Goal: Task Accomplishment & Management: Manage account settings

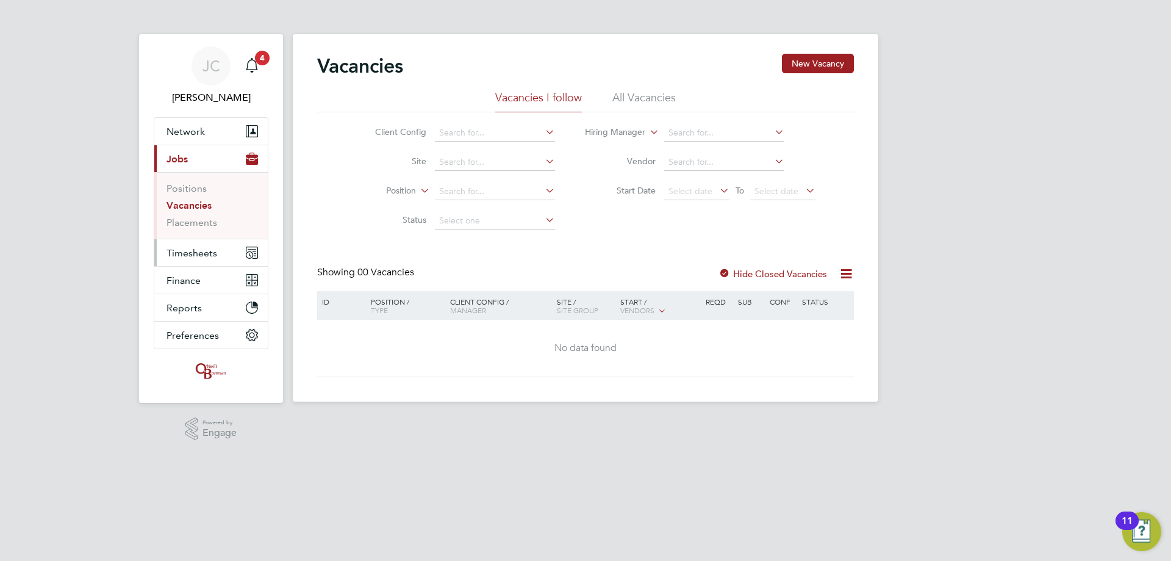
click at [205, 135] on span "Timesheets" at bounding box center [192, 253] width 51 height 12
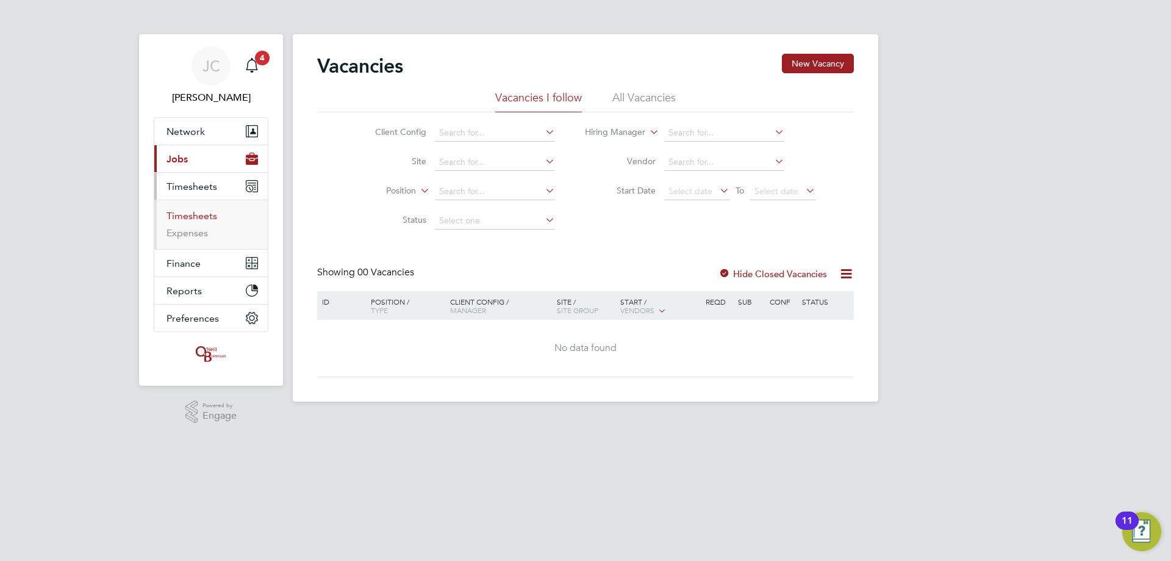
click at [200, 135] on link "Timesheets" at bounding box center [192, 216] width 51 height 12
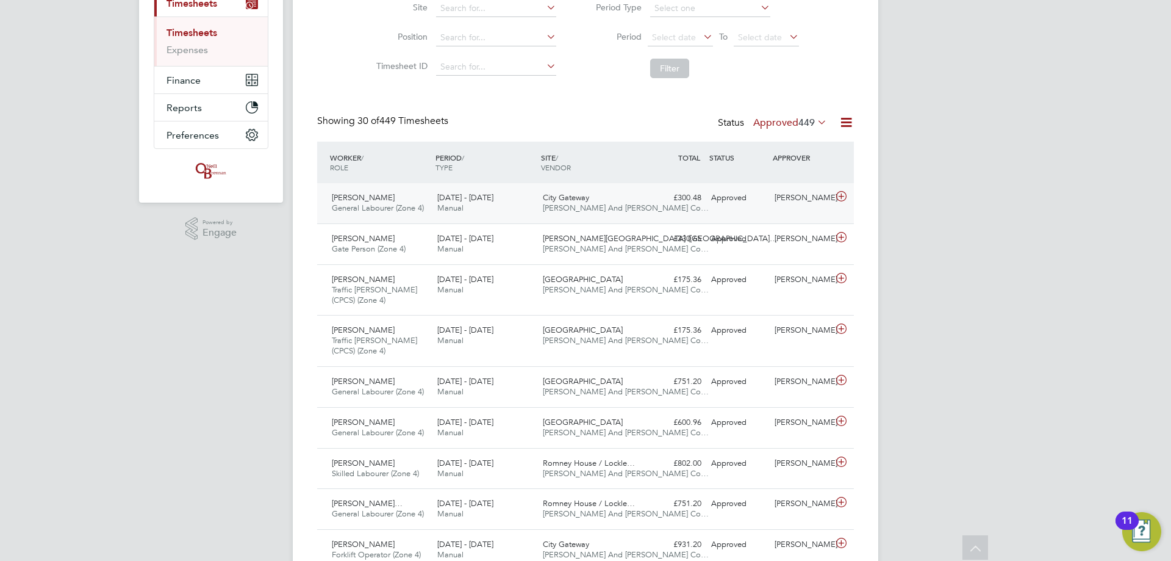
click at [383, 135] on span "City Gateway" at bounding box center [566, 197] width 46 height 10
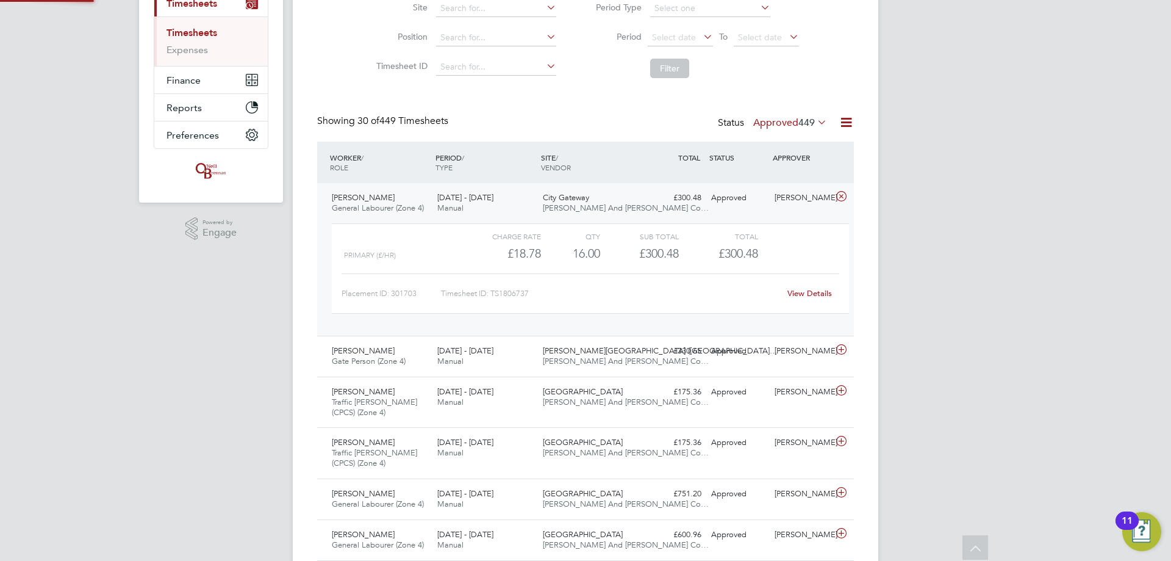
click at [383, 135] on span "City Gateway" at bounding box center [566, 197] width 46 height 10
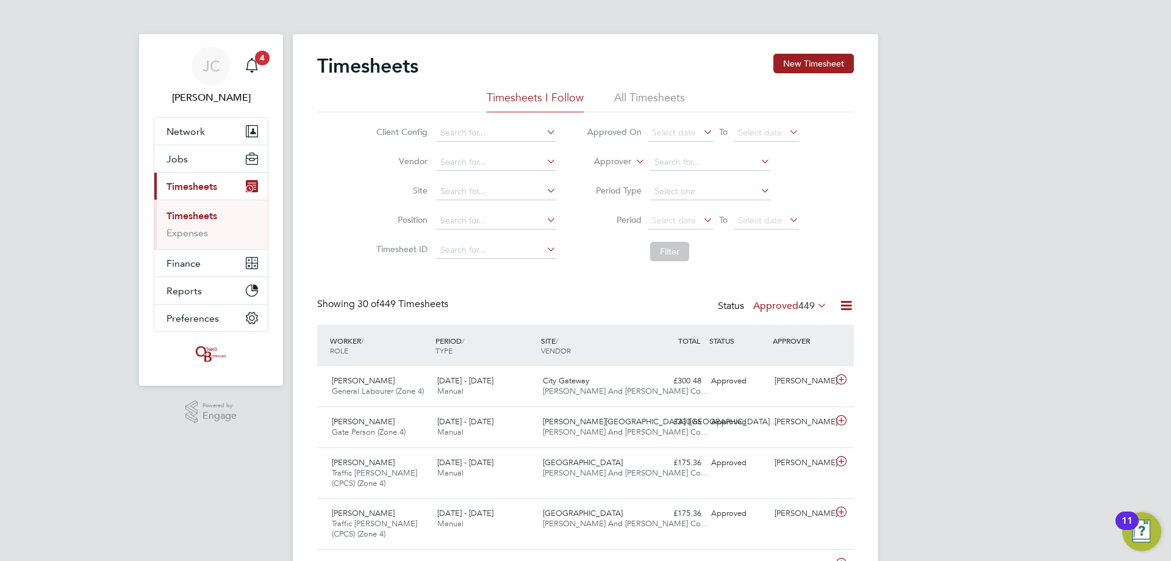
click at [383, 100] on li "All Timesheets" at bounding box center [649, 101] width 71 height 22
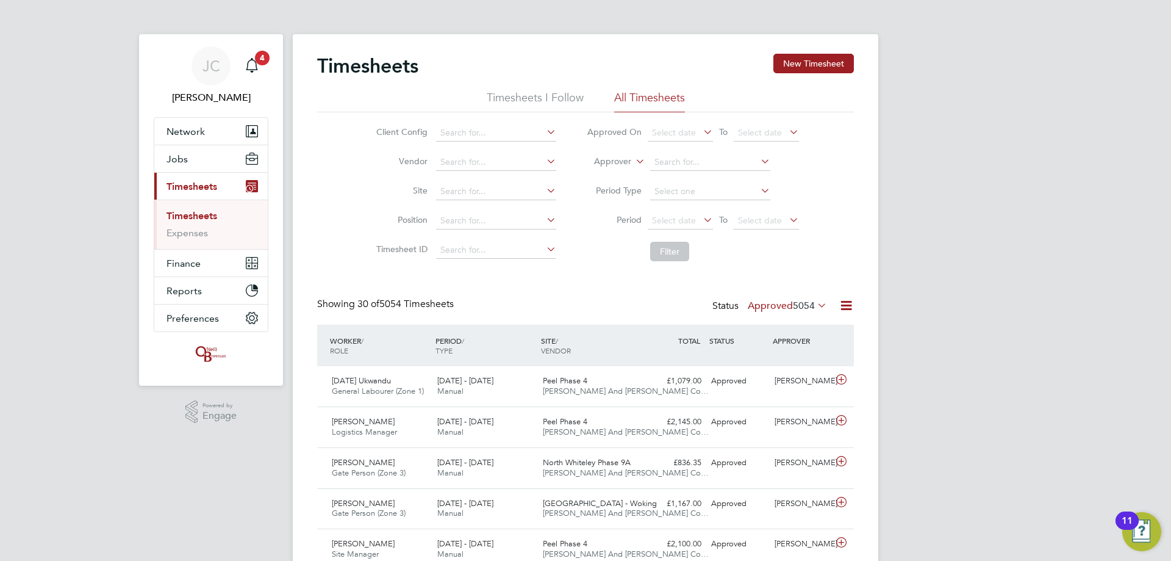
click at [383, 93] on li "Timesheets I Follow" at bounding box center [535, 101] width 97 height 22
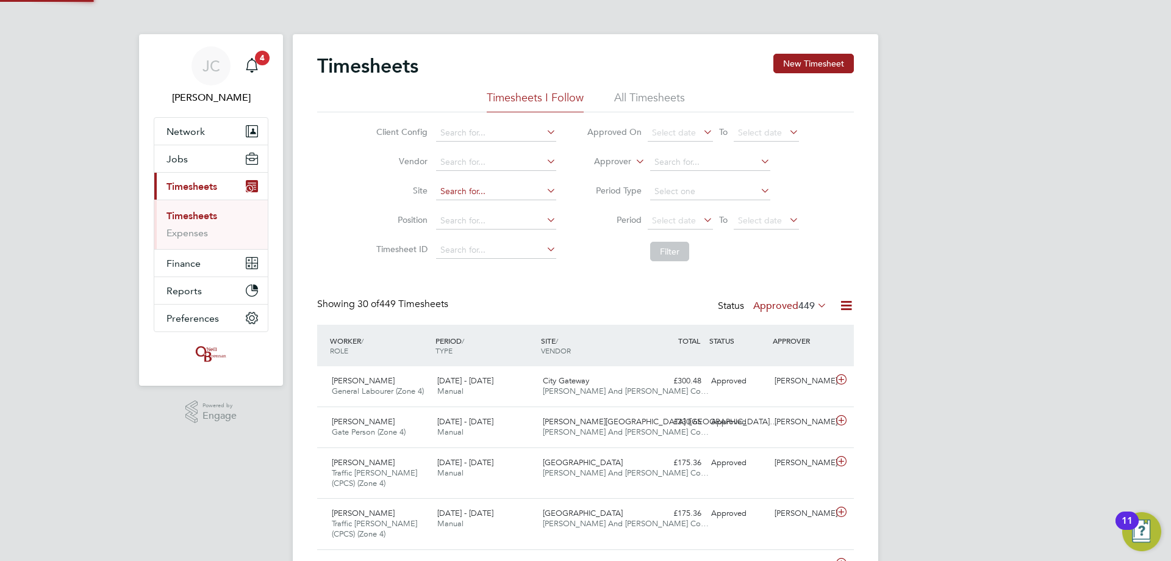
click at [383, 135] on input at bounding box center [496, 191] width 120 height 17
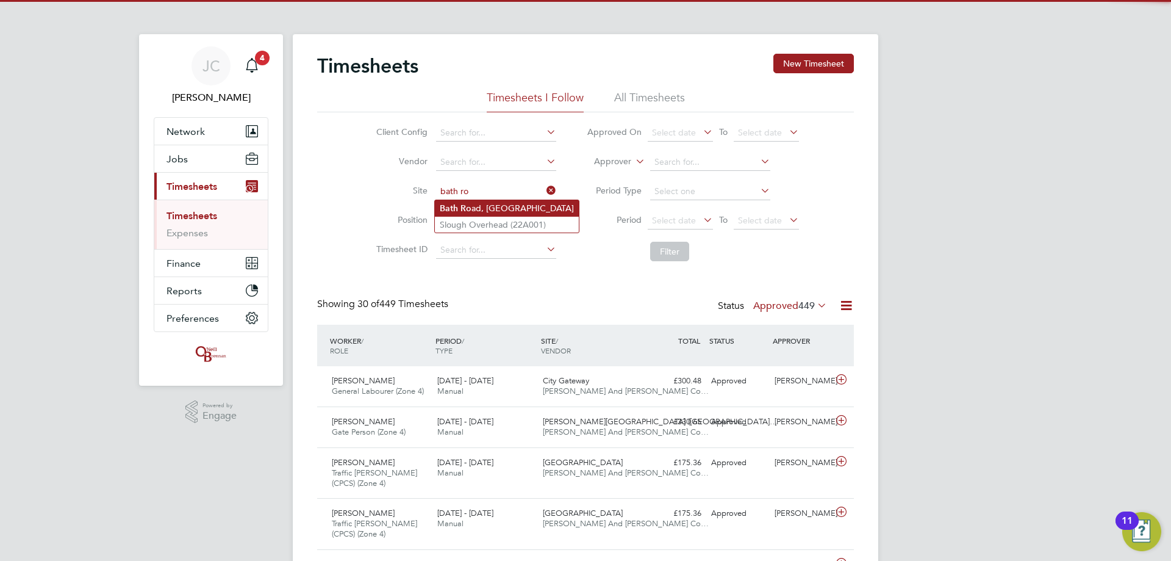
click at [383, 135] on b "Ro" at bounding box center [466, 208] width 11 height 10
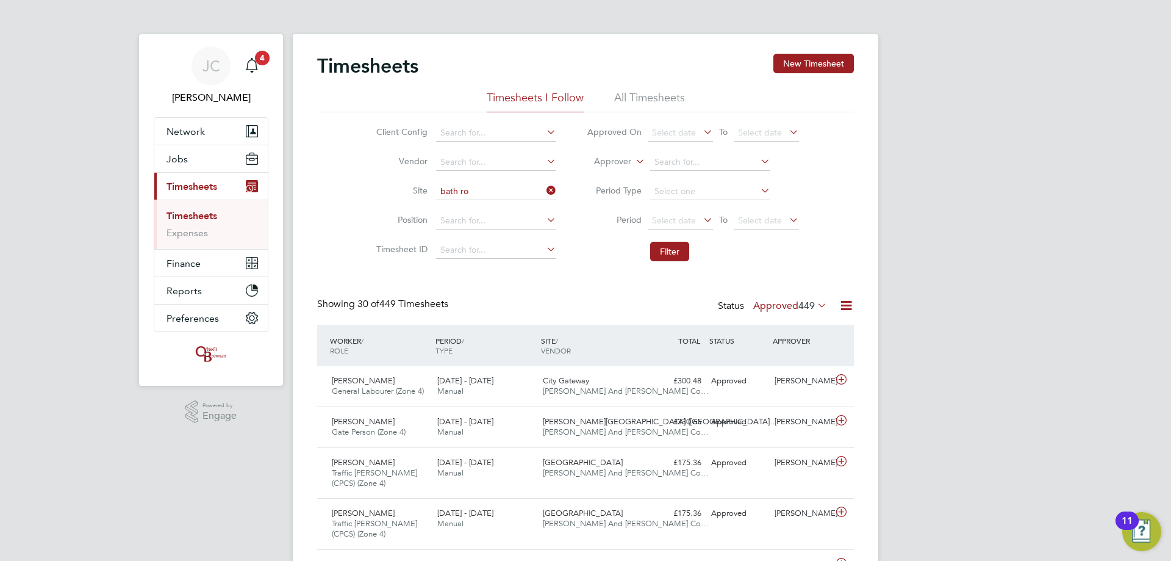
type input "Bath Road, Bristol"
click at [383, 135] on button "Filter" at bounding box center [669, 252] width 39 height 20
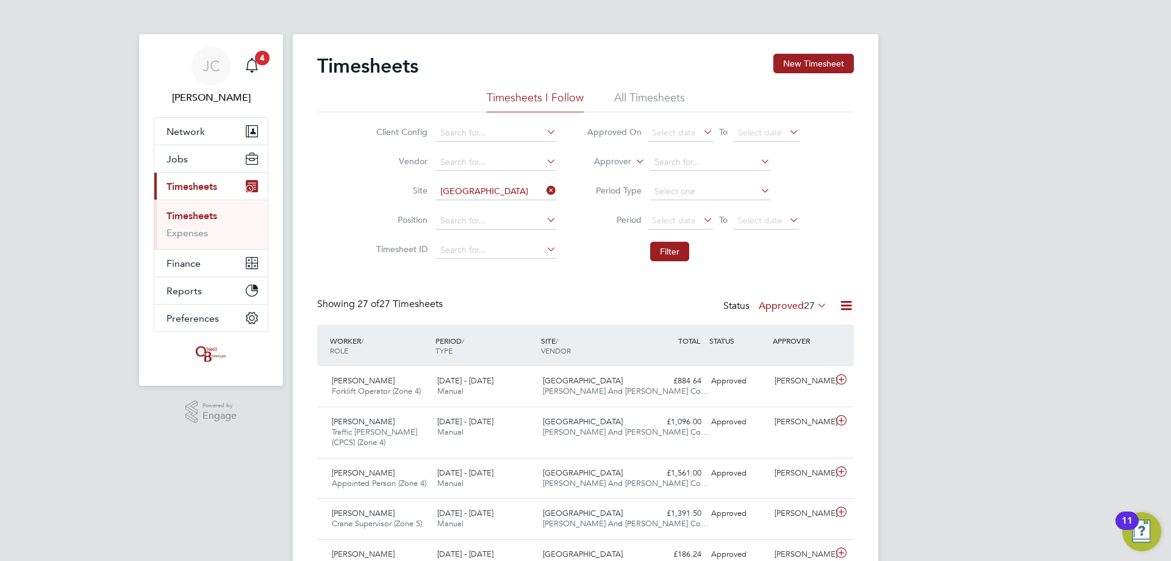
click at [383, 106] on li "All Timesheets" at bounding box center [649, 101] width 71 height 22
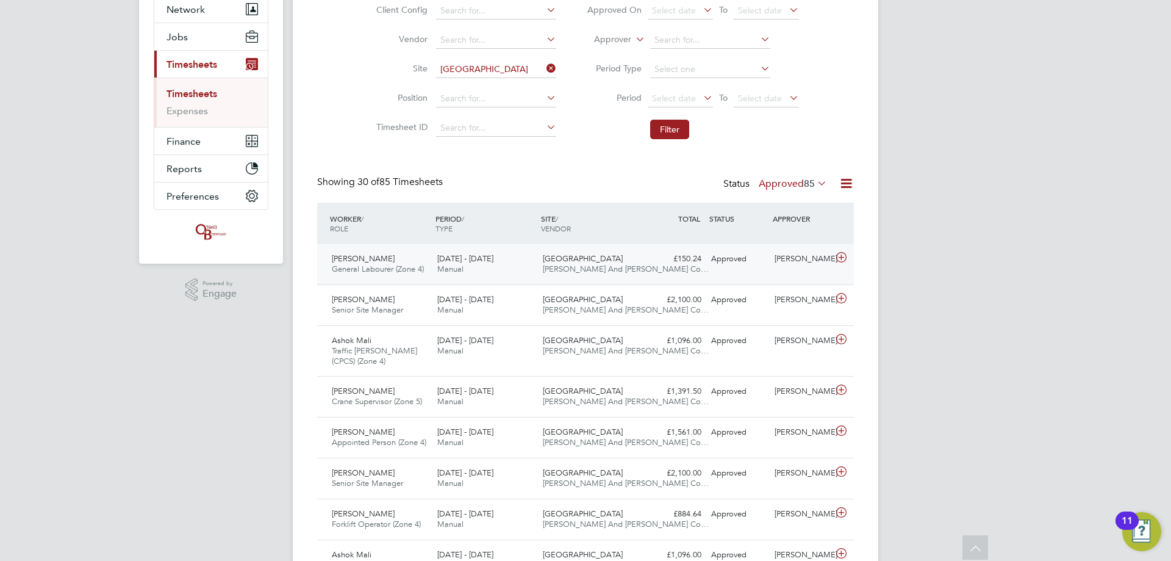
click at [383, 135] on span "[PERSON_NAME] And [PERSON_NAME] Co…" at bounding box center [626, 269] width 166 height 10
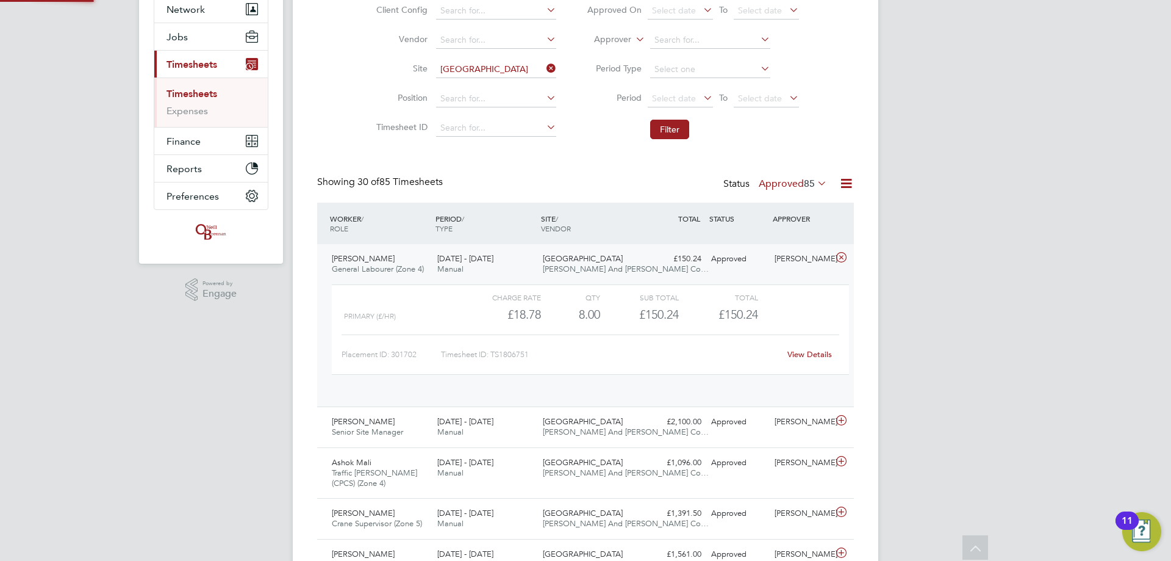
click at [383, 135] on span "[PERSON_NAME] And [PERSON_NAME] Co…" at bounding box center [626, 269] width 166 height 10
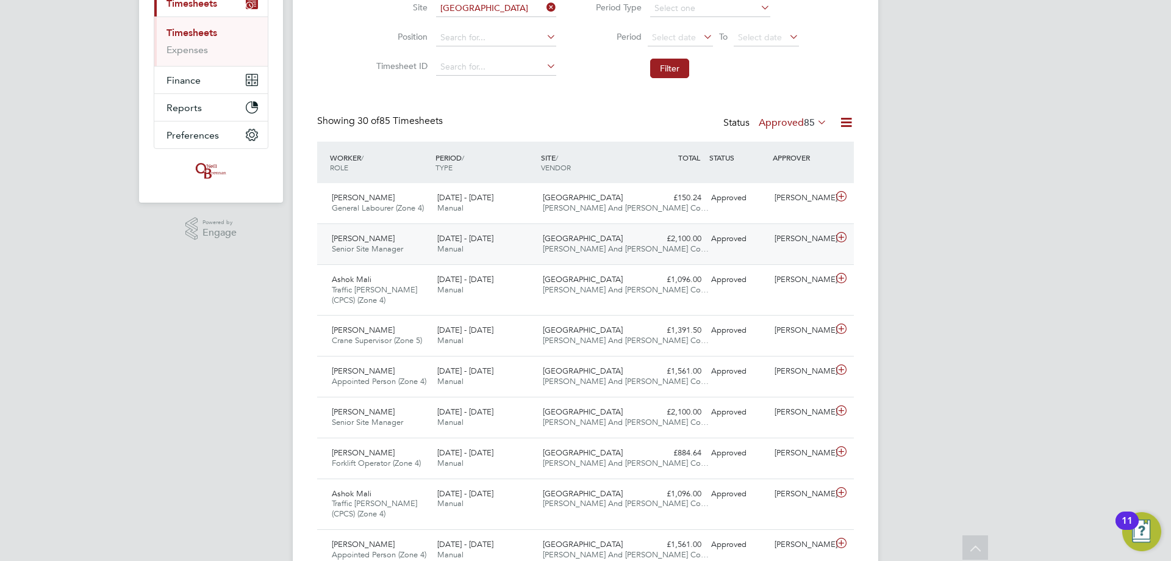
click at [383, 135] on div "Bath Road, Bristol O'Neill And Brennan Co…" at bounding box center [591, 244] width 106 height 31
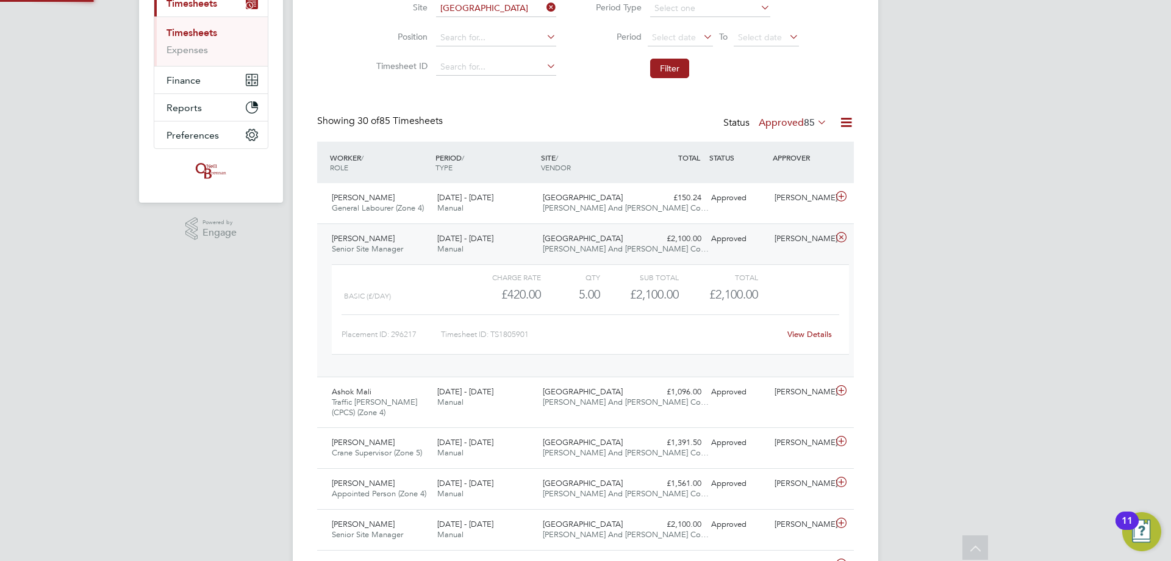
click at [383, 135] on div "Bath Road, Bristol O'Neill And Brennan Co…" at bounding box center [591, 244] width 106 height 31
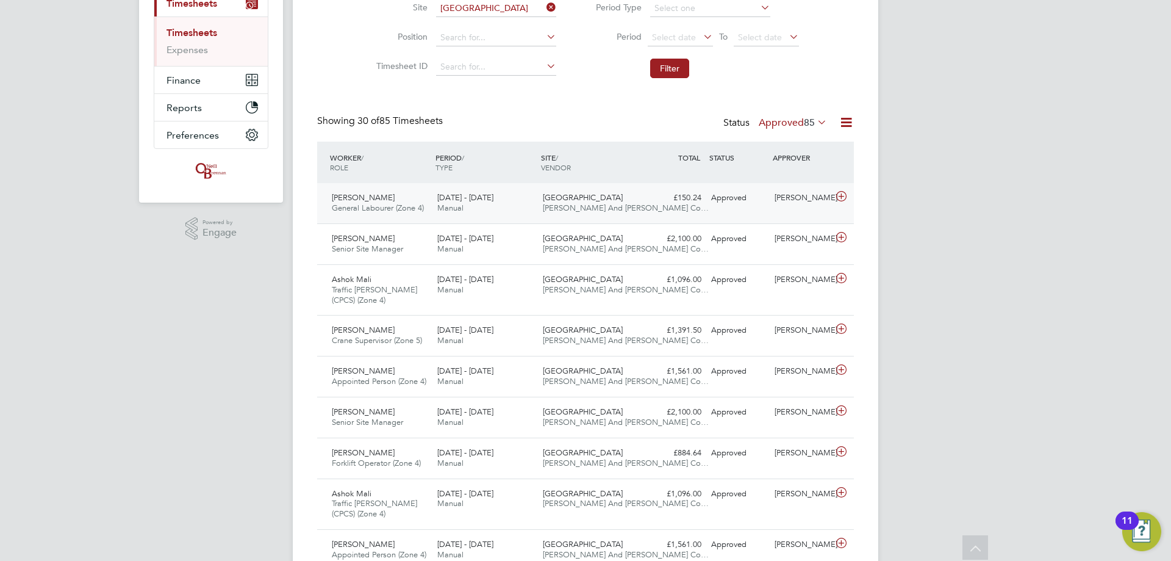
click at [383, 135] on div "Samuel Oladele General Labourer (Zone 4) 18 - 24 Aug 2025 18 - 24 Aug 2025 Manu…" at bounding box center [585, 203] width 537 height 40
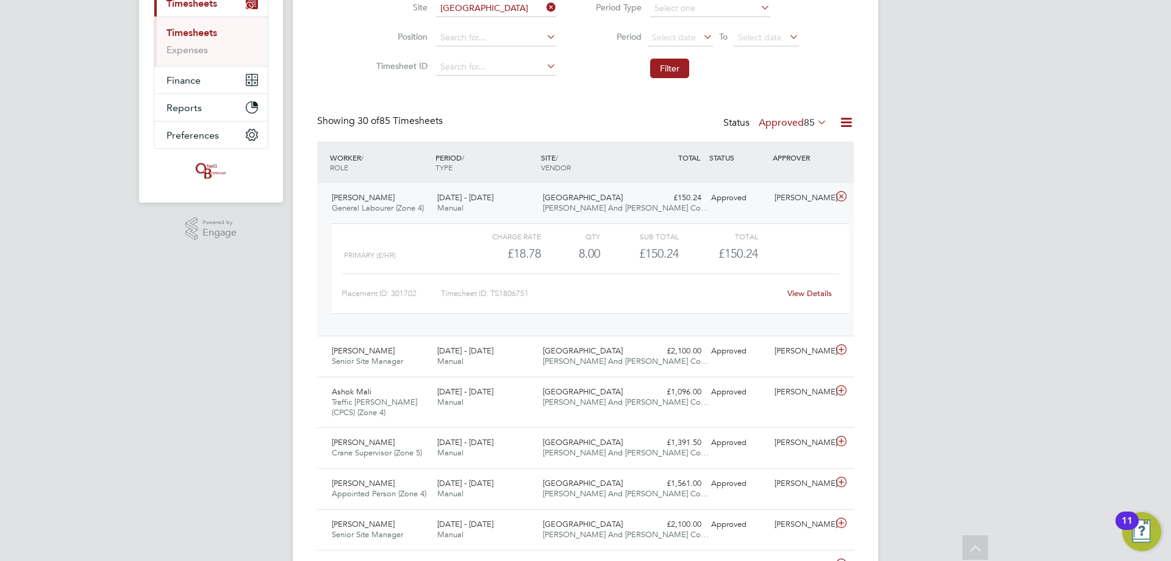
click at [383, 135] on div "Samuel Oladele General Labourer (Zone 4) 18 - 24 Aug 2025 18 - 24 Aug 2025 Manu…" at bounding box center [585, 259] width 537 height 153
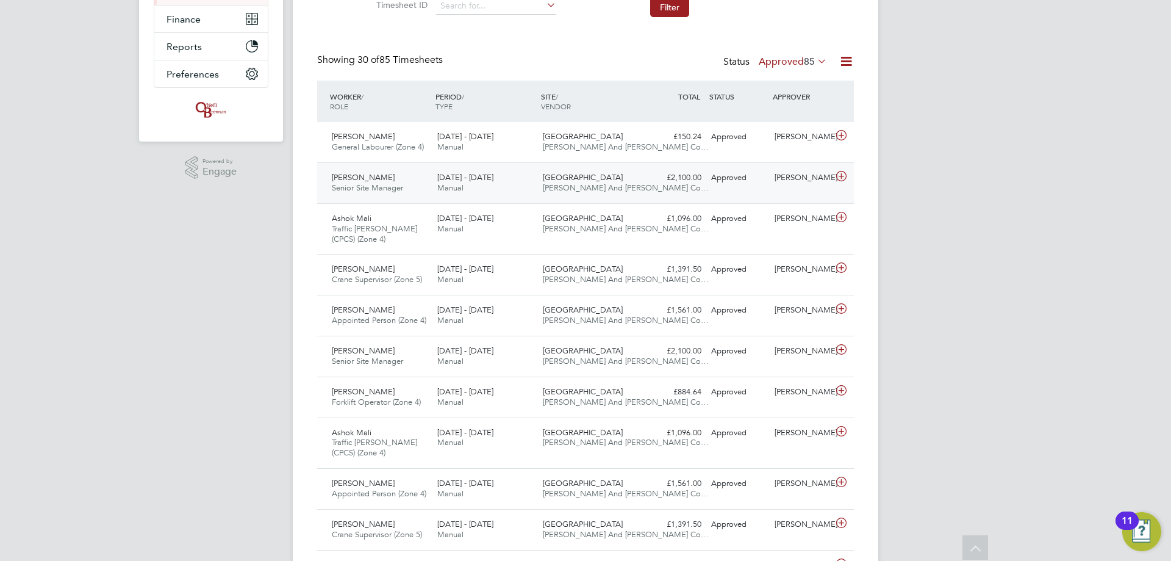
click at [383, 135] on div "Bath Road, Bristol O'Neill And Brennan Co…" at bounding box center [591, 183] width 106 height 31
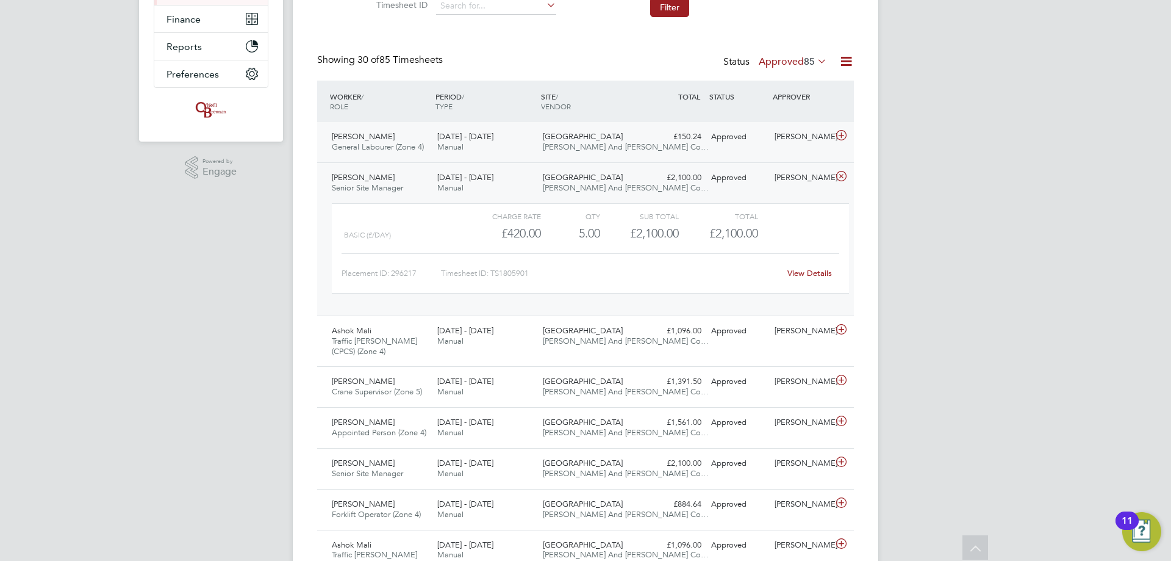
click at [383, 133] on div "Bath Road, Bristol O'Neill And Brennan Co…" at bounding box center [591, 142] width 106 height 31
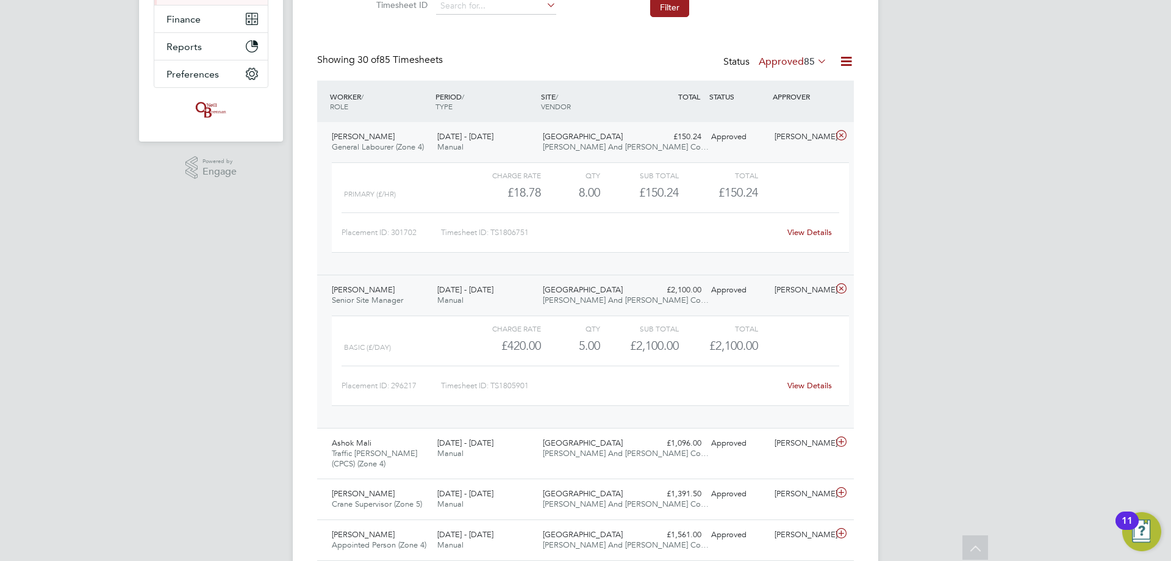
click at [383, 135] on span "[PERSON_NAME] And [PERSON_NAME] Co…" at bounding box center [626, 147] width 166 height 10
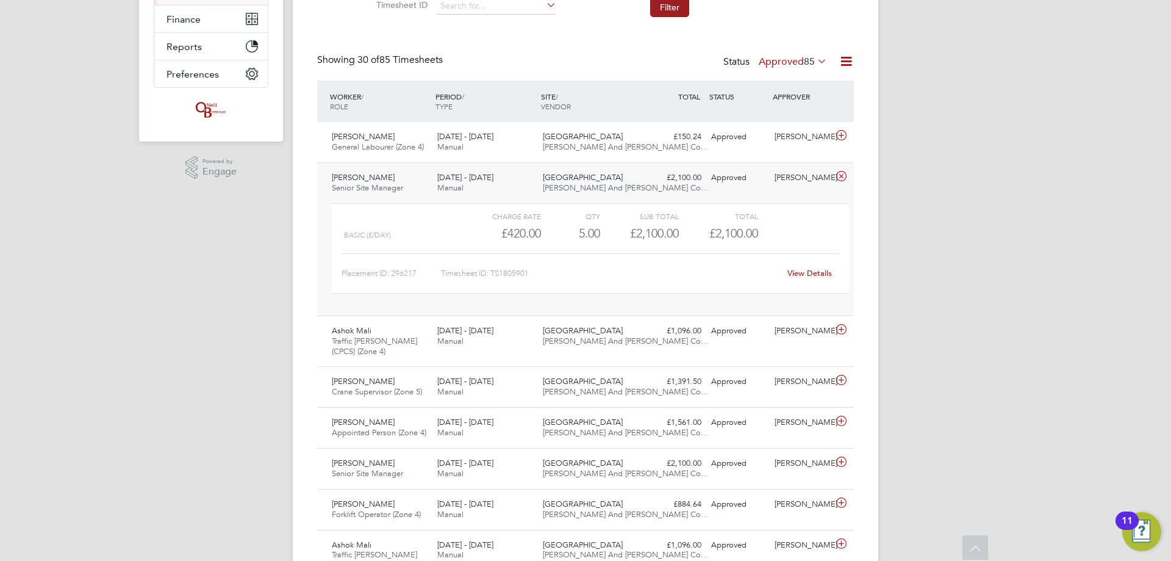
click at [383, 135] on div "Sub Total" at bounding box center [639, 216] width 79 height 15
click at [383, 135] on div "Charge rate QTY Sub Total Total Basic (£/day) £420.00 5 5.00 5 £2,100.00 £2,100…" at bounding box center [590, 254] width 527 height 112
click at [383, 135] on span "Bath Road, Bristol" at bounding box center [583, 177] width 80 height 10
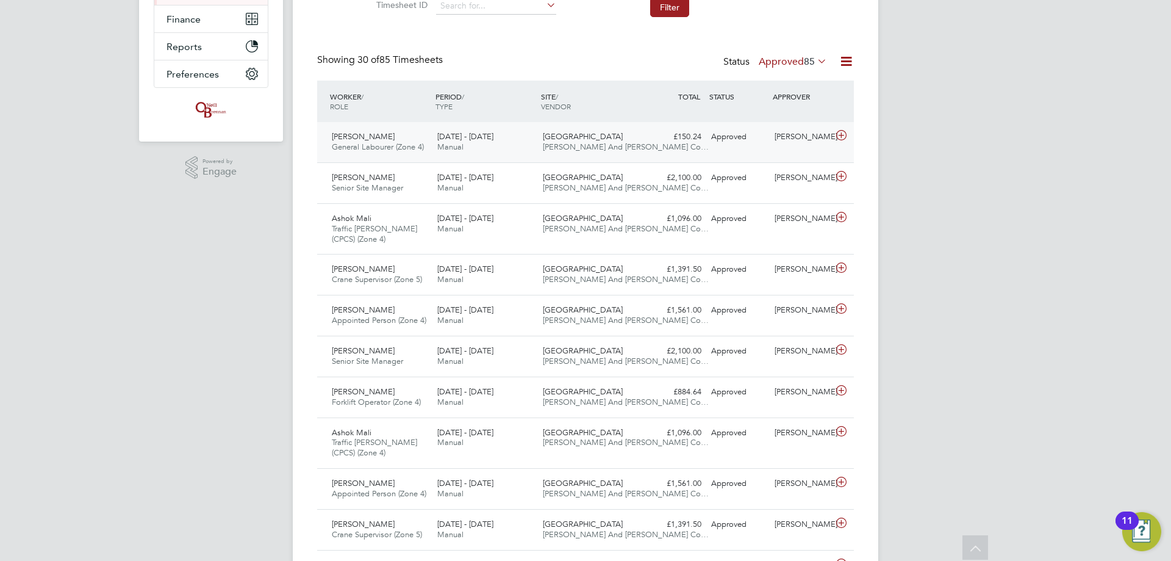
click at [383, 135] on div "Samuel Oladele General Labourer (Zone 4) 18 - 24 Aug 2025 18 - 24 Aug 2025 Manu…" at bounding box center [585, 142] width 537 height 40
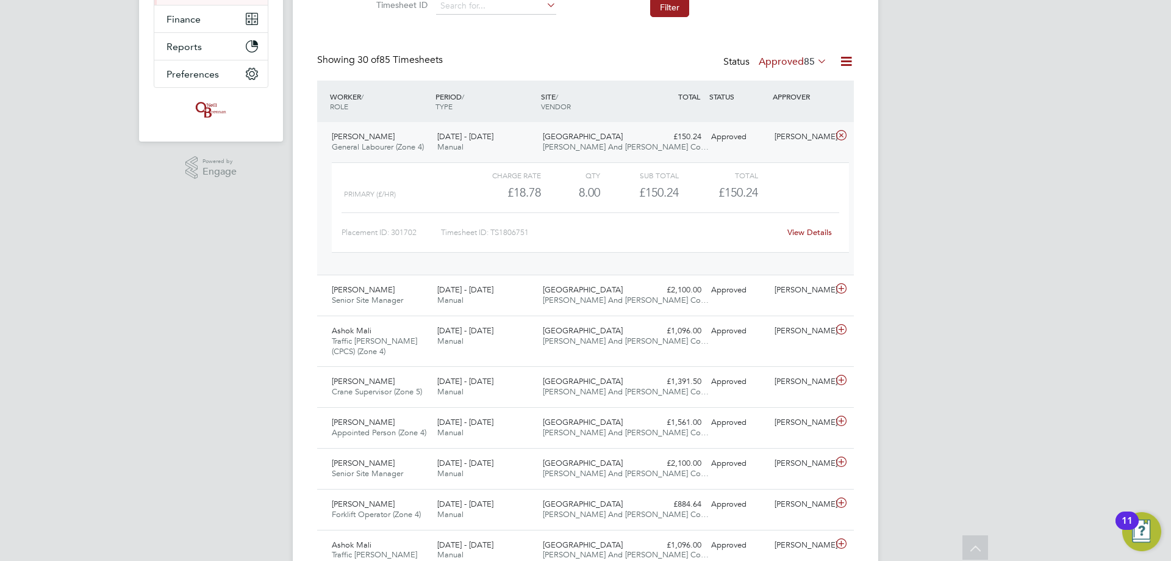
click at [383, 135] on div "Approved" at bounding box center [738, 137] width 63 height 20
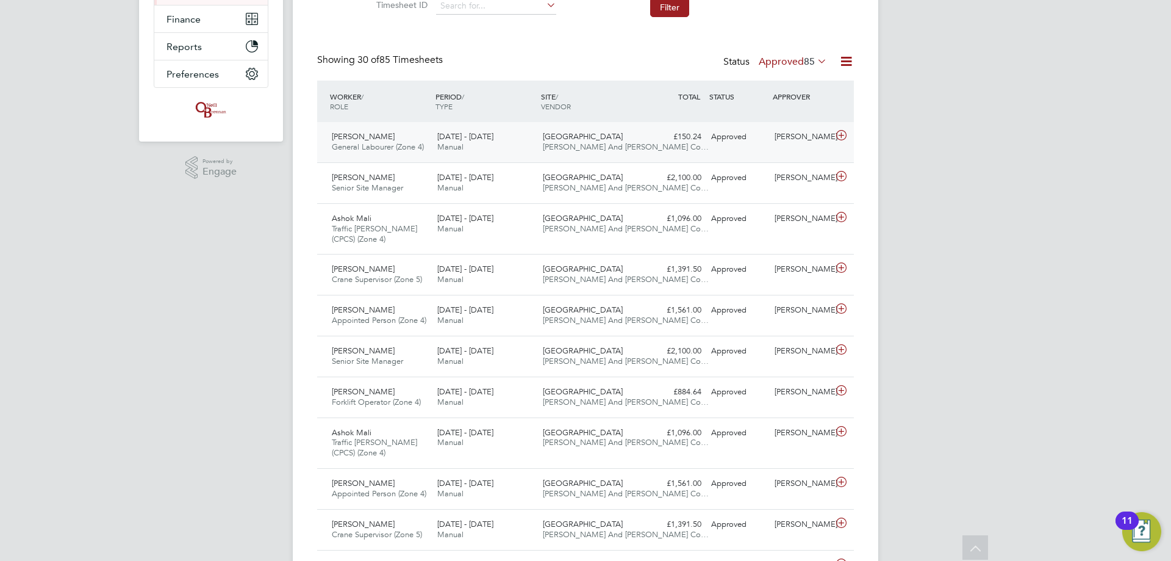
click at [383, 135] on div "Approved" at bounding box center [738, 137] width 63 height 20
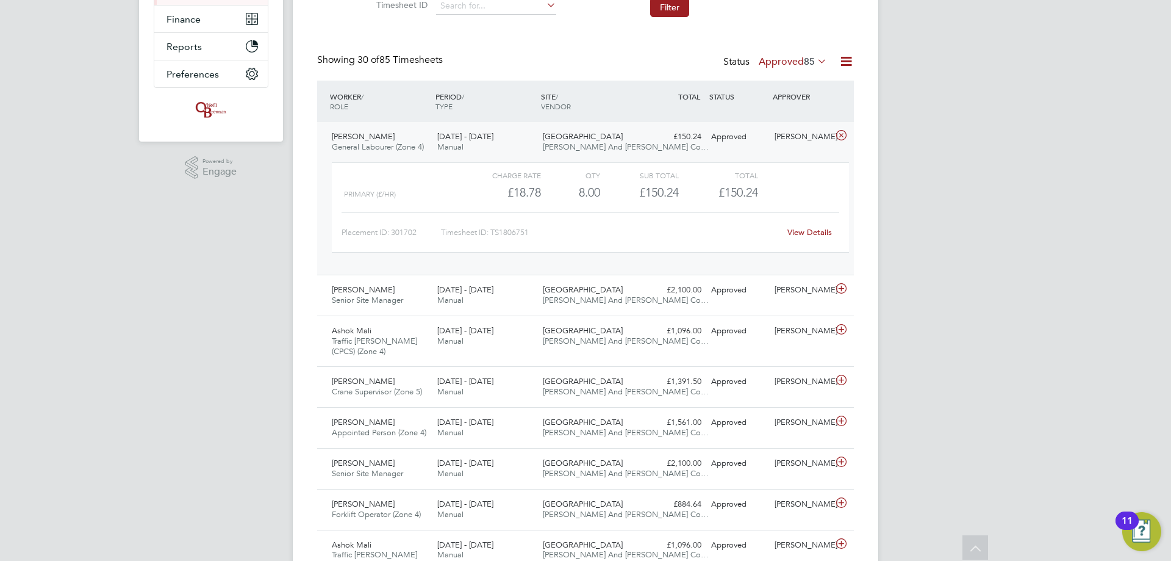
click at [383, 135] on span "[PERSON_NAME] And [PERSON_NAME] Co…" at bounding box center [626, 147] width 166 height 10
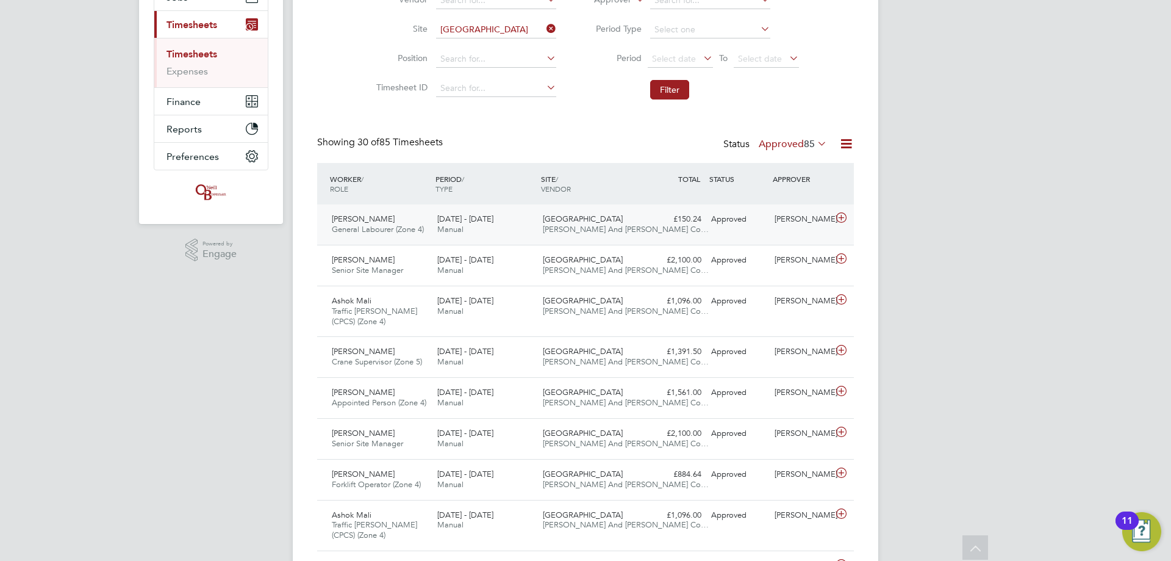
scroll to position [183, 0]
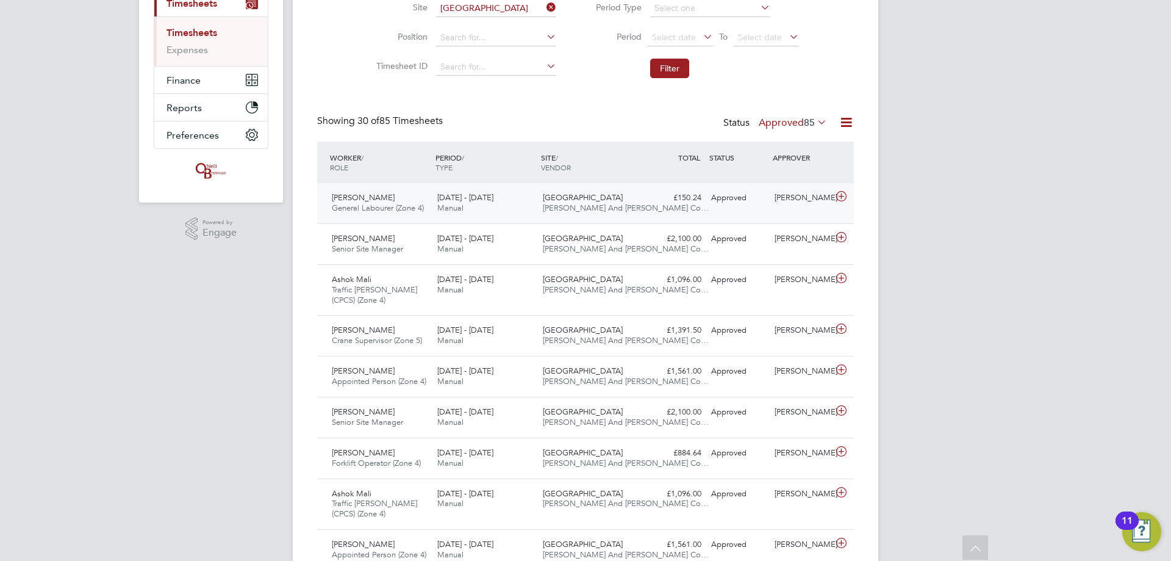
click at [383, 135] on div "Approved" at bounding box center [738, 198] width 63 height 20
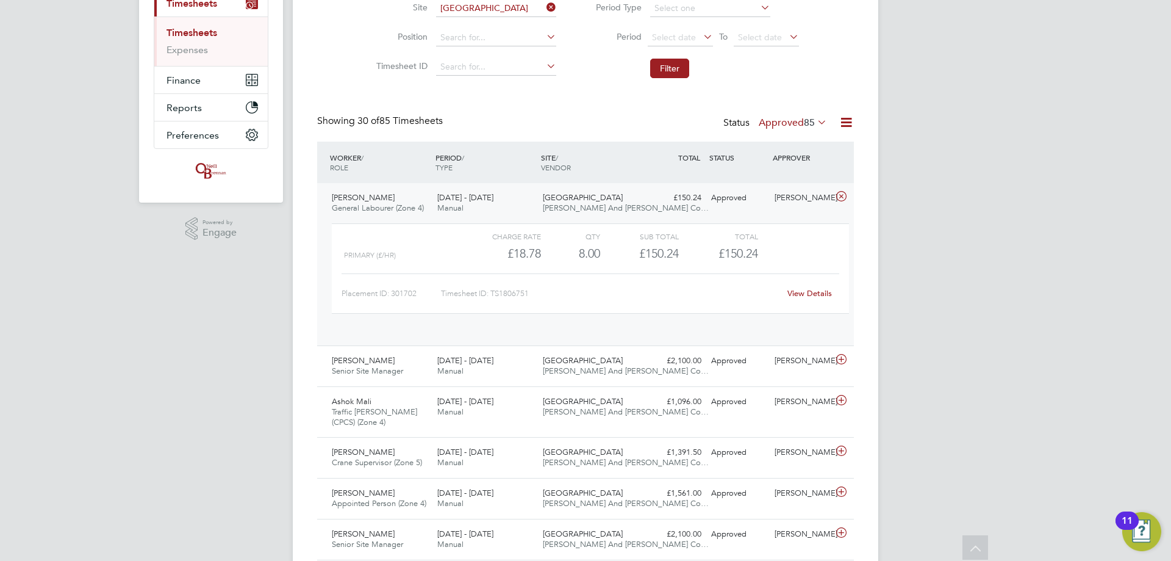
scroll to position [21, 119]
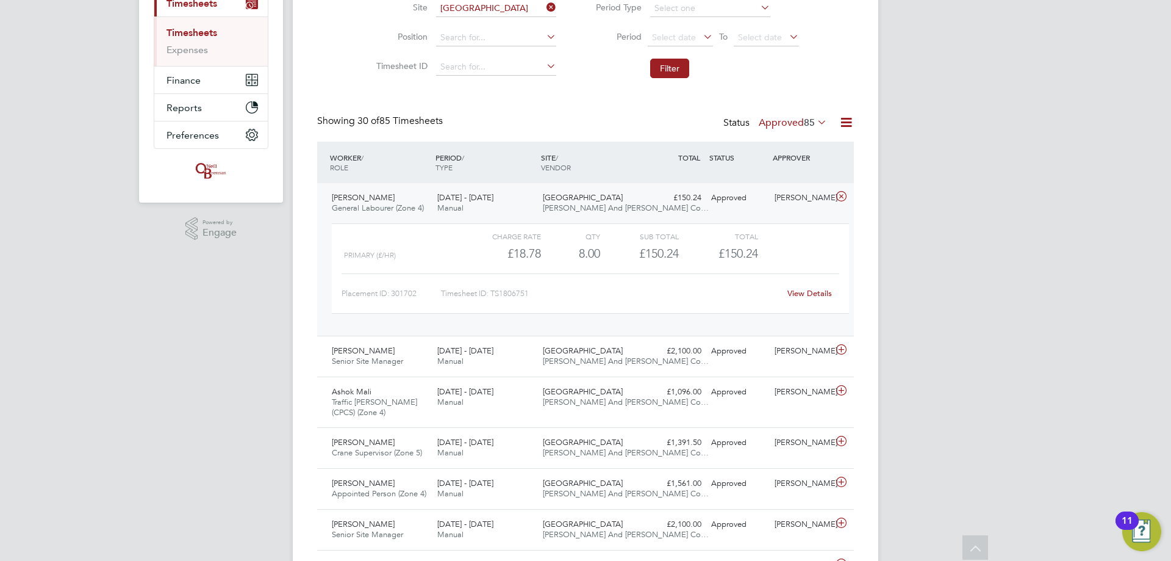
click at [383, 135] on div "Approved" at bounding box center [738, 198] width 63 height 20
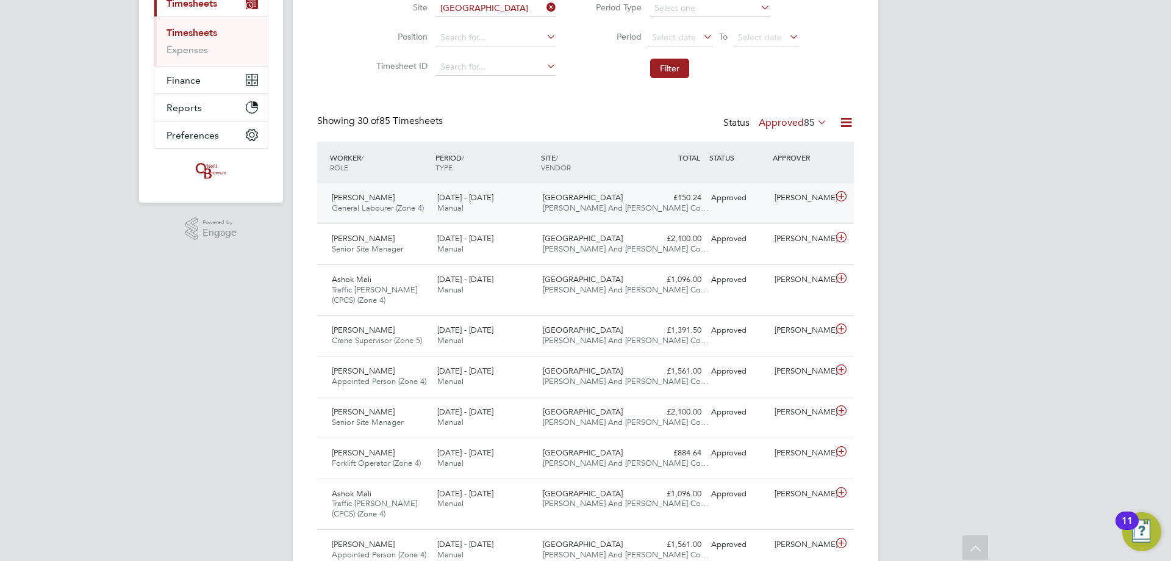
click at [383, 135] on div "Samuel Oladele General Labourer (Zone 4) 18 - 24 Aug 2025 18 - 24 Aug 2025 Manu…" at bounding box center [585, 203] width 537 height 40
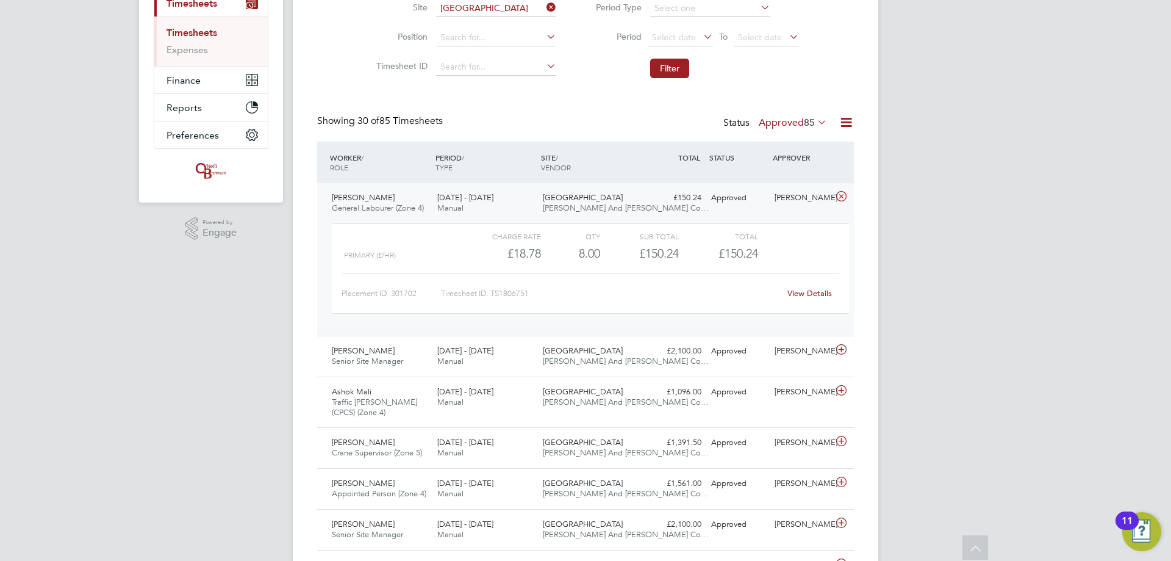
click at [383, 135] on div "Charge rate QTY Sub Total Total Primary (£/HR) £18.78 8 8.00 8 £150.24 £150.24 …" at bounding box center [590, 274] width 527 height 112
click at [383, 135] on div "Approved" at bounding box center [738, 198] width 63 height 20
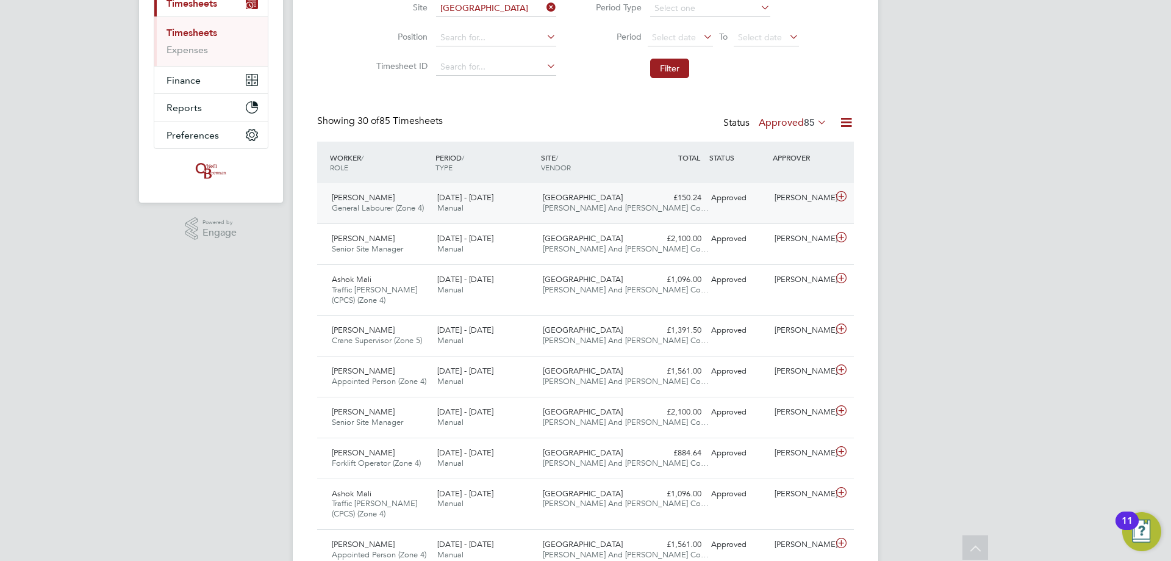
click at [383, 135] on div "Samuel Oladele General Labourer (Zone 4) 18 - 24 Aug 2025" at bounding box center [380, 203] width 106 height 31
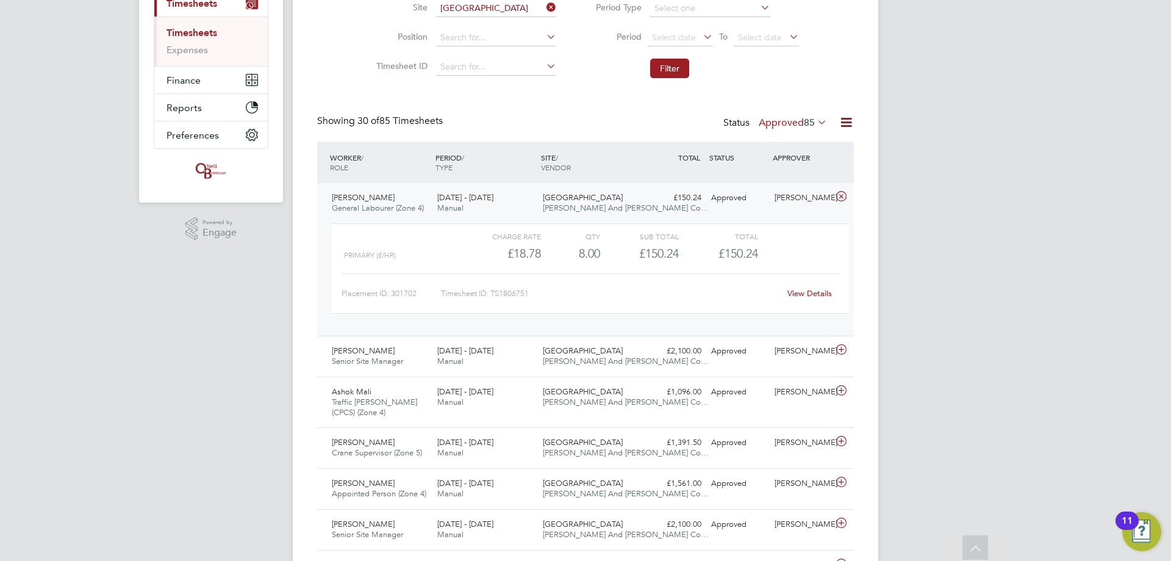
scroll to position [173, 0]
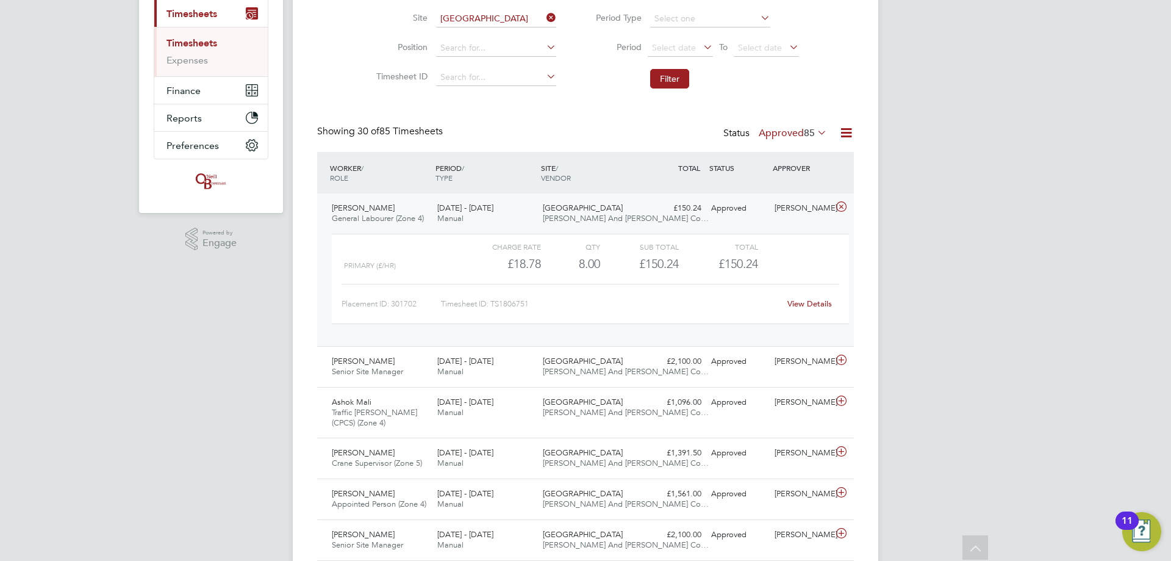
click at [354, 135] on span "General Labourer (Zone 4)" at bounding box center [378, 218] width 92 height 10
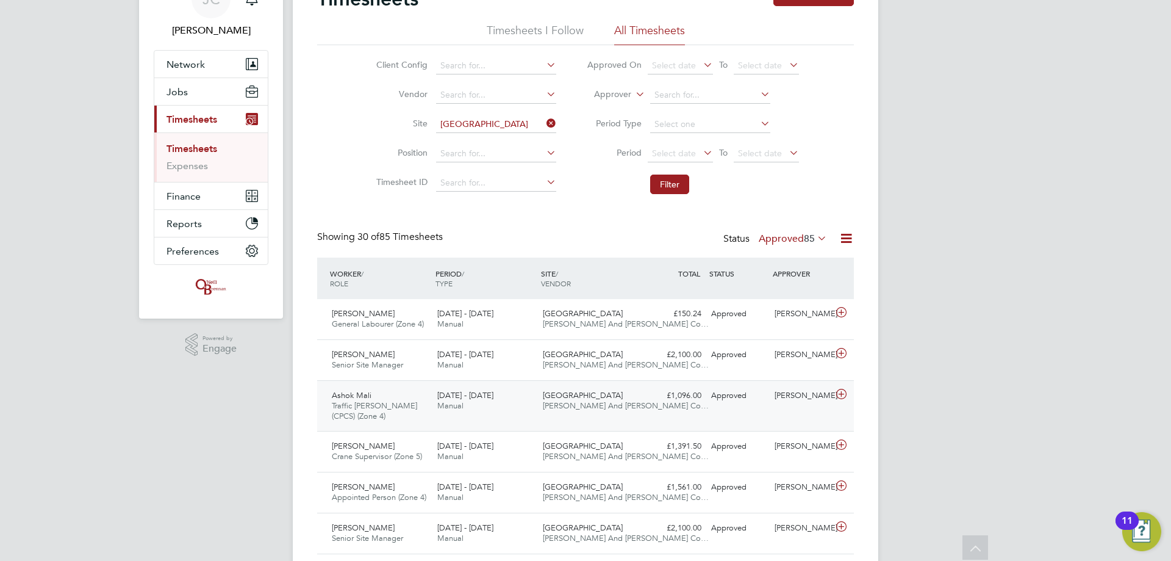
scroll to position [0, 0]
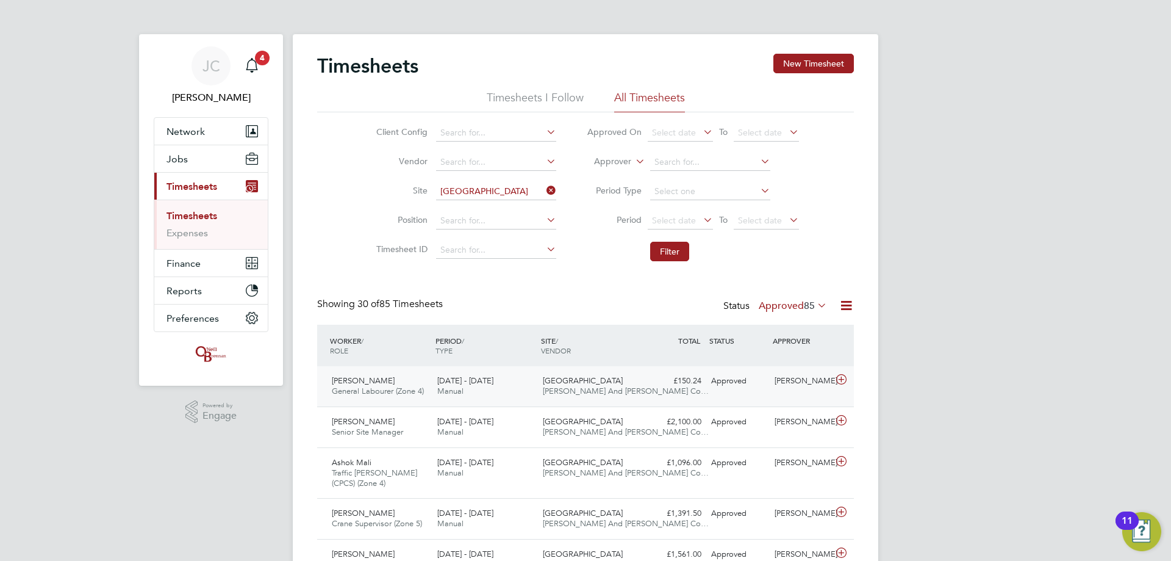
click at [383, 135] on div "Samuel Oladele General Labourer (Zone 4) 18 - 24 Aug 2025" at bounding box center [380, 386] width 106 height 31
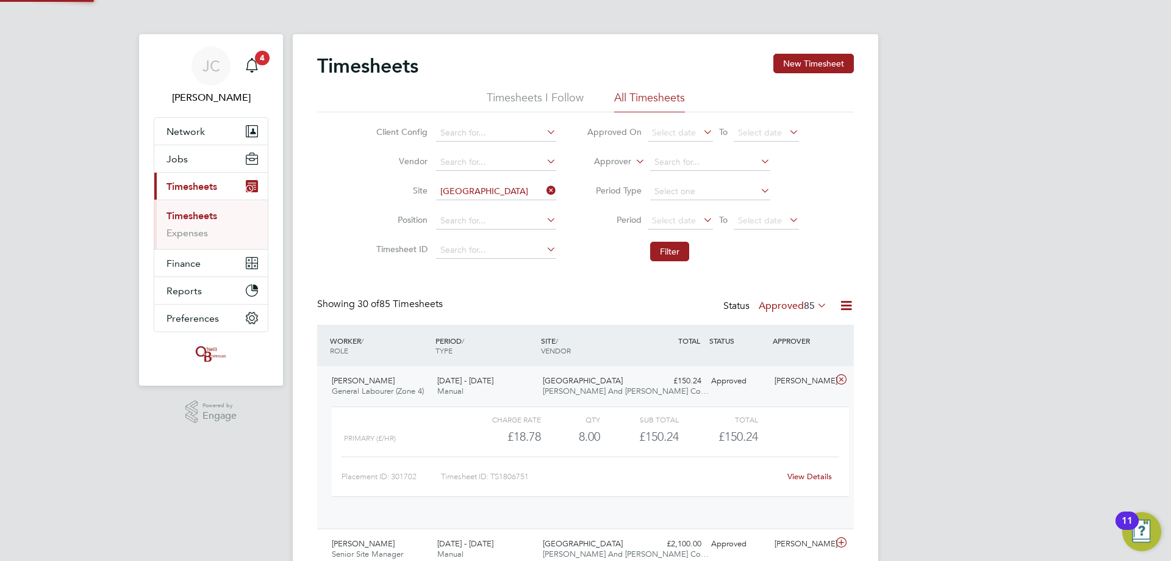
scroll to position [21, 119]
click at [383, 135] on link "View Details" at bounding box center [810, 476] width 45 height 10
click at [383, 135] on div "18 - 24 Aug 2025 Manual" at bounding box center [486, 386] width 106 height 31
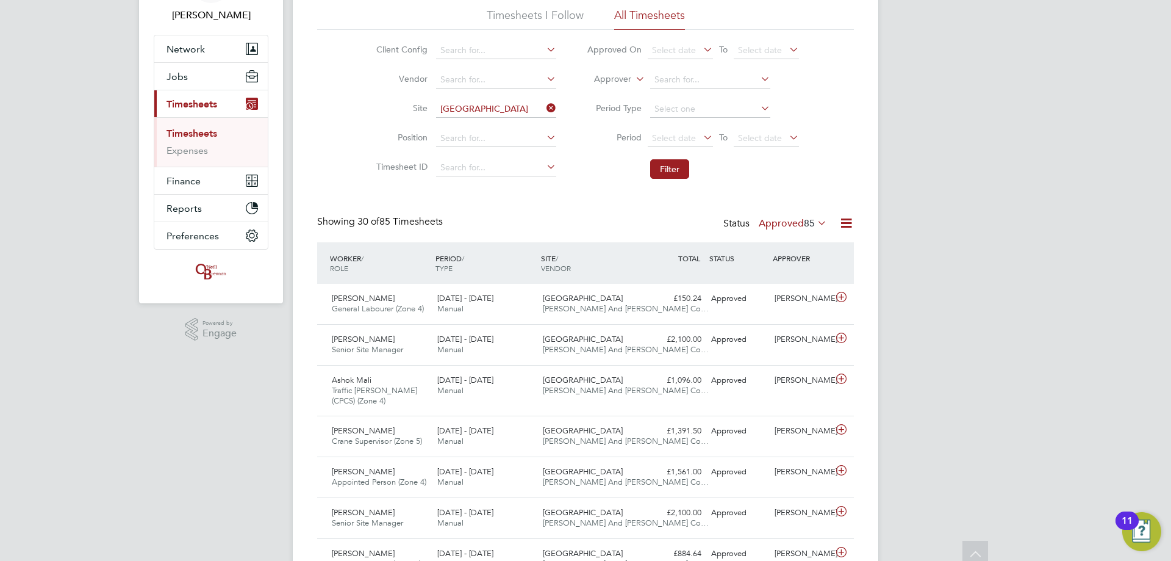
scroll to position [0, 0]
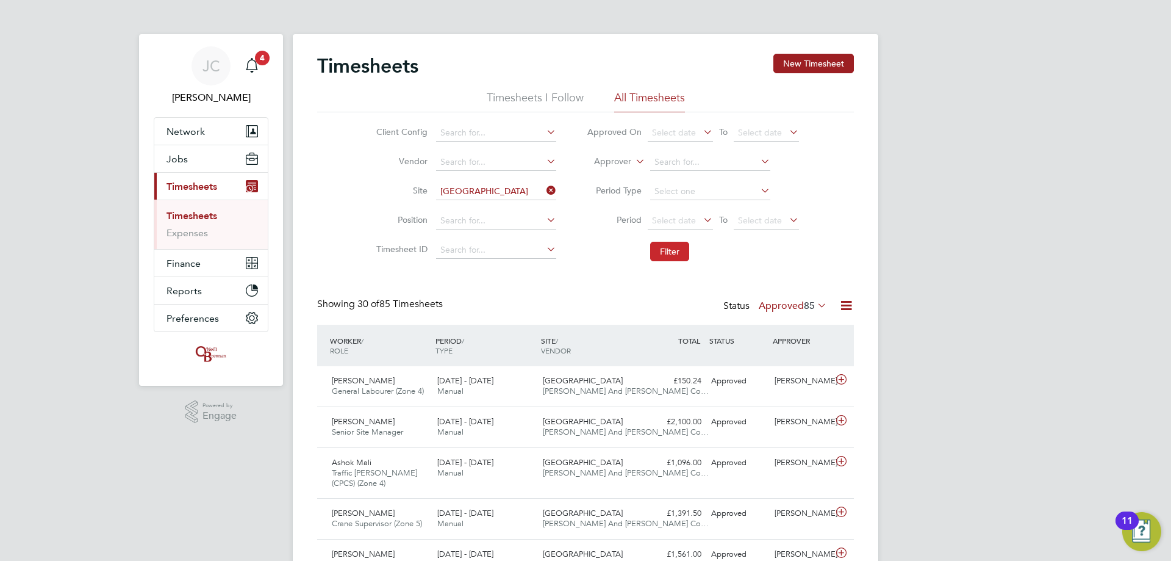
click at [383, 135] on button "Filter" at bounding box center [669, 252] width 39 height 20
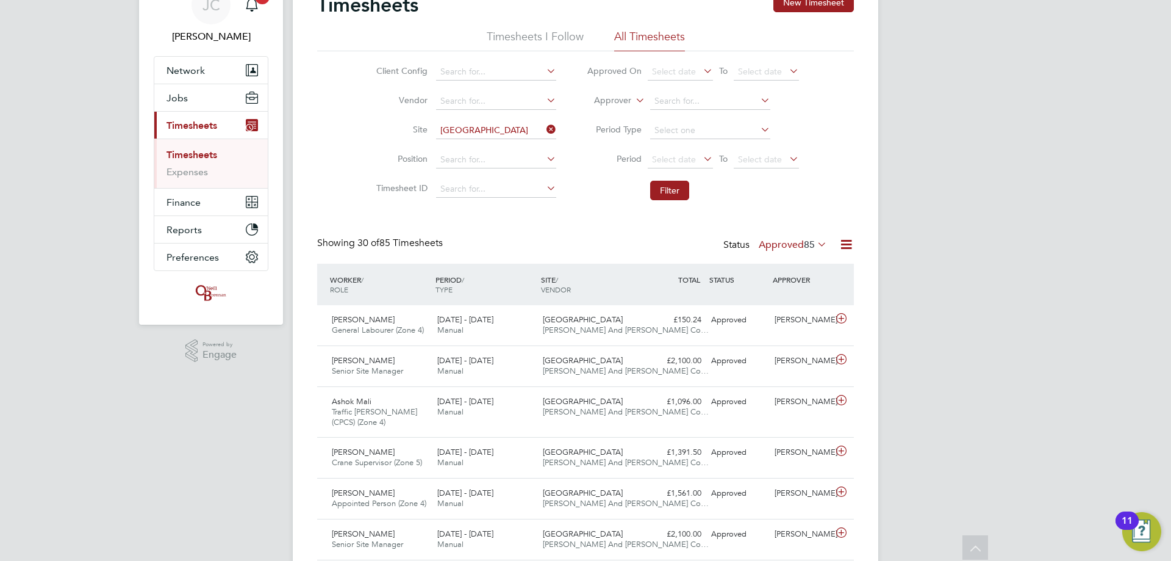
click at [383, 132] on icon at bounding box center [544, 129] width 0 height 17
click at [383, 129] on input at bounding box center [496, 130] width 120 height 17
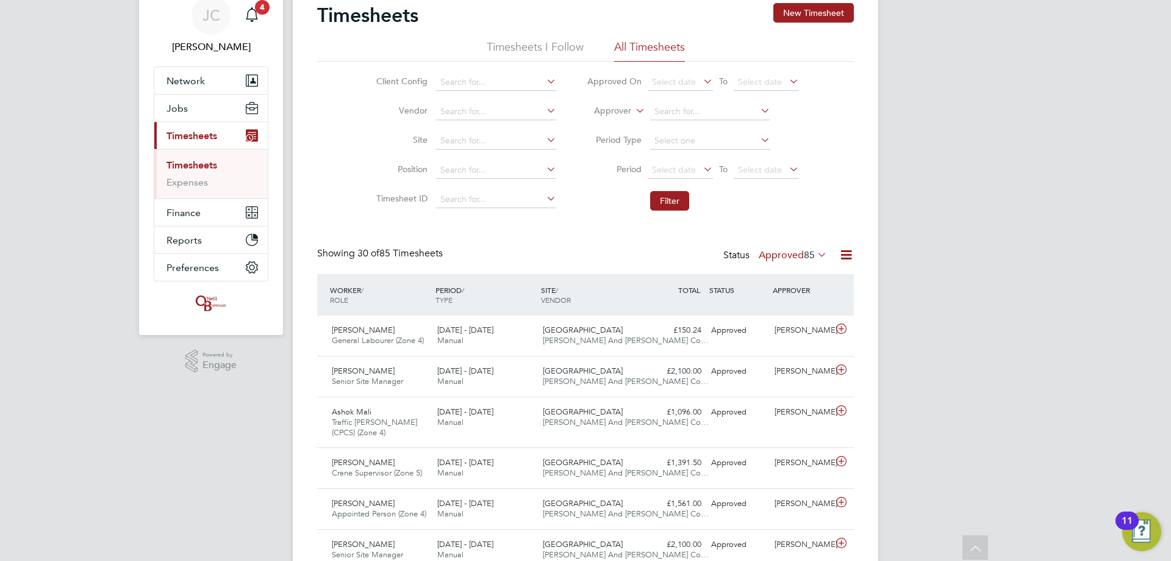
scroll to position [0, 0]
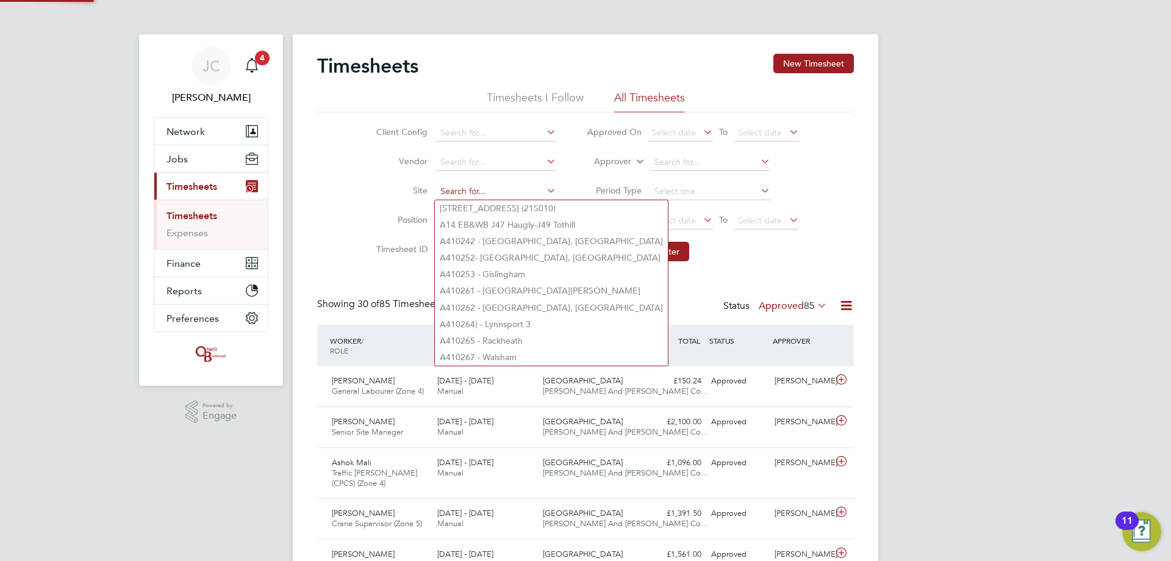
click at [383, 135] on input at bounding box center [496, 191] width 120 height 17
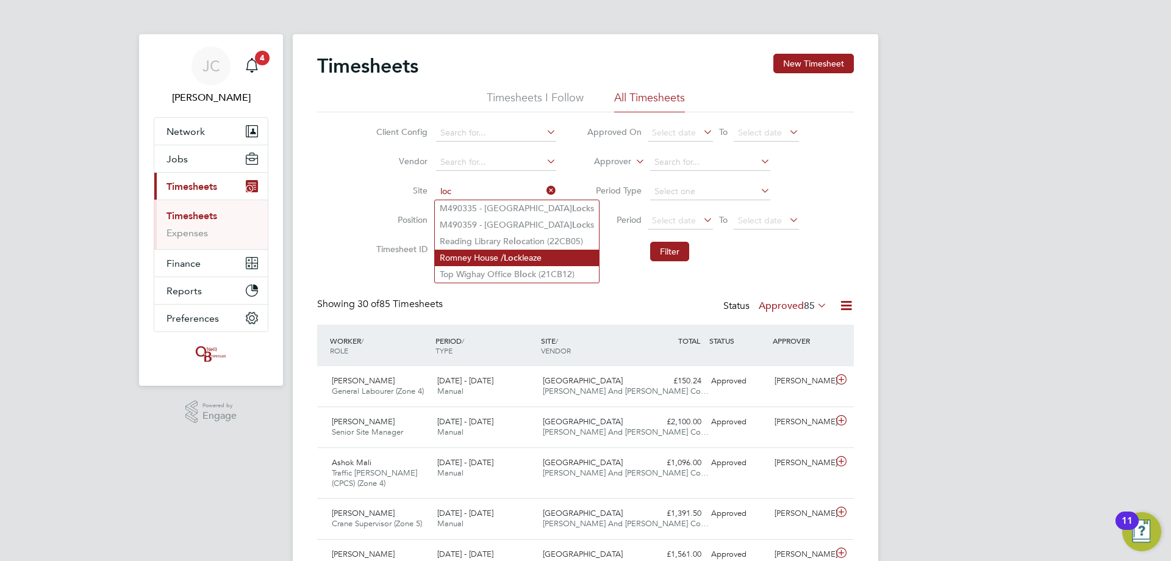
click at [383, 135] on b "Loc" at bounding box center [511, 258] width 14 height 10
type input "Romney House / Lockleaze"
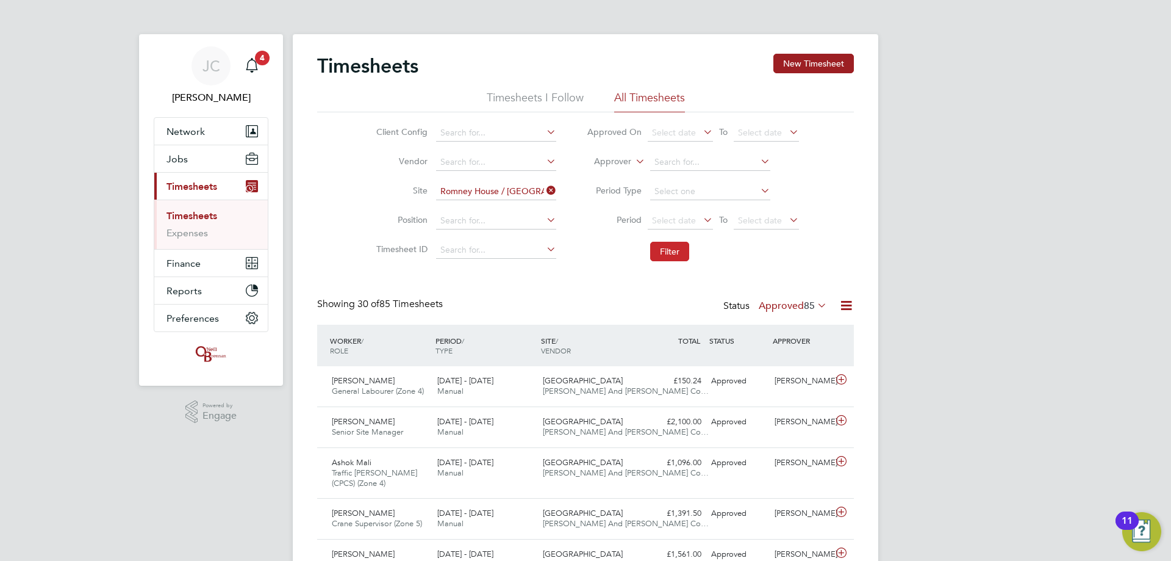
click at [383, 135] on button "Filter" at bounding box center [669, 252] width 39 height 20
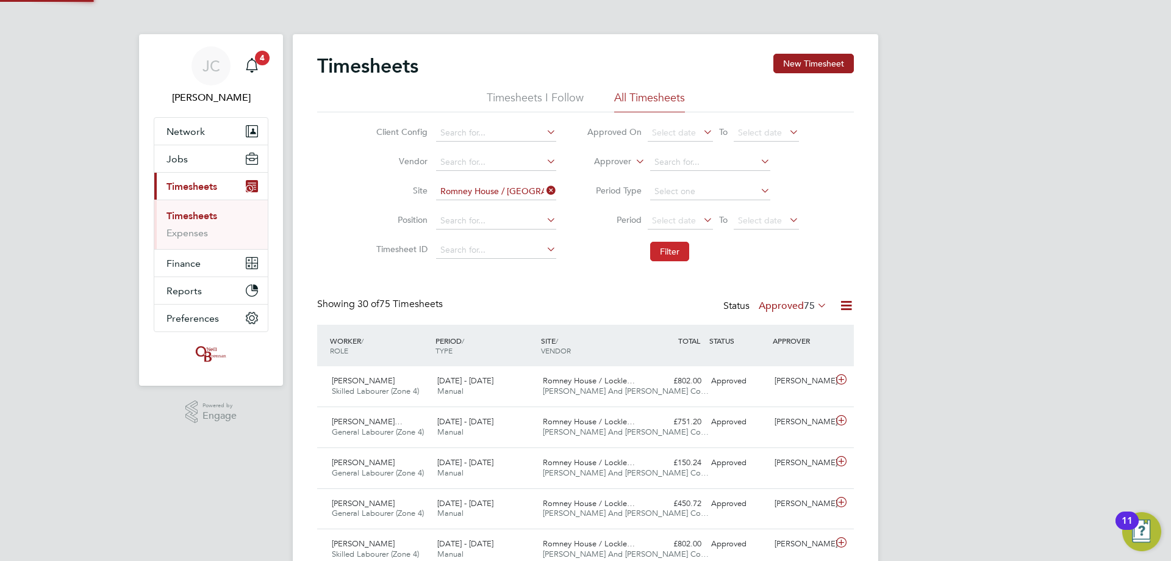
scroll to position [31, 106]
click at [383, 135] on div "£802.00 Approved" at bounding box center [674, 381] width 63 height 20
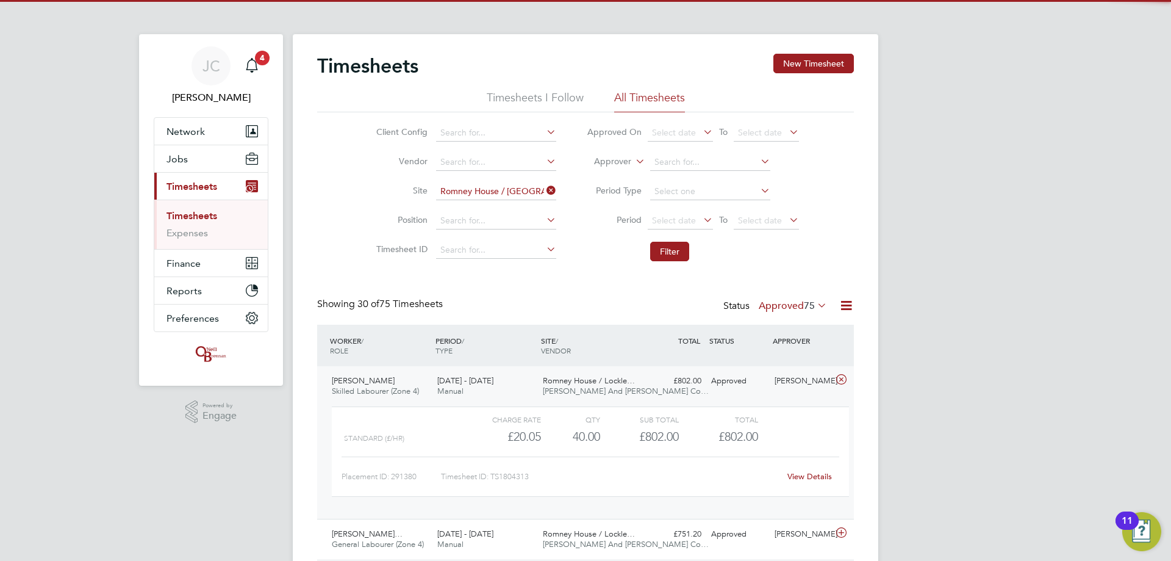
click at [383, 135] on div "£802.00 Approved" at bounding box center [674, 381] width 63 height 20
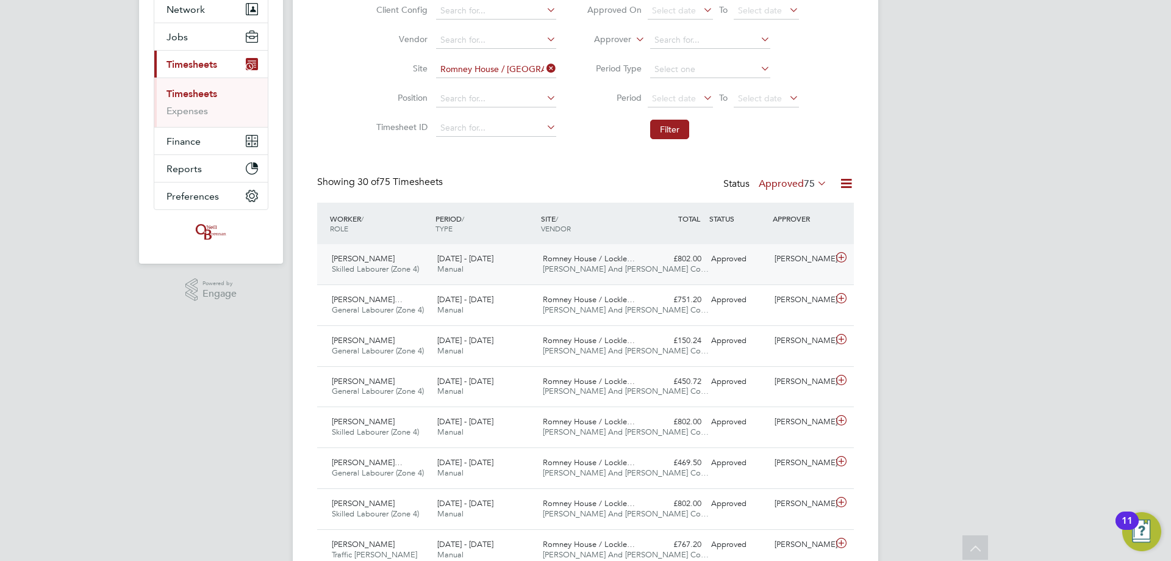
click at [383, 135] on div "Jack Hulbert Skilled Labourer (Zone 4) 11 - 17 Aug 2025 11 - 17 Aug 2025 Manual…" at bounding box center [585, 264] width 537 height 40
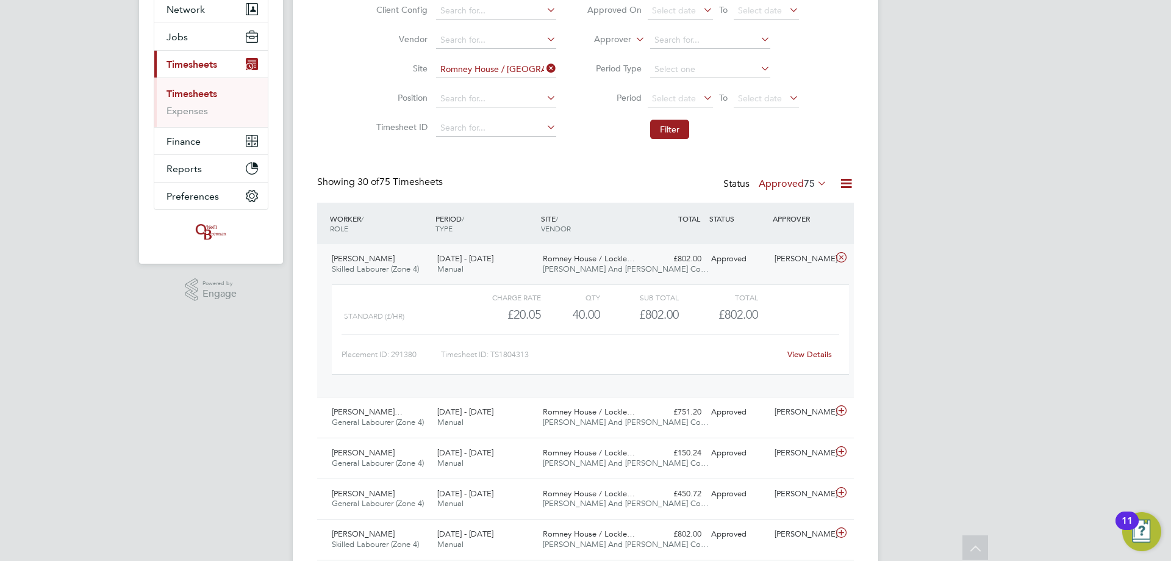
click at [383, 135] on div "Jack Hulbert Skilled Labourer (Zone 4) 11 - 17 Aug 2025 11 - 17 Aug 2025 Manual…" at bounding box center [585, 320] width 537 height 153
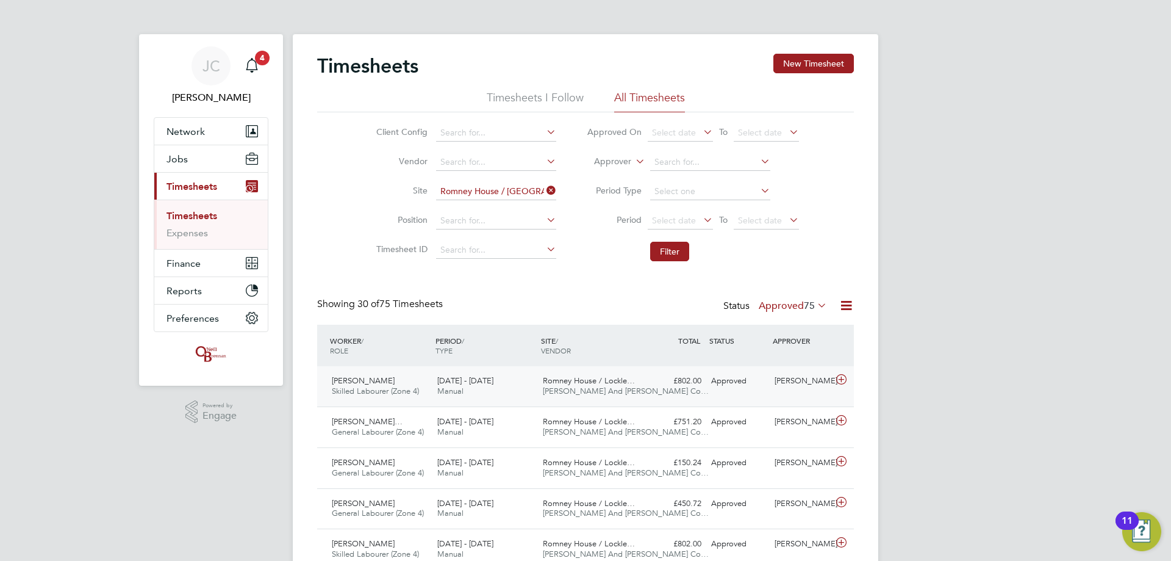
click at [383, 135] on div "Romney House / Lockle… O'Neill And Brennan Co…" at bounding box center [591, 386] width 106 height 31
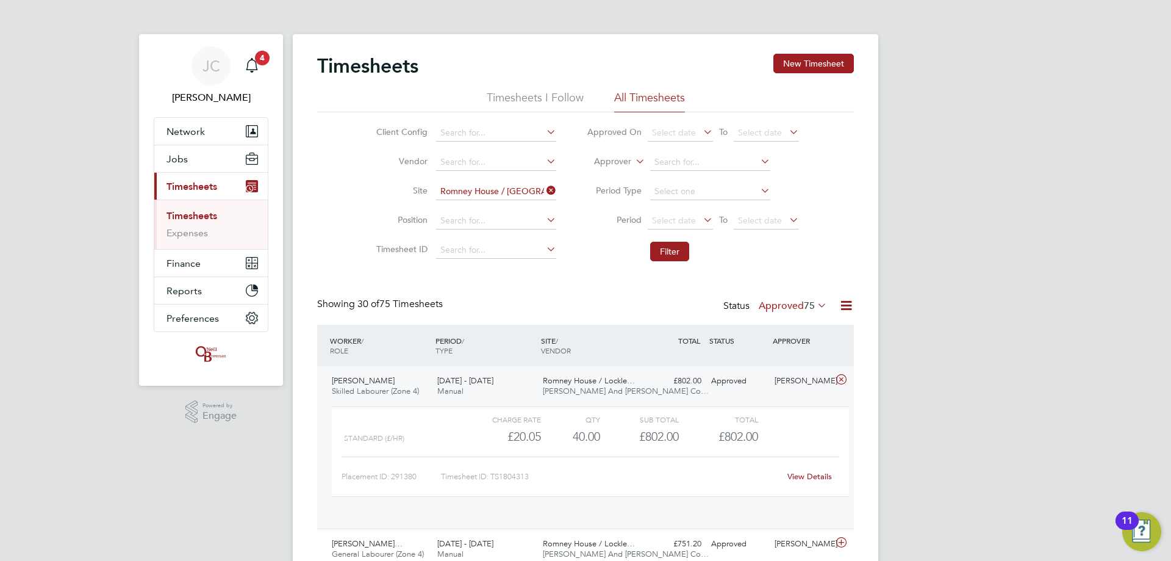
scroll to position [21, 119]
click at [383, 135] on span "Romney House / Lockle…" at bounding box center [589, 380] width 92 height 10
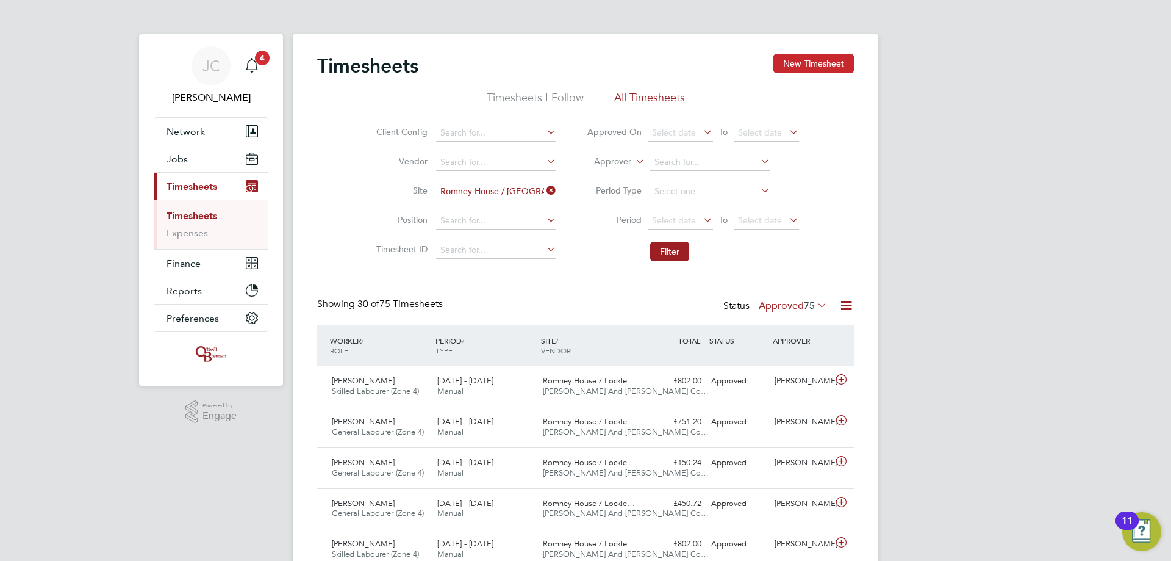
click at [383, 64] on button "New Timesheet" at bounding box center [814, 64] width 81 height 20
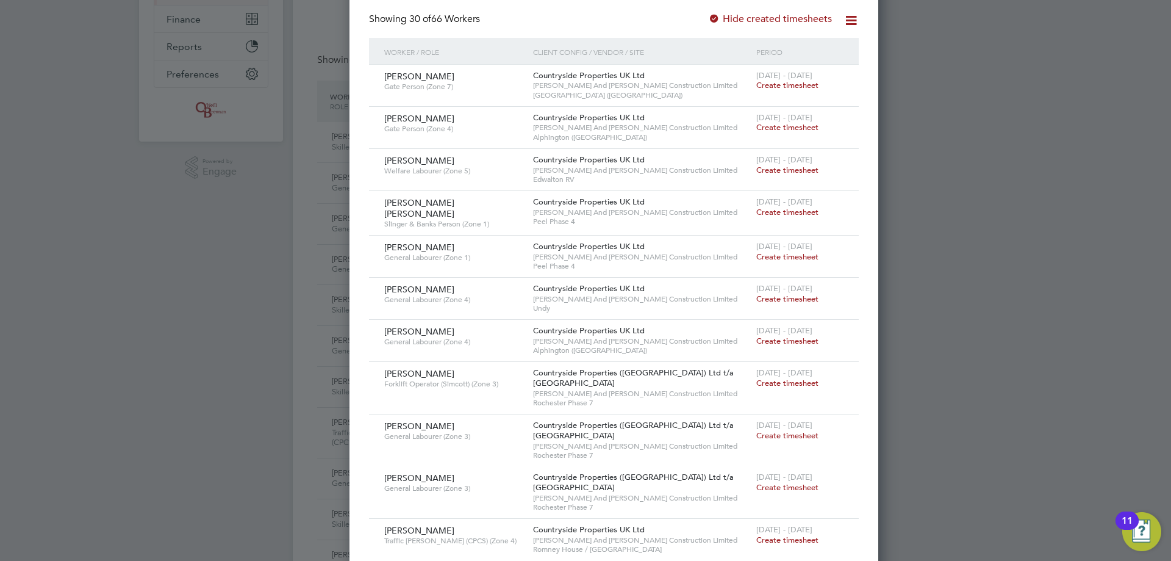
scroll to position [0, 0]
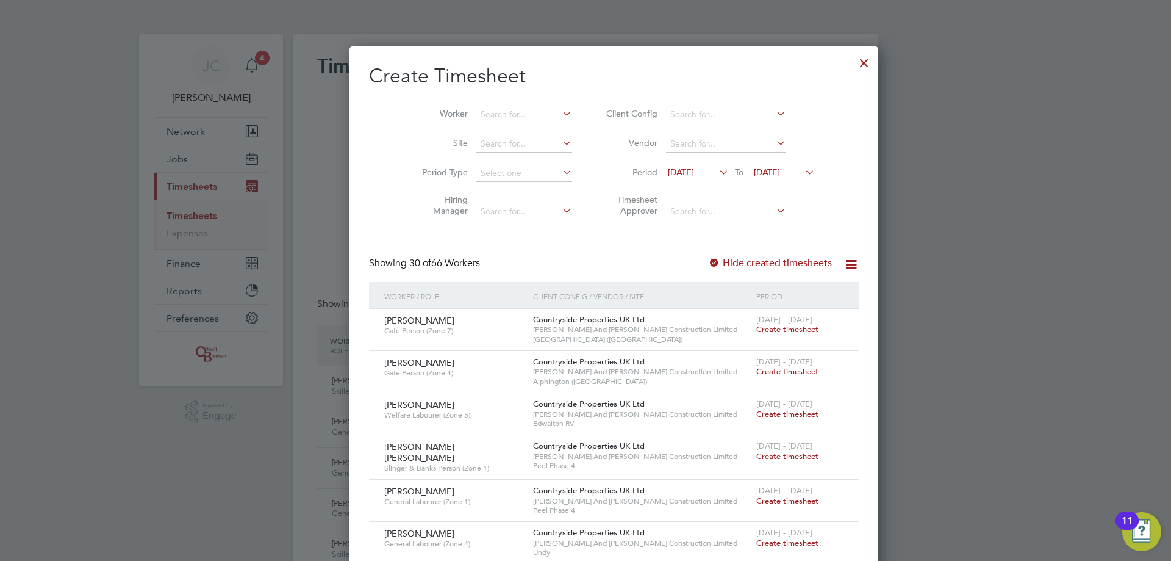
click at [383, 63] on div at bounding box center [865, 60] width 22 height 22
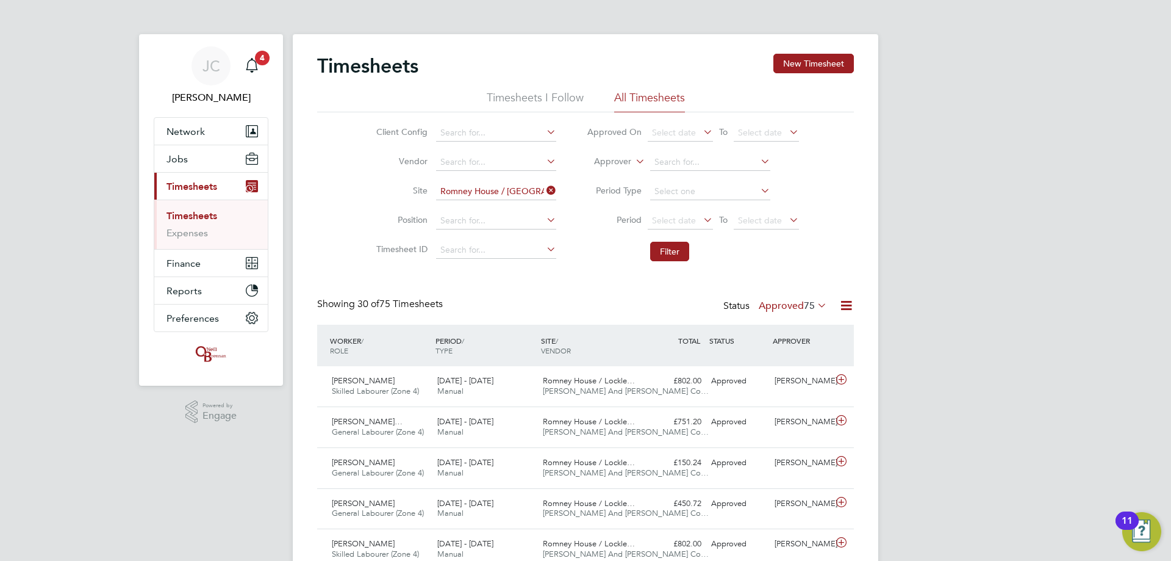
scroll to position [31, 106]
click at [383, 59] on button "New Timesheet" at bounding box center [814, 64] width 81 height 20
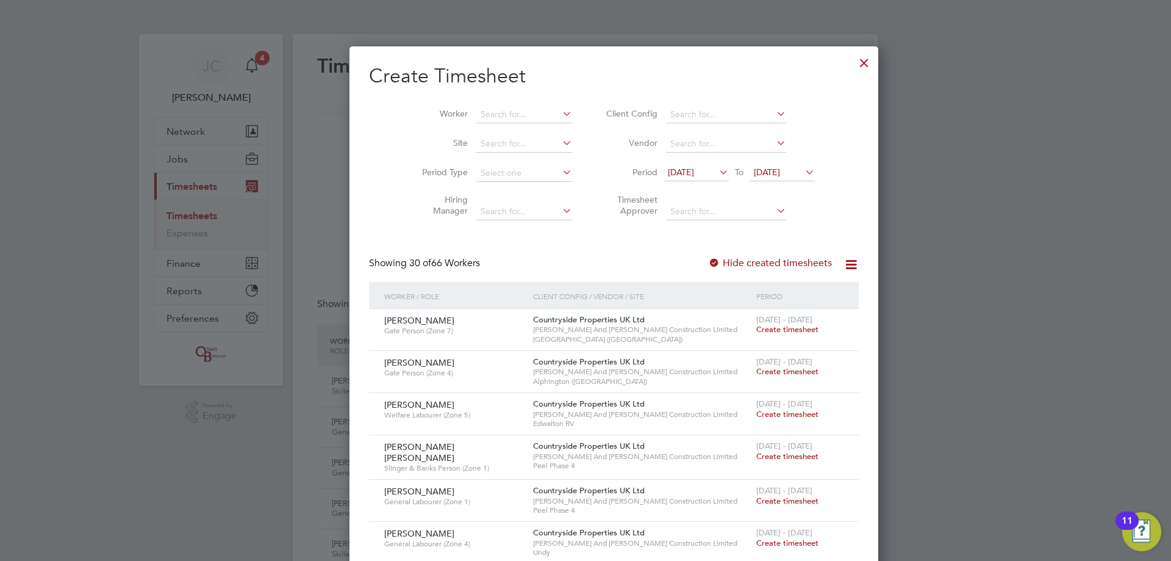
click at [383, 135] on icon at bounding box center [803, 172] width 0 height 17
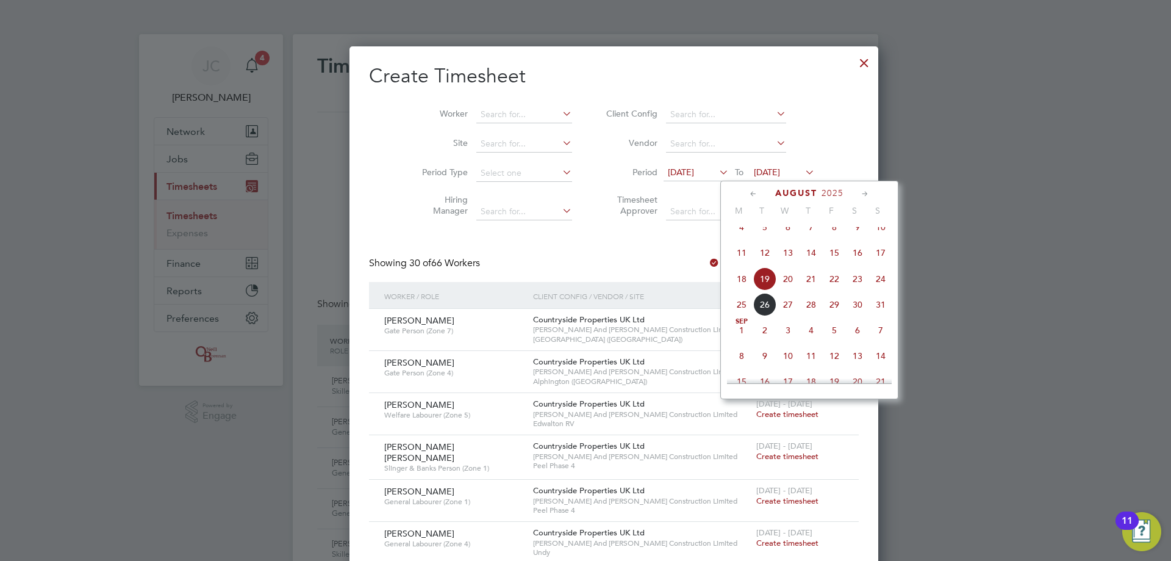
click at [383, 135] on span "24" at bounding box center [880, 278] width 23 height 23
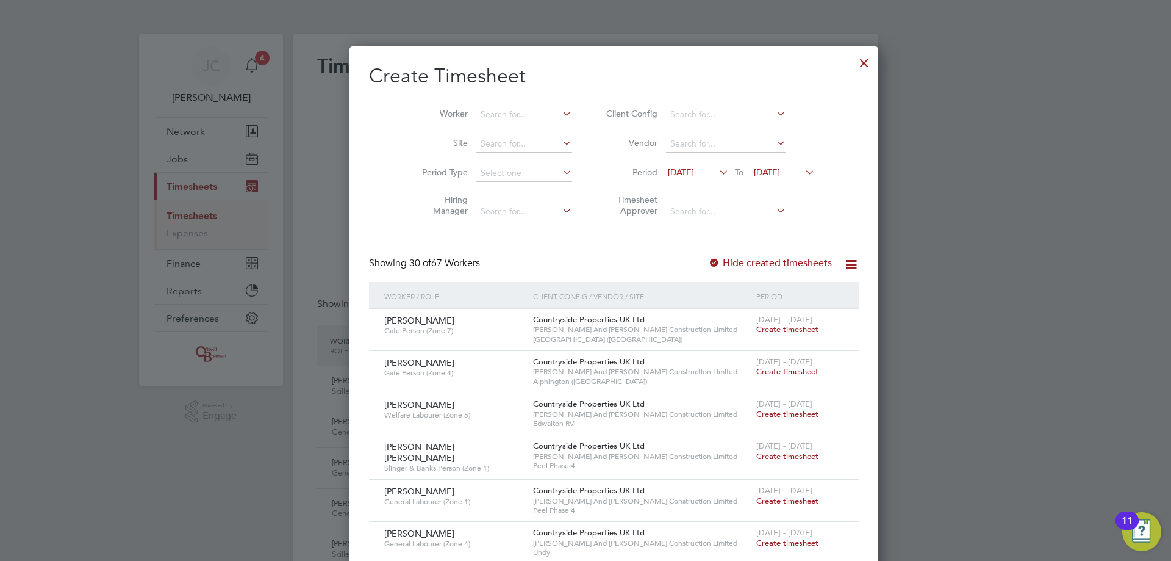
click at [383, 135] on span "12 Aug 2025" at bounding box center [696, 173] width 65 height 16
click at [383, 135] on input at bounding box center [525, 143] width 96 height 17
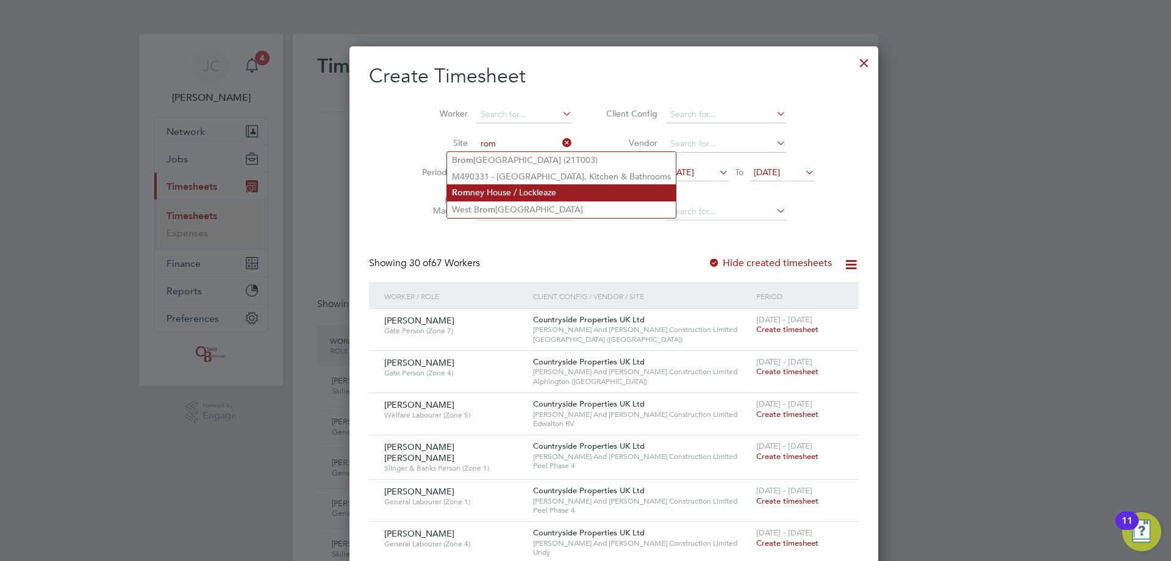
click at [383, 135] on li "Rom ney House / Lockleaze" at bounding box center [561, 192] width 229 height 16
type input "Romney House / Lockleaze"
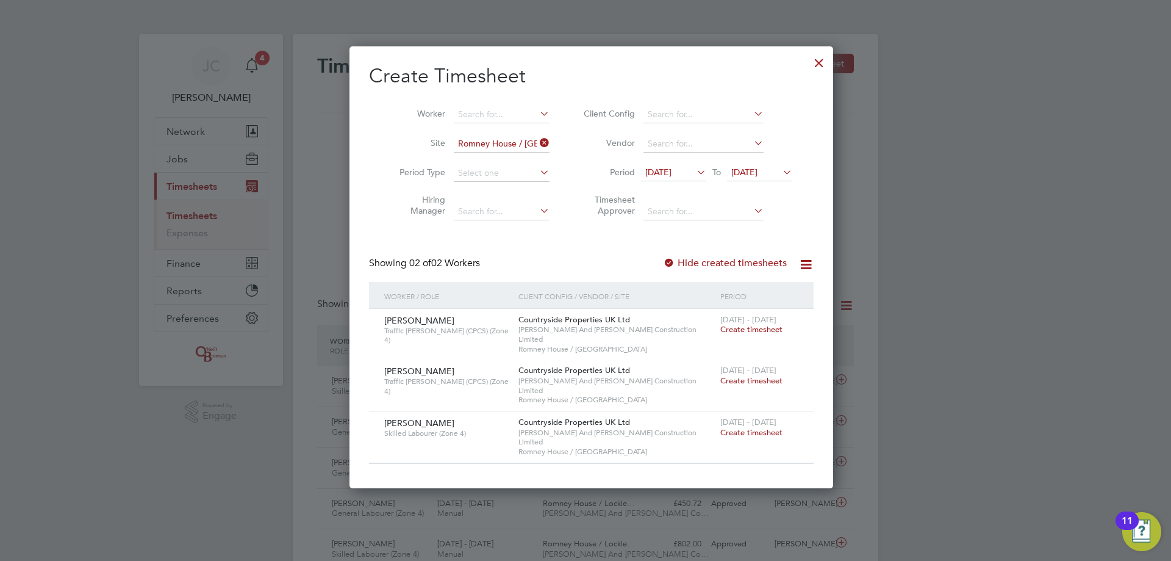
click at [383, 135] on span "Create timesheet" at bounding box center [752, 432] width 62 height 10
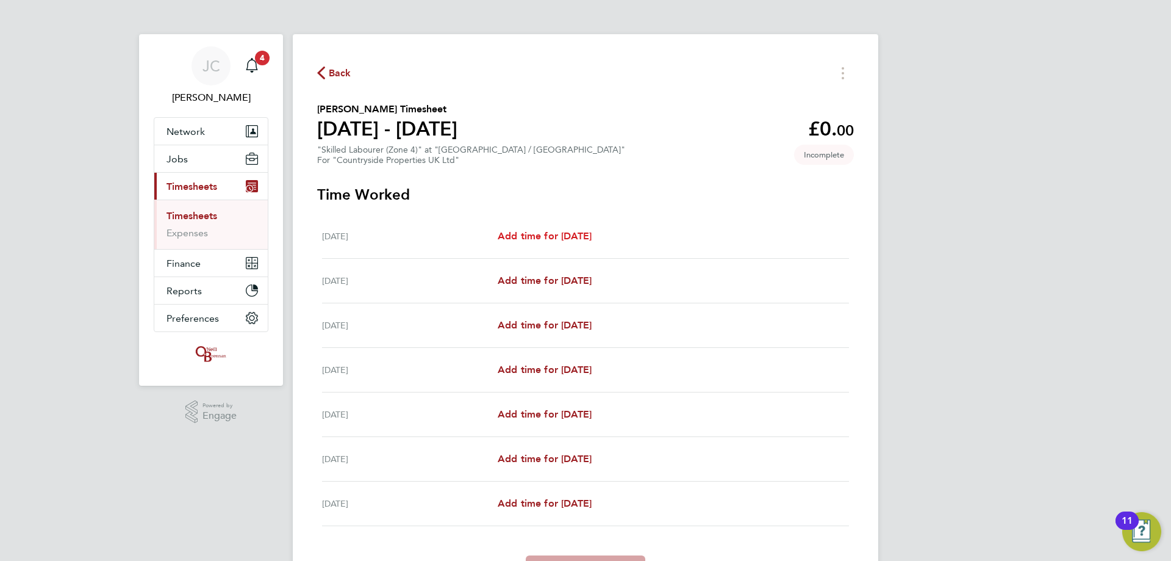
click at [383, 135] on span "Add time for Mon 18 Aug" at bounding box center [545, 236] width 94 height 12
select select "30"
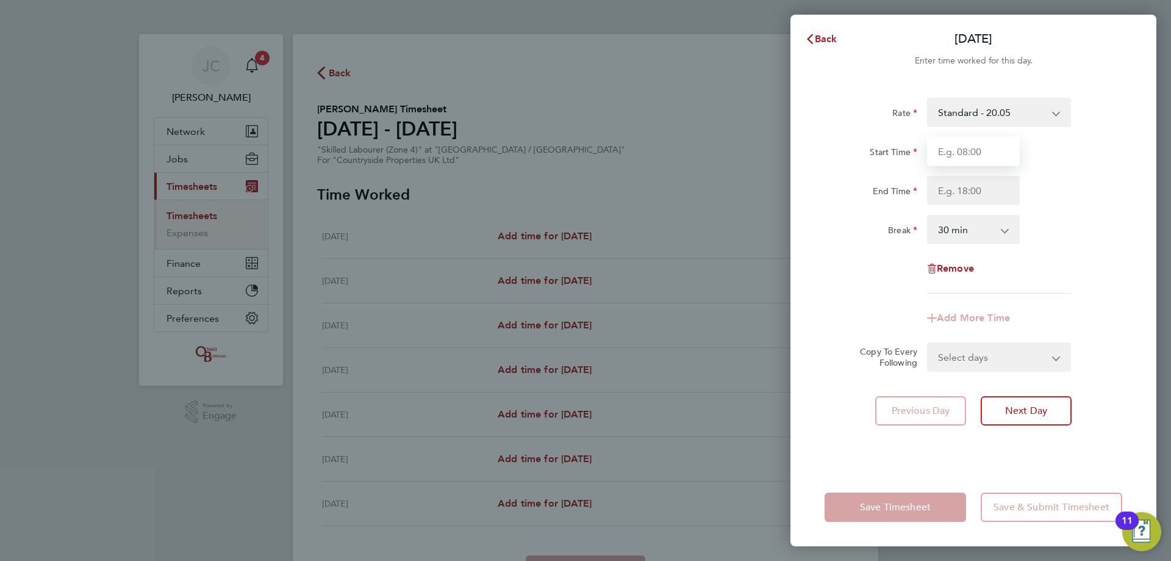
click at [383, 135] on input "Start Time" at bounding box center [973, 151] width 93 height 29
click at [383, 29] on div "Back Mon 18 Aug" at bounding box center [974, 38] width 366 height 29
click at [383, 135] on input "Start Time" at bounding box center [973, 151] width 93 height 29
type input "08:00"
click at [383, 135] on input "End Time" at bounding box center [973, 190] width 93 height 29
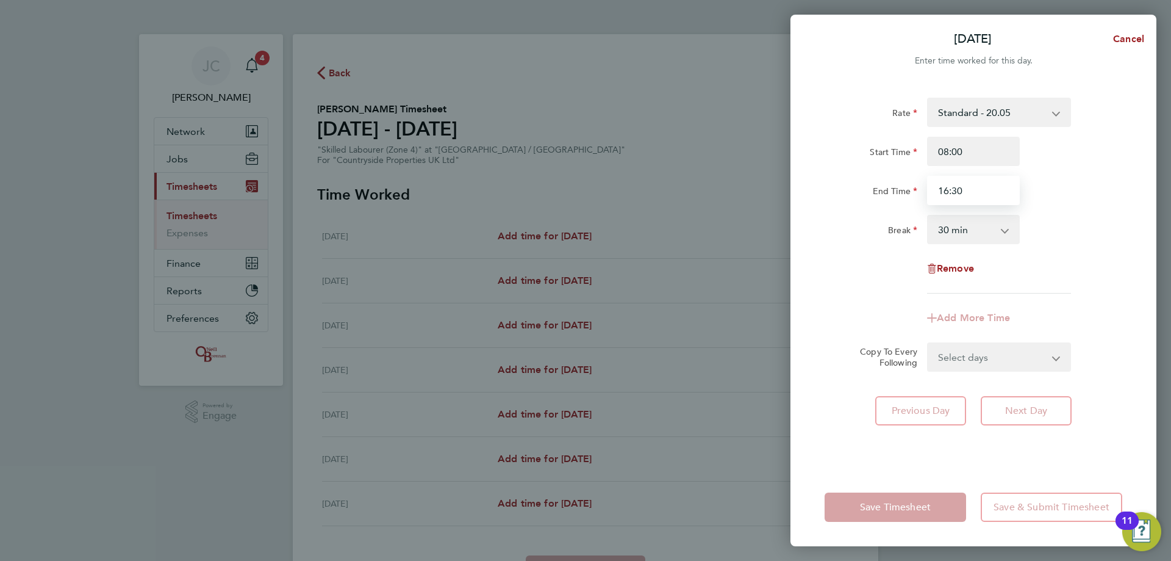
type input "16:30"
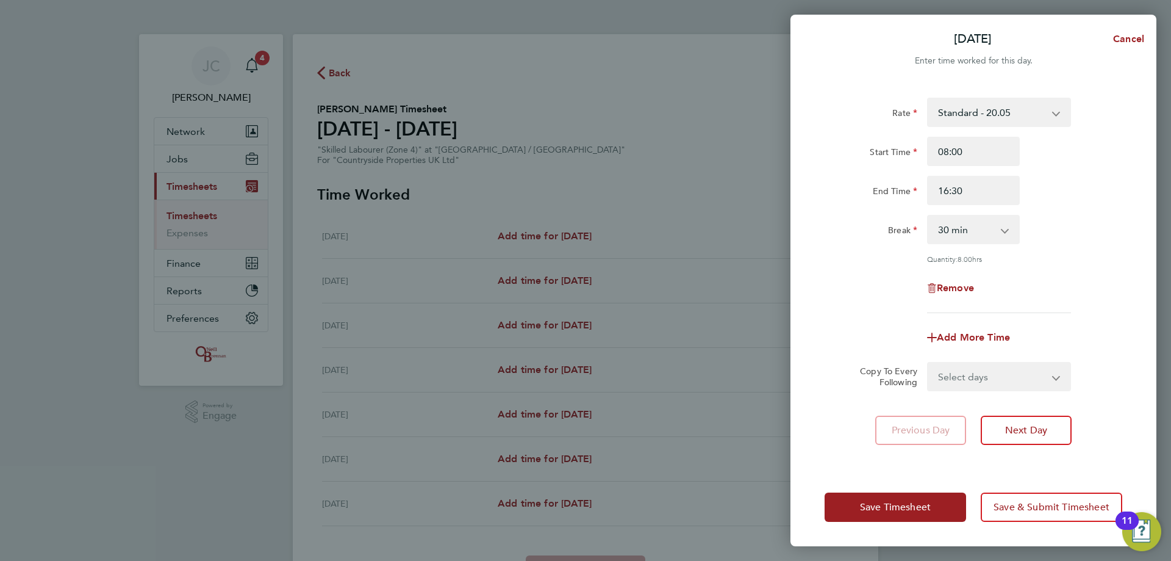
click at [383, 135] on div "Rate Standard - 20.05 Start Time 08:00 End Time 16:30 Break 0 min 15 min 30 min…" at bounding box center [974, 205] width 298 height 215
click at [383, 135] on select "Select days Day Weekday (Mon-Fri) Weekend (Sat-Sun) Tuesday Wednesday Thursday …" at bounding box center [993, 376] width 128 height 27
select select "DAY"
click at [383, 135] on select "Select days Day Weekday (Mon-Fri) Weekend (Sat-Sun) Tuesday Wednesday Thursday …" at bounding box center [993, 376] width 128 height 27
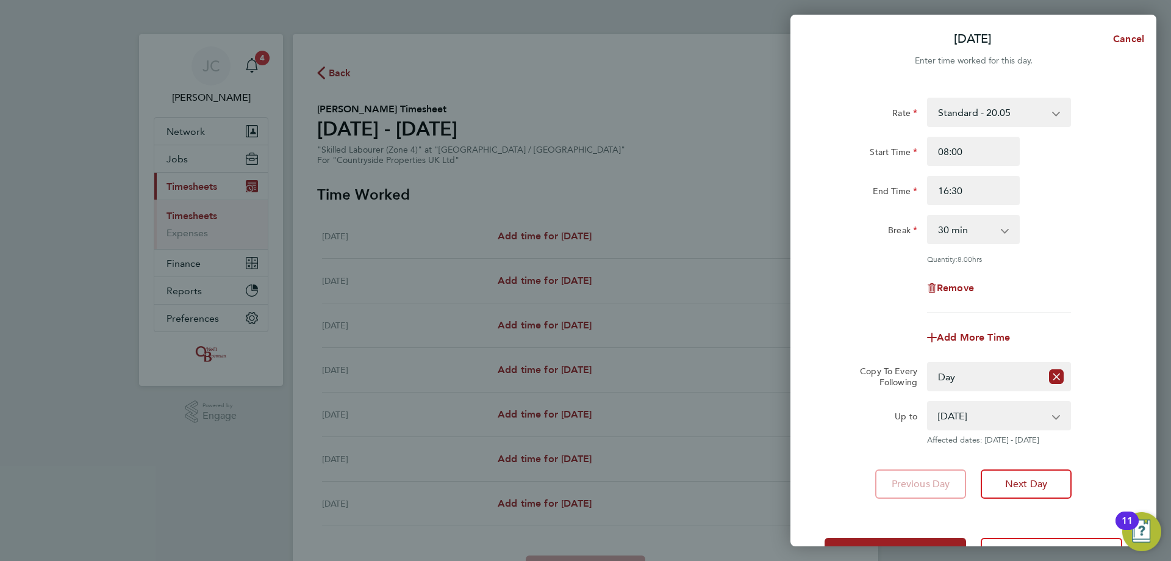
click at [383, 135] on div "19 Aug 2025 20 Aug 2025 21 Aug 2025 22 Aug 2025 23 Aug 2025 24 Aug 2025 Affecte…" at bounding box center [1000, 423] width 154 height 44
click at [383, 135] on select "19 Aug 2025 20 Aug 2025 21 Aug 2025 22 Aug 2025 23 Aug 2025 24 Aug 2025" at bounding box center [992, 415] width 127 height 27
select select "2025-08-22"
click at [383, 135] on select "19 Aug 2025 20 Aug 2025 21 Aug 2025 22 Aug 2025 23 Aug 2025 24 Aug 2025" at bounding box center [992, 415] width 127 height 27
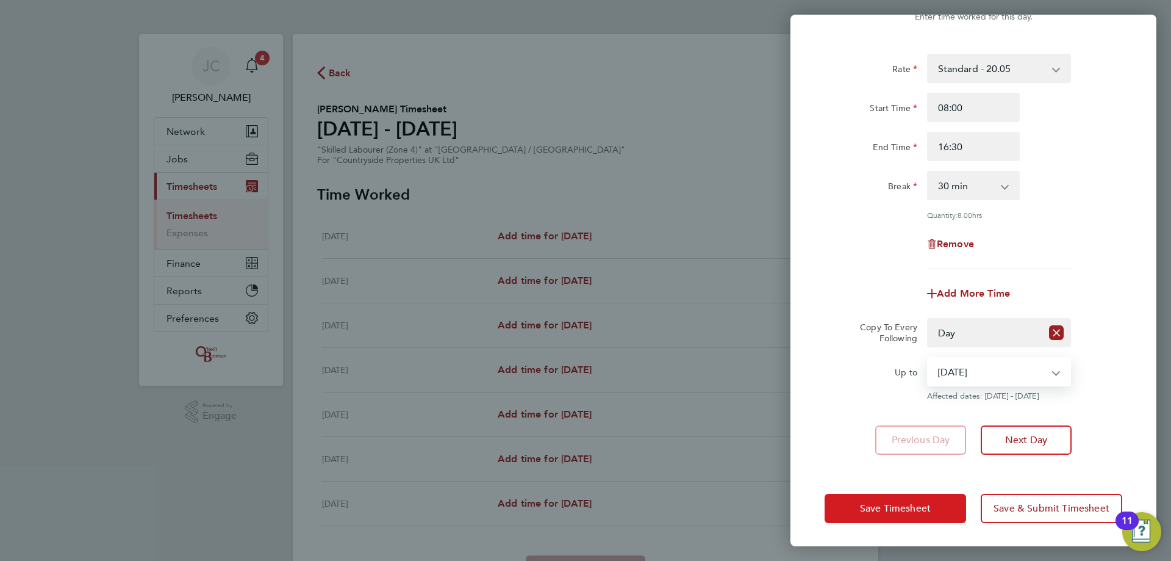
click at [383, 135] on span "Save Timesheet" at bounding box center [895, 508] width 71 height 12
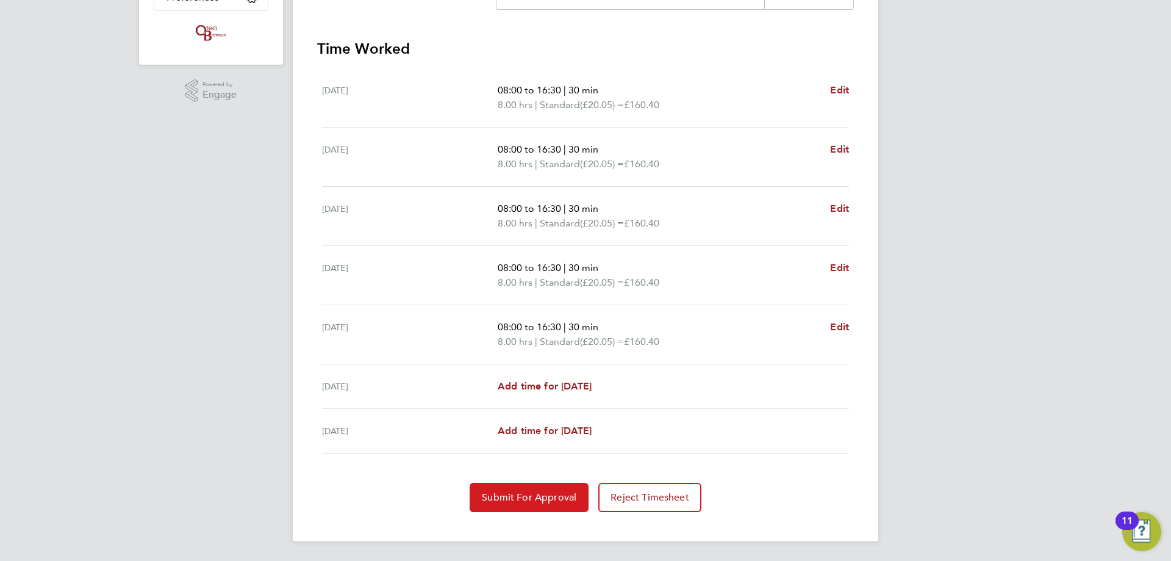
click at [383, 135] on span "Submit For Approval" at bounding box center [529, 497] width 95 height 12
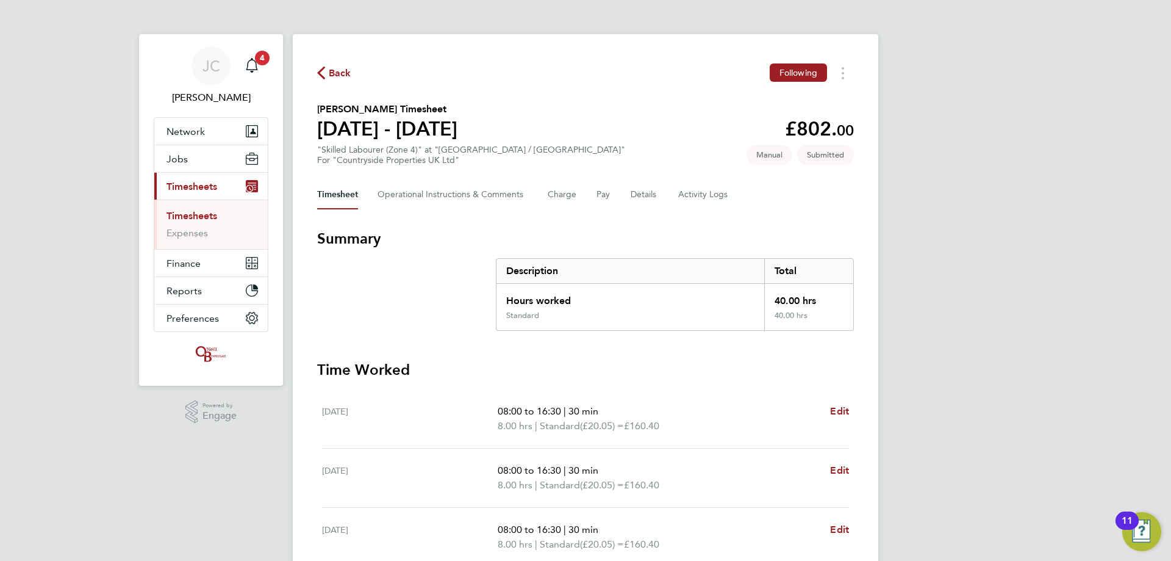
click at [196, 135] on link "Timesheets" at bounding box center [192, 216] width 51 height 12
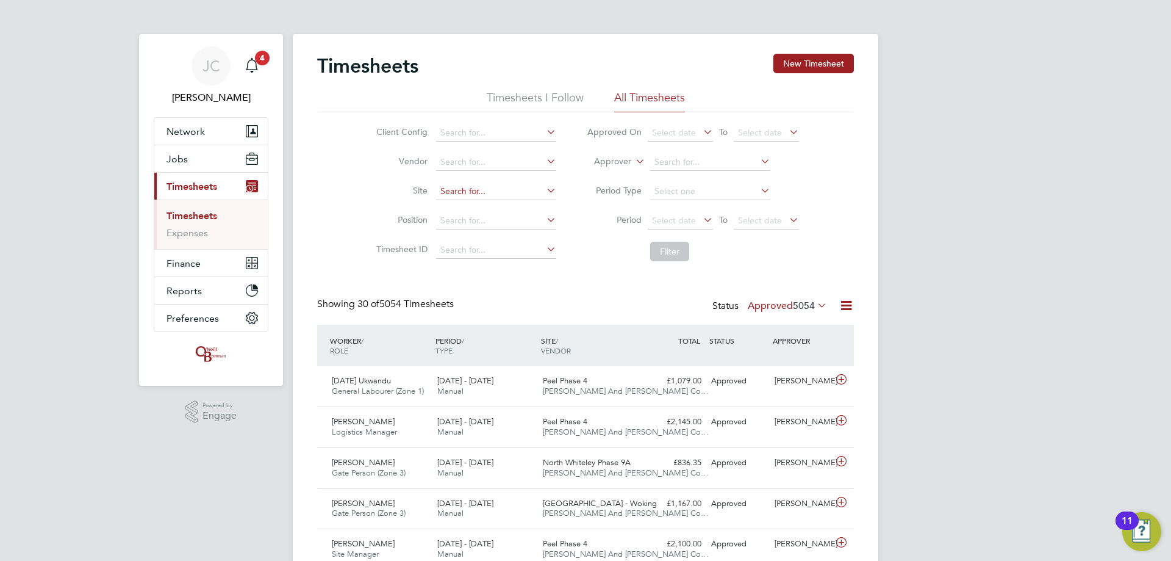
click at [383, 135] on input at bounding box center [496, 191] width 120 height 17
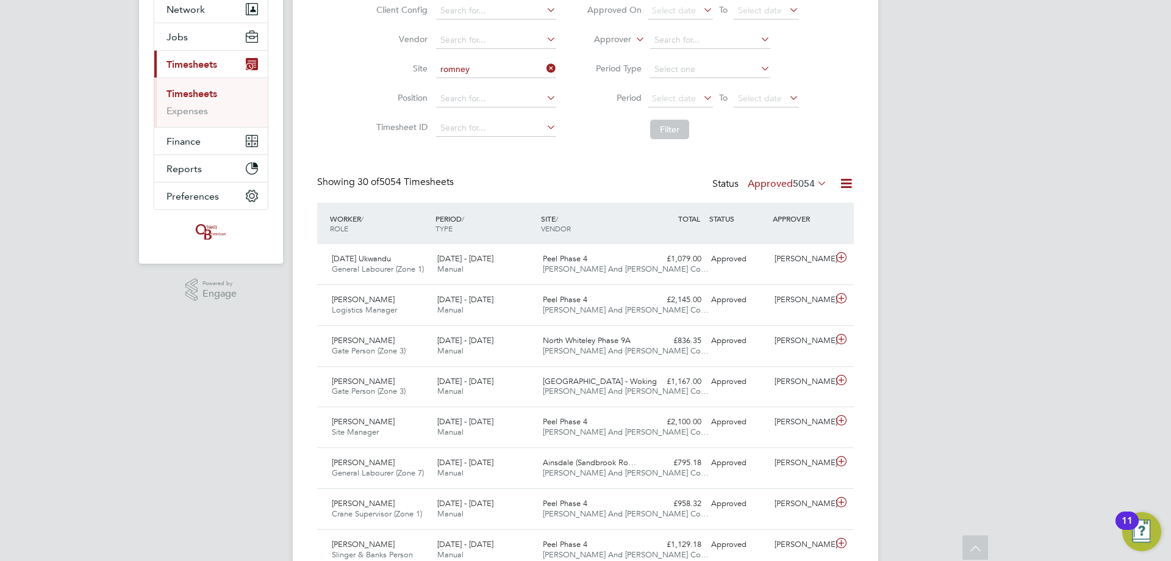
click at [383, 86] on b "[PERSON_NAME]" at bounding box center [475, 86] width 71 height 10
type input "Romney House / Lockleaze"
click at [383, 122] on button "Filter" at bounding box center [669, 130] width 39 height 20
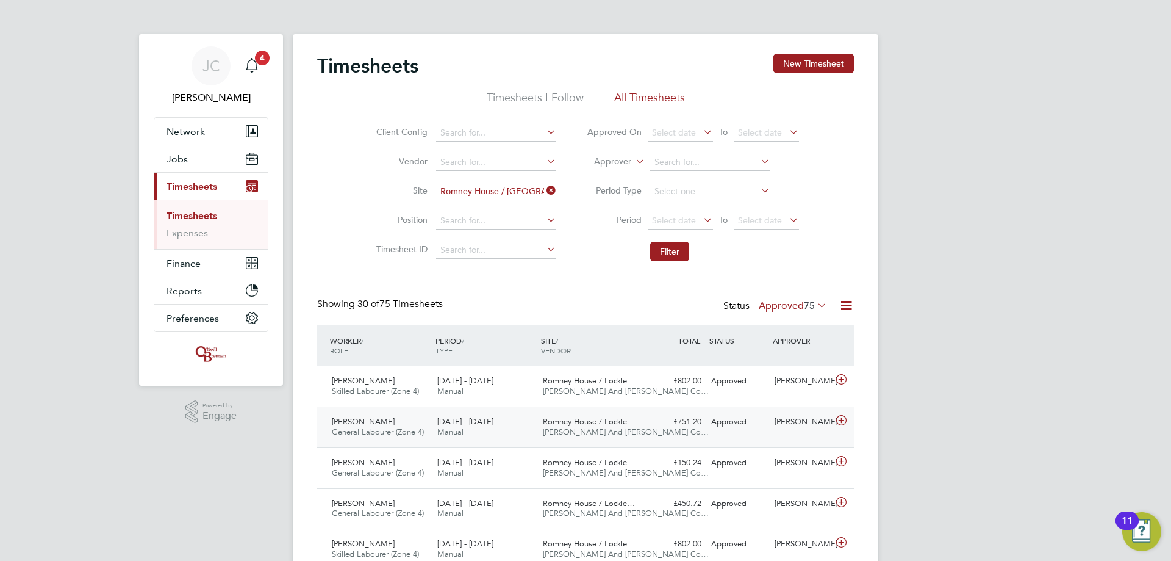
click at [383, 135] on div "Romney House / Lockle… O'Neill And Brennan Co…" at bounding box center [591, 427] width 106 height 31
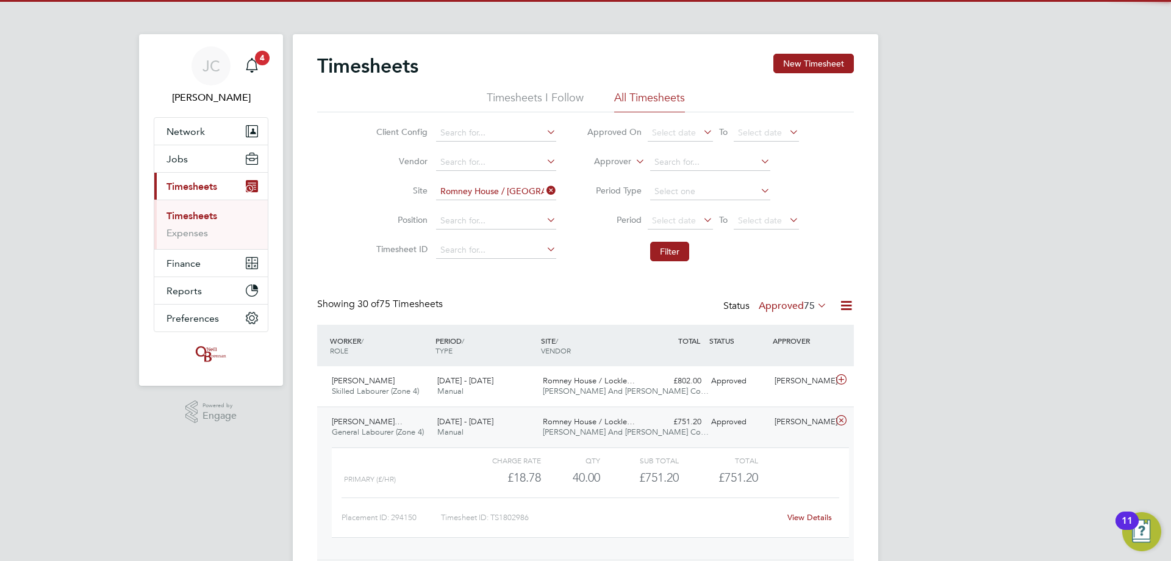
click at [383, 135] on span "[PERSON_NAME] And [PERSON_NAME] Co…" at bounding box center [626, 431] width 166 height 10
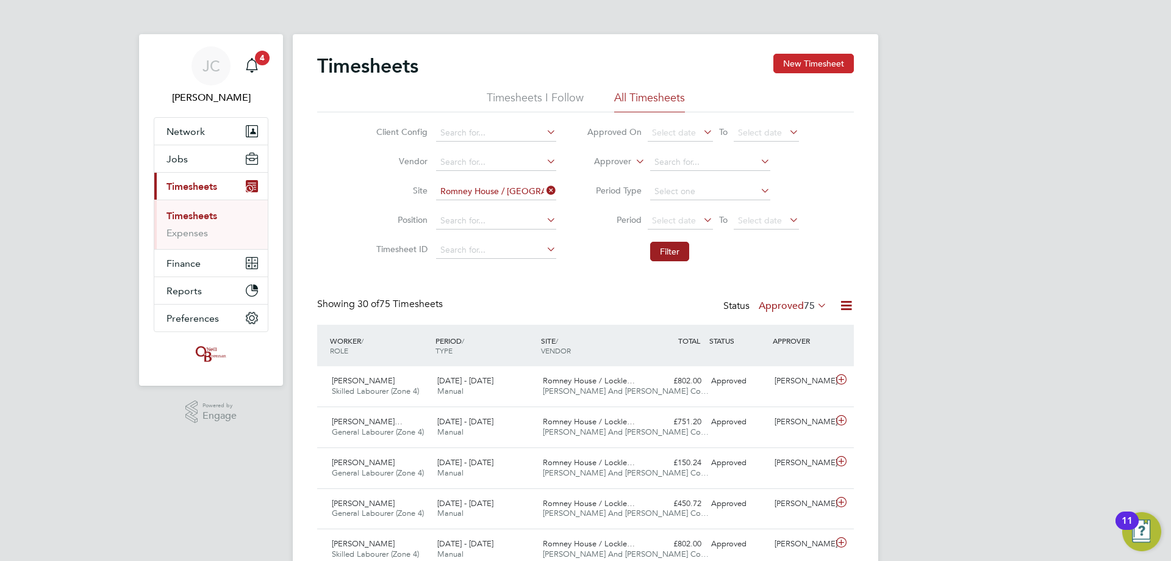
click at [383, 67] on button "New Timesheet" at bounding box center [814, 64] width 81 height 20
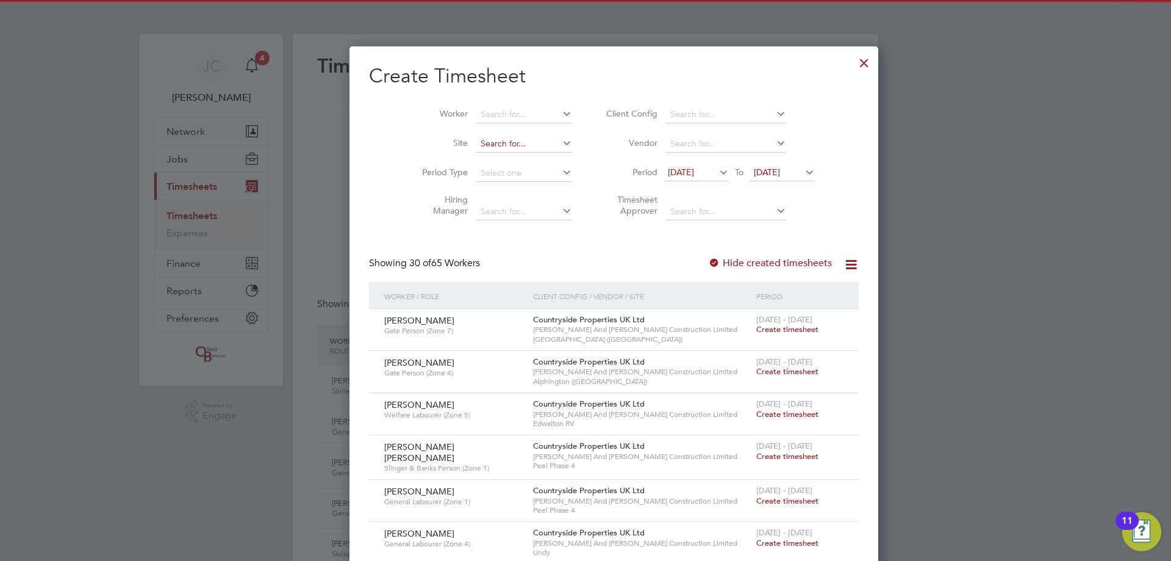
click at [383, 135] on input at bounding box center [525, 143] width 96 height 17
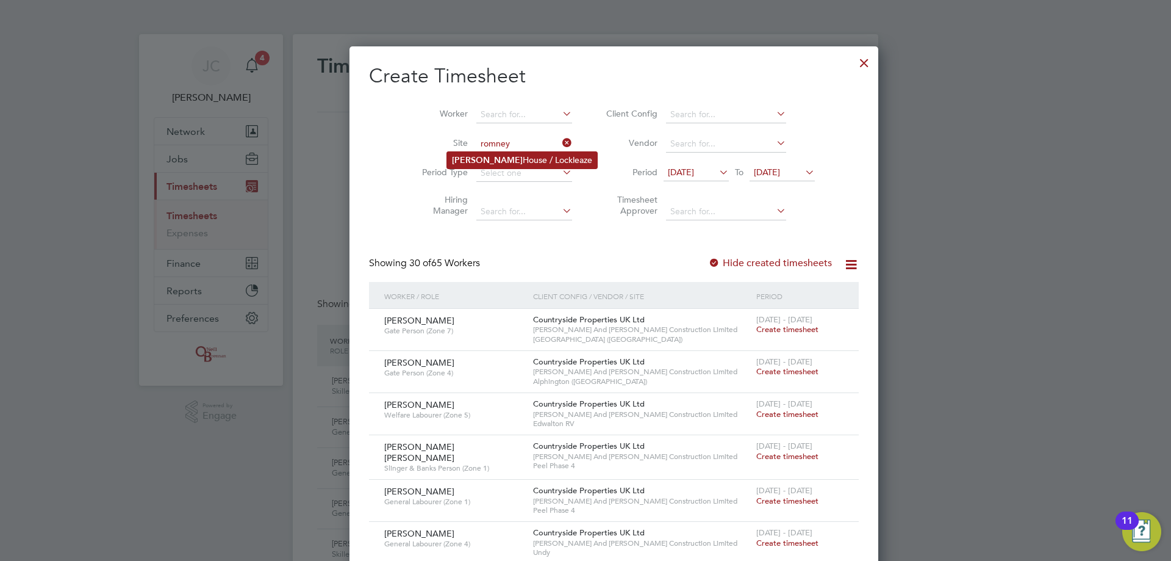
click at [383, 135] on li "Romney House / Lockleaze" at bounding box center [522, 160] width 150 height 16
type input "Romney House / Lockleaze"
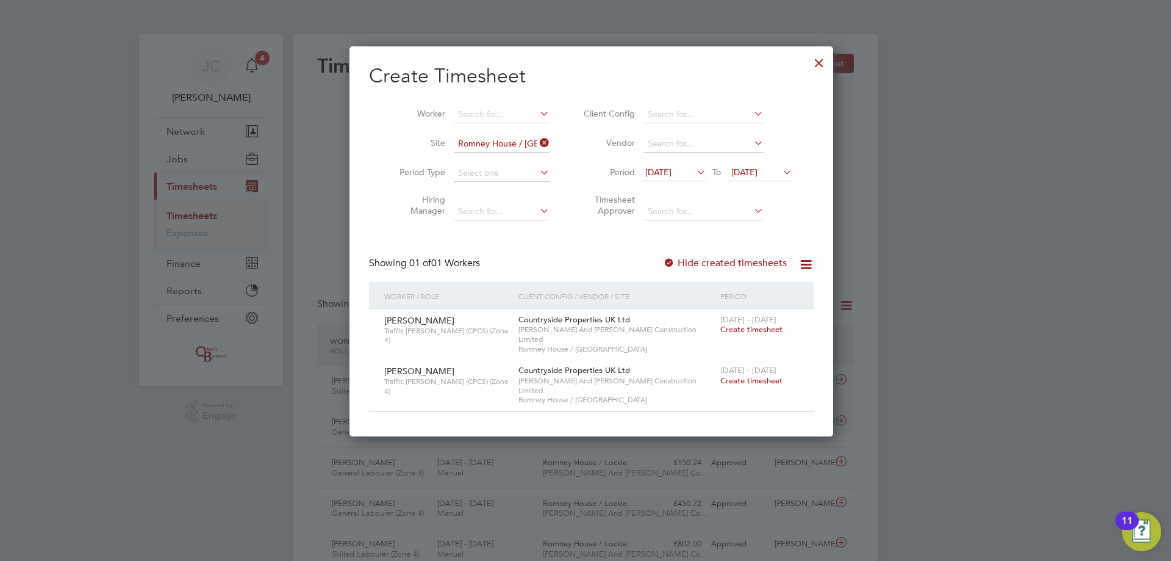
click at [383, 135] on span "19 Aug 2025" at bounding box center [745, 172] width 26 height 11
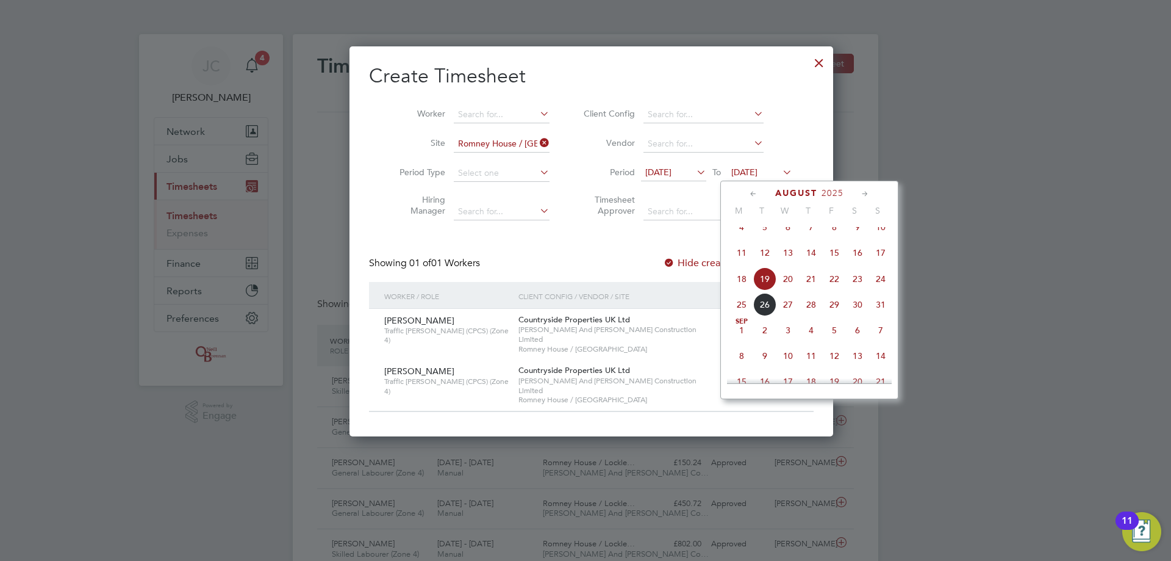
click at [383, 135] on span "23" at bounding box center [857, 278] width 23 height 23
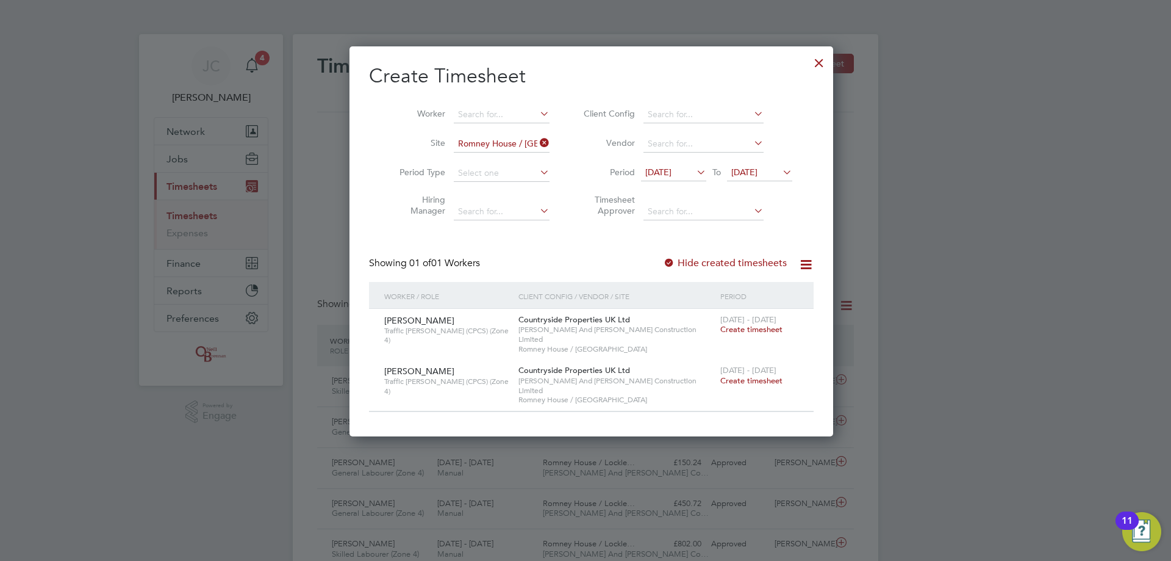
click at [383, 135] on div "12 Aug 2025 To 23 Aug 2025" at bounding box center [716, 173] width 151 height 17
click at [383, 135] on span "12 Aug 2025" at bounding box center [673, 173] width 65 height 16
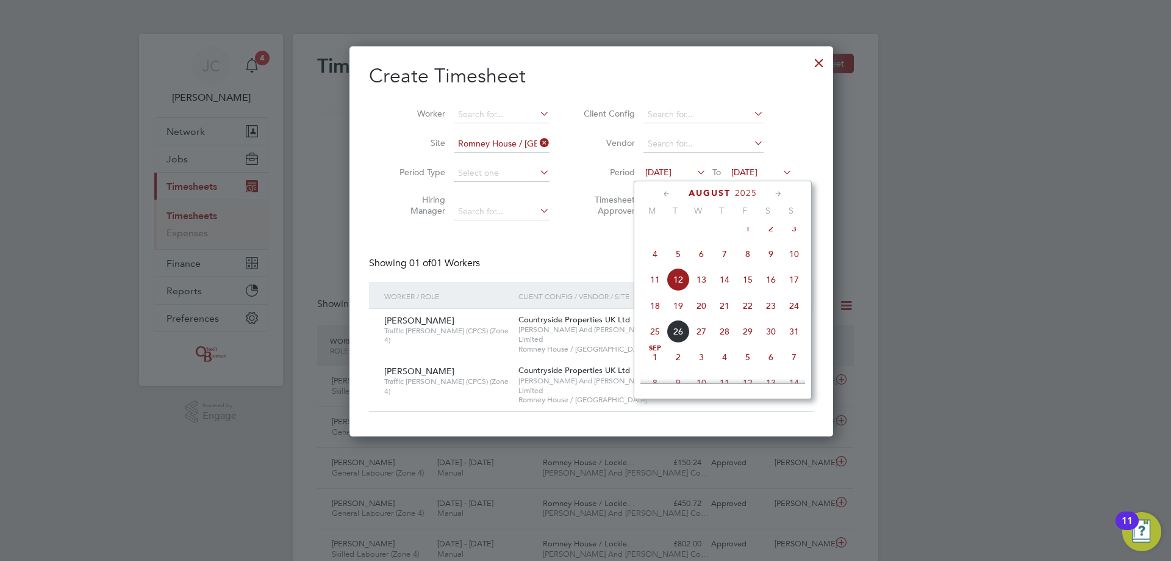
click at [383, 135] on span "12" at bounding box center [678, 279] width 23 height 23
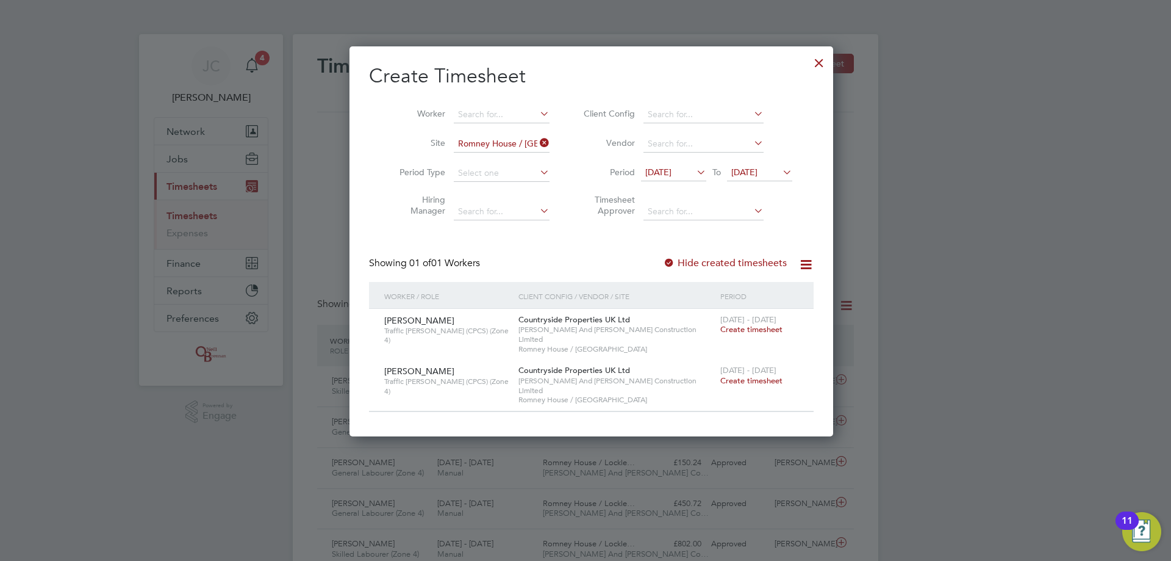
click at [383, 135] on span "23 Aug 2025" at bounding box center [745, 172] width 26 height 11
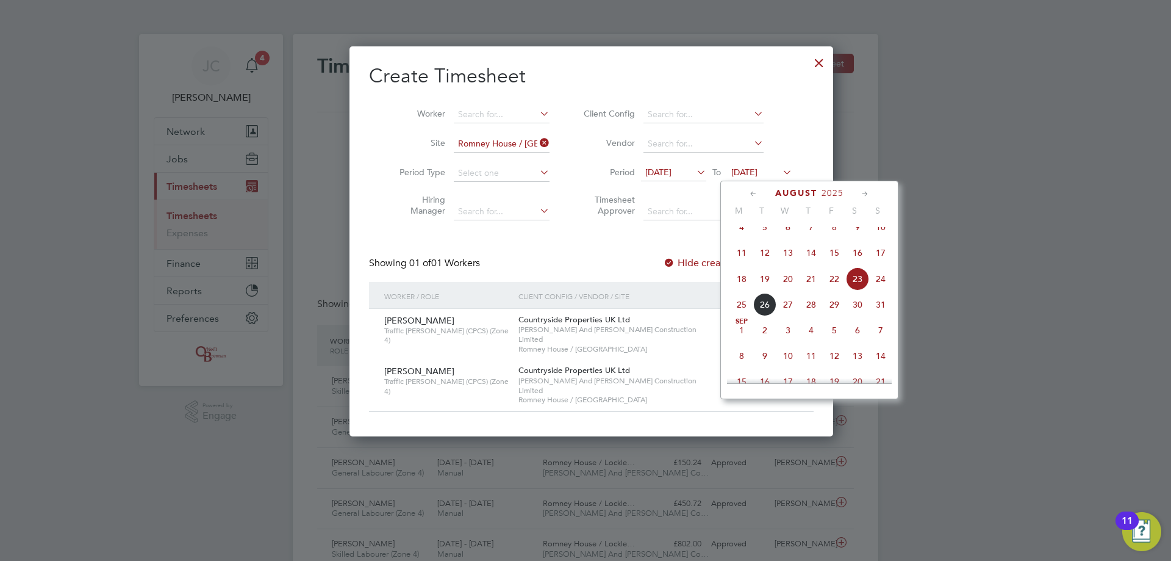
click at [383, 135] on span "24" at bounding box center [880, 278] width 23 height 23
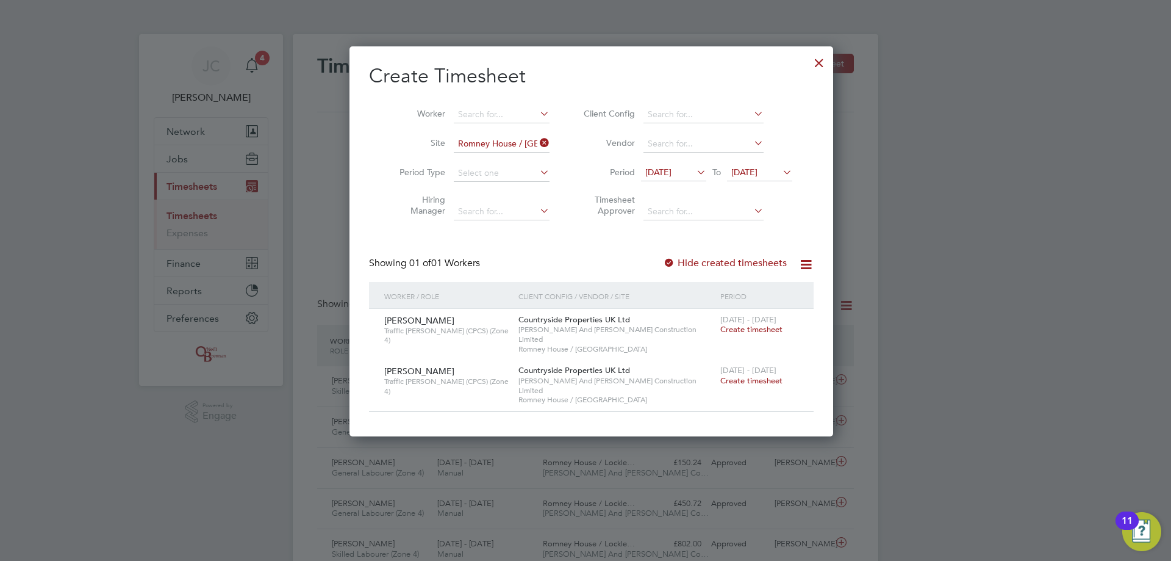
click at [383, 67] on div at bounding box center [819, 60] width 22 height 22
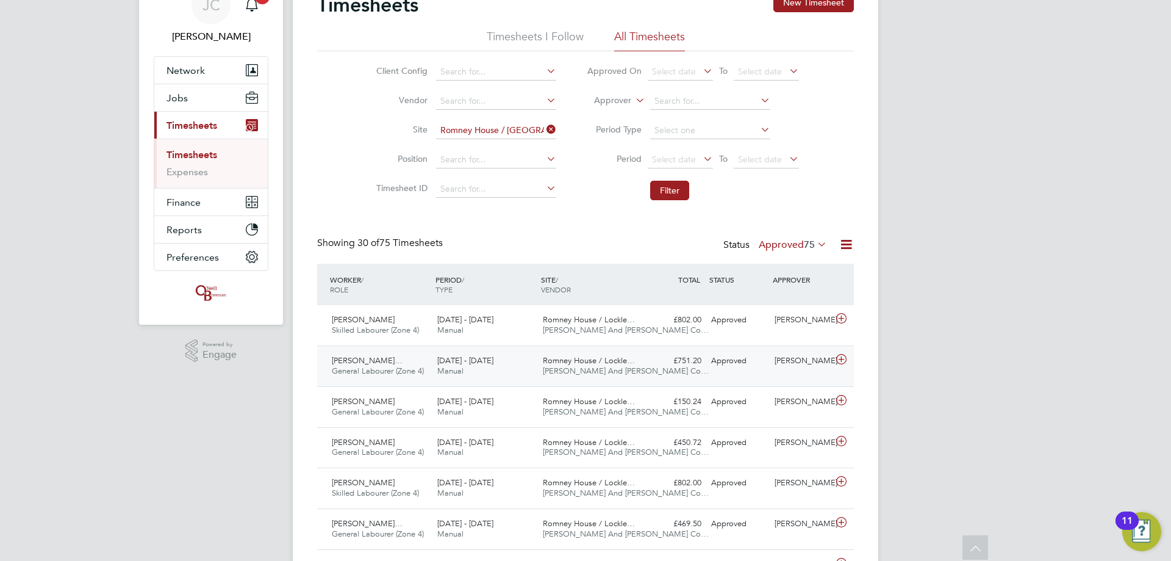
click at [383, 135] on span "[PERSON_NAME] And [PERSON_NAME] Co…" at bounding box center [626, 370] width 166 height 10
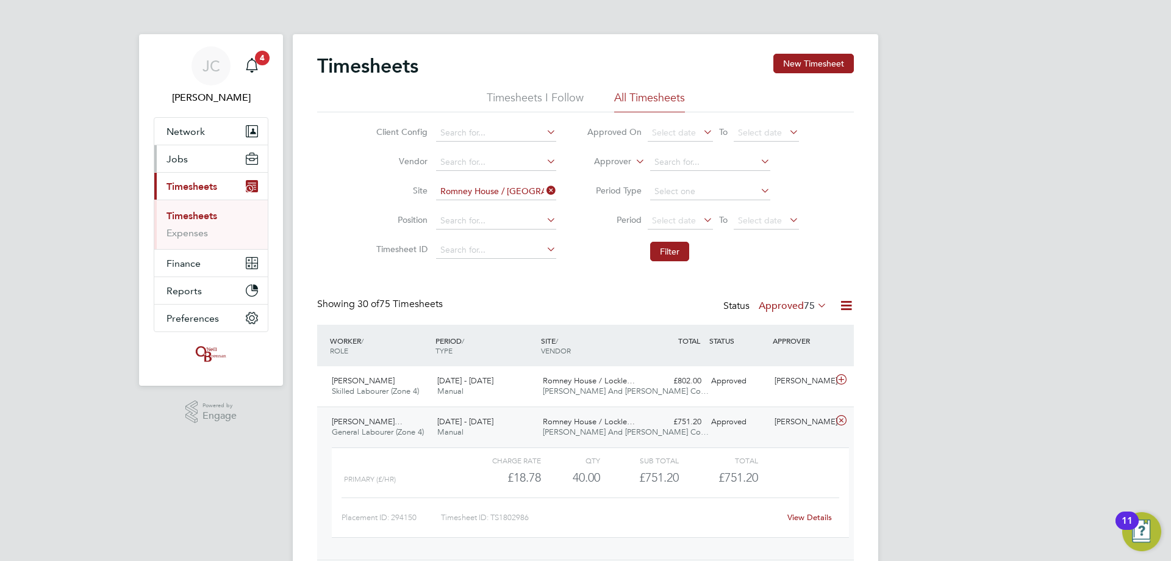
click at [226, 135] on button "Jobs" at bounding box center [210, 158] width 113 height 27
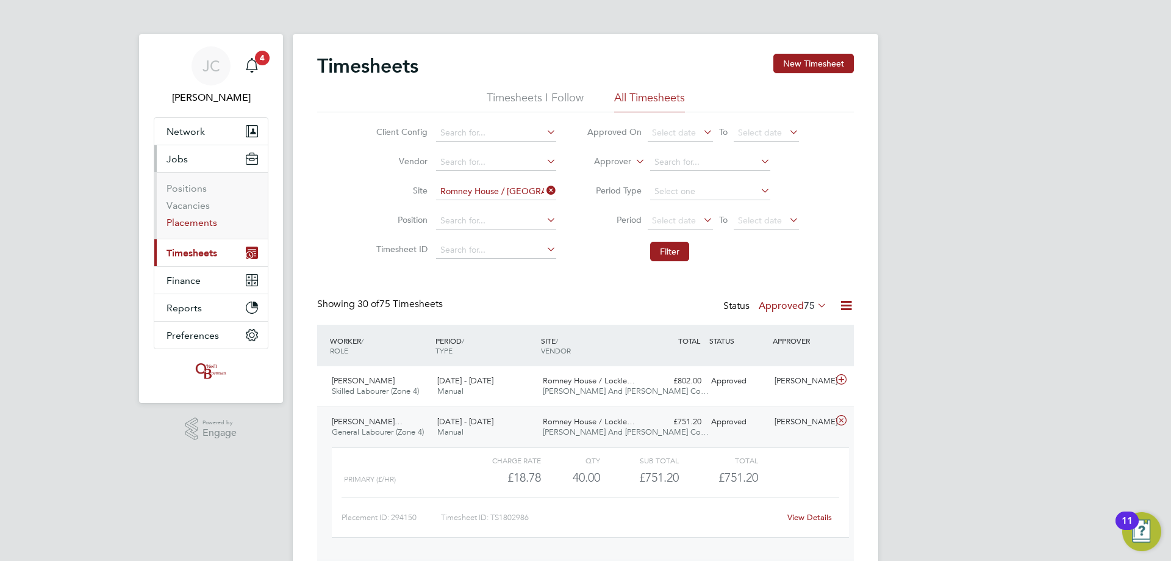
click at [201, 135] on link "Placements" at bounding box center [192, 223] width 51 height 12
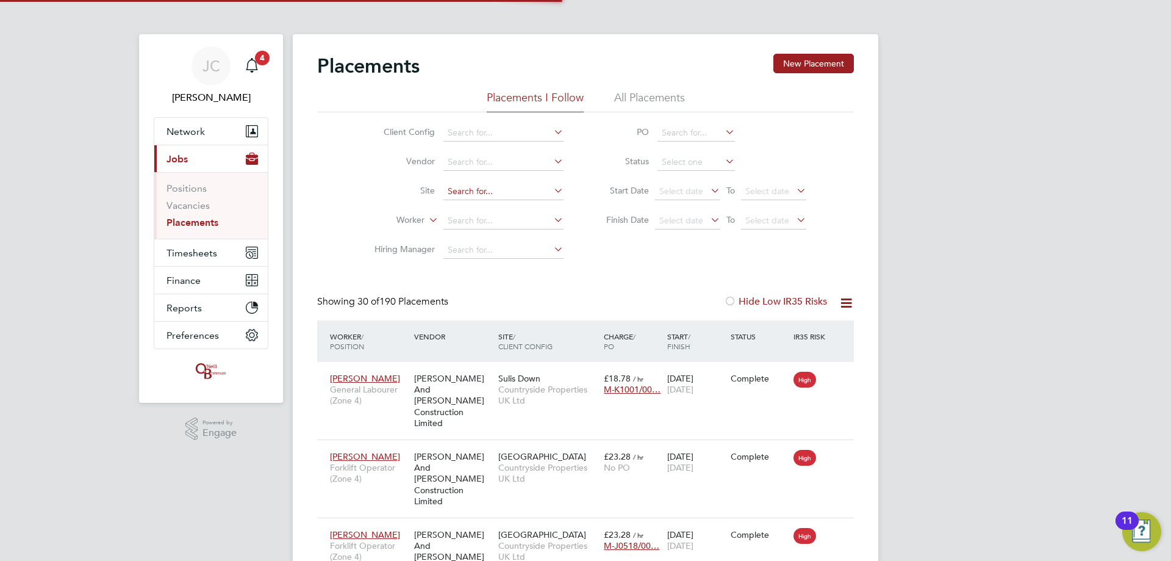
click at [383, 135] on input at bounding box center [504, 191] width 120 height 17
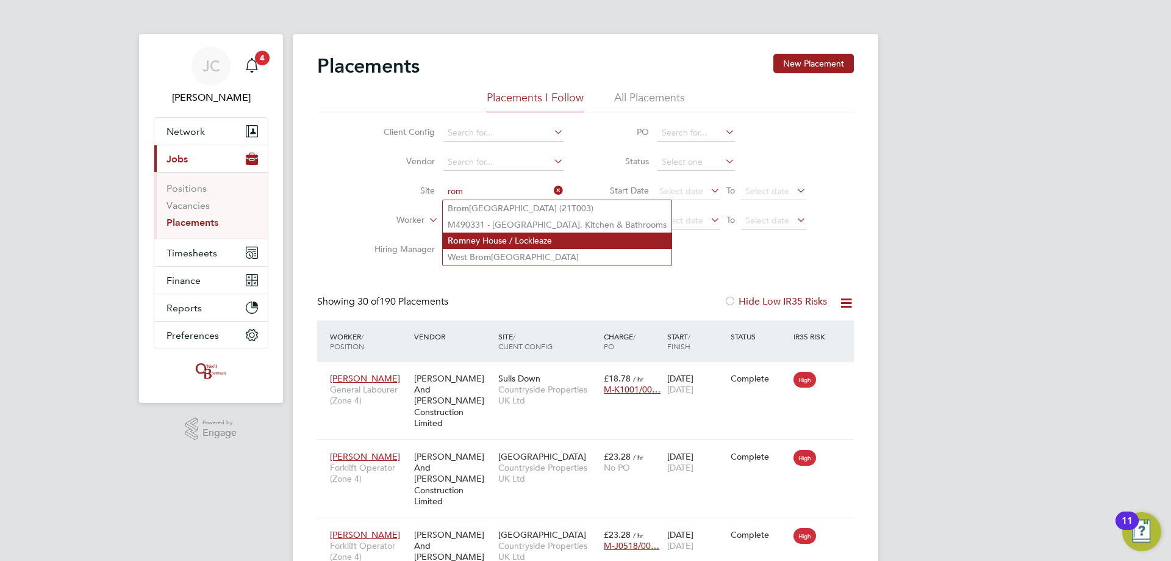
click at [383, 135] on li "Rom ney House / Lockleaze" at bounding box center [557, 240] width 229 height 16
type input "Romney House / Lockleaze"
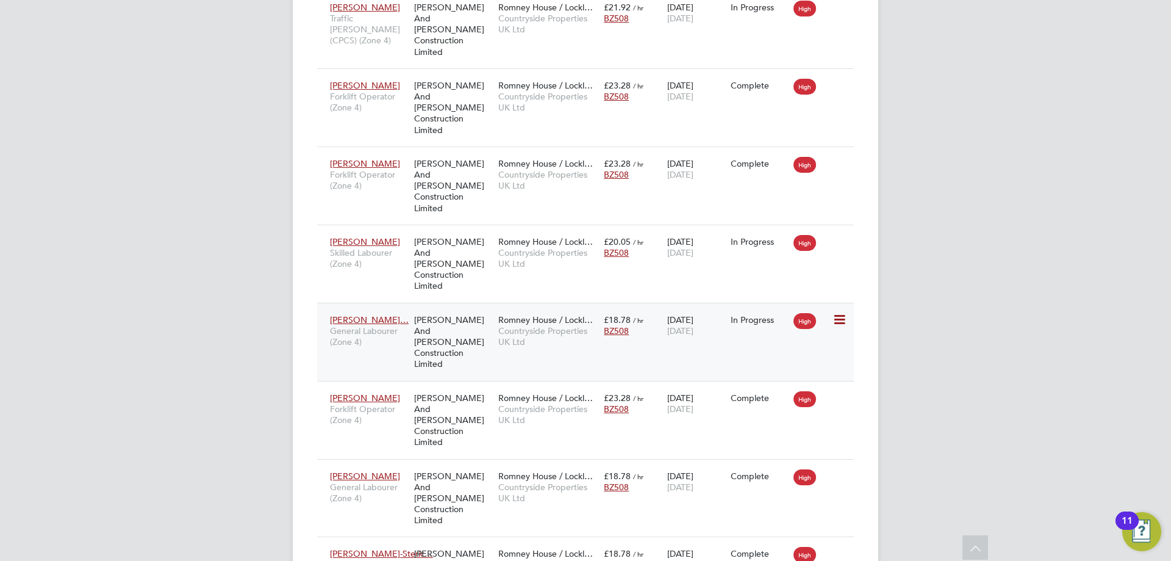
click at [383, 135] on div "16 Jun 2025 26 Sep 2025" at bounding box center [695, 325] width 63 height 34
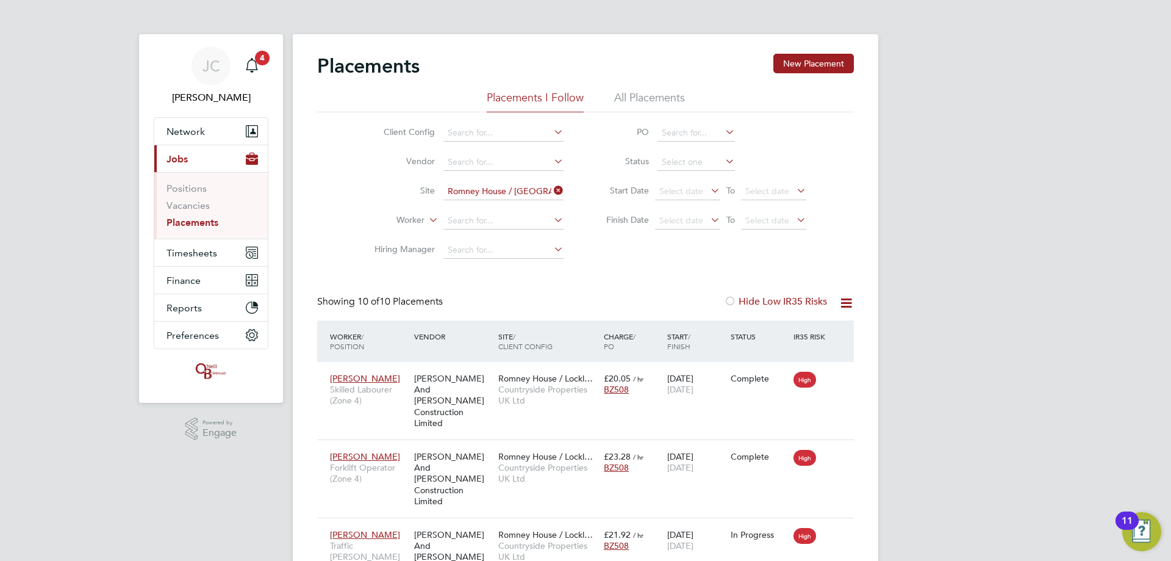
click at [383, 135] on icon at bounding box center [552, 190] width 0 height 17
click at [235, 135] on button "Timesheets" at bounding box center [210, 252] width 113 height 27
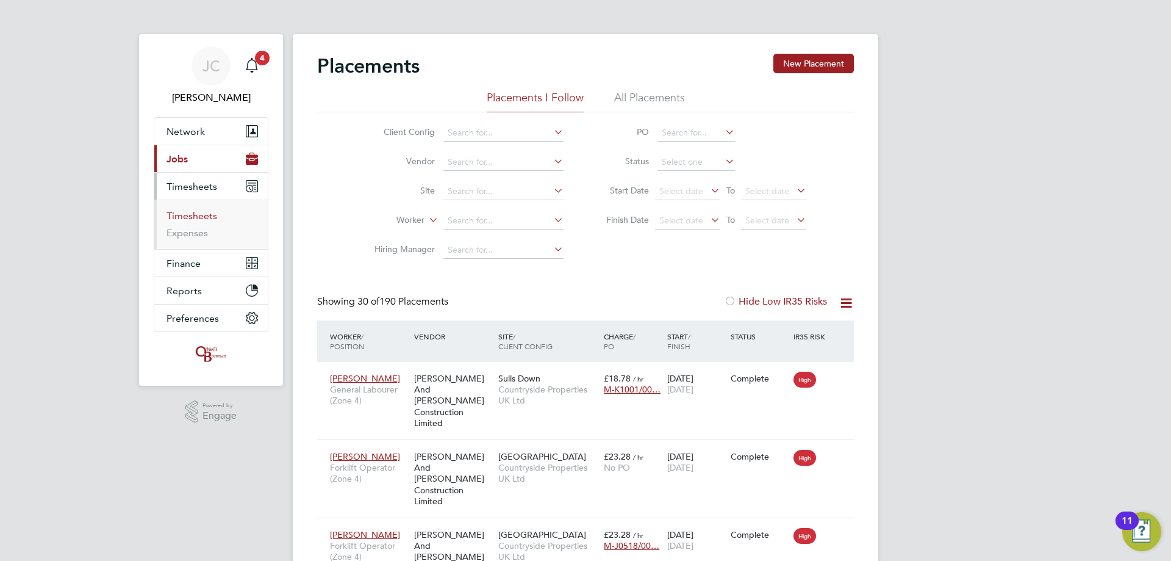
click at [203, 135] on link "Timesheets" at bounding box center [192, 216] width 51 height 12
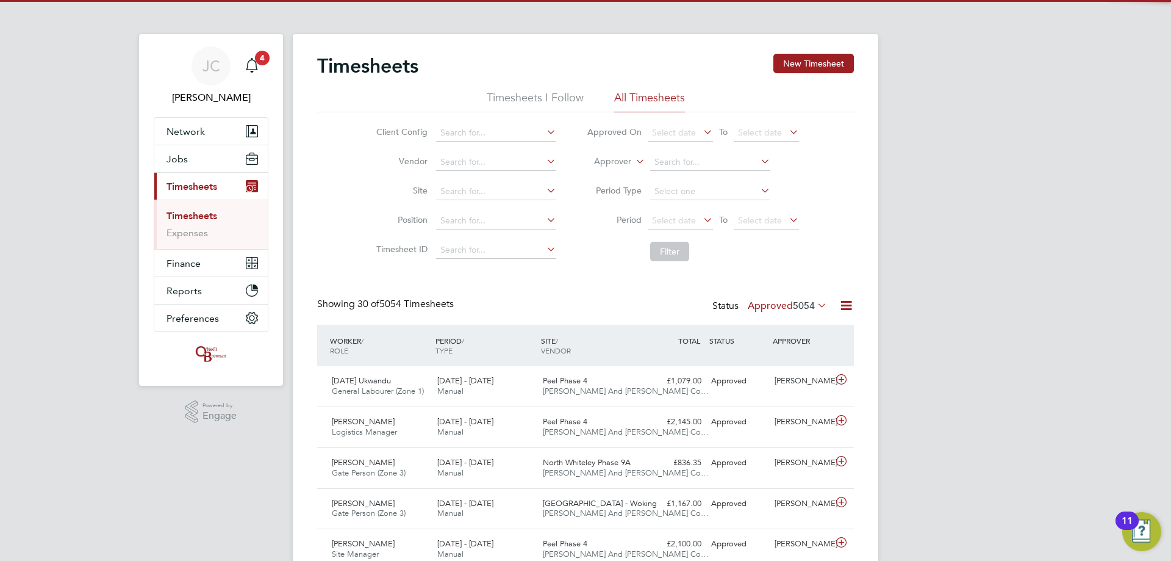
click at [383, 135] on li "Site" at bounding box center [465, 191] width 214 height 29
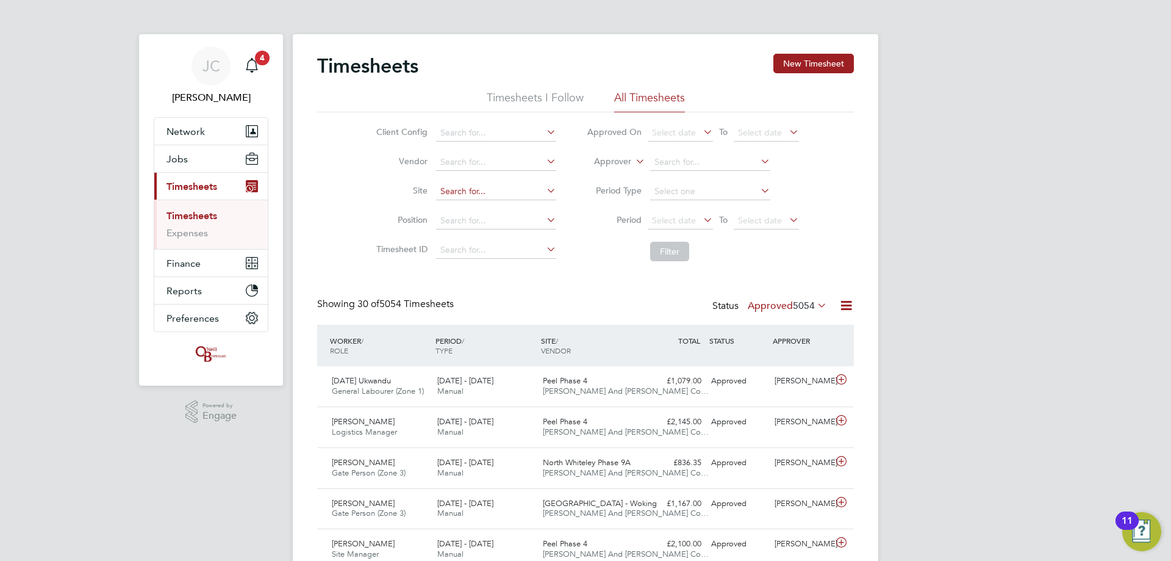
click at [383, 135] on input at bounding box center [496, 191] width 120 height 17
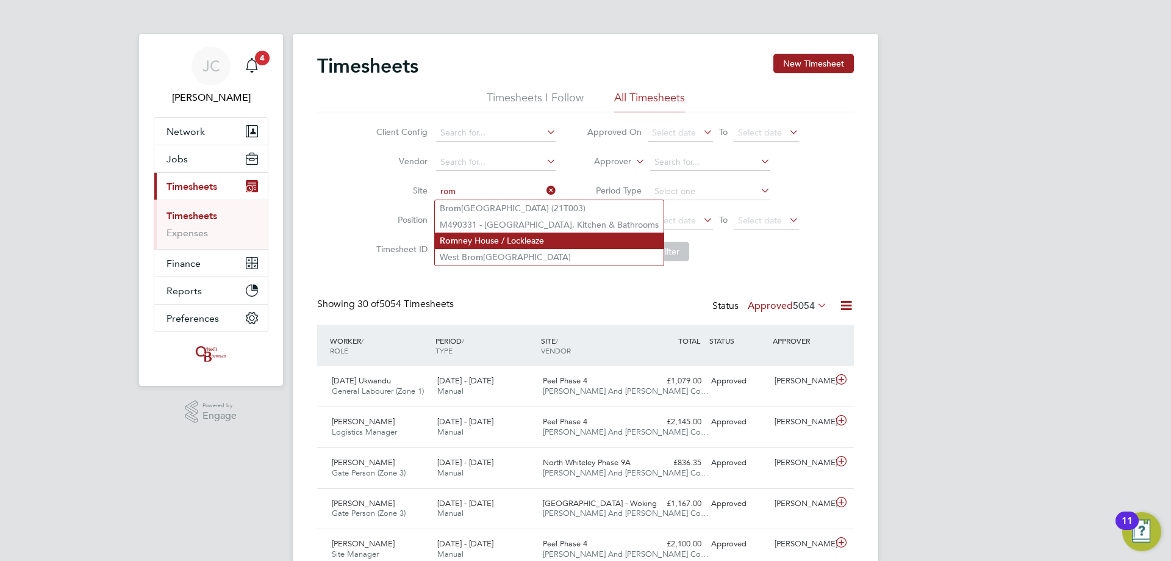
click at [383, 135] on li "Rom ney House / Lockleaze" at bounding box center [549, 240] width 229 height 16
type input "Romney House / Lockleaze"
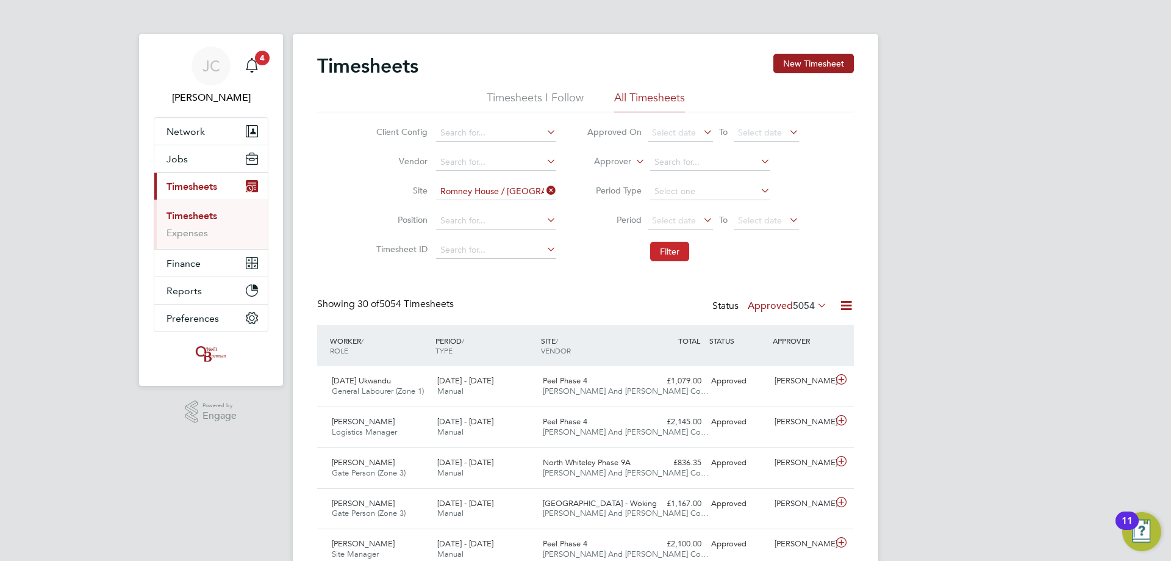
click at [383, 135] on button "Filter" at bounding box center [669, 252] width 39 height 20
click at [383, 57] on button "New Timesheet" at bounding box center [814, 64] width 81 height 20
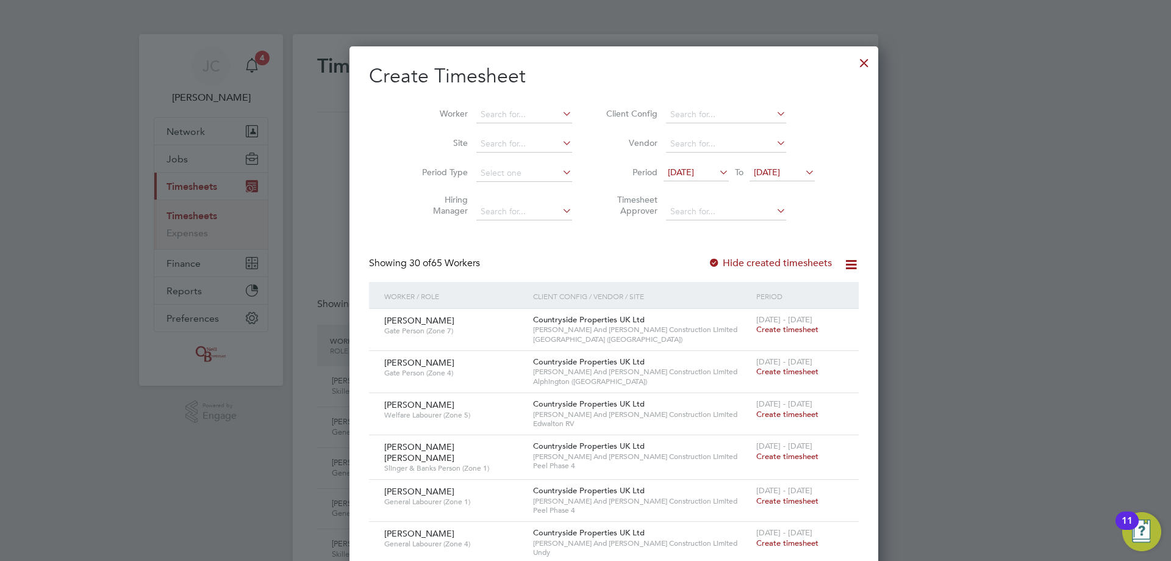
click at [383, 135] on span "19 Aug 2025" at bounding box center [782, 173] width 65 height 16
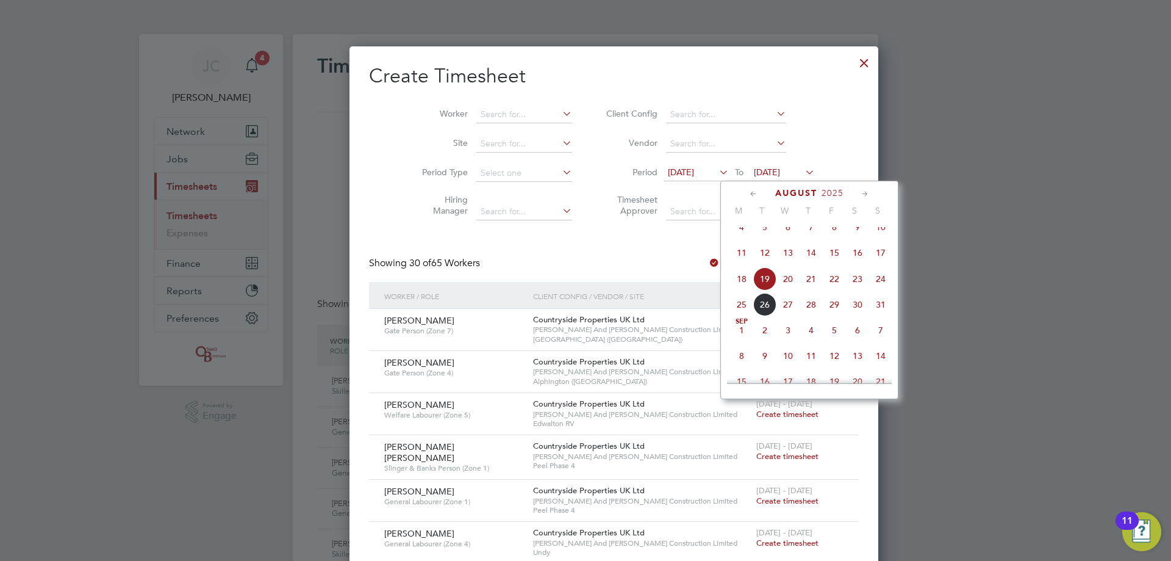
click at [383, 135] on span "26" at bounding box center [765, 304] width 23 height 23
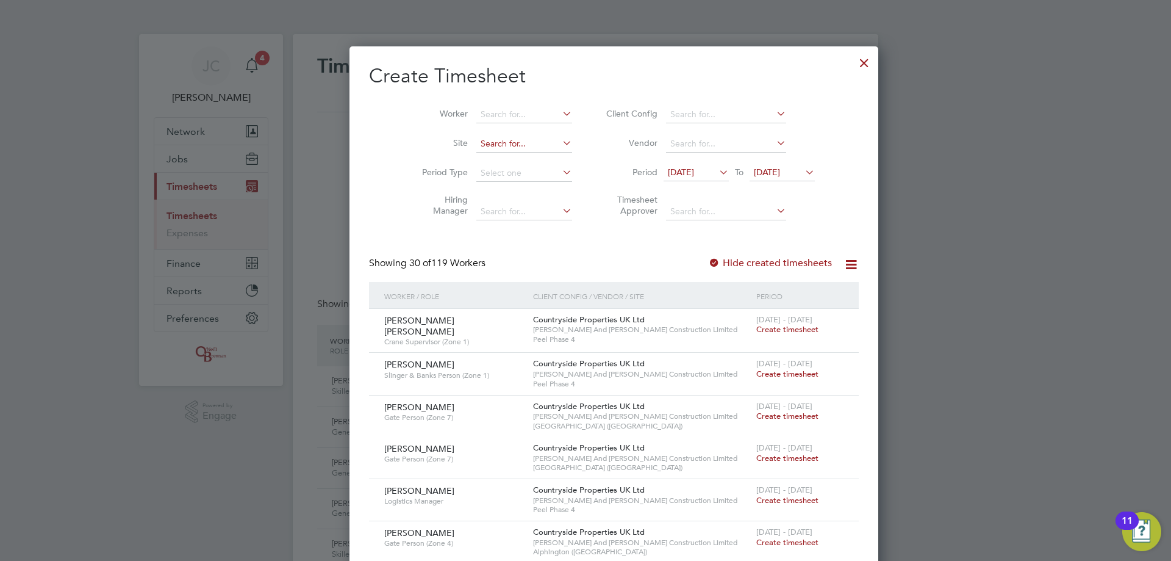
click at [383, 135] on input at bounding box center [525, 143] width 96 height 17
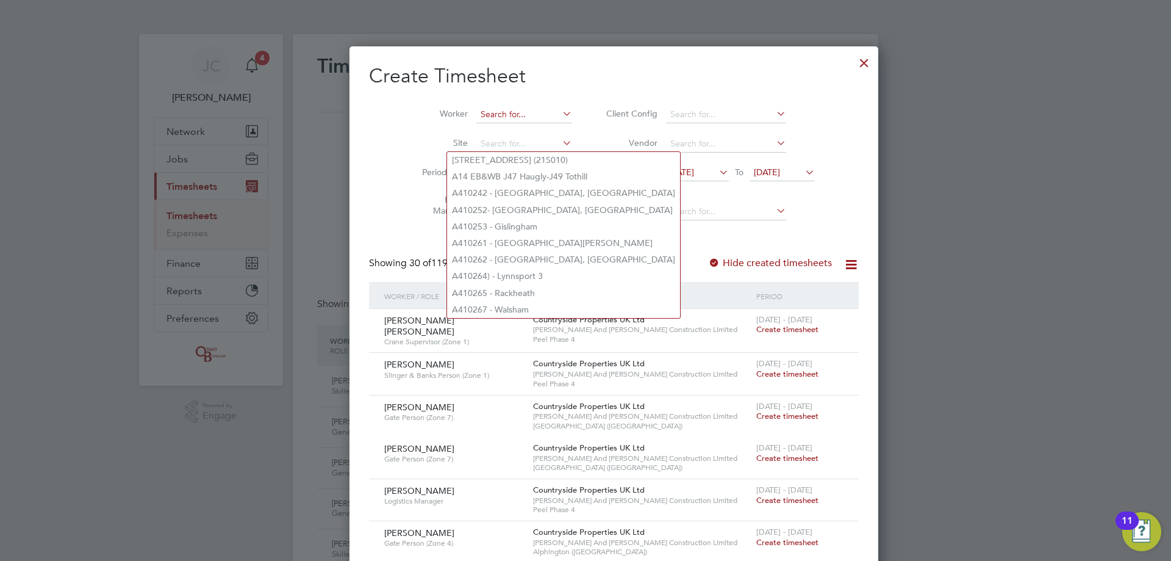
click at [383, 118] on input at bounding box center [525, 114] width 96 height 17
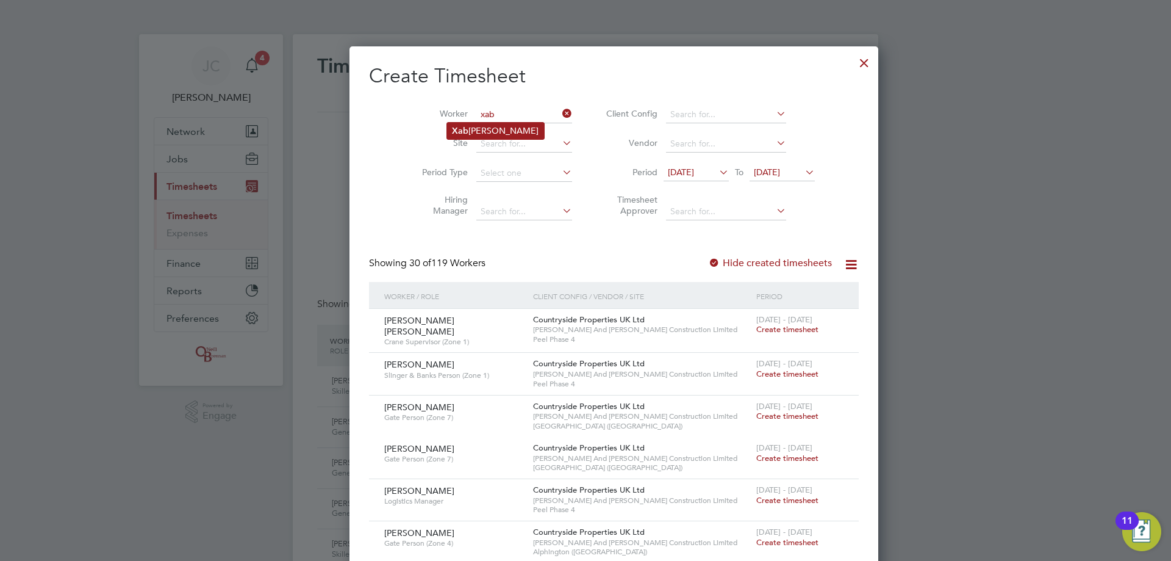
click at [383, 134] on li "Xab ier Buchanan Alejandre" at bounding box center [495, 131] width 97 height 16
type input "Xabier Buchanan Alejandre"
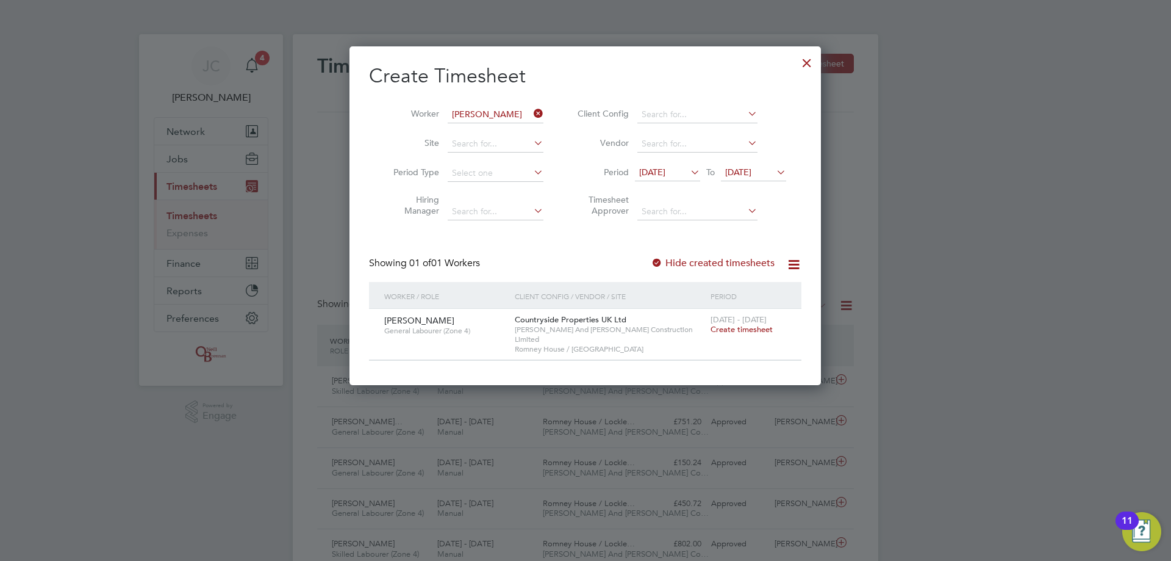
click at [383, 57] on div at bounding box center [807, 60] width 22 height 22
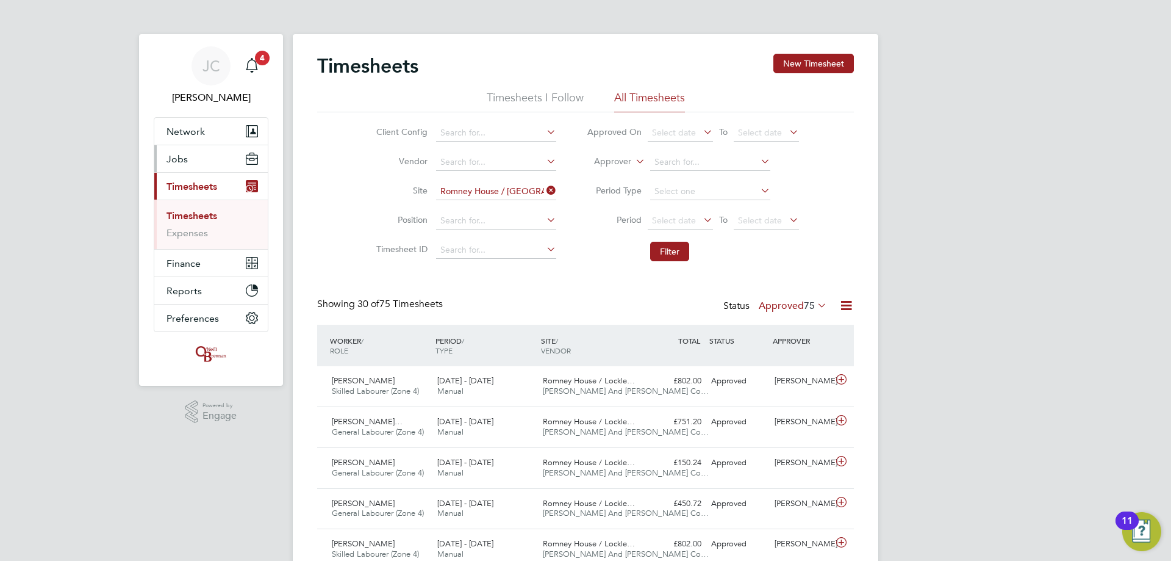
click at [218, 135] on button "Jobs" at bounding box center [210, 158] width 113 height 27
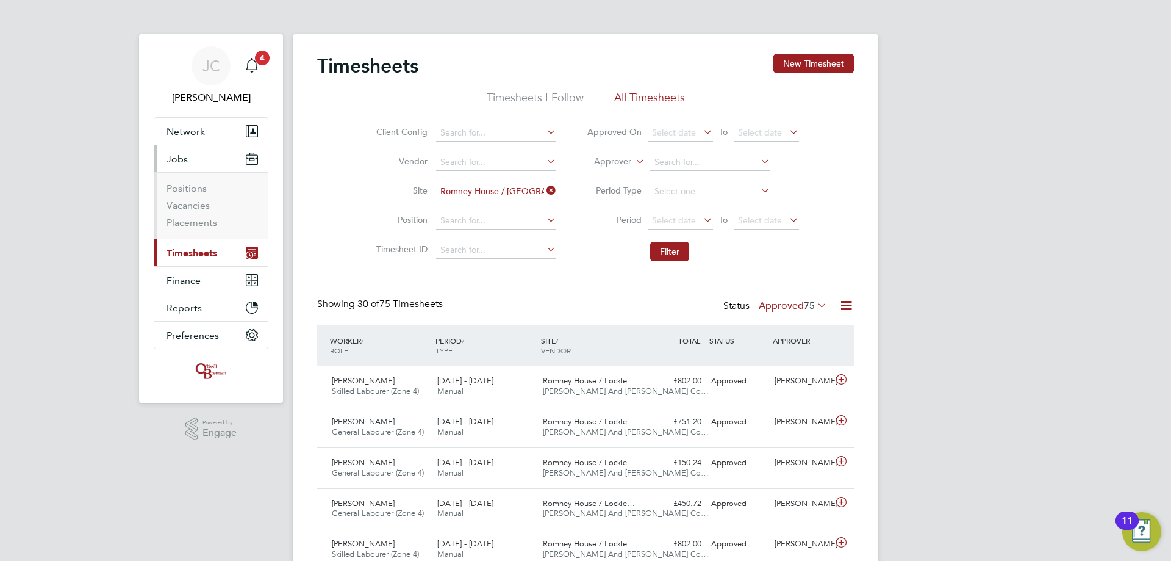
click at [212, 135] on button "Jobs" at bounding box center [210, 158] width 113 height 27
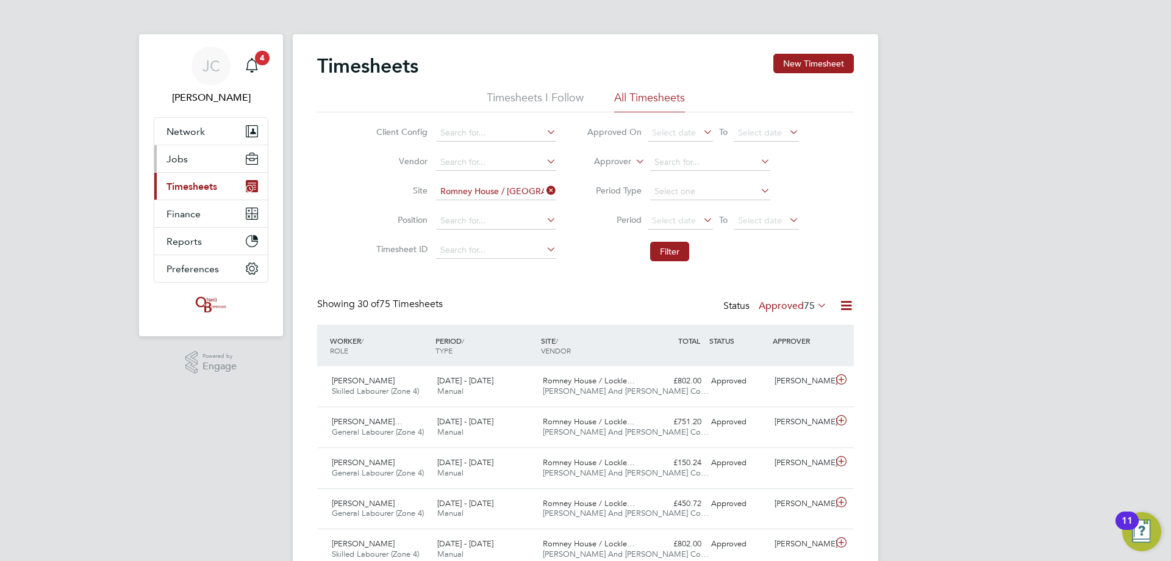
click at [215, 135] on button "Jobs" at bounding box center [210, 158] width 113 height 27
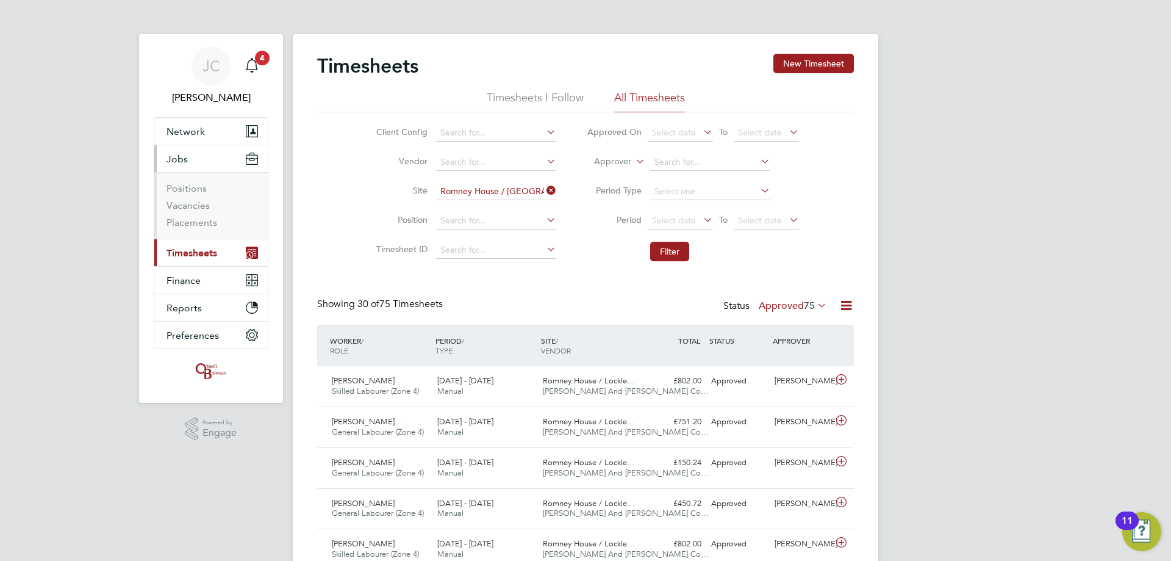
click at [207, 135] on ul "Positions Vacancies Placements" at bounding box center [210, 205] width 113 height 67
click at [206, 135] on link "Placements" at bounding box center [192, 223] width 51 height 12
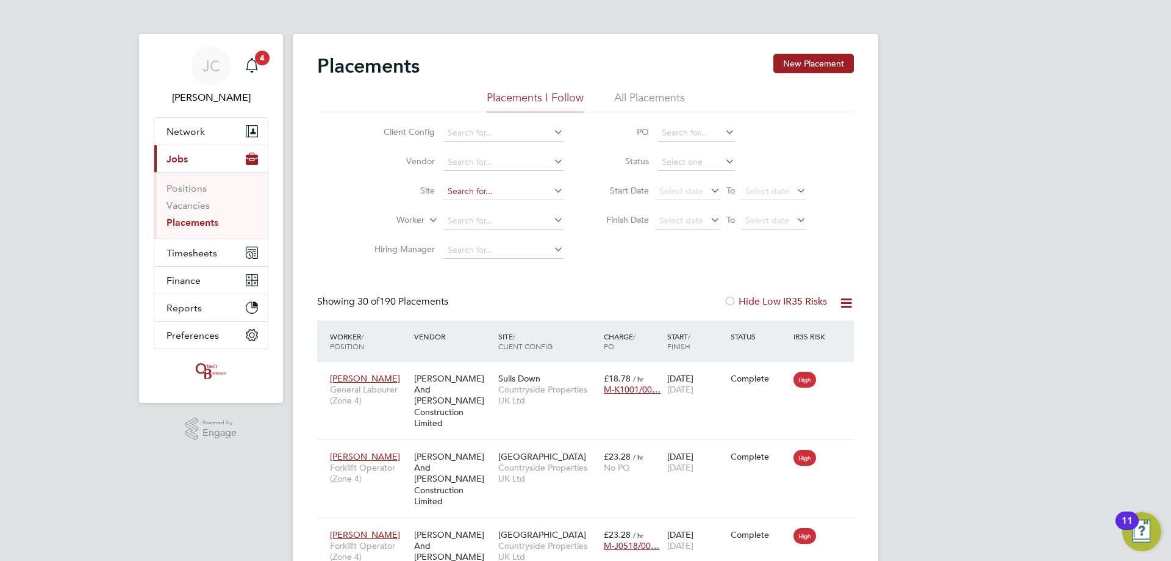
click at [383, 135] on input at bounding box center [504, 191] width 120 height 17
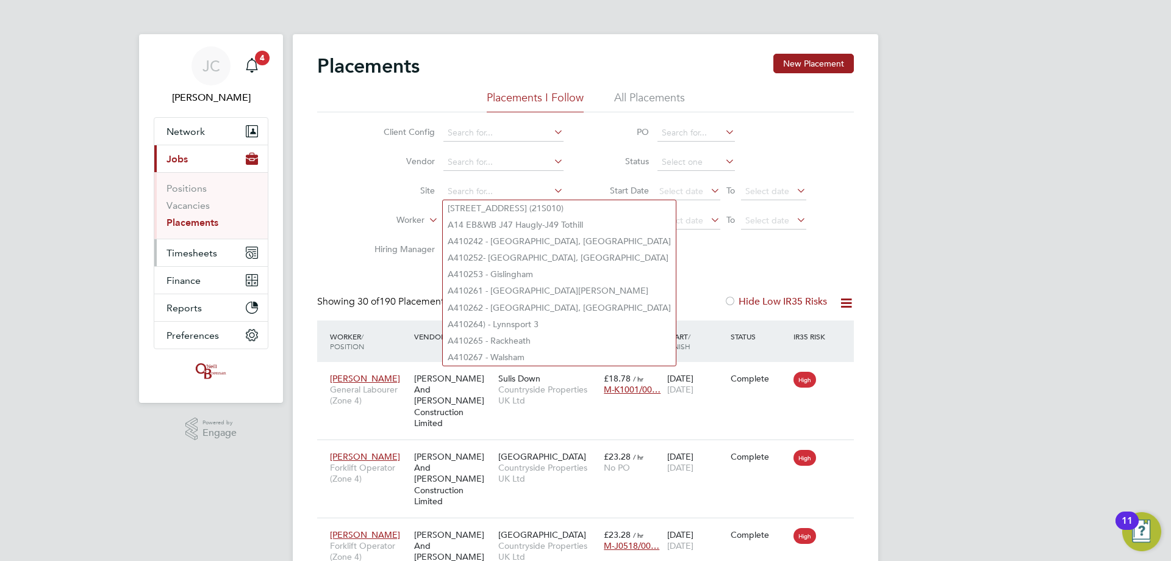
click at [241, 135] on button "Timesheets" at bounding box center [210, 252] width 113 height 27
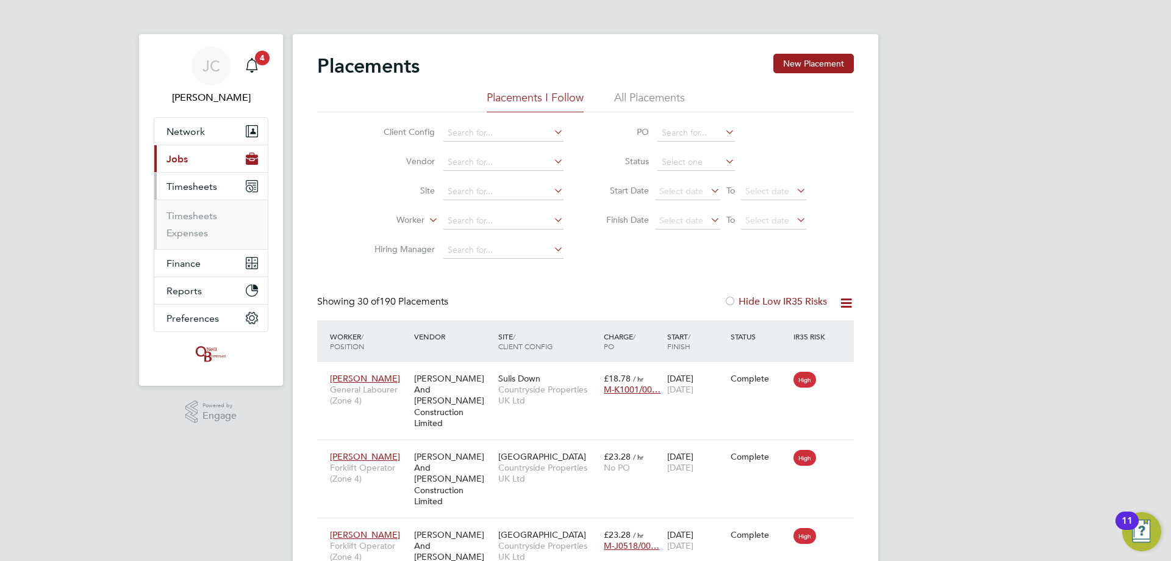
click at [214, 135] on button "Current page: Jobs" at bounding box center [210, 158] width 113 height 27
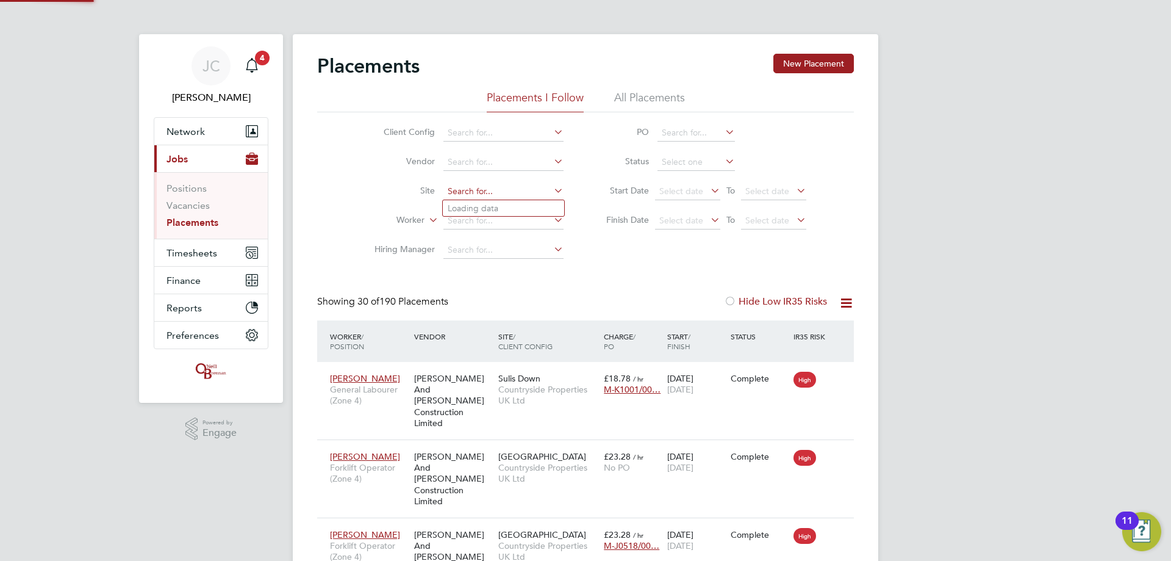
click at [383, 135] on input at bounding box center [504, 191] width 120 height 17
click at [383, 135] on input "romeny" at bounding box center [504, 191] width 120 height 17
type input "r"
click at [210, 135] on span "Timesheets" at bounding box center [192, 253] width 51 height 12
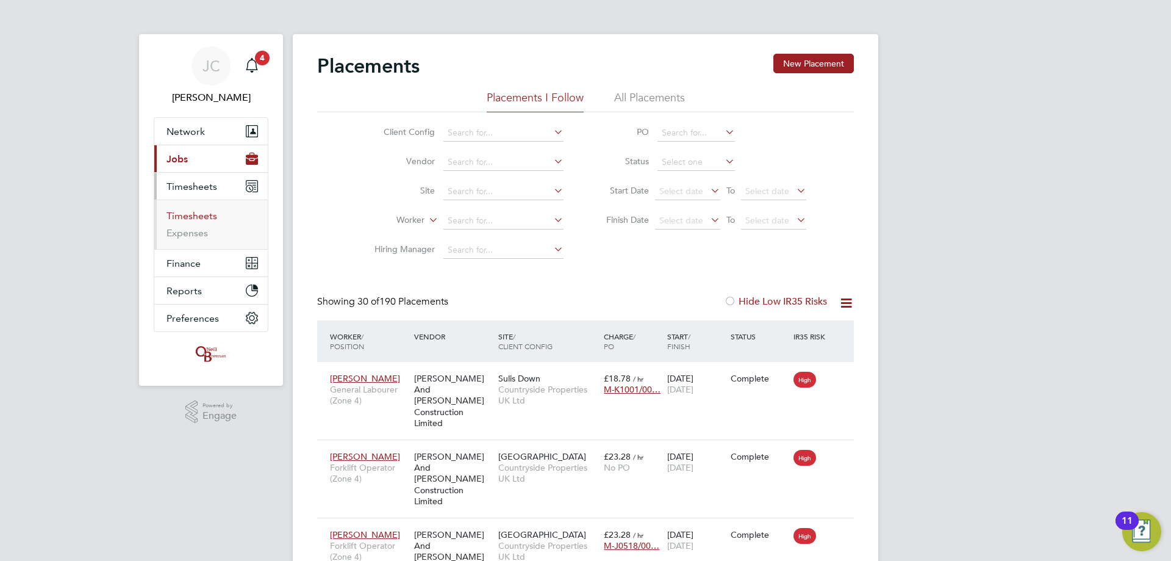
click at [201, 135] on link "Timesheets" at bounding box center [192, 216] width 51 height 12
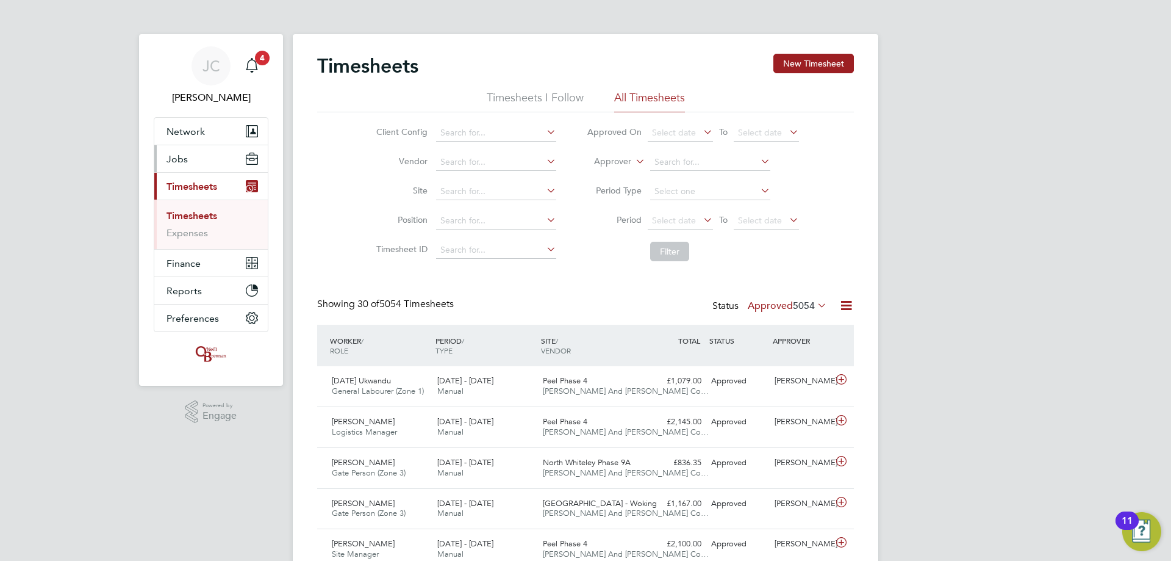
click at [219, 135] on button "Jobs" at bounding box center [210, 158] width 113 height 27
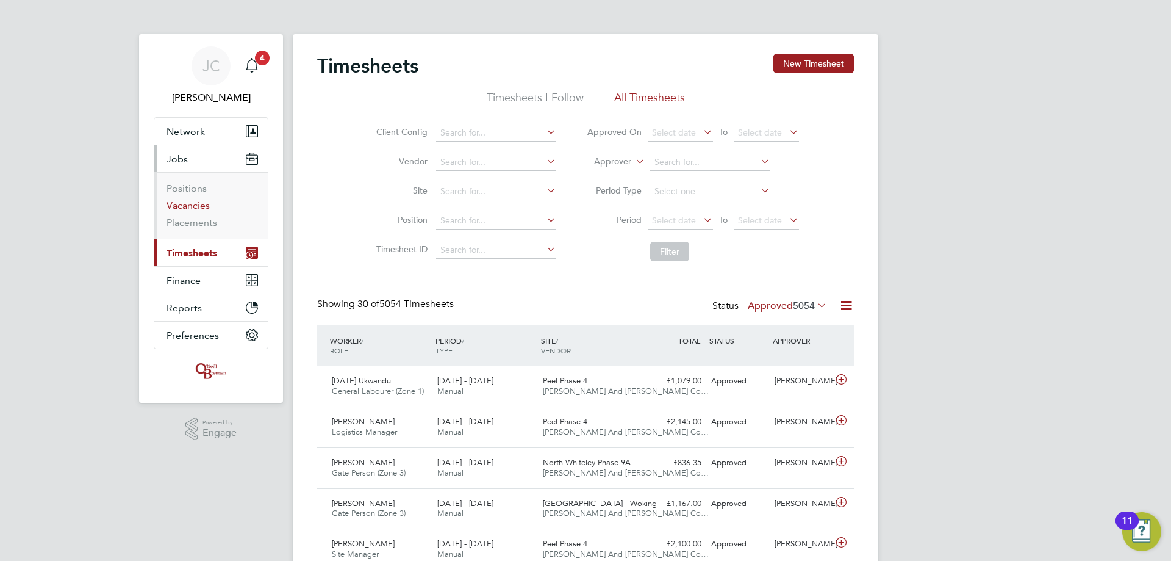
click at [200, 135] on link "Vacancies" at bounding box center [188, 206] width 43 height 12
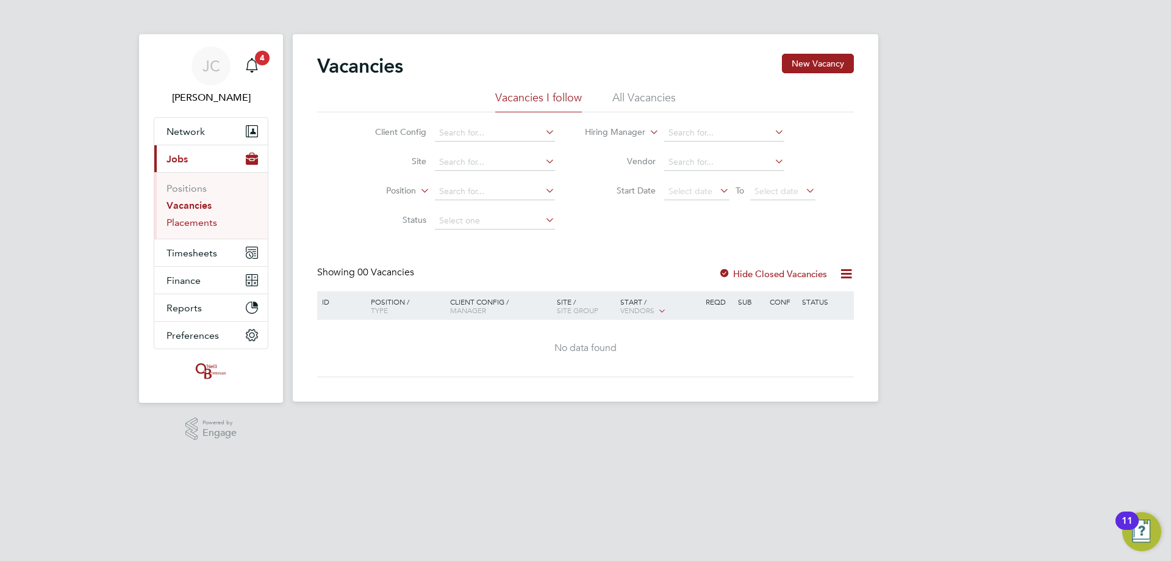
click at [198, 135] on link "Placements" at bounding box center [192, 223] width 51 height 12
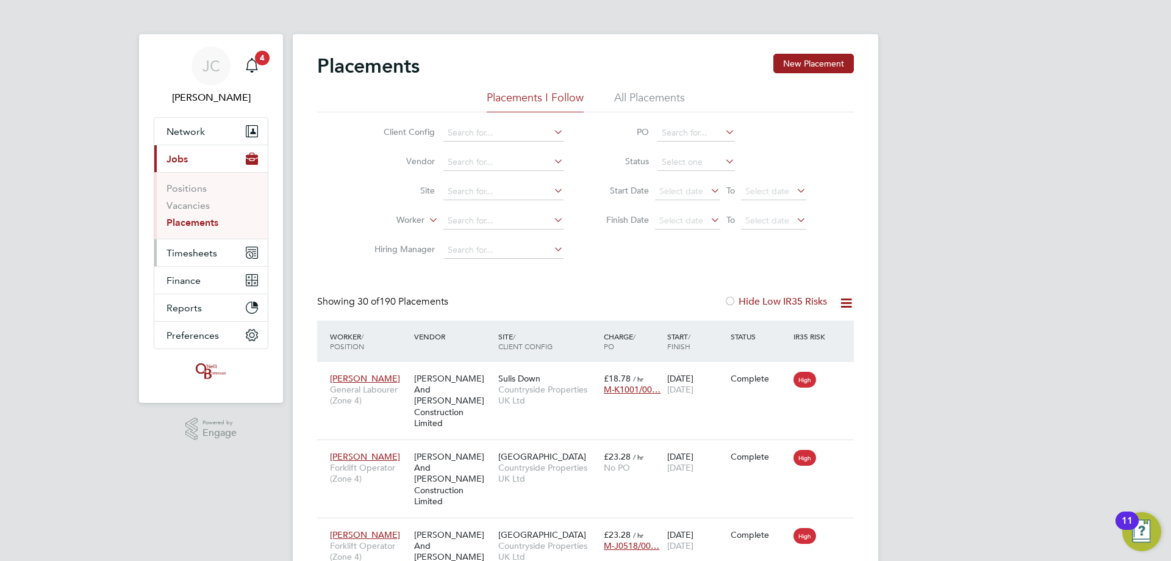
click at [222, 135] on button "Timesheets" at bounding box center [210, 252] width 113 height 27
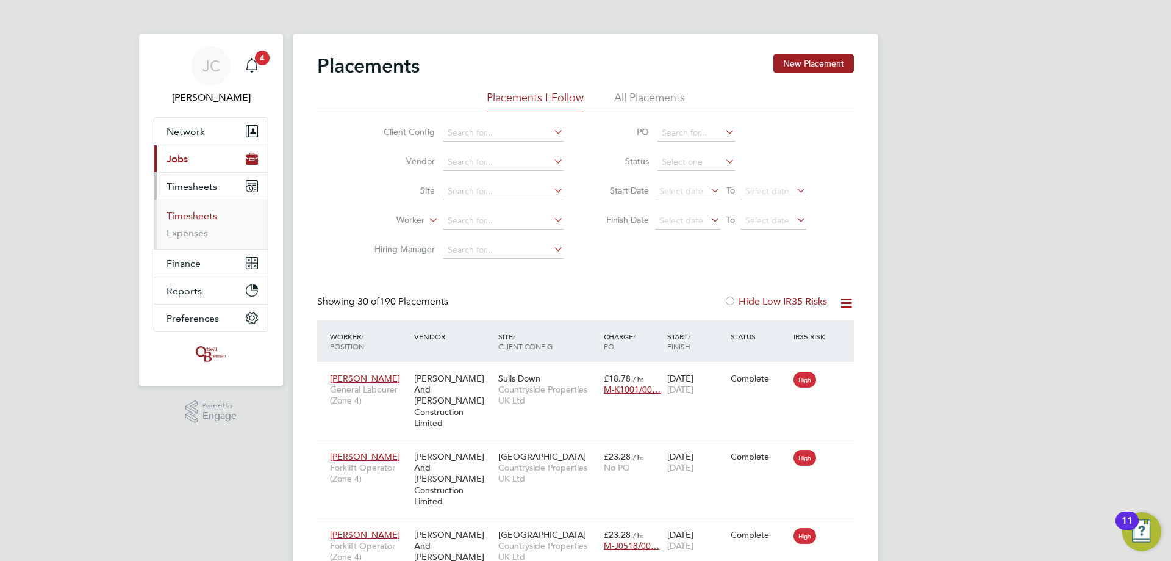
click at [214, 135] on link "Timesheets" at bounding box center [192, 216] width 51 height 12
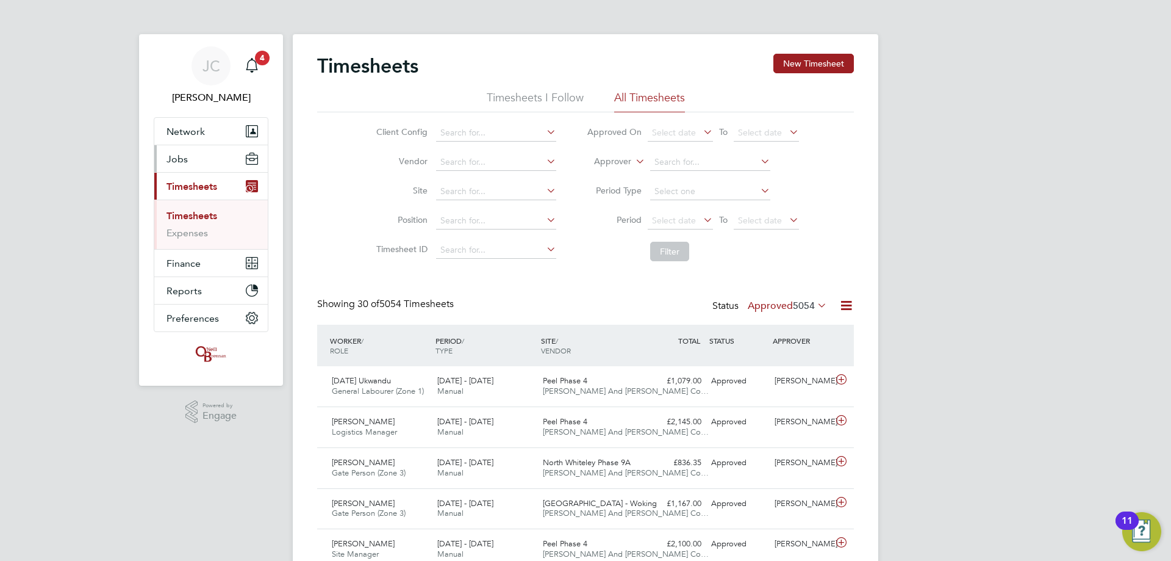
click at [217, 135] on button "Jobs" at bounding box center [210, 158] width 113 height 27
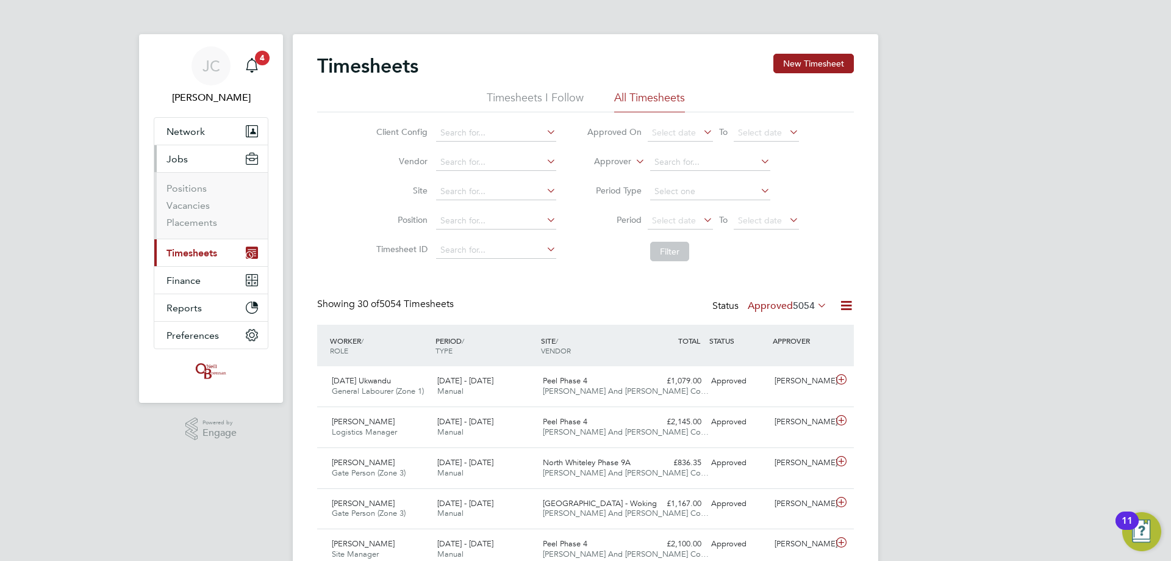
click at [221, 135] on li "Placements" at bounding box center [213, 223] width 92 height 12
click at [184, 135] on ul "Positions Vacancies Placements" at bounding box center [210, 205] width 113 height 67
click at [182, 135] on link "Placements" at bounding box center [192, 223] width 51 height 12
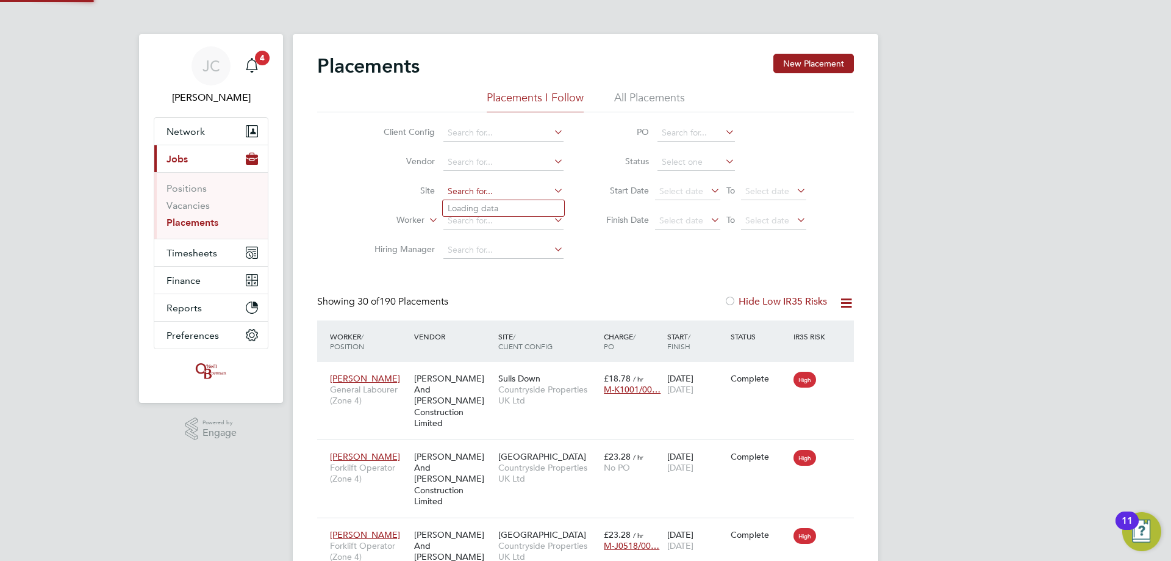
click at [383, 135] on input at bounding box center [504, 191] width 120 height 17
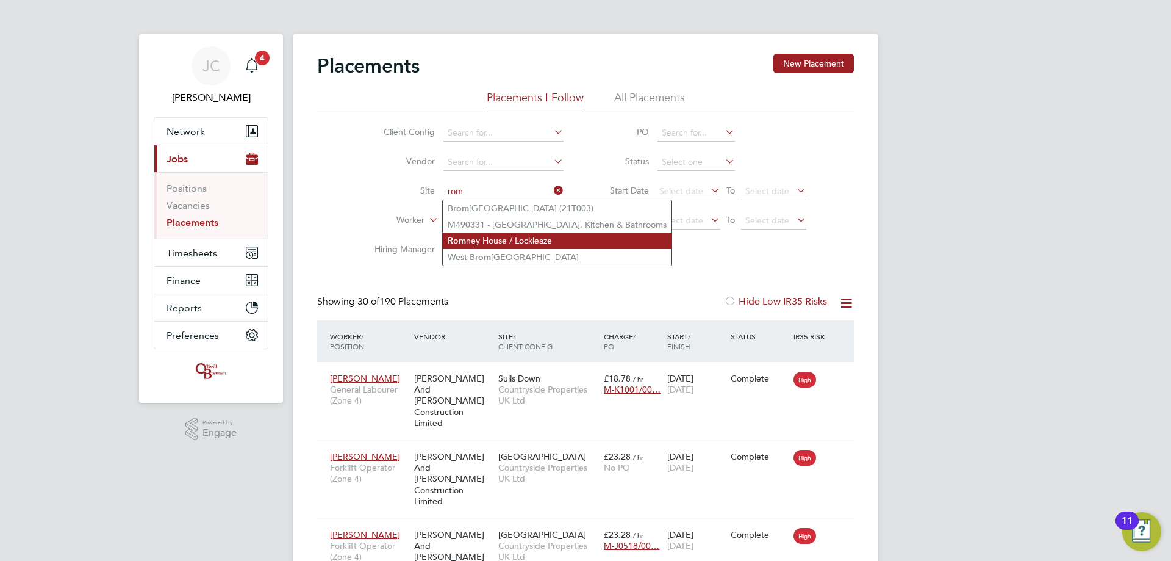
click at [383, 135] on li "Rom ney House / Lockleaze" at bounding box center [557, 240] width 229 height 16
type input "Romney House / Lockleaze"
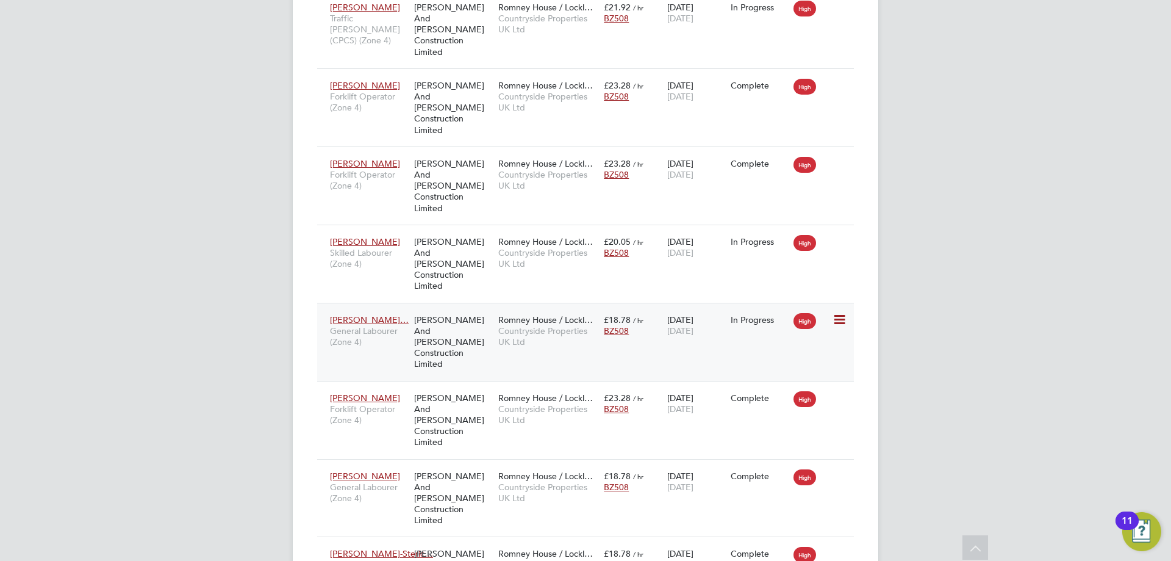
click at [383, 135] on icon at bounding box center [839, 319] width 12 height 15
click at [383, 135] on div "Xabier Buchanan… General Labourer (Zone 4) O'Neill And Brennan Construction Lim…" at bounding box center [585, 342] width 537 height 78
click at [383, 135] on span "Xabier Buchanan…" at bounding box center [369, 319] width 79 height 11
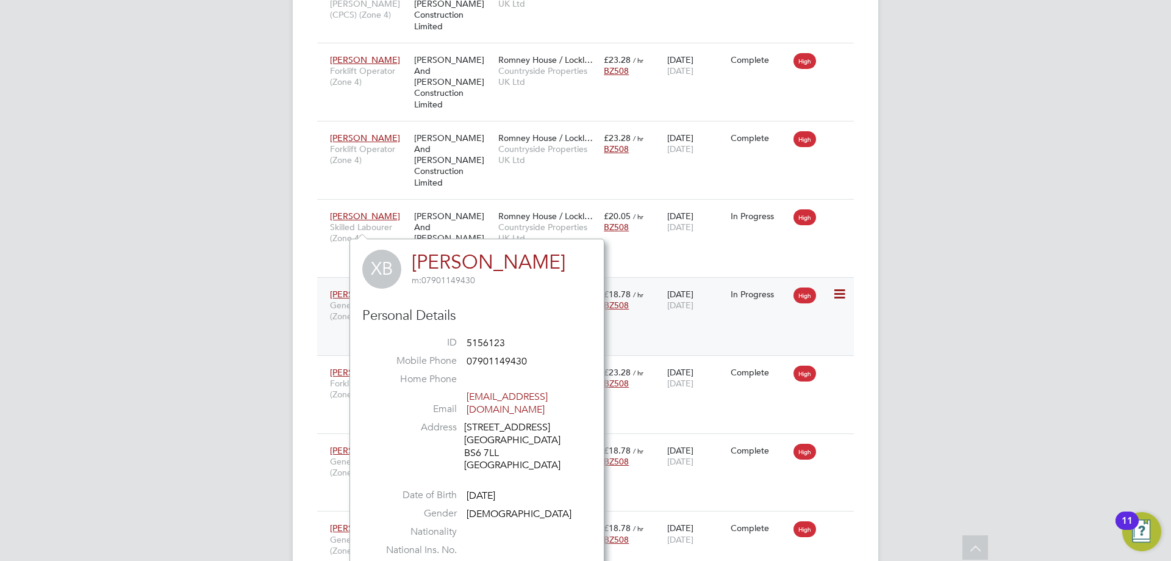
click at [383, 135] on div "Xabier Buchanan… General Labourer (Zone 4) O'Neill And Brennan Construction Lim…" at bounding box center [585, 316] width 537 height 78
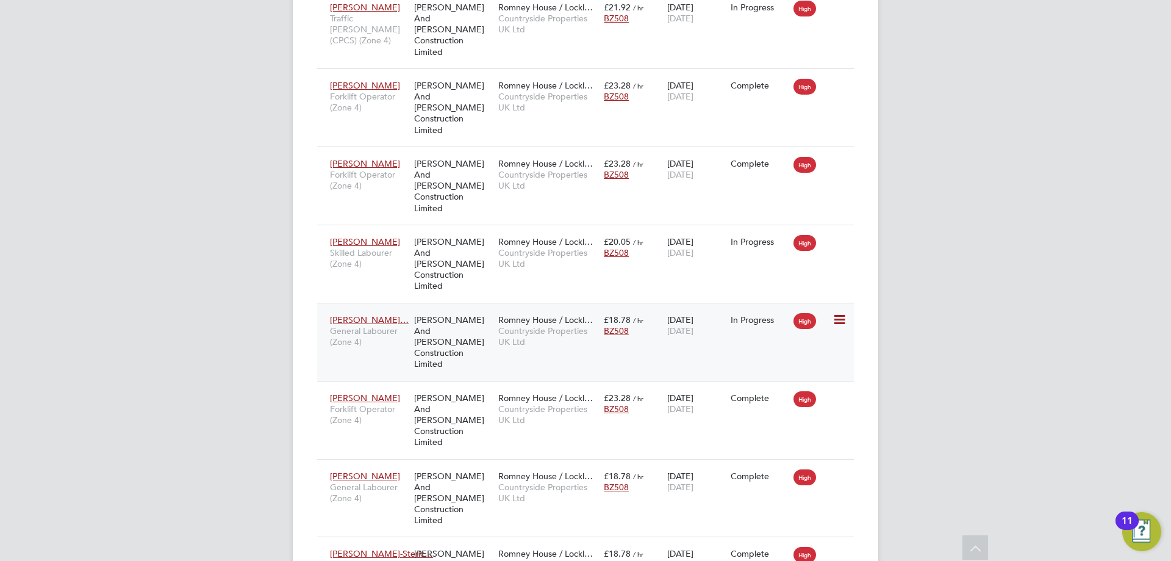
click at [383, 135] on div "16 Jun 2025 26 Sep 2025" at bounding box center [695, 325] width 63 height 34
click at [383, 135] on span "26 Sep 2025" at bounding box center [680, 330] width 26 height 11
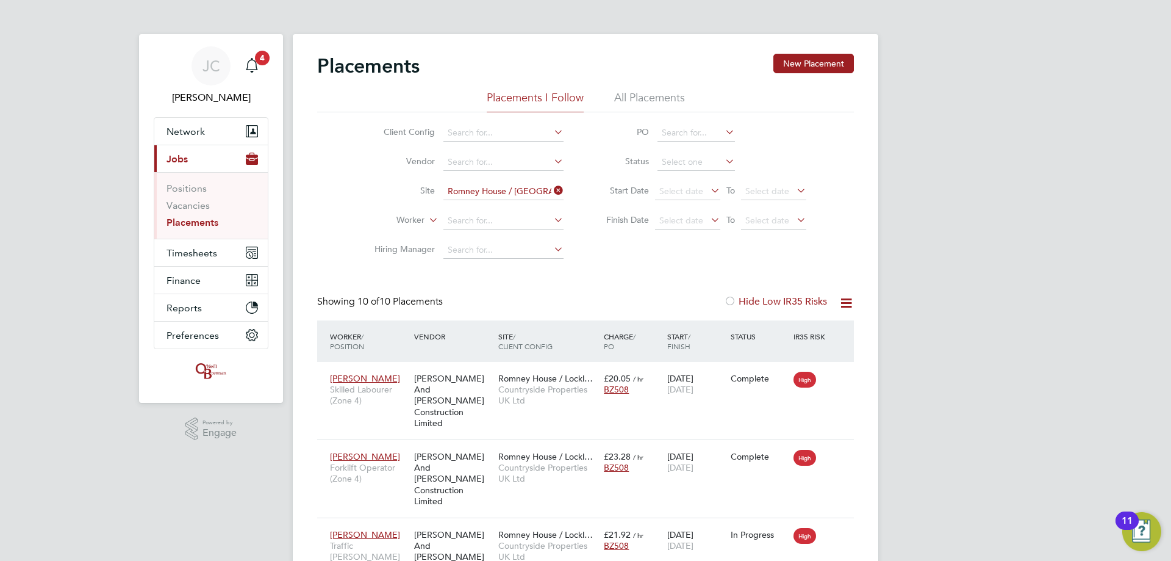
scroll to position [427, 0]
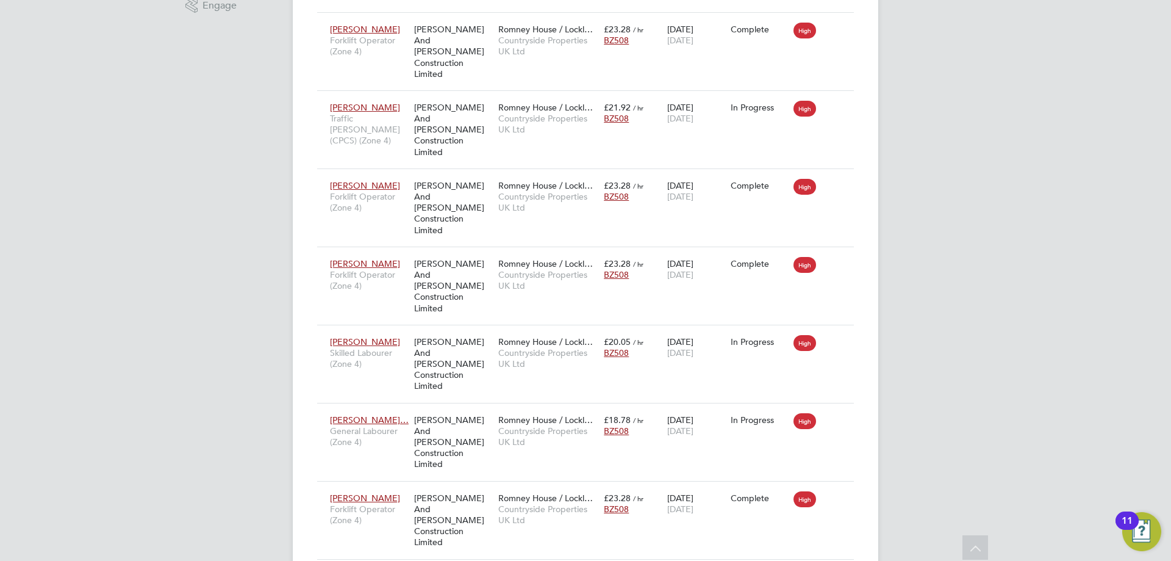
click at [383, 85] on div "JC James Crawley Notifications 4 Applications: Network Team Members Businesses …" at bounding box center [585, 172] width 1171 height 1198
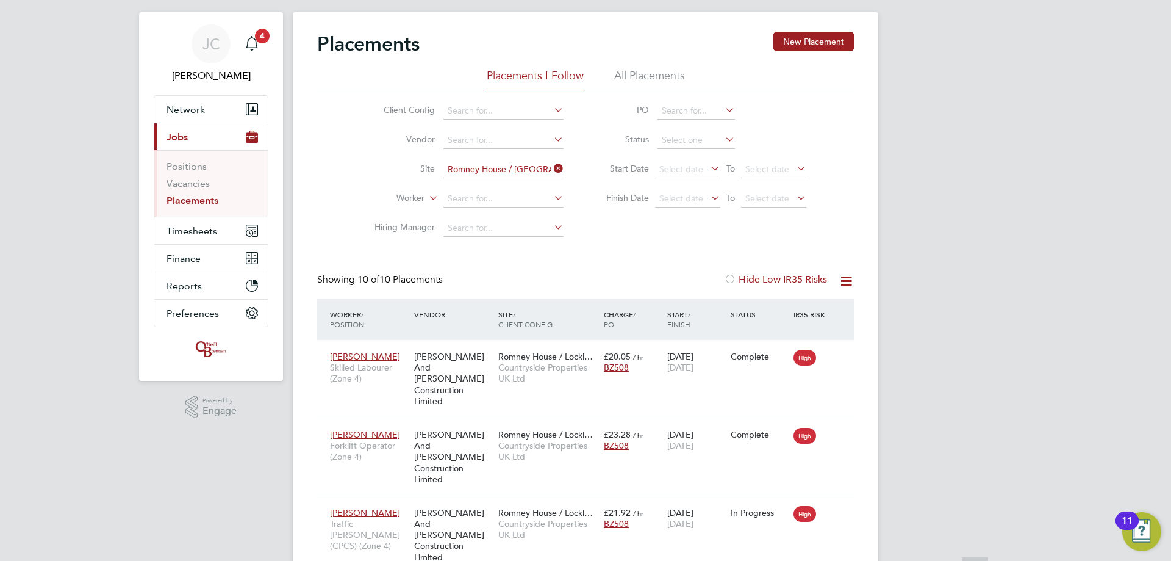
scroll to position [0, 0]
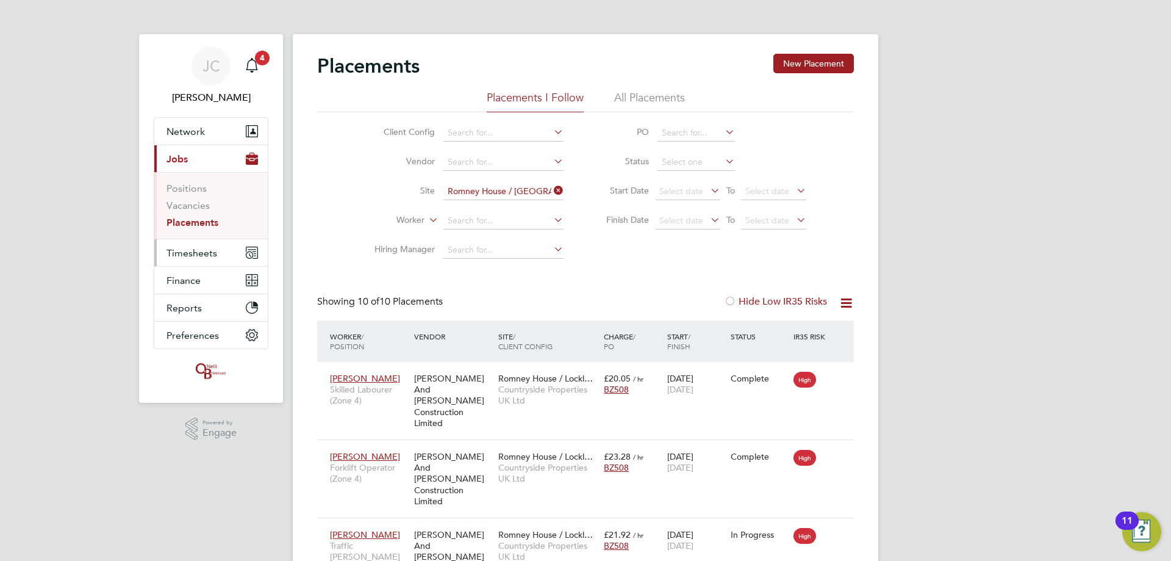
click at [234, 135] on button "Timesheets" at bounding box center [210, 252] width 113 height 27
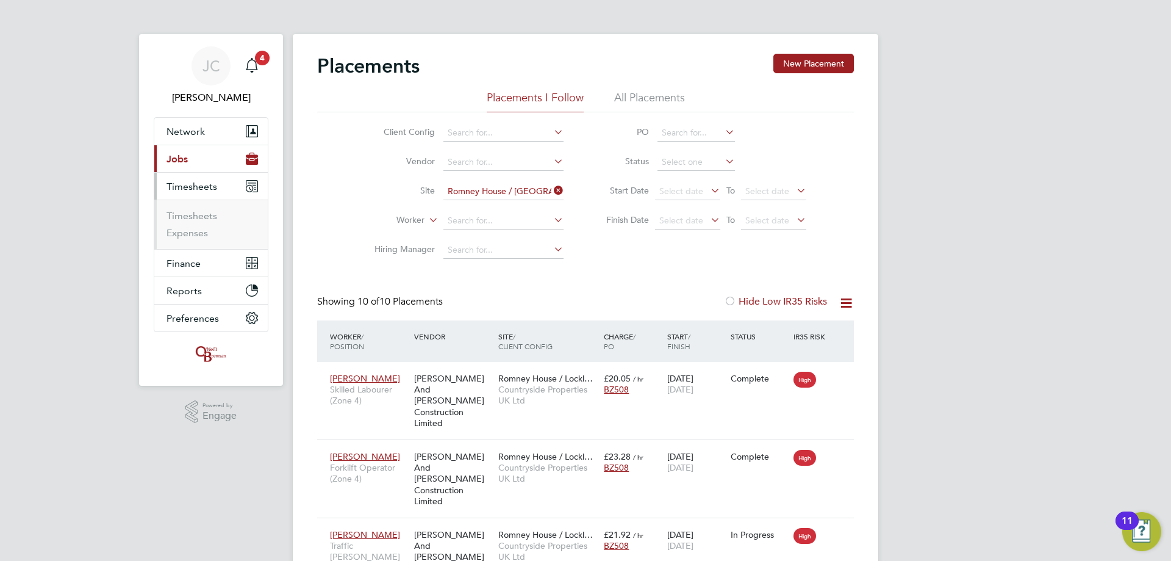
click at [217, 135] on li "Timesheets" at bounding box center [213, 218] width 92 height 17
click at [210, 135] on link "Timesheets" at bounding box center [192, 216] width 51 height 12
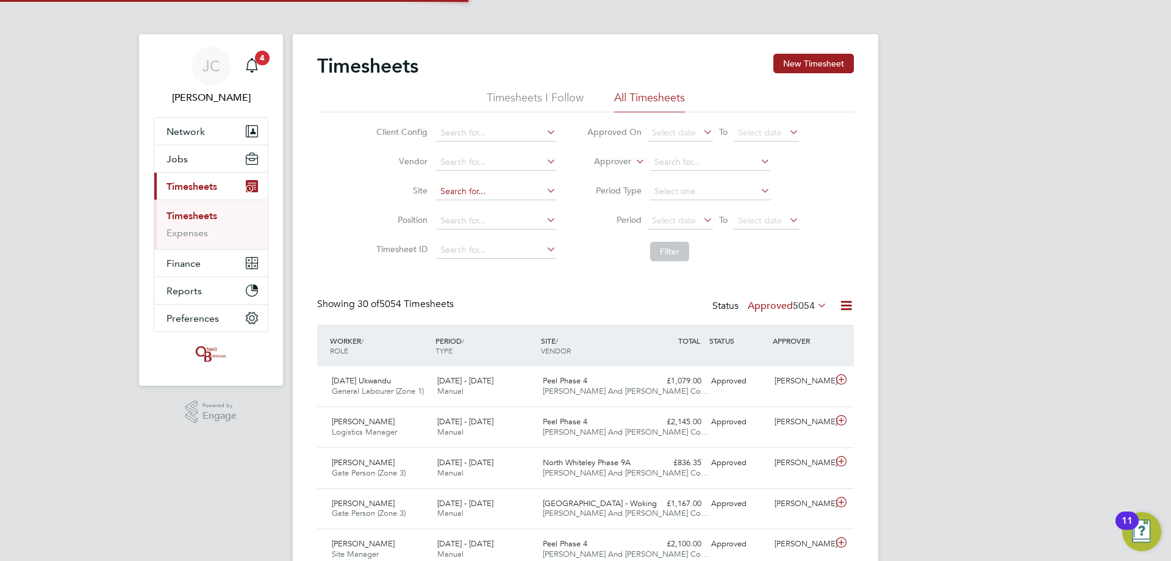
scroll to position [31, 106]
click at [383, 135] on input at bounding box center [496, 191] width 120 height 17
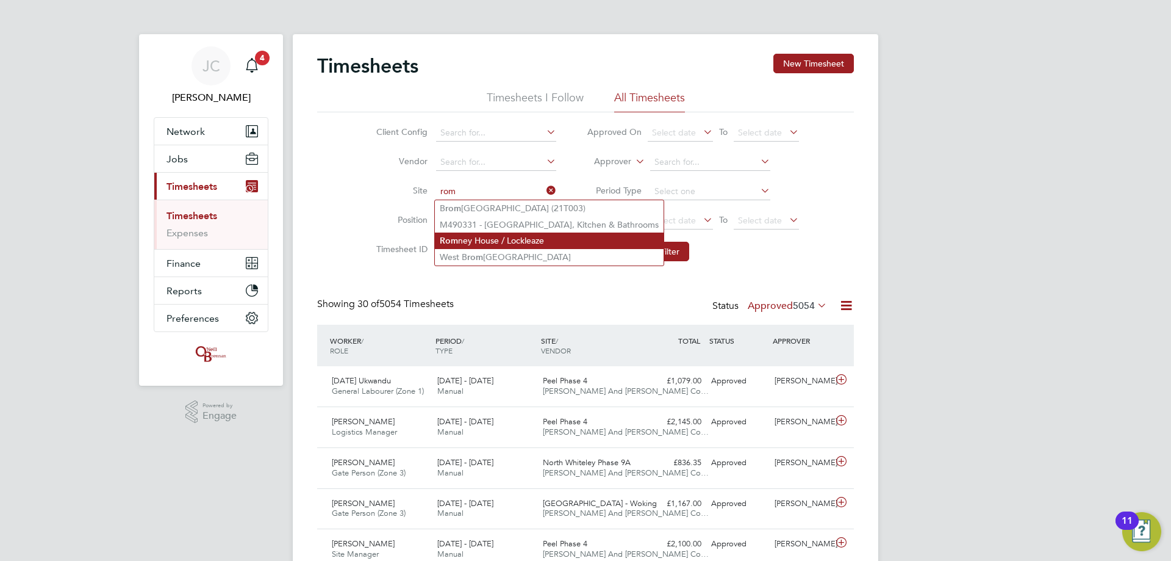
click at [383, 135] on li "Rom ney House / Lockleaze" at bounding box center [549, 240] width 229 height 16
type input "Romney House / Lockleaze"
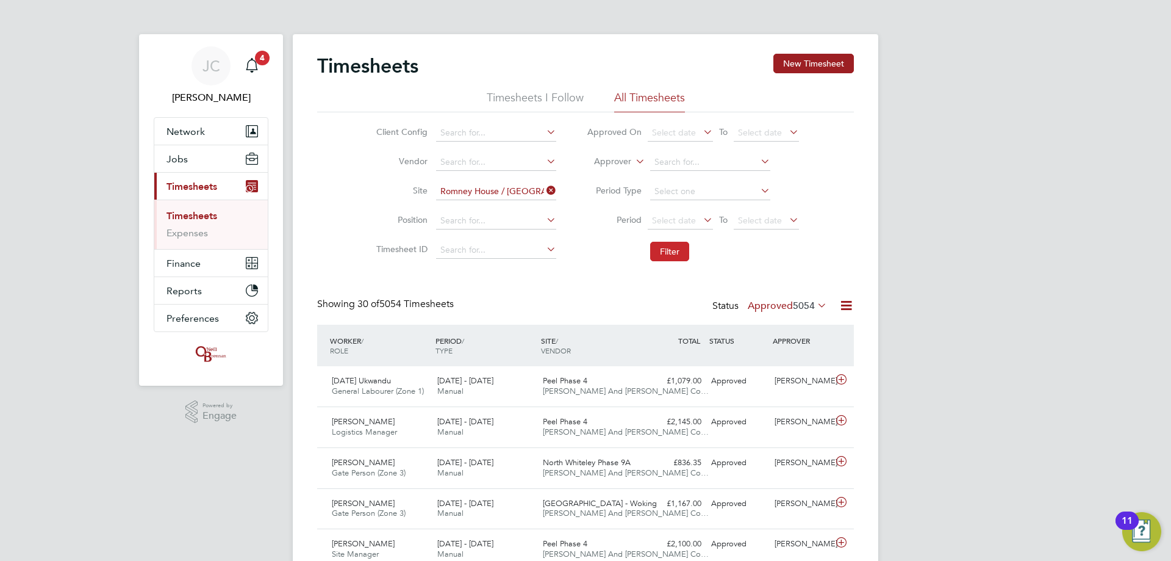
click at [383, 135] on button "Filter" at bounding box center [669, 252] width 39 height 20
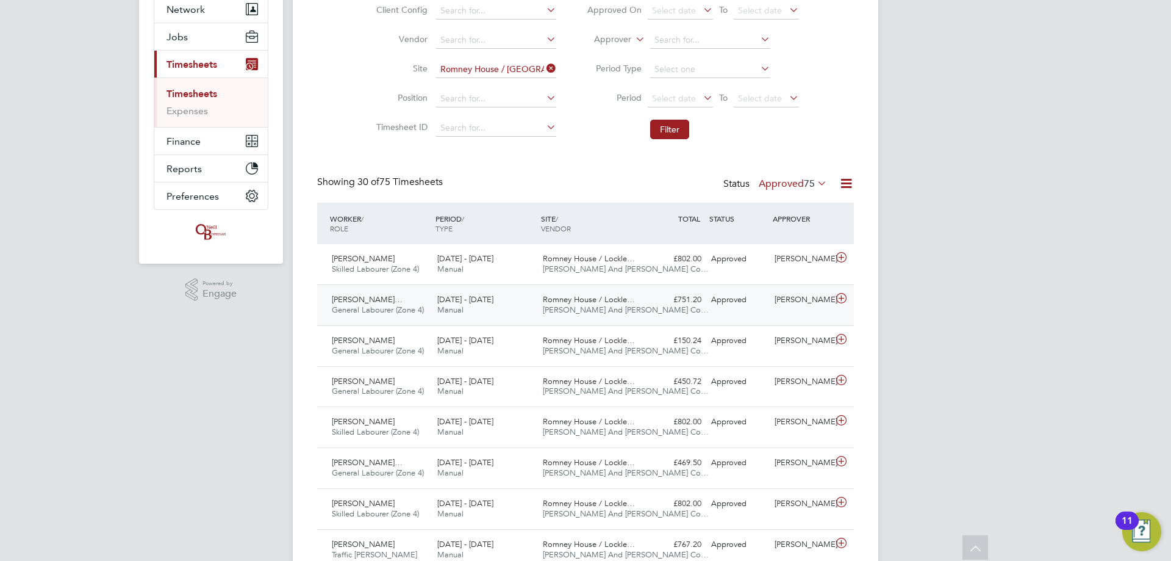
click at [383, 135] on div "11 - 17 Aug 2025 Manual" at bounding box center [486, 305] width 106 height 31
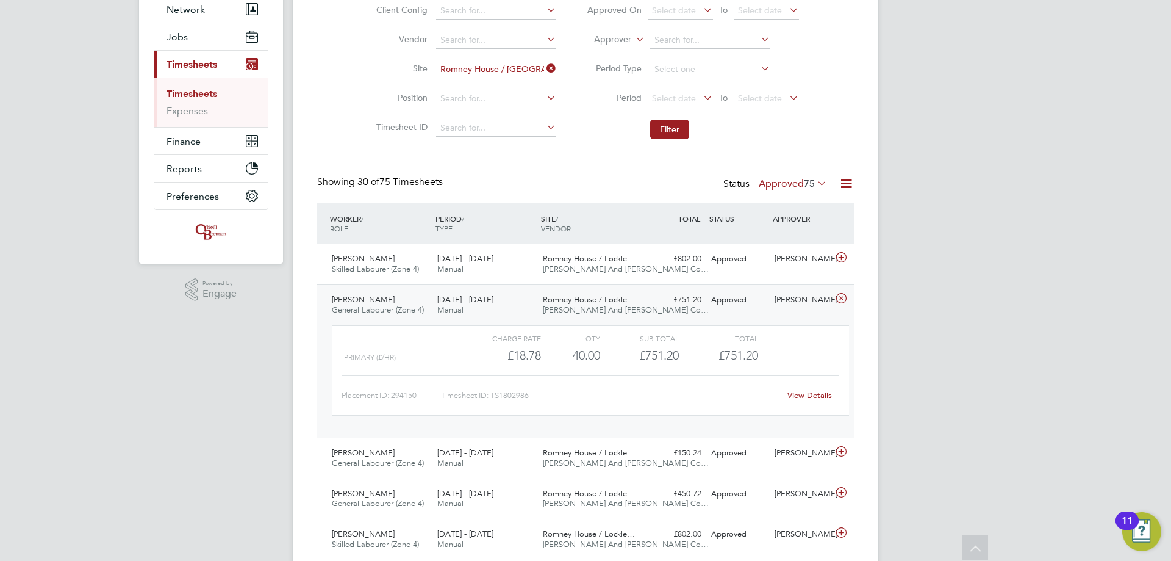
click at [383, 135] on div "Charge rate QTY Sub Total Total Primary (£/HR) £18.78 40 40.00 40 £751.20 £751.…" at bounding box center [590, 376] width 527 height 112
click at [383, 135] on div "Jack Hulbert Skilled Labourer (Zone 4) 11 - 17 Aug 2025 11 - 17 Aug 2025 Manual…" at bounding box center [585, 264] width 537 height 40
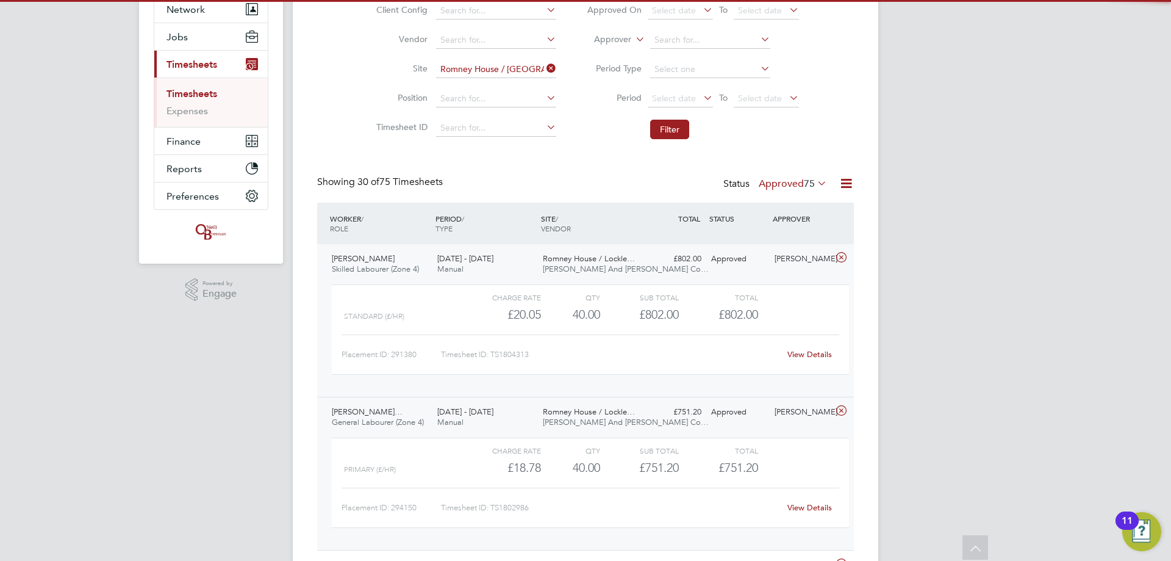
click at [383, 135] on div "11 - 17 Aug 2025 Manual" at bounding box center [486, 264] width 106 height 31
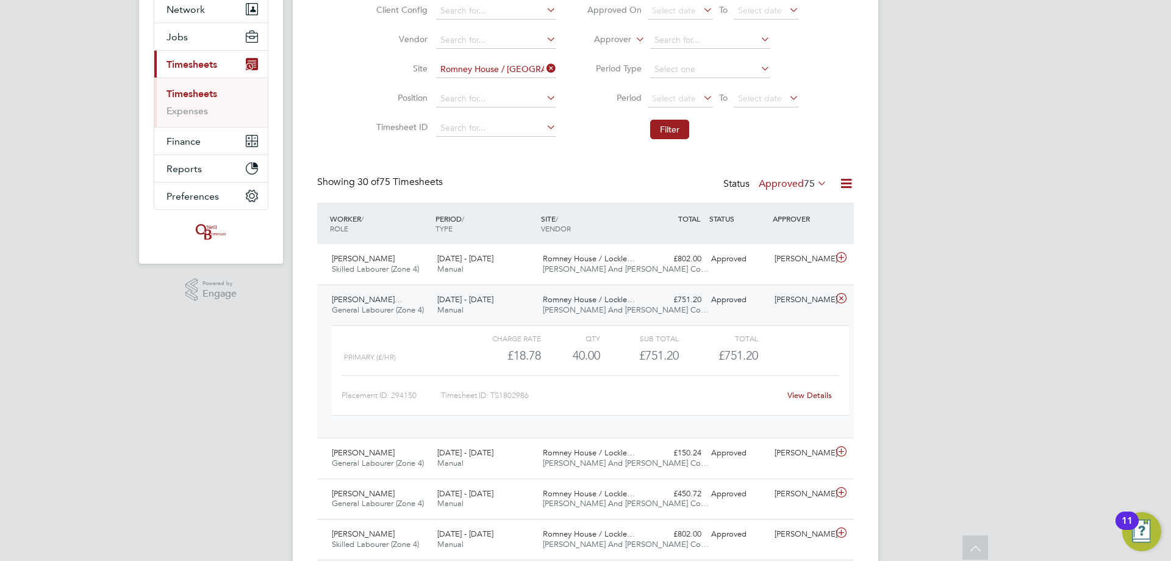
click at [383, 135] on div "11 - 17 Aug 2025 Manual" at bounding box center [486, 305] width 106 height 31
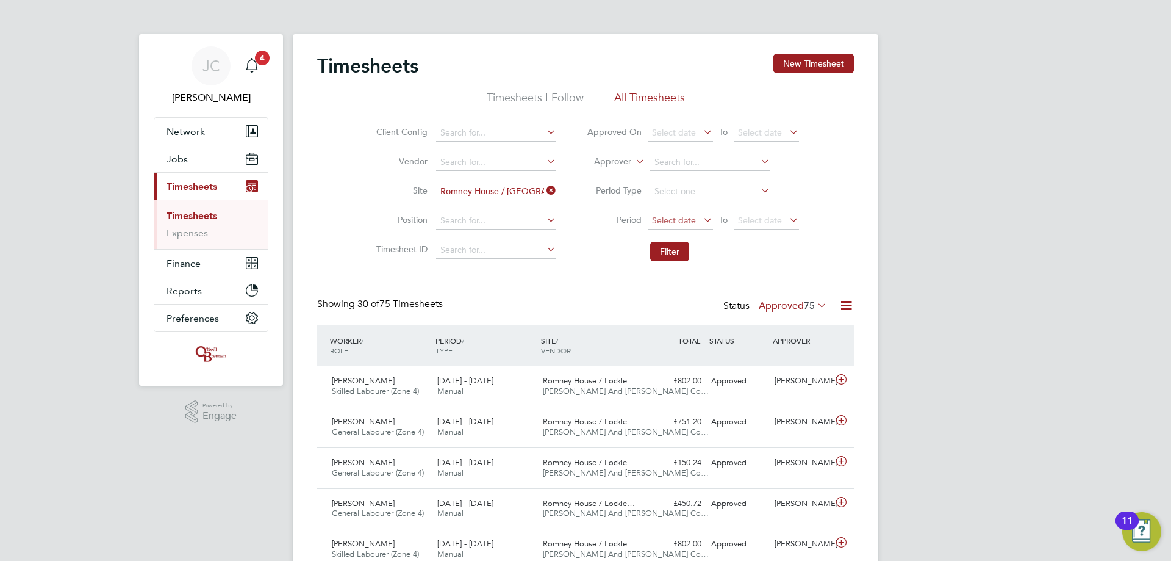
click at [383, 135] on span "Select date" at bounding box center [680, 221] width 65 height 16
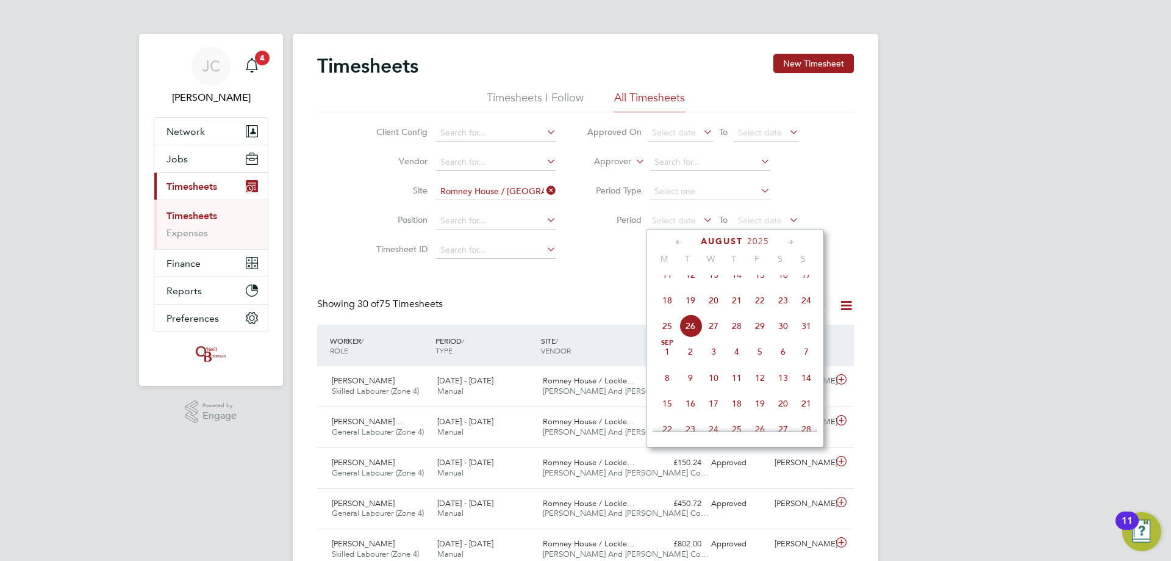
click at [383, 135] on span "11" at bounding box center [667, 274] width 23 height 23
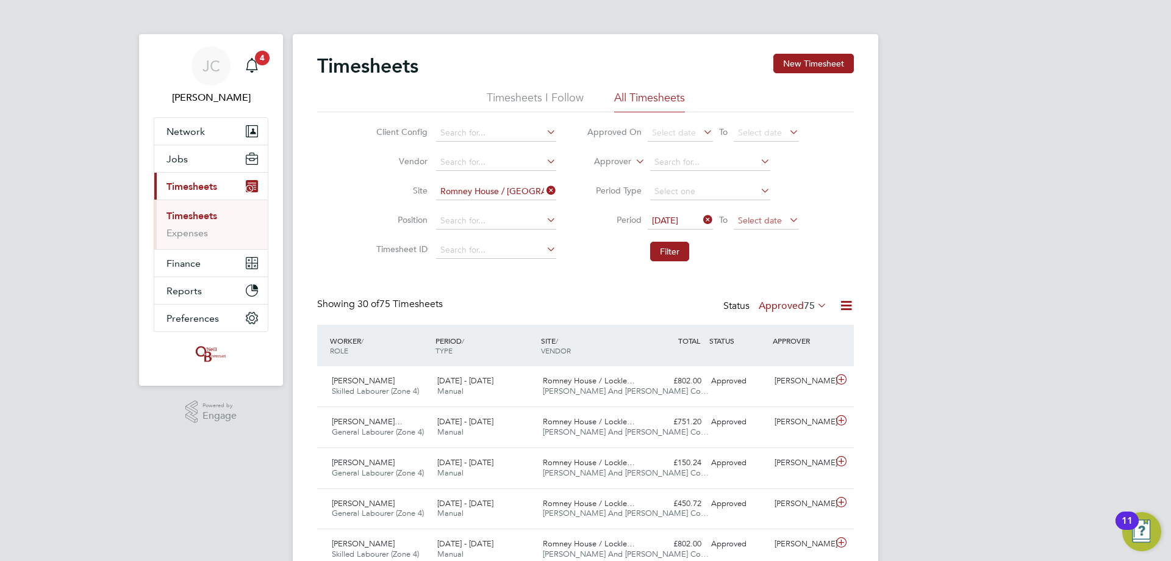
click at [383, 135] on span "Select date" at bounding box center [766, 221] width 65 height 16
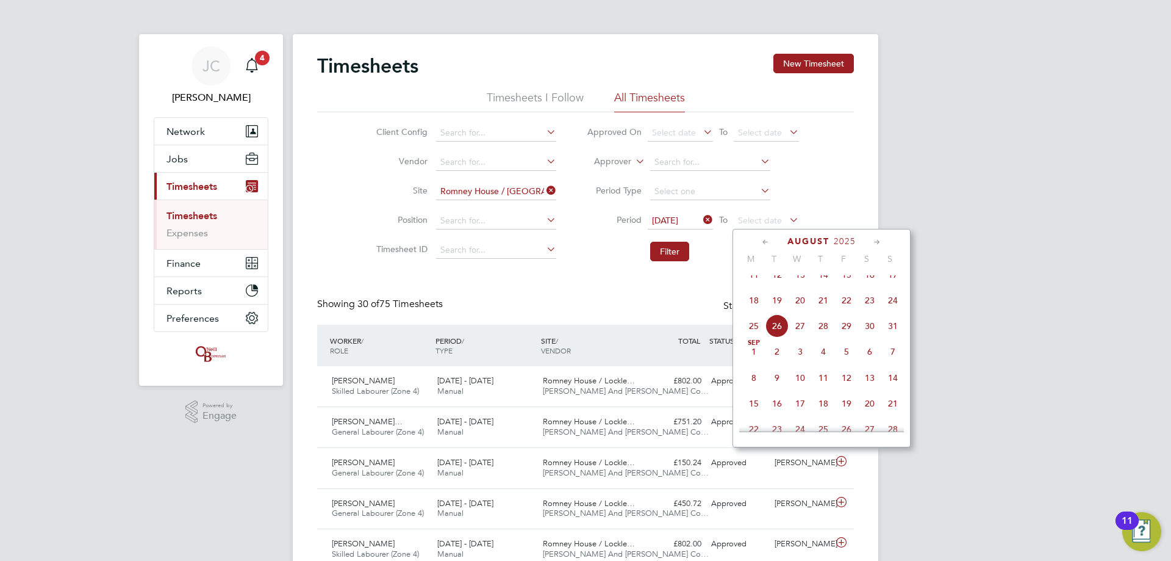
click at [383, 135] on span "30" at bounding box center [869, 325] width 23 height 23
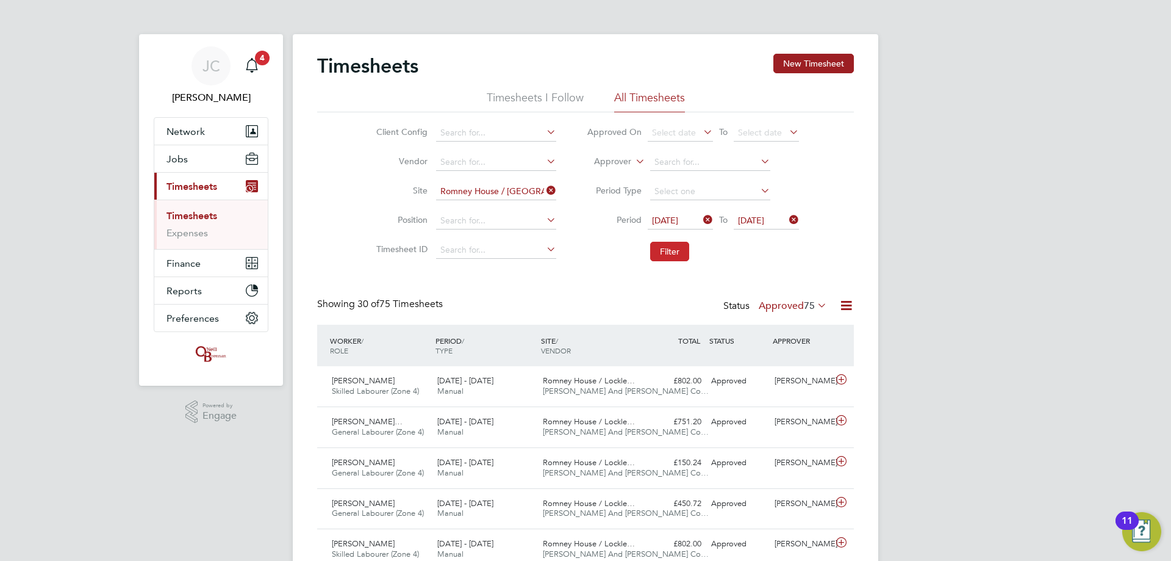
click at [383, 135] on button "Filter" at bounding box center [669, 252] width 39 height 20
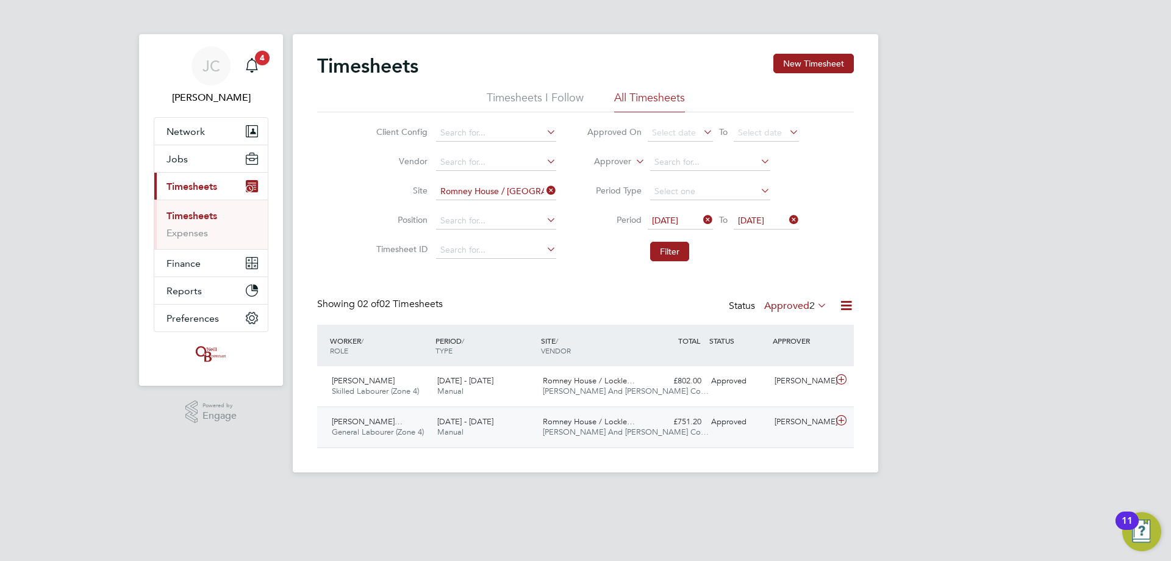
click at [383, 135] on div "Approved" at bounding box center [738, 422] width 63 height 20
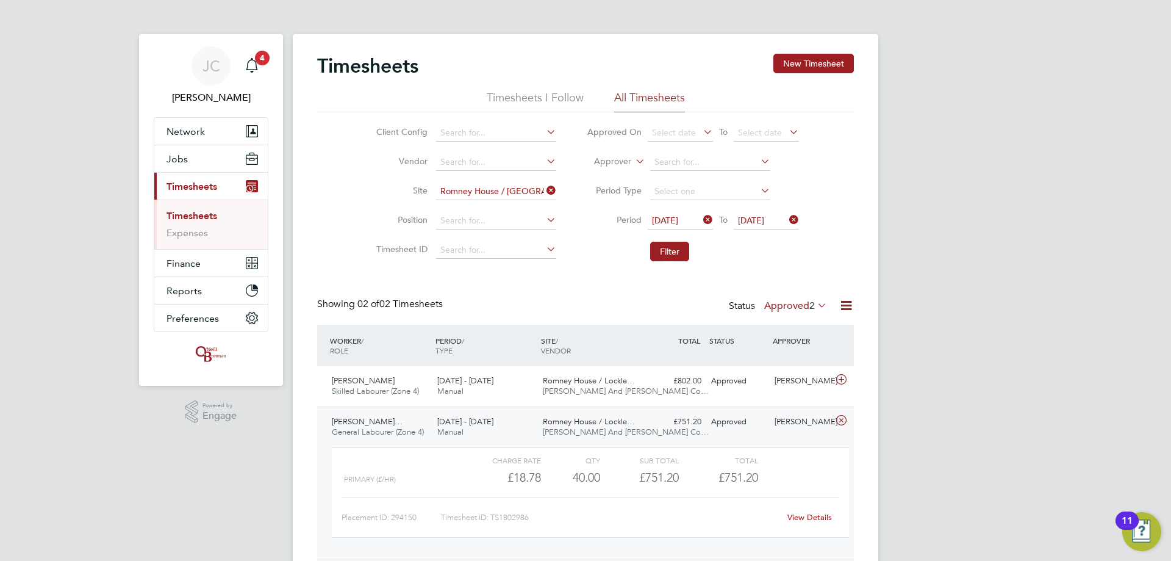
click at [383, 135] on div "Approved" at bounding box center [738, 422] width 63 height 20
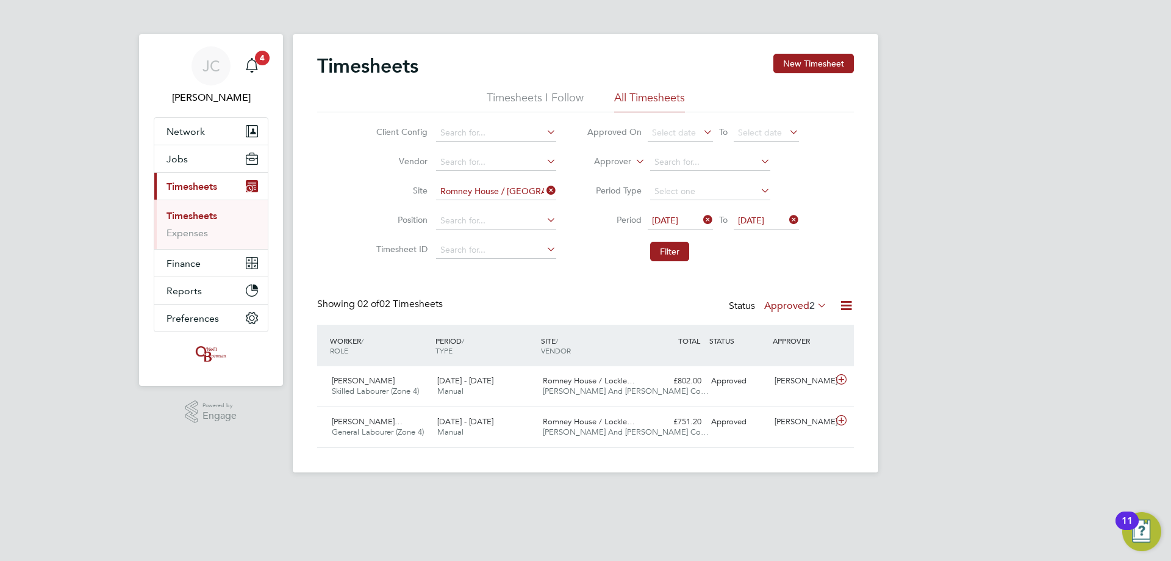
click at [383, 135] on icon at bounding box center [846, 305] width 15 height 15
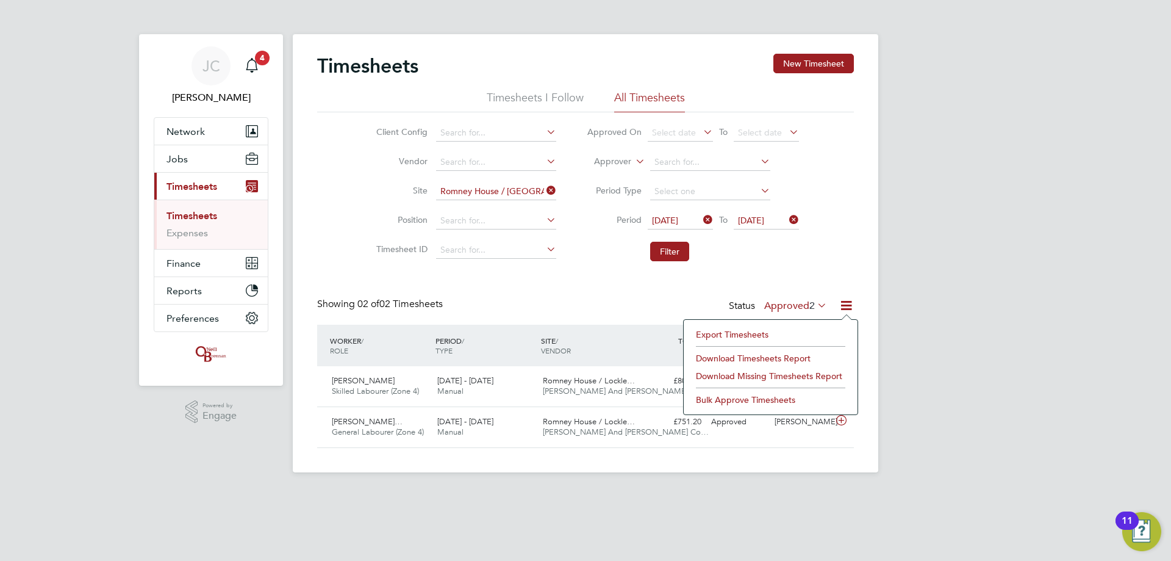
click at [383, 135] on icon at bounding box center [846, 305] width 15 height 15
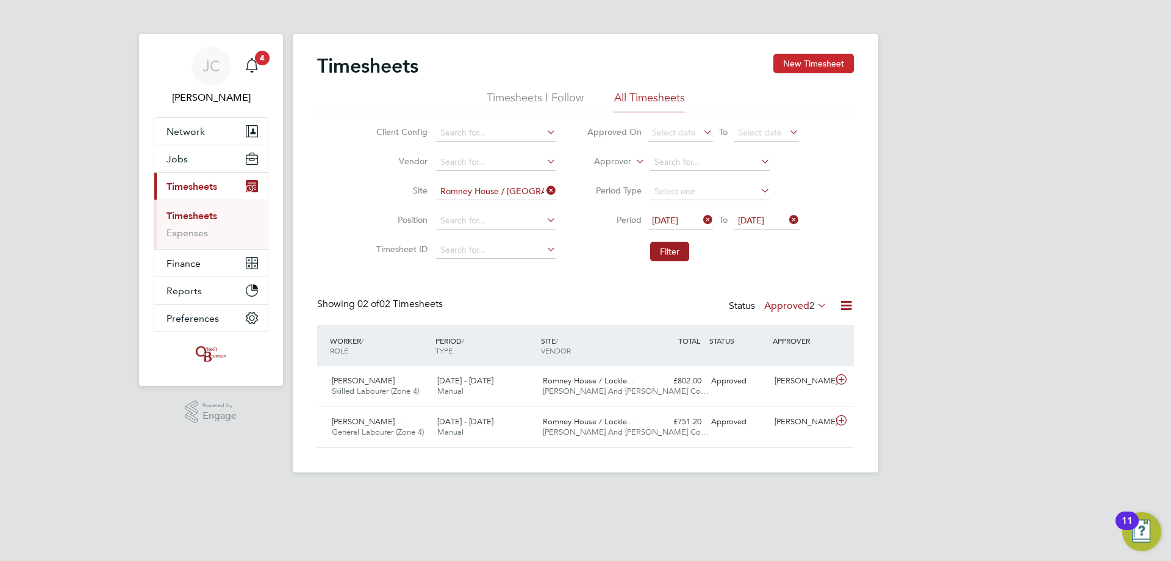
click at [383, 57] on button "New Timesheet" at bounding box center [814, 64] width 81 height 20
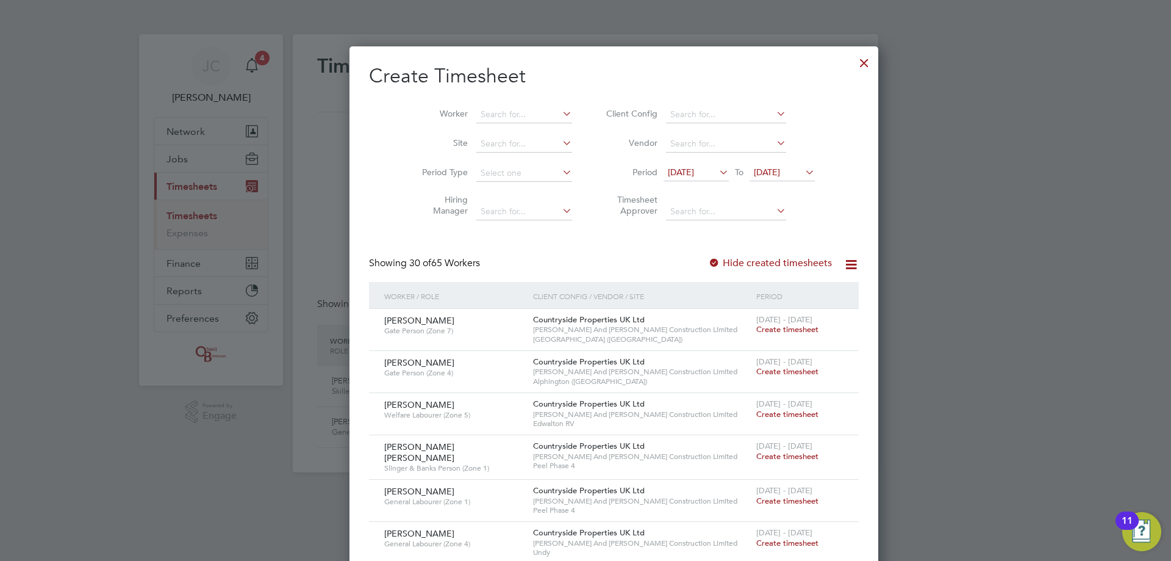
click at [383, 135] on span "19 Aug 2025" at bounding box center [767, 172] width 26 height 11
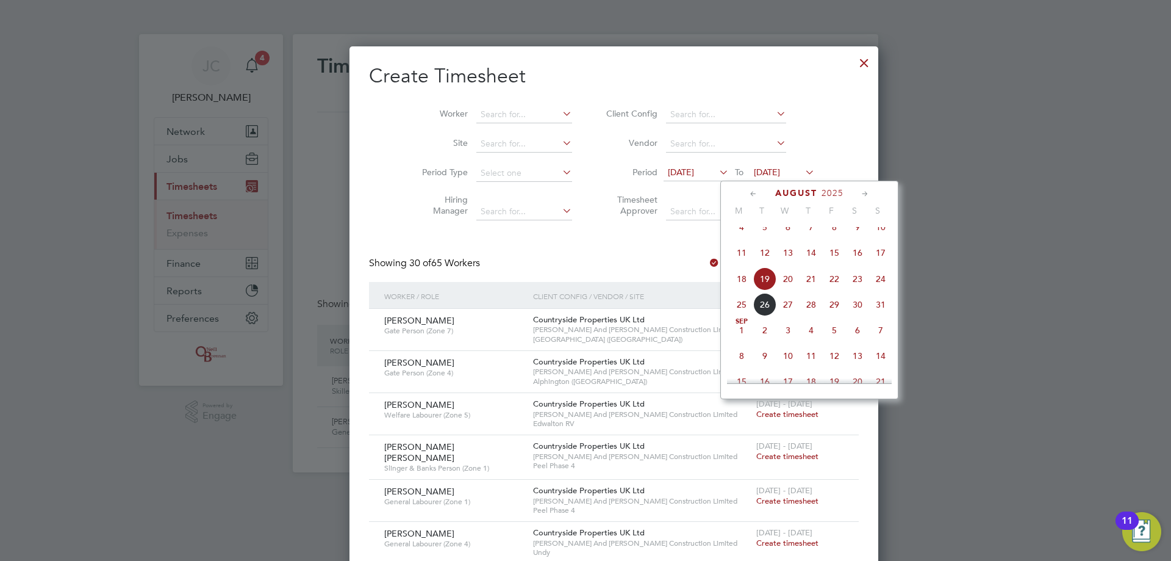
click at [383, 135] on span "24" at bounding box center [880, 278] width 23 height 23
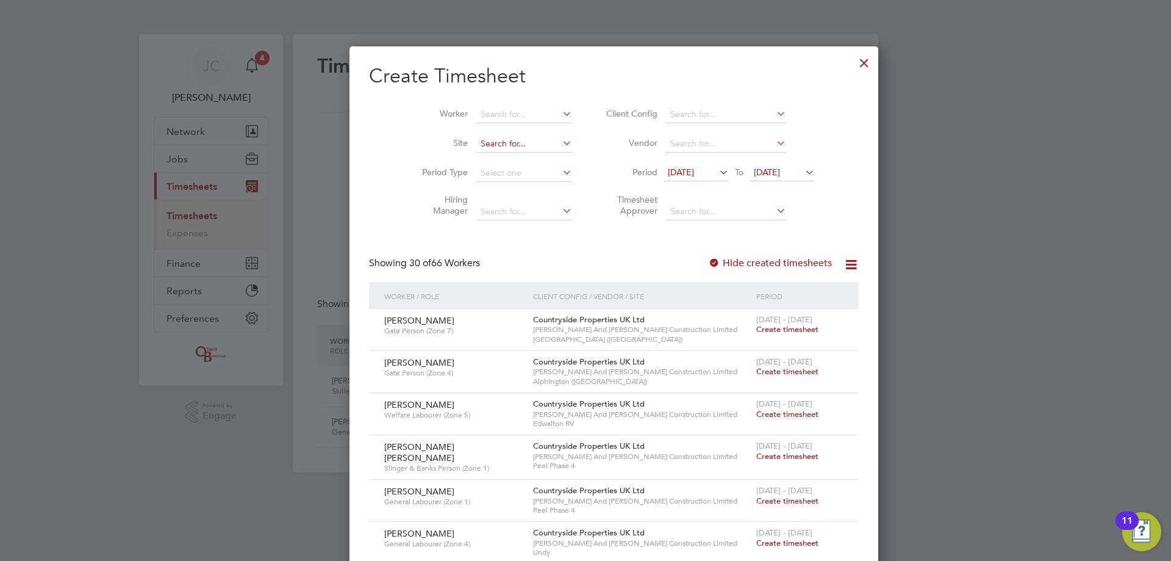
click at [383, 135] on input at bounding box center [525, 143] width 96 height 17
type input "a"
type input "v"
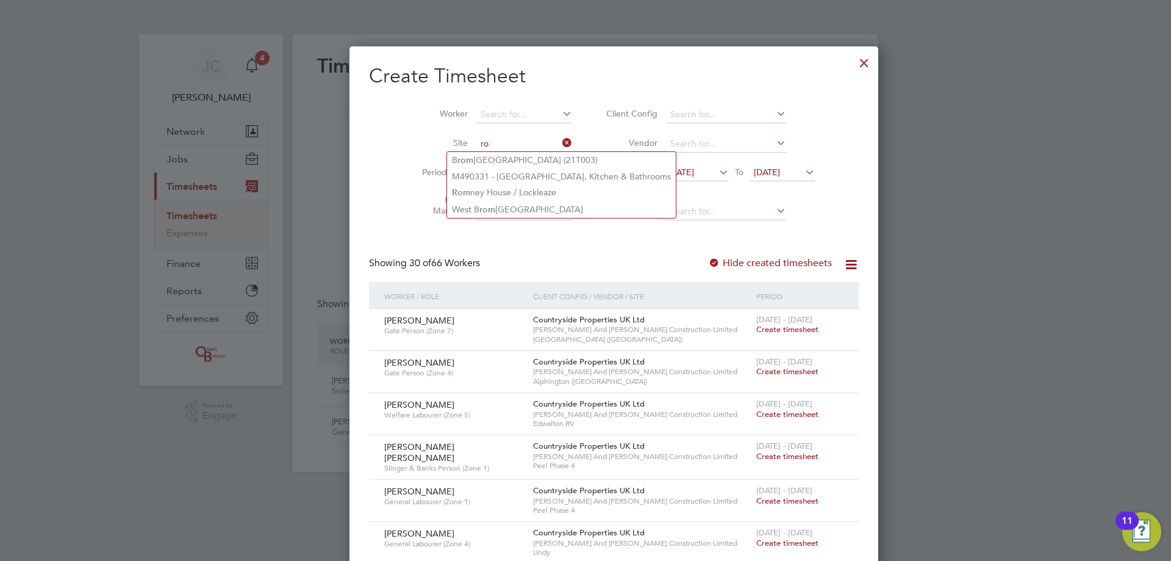
type input "r"
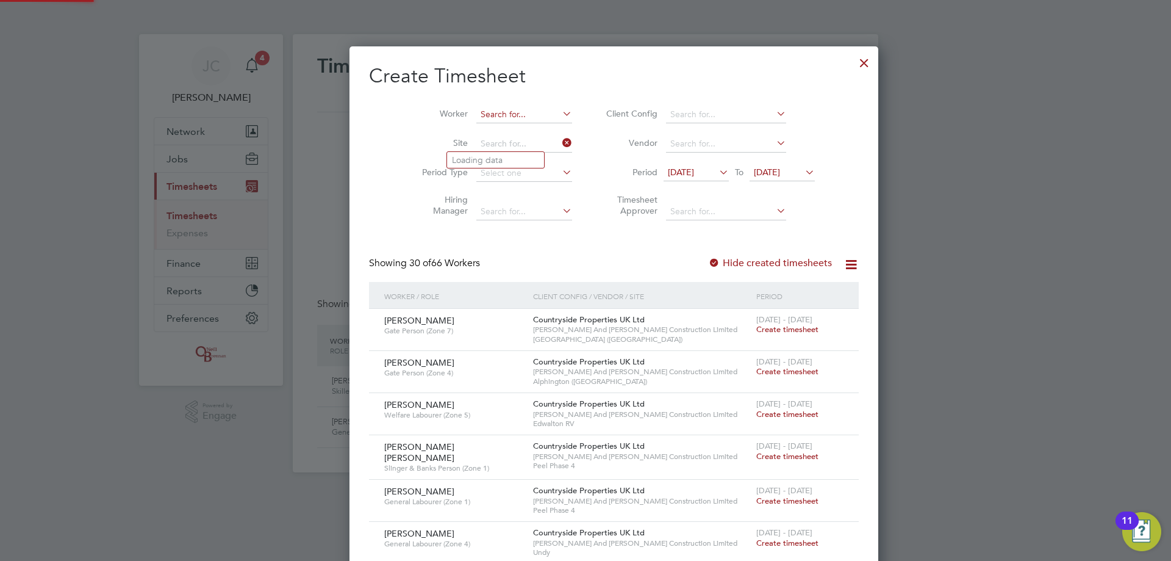
click at [383, 112] on input at bounding box center [525, 114] width 96 height 17
click at [383, 125] on li "Xab ier Buchanan Alejandre" at bounding box center [495, 131] width 97 height 16
type input "Xabier Buchanan Alejandre"
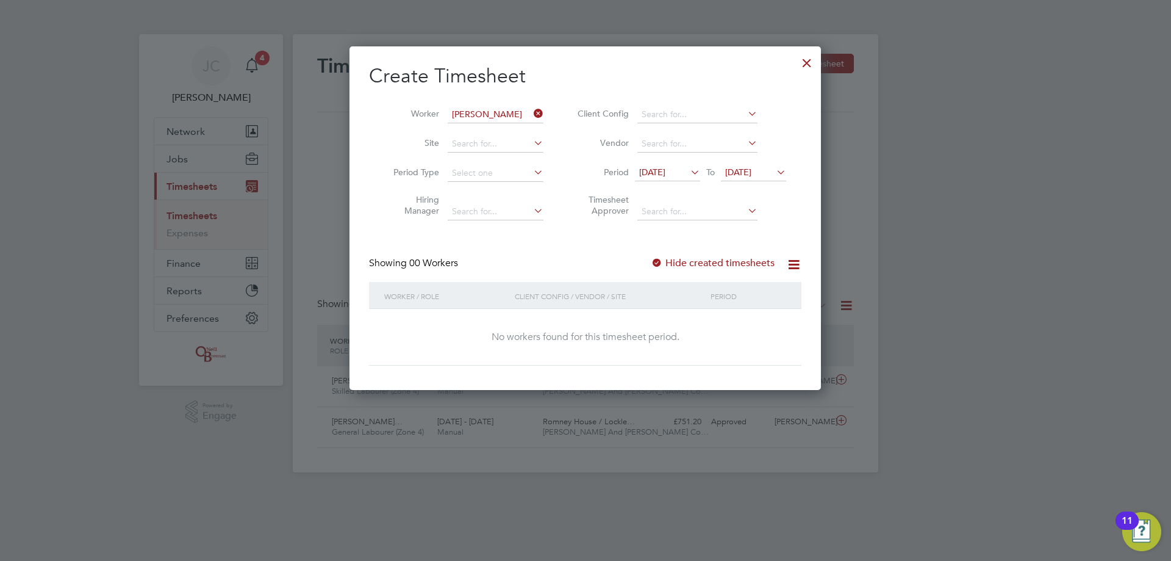
click at [383, 135] on span "12 Aug 2025" at bounding box center [652, 172] width 26 height 11
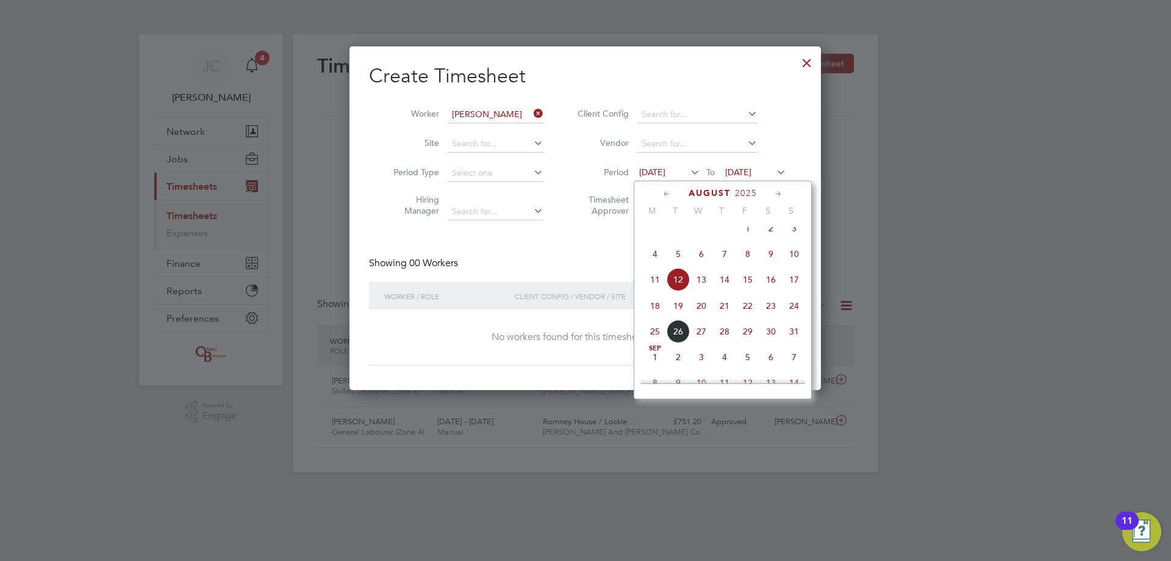
click at [383, 135] on span "12 Aug 2025" at bounding box center [652, 172] width 26 height 11
click at [383, 135] on li "Vendor" at bounding box center [680, 143] width 243 height 29
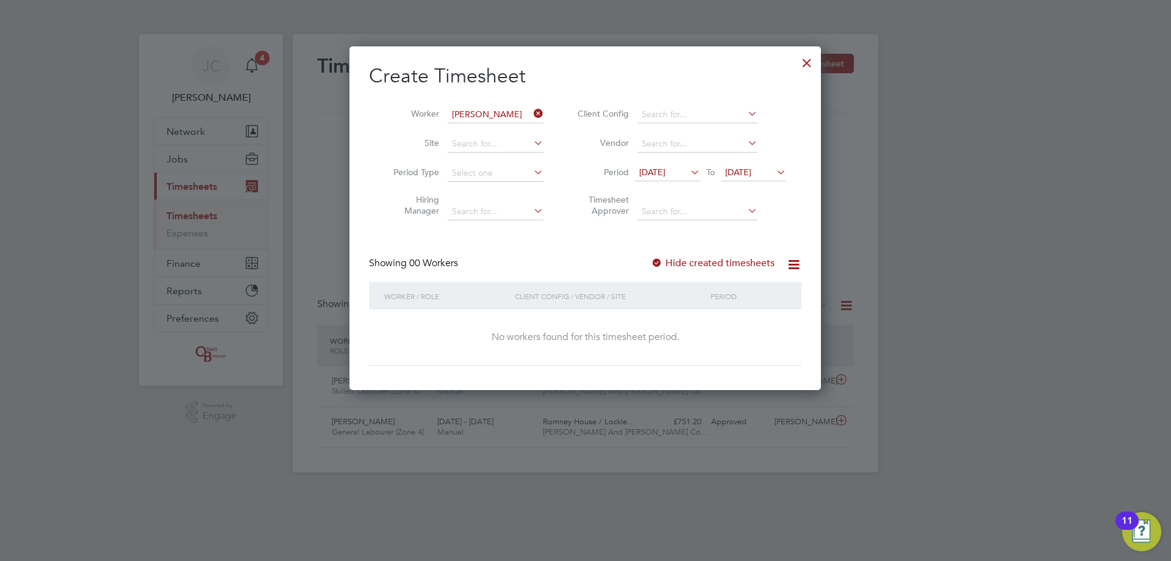
click at [383, 135] on span "24 Aug 2025" at bounding box center [738, 172] width 26 height 11
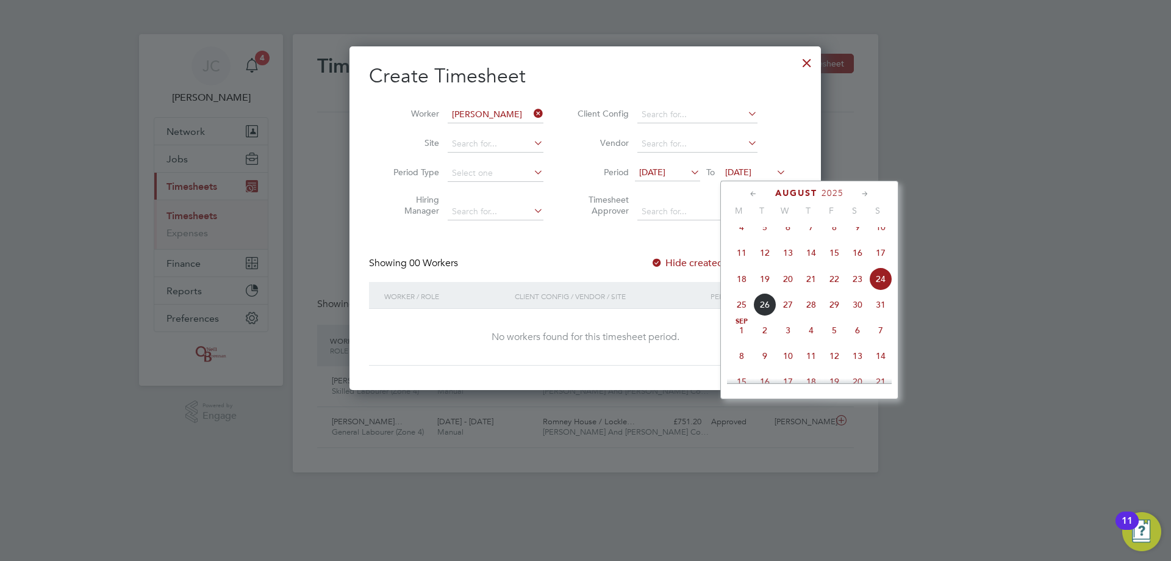
click at [383, 135] on span "31" at bounding box center [880, 304] width 23 height 23
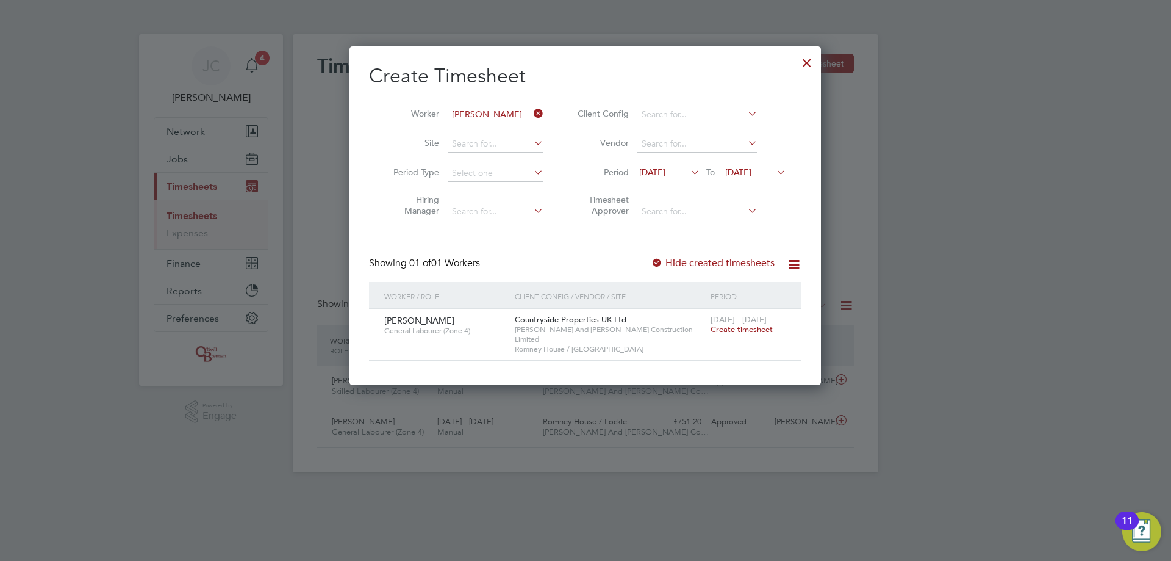
click at [383, 135] on div "12 Aug 2025 To 31 Aug 2025" at bounding box center [710, 173] width 151 height 17
click at [383, 135] on span "12 Aug 2025" at bounding box center [652, 172] width 26 height 11
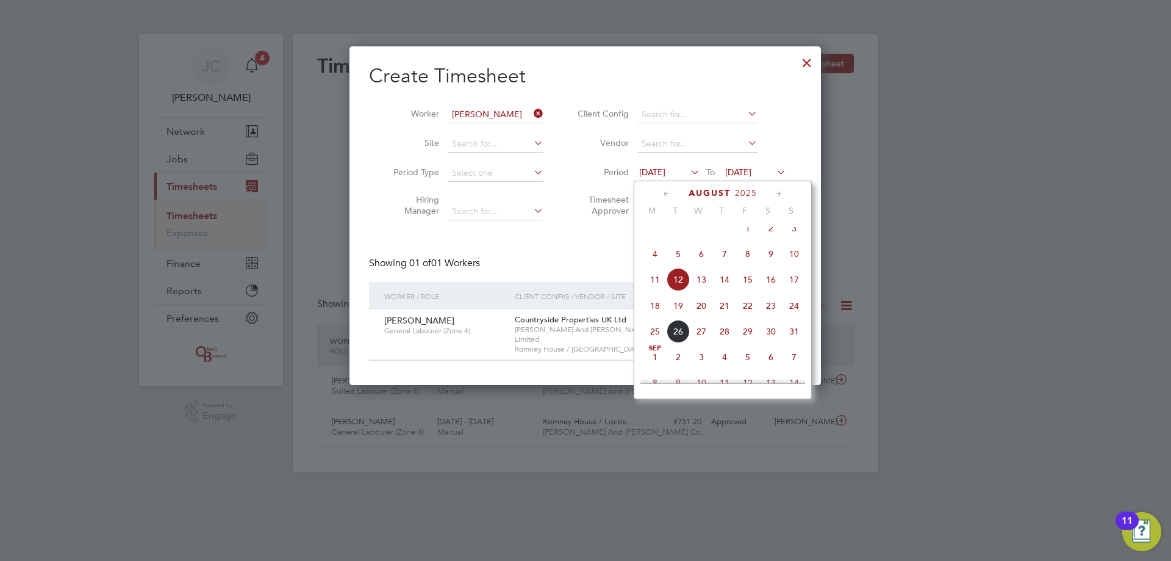
click at [383, 135] on span "4" at bounding box center [655, 253] width 23 height 23
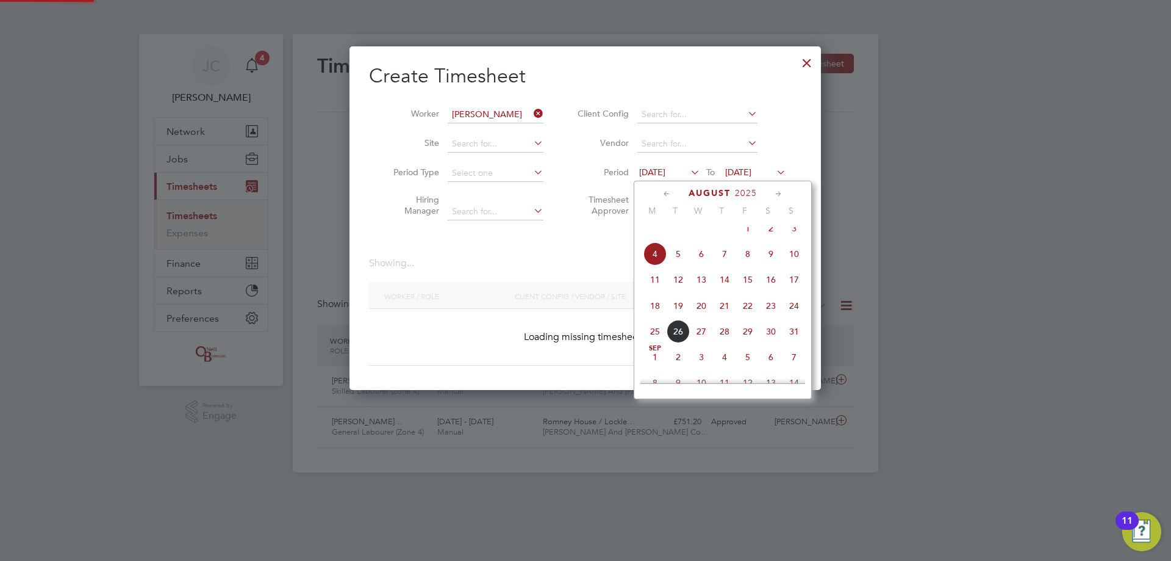
scroll to position [329, 472]
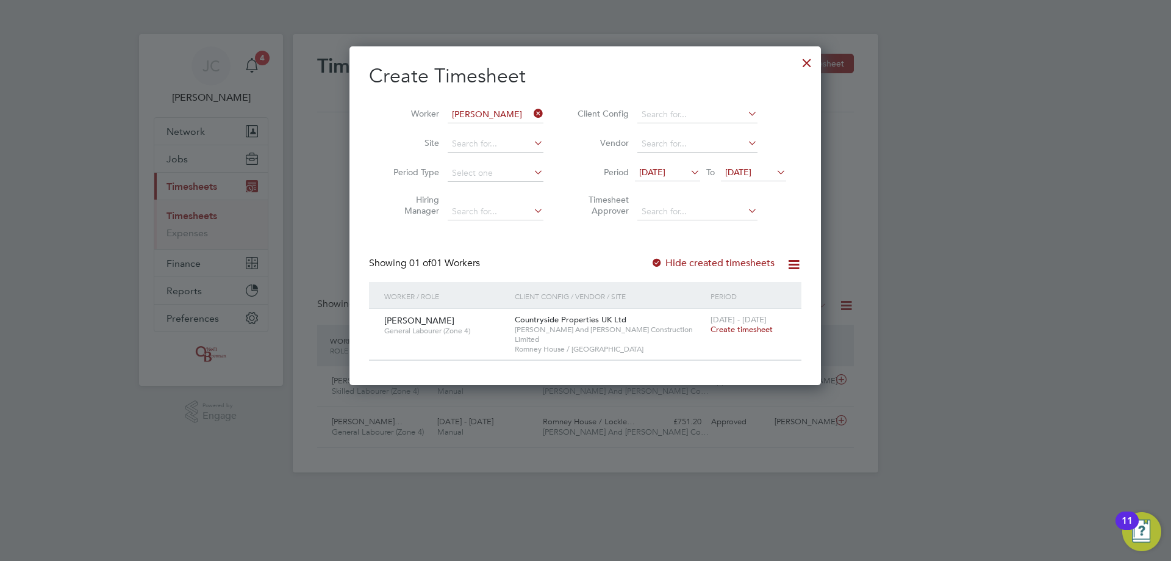
click at [383, 60] on div at bounding box center [807, 60] width 22 height 22
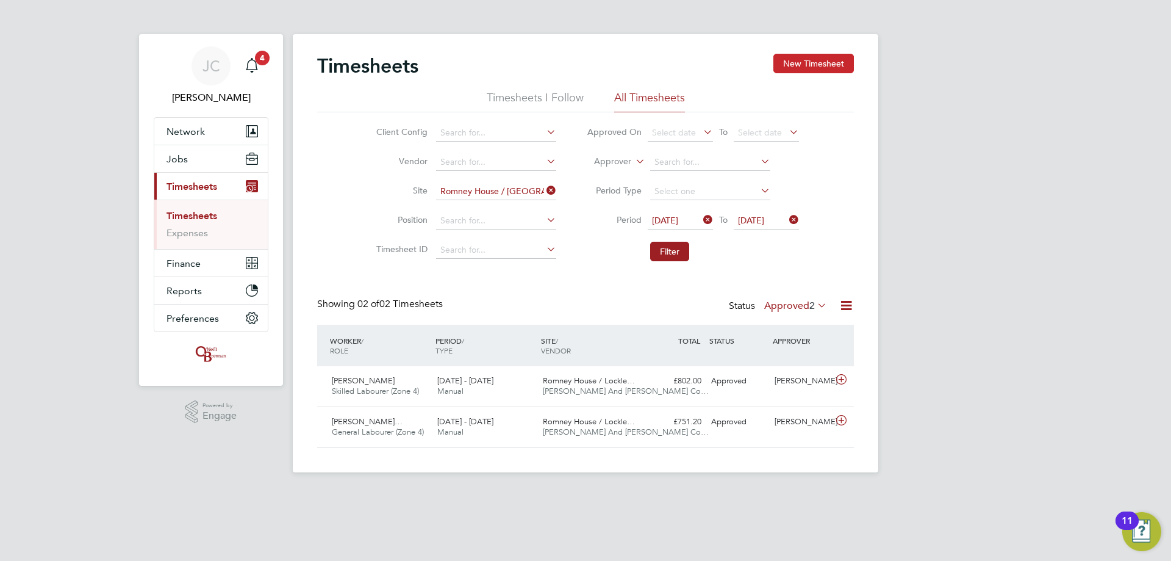
scroll to position [6, 6]
click at [383, 135] on div "11 - 17 Aug 2025 Manual" at bounding box center [486, 427] width 106 height 31
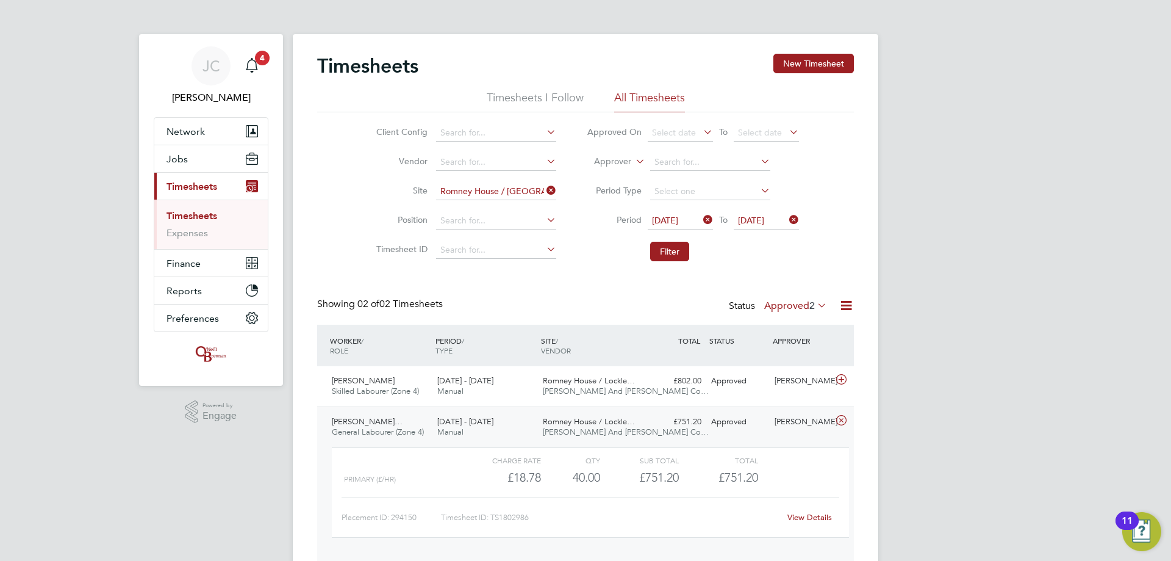
scroll to position [21, 119]
click at [383, 135] on div "11 - 17 Aug 2025 Manual" at bounding box center [486, 427] width 106 height 31
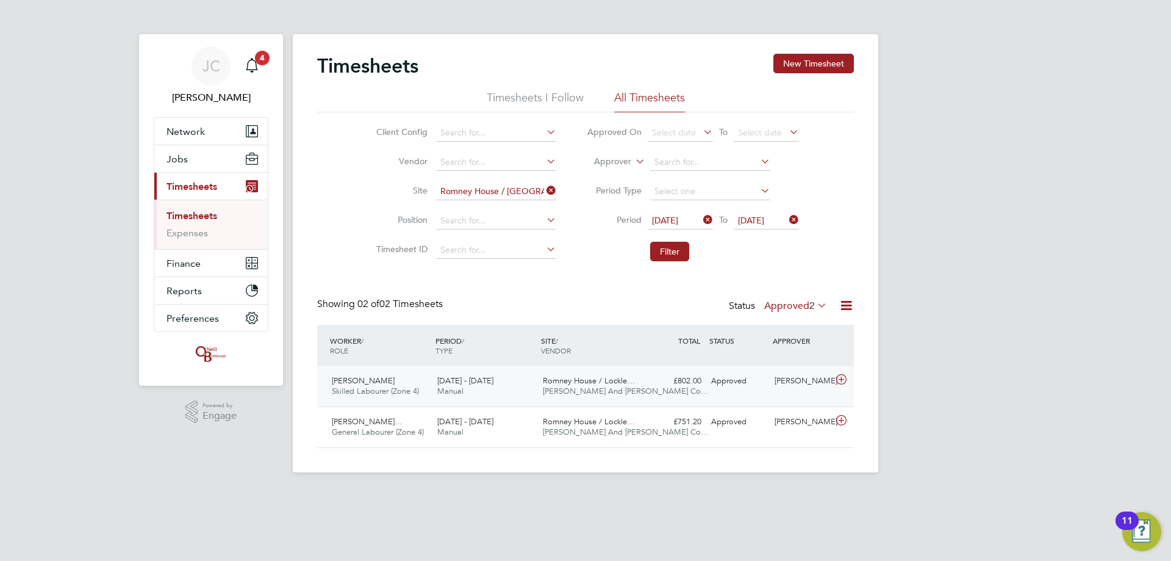
click at [383, 135] on div "11 - 17 Aug 2025 Manual" at bounding box center [486, 386] width 106 height 31
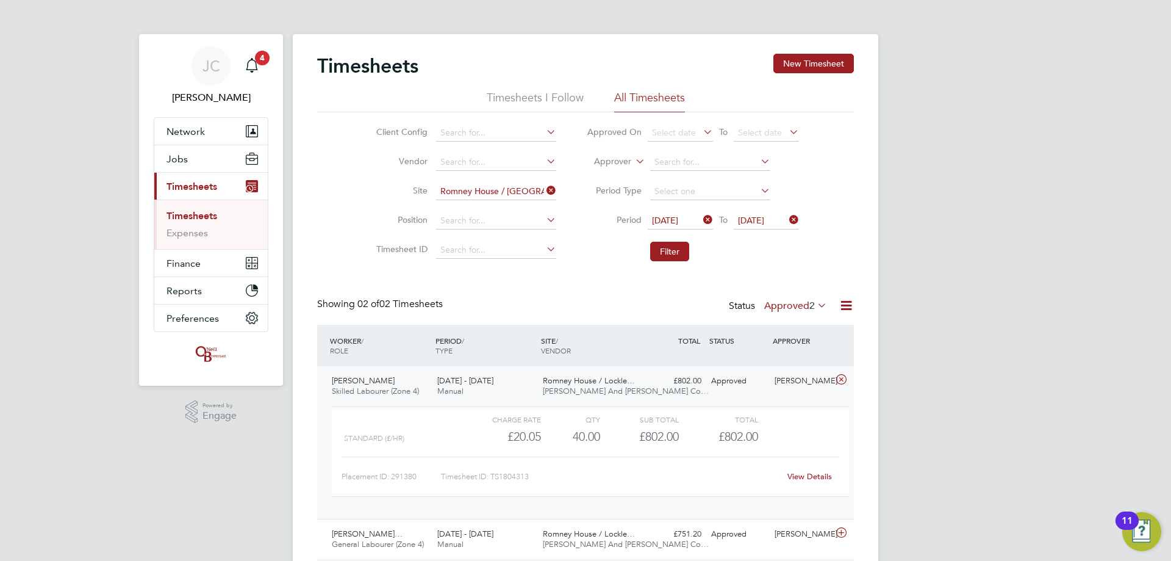
click at [383, 135] on div "11 - 17 Aug 2025 Manual" at bounding box center [486, 386] width 106 height 31
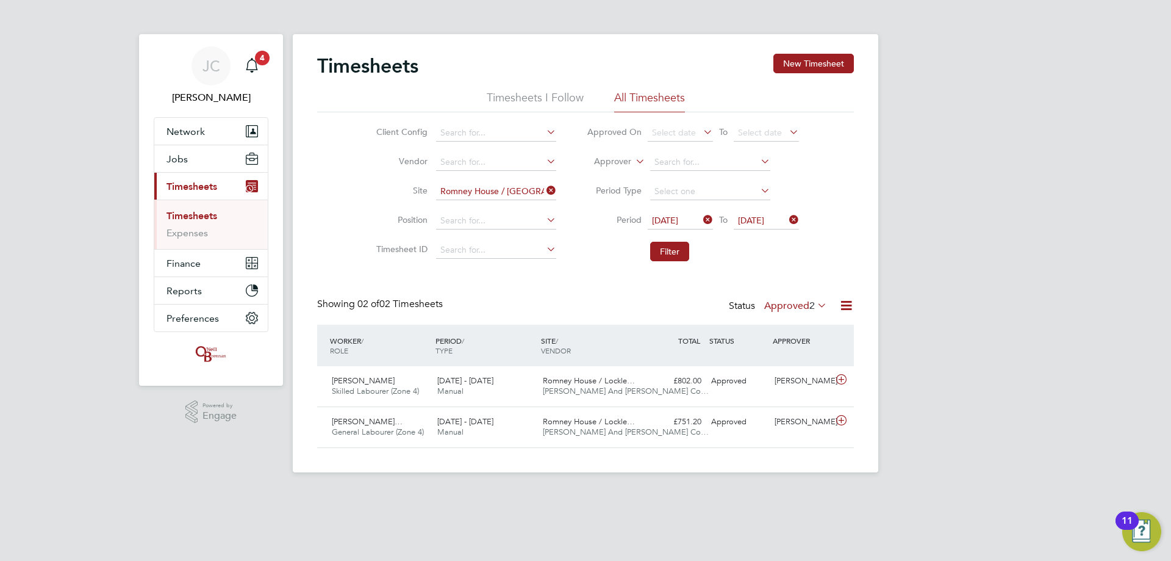
click at [383, 135] on label "Approved 2" at bounding box center [796, 306] width 63 height 12
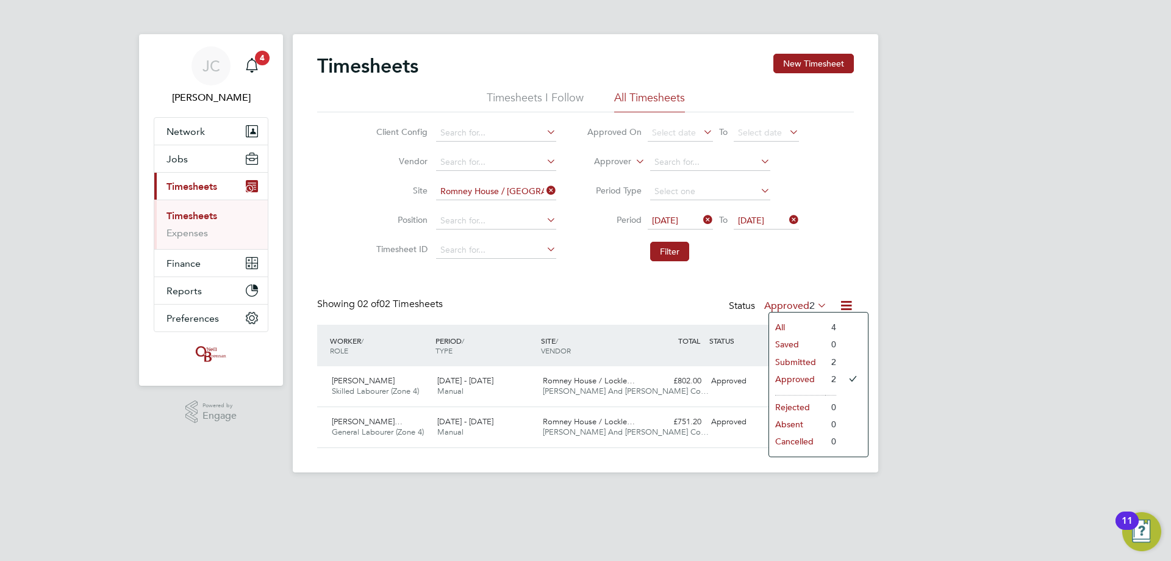
click at [383, 135] on li "Submitted" at bounding box center [797, 361] width 56 height 17
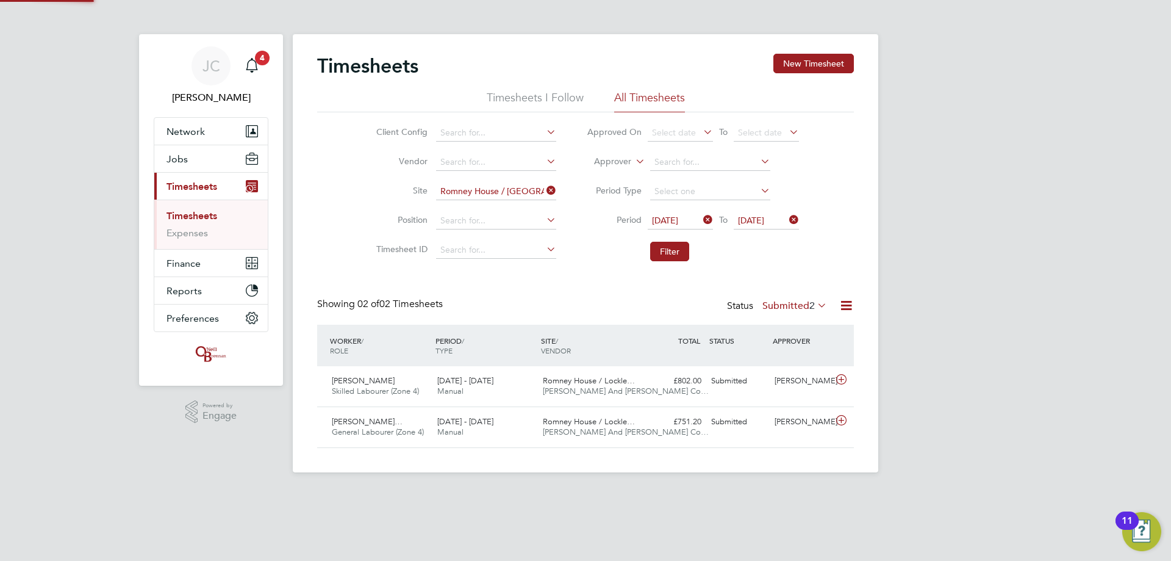
scroll to position [31, 106]
click at [383, 135] on div "Xabier Buchanan Alejan… General Labourer (Zone 4) 18 - 24 Aug 2025 18 - 24 Aug …" at bounding box center [585, 426] width 537 height 41
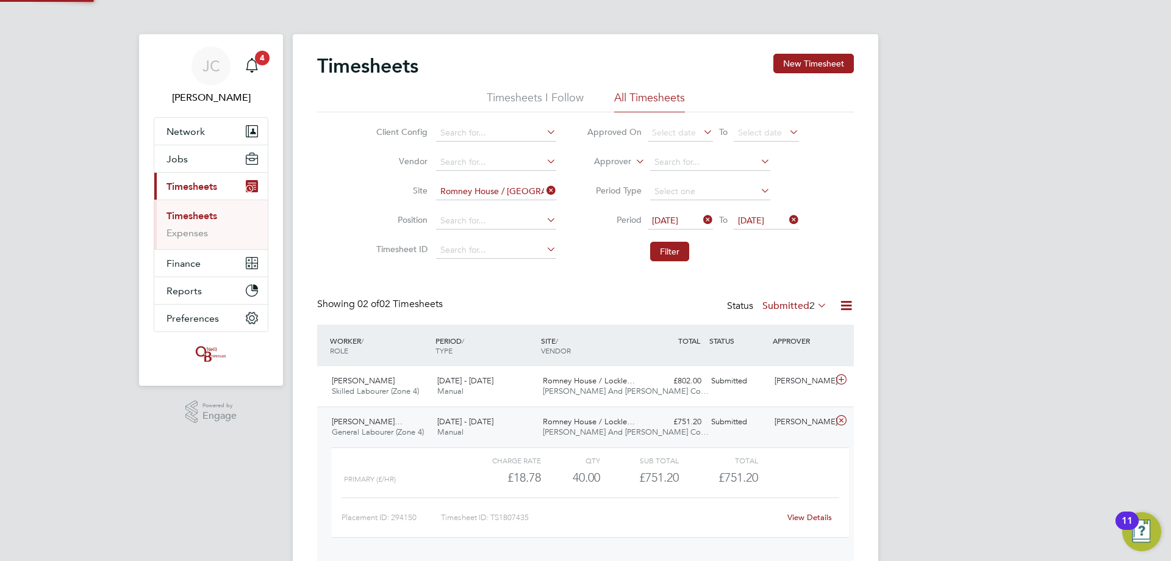
scroll to position [21, 119]
click at [383, 135] on div "Submitted" at bounding box center [738, 422] width 63 height 20
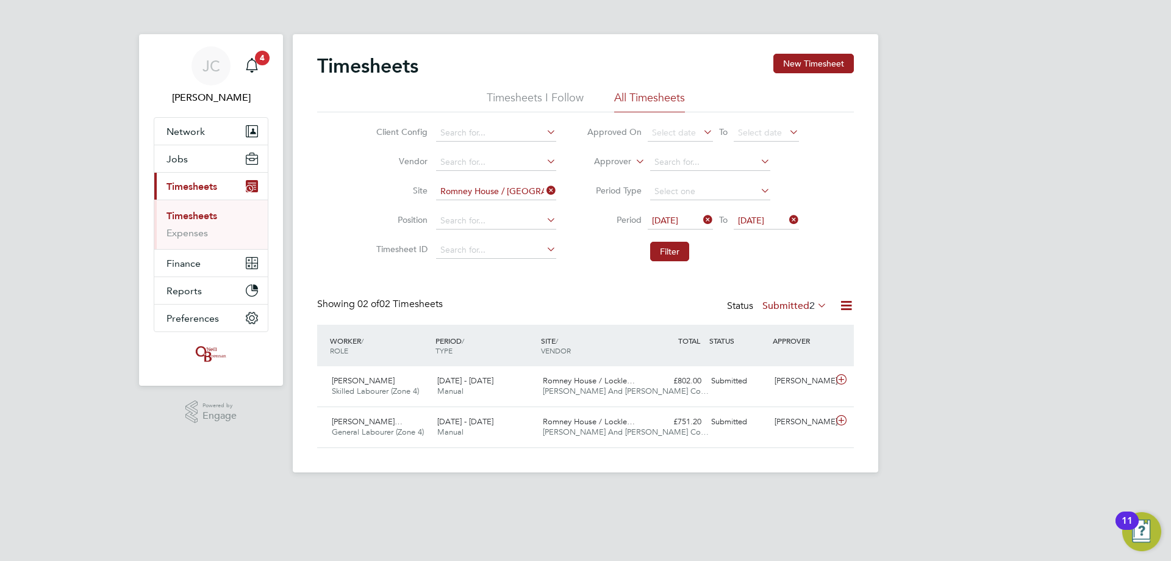
click at [383, 135] on label "Submitted 2" at bounding box center [795, 306] width 65 height 12
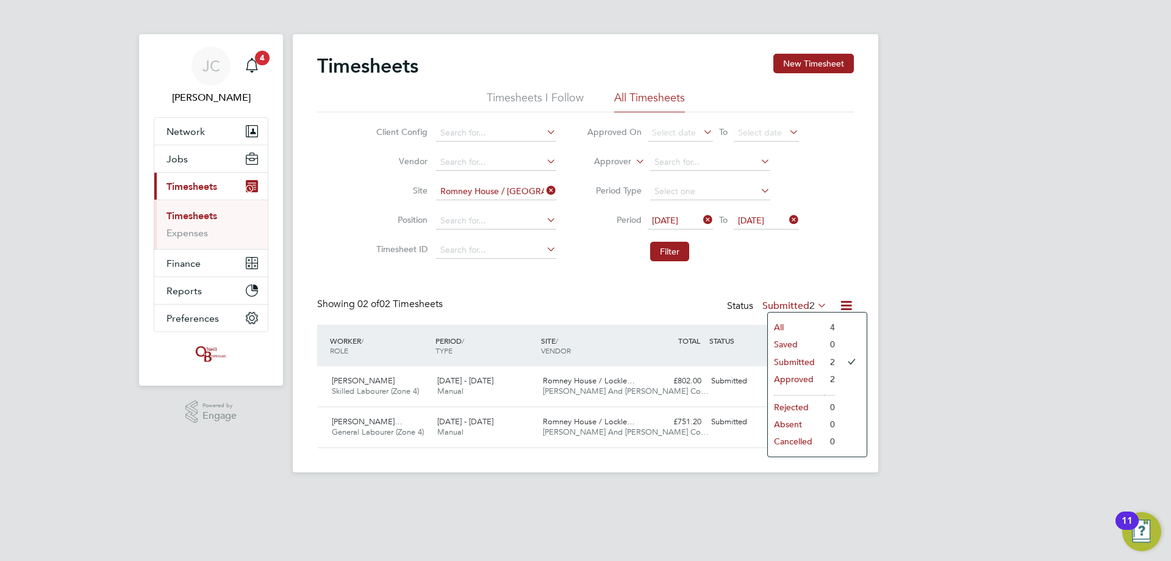
click at [383, 135] on li "All" at bounding box center [796, 326] width 56 height 17
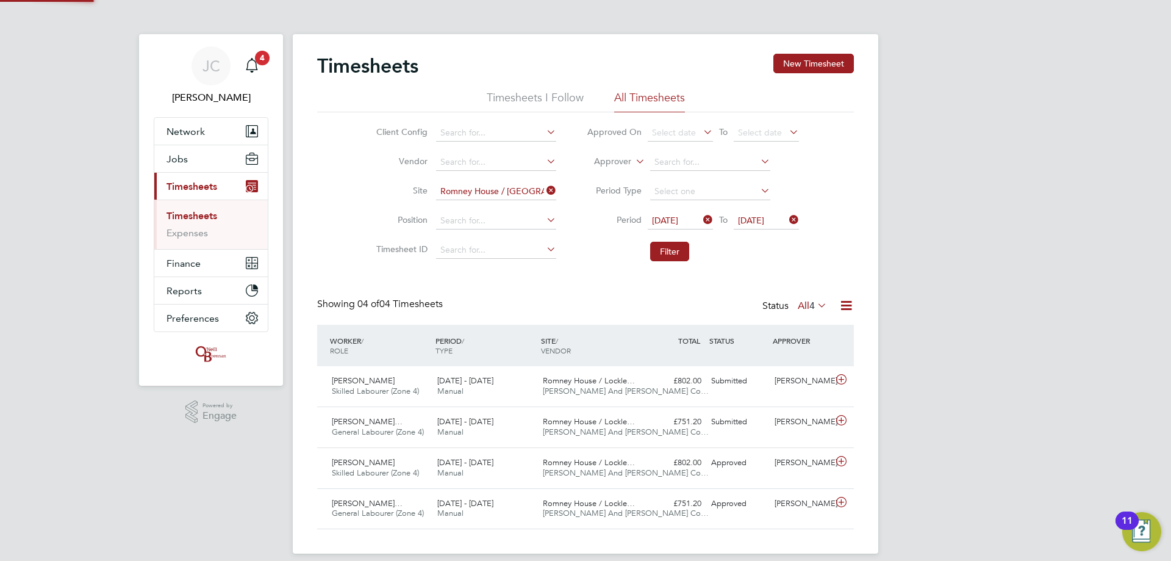
scroll to position [31, 106]
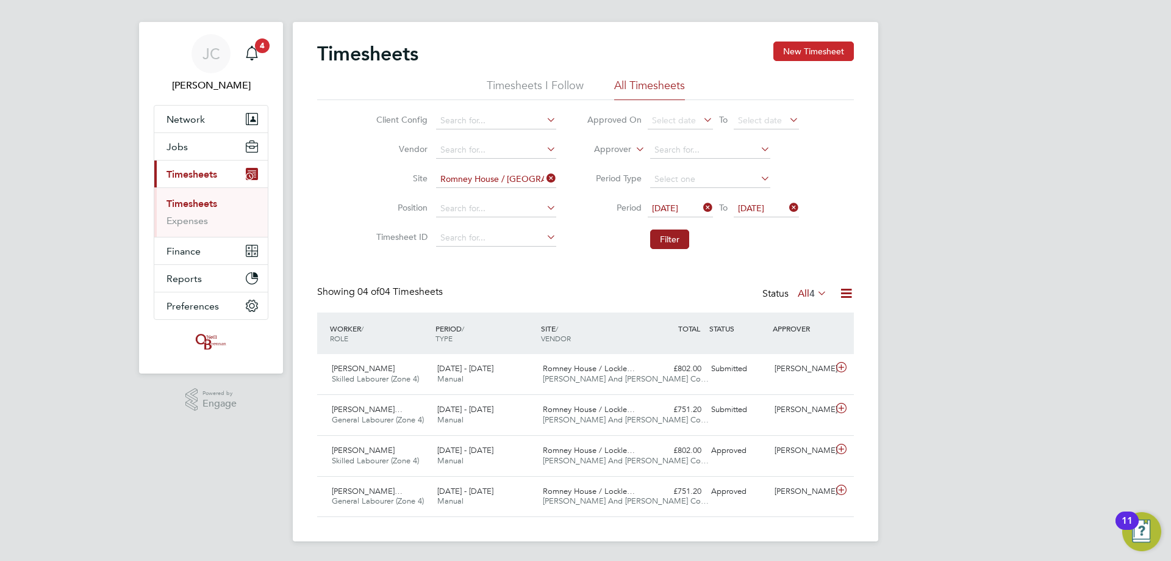
click at [383, 48] on button "New Timesheet" at bounding box center [814, 51] width 81 height 20
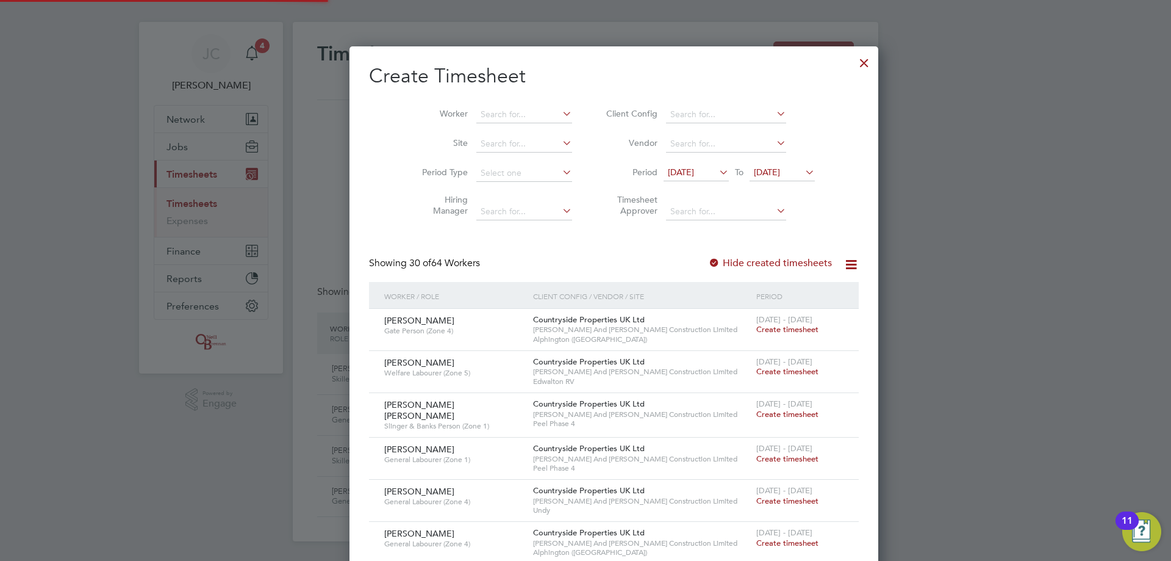
scroll to position [6, 6]
click at [383, 135] on input at bounding box center [525, 143] width 96 height 17
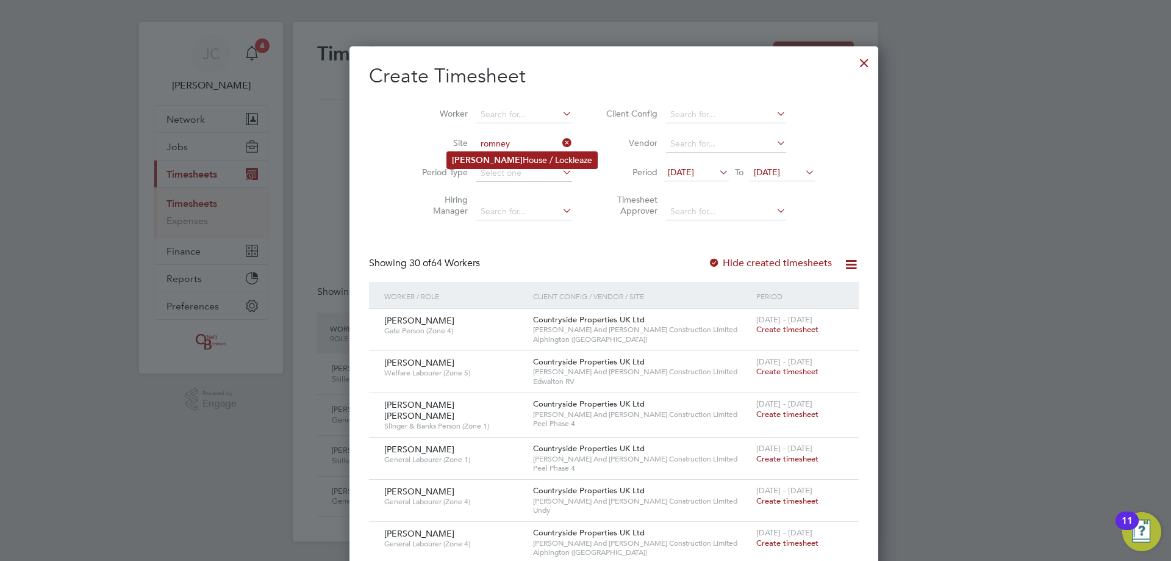
click at [383, 135] on b "[PERSON_NAME]" at bounding box center [487, 160] width 71 height 10
type input "Romney House / Lockleaze"
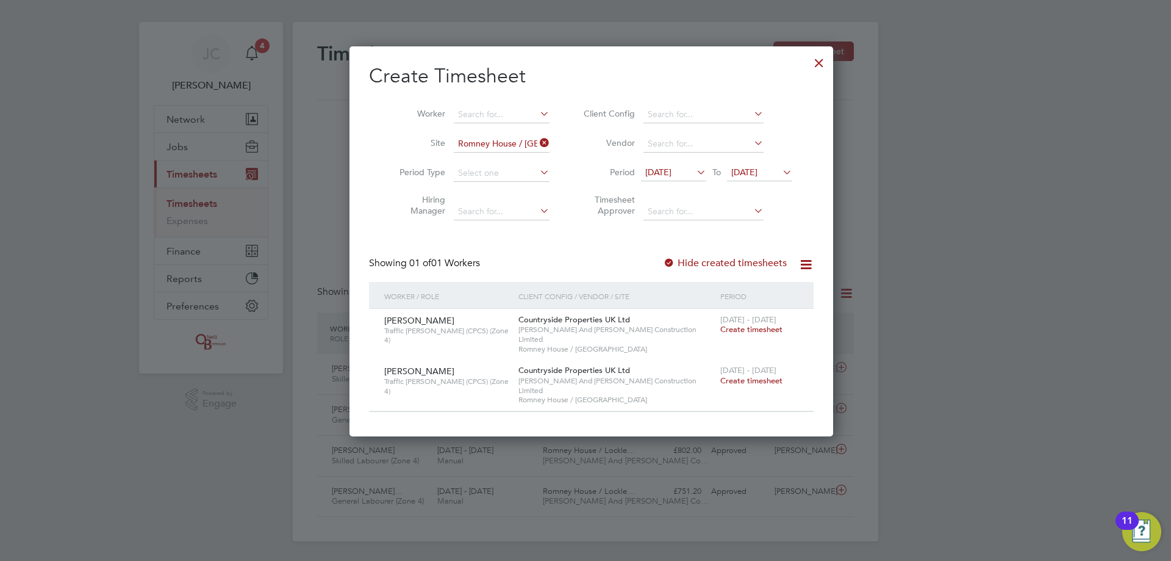
click at [383, 135] on icon at bounding box center [694, 172] width 0 height 17
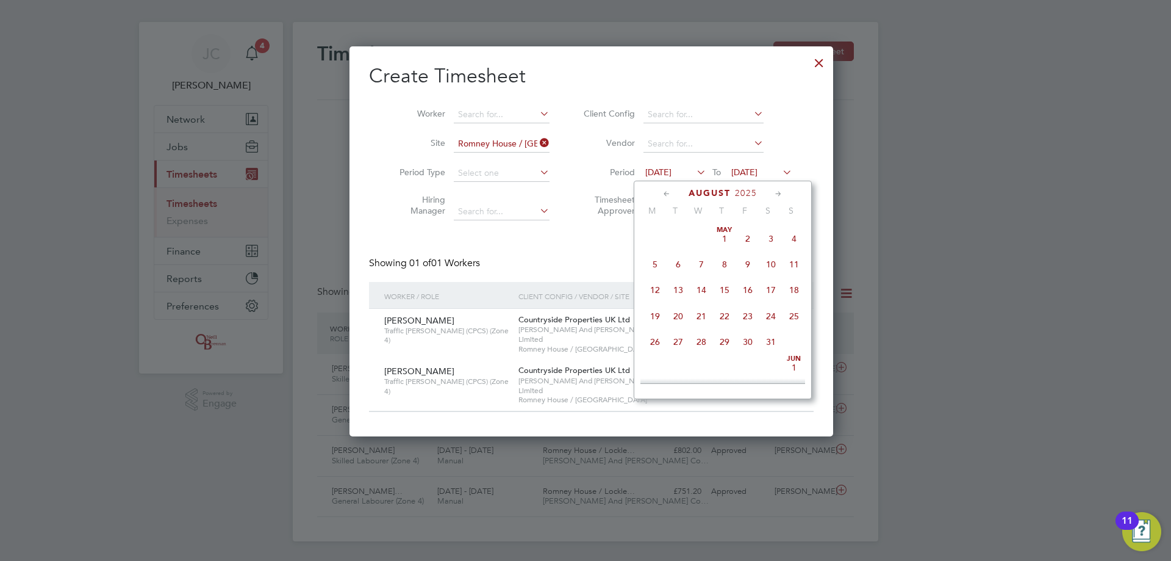
scroll to position [422, 0]
click at [383, 135] on span "4" at bounding box center [655, 253] width 23 height 23
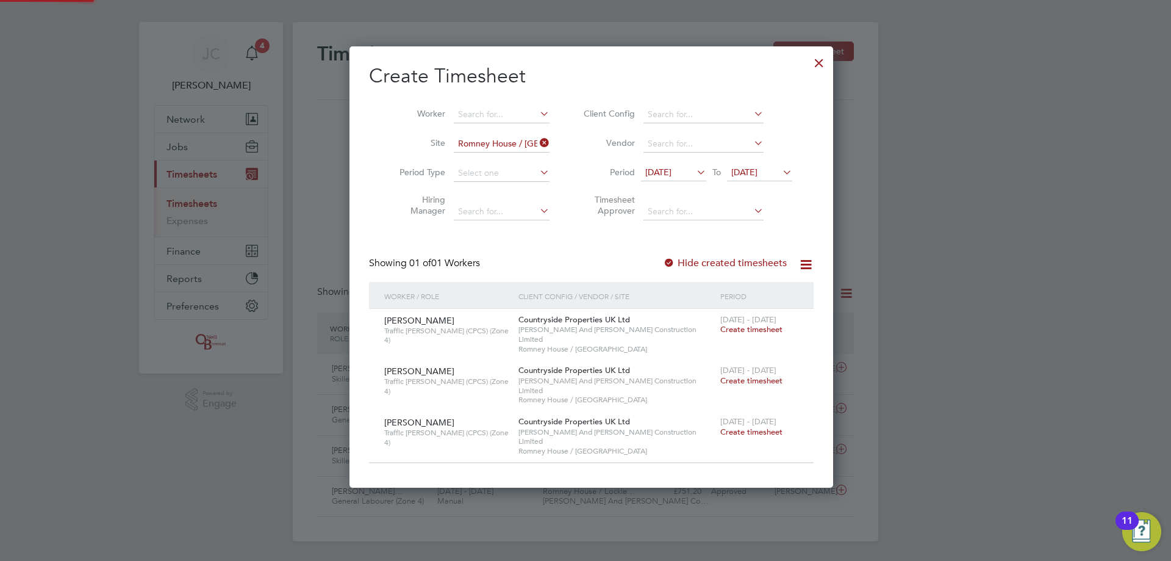
scroll to position [412, 472]
click at [383, 65] on div at bounding box center [819, 60] width 22 height 22
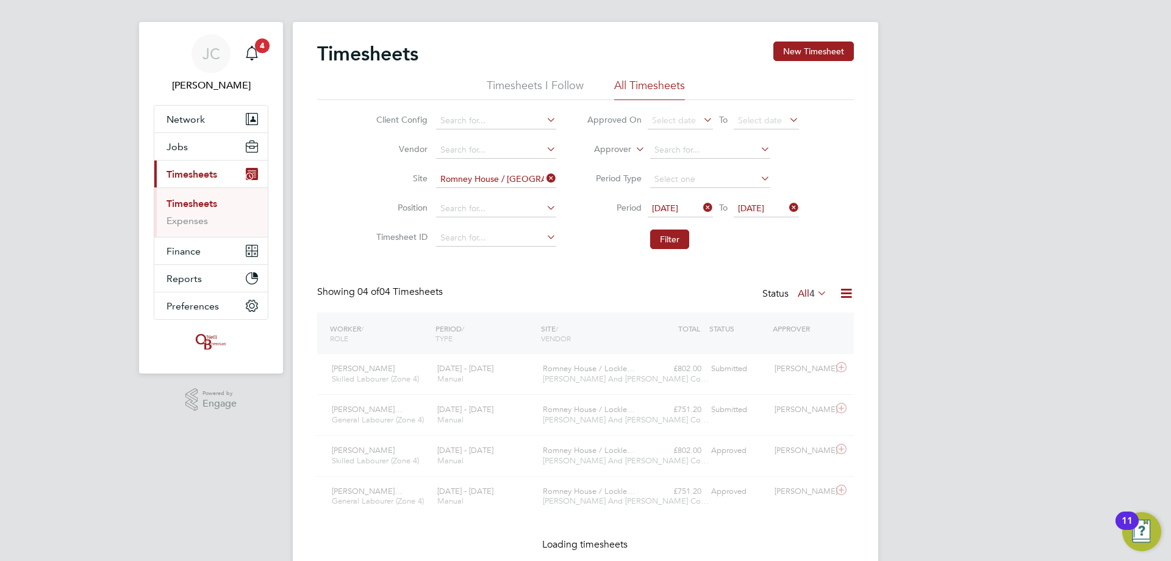
scroll to position [31, 106]
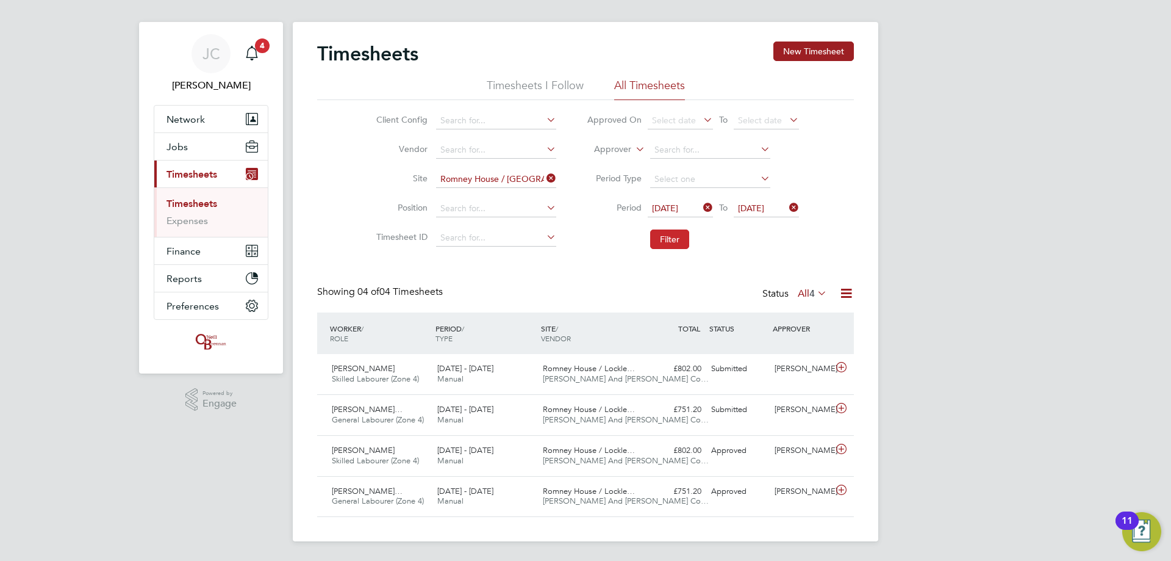
click at [383, 135] on button "Filter" at bounding box center [669, 239] width 39 height 20
click at [201, 135] on link "Timesheets" at bounding box center [192, 204] width 51 height 12
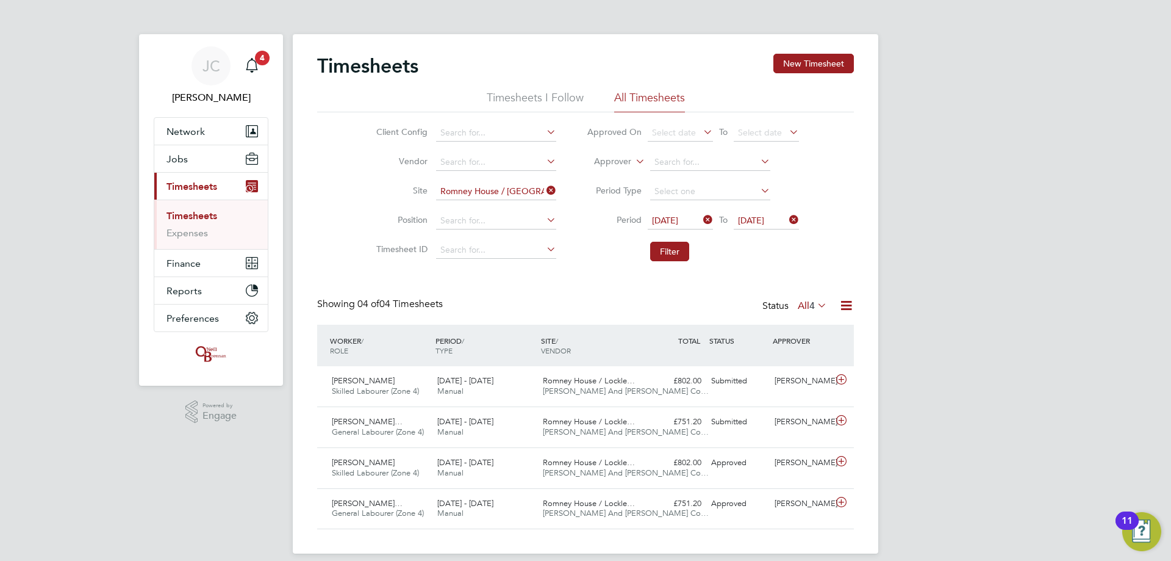
click at [383, 135] on icon at bounding box center [544, 190] width 0 height 17
click at [383, 135] on input at bounding box center [496, 191] width 120 height 17
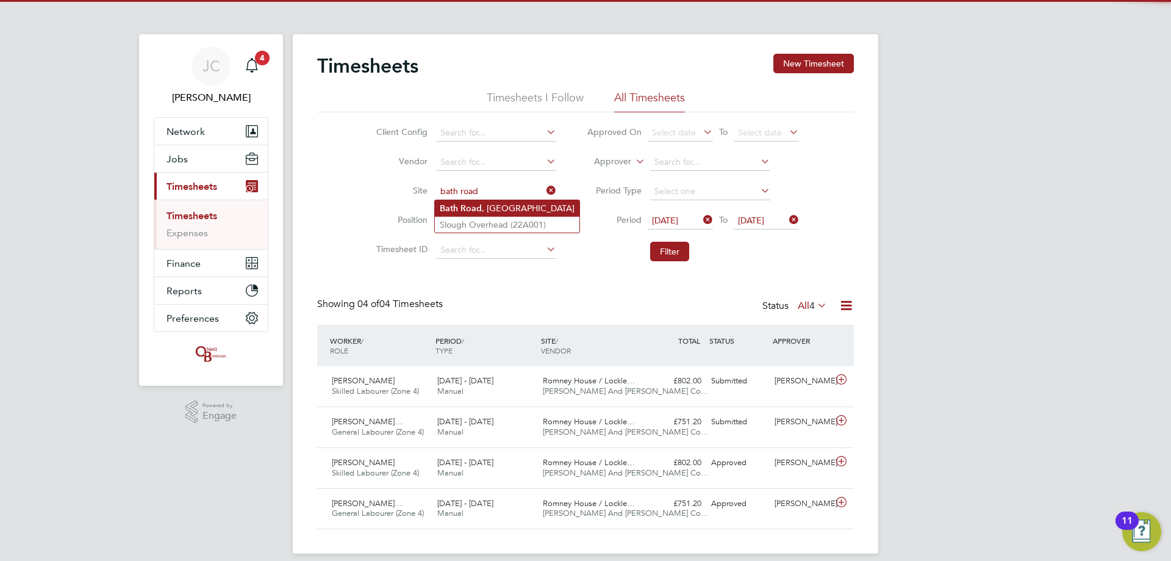
click at [383, 135] on li "Bath Road , Bristol" at bounding box center [507, 208] width 145 height 16
type input "Bath Road, Bristol"
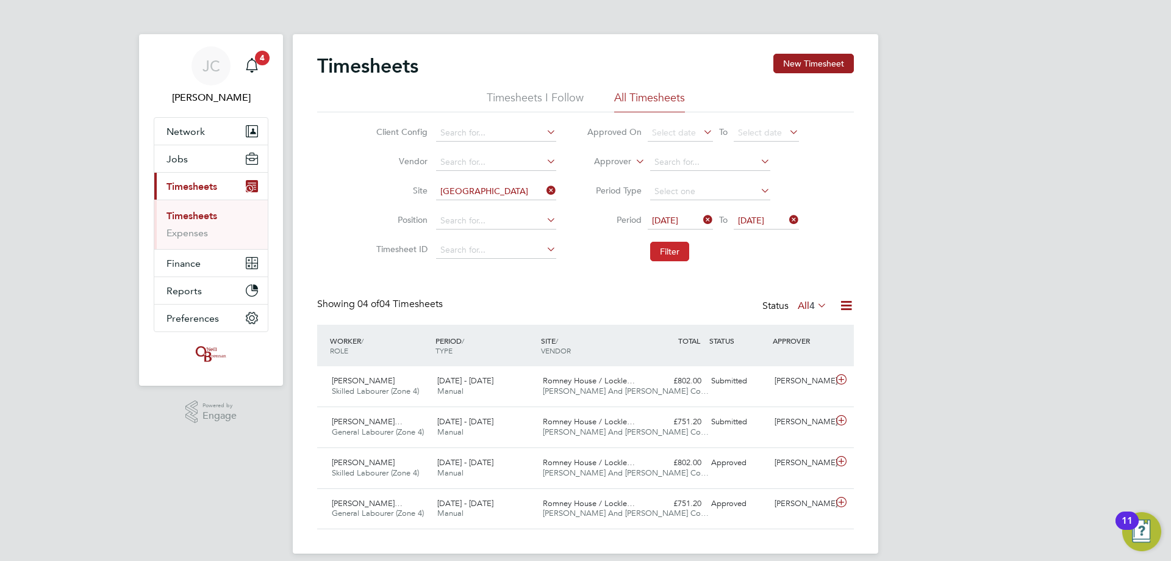
click at [383, 135] on button "Filter" at bounding box center [669, 252] width 39 height 20
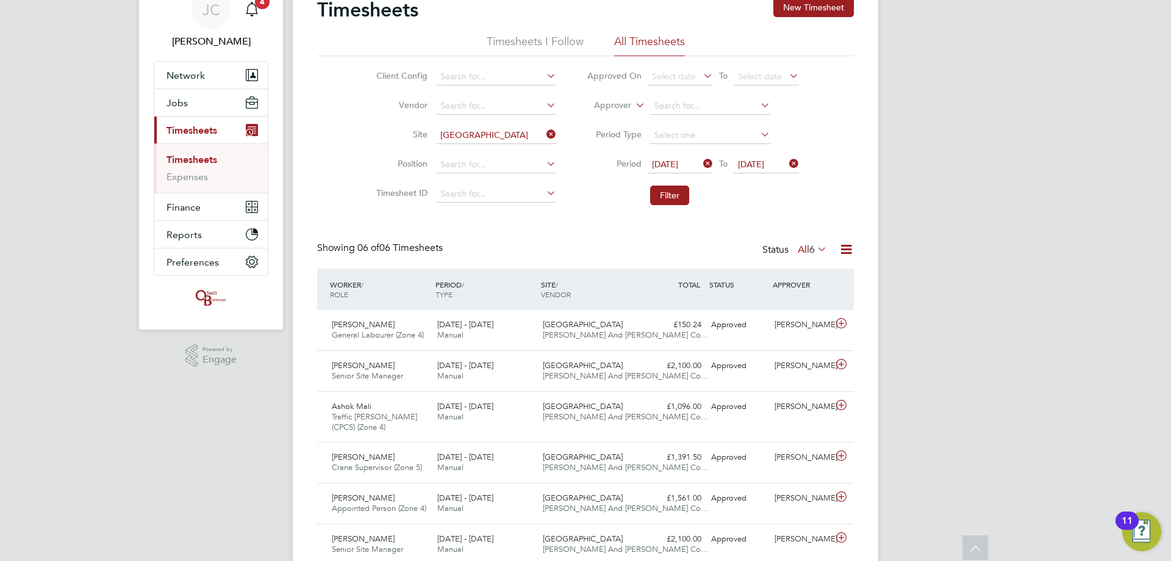
scroll to position [43, 0]
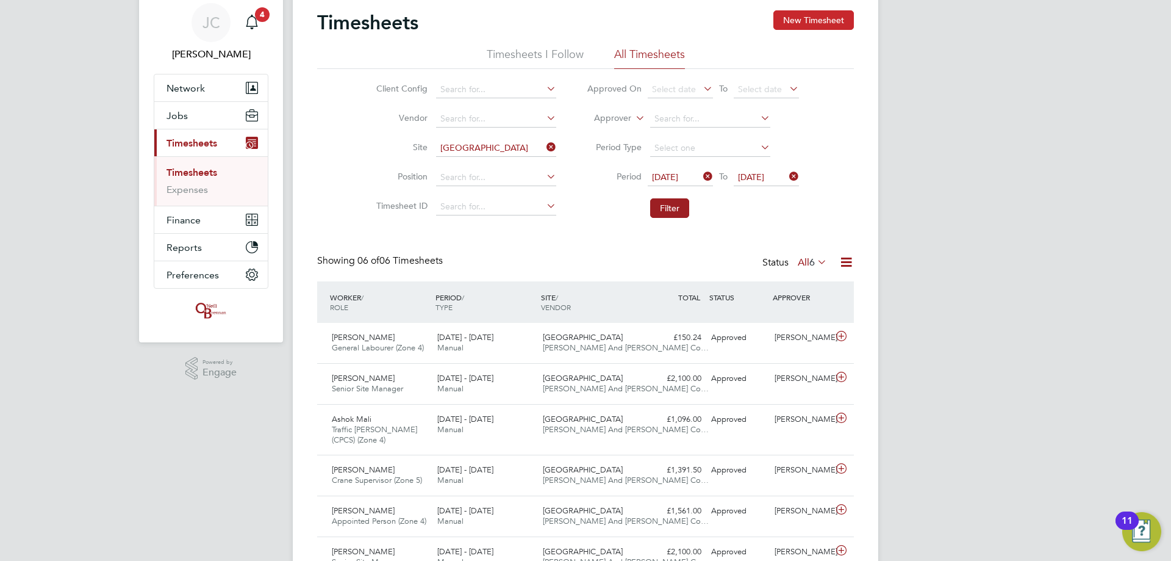
click at [383, 16] on button "New Timesheet" at bounding box center [814, 20] width 81 height 20
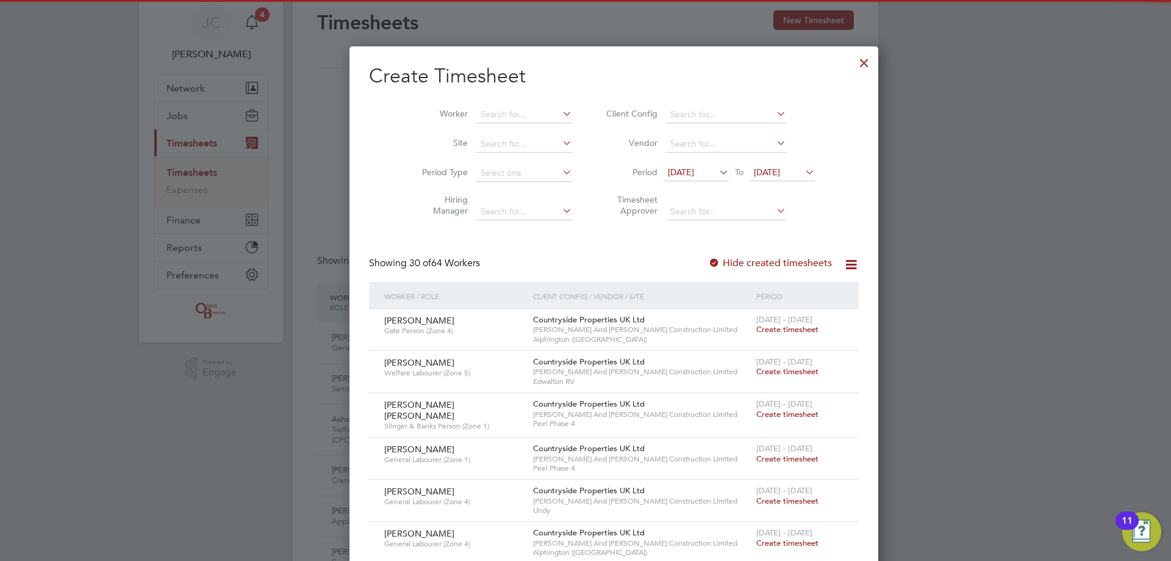
scroll to position [1923, 472]
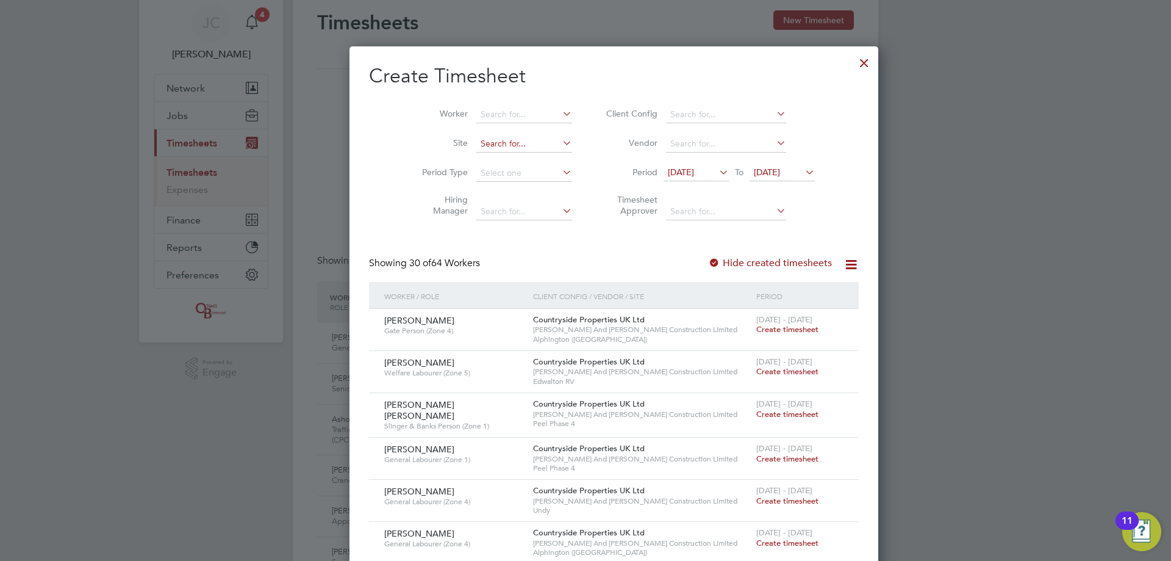
click at [383, 135] on input at bounding box center [525, 143] width 96 height 17
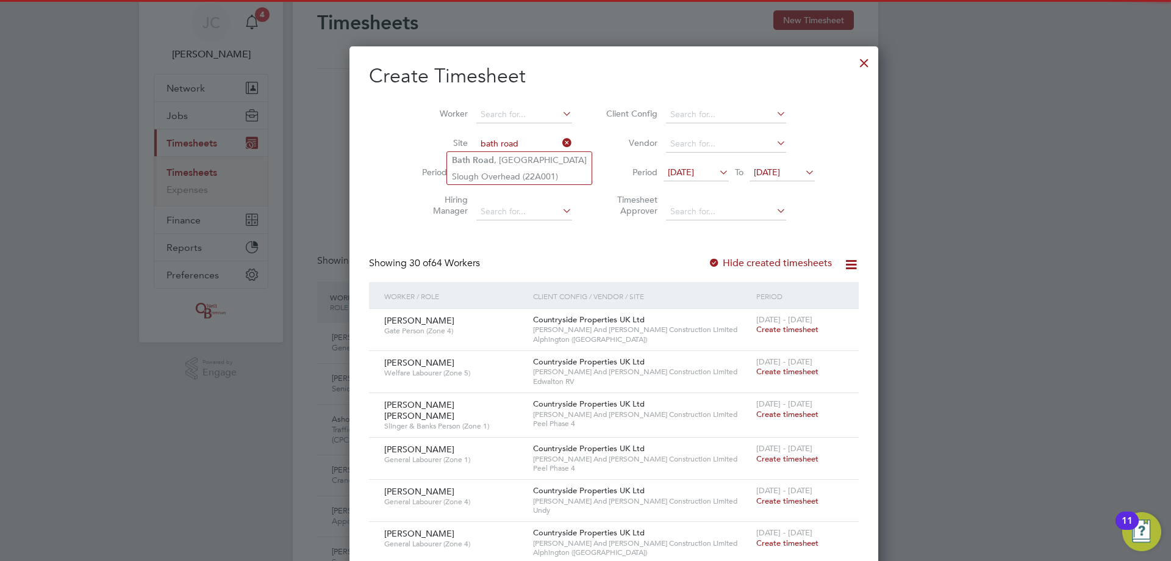
click at [383, 135] on input "bath road" at bounding box center [525, 143] width 96 height 17
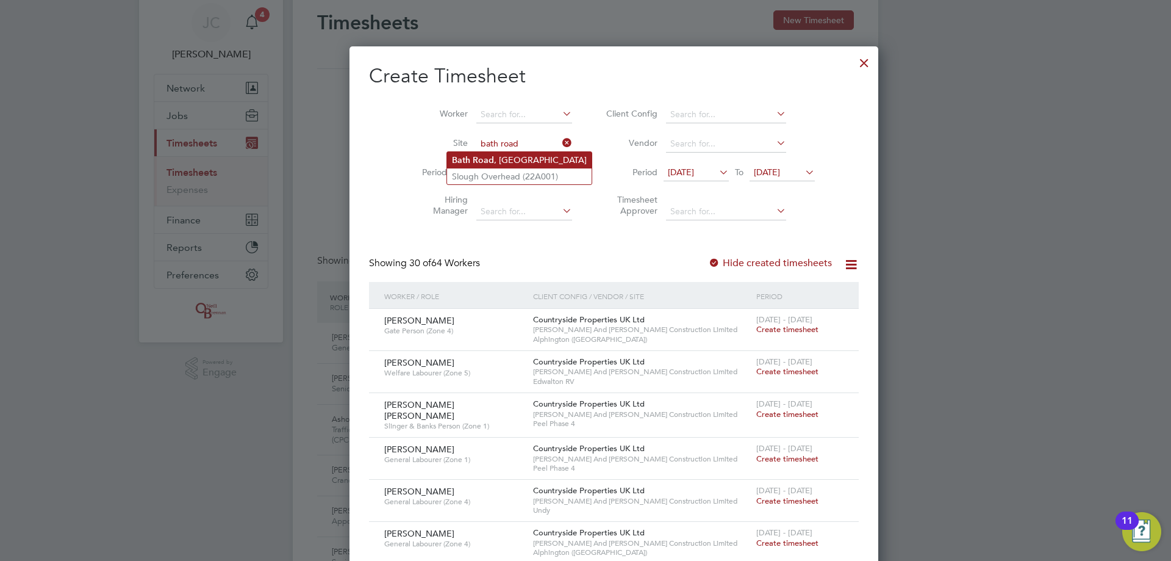
click at [383, 135] on li "Bath Road , Bristol" at bounding box center [519, 160] width 145 height 16
type input "Bath Road, Bristol"
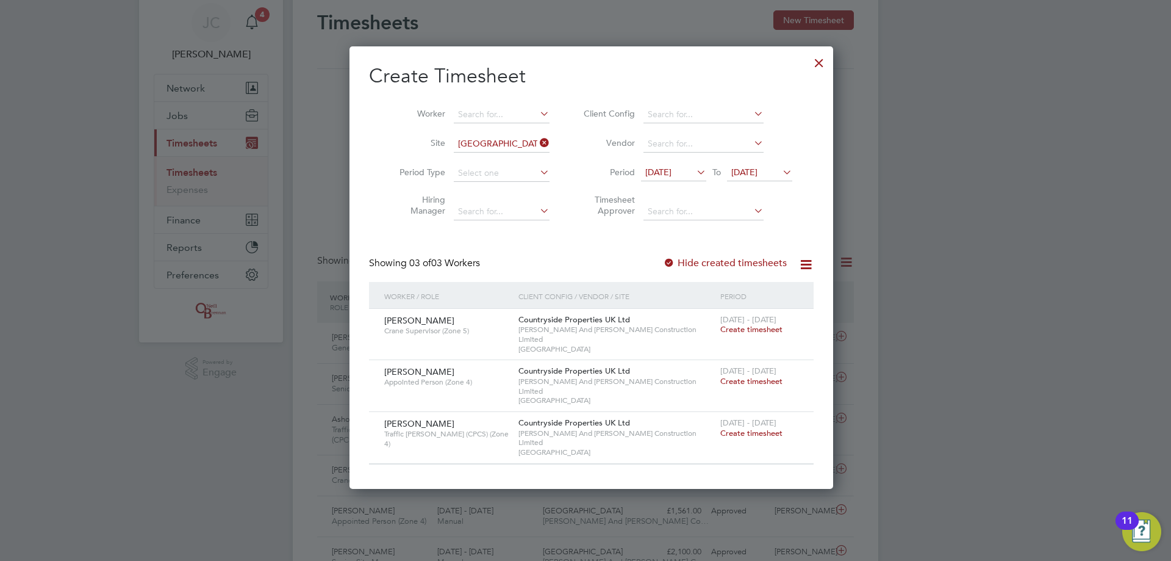
click at [383, 67] on div at bounding box center [819, 60] width 22 height 22
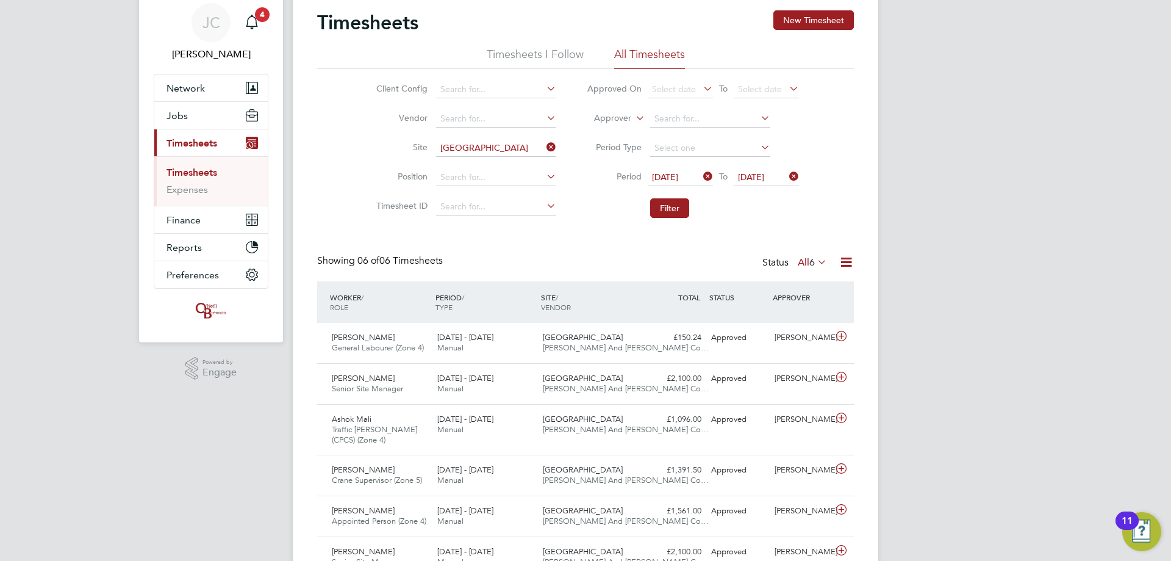
scroll to position [41, 106]
click at [383, 135] on button "Filter" at bounding box center [669, 208] width 39 height 20
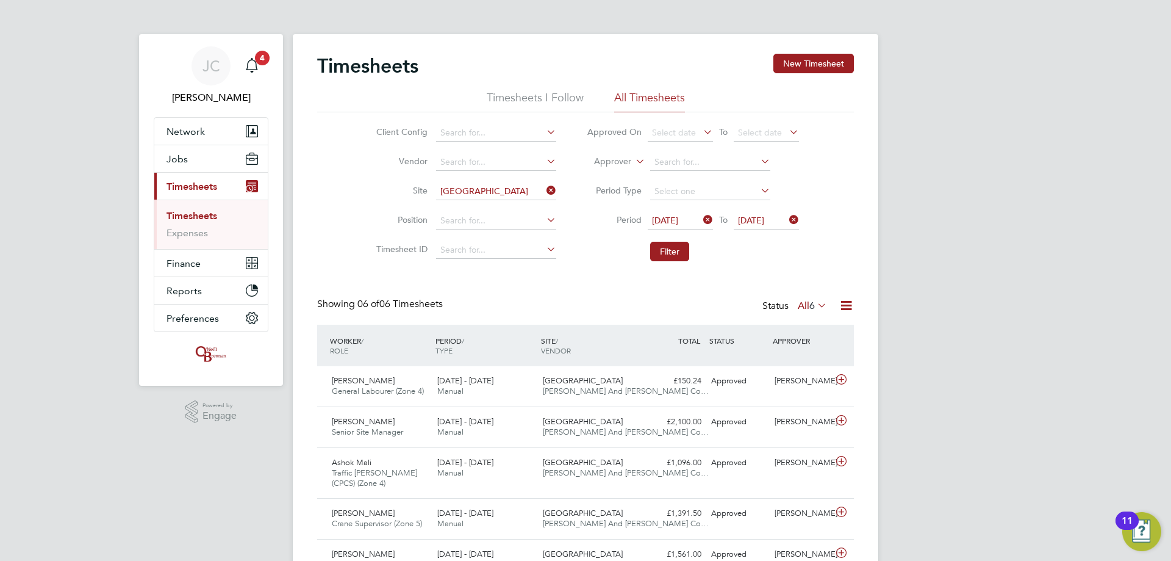
scroll to position [6, 6]
click at [383, 135] on div "£1,391.50 Approved" at bounding box center [674, 513] width 63 height 20
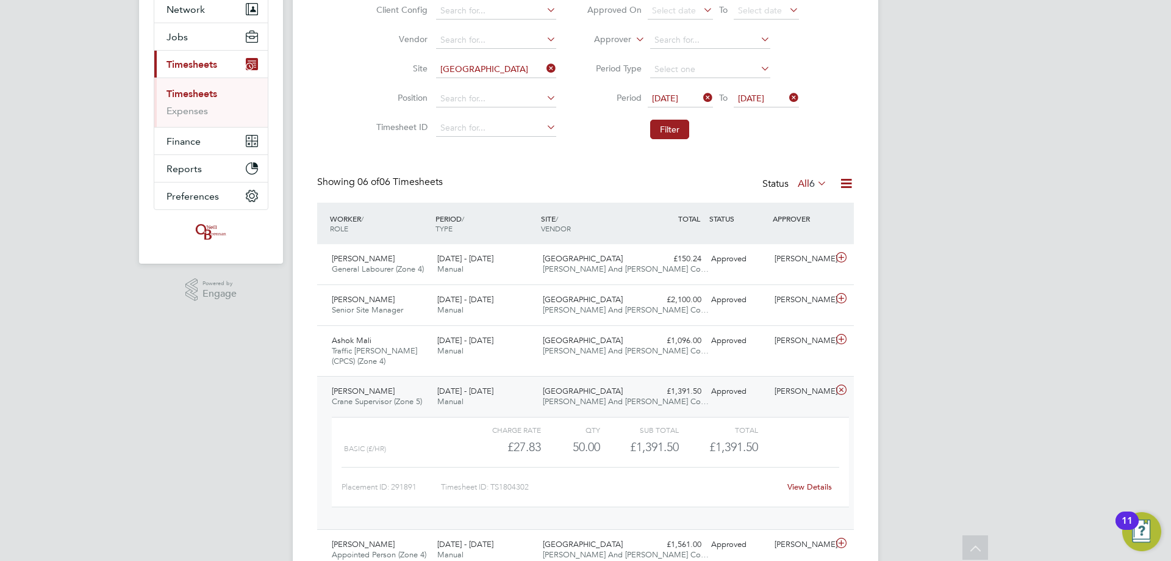
click at [383, 135] on link "View Details" at bounding box center [810, 486] width 45 height 10
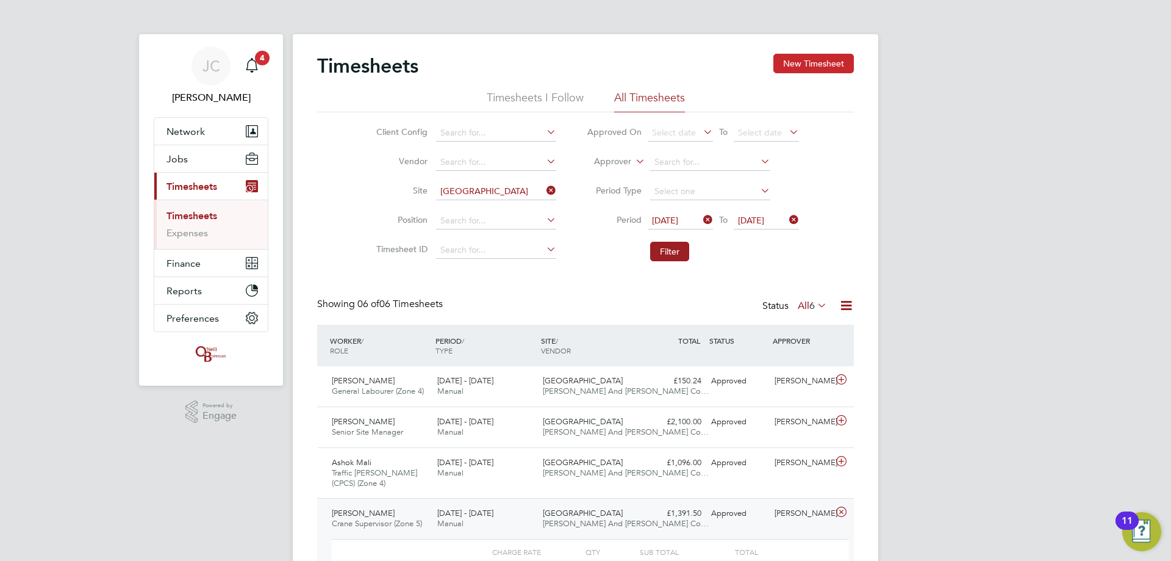
click at [383, 69] on button "New Timesheet" at bounding box center [814, 64] width 81 height 20
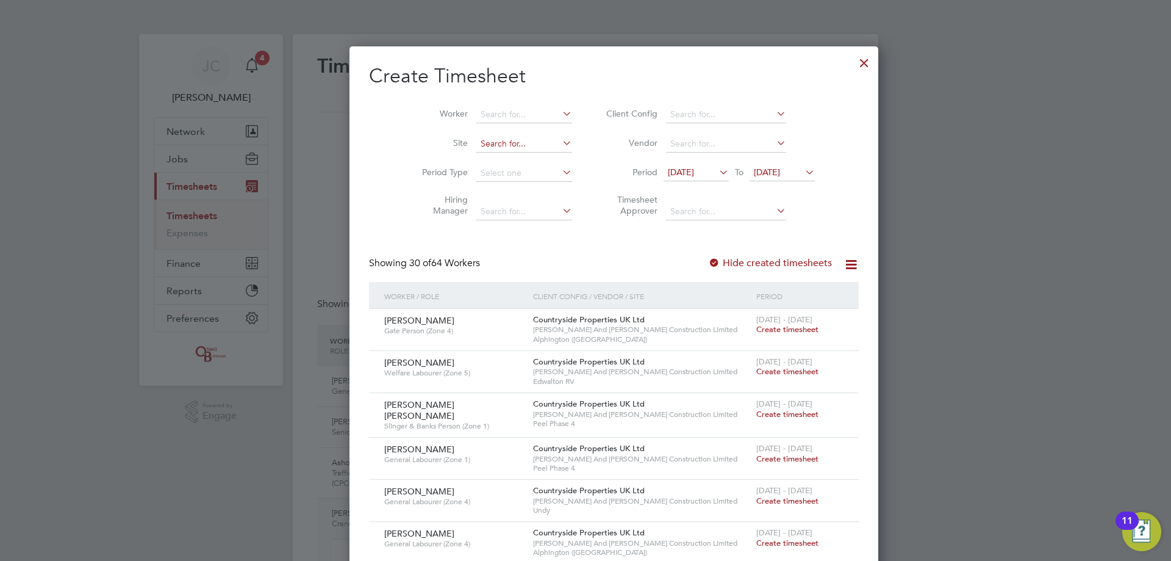
click at [383, 135] on input at bounding box center [525, 143] width 96 height 17
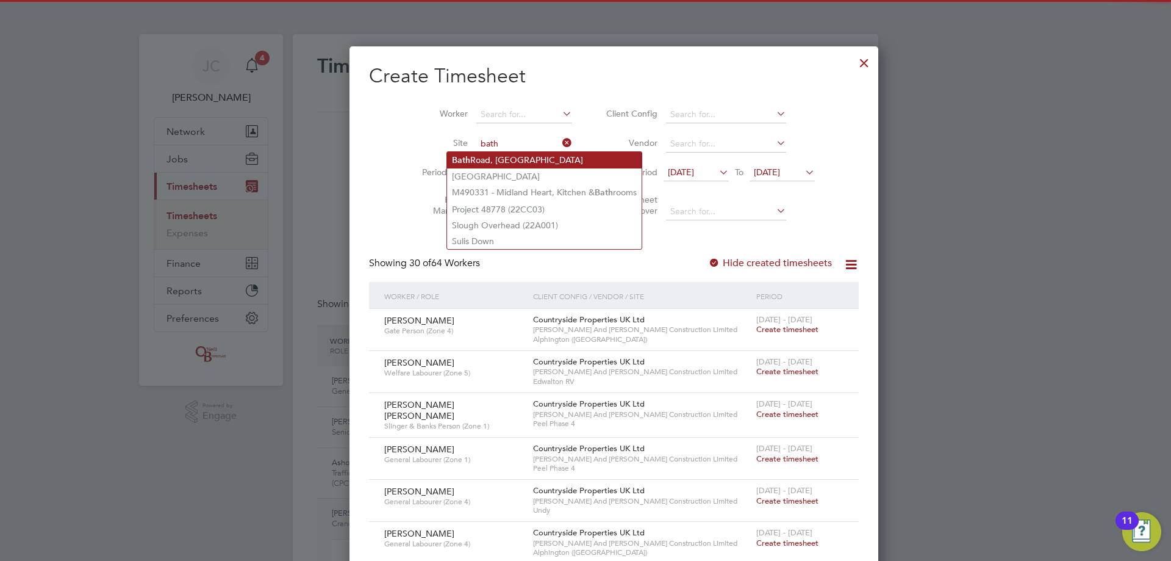
click at [383, 135] on li "Bath Road, Bristol" at bounding box center [544, 160] width 195 height 16
type input "Bath Road, Bristol"
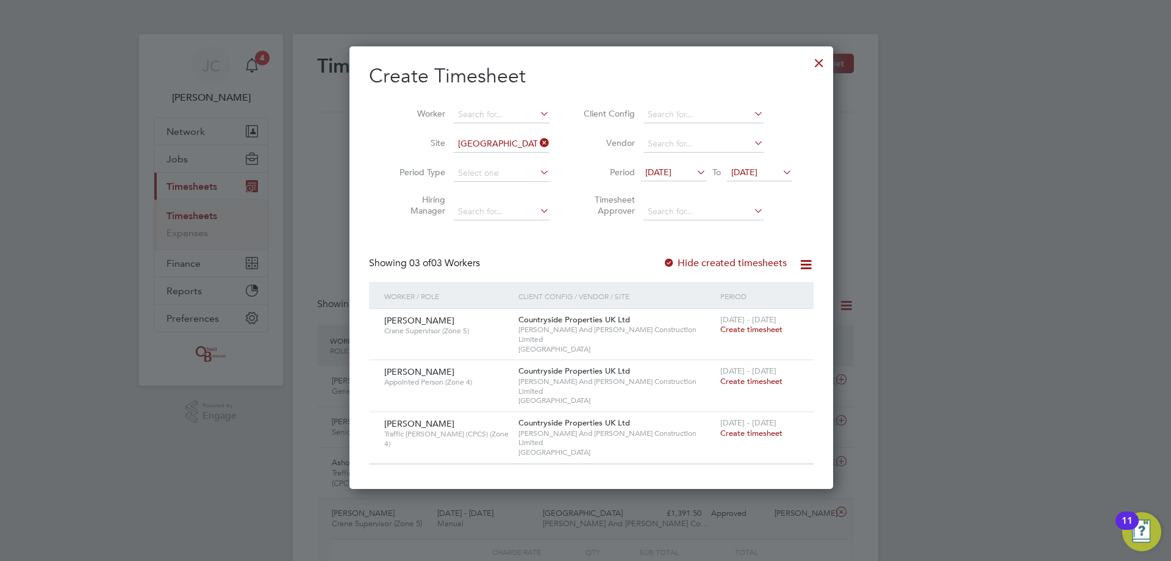
click at [383, 135] on span "Create timesheet" at bounding box center [752, 329] width 62 height 10
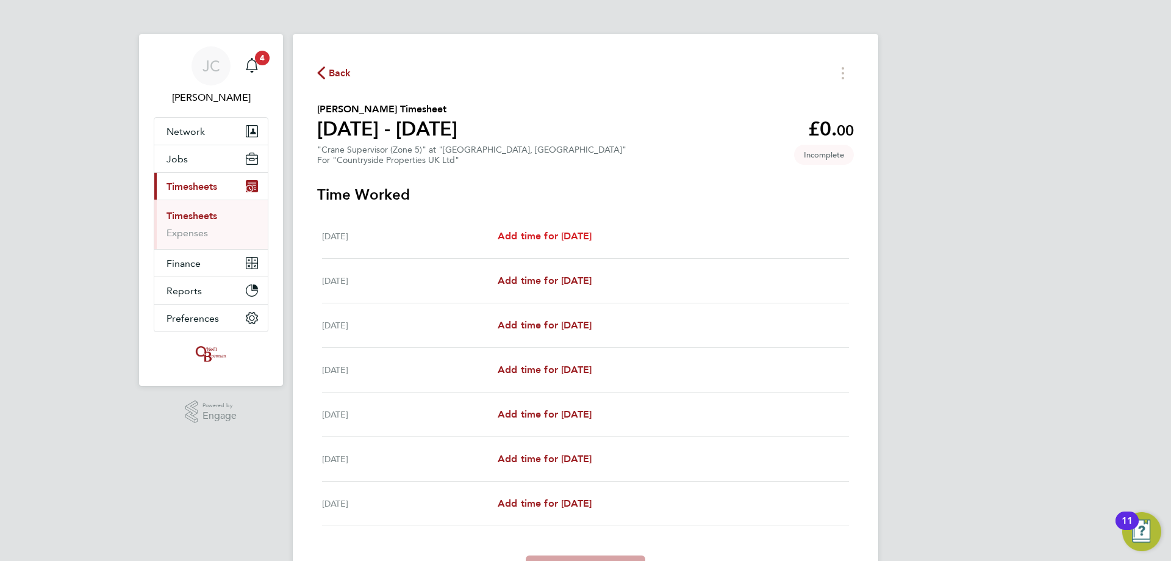
click at [383, 135] on span "Add time for Mon 18 Aug" at bounding box center [545, 236] width 94 height 12
select select "30"
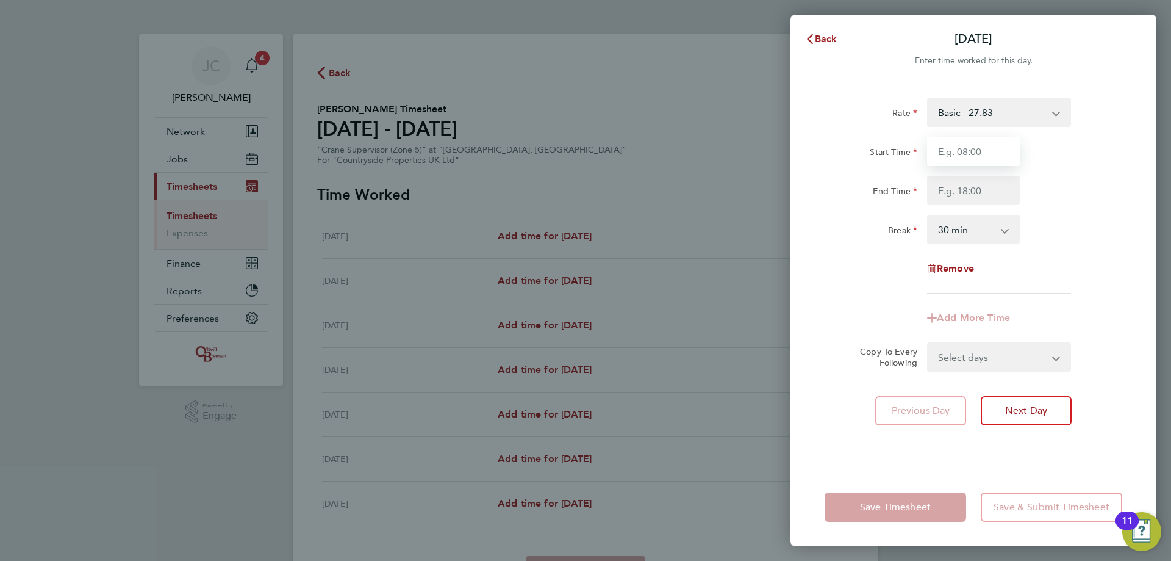
click at [383, 135] on input "Start Time" at bounding box center [973, 151] width 93 height 29
type input "07:00"
click at [383, 135] on input "End Time" at bounding box center [973, 190] width 93 height 29
type input "17:30"
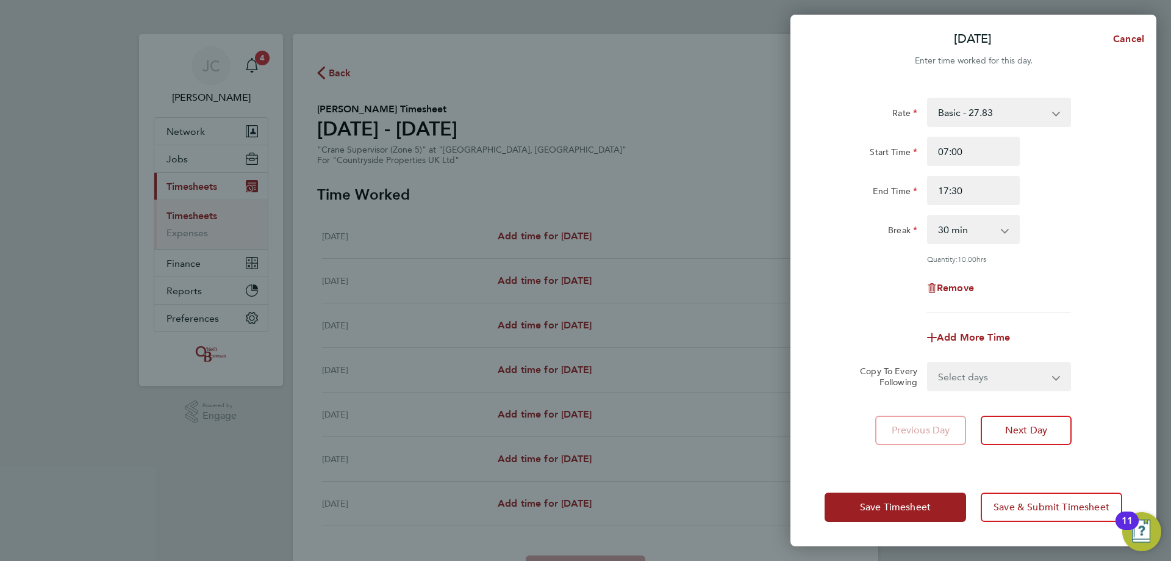
click at [383, 135] on div "Break 0 min 15 min 30 min 45 min 60 min 75 min 90 min" at bounding box center [974, 229] width 308 height 29
click at [383, 135] on select "Select days Day Weekday (Mon-Fri) Weekend (Sat-Sun) Tuesday Wednesday Thursday …" at bounding box center [993, 376] width 128 height 27
select select "DAY"
click at [383, 135] on select "Select days Day Weekday (Mon-Fri) Weekend (Sat-Sun) Tuesday Wednesday Thursday …" at bounding box center [993, 376] width 128 height 27
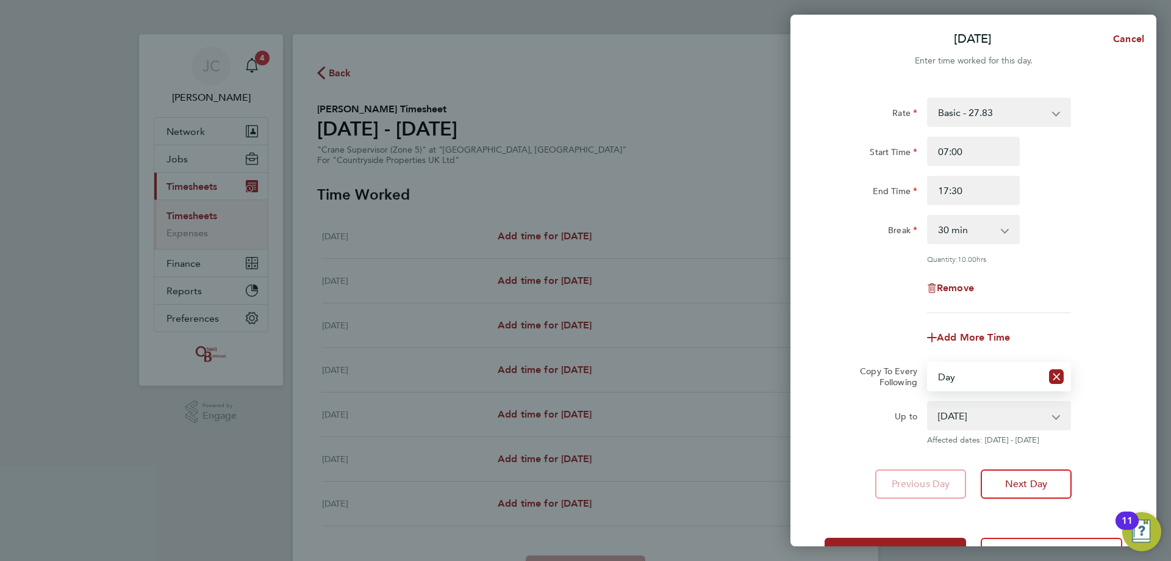
click at [383, 135] on select "19 Aug 2025 20 Aug 2025 21 Aug 2025 22 Aug 2025 23 Aug 2025 24 Aug 2025" at bounding box center [992, 415] width 127 height 27
select select "2025-08-22"
click at [383, 135] on select "19 Aug 2025 20 Aug 2025 21 Aug 2025 22 Aug 2025 23 Aug 2025 24 Aug 2025" at bounding box center [992, 415] width 127 height 27
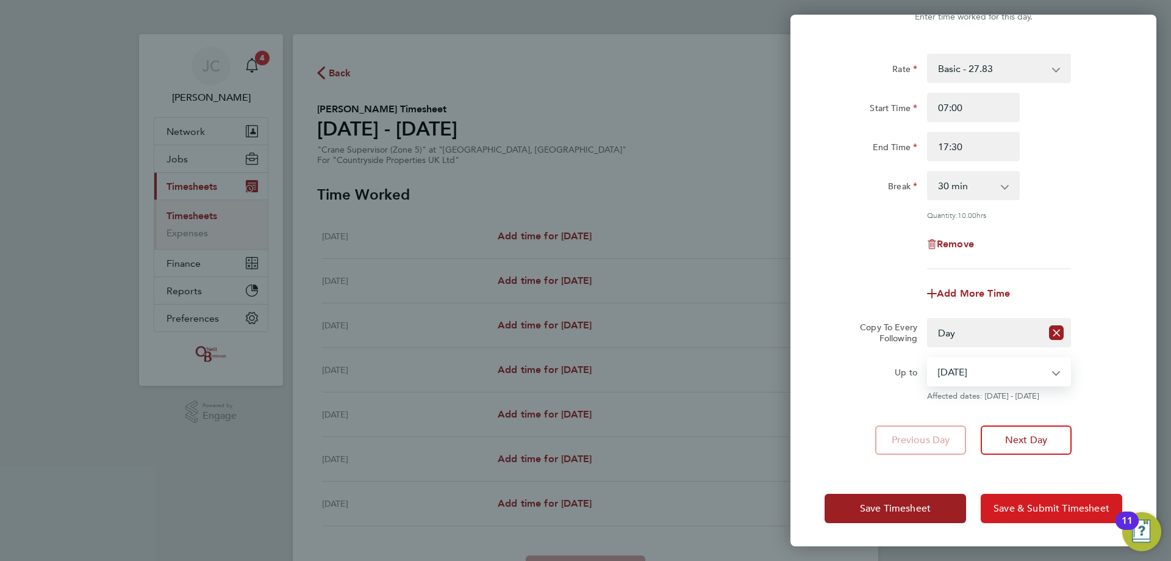
click at [383, 135] on span "Save & Submit Timesheet" at bounding box center [1052, 508] width 116 height 12
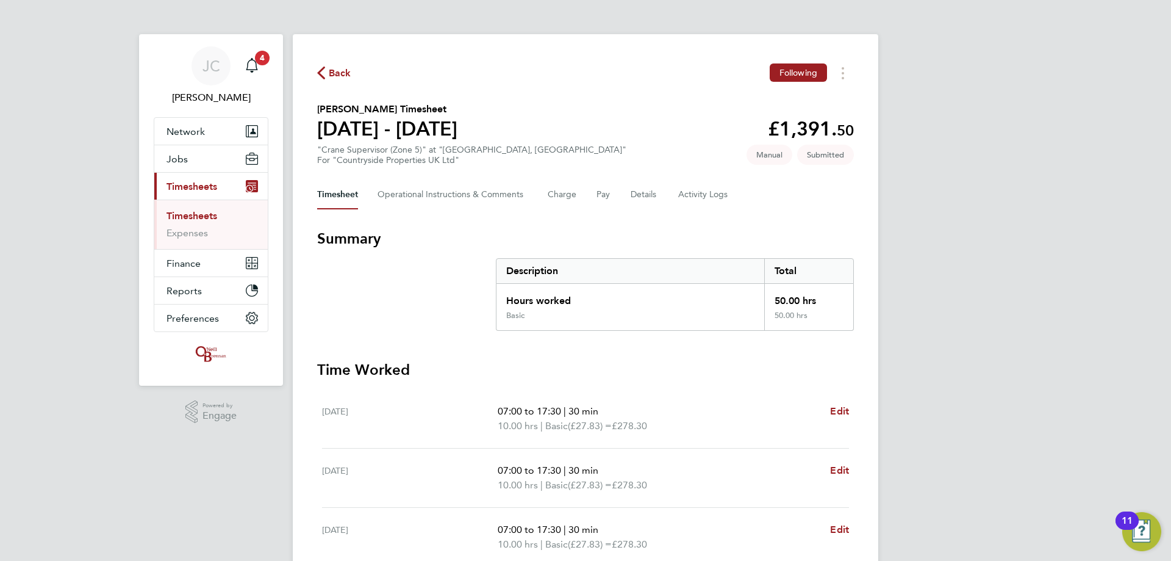
click at [206, 135] on link "Timesheets" at bounding box center [192, 216] width 51 height 12
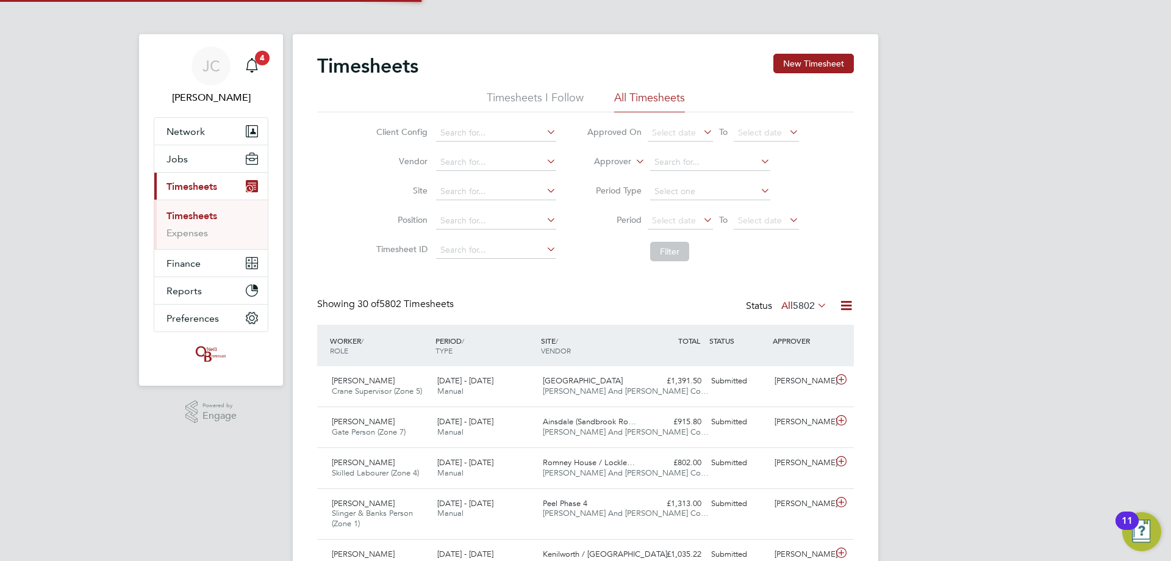
scroll to position [31, 106]
click at [383, 135] on input at bounding box center [496, 191] width 120 height 17
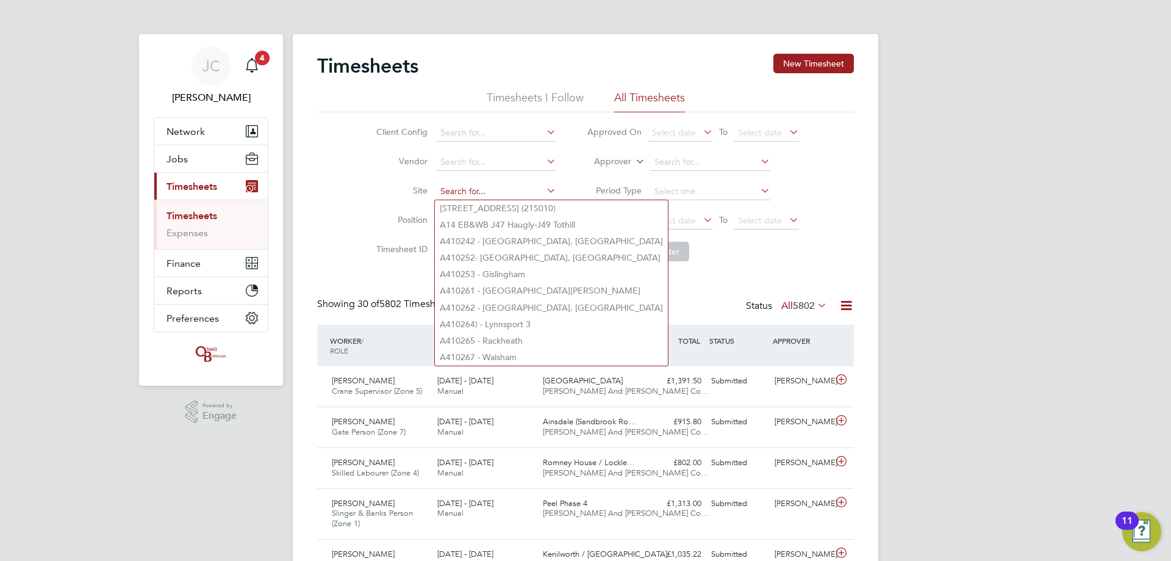
click at [383, 135] on input at bounding box center [496, 191] width 120 height 17
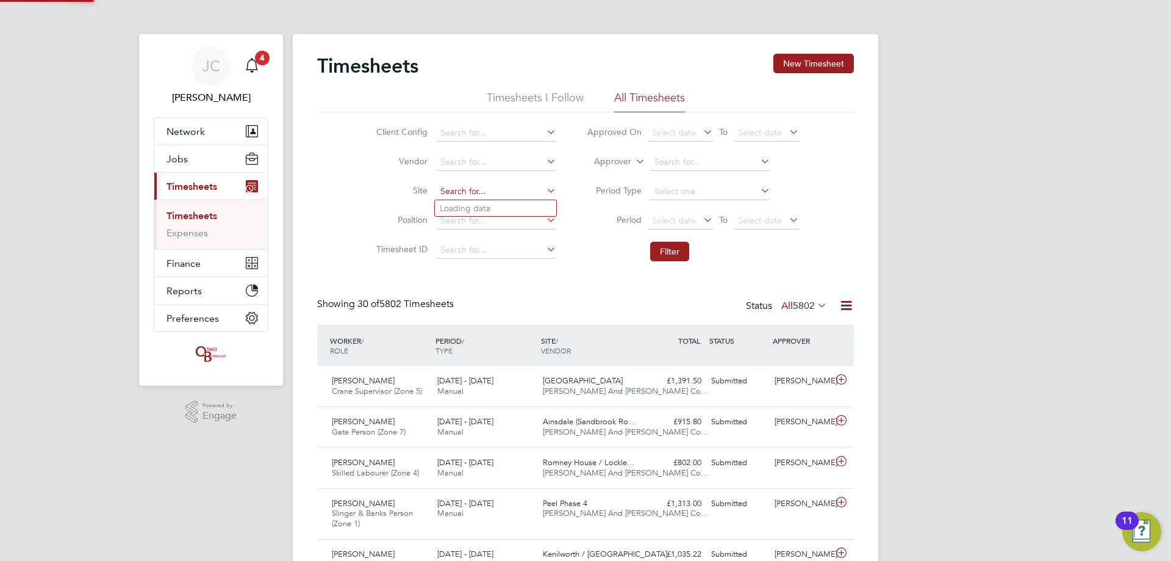
click at [383, 135] on input at bounding box center [496, 191] width 120 height 17
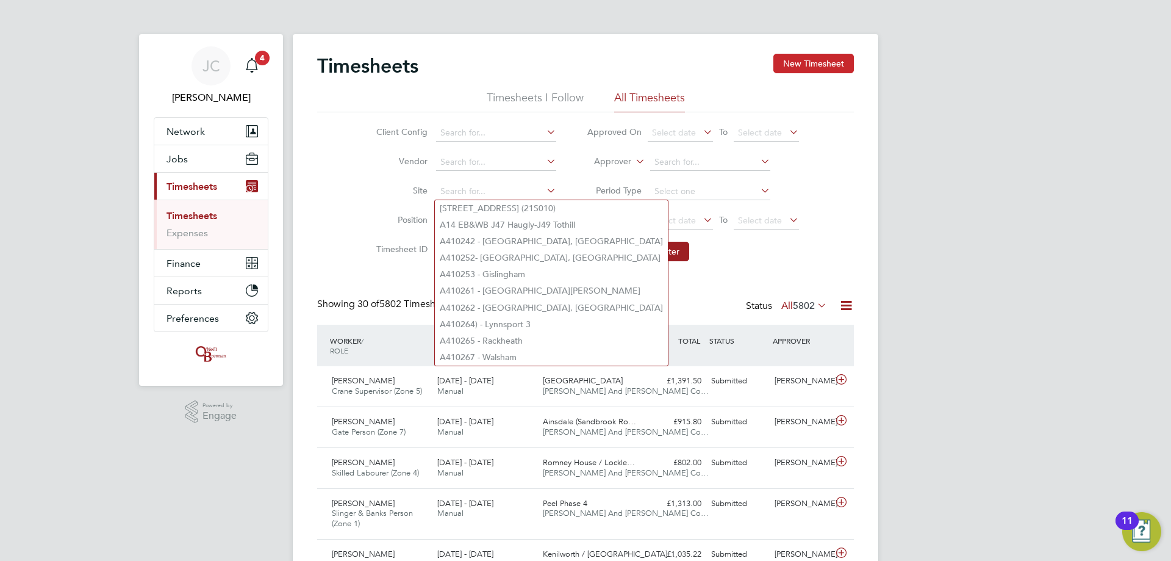
click at [383, 57] on button "New Timesheet" at bounding box center [814, 64] width 81 height 20
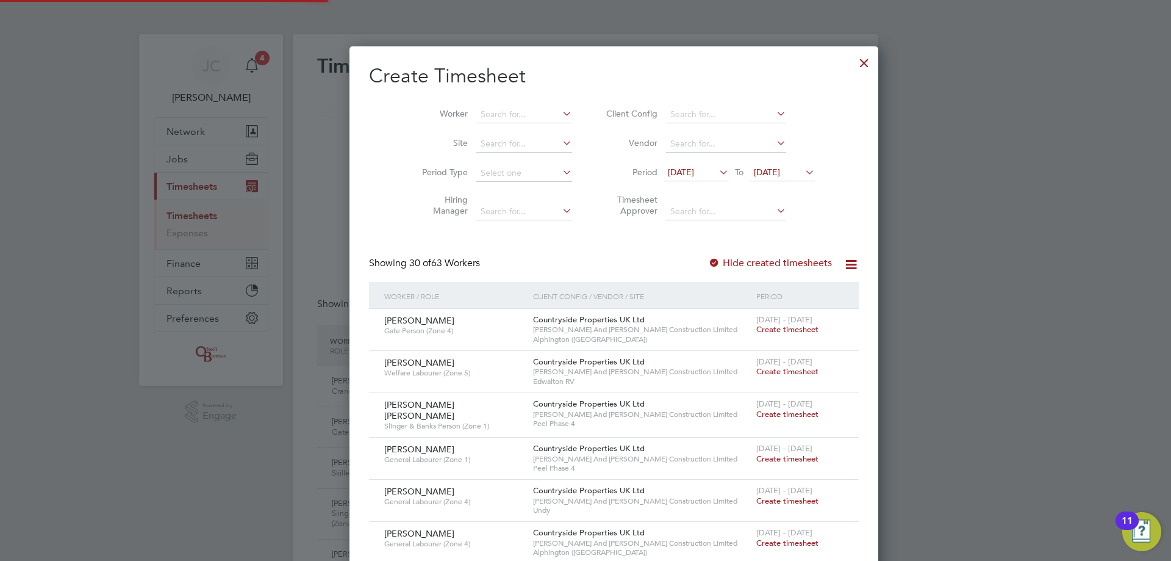
scroll to position [1923, 472]
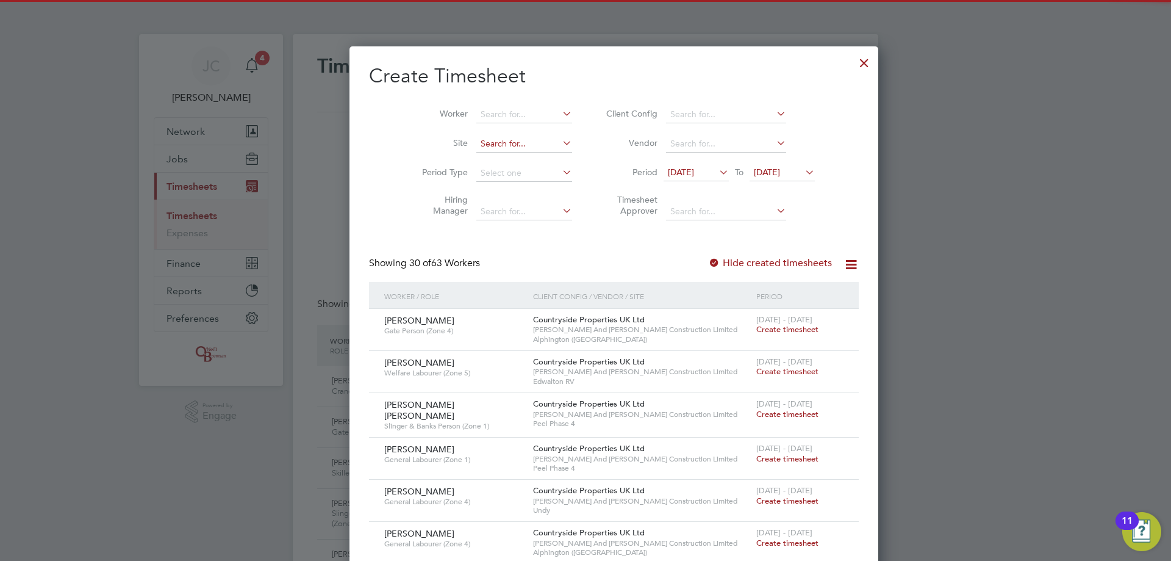
click at [383, 135] on input at bounding box center [525, 143] width 96 height 17
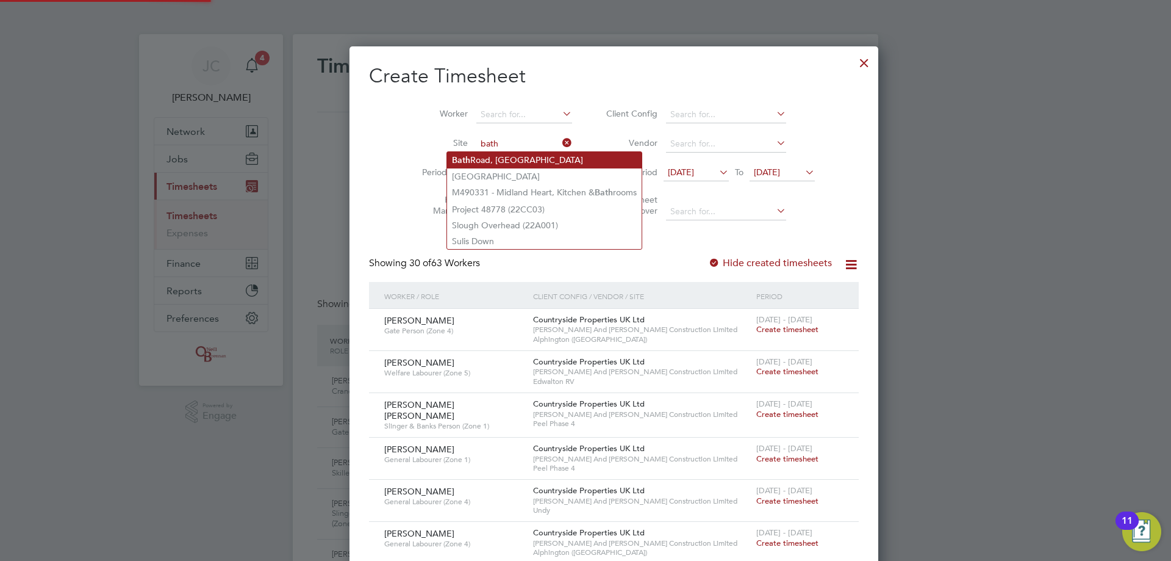
click at [383, 135] on li "Bath Road, Bristol" at bounding box center [544, 160] width 195 height 16
type input "Bath Road, Bristol"
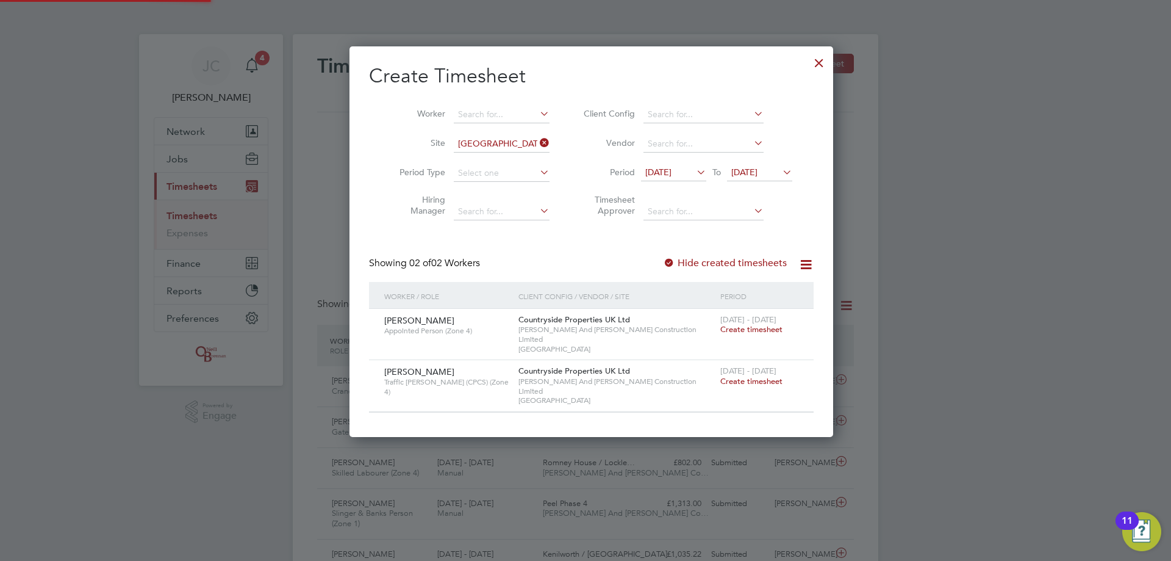
scroll to position [371, 472]
click at [383, 135] on div "18 - 24 Aug 2025 Create timesheet" at bounding box center [760, 325] width 84 height 33
click at [383, 135] on span "Create timesheet" at bounding box center [752, 329] width 62 height 10
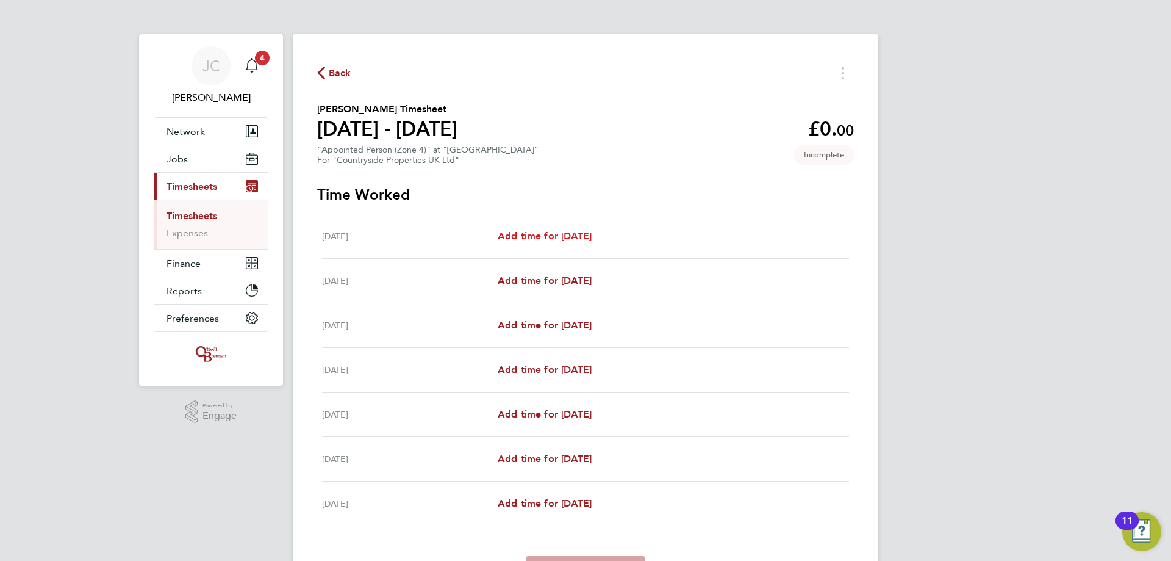
click at [383, 135] on link "Add time for Mon 18 Aug" at bounding box center [545, 236] width 94 height 15
select select "30"
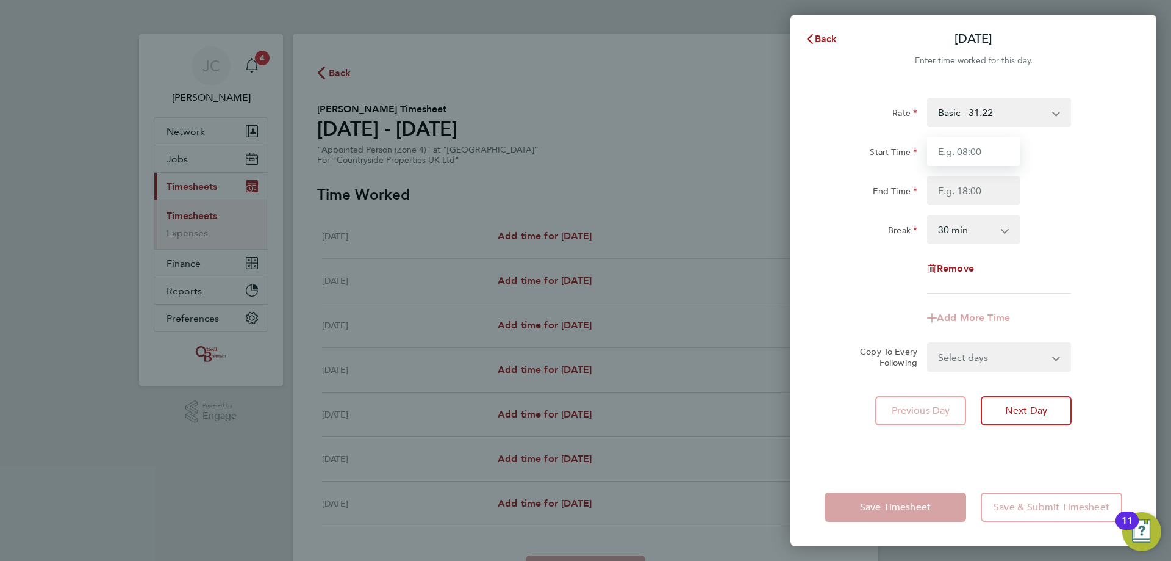
click at [383, 135] on input "Start Time" at bounding box center [973, 151] width 93 height 29
type input "07:00"
click at [383, 135] on input "End Time" at bounding box center [973, 190] width 93 height 29
type input "17:30"
click at [383, 135] on div "Rate Basic - 31.22 Start Time 07:00 End Time 17:30 Break 0 min 15 min 30 min 45…" at bounding box center [974, 196] width 298 height 196
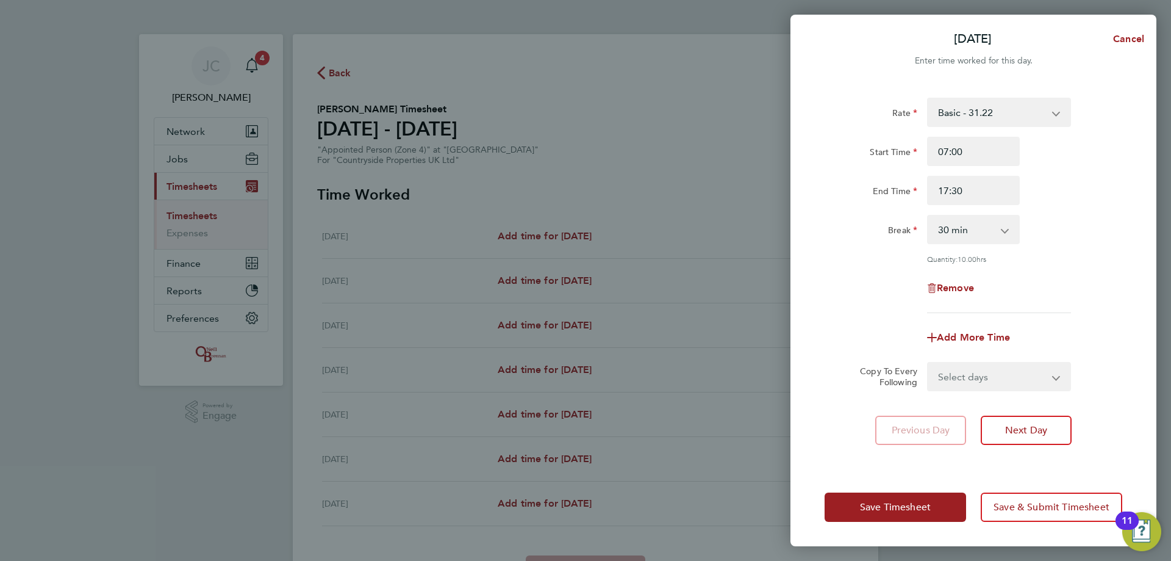
click at [383, 135] on select "Select days Day Weekday (Mon-Fri) Weekend (Sat-Sun) Tuesday Wednesday Thursday …" at bounding box center [993, 376] width 128 height 27
select select "DAY"
click at [383, 135] on select "Select days Day Weekday (Mon-Fri) Weekend (Sat-Sun) Tuesday Wednesday Thursday …" at bounding box center [993, 376] width 128 height 27
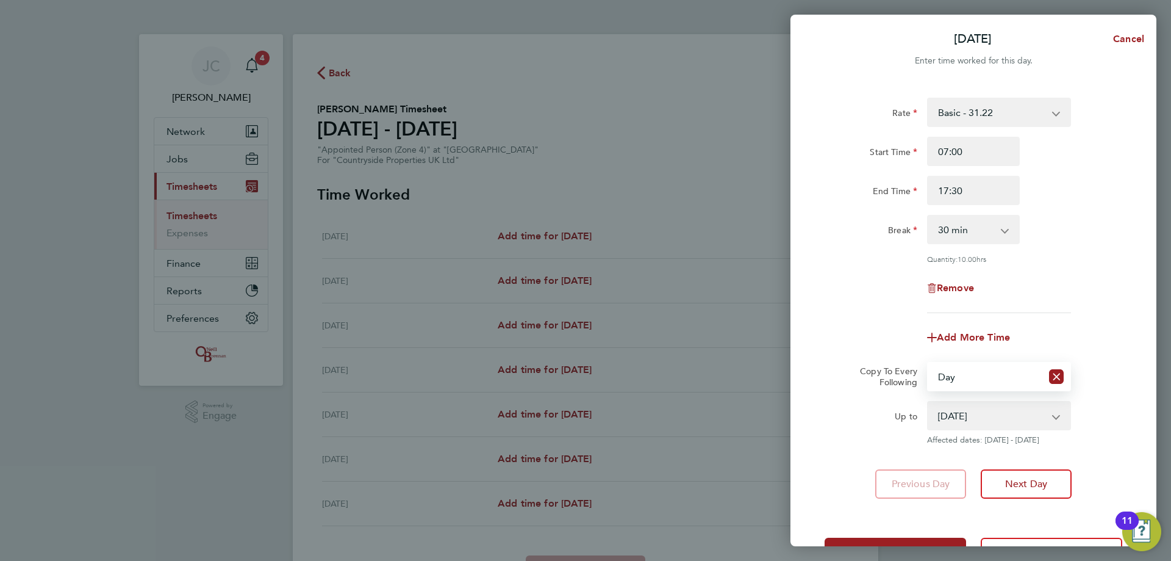
click at [383, 135] on select "19 Aug 2025 20 Aug 2025 21 Aug 2025 22 Aug 2025 23 Aug 2025 24 Aug 2025" at bounding box center [992, 415] width 127 height 27
select select "2025-08-22"
click at [383, 135] on select "19 Aug 2025 20 Aug 2025 21 Aug 2025 22 Aug 2025 23 Aug 2025 24 Aug 2025" at bounding box center [992, 415] width 127 height 27
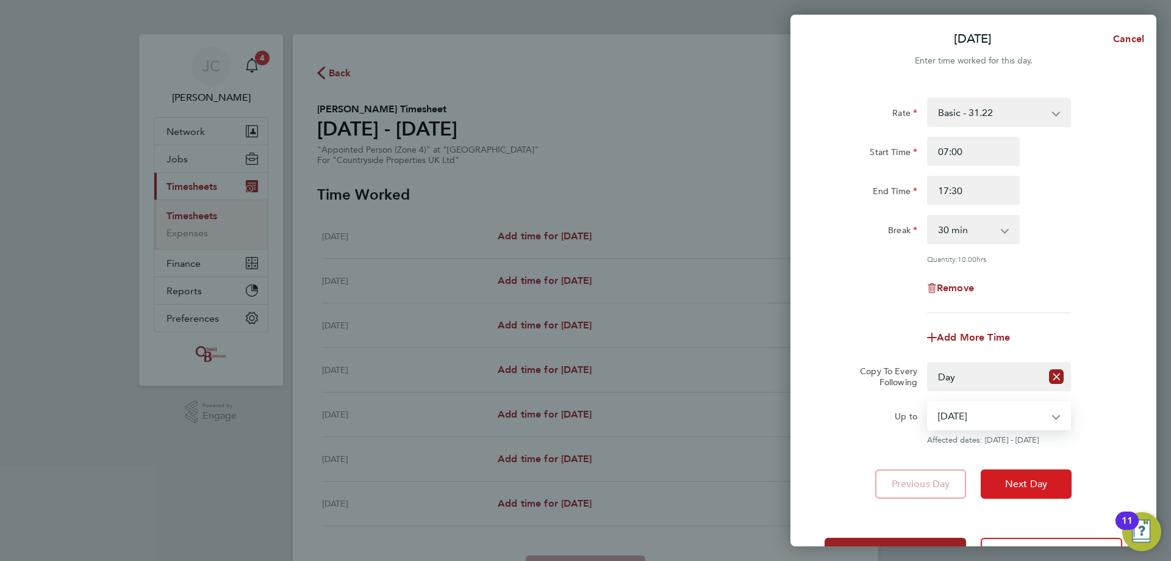
scroll to position [44, 0]
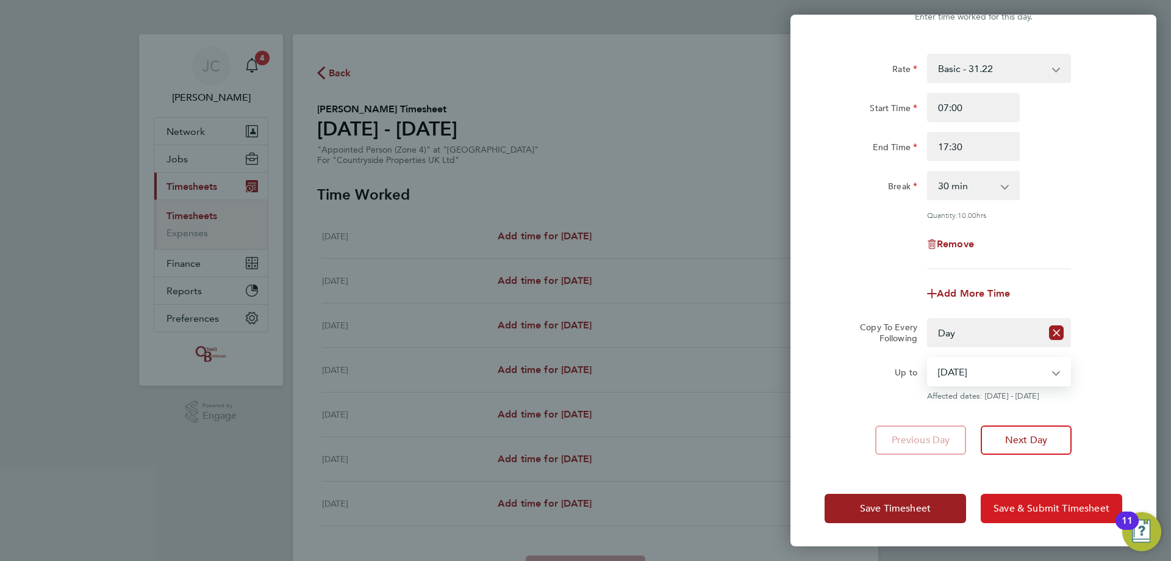
click at [383, 135] on span "Save & Submit Timesheet" at bounding box center [1052, 508] width 116 height 12
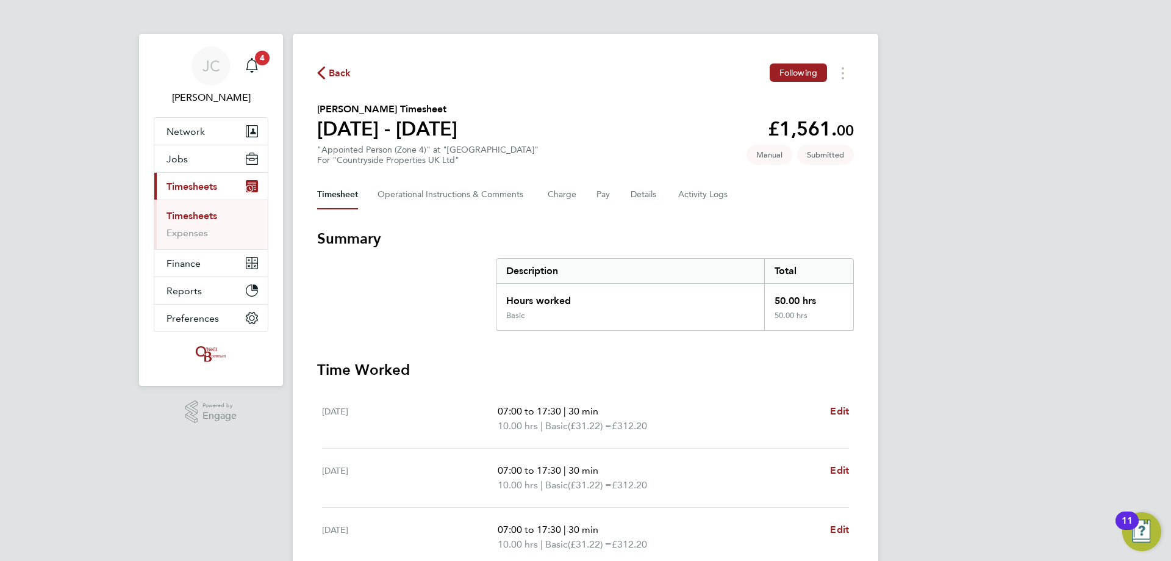
drag, startPoint x: 343, startPoint y: 73, endPoint x: 233, endPoint y: 219, distance: 182.6
click at [342, 73] on span "Back" at bounding box center [340, 73] width 23 height 15
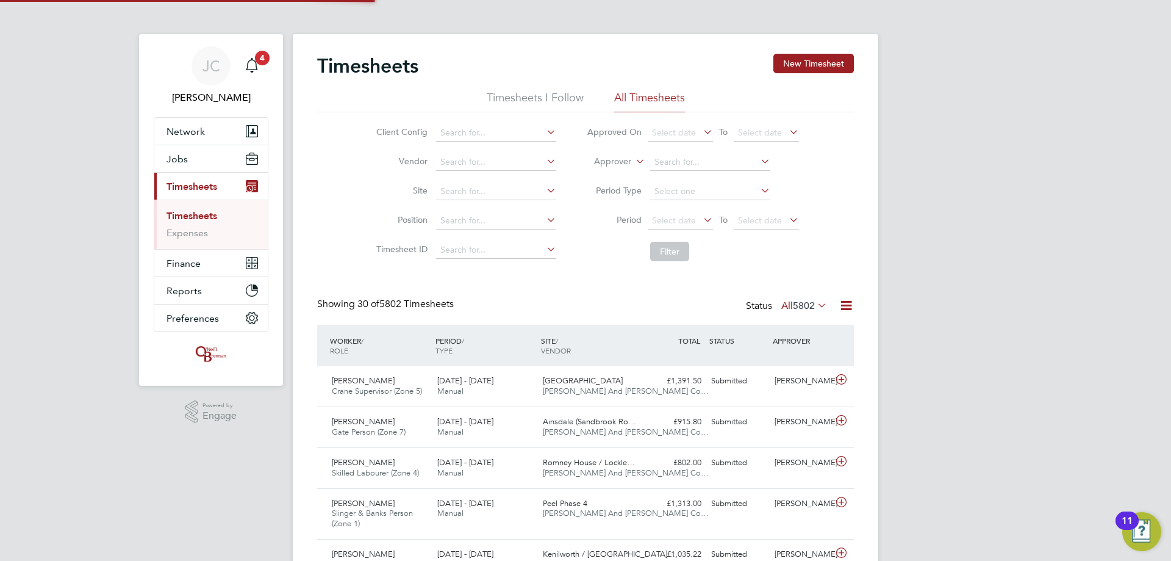
scroll to position [31, 106]
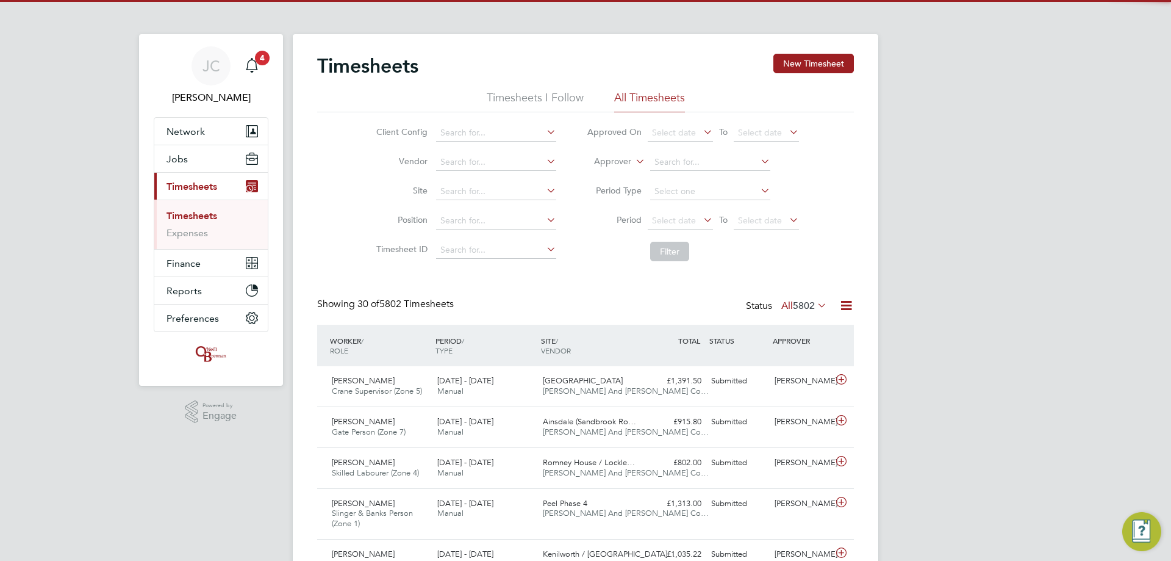
click at [198, 135] on link "Timesheets" at bounding box center [192, 216] width 51 height 12
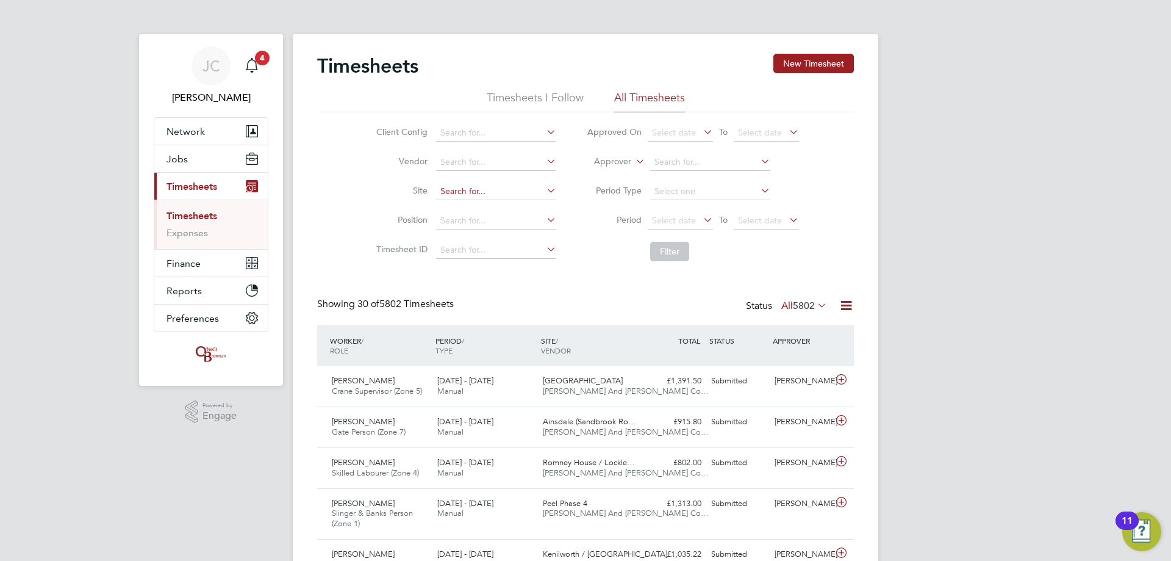
click at [383, 135] on input at bounding box center [496, 191] width 120 height 17
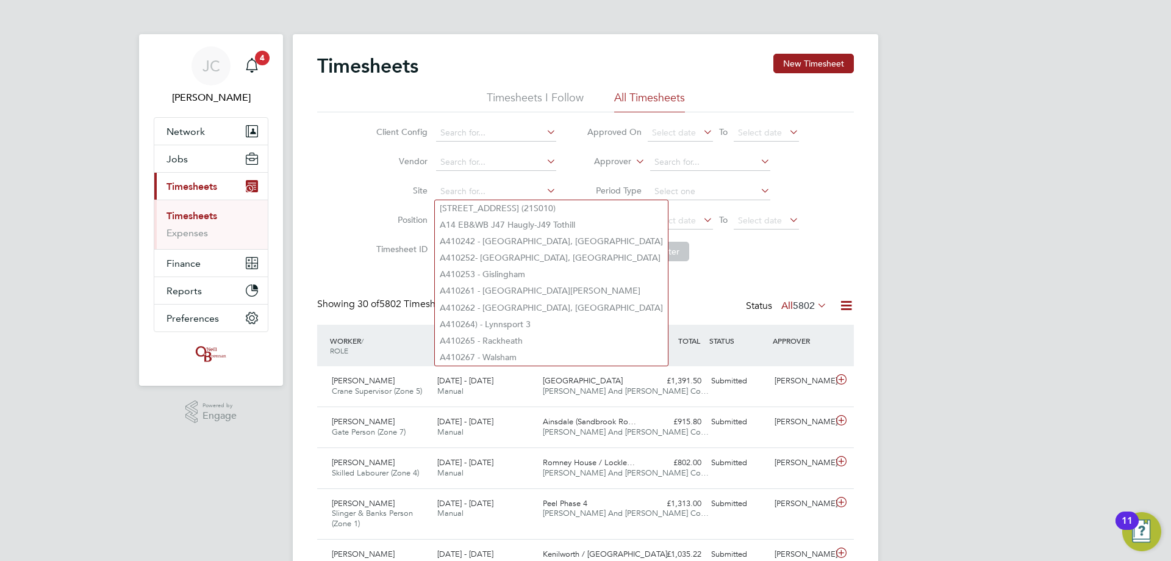
click at [383, 76] on div "Timesheets New Timesheet" at bounding box center [585, 72] width 537 height 37
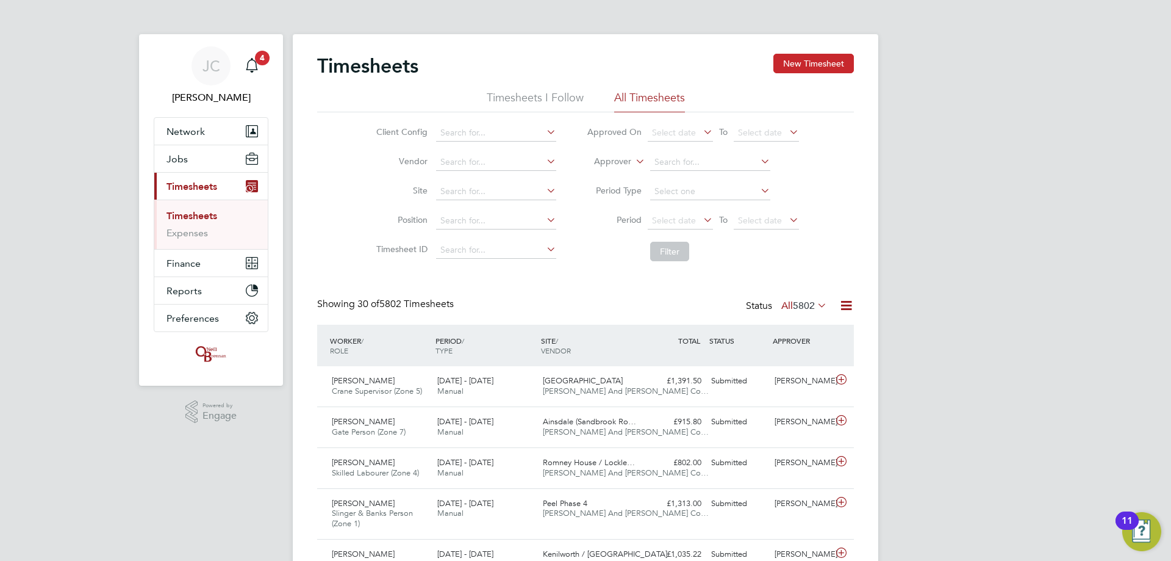
click at [383, 70] on button "New Timesheet" at bounding box center [814, 64] width 81 height 20
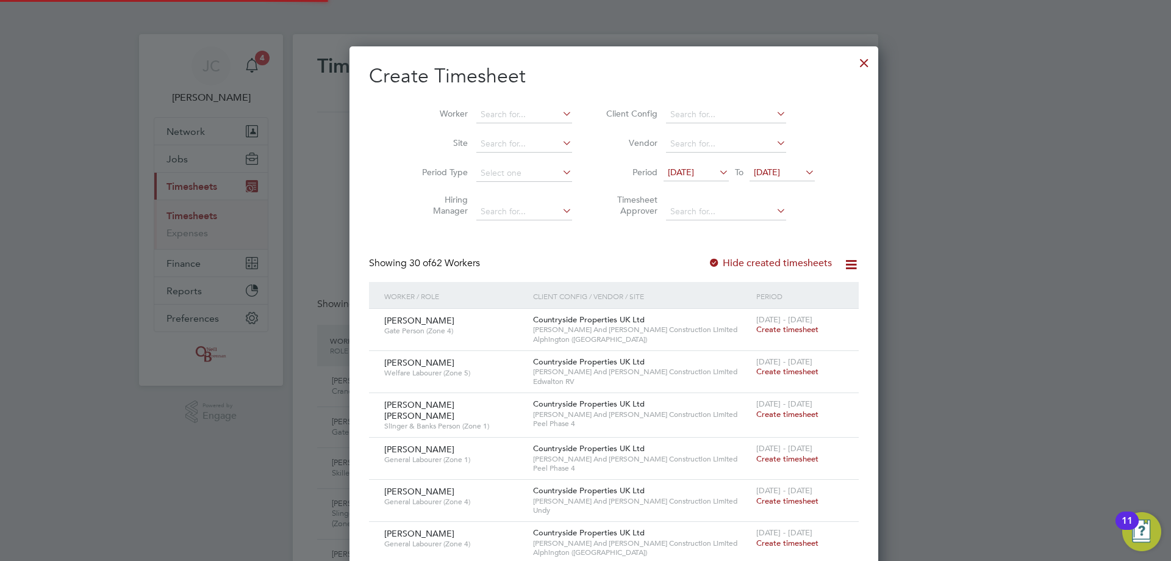
scroll to position [6, 6]
click at [383, 135] on input at bounding box center [525, 143] width 96 height 17
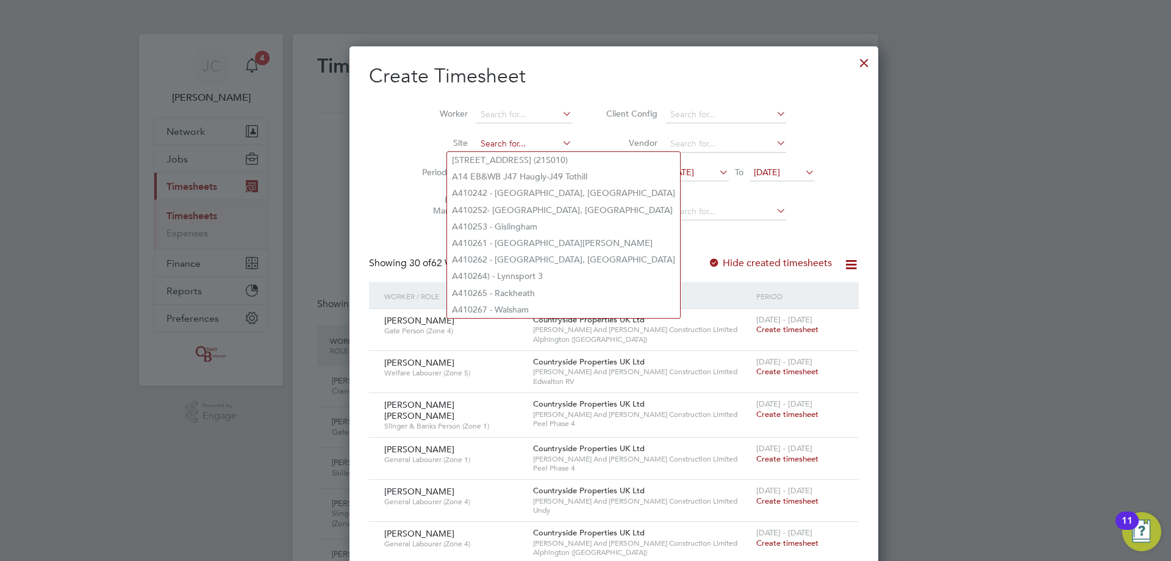
click at [383, 135] on input at bounding box center [525, 143] width 96 height 17
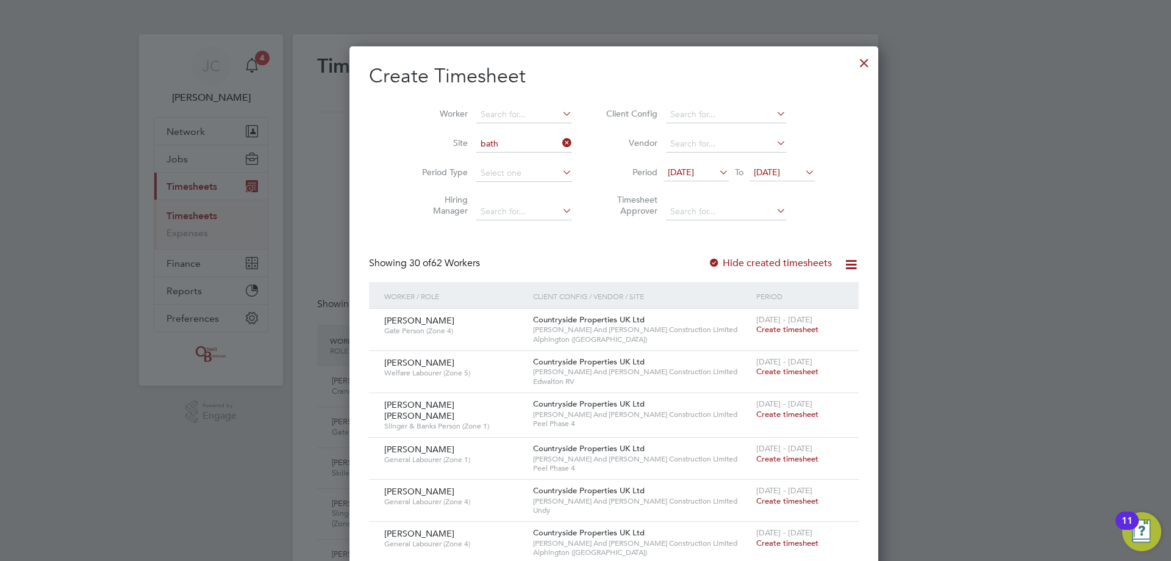
click at [383, 135] on li "Bath Road, Bristol" at bounding box center [544, 160] width 195 height 16
type input "Bath Road, Bristol"
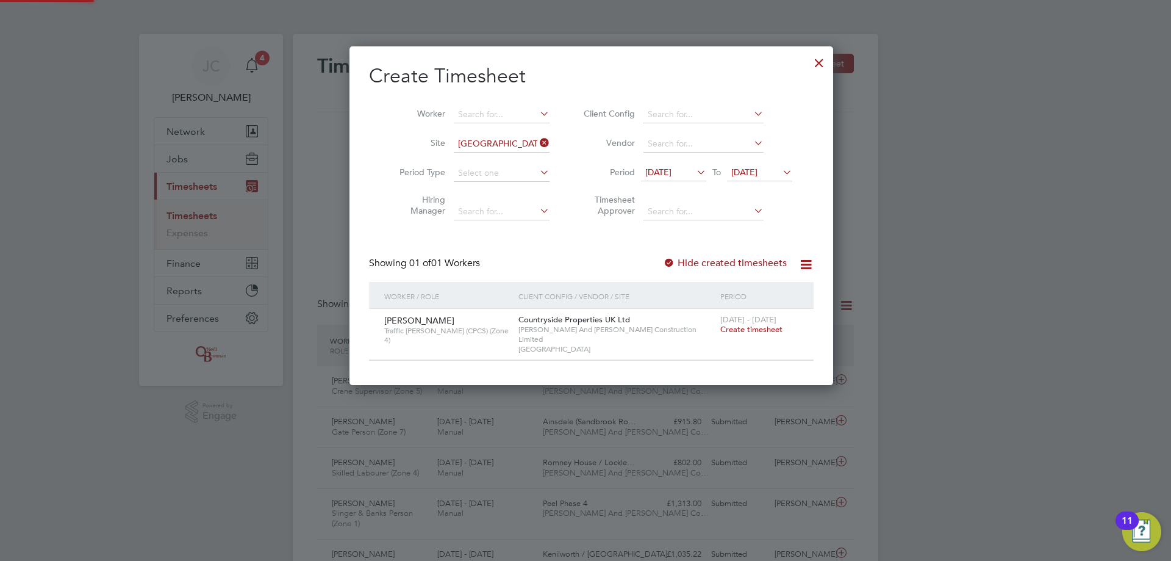
scroll to position [329, 472]
click at [383, 135] on span "Create timesheet" at bounding box center [752, 329] width 62 height 10
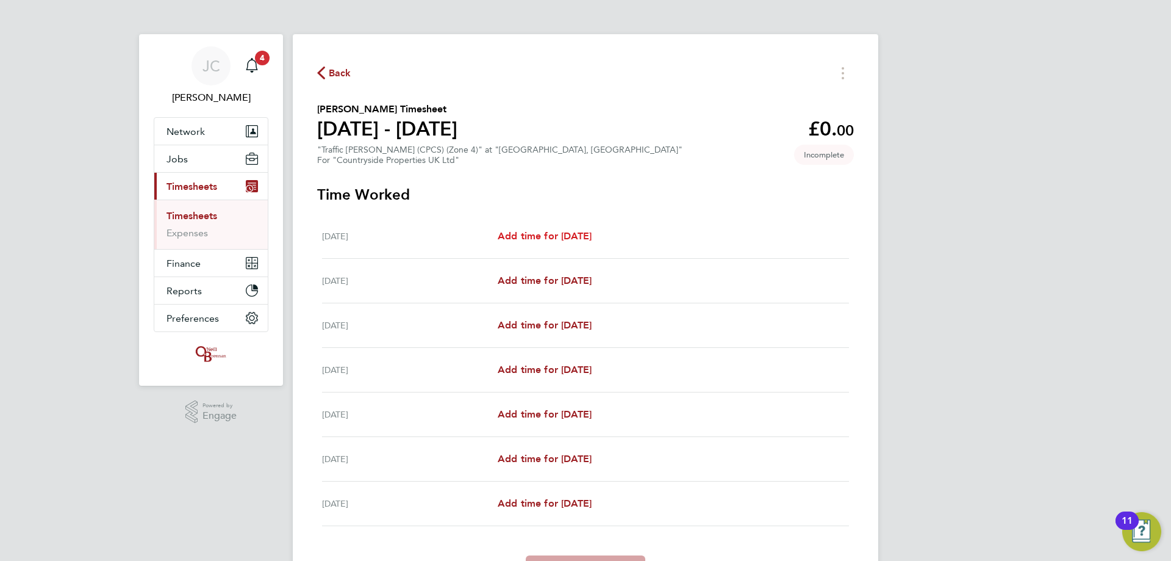
click at [383, 135] on span "Add time for Mon 18 Aug" at bounding box center [545, 236] width 94 height 12
select select "30"
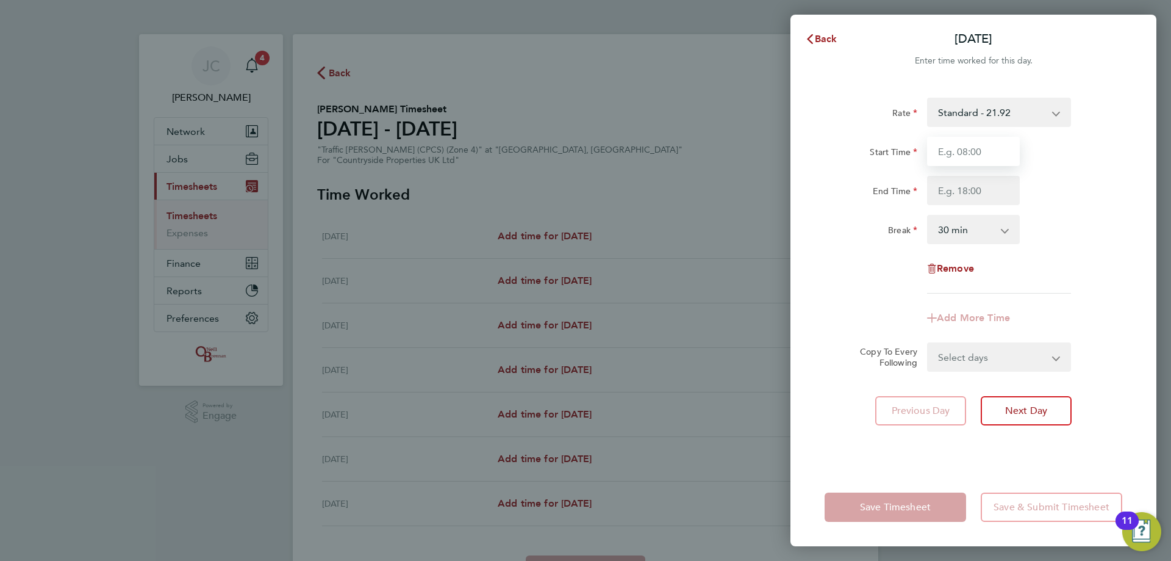
click at [383, 135] on input "Start Time" at bounding box center [973, 151] width 93 height 29
type input "08:00"
click at [383, 135] on input "End Time" at bounding box center [973, 190] width 93 height 29
type input "16:30"
click at [383, 135] on div "End Time 16:30" at bounding box center [974, 190] width 308 height 29
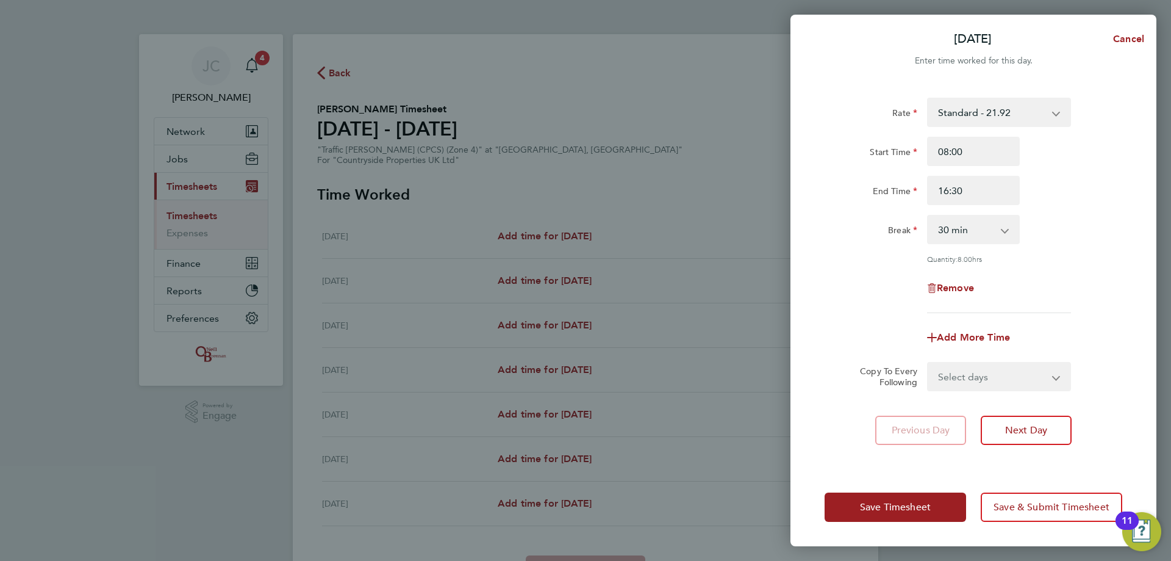
click at [383, 135] on select "Select days Day Weekday (Mon-Fri) Weekend (Sat-Sun) Tuesday Wednesday Thursday …" at bounding box center [993, 376] width 128 height 27
select select "DAY"
click at [383, 135] on select "Select days Day Weekday (Mon-Fri) Weekend (Sat-Sun) Tuesday Wednesday Thursday …" at bounding box center [993, 376] width 128 height 27
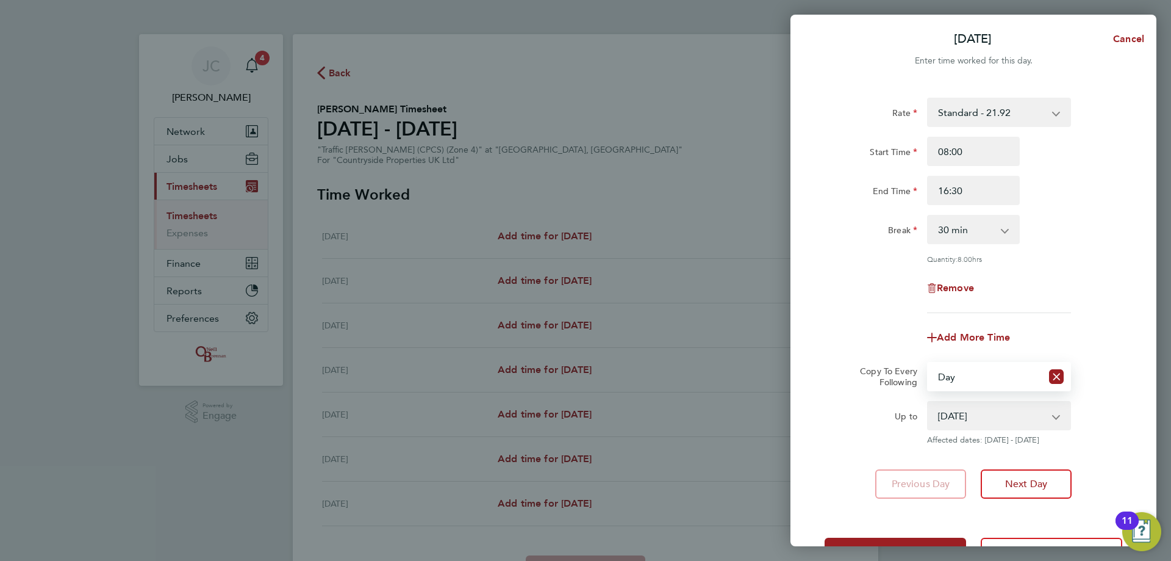
click at [383, 135] on select "19 Aug 2025 20 Aug 2025 21 Aug 2025 22 Aug 2025 23 Aug 2025 24 Aug 2025" at bounding box center [992, 415] width 127 height 27
select select "2025-08-22"
click at [383, 135] on select "19 Aug 2025 20 Aug 2025 21 Aug 2025 22 Aug 2025 23 Aug 2025 24 Aug 2025" at bounding box center [992, 415] width 127 height 27
click at [383, 135] on div "Quantity: 8.00 hrs" at bounding box center [974, 259] width 308 height 10
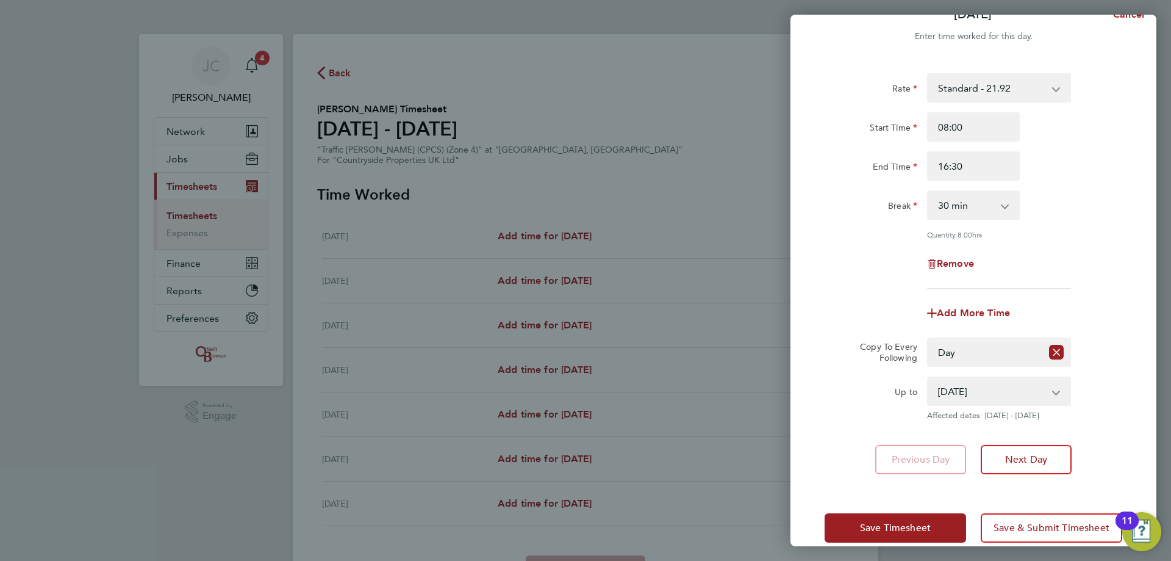
scroll to position [44, 0]
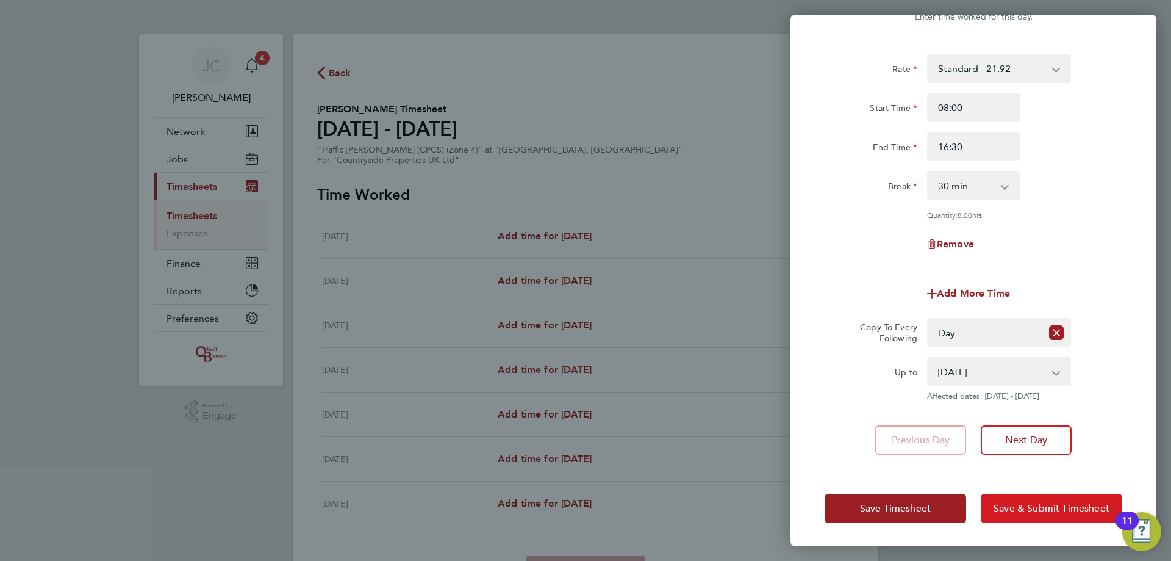
click at [383, 135] on span "Save & Submit Timesheet" at bounding box center [1052, 508] width 116 height 12
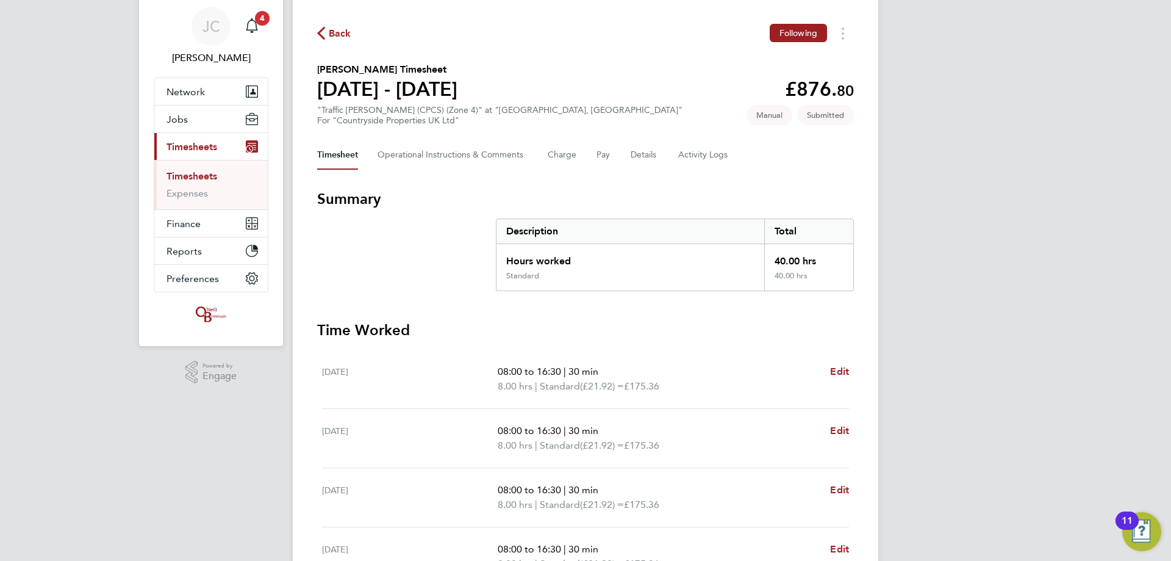
scroll to position [61, 0]
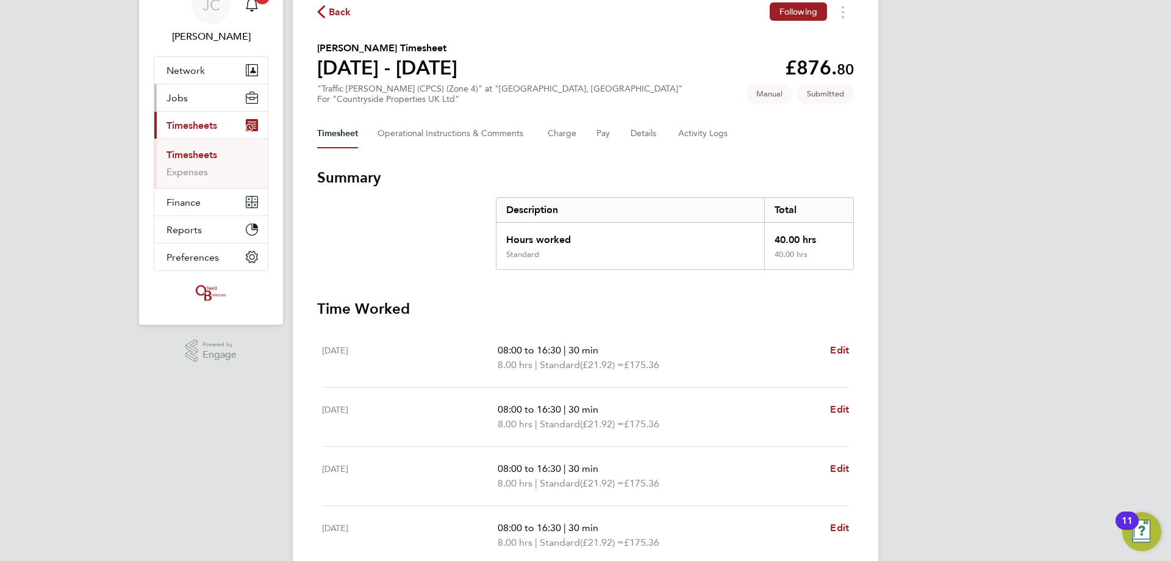
click at [190, 135] on link "Timesheets" at bounding box center [192, 155] width 51 height 12
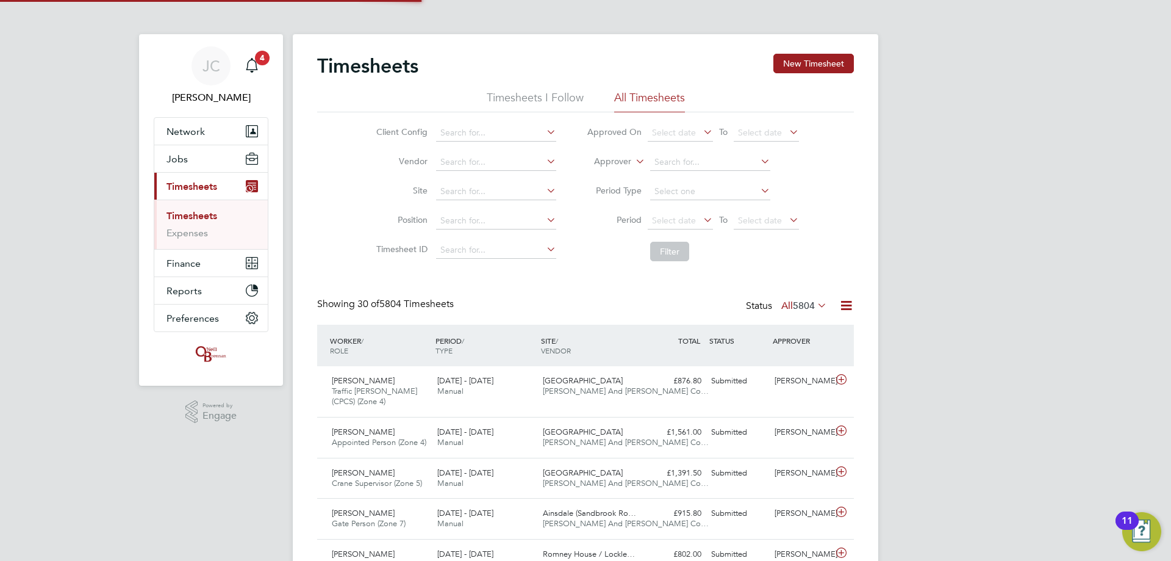
scroll to position [6, 6]
click at [383, 135] on input at bounding box center [496, 191] width 120 height 17
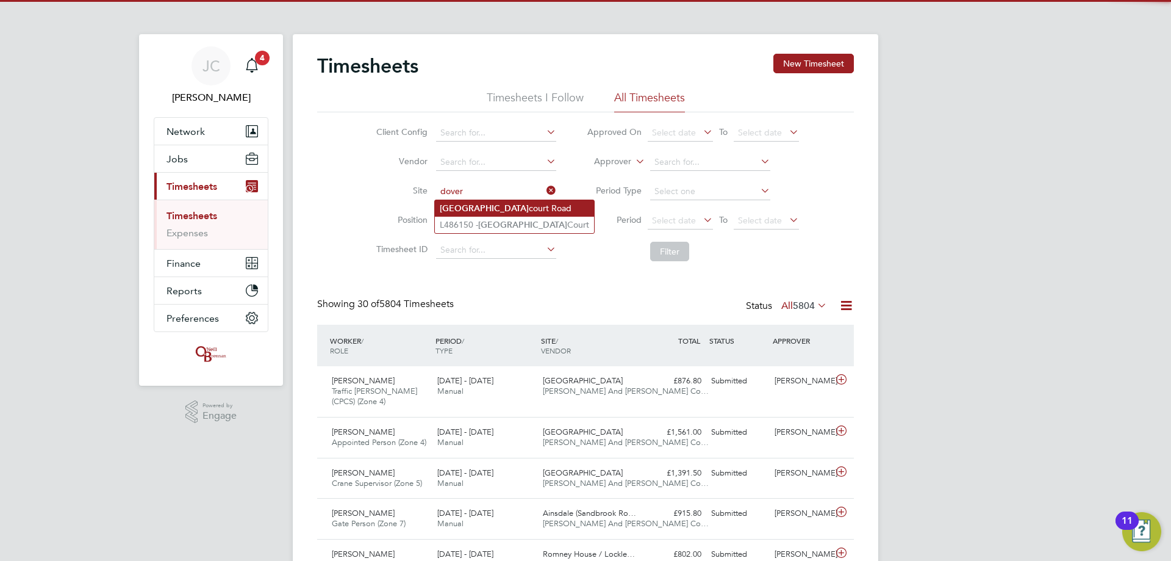
click at [383, 135] on li "Dover court Road" at bounding box center [514, 208] width 159 height 16
type input "Dovercourt Road"
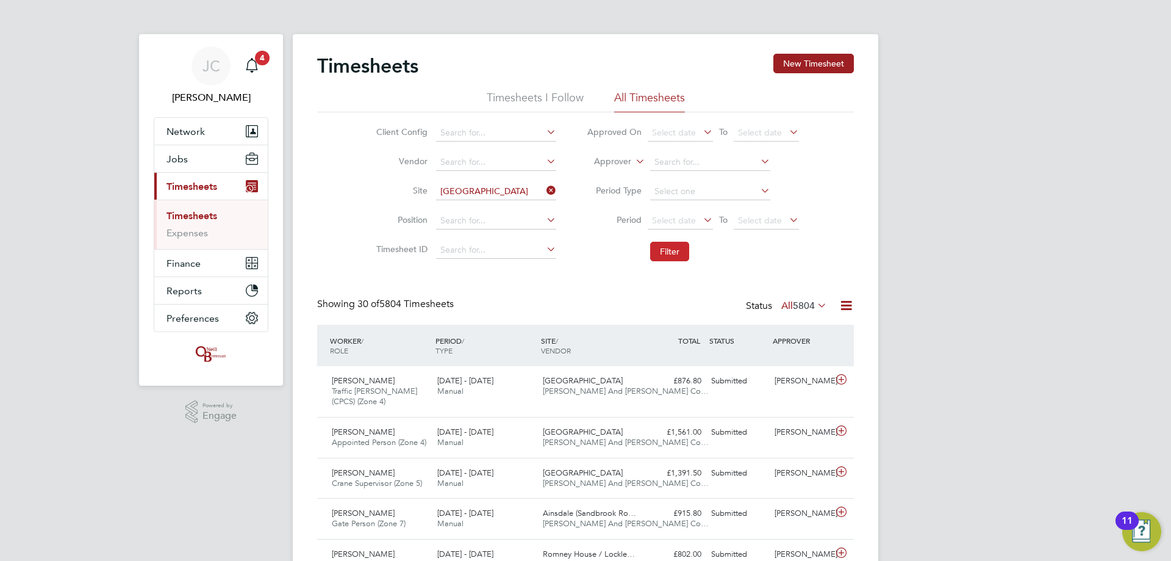
click at [383, 135] on button "Filter" at bounding box center [669, 252] width 39 height 20
click at [383, 68] on button "New Timesheet" at bounding box center [814, 64] width 81 height 20
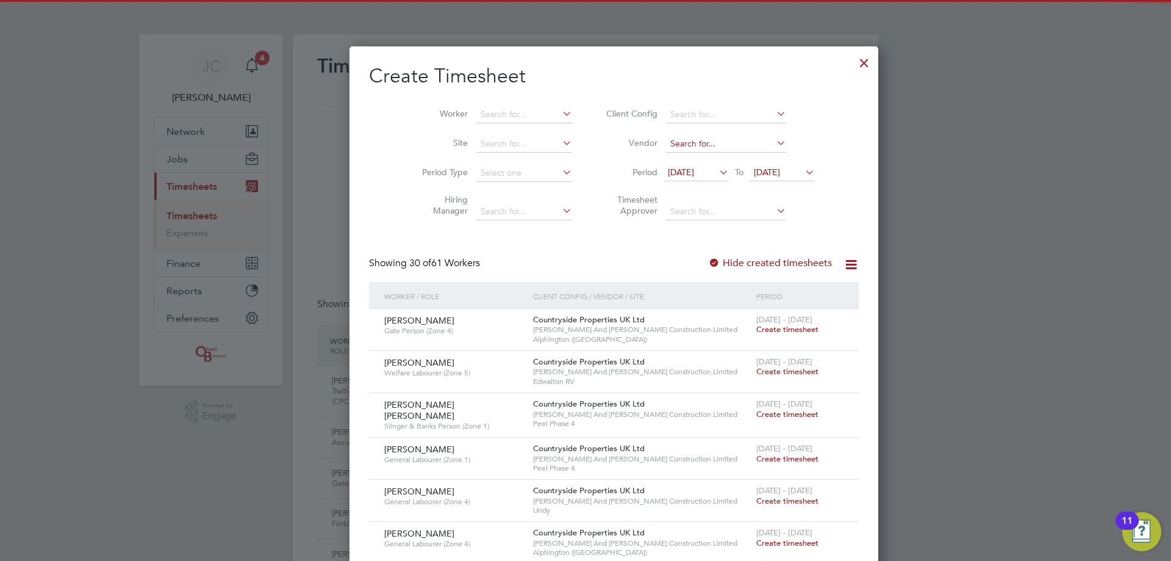
click at [383, 135] on input at bounding box center [726, 143] width 120 height 17
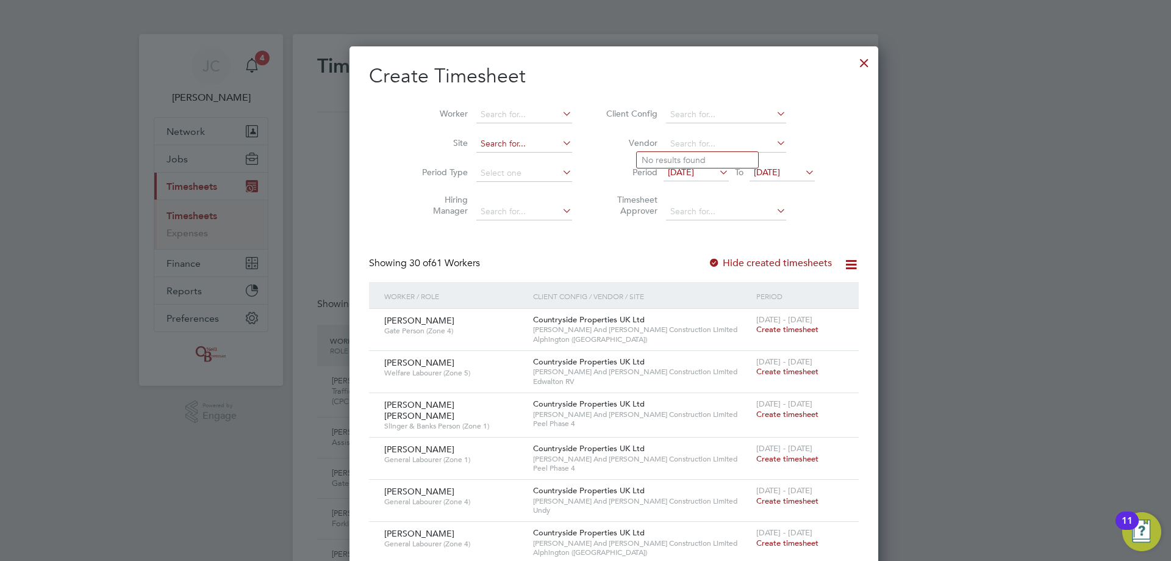
click at [383, 135] on input at bounding box center [525, 143] width 96 height 17
click at [383, 135] on li "Doverc ourt Road" at bounding box center [495, 160] width 97 height 16
type input "Dovercourt Road"
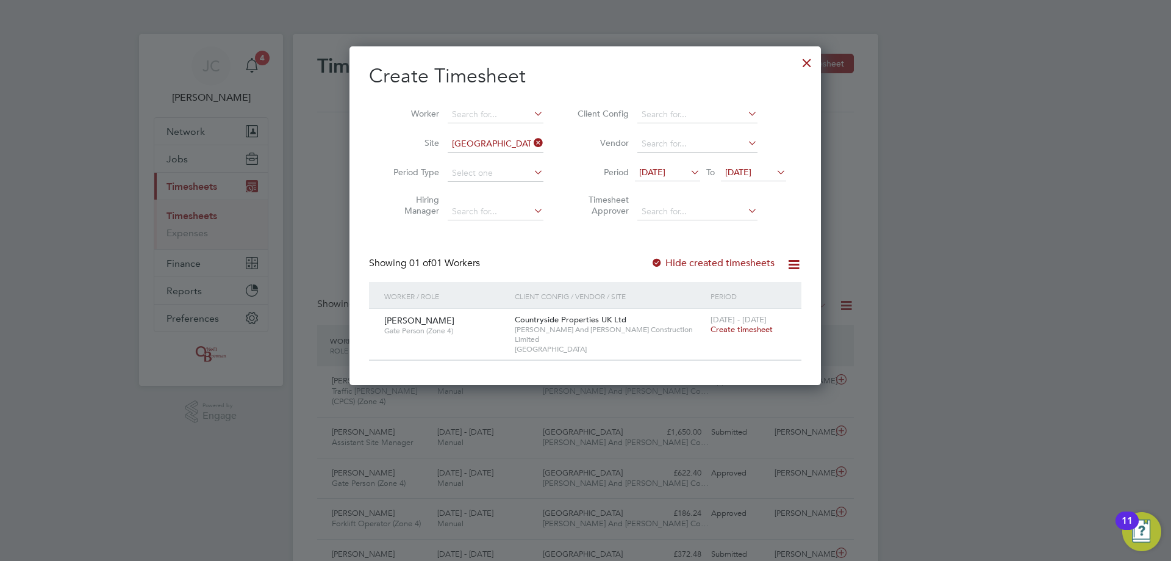
click at [383, 135] on span "19 Aug 2025" at bounding box center [738, 172] width 26 height 11
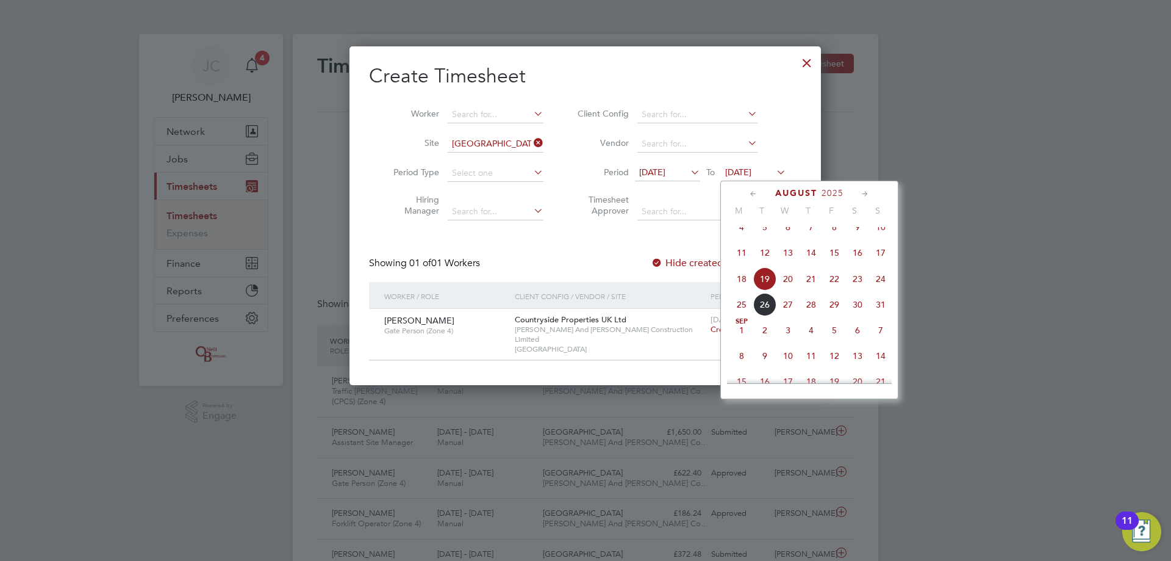
click at [383, 135] on span "24" at bounding box center [880, 278] width 23 height 23
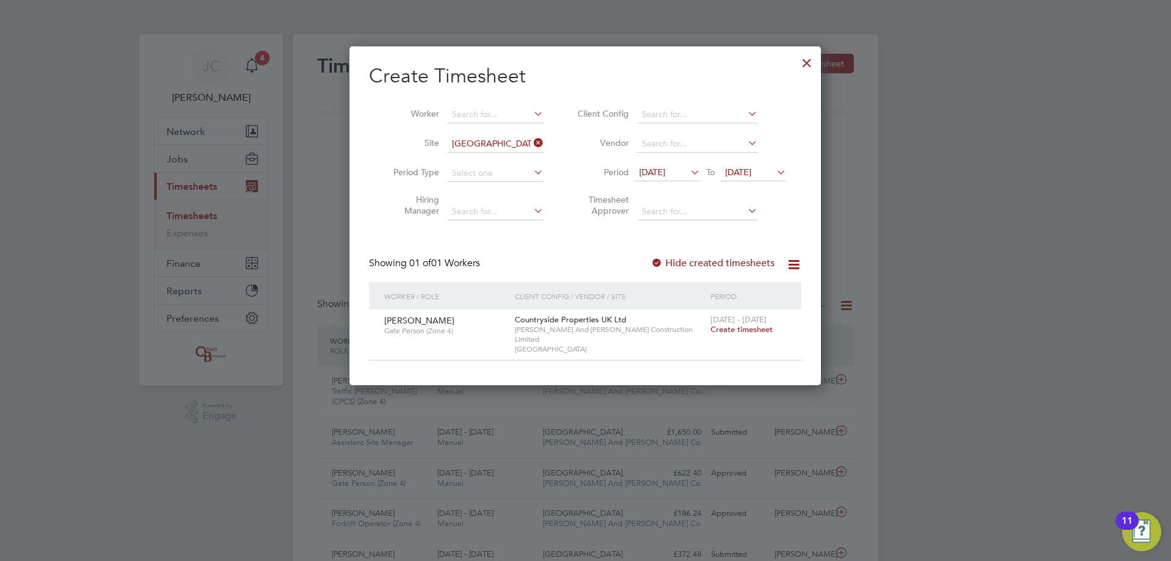
click at [383, 53] on div at bounding box center [807, 60] width 22 height 22
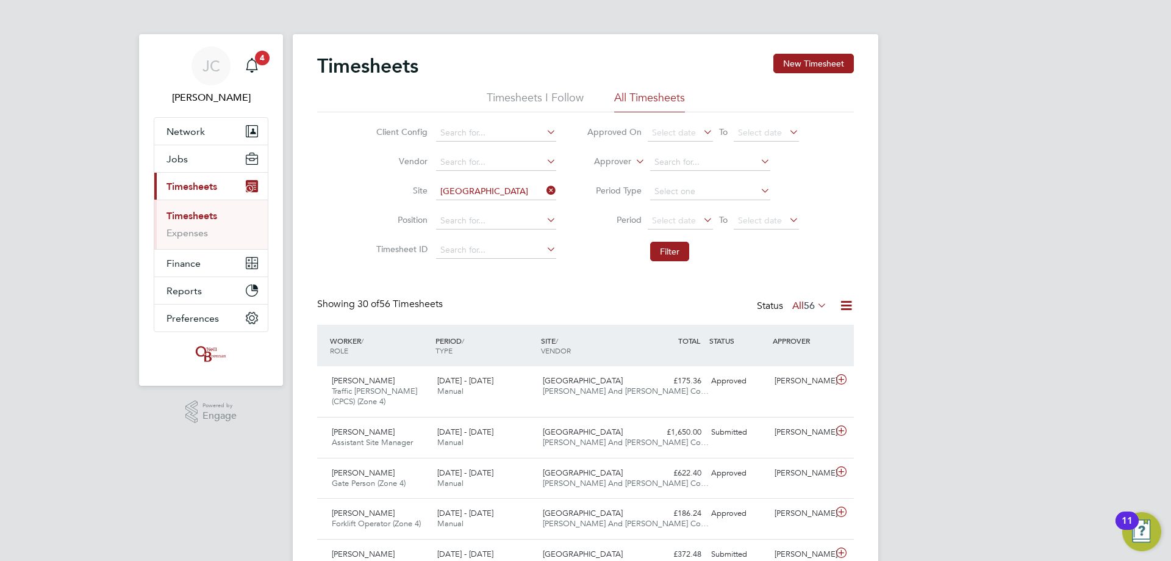
drag, startPoint x: 549, startPoint y: 192, endPoint x: 494, endPoint y: 197, distance: 55.1
click at [383, 135] on icon at bounding box center [544, 190] width 0 height 17
click at [383, 135] on input at bounding box center [496, 191] width 120 height 17
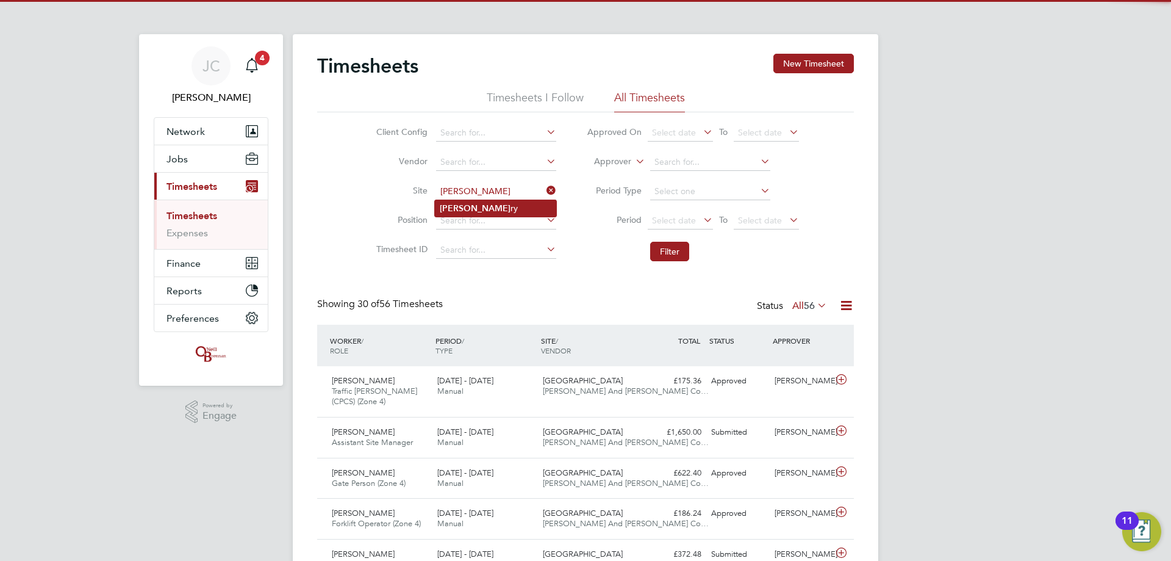
click at [383, 135] on li "Brent ry" at bounding box center [495, 208] width 121 height 16
type input "Brentry"
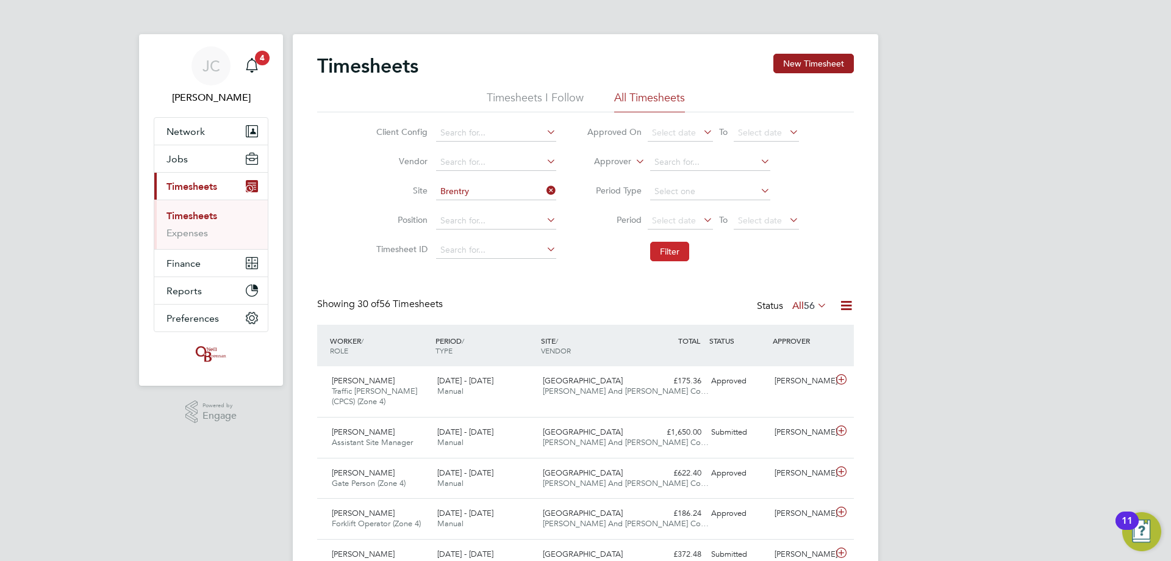
click at [383, 135] on button "Filter" at bounding box center [669, 252] width 39 height 20
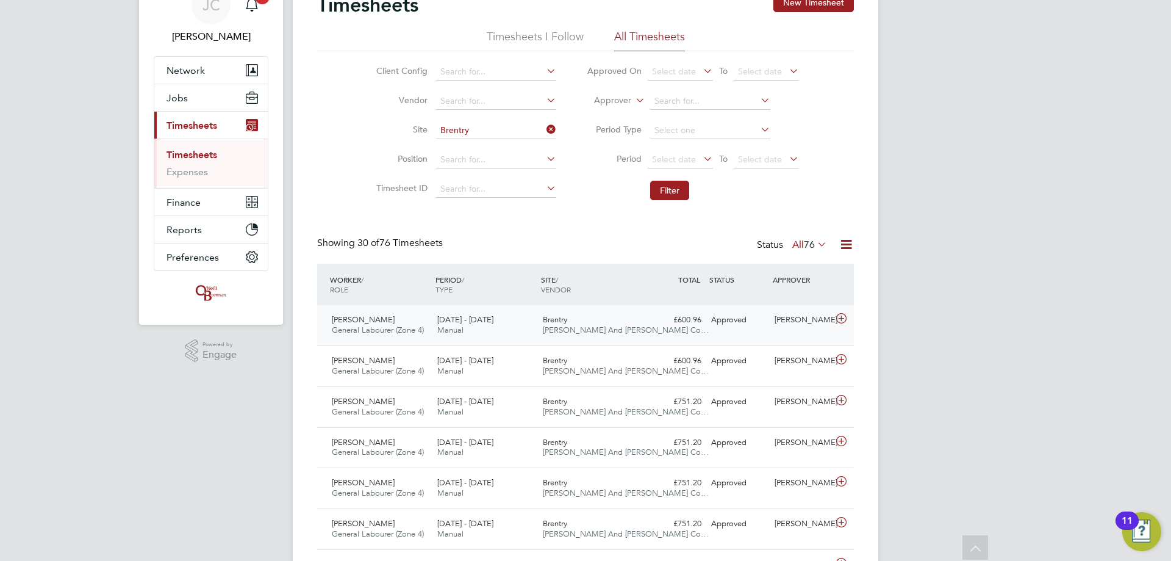
click at [383, 135] on div "Brentry O'Neill And Brennan Co…" at bounding box center [591, 325] width 106 height 31
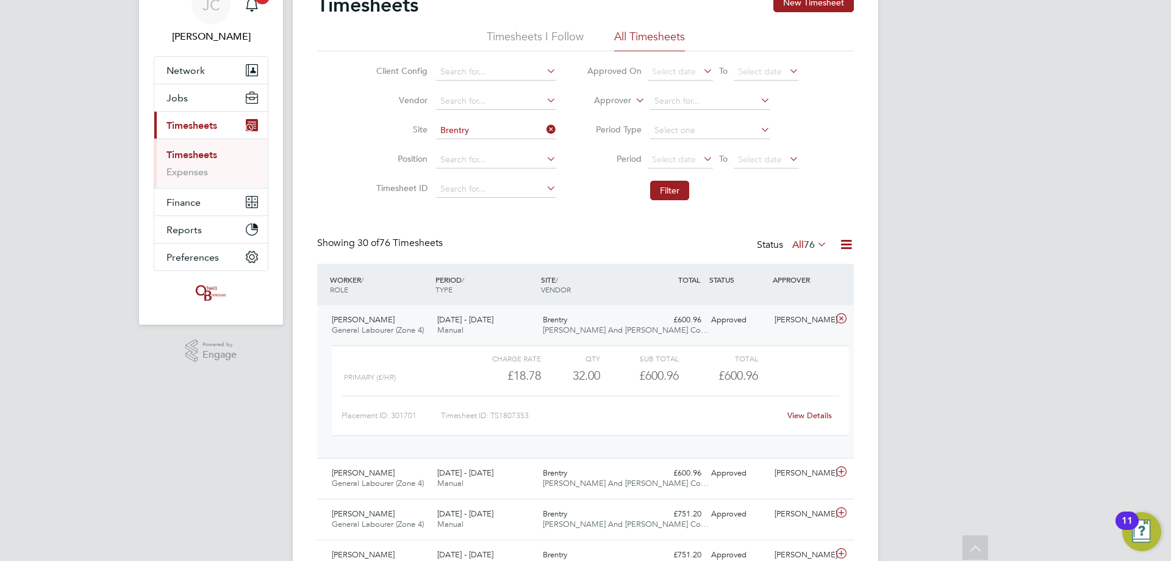
click at [383, 135] on div "Brentry O'Neill And Brennan Co…" at bounding box center [591, 325] width 106 height 31
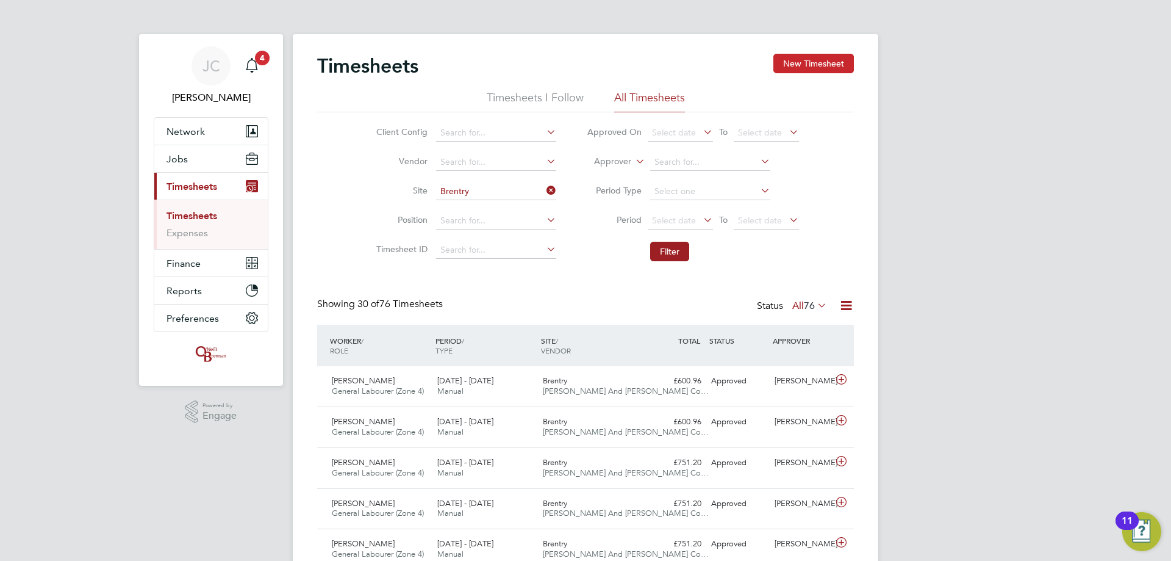
click at [383, 66] on button "New Timesheet" at bounding box center [814, 64] width 81 height 20
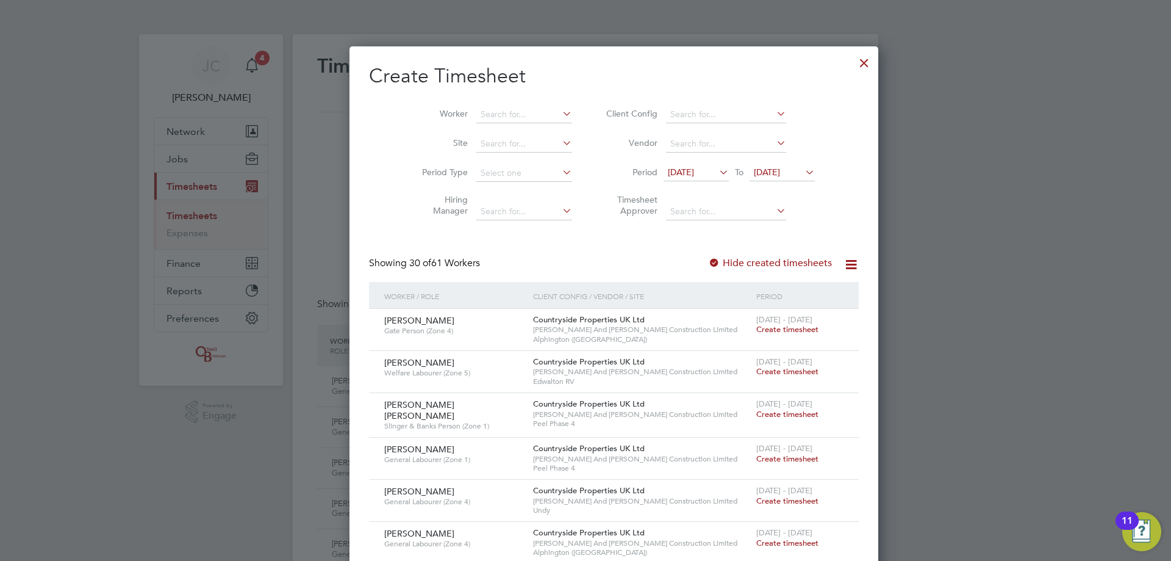
click at [383, 135] on span "19 Aug 2025" at bounding box center [767, 172] width 26 height 11
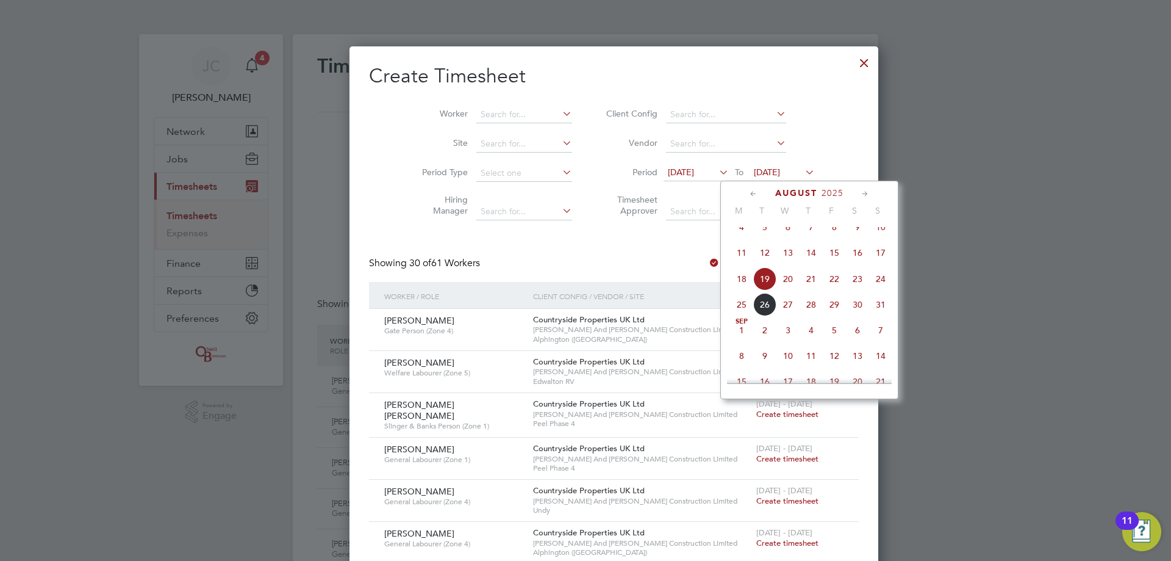
click at [383, 135] on span "24" at bounding box center [880, 278] width 23 height 23
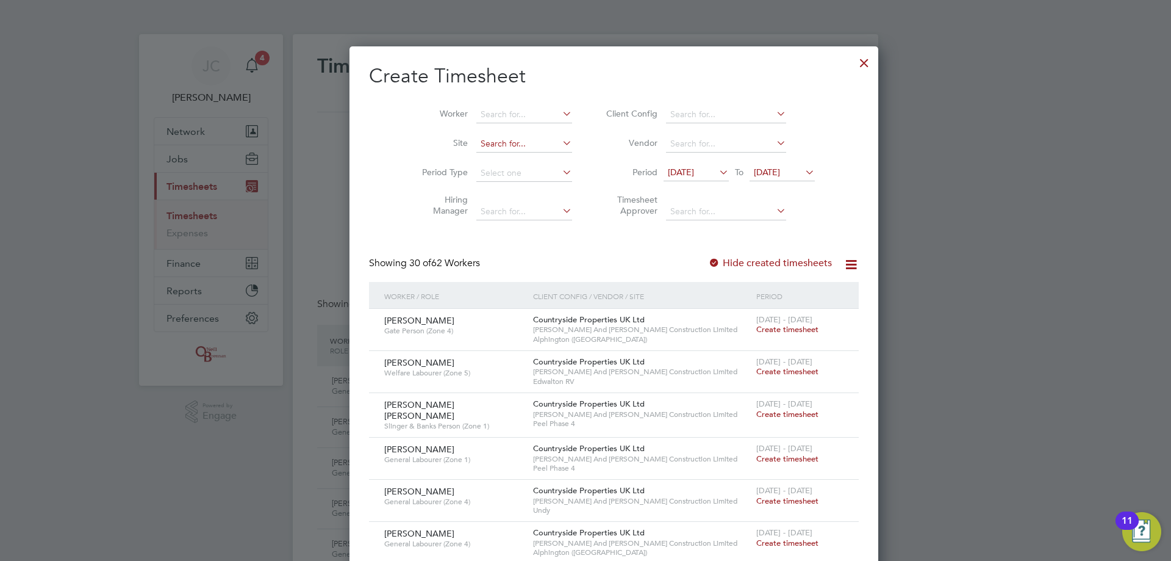
click at [383, 135] on input at bounding box center [525, 143] width 96 height 17
click at [383, 135] on li "Brentr y" at bounding box center [495, 160] width 97 height 16
type input "Brentry"
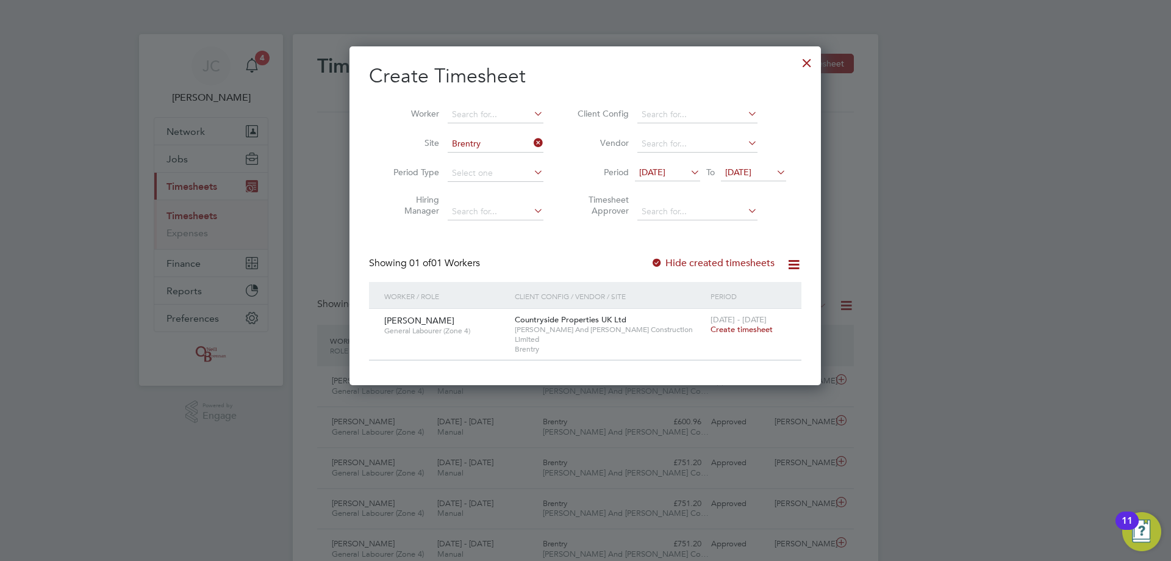
click at [383, 135] on span "Create timesheet" at bounding box center [742, 329] width 62 height 10
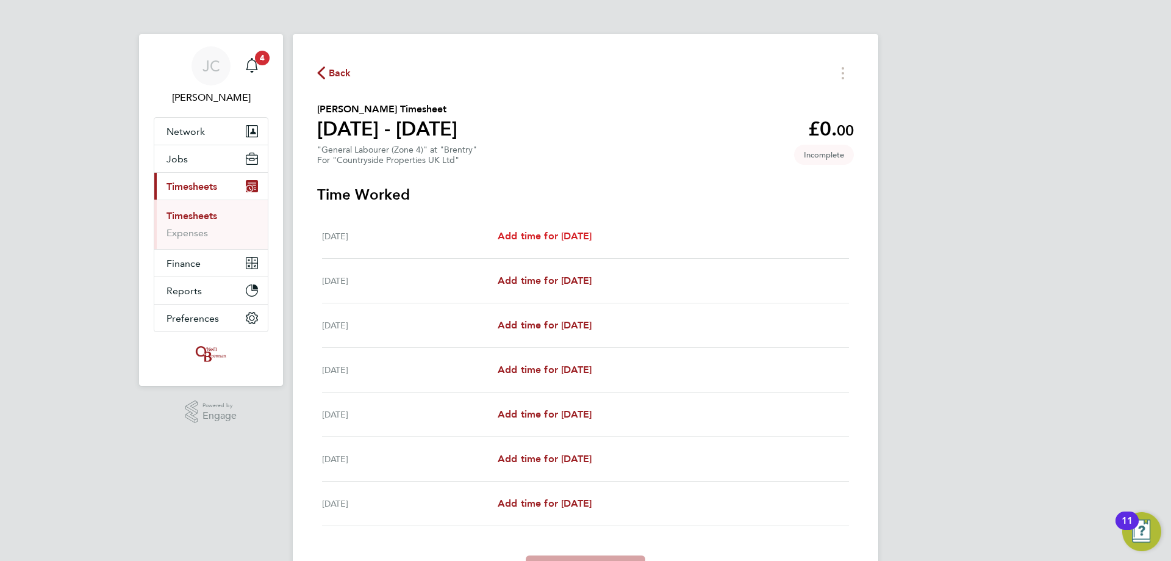
click at [383, 135] on span "Add time for Mon 18 Aug" at bounding box center [545, 236] width 94 height 12
select select "30"
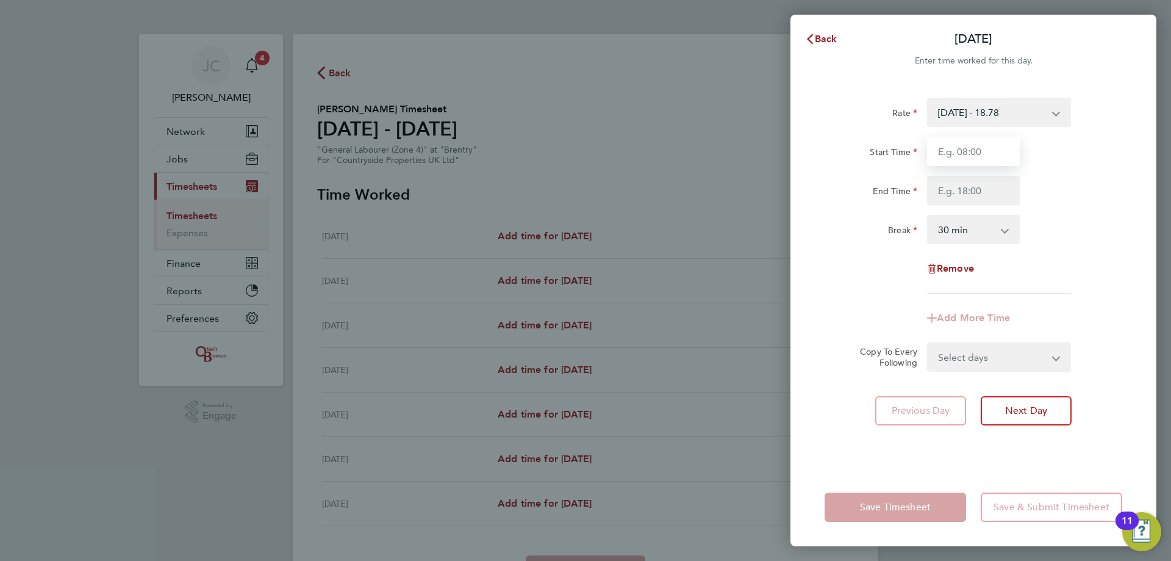
click at [383, 135] on input "Start Time" at bounding box center [973, 151] width 93 height 29
type input "08:00"
click at [383, 135] on input "End Time" at bounding box center [973, 190] width 93 height 29
type input "16:30"
click at [383, 135] on div "Break 0 min 15 min 30 min 45 min 60 min 75 min 90 min" at bounding box center [974, 229] width 308 height 29
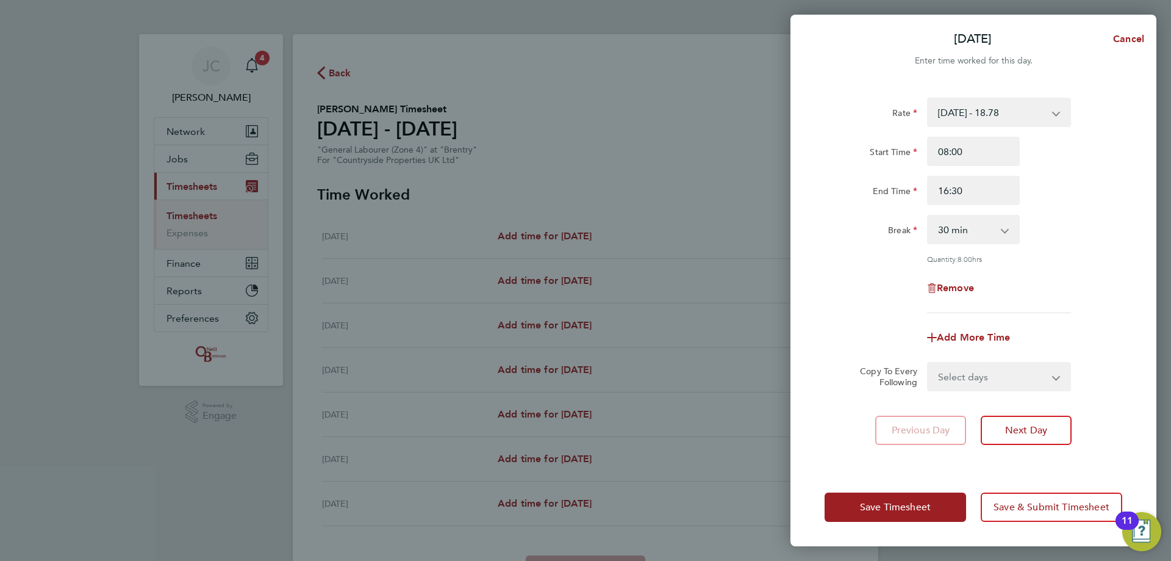
click at [383, 135] on select "Select days Day Weekday (Mon-Fri) Weekend (Sat-Sun) Tuesday Wednesday Thursday …" at bounding box center [993, 376] width 128 height 27
select select "DAY"
click at [383, 135] on select "Select days Day Weekday (Mon-Fri) Weekend (Sat-Sun) Tuesday Wednesday Thursday …" at bounding box center [993, 376] width 128 height 27
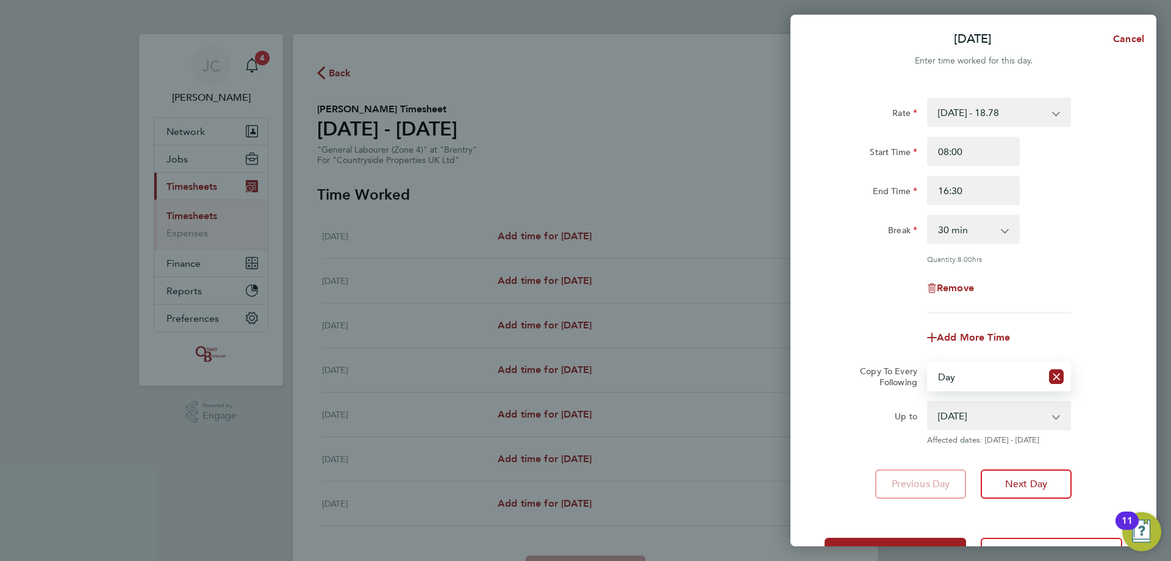
click at [383, 135] on select "19 Aug 2025 20 Aug 2025 21 Aug 2025 22 Aug 2025 23 Aug 2025 24 Aug 2025" at bounding box center [992, 415] width 127 height 27
select select "2025-08-22"
click at [383, 135] on select "19 Aug 2025 20 Aug 2025 21 Aug 2025 22 Aug 2025 23 Aug 2025 24 Aug 2025" at bounding box center [992, 415] width 127 height 27
click at [383, 135] on div "Remove" at bounding box center [974, 287] width 308 height 29
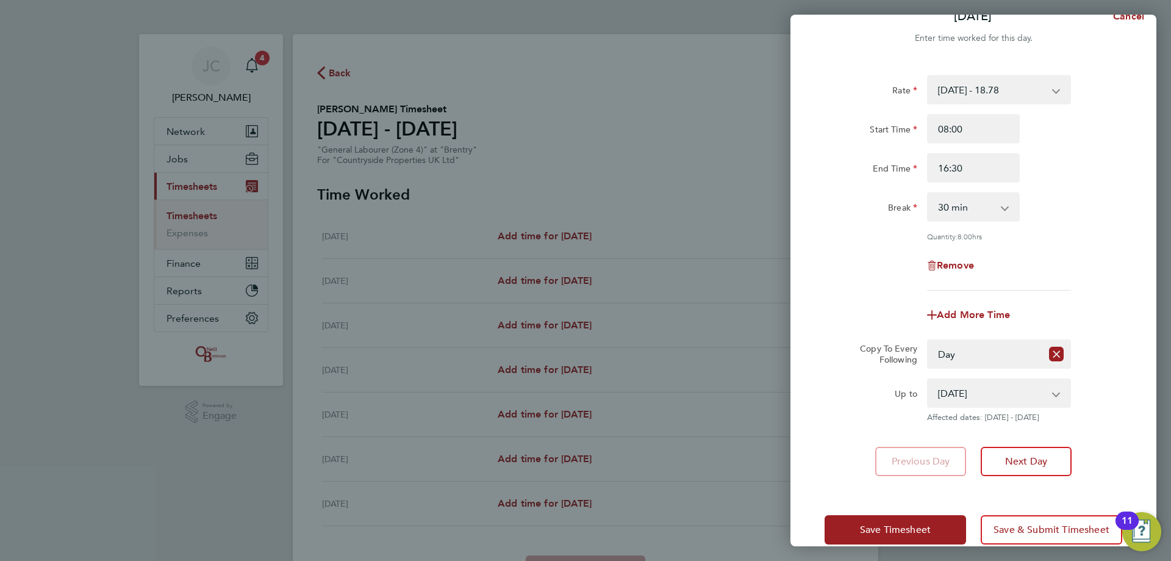
scroll to position [44, 0]
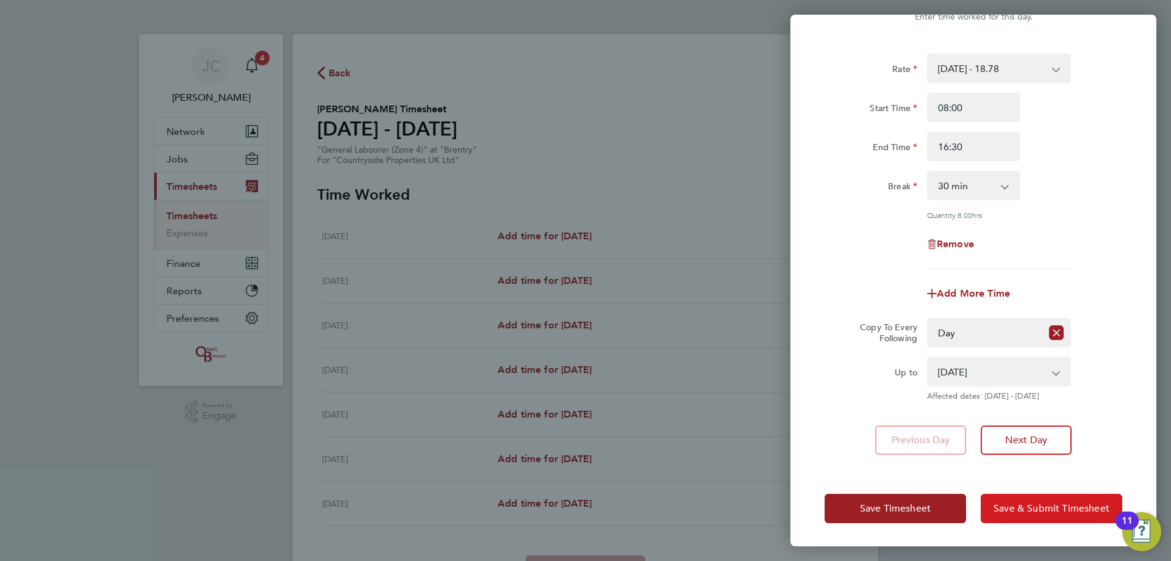
click at [383, 135] on span "Save & Submit Timesheet" at bounding box center [1052, 508] width 116 height 12
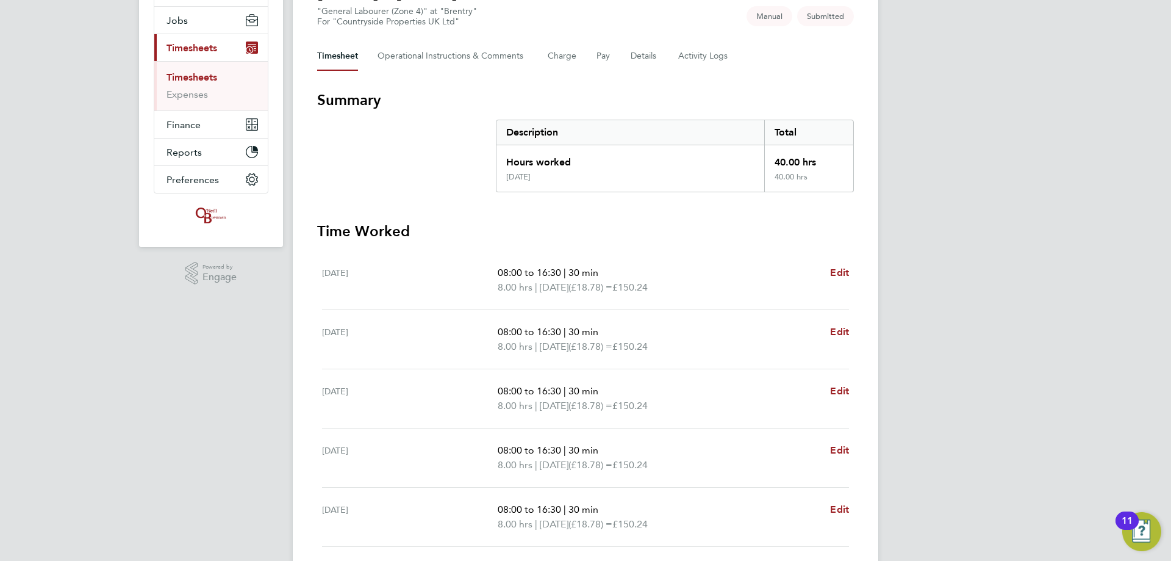
scroll to position [61, 0]
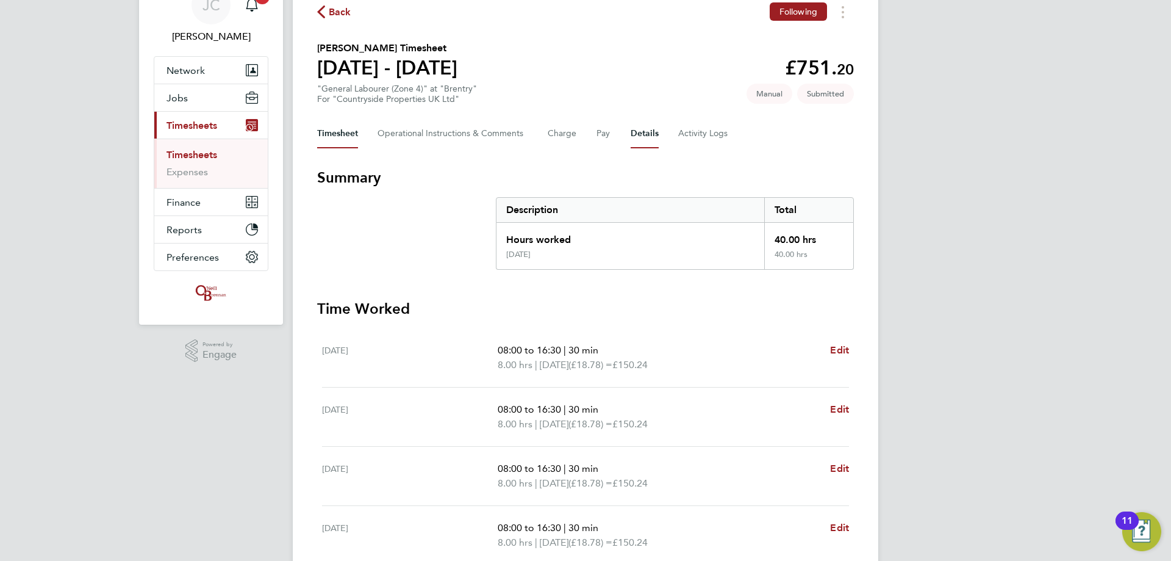
click at [383, 135] on button "Details" at bounding box center [645, 133] width 28 height 29
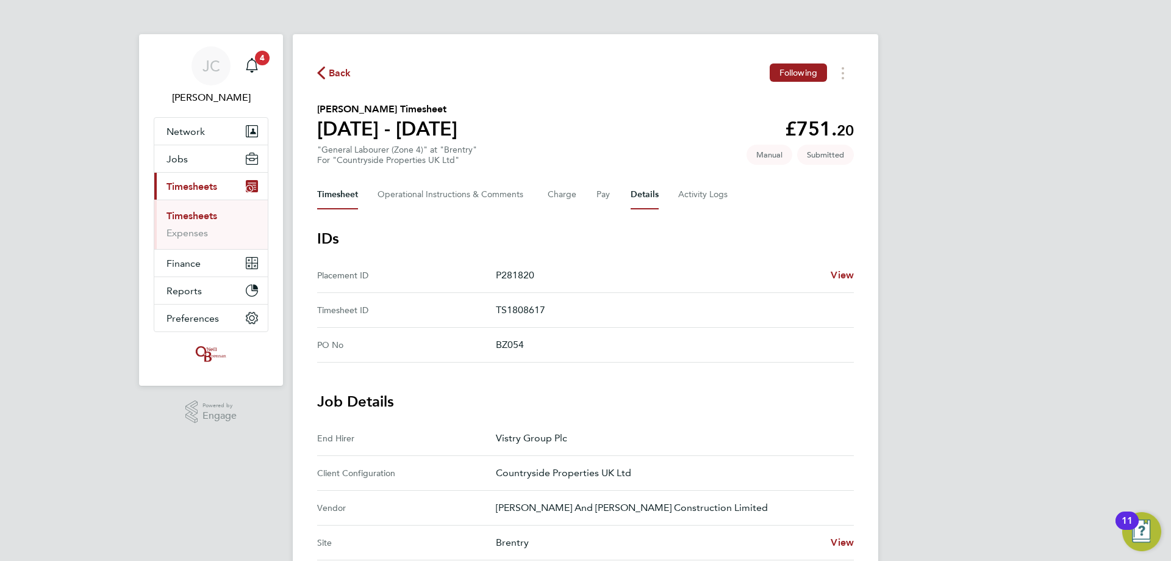
click at [320, 135] on button "Timesheet" at bounding box center [337, 194] width 41 height 29
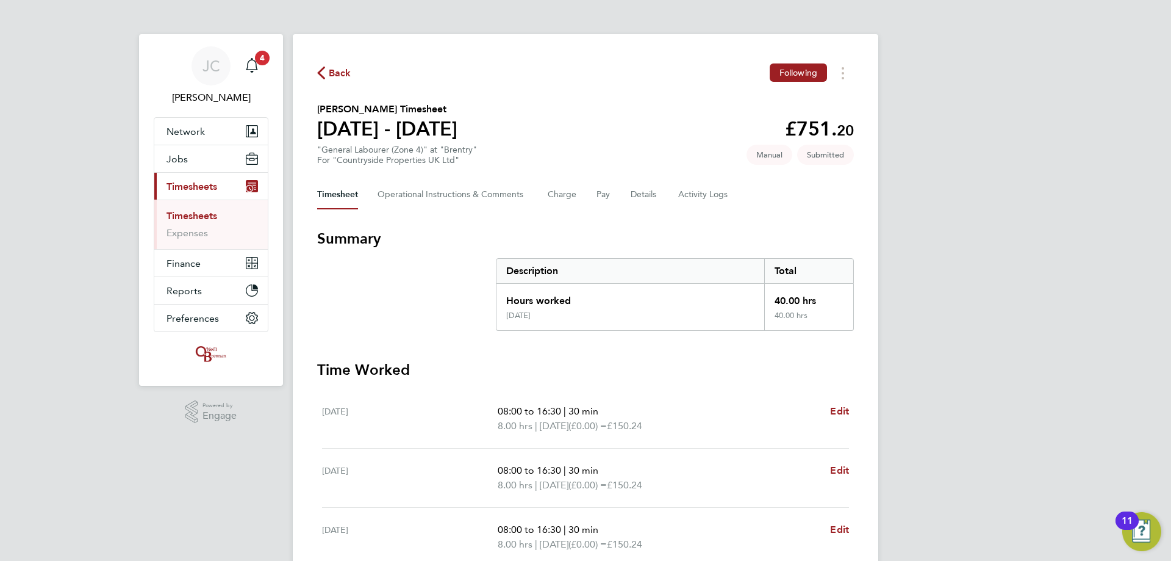
click at [326, 71] on span "Back" at bounding box center [334, 73] width 34 height 12
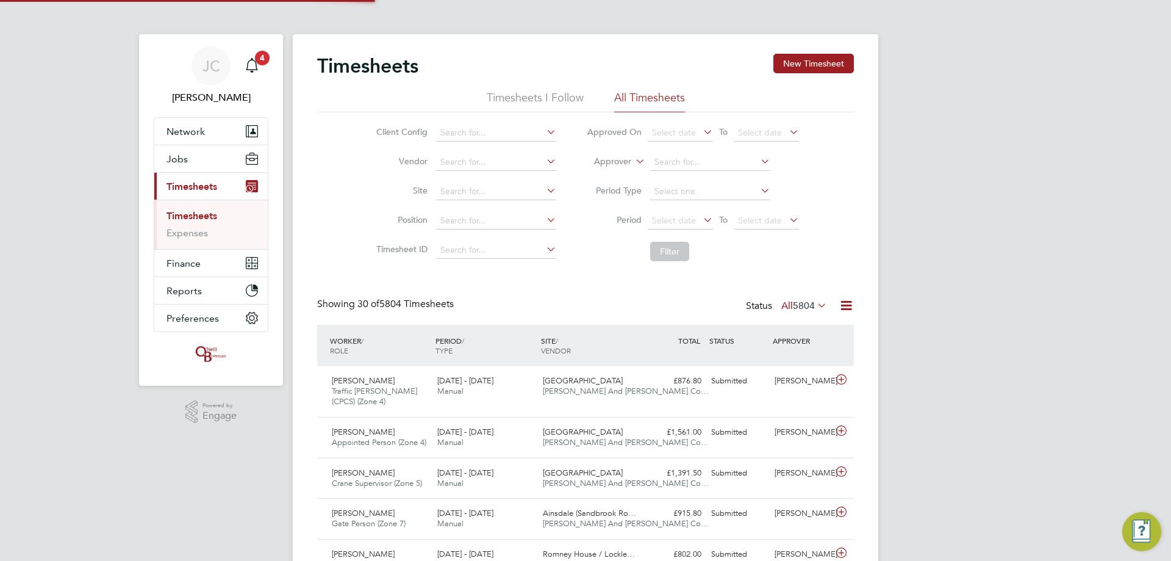
scroll to position [31, 106]
click at [383, 135] on input at bounding box center [496, 191] width 120 height 17
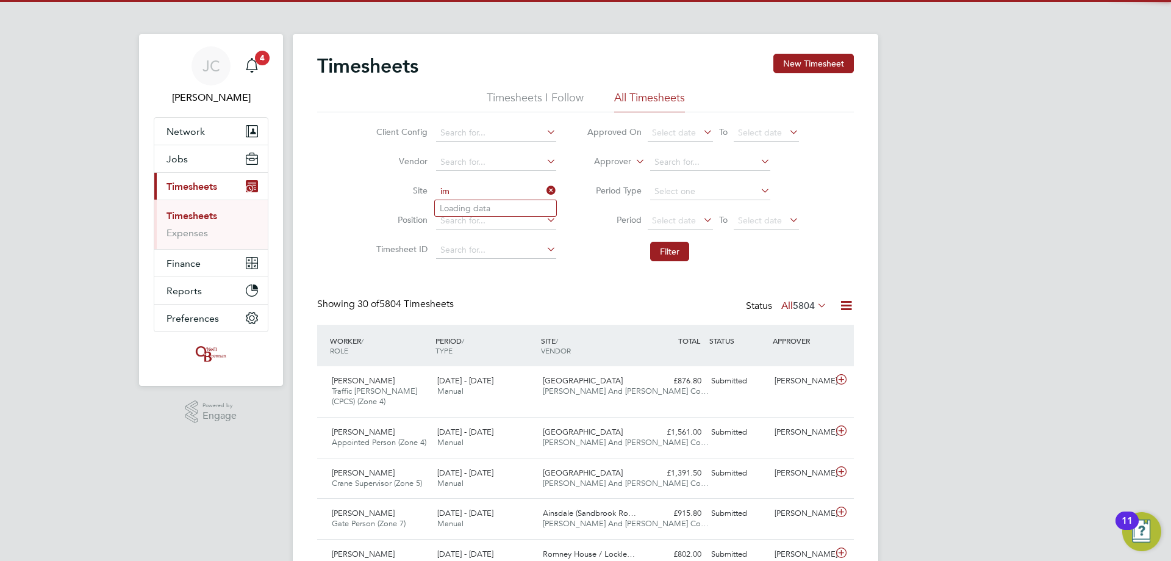
type input "i"
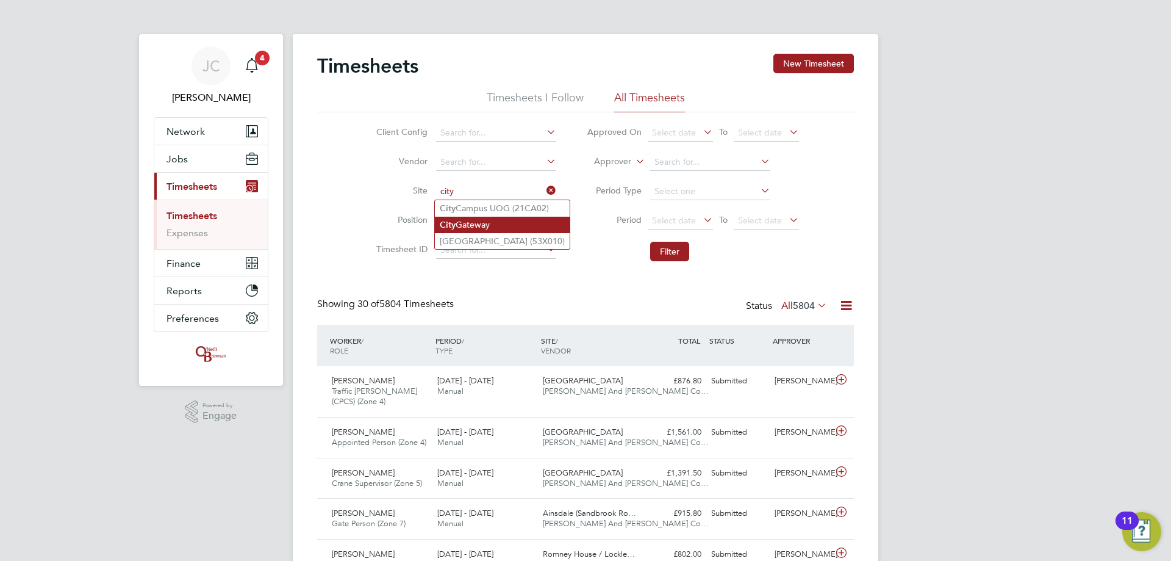
click at [383, 135] on li "City Gateway" at bounding box center [502, 225] width 135 height 16
type input "City Gateway"
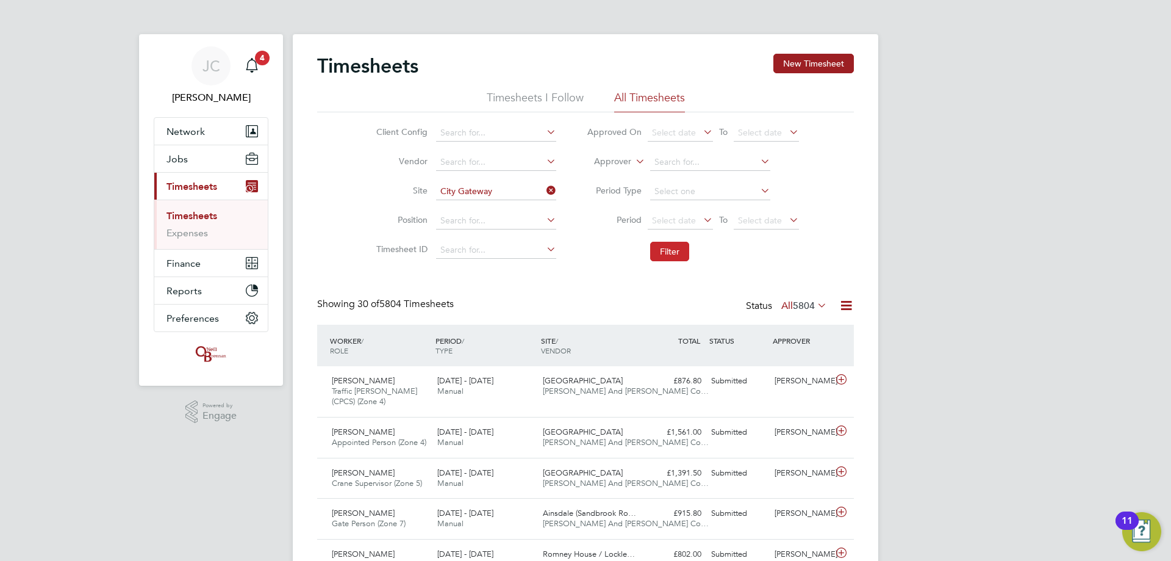
click at [383, 135] on button "Filter" at bounding box center [669, 252] width 39 height 20
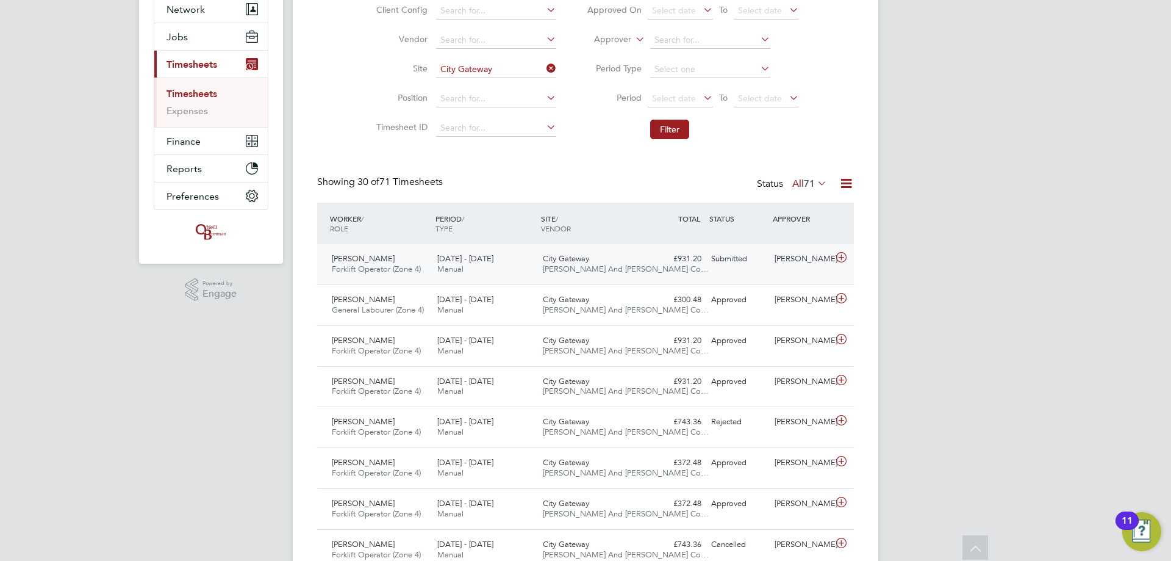
click at [383, 135] on div "£931.20 Submitted" at bounding box center [674, 259] width 63 height 20
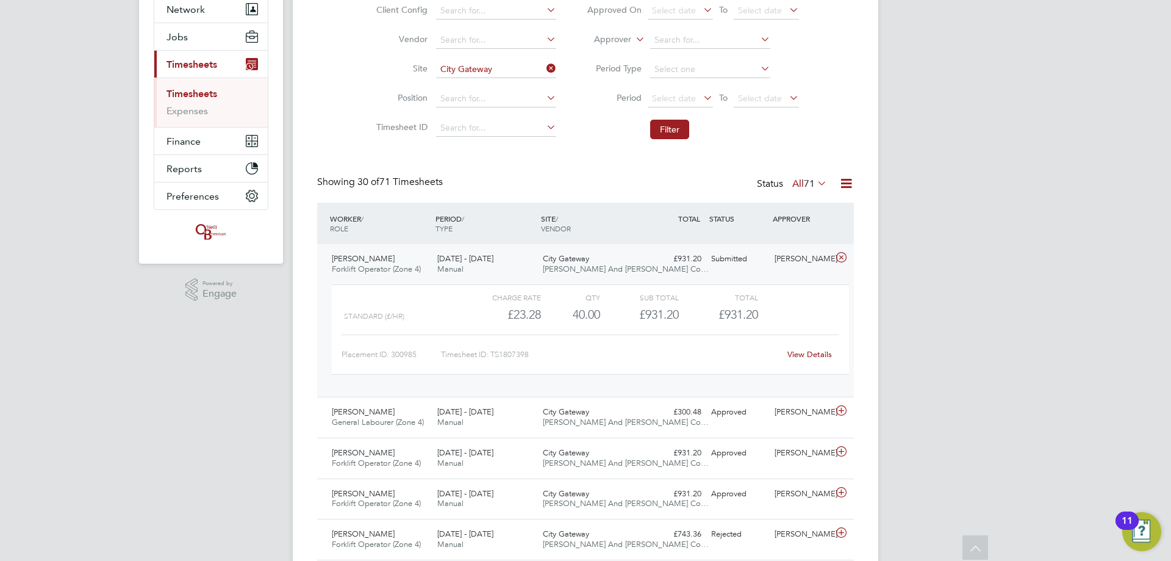
click at [383, 135] on div "£931.20 Submitted" at bounding box center [674, 259] width 63 height 20
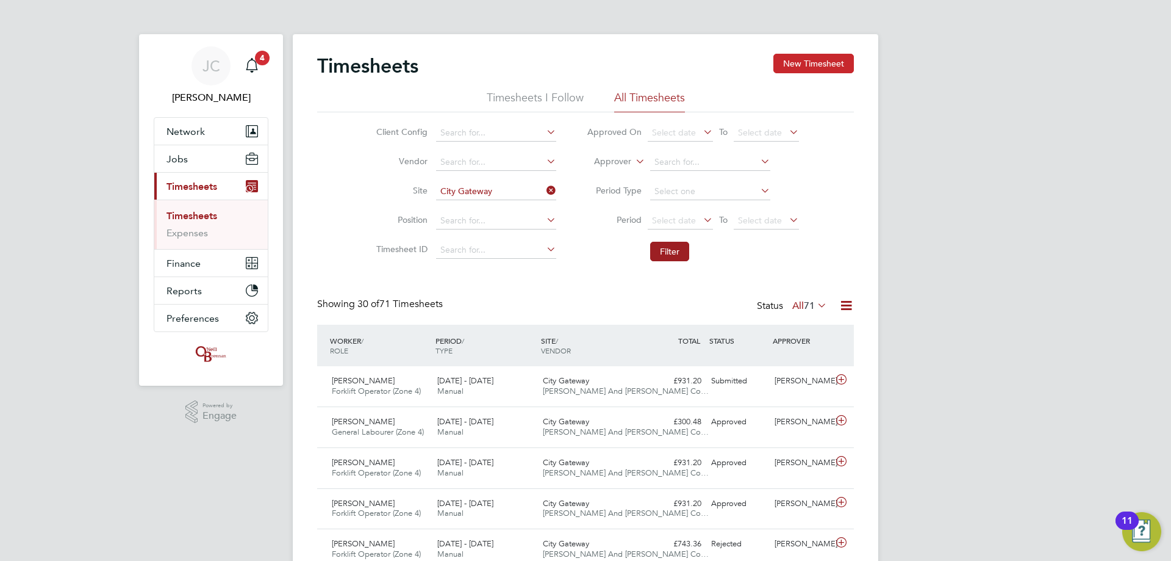
click at [383, 69] on button "New Timesheet" at bounding box center [814, 64] width 81 height 20
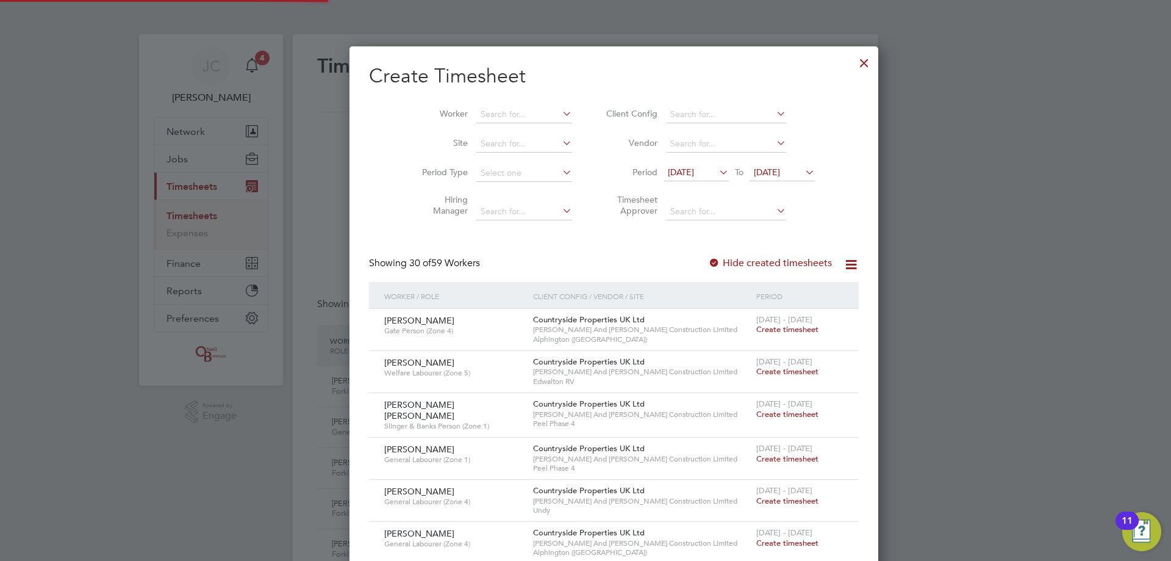
scroll to position [1923, 472]
click at [383, 135] on input at bounding box center [525, 143] width 96 height 17
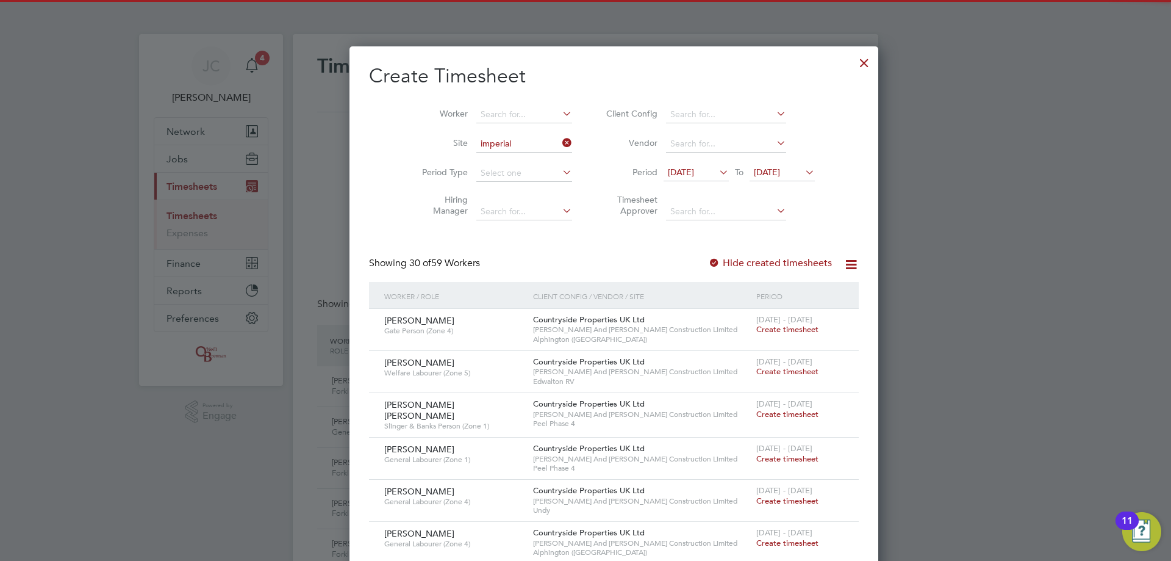
click at [383, 135] on li "Imperial Park" at bounding box center [495, 160] width 97 height 16
type input "[GEOGRAPHIC_DATA]"
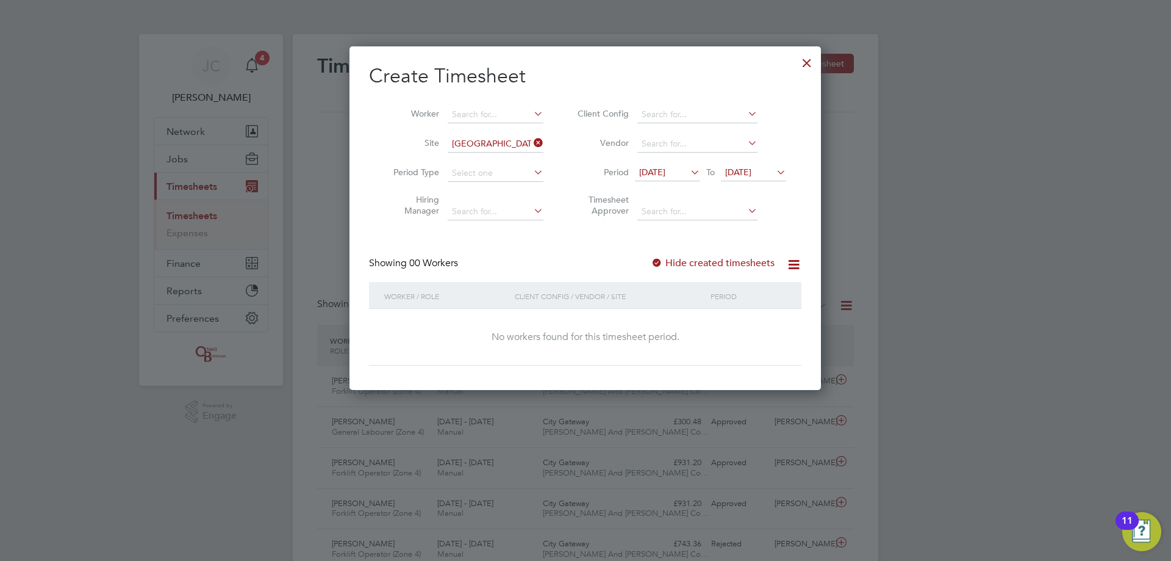
scroll to position [344, 472]
click at [383, 135] on span "19 Aug 2025" at bounding box center [738, 172] width 26 height 11
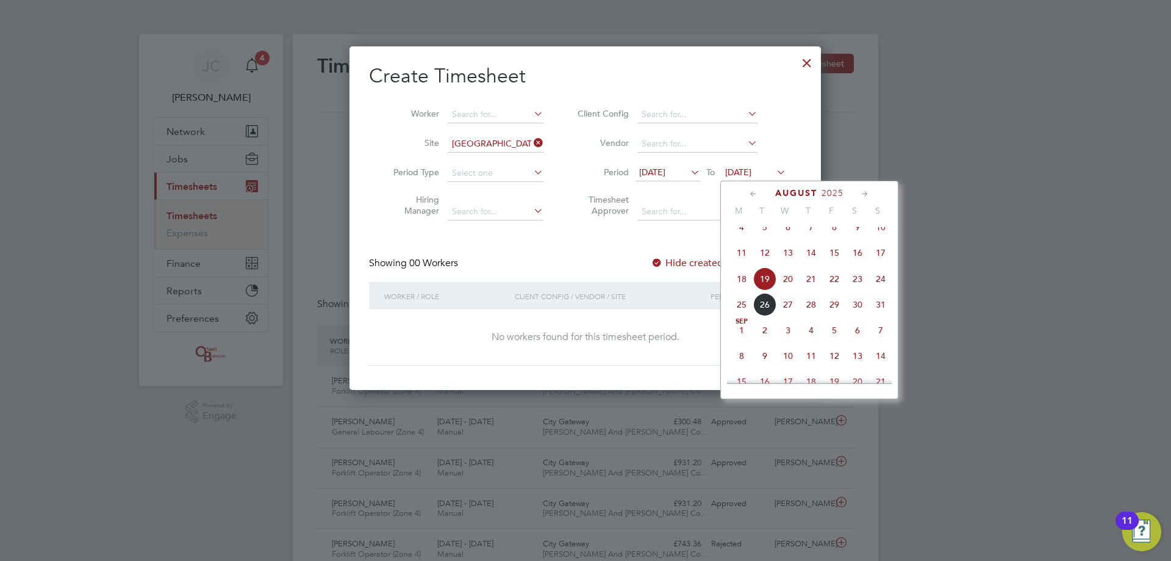
click at [383, 135] on span "24" at bounding box center [880, 278] width 23 height 23
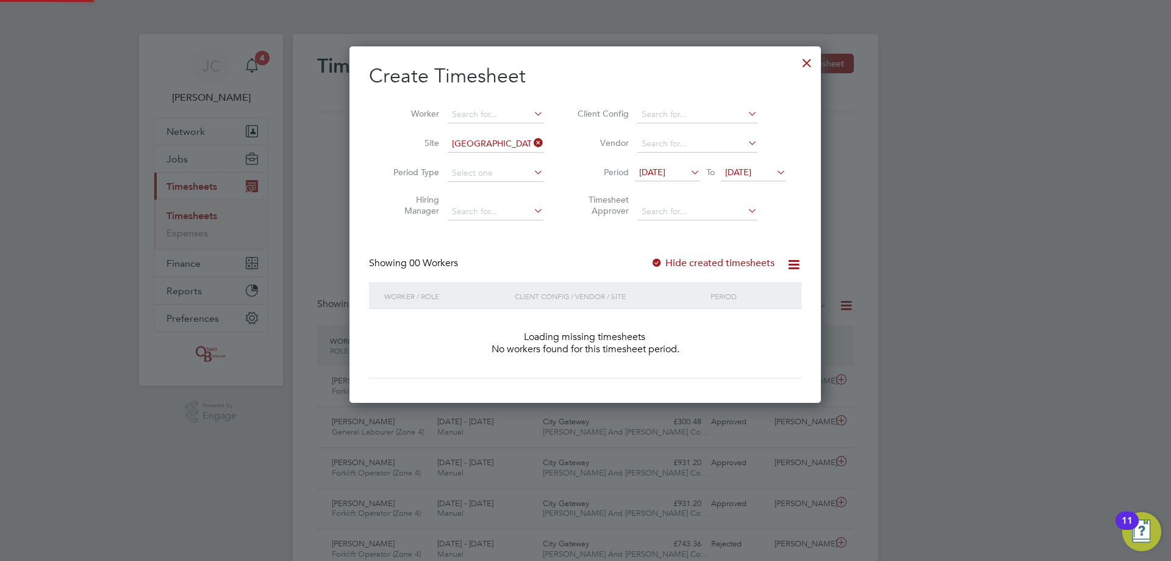
scroll to position [344, 472]
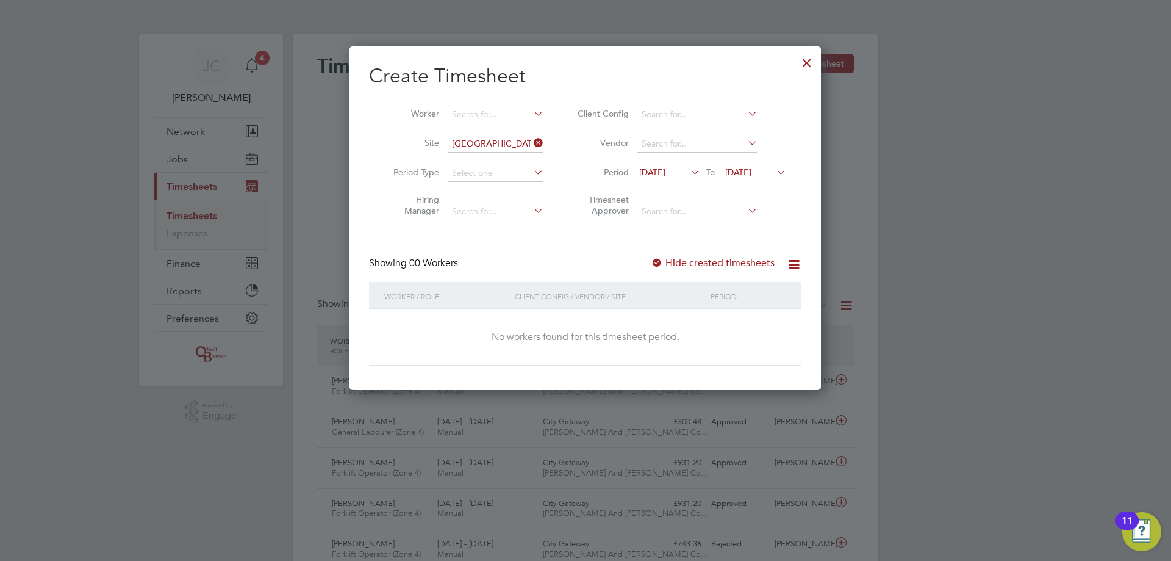
click at [383, 67] on div at bounding box center [807, 60] width 22 height 22
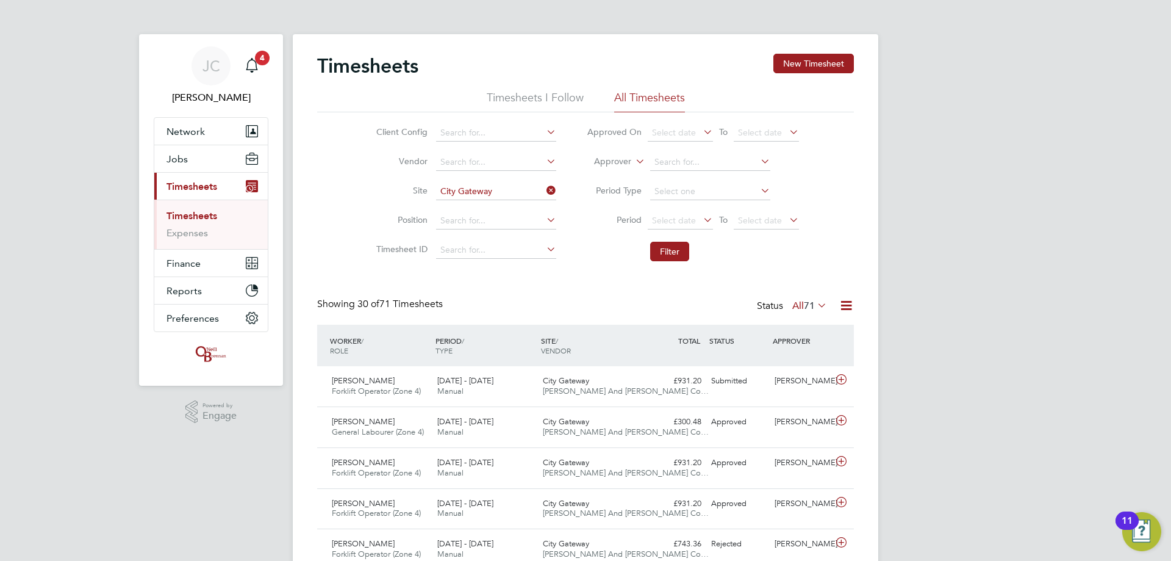
scroll to position [31, 106]
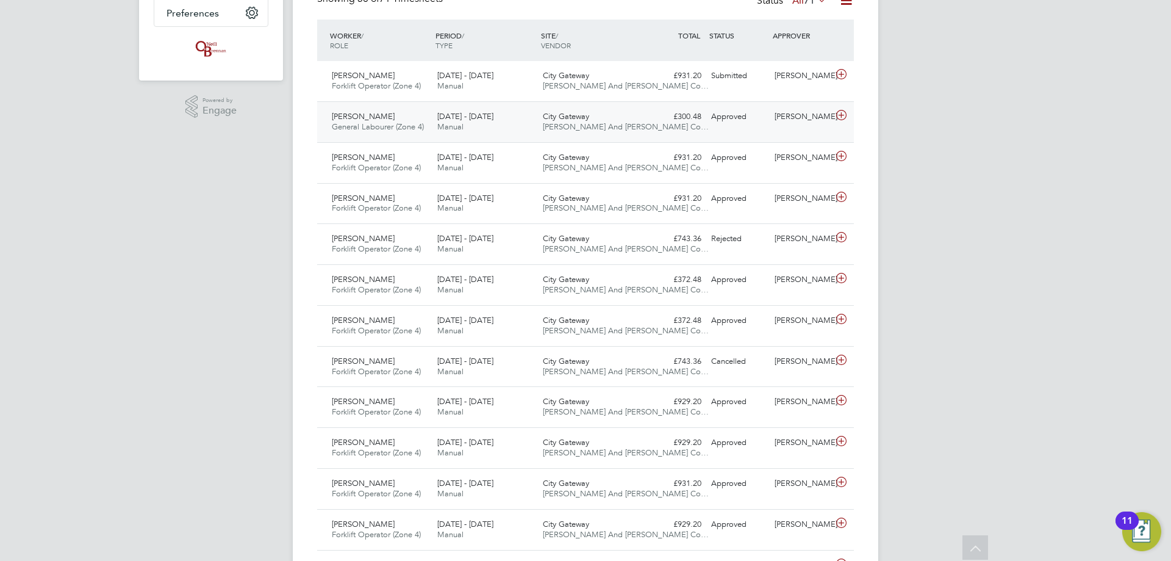
click at [383, 119] on div "£300.48 Approved" at bounding box center [674, 117] width 63 height 20
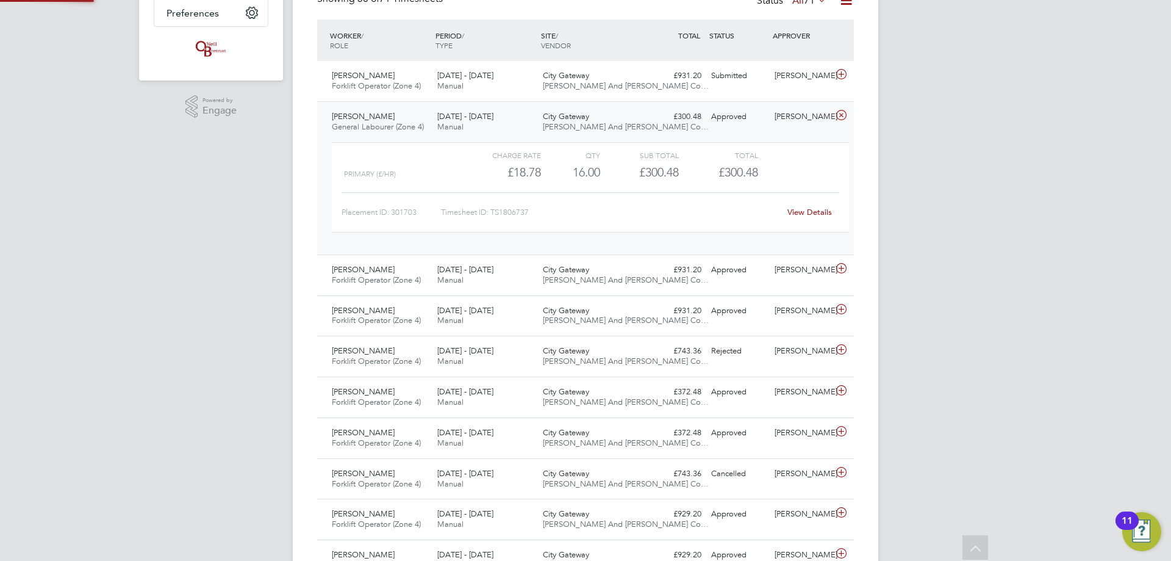
click at [383, 119] on div "£300.48 Approved" at bounding box center [674, 117] width 63 height 20
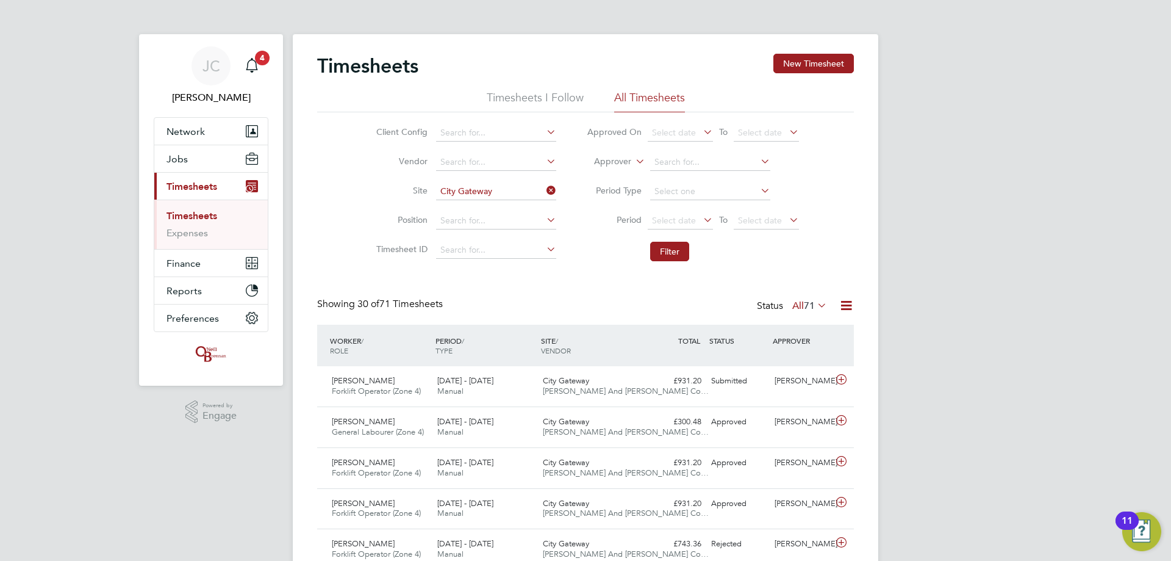
click at [383, 135] on icon at bounding box center [544, 190] width 0 height 17
click at [383, 135] on input at bounding box center [496, 191] width 120 height 17
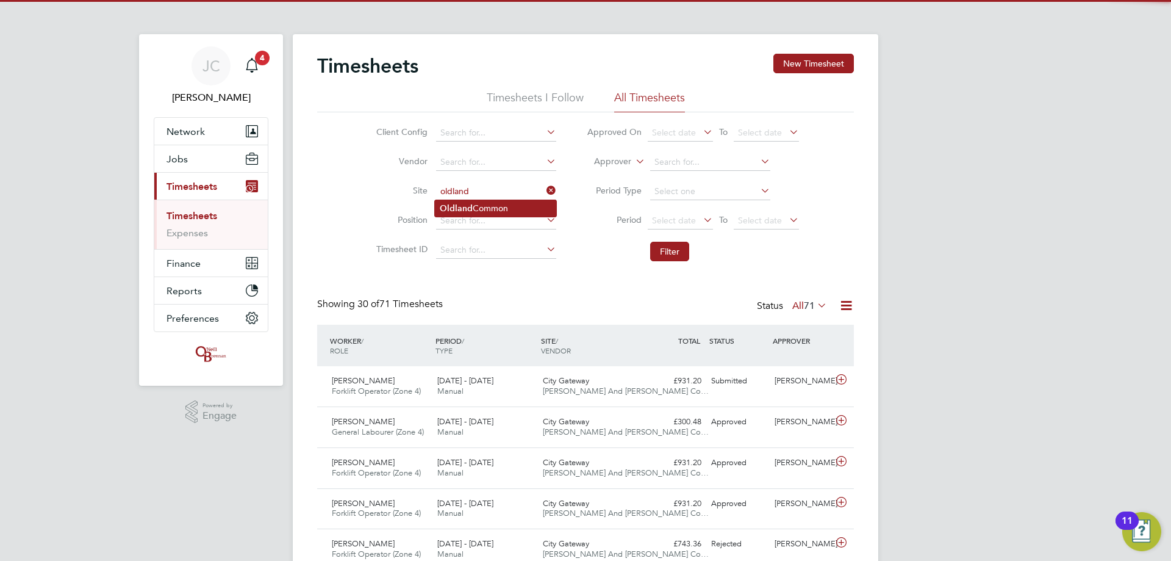
click at [383, 135] on li "Oldland Common" at bounding box center [495, 208] width 121 height 16
type input "Oldland Common"
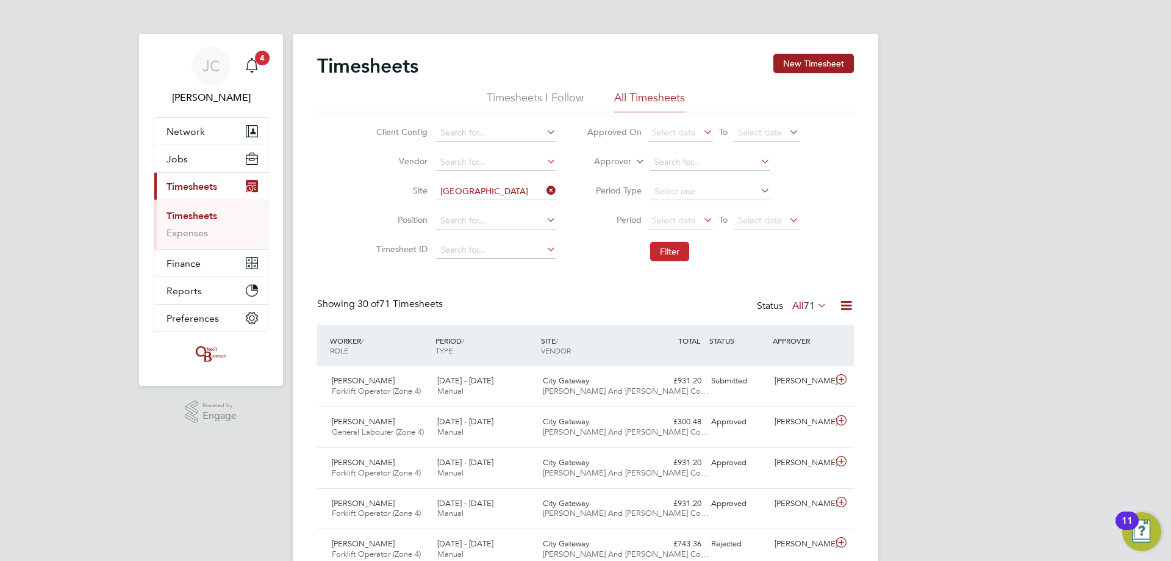
click at [383, 135] on button "Filter" at bounding box center [669, 252] width 39 height 20
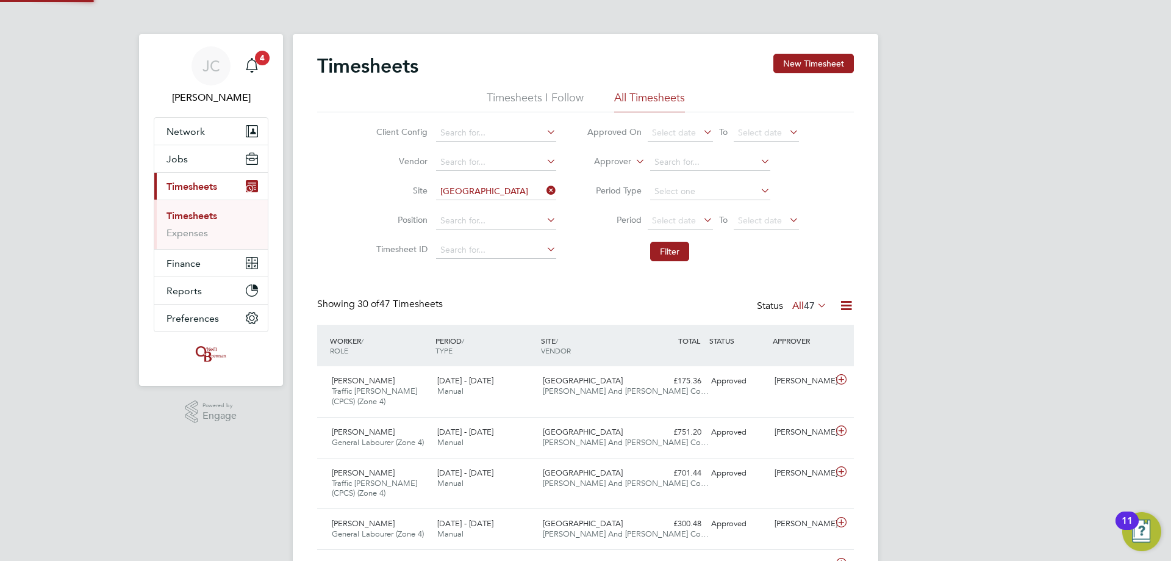
scroll to position [41, 106]
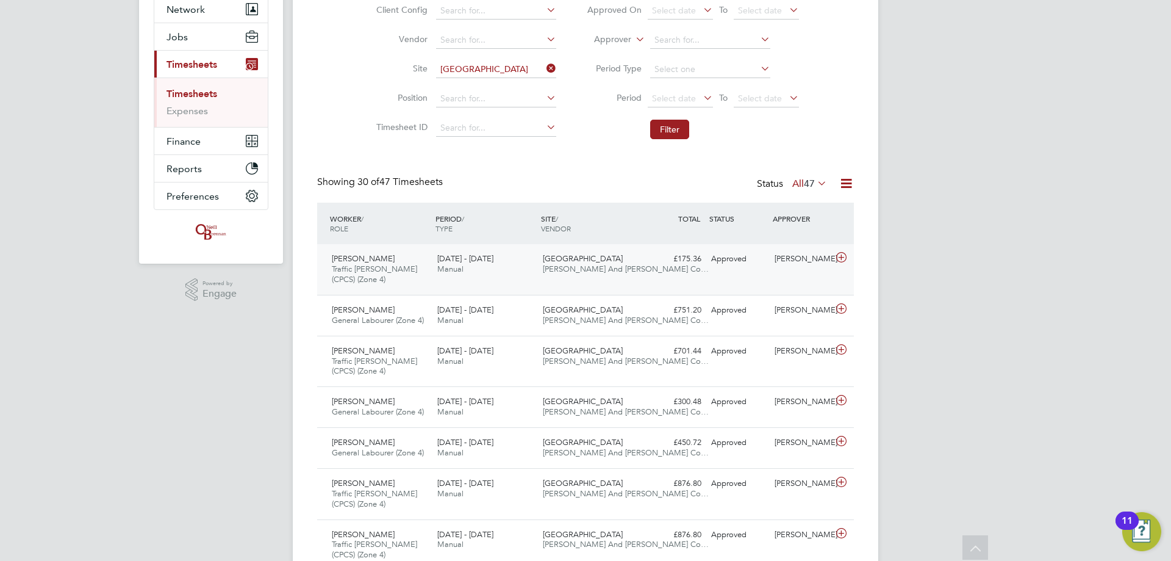
click at [383, 135] on span "[PERSON_NAME] And [PERSON_NAME] Co…" at bounding box center [626, 269] width 166 height 10
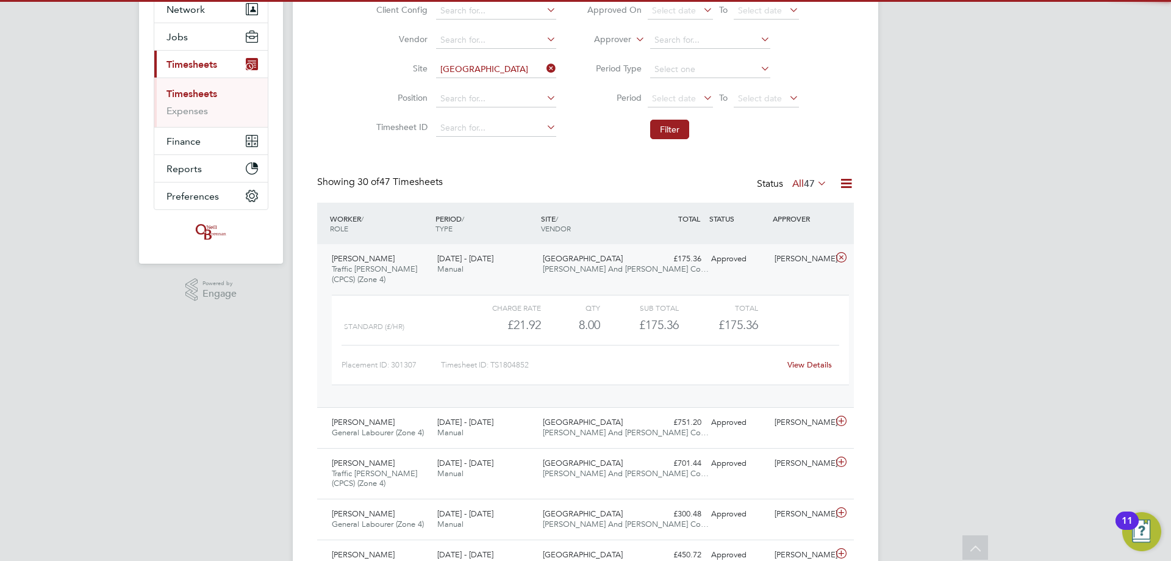
click at [383, 135] on span "[PERSON_NAME] And [PERSON_NAME] Co…" at bounding box center [626, 269] width 166 height 10
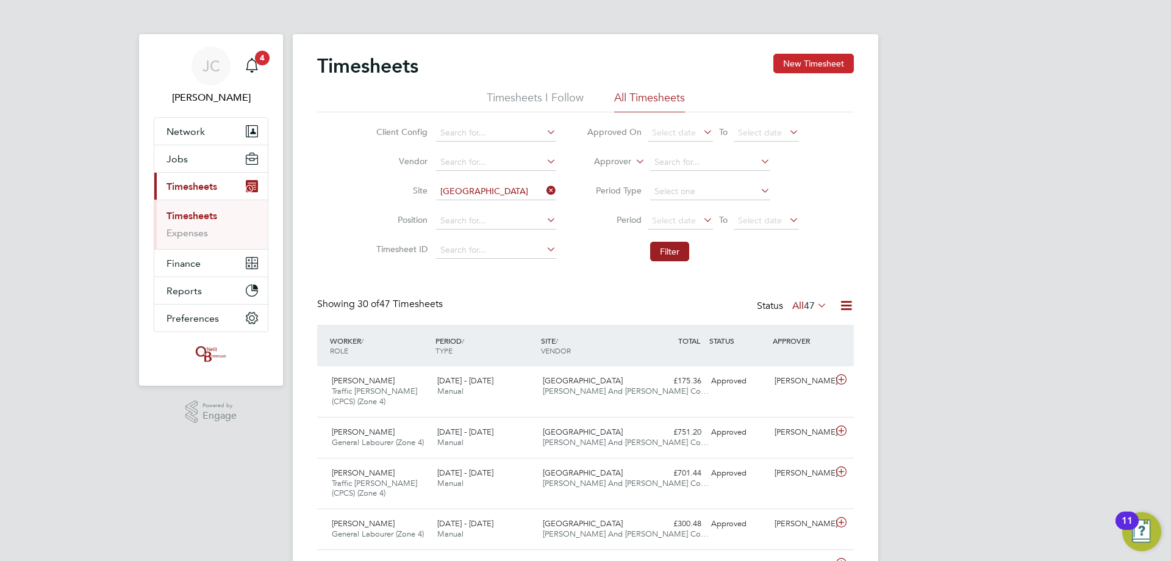
click at [383, 57] on button "New Timesheet" at bounding box center [814, 64] width 81 height 20
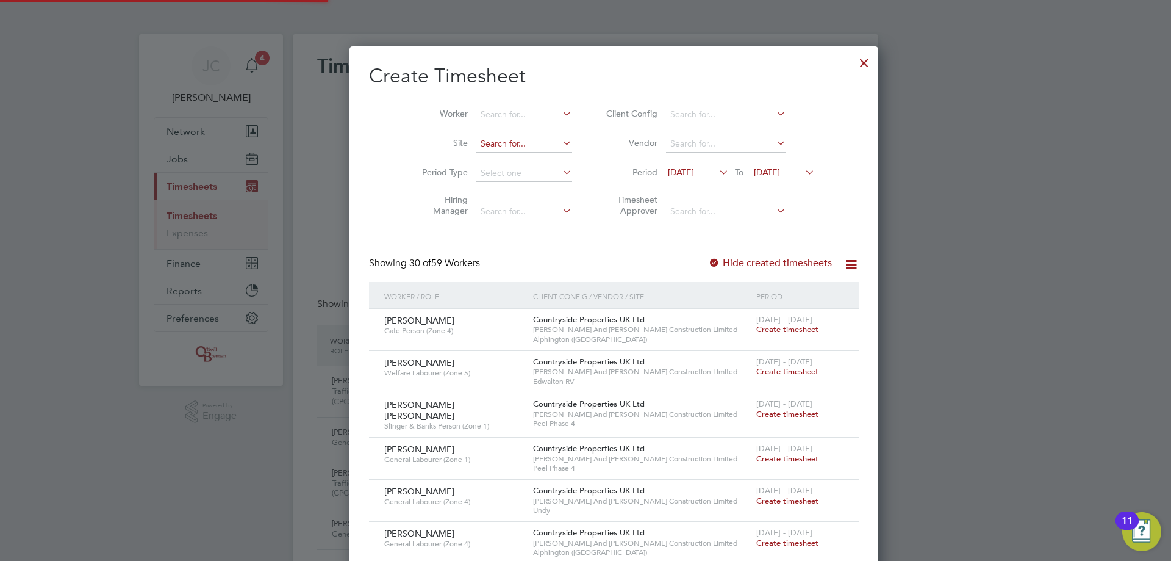
click at [383, 135] on input at bounding box center [525, 143] width 96 height 17
click at [383, 135] on li "Oldland Common" at bounding box center [495, 160] width 97 height 16
type input "Oldland Common"
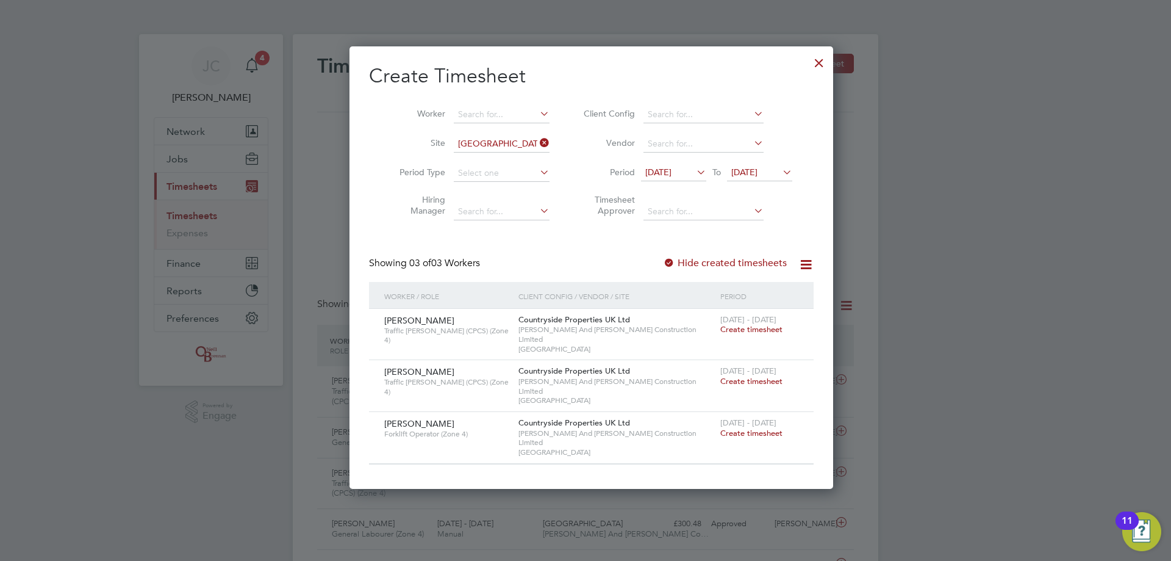
click at [383, 135] on icon at bounding box center [780, 172] width 0 height 17
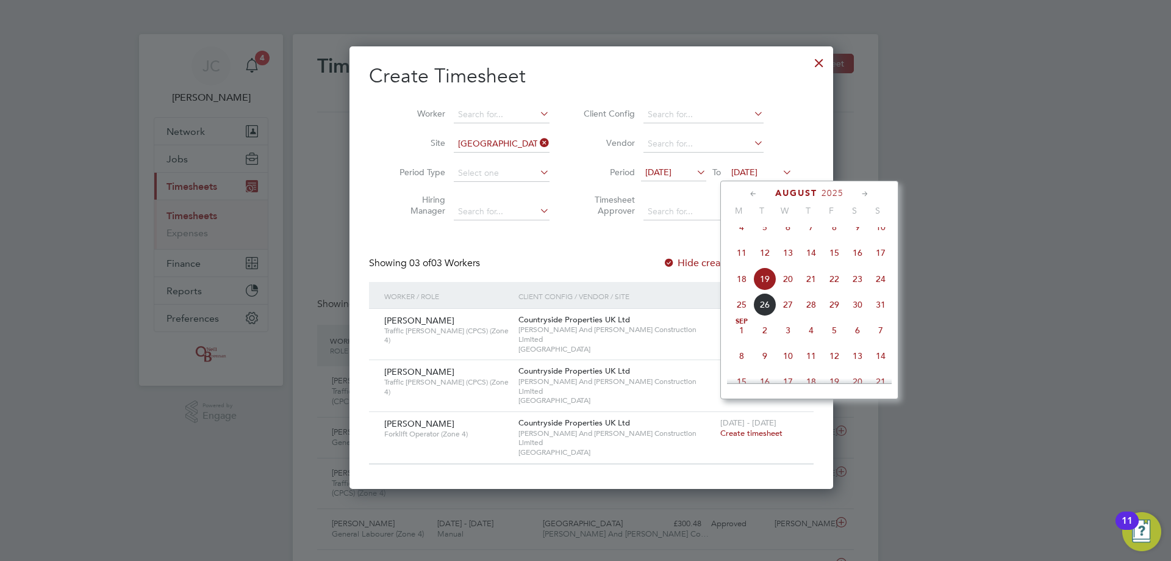
click at [383, 135] on span "26" at bounding box center [765, 304] width 23 height 23
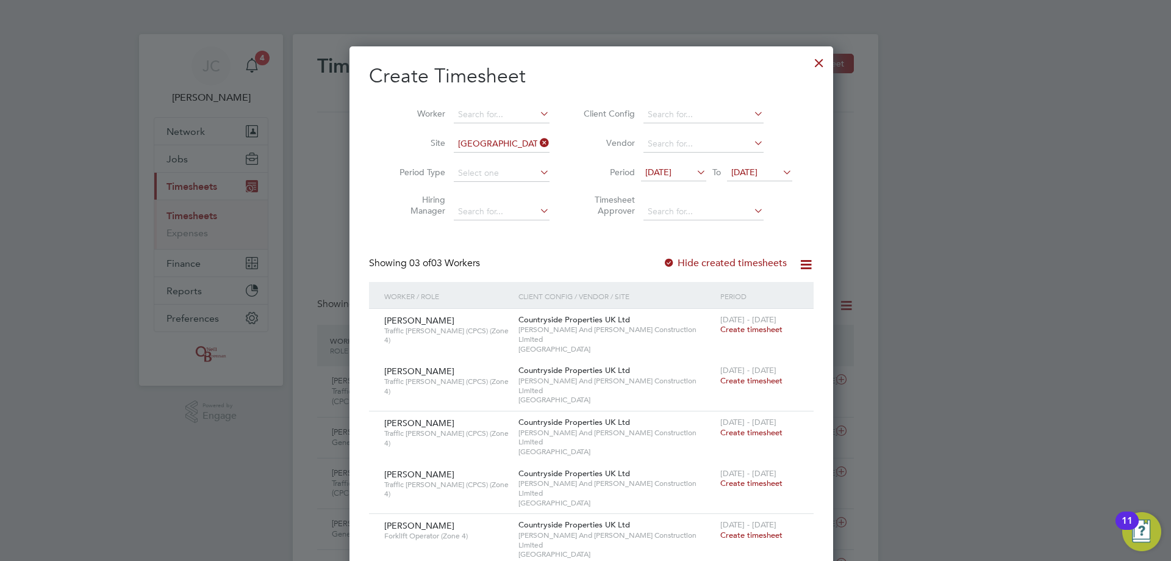
click at [383, 135] on span "Create timesheet" at bounding box center [752, 432] width 62 height 10
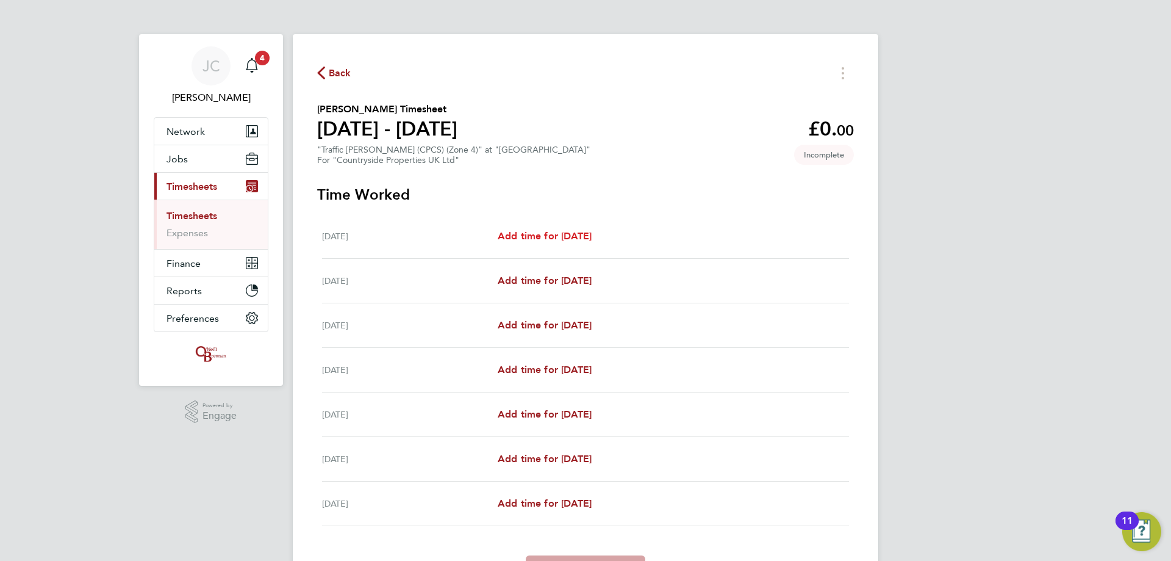
click at [383, 135] on span "Add time for Mon 18 Aug" at bounding box center [545, 236] width 94 height 12
select select "30"
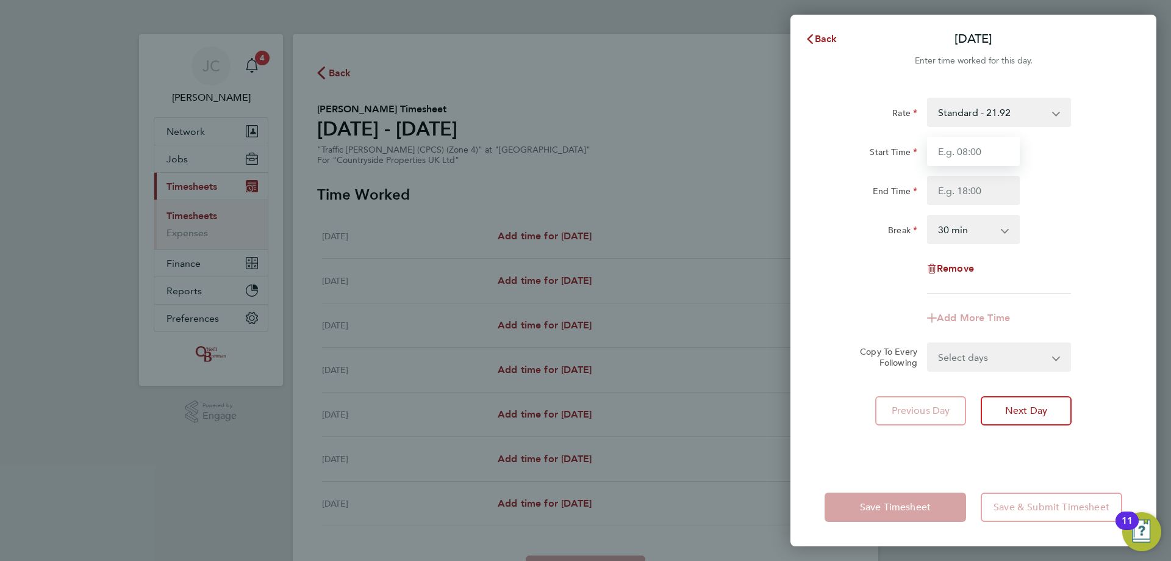
click at [383, 135] on input "Start Time" at bounding box center [973, 151] width 93 height 29
type input "08:00"
click at [383, 135] on input "End Time" at bounding box center [973, 190] width 93 height 29
type input "16:30"
click at [383, 135] on div "End Time 16:30" at bounding box center [974, 190] width 308 height 29
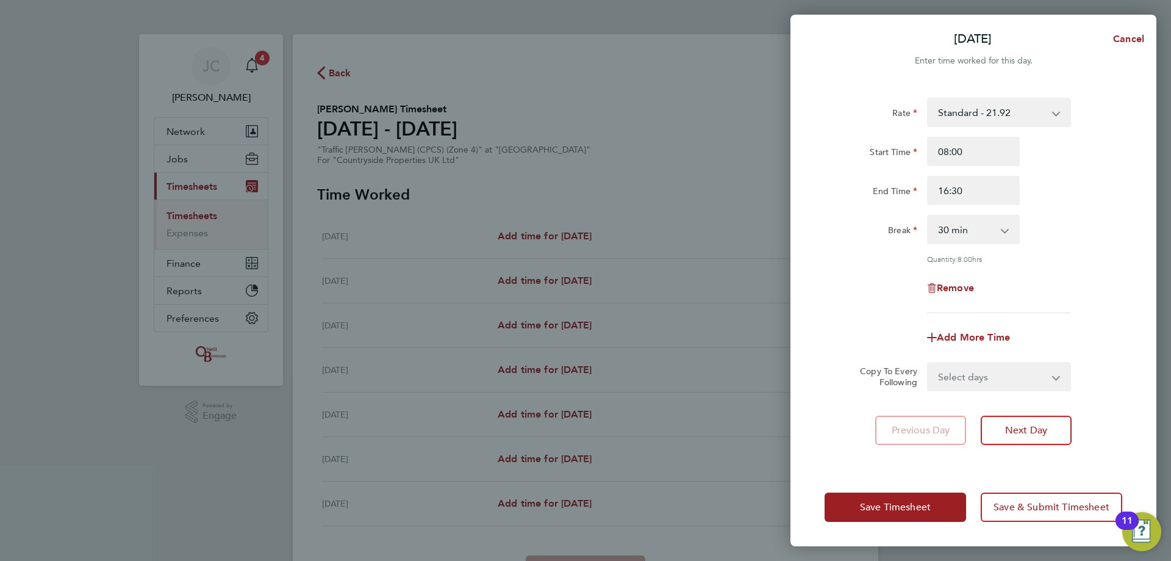
click at [383, 135] on div "End Time 16:30" at bounding box center [974, 190] width 308 height 29
click at [383, 135] on select "Select days Day Weekday (Mon-Fri) Weekend (Sat-Sun) Tuesday Wednesday Thursday …" at bounding box center [993, 376] width 128 height 27
select select "DAY"
click at [383, 135] on select "Select days Day Weekday (Mon-Fri) Weekend (Sat-Sun) Tuesday Wednesday Thursday …" at bounding box center [993, 376] width 128 height 27
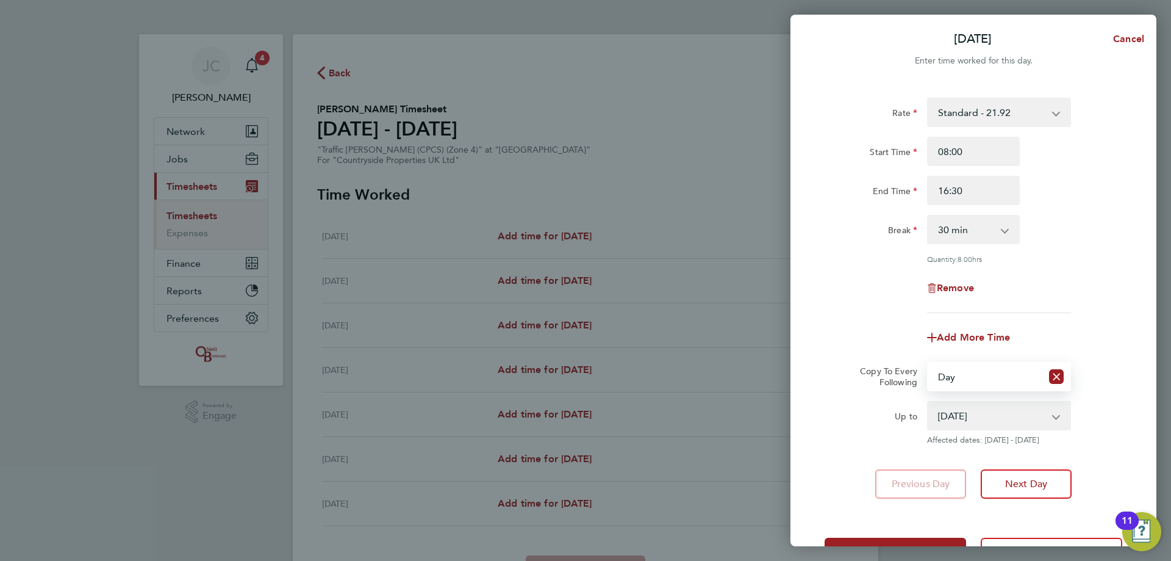
drag, startPoint x: 1027, startPoint y: 387, endPoint x: 982, endPoint y: 417, distance: 54.3
click at [383, 135] on select "19 Aug 2025 20 Aug 2025 21 Aug 2025 22 Aug 2025 23 Aug 2025 24 Aug 2025" at bounding box center [992, 415] width 127 height 27
select select "2025-08-22"
click at [383, 135] on select "19 Aug 2025 20 Aug 2025 21 Aug 2025 22 Aug 2025 23 Aug 2025 24 Aug 2025" at bounding box center [992, 415] width 127 height 27
click at [383, 135] on div "Add More Time" at bounding box center [974, 337] width 308 height 29
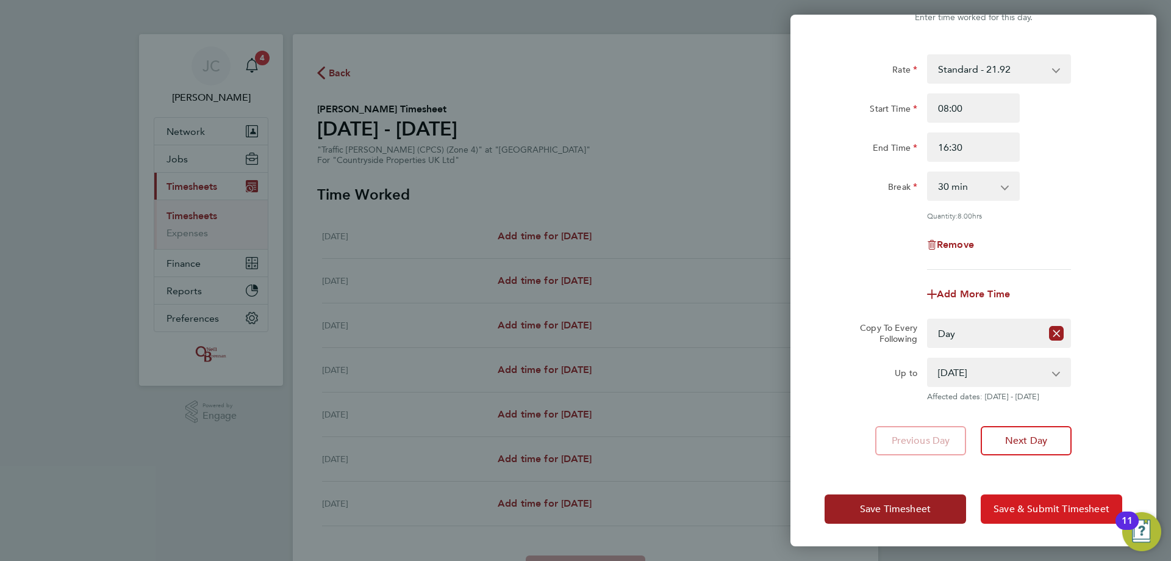
scroll to position [44, 0]
click at [383, 135] on span "Save & Submit Timesheet" at bounding box center [1052, 508] width 116 height 12
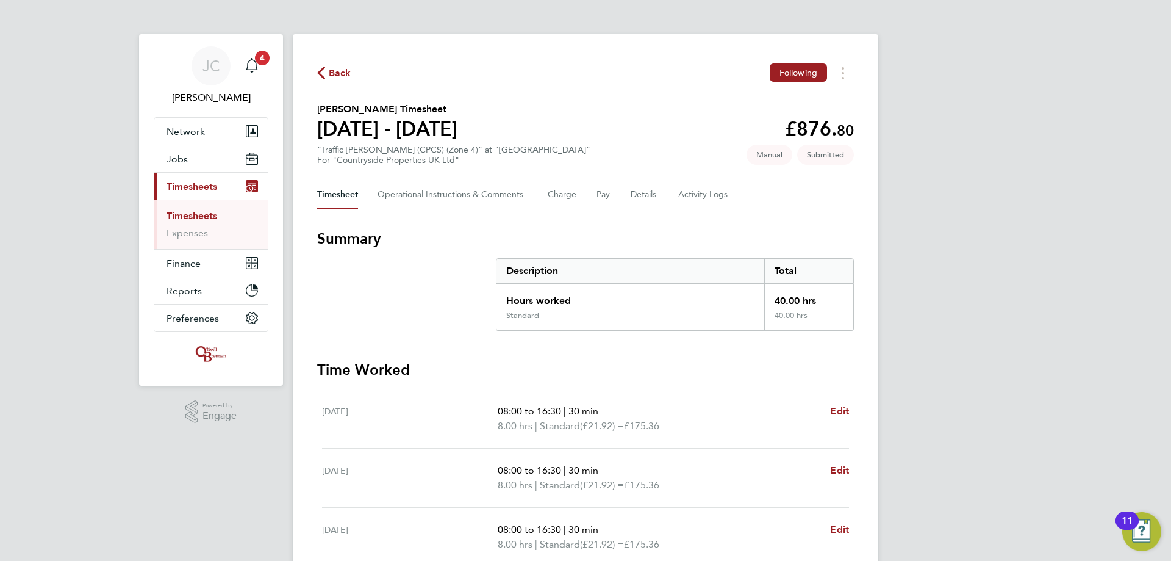
click at [212, 135] on link "Timesheets" at bounding box center [192, 216] width 51 height 12
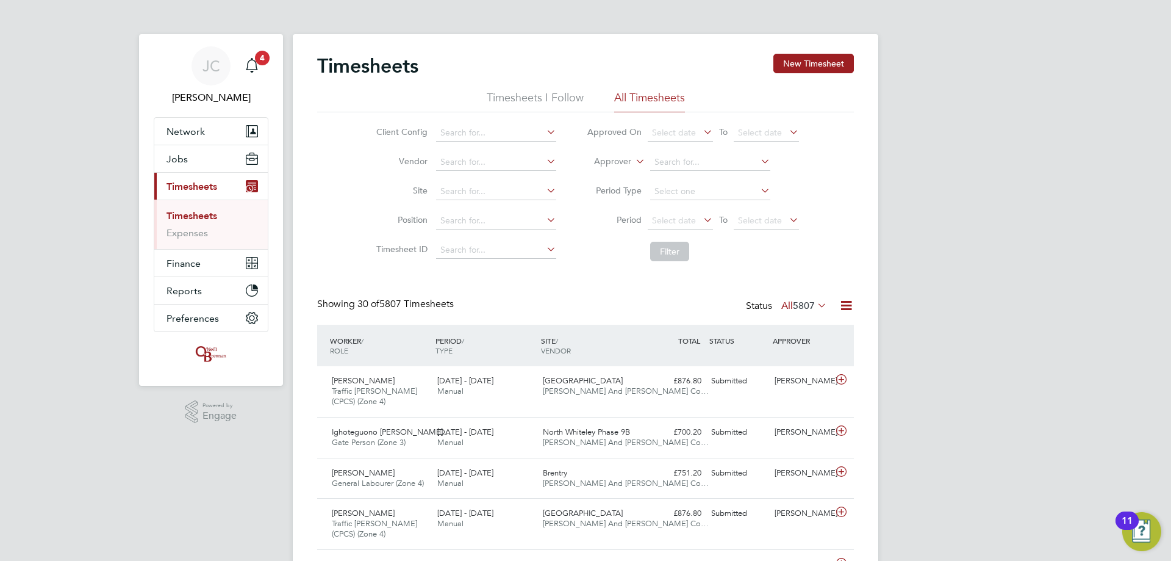
scroll to position [31, 106]
click at [383, 135] on span "Oldland Common" at bounding box center [583, 380] width 80 height 10
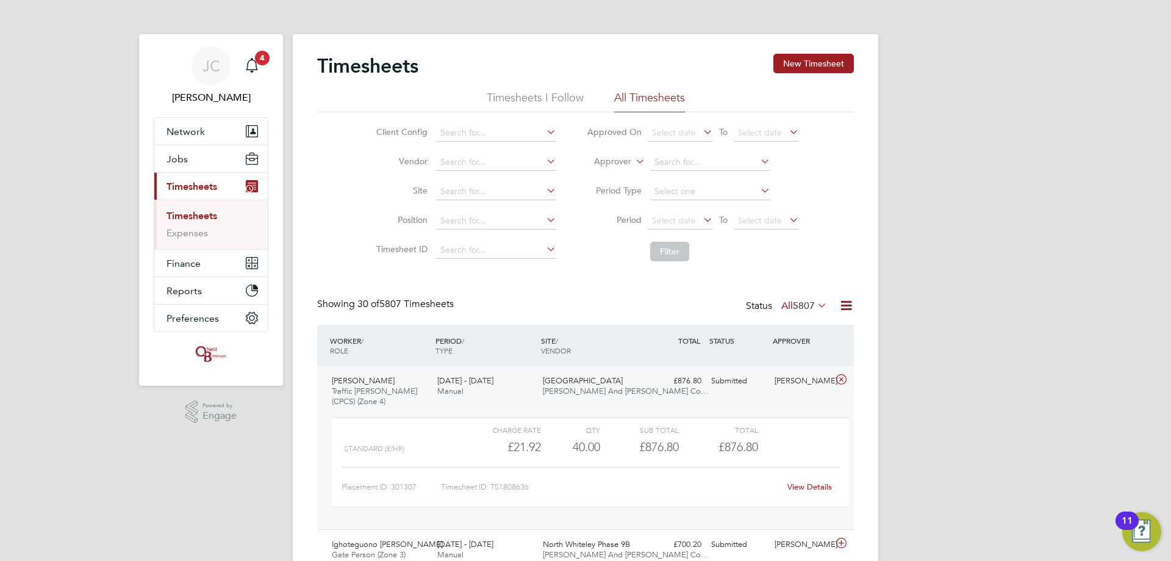
click at [383, 135] on span "Oldland Common" at bounding box center [583, 380] width 80 height 10
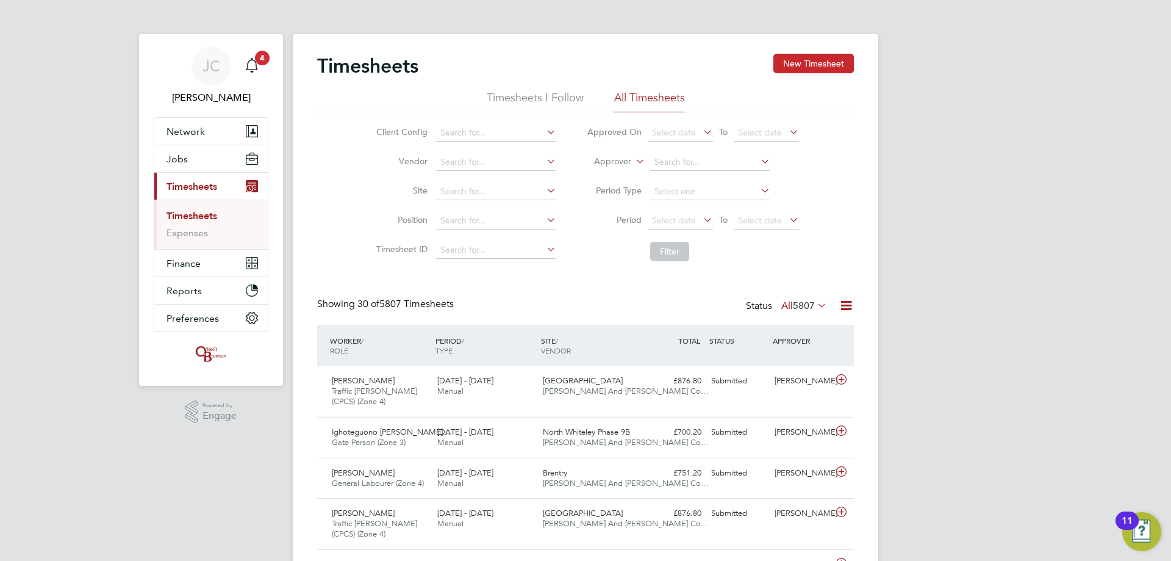
click at [383, 58] on button "New Timesheet" at bounding box center [814, 64] width 81 height 20
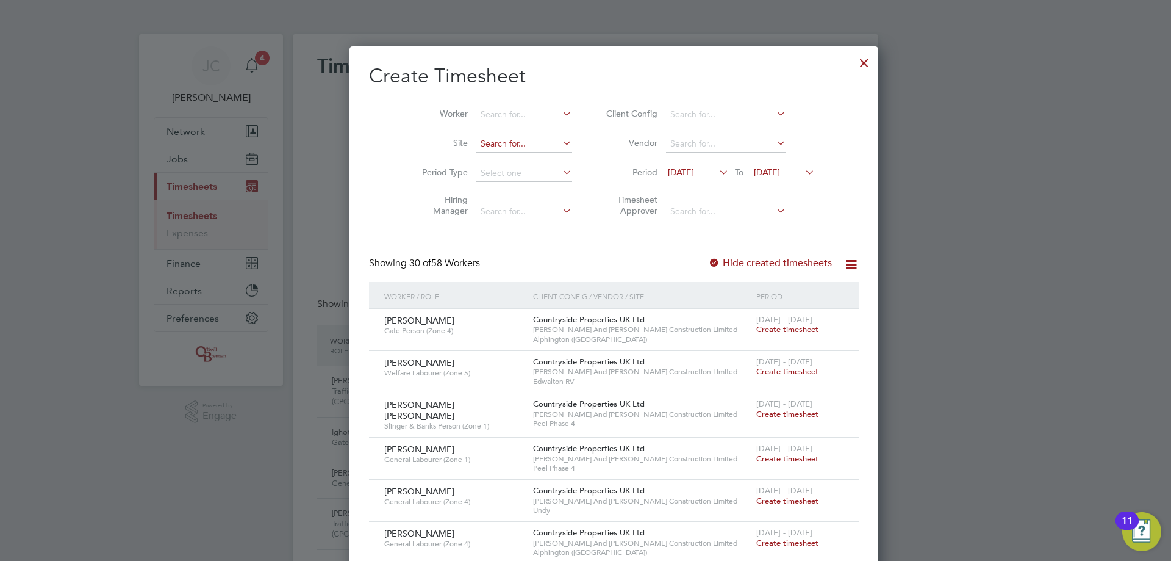
click at [383, 135] on input at bounding box center [525, 143] width 96 height 17
click at [383, 135] on b "Oldland" at bounding box center [468, 160] width 33 height 10
type input "Oldland Common"
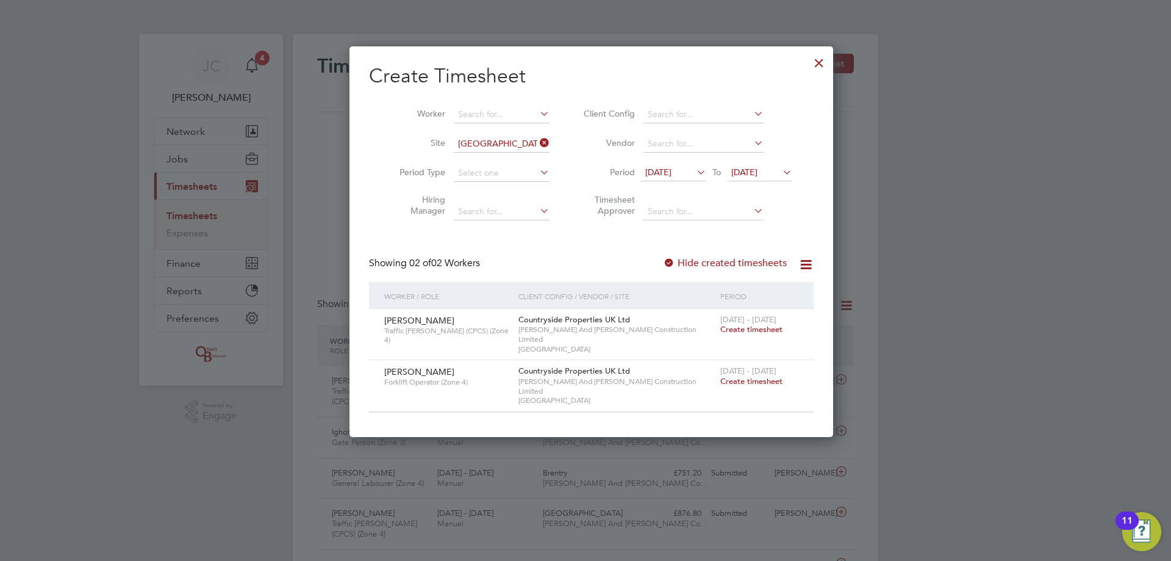
click at [383, 135] on span "Create timesheet" at bounding box center [752, 381] width 62 height 10
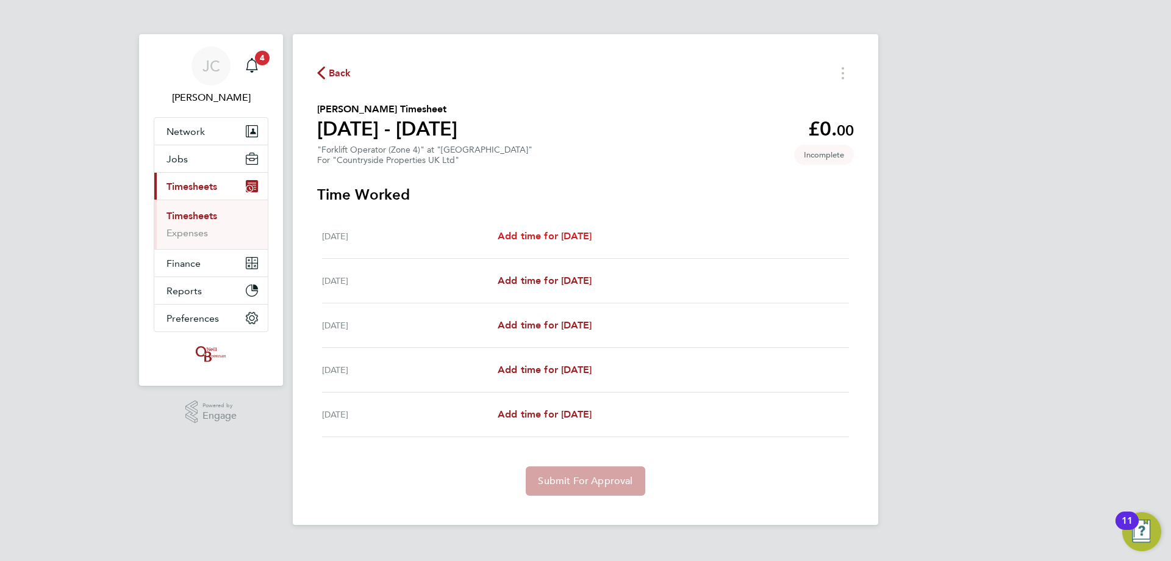
click at [383, 135] on span "Add time for Mon 18 Aug" at bounding box center [545, 236] width 94 height 12
select select "30"
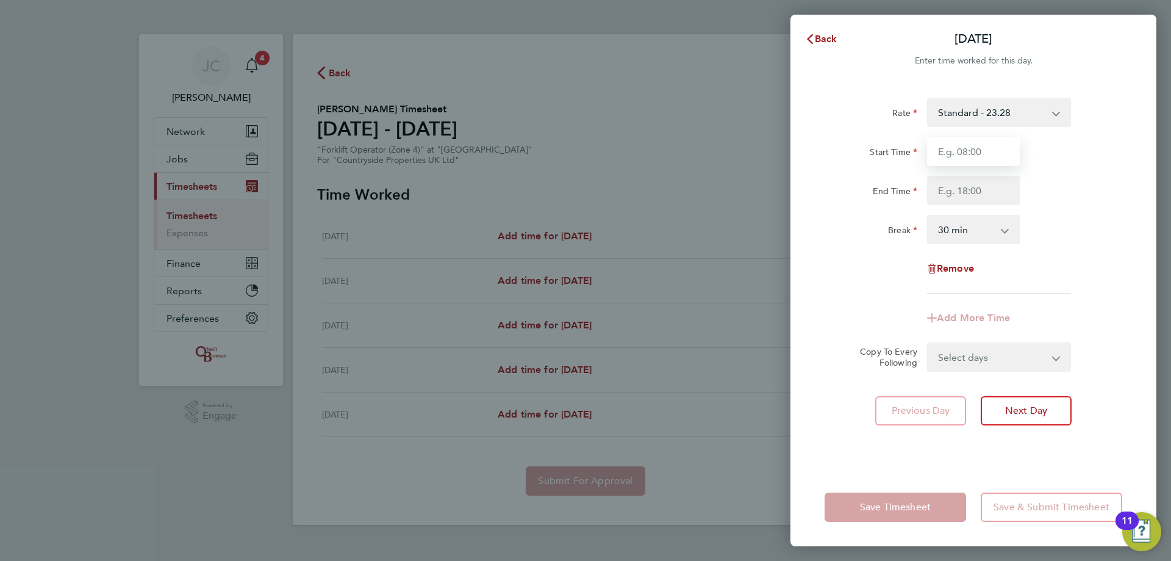
click at [383, 135] on input "Start Time" at bounding box center [973, 151] width 93 height 29
click at [383, 135] on div "Start Time" at bounding box center [974, 151] width 308 height 29
click at [383, 135] on input "Start Time" at bounding box center [973, 151] width 93 height 29
type input "08:00"
click at [383, 135] on input "End Time" at bounding box center [973, 190] width 93 height 29
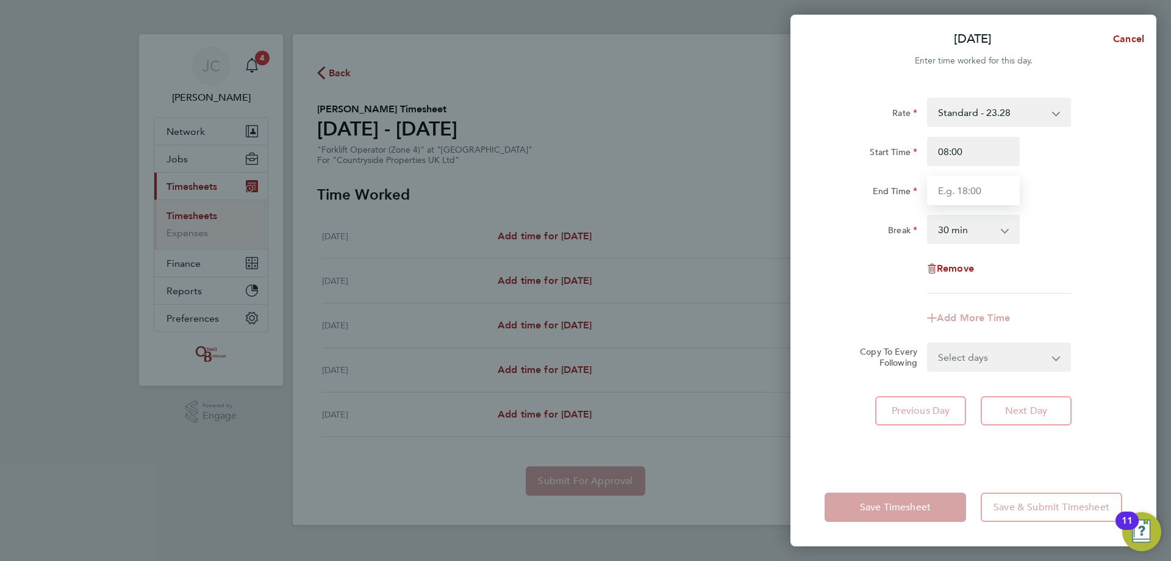
type input "16:30"
click at [383, 135] on div "Rate Standard - 23.28 Start Time 08:00 End Time 16:30 Break 0 min 15 min 30 min…" at bounding box center [974, 196] width 298 height 196
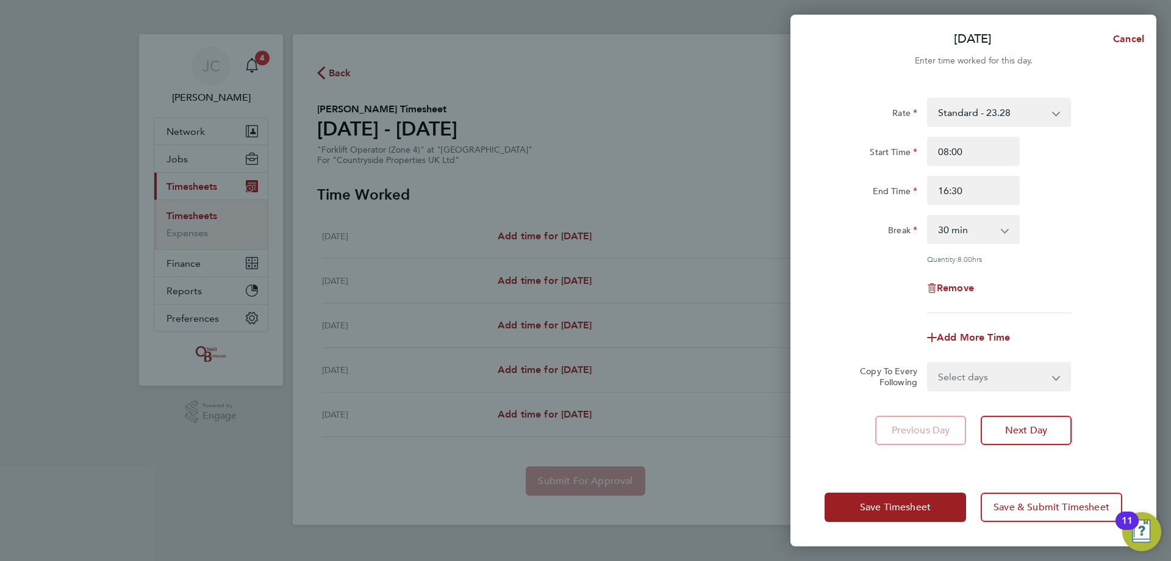
click at [383, 135] on select "Select days Day Tuesday Wednesday Thursday Friday" at bounding box center [993, 376] width 128 height 27
select select "DAY"
click at [383, 135] on select "Select days Day Tuesday Wednesday Thursday Friday" at bounding box center [993, 376] width 128 height 27
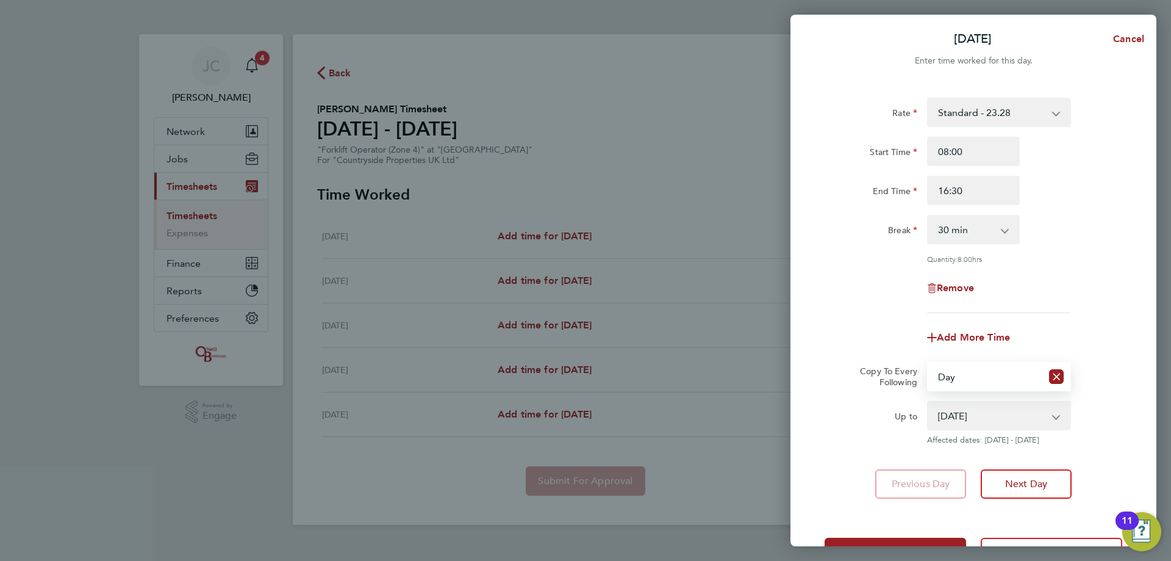
click at [383, 135] on select "19 Aug 2025 20 Aug 2025 21 Aug 2025 22 Aug 2025" at bounding box center [992, 415] width 127 height 27
select select "2025-08-20"
click at [383, 135] on select "19 Aug 2025 20 Aug 2025 21 Aug 2025 22 Aug 2025" at bounding box center [992, 415] width 127 height 27
click at [383, 135] on app-timesheet-line-form-group "Rate Standard - 23.28 Start Time 08:00 End Time 16:30 Break 0 min 15 min 30 min…" at bounding box center [974, 225] width 298 height 254
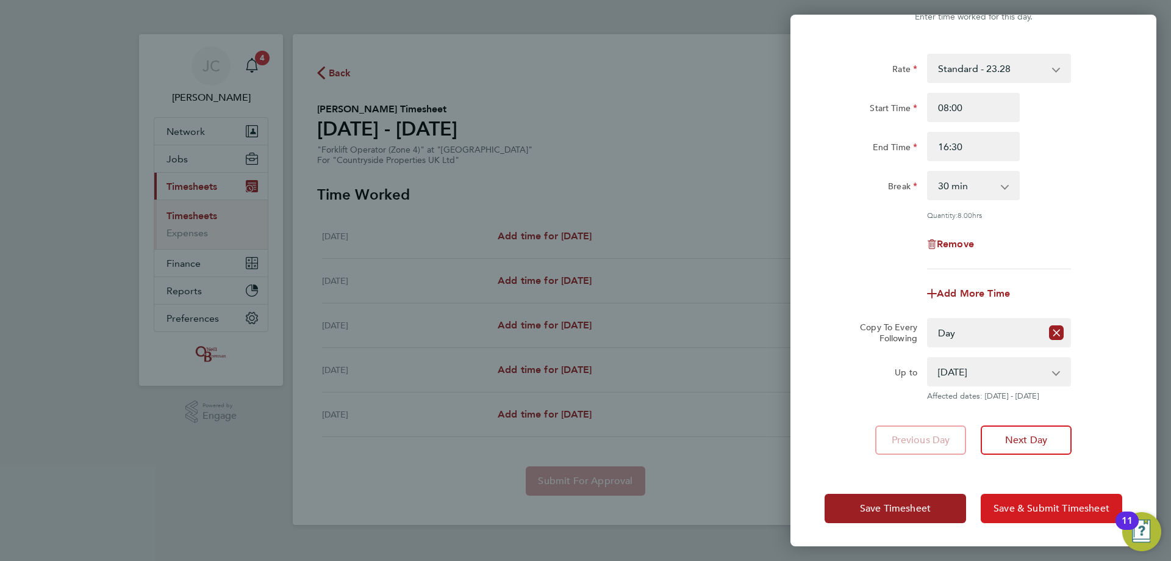
click at [383, 135] on span "Save & Submit Timesheet" at bounding box center [1052, 508] width 116 height 12
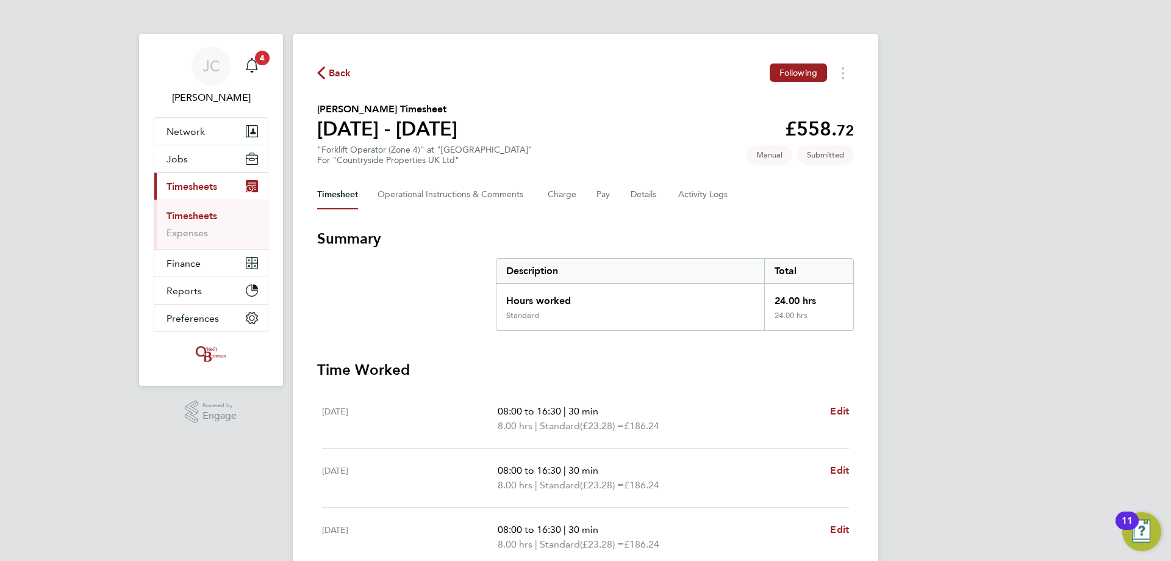
click at [200, 135] on link "Timesheets" at bounding box center [192, 216] width 51 height 12
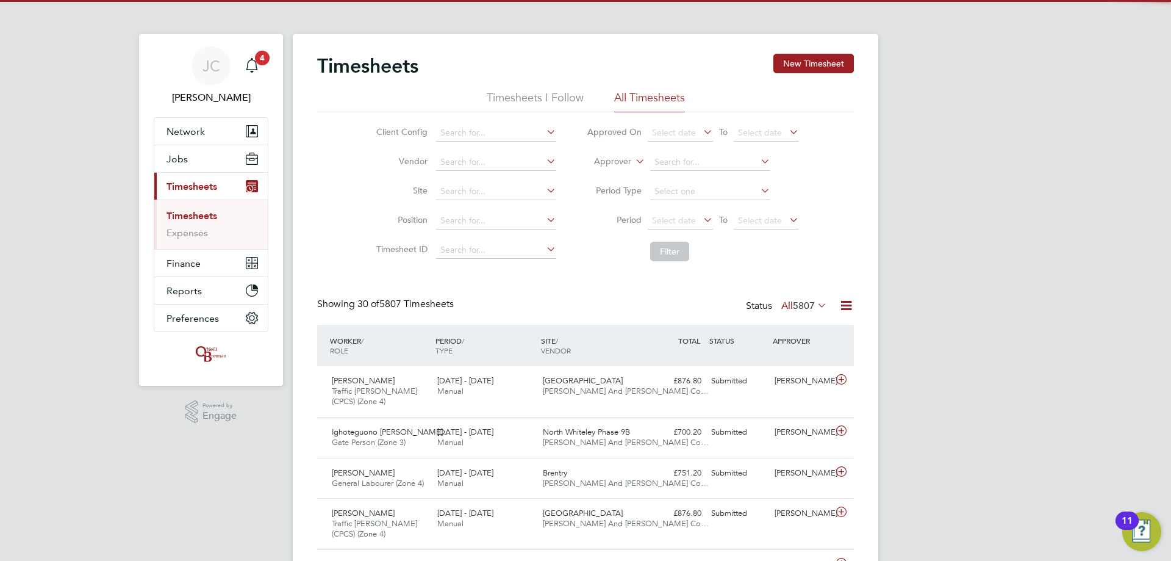
scroll to position [31, 106]
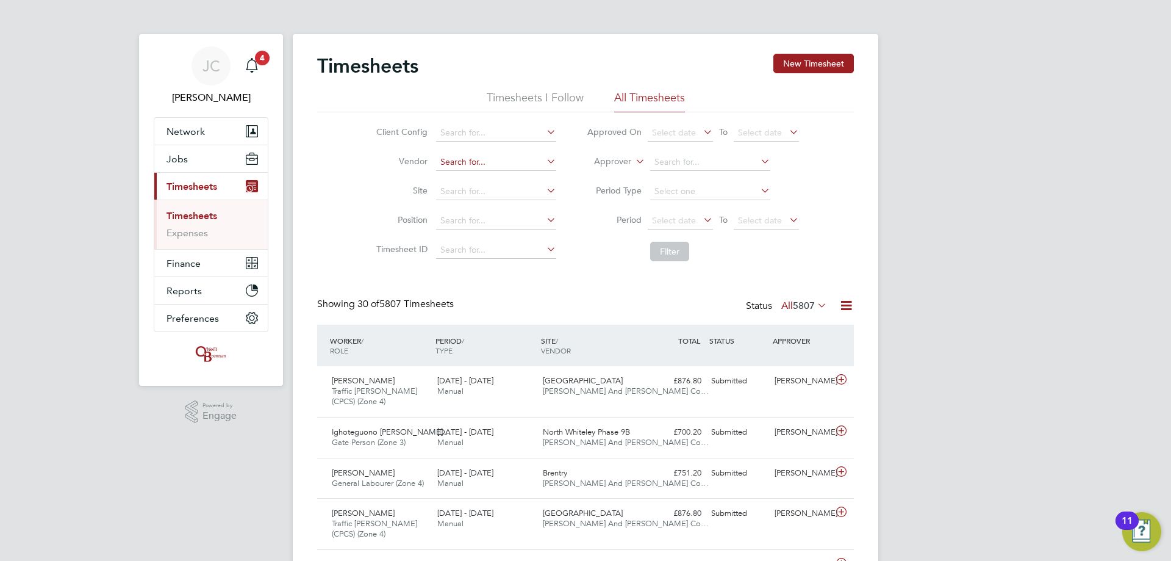
click at [383, 135] on input at bounding box center [496, 162] width 120 height 17
click at [383, 135] on input at bounding box center [496, 191] width 120 height 17
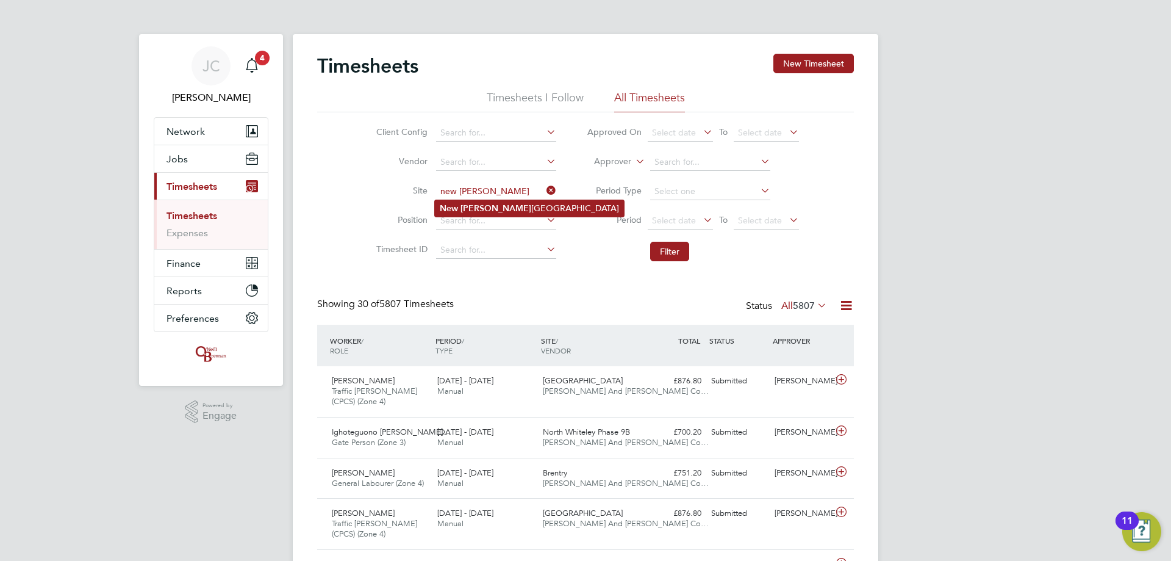
click at [383, 135] on li "New Foss eway Road" at bounding box center [529, 208] width 189 height 16
type input "New Fosseway Road"
click at [383, 135] on button "Filter" at bounding box center [669, 252] width 39 height 20
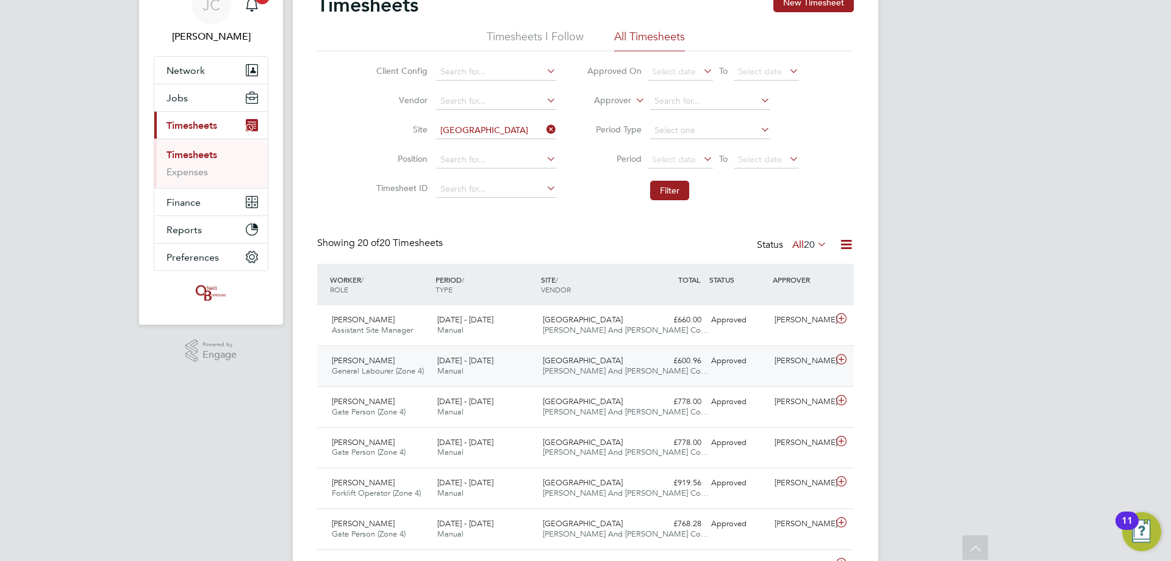
click at [383, 135] on div "New Fosseway Road O'Neill And Brennan Co…" at bounding box center [591, 366] width 106 height 31
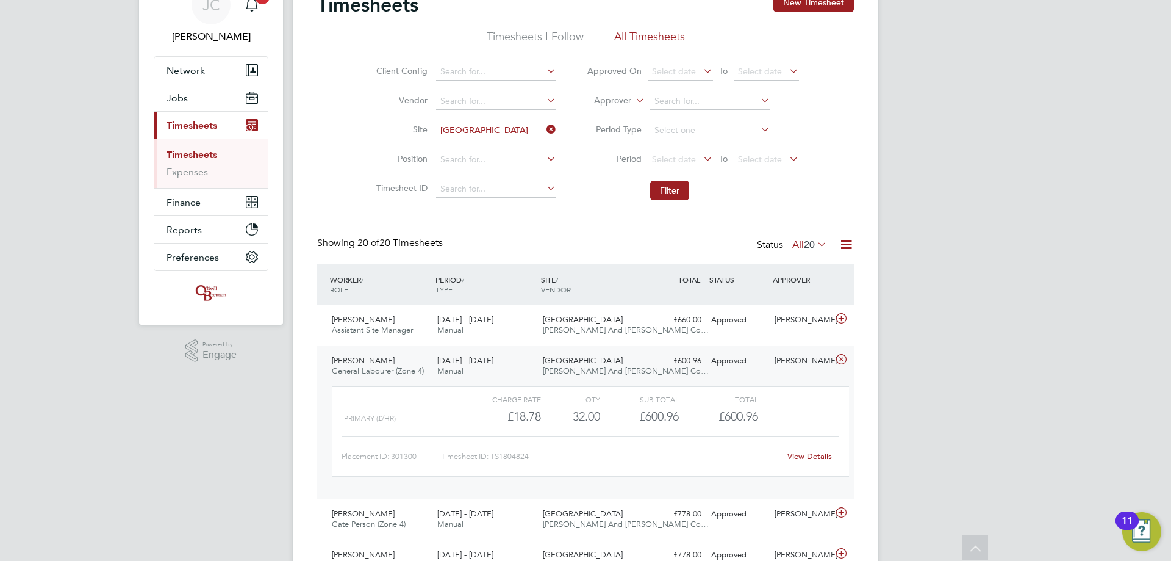
click at [383, 135] on div "New Fosseway Road O'Neill And Brennan Co…" at bounding box center [591, 366] width 106 height 31
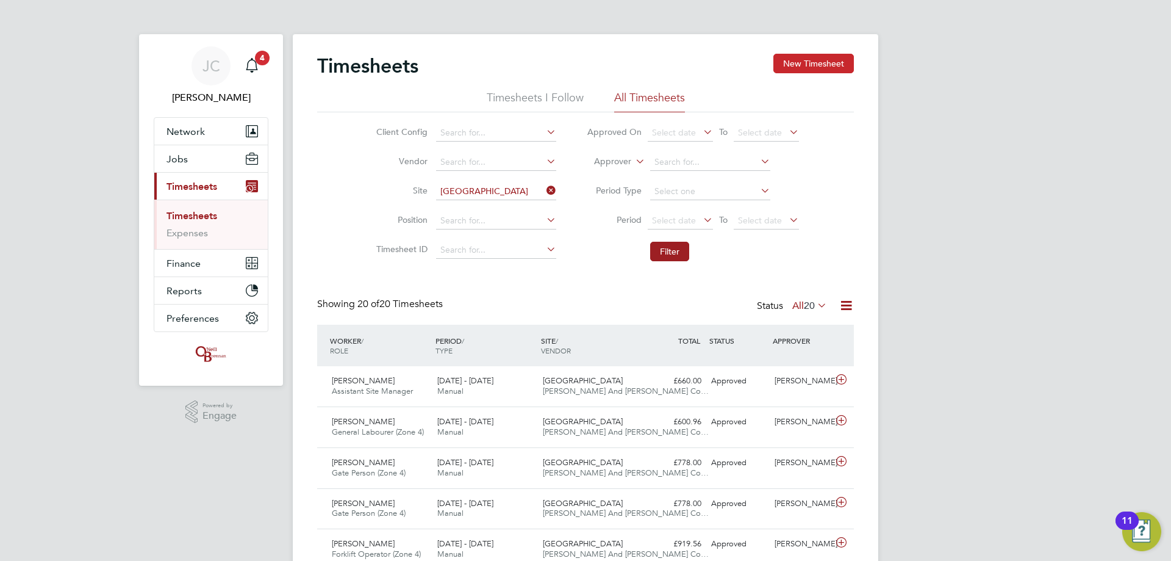
click at [383, 59] on button "New Timesheet" at bounding box center [814, 64] width 81 height 20
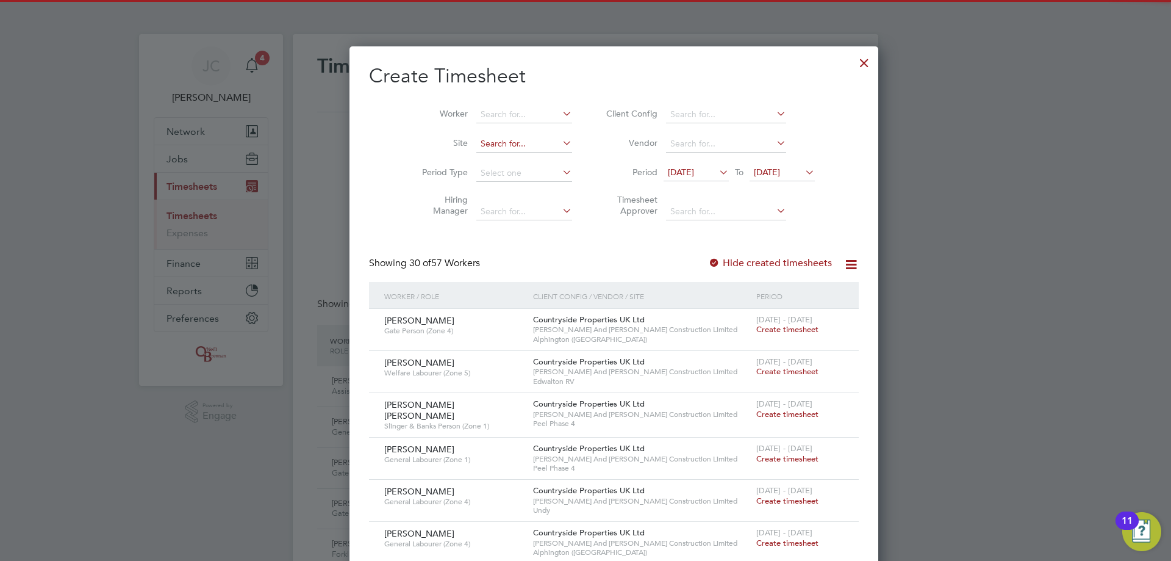
click at [383, 135] on input at bounding box center [525, 143] width 96 height 17
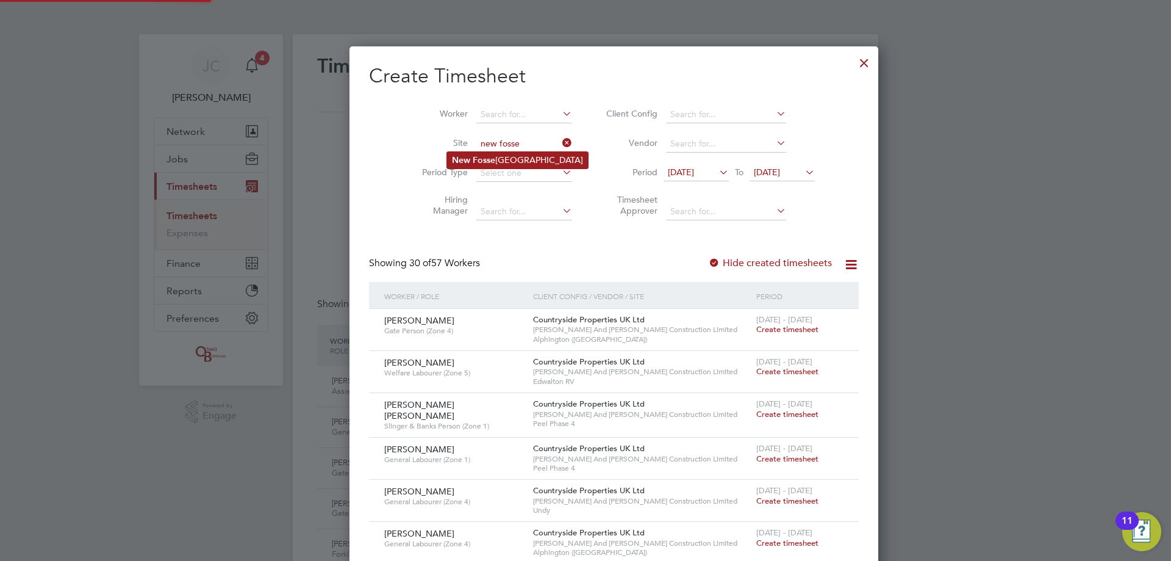
click at [383, 135] on li "New Fosse way Road" at bounding box center [517, 160] width 141 height 16
type input "New Fosseway Road"
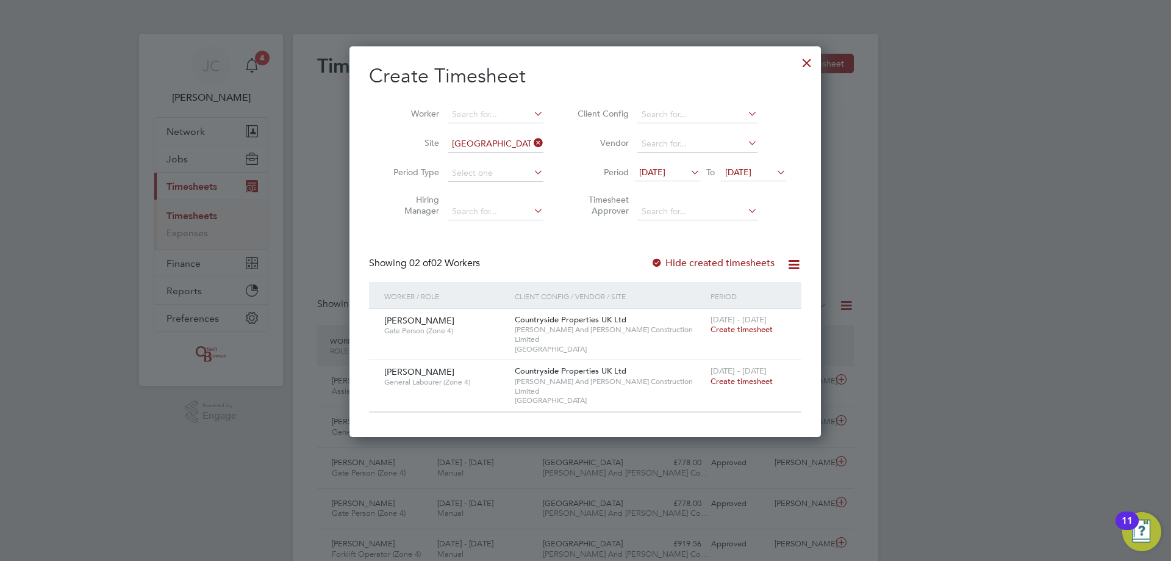
drag, startPoint x: 808, startPoint y: 59, endPoint x: 806, endPoint y: 72, distance: 13.5
click at [383, 60] on div at bounding box center [807, 60] width 22 height 22
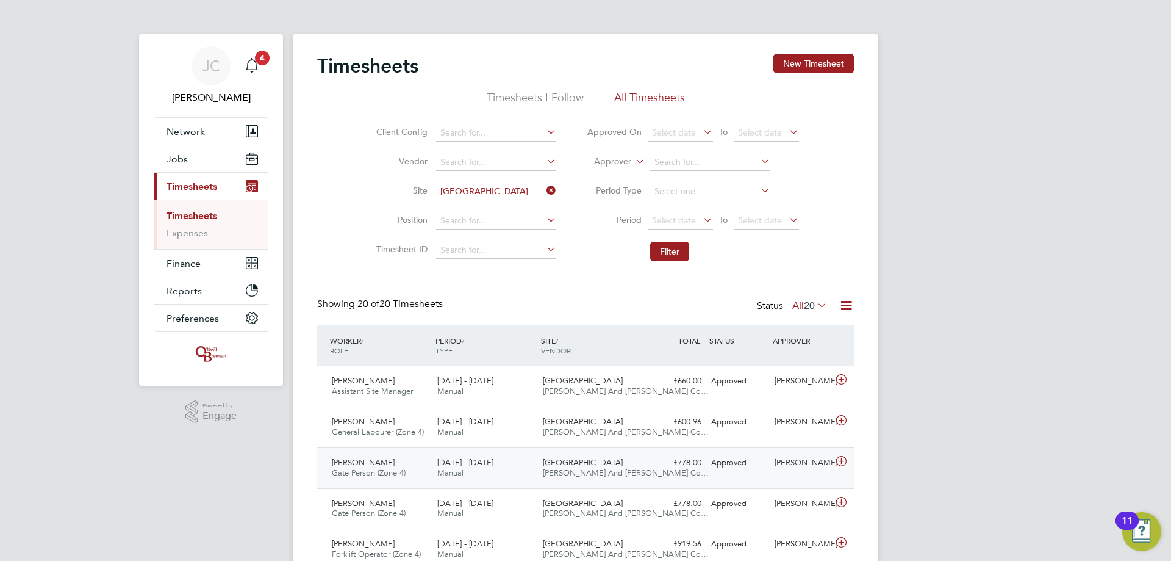
click at [383, 135] on span "New Fosseway Road" at bounding box center [583, 462] width 80 height 10
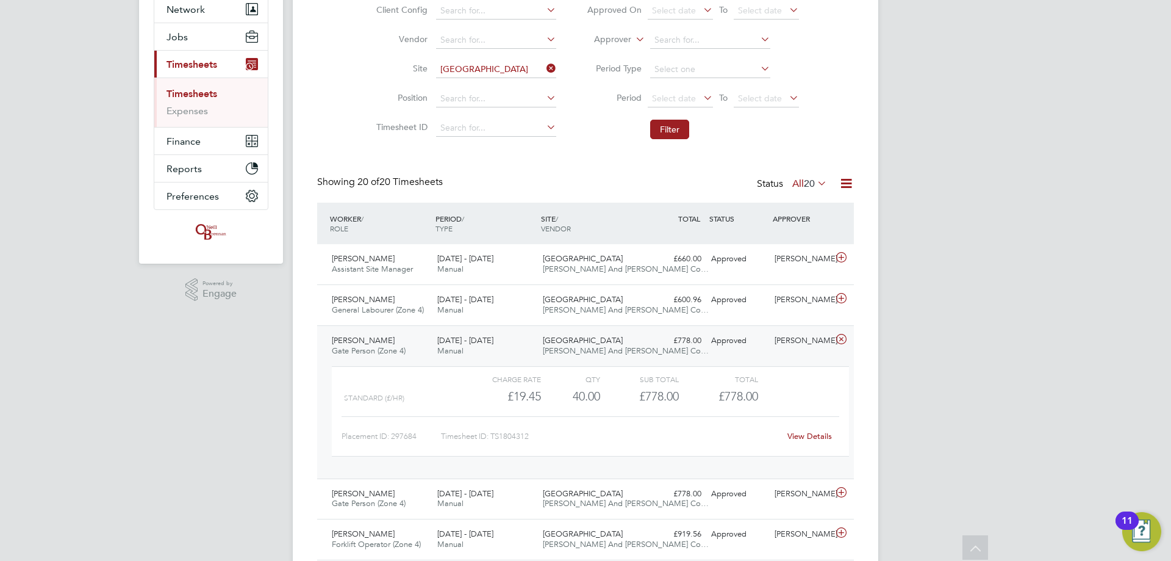
click at [383, 135] on div "William Boadu Gate Person (Zone 4) 11 - 17 Aug 2025 11 - 17 Aug 2025 Manual New…" at bounding box center [585, 401] width 537 height 153
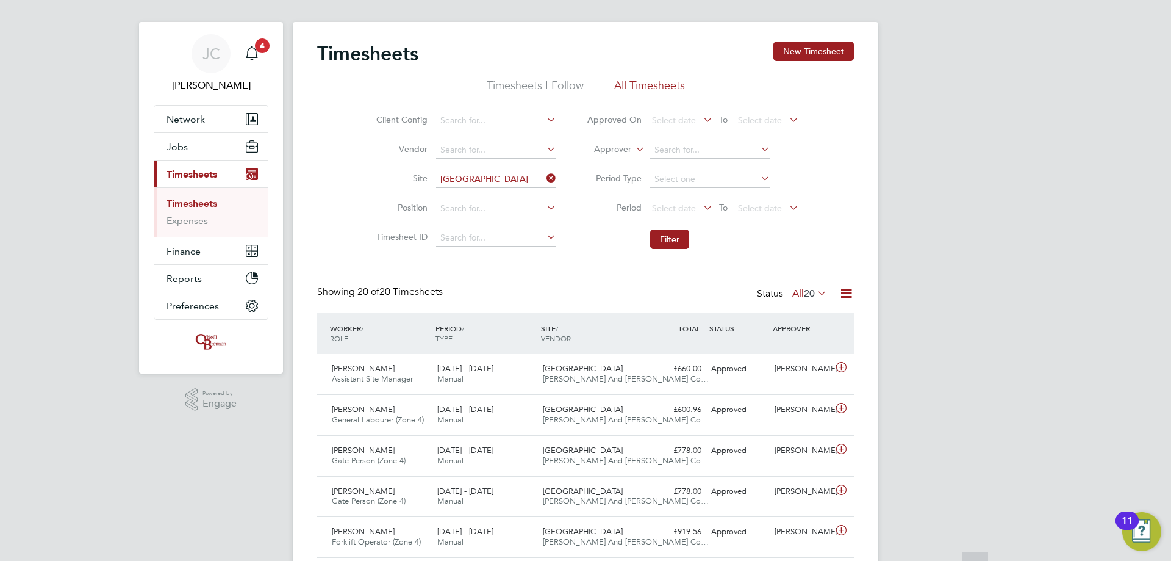
scroll to position [0, 0]
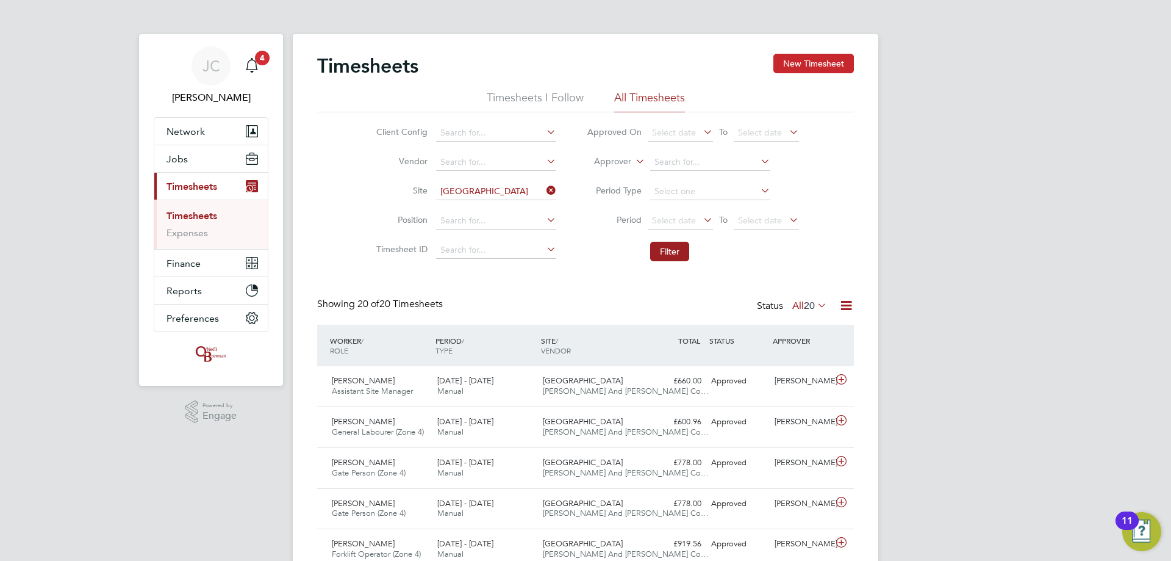
click at [383, 59] on button "New Timesheet" at bounding box center [814, 64] width 81 height 20
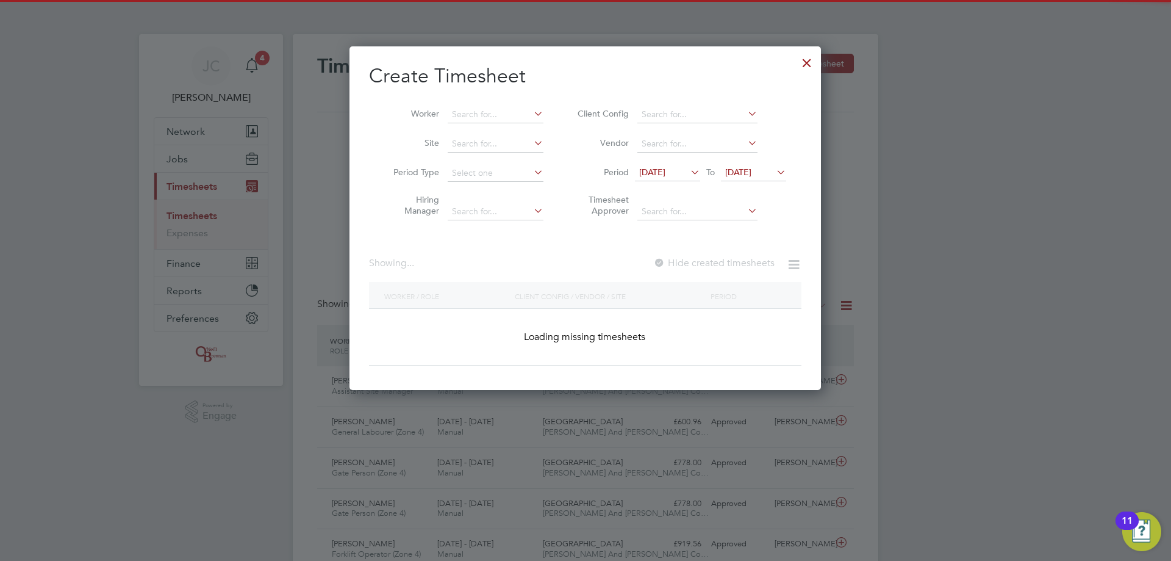
scroll to position [1923, 472]
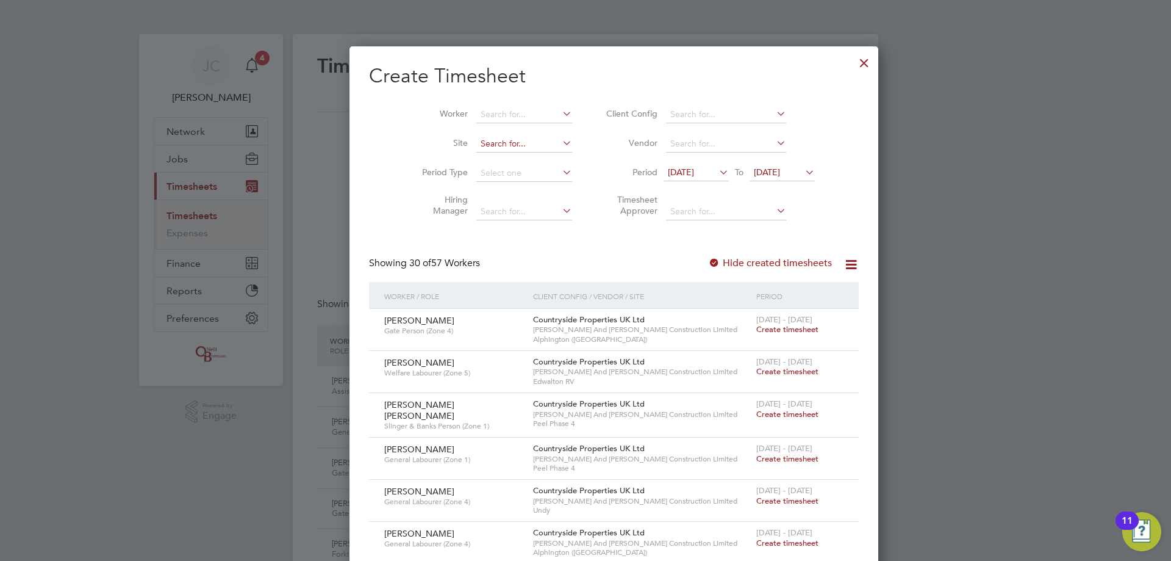
click at [383, 135] on input at bounding box center [525, 143] width 96 height 17
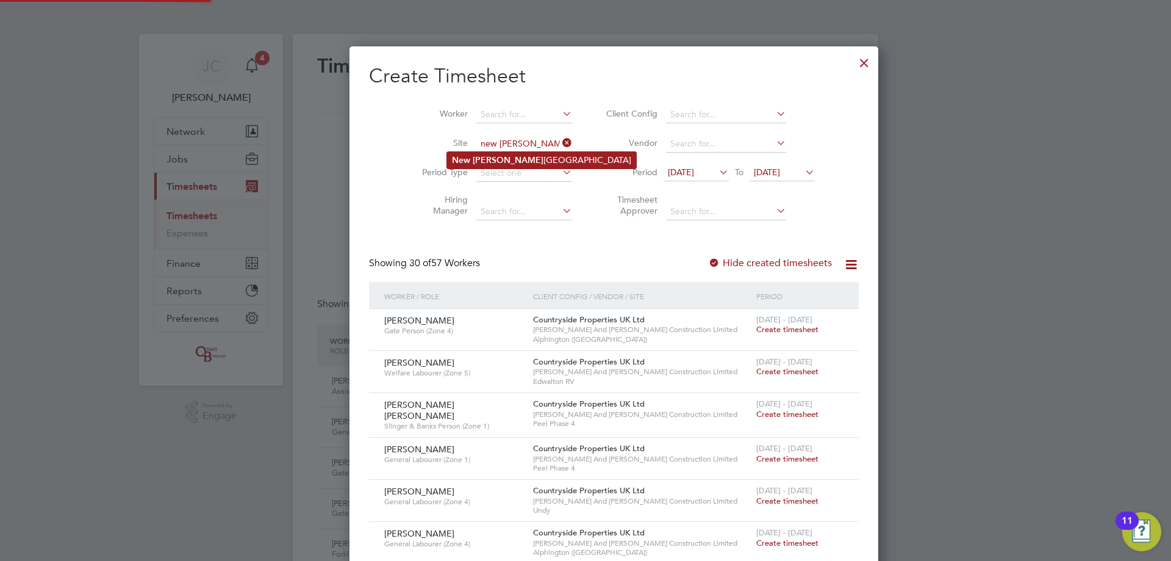
click at [383, 135] on li "New Foss eway Road" at bounding box center [541, 160] width 189 height 16
type input "New Fosseway Road"
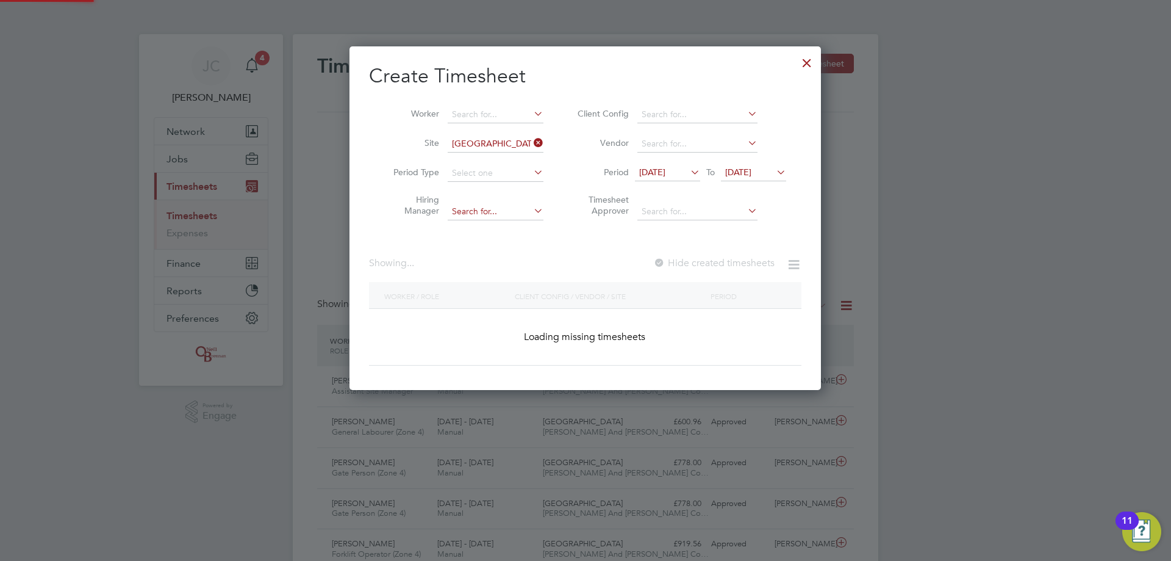
scroll to position [371, 472]
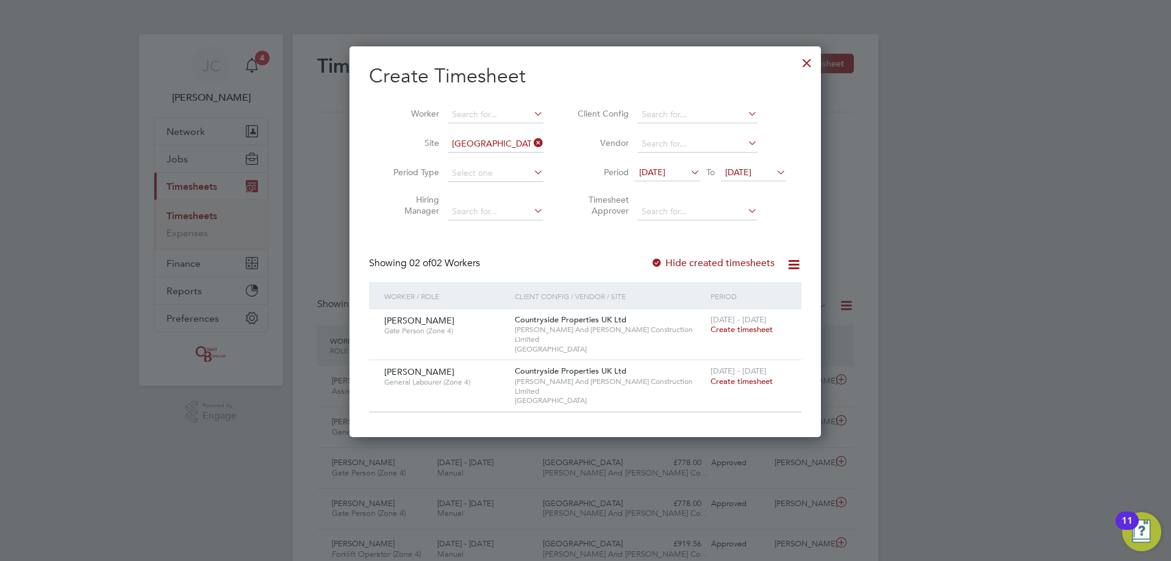
click at [383, 135] on span "Create timesheet" at bounding box center [742, 329] width 62 height 10
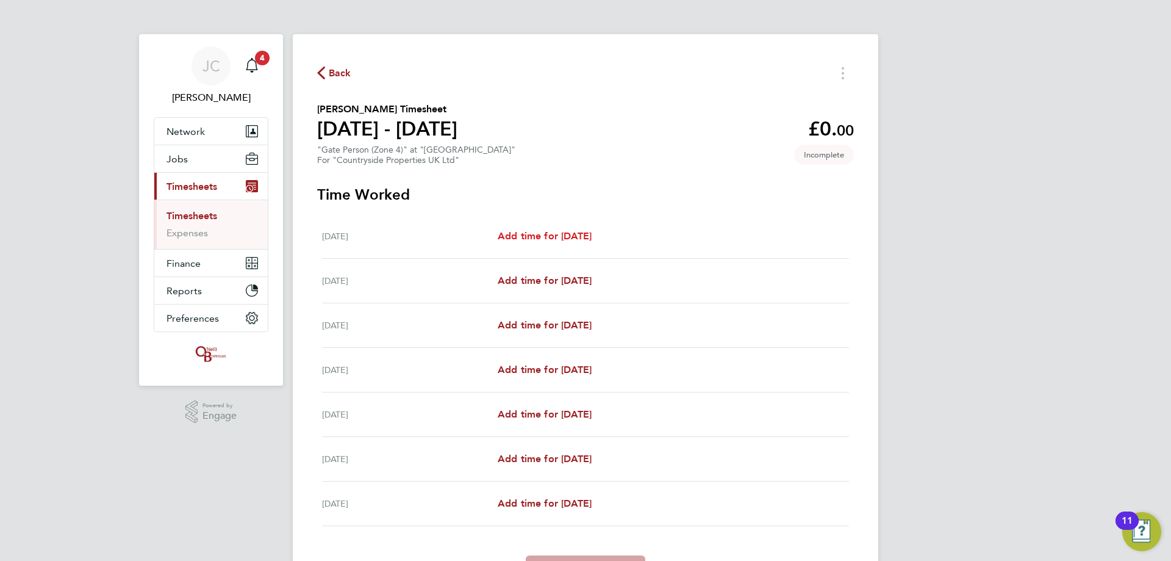
click at [383, 135] on span "Add time for Mon 18 Aug" at bounding box center [545, 236] width 94 height 12
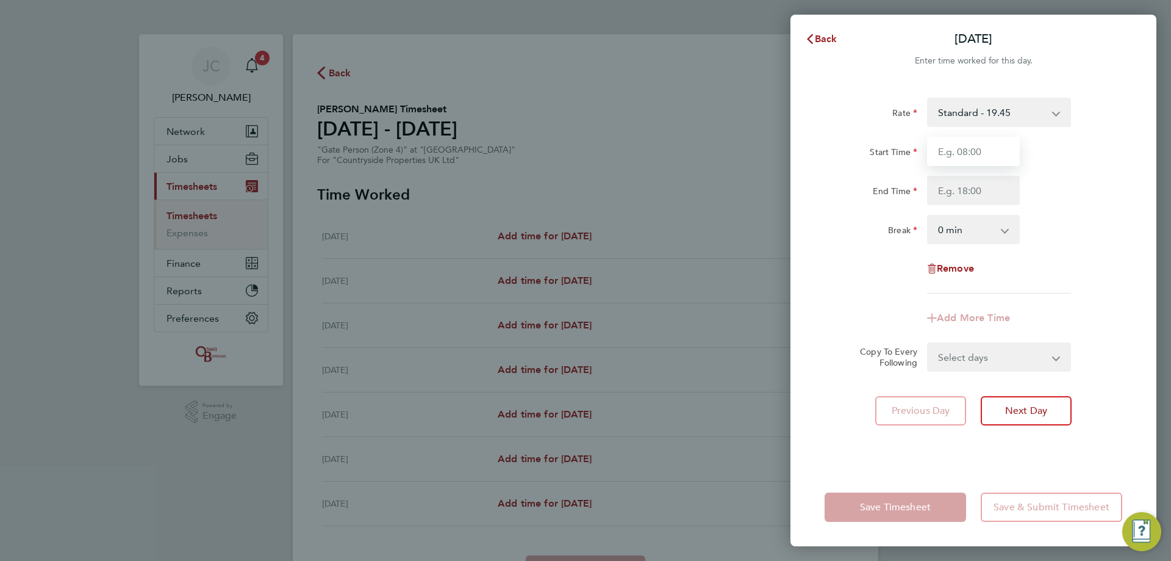
click at [383, 135] on input "Start Time" at bounding box center [973, 151] width 93 height 29
type input "08:00"
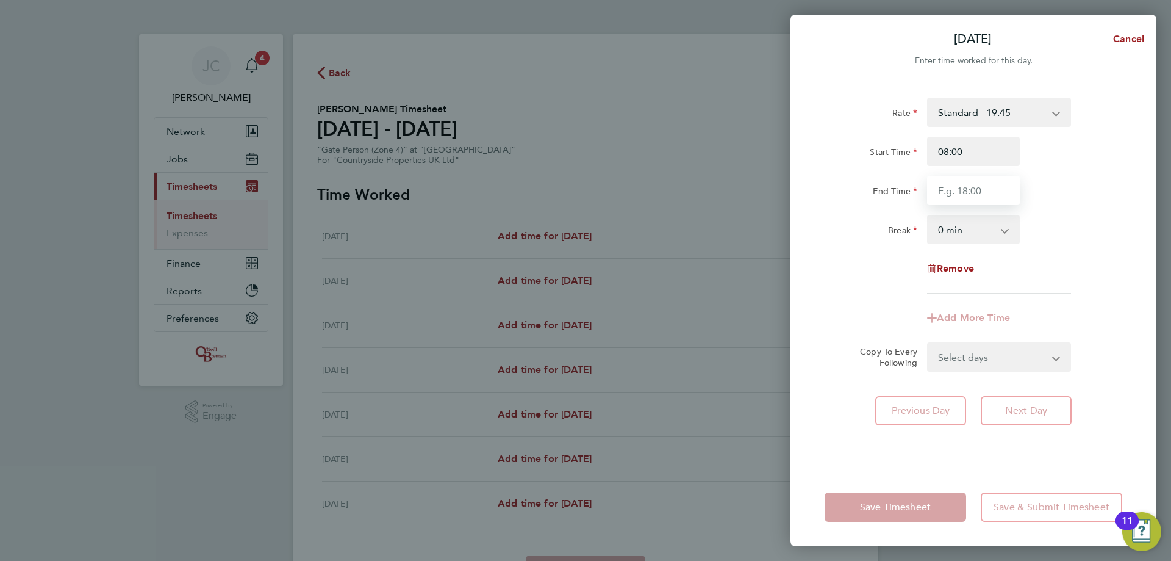
drag, startPoint x: 969, startPoint y: 195, endPoint x: 975, endPoint y: 205, distance: 11.5
click at [383, 135] on input "End Time" at bounding box center [973, 190] width 93 height 29
type input "16:30"
click at [383, 135] on select "0 min 15 min 30 min 45 min 60 min 75 min 90 min" at bounding box center [967, 229] width 76 height 27
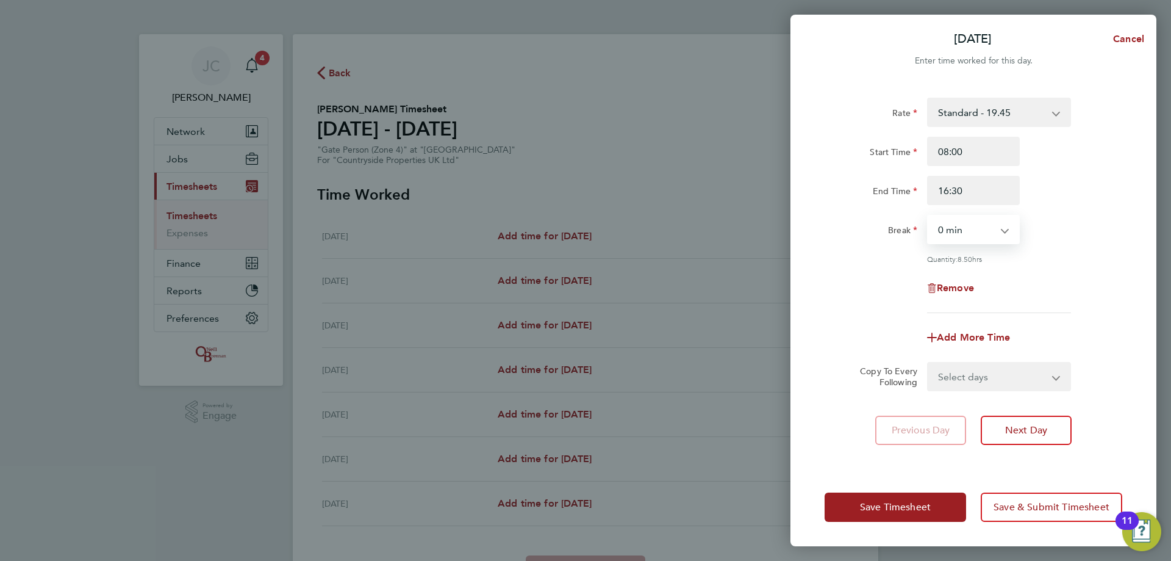
select select "30"
click at [383, 135] on select "0 min 15 min 30 min 45 min 60 min 75 min 90 min" at bounding box center [967, 229] width 76 height 27
click at [383, 135] on div "Rate Standard - 19.45 Start Time 08:00 End Time 16:30 Break 0 min 15 min 30 min…" at bounding box center [974, 205] width 298 height 215
click at [383, 135] on select "Select days Day Weekday (Mon-Fri) Weekend (Sat-Sun) Tuesday Wednesday Thursday …" at bounding box center [993, 376] width 128 height 27
select select "DAY"
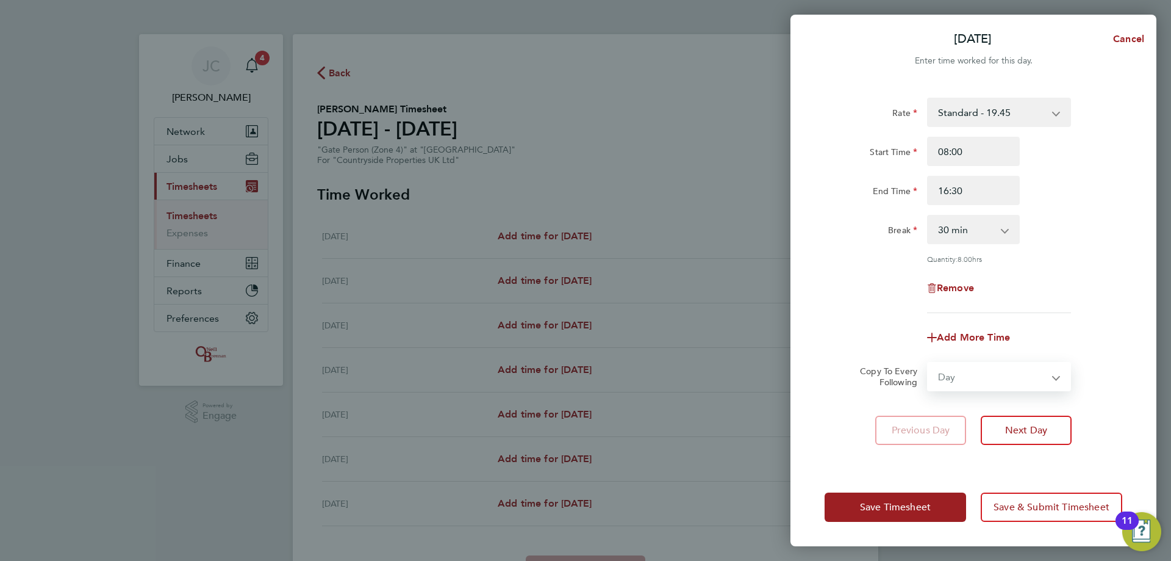
click at [383, 135] on select "Select days Day Weekday (Mon-Fri) Weekend (Sat-Sun) Tuesday Wednesday Thursday …" at bounding box center [993, 376] width 128 height 27
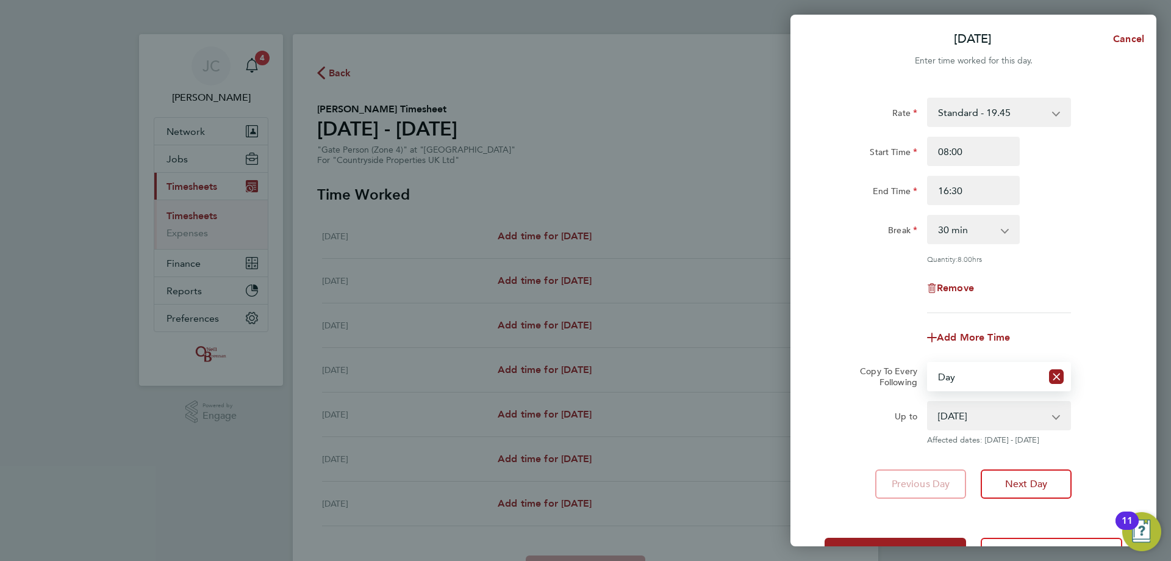
click at [383, 135] on select "19 Aug 2025 20 Aug 2025 21 Aug 2025 22 Aug 2025 23 Aug 2025 24 Aug 2025" at bounding box center [992, 415] width 127 height 27
select select "2025-08-22"
click at [383, 135] on select "19 Aug 2025 20 Aug 2025 21 Aug 2025 22 Aug 2025 23 Aug 2025 24 Aug 2025" at bounding box center [992, 415] width 127 height 27
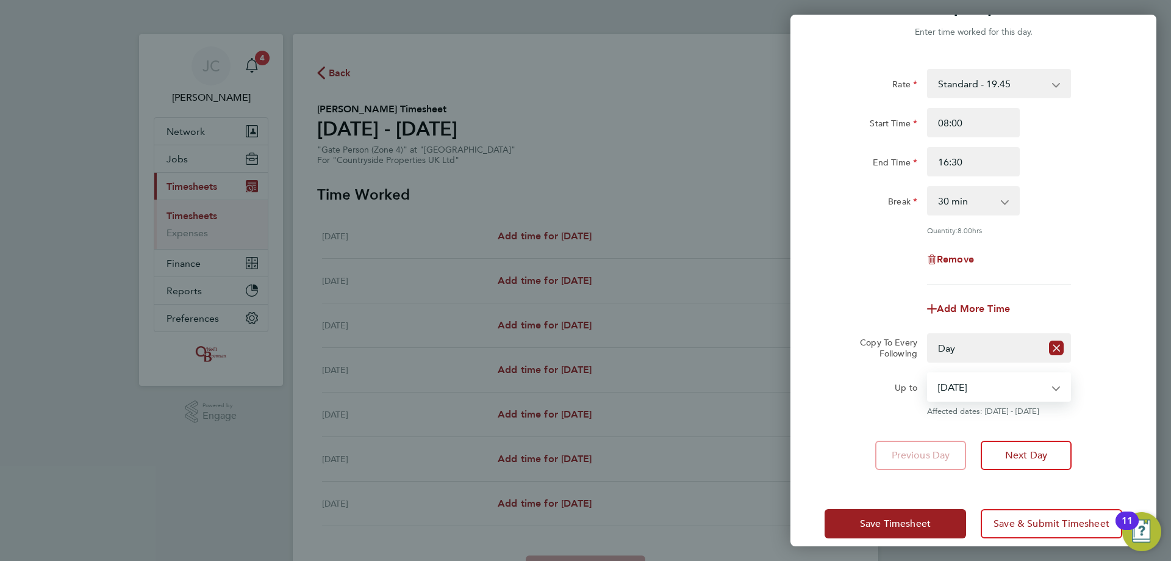
scroll to position [44, 0]
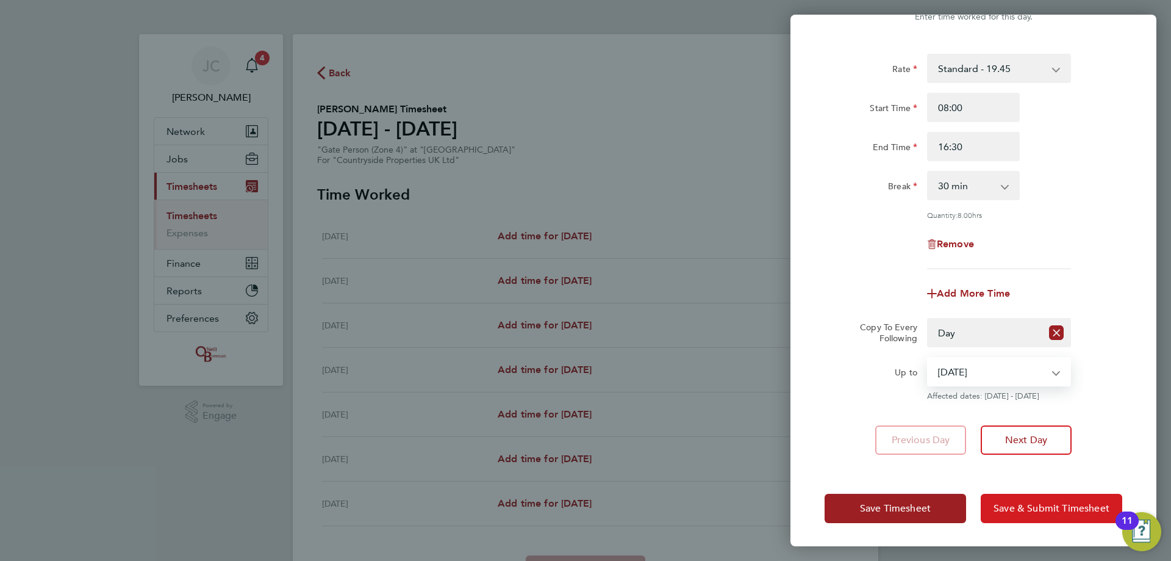
click at [383, 135] on span "Save & Submit Timesheet" at bounding box center [1052, 508] width 116 height 12
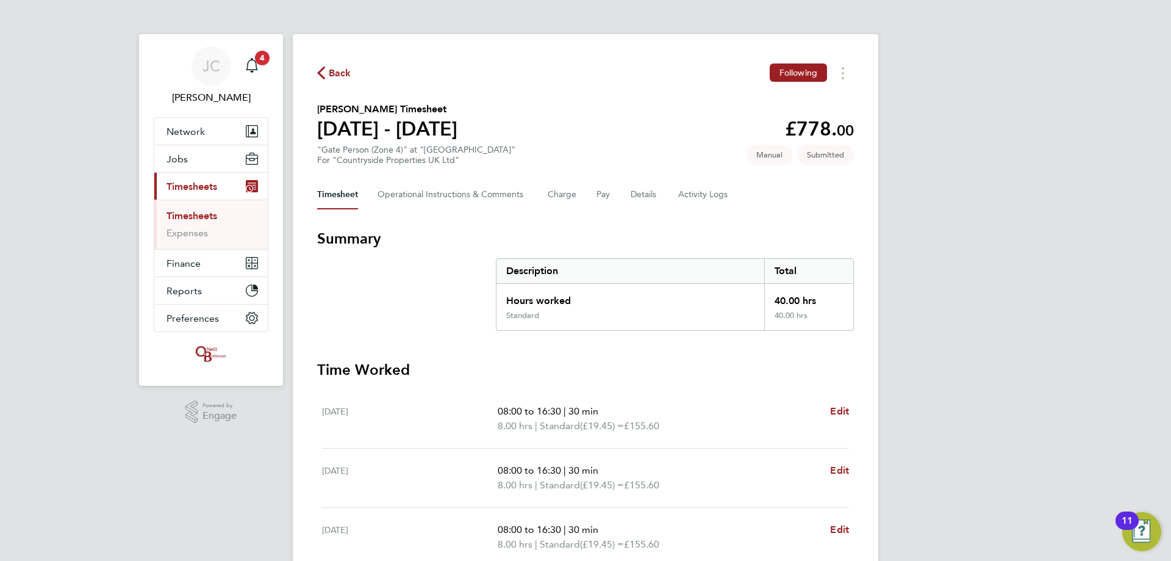
click at [335, 62] on div "Back Following William Boadu's Timesheet 18 - 24 Aug 2025 £778. 00 "Gate Person…" at bounding box center [586, 448] width 586 height 828
click at [339, 70] on span "Back" at bounding box center [340, 73] width 23 height 15
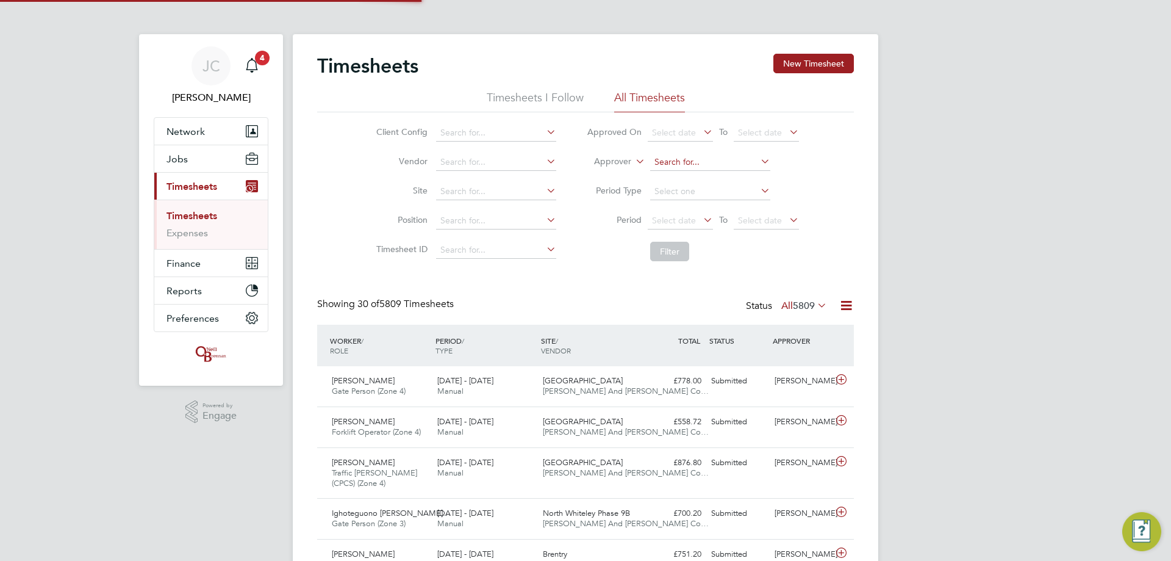
scroll to position [41, 106]
click at [383, 135] on input at bounding box center [496, 191] width 120 height 17
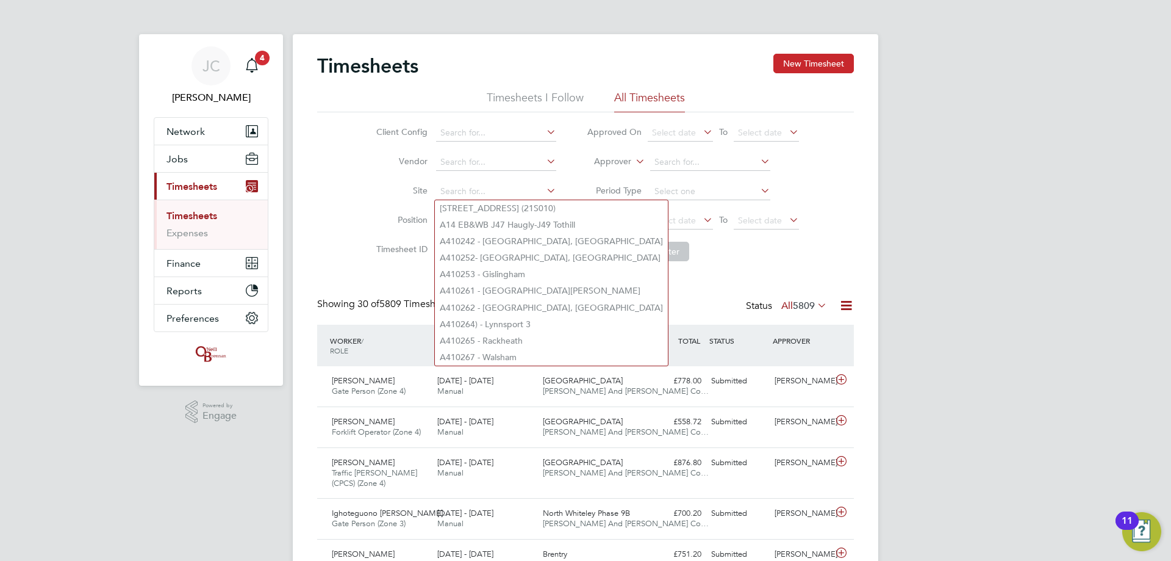
click at [383, 62] on button "New Timesheet" at bounding box center [814, 64] width 81 height 20
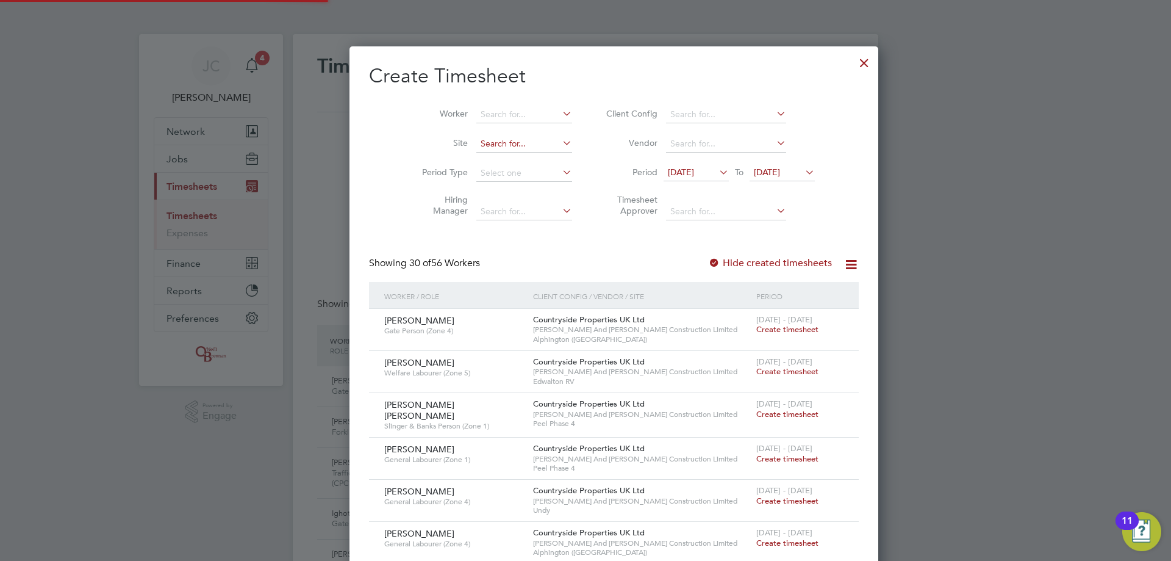
click at [383, 135] on input at bounding box center [525, 143] width 96 height 17
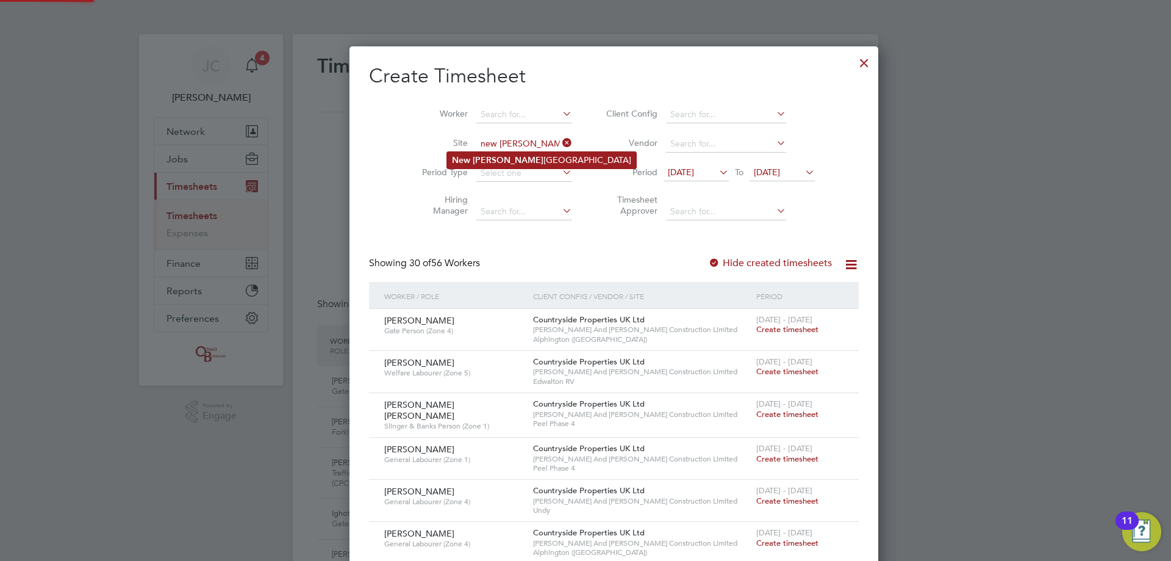
click at [383, 135] on li "New Foss eway Road" at bounding box center [541, 160] width 189 height 16
type input "New Fosseway Road"
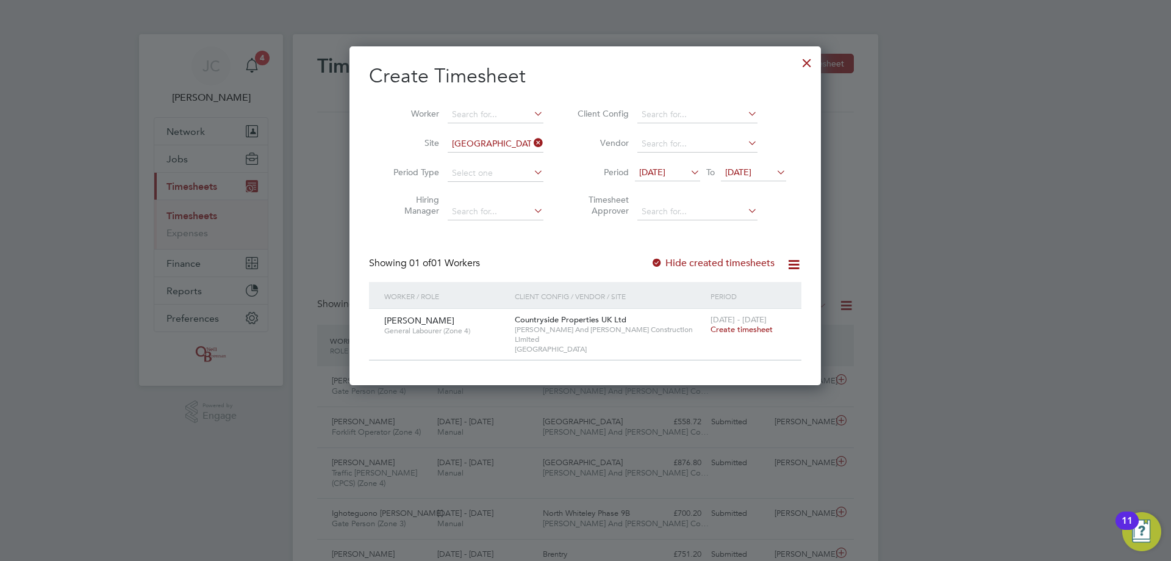
click at [383, 135] on span "Create timesheet" at bounding box center [742, 329] width 62 height 10
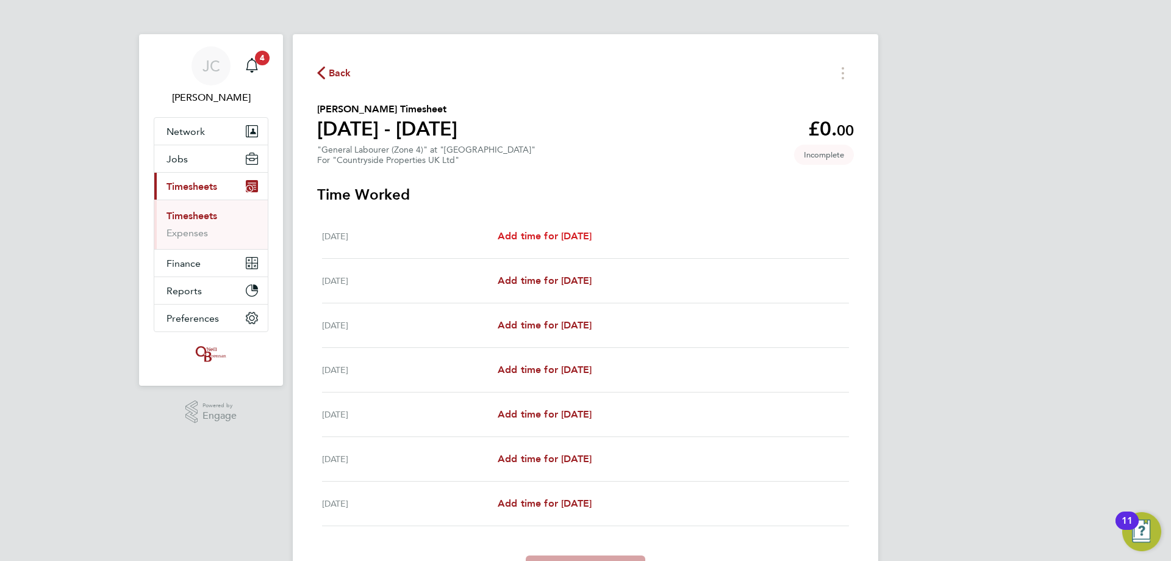
click at [383, 135] on span "Add time for Mon 18 Aug" at bounding box center [545, 236] width 94 height 12
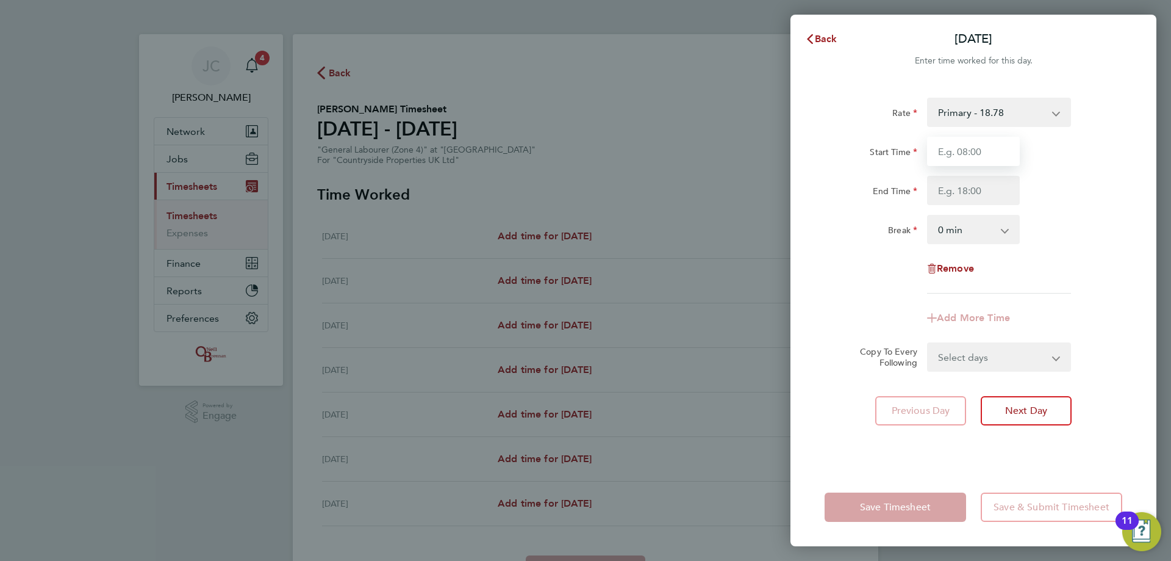
click at [383, 135] on input "Start Time" at bounding box center [973, 151] width 93 height 29
type input "08:00"
click at [383, 135] on input "End Time" at bounding box center [973, 190] width 93 height 29
type input "16:30"
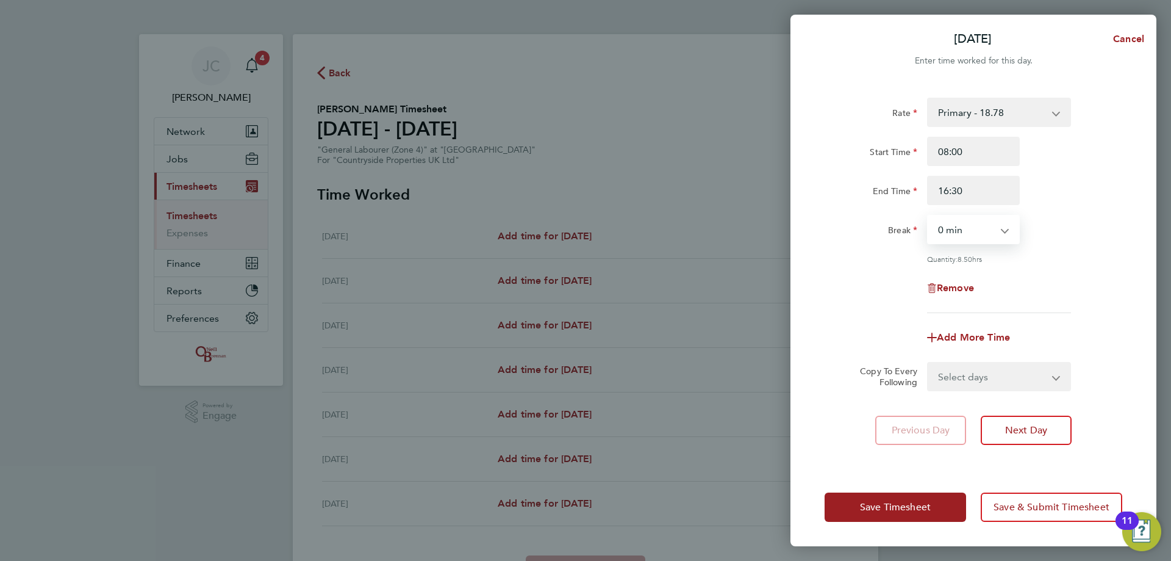
click at [383, 135] on select "0 min 15 min 30 min 45 min 60 min 75 min 90 min" at bounding box center [967, 229] width 76 height 27
select select "30"
click at [383, 135] on select "0 min 15 min 30 min 45 min 60 min 75 min 90 min" at bounding box center [967, 229] width 76 height 27
click at [383, 135] on select "Select days Day Weekday (Mon-Fri) Weekend (Sat-Sun) Tuesday Wednesday Thursday …" at bounding box center [993, 376] width 128 height 27
select select "DAY"
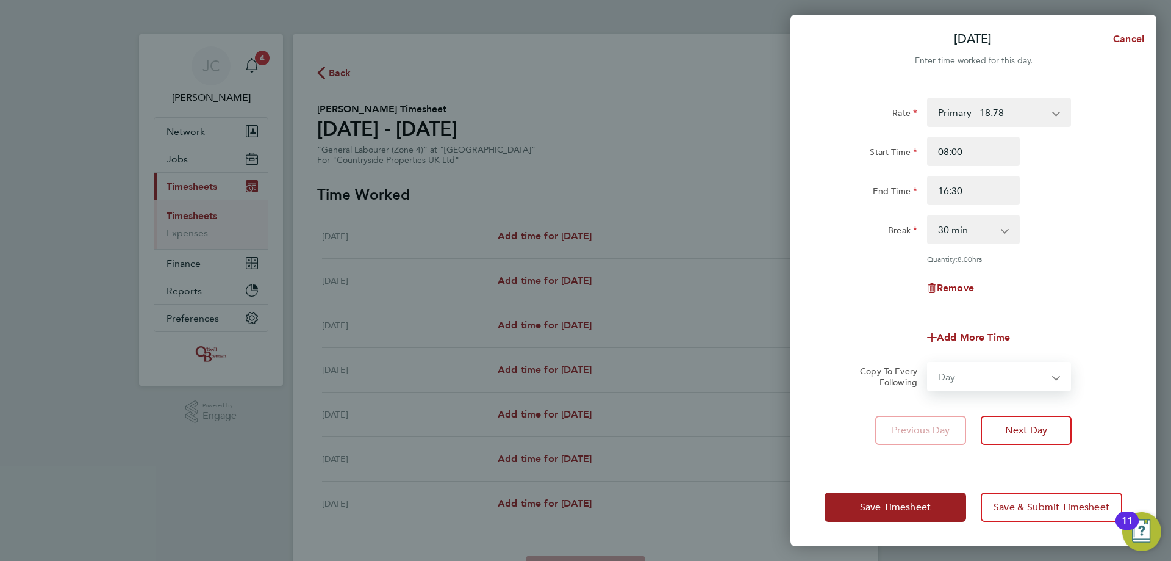
click at [383, 135] on select "Select days Day Weekday (Mon-Fri) Weekend (Sat-Sun) Tuesday Wednesday Thursday …" at bounding box center [993, 376] width 128 height 27
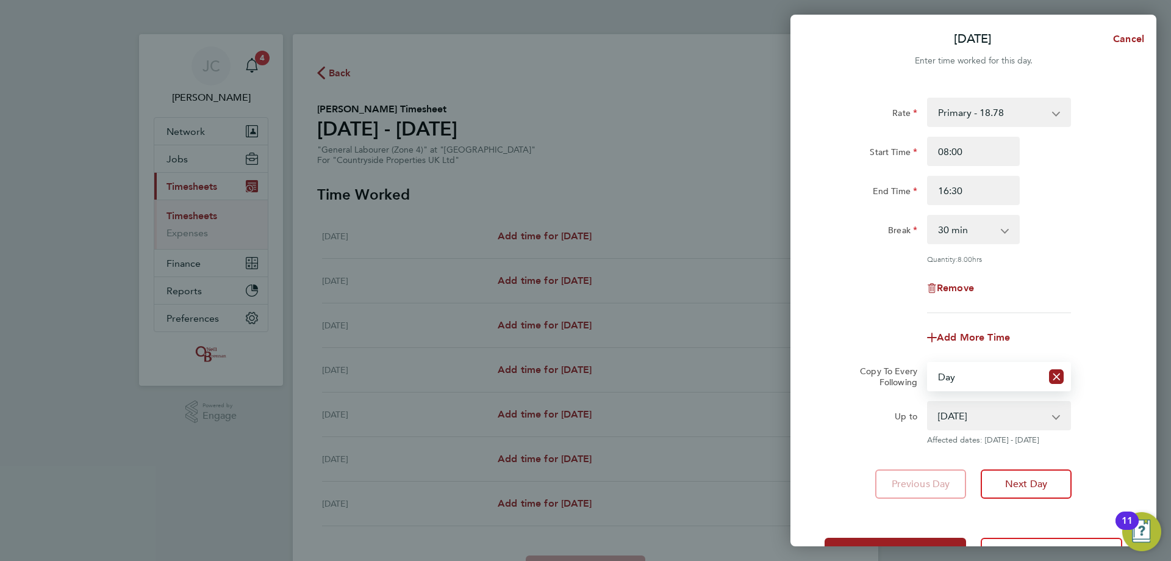
click at [383, 135] on select "19 Aug 2025 20 Aug 2025 21 Aug 2025 22 Aug 2025 23 Aug 2025 24 Aug 2025" at bounding box center [992, 415] width 127 height 27
select select "2025-08-22"
click at [383, 135] on select "19 Aug 2025 20 Aug 2025 21 Aug 2025 22 Aug 2025 23 Aug 2025 24 Aug 2025" at bounding box center [992, 415] width 127 height 27
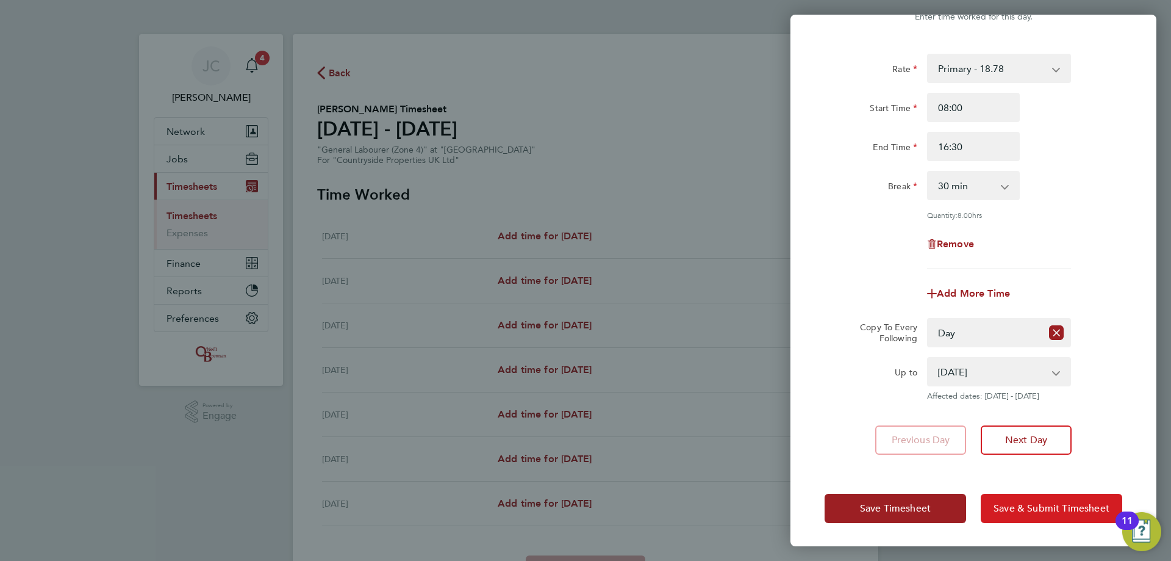
click at [383, 135] on span "Save & Submit Timesheet" at bounding box center [1052, 508] width 116 height 12
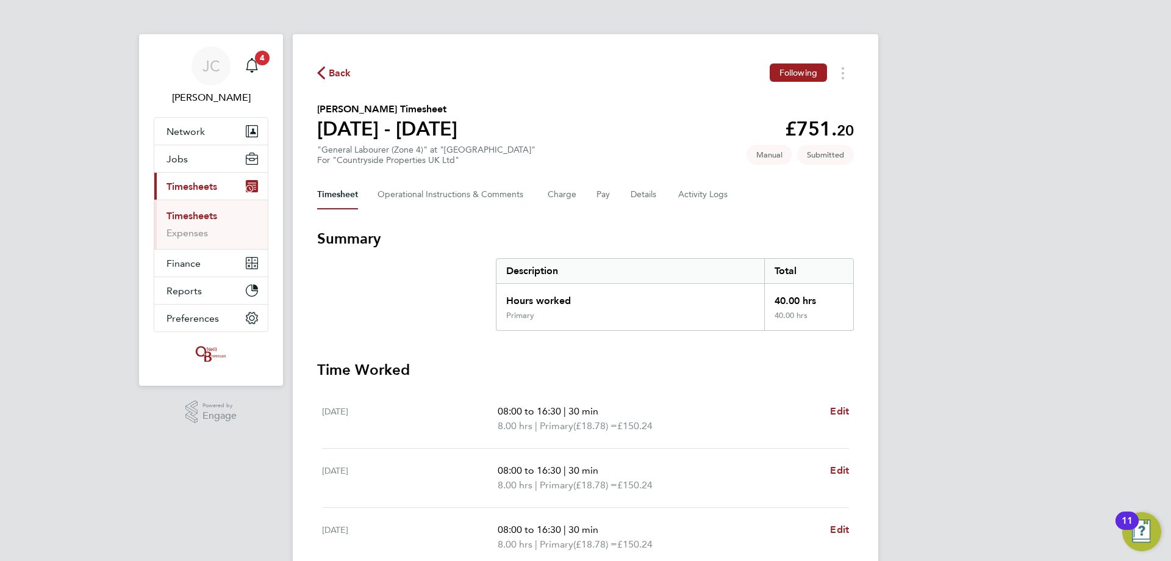
click at [187, 135] on link "Timesheets" at bounding box center [192, 216] width 51 height 12
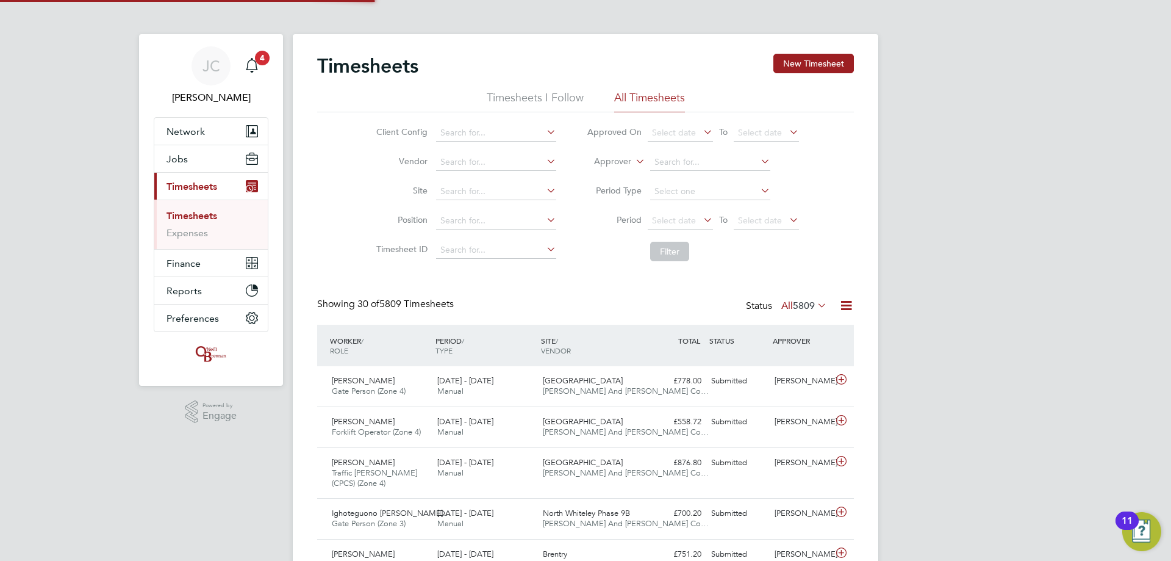
scroll to position [41, 106]
click at [383, 68] on button "New Timesheet" at bounding box center [814, 64] width 81 height 20
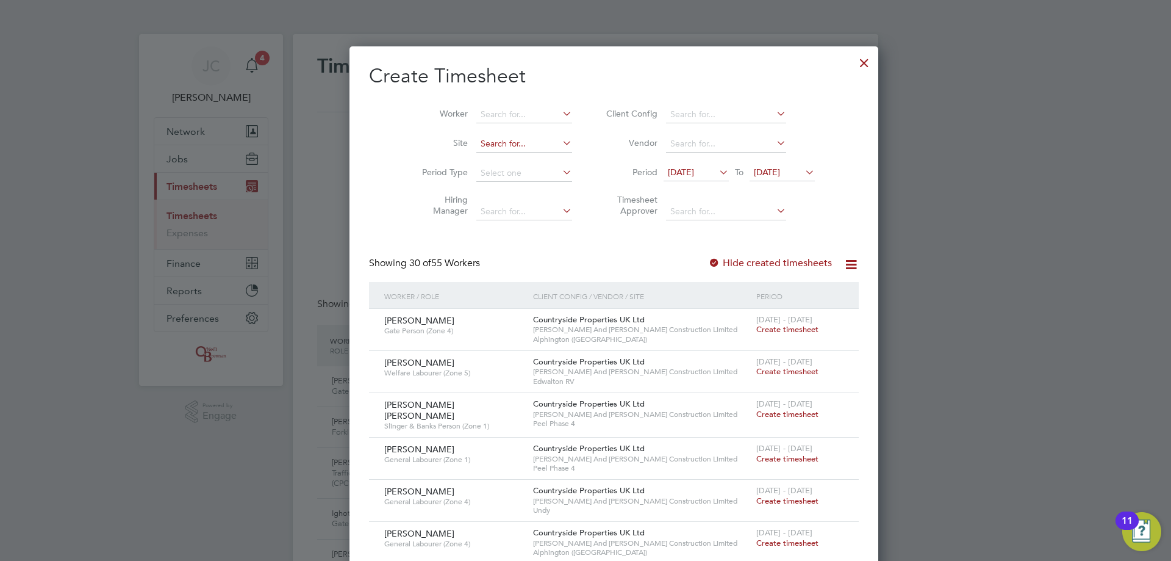
click at [383, 135] on input at bounding box center [525, 143] width 96 height 17
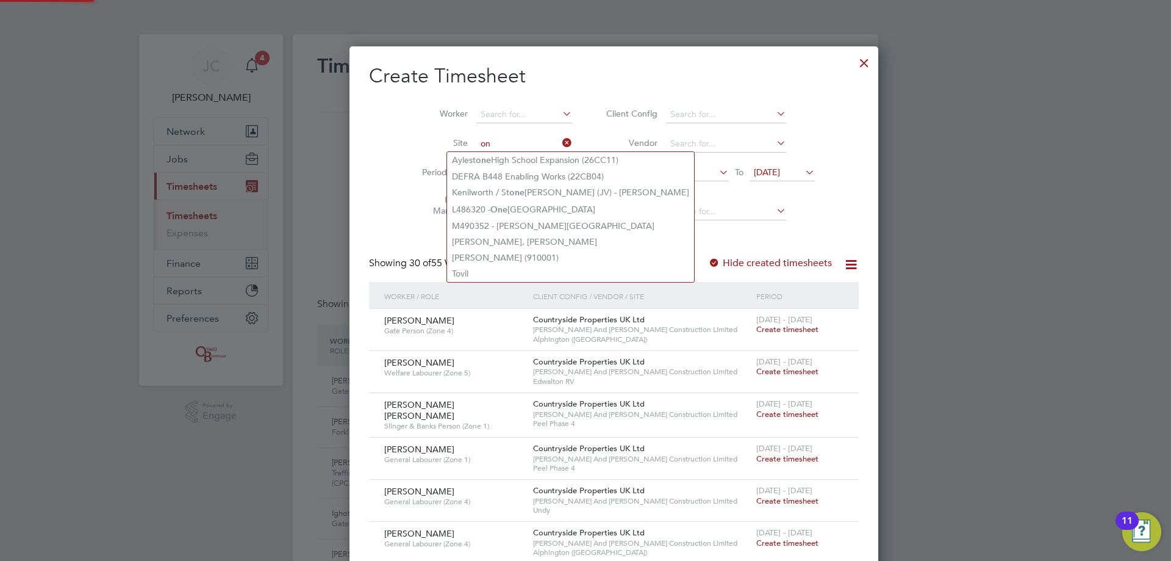
type input "o"
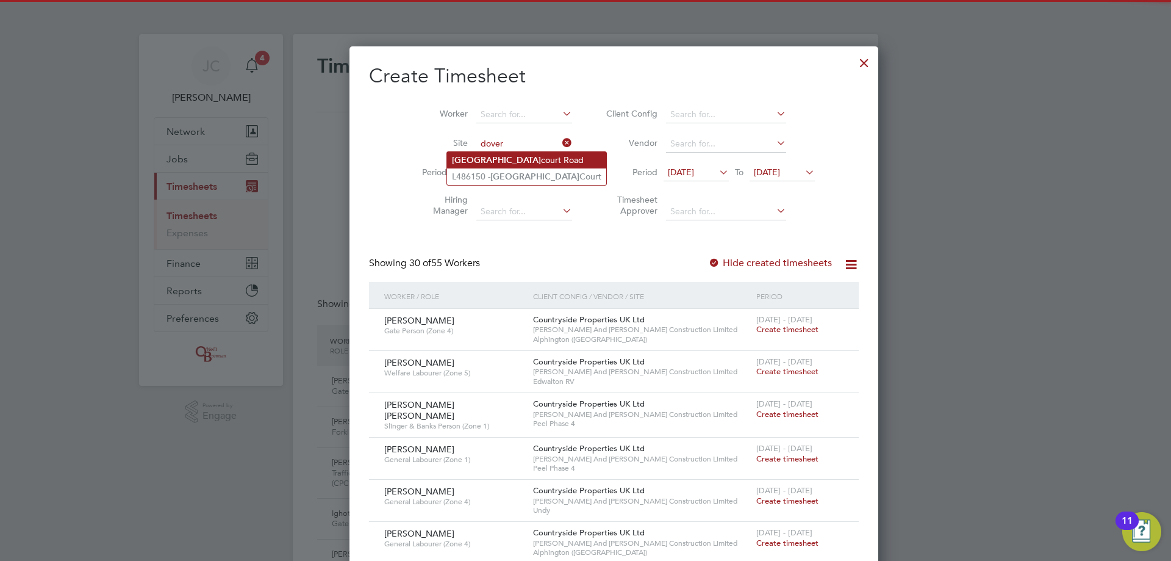
click at [383, 135] on li "Dover court Road" at bounding box center [526, 160] width 159 height 16
type input "Dovercourt Road"
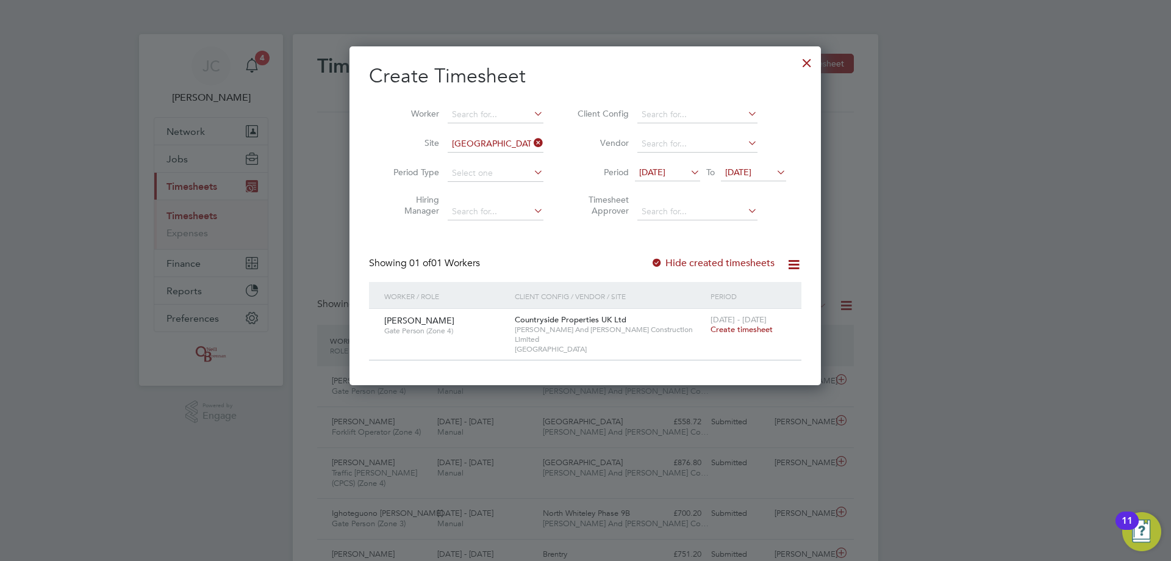
click at [383, 135] on span "Create timesheet" at bounding box center [742, 329] width 62 height 10
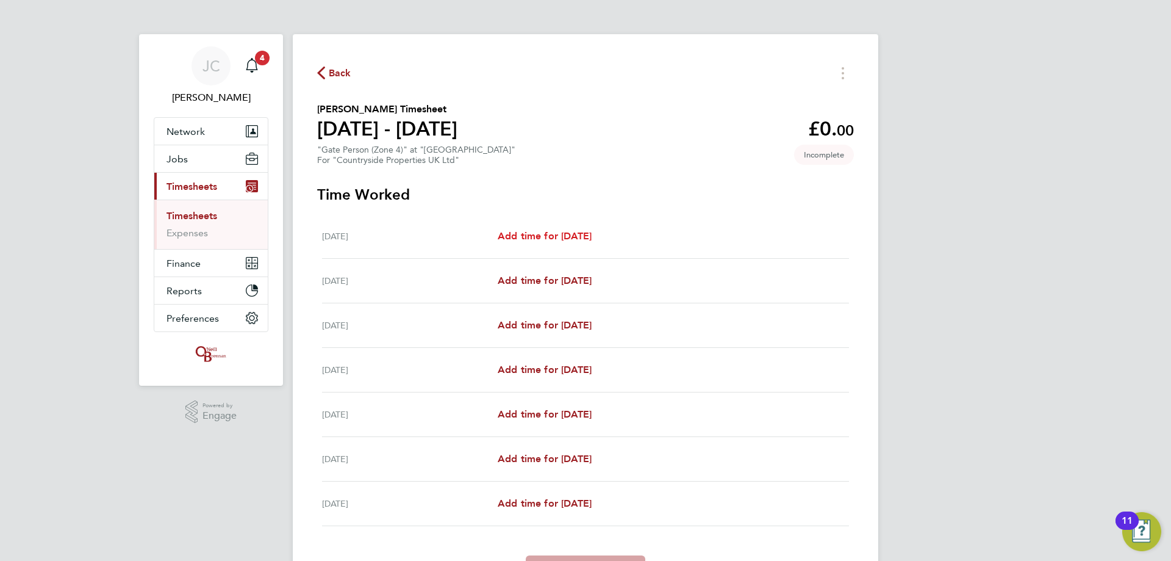
click at [383, 135] on span "Add time for Mon 18 Aug" at bounding box center [545, 236] width 94 height 12
select select "30"
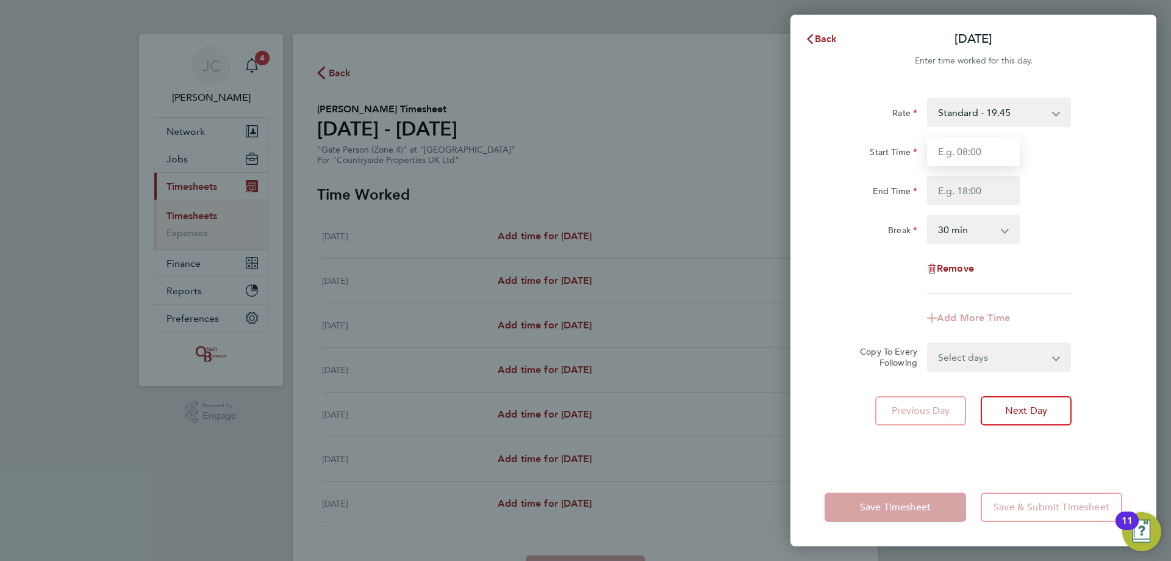
click at [383, 135] on input "Start Time" at bounding box center [973, 151] width 93 height 29
type input "08:00"
click at [383, 135] on input "End Time" at bounding box center [973, 190] width 93 height 29
type input "16:30"
click at [383, 135] on div "Rate Standard - 19.45 Start Time 08:00 End Time 16:30 Break 0 min 15 min 30 min…" at bounding box center [974, 275] width 366 height 385
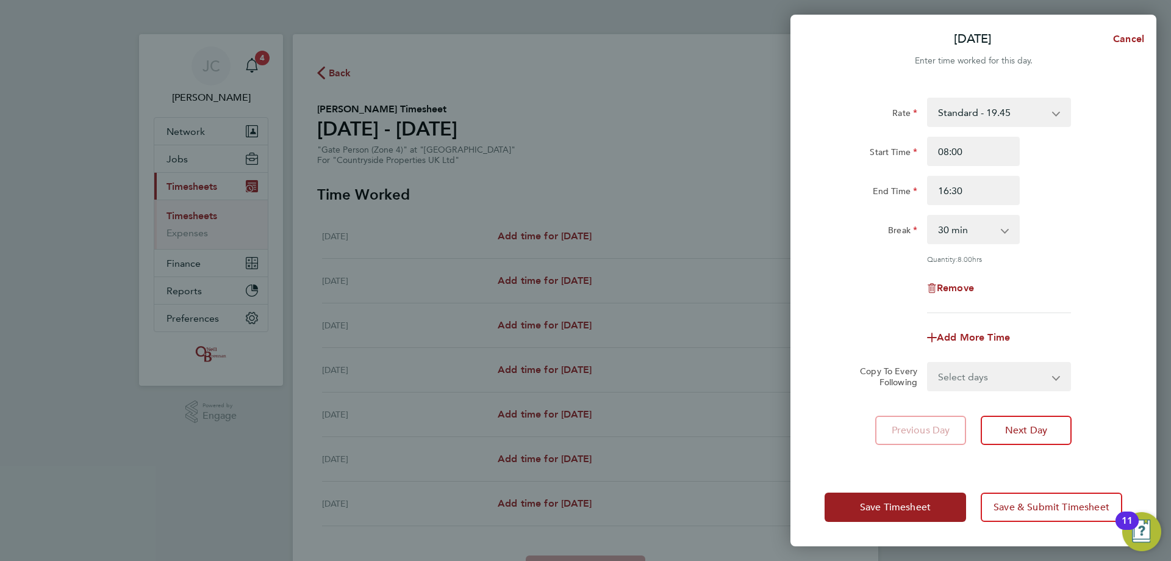
click at [383, 135] on select "Select days Day Weekday (Mon-Fri) Weekend (Sat-Sun) Tuesday Wednesday Thursday …" at bounding box center [993, 376] width 128 height 27
select select "DAY"
click at [383, 135] on select "Select days Day Weekday (Mon-Fri) Weekend (Sat-Sun) Tuesday Wednesday Thursday …" at bounding box center [993, 376] width 128 height 27
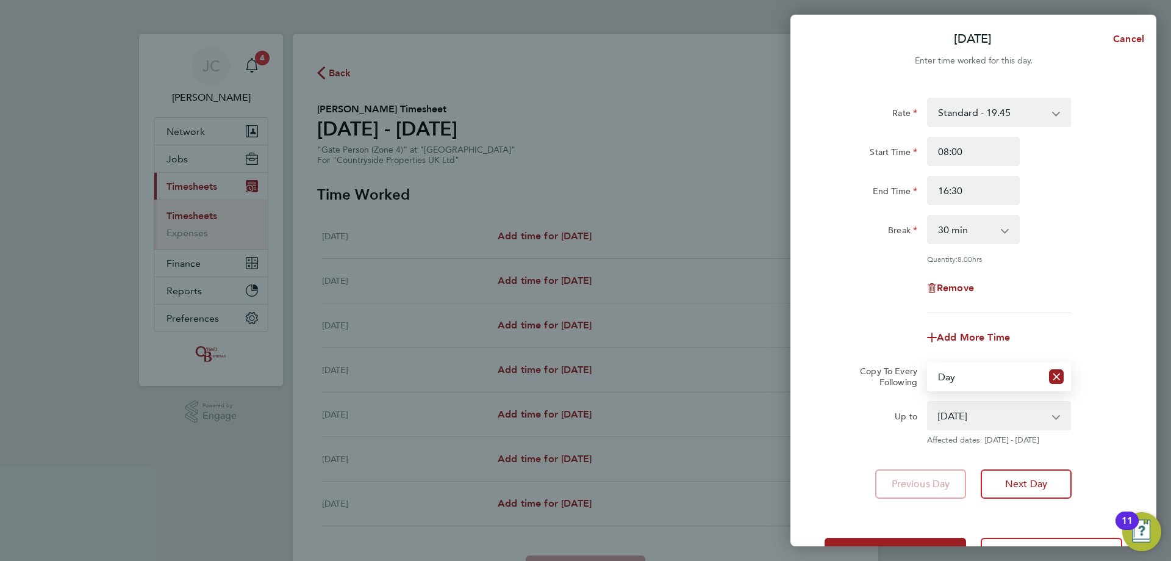
click at [383, 135] on select "19 Aug 2025 20 Aug 2025 21 Aug 2025 22 Aug 2025 23 Aug 2025 24 Aug 2025" at bounding box center [992, 415] width 127 height 27
select select "2025-08-21"
click at [383, 135] on select "19 Aug 2025 20 Aug 2025 21 Aug 2025 22 Aug 2025 23 Aug 2025 24 Aug 2025" at bounding box center [992, 415] width 127 height 27
click at [383, 135] on div "Remove" at bounding box center [974, 287] width 308 height 29
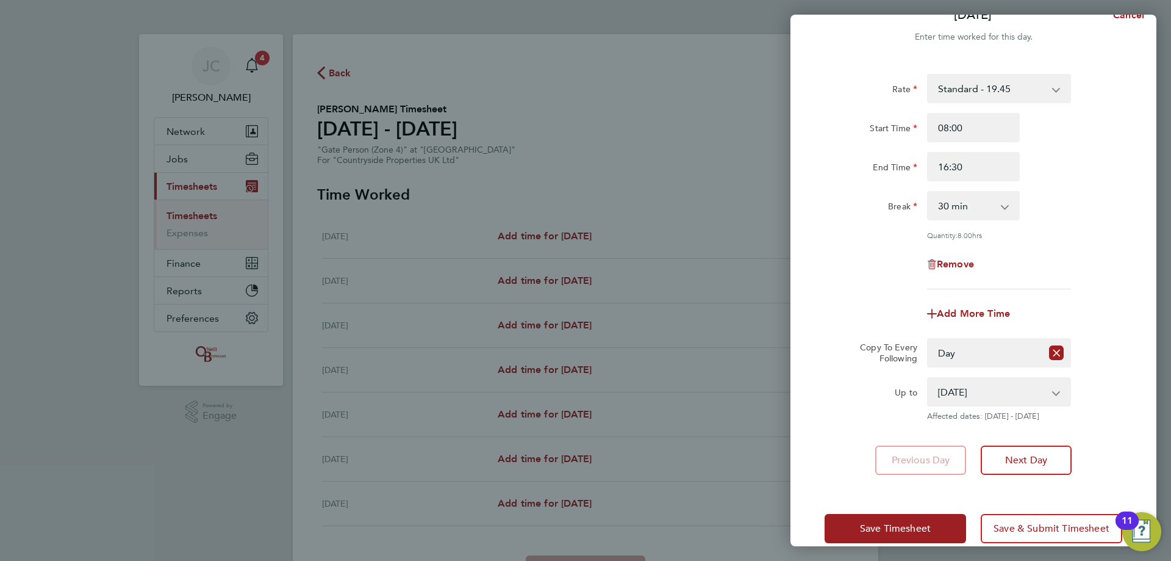
scroll to position [44, 0]
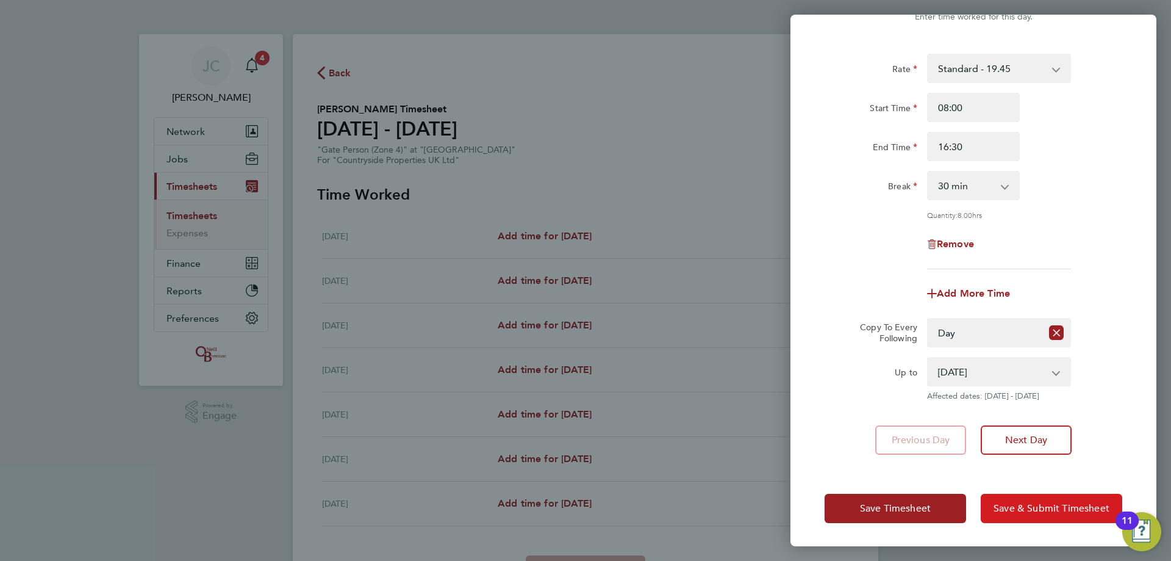
click at [383, 135] on button "Save & Submit Timesheet" at bounding box center [1052, 508] width 142 height 29
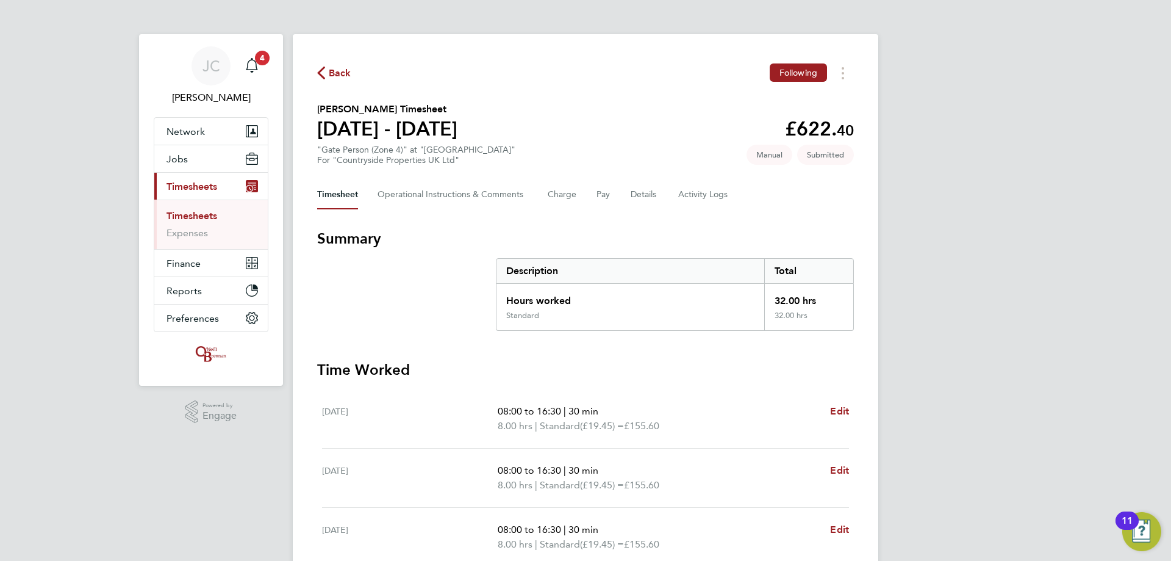
click at [184, 135] on link "Timesheets" at bounding box center [192, 216] width 51 height 12
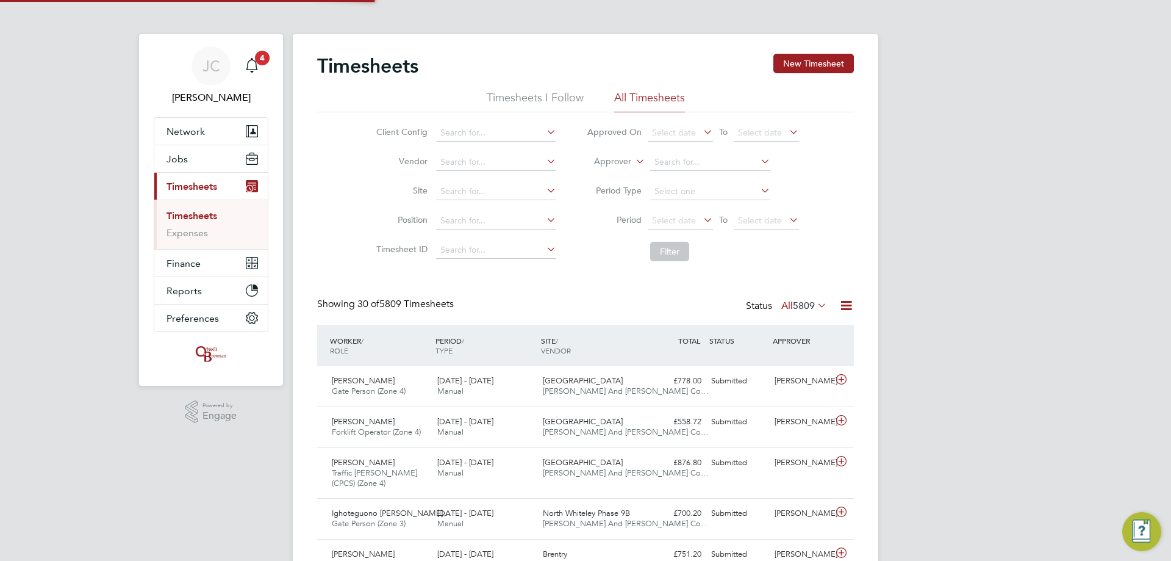
scroll to position [41, 106]
click at [383, 135] on input at bounding box center [496, 191] width 120 height 17
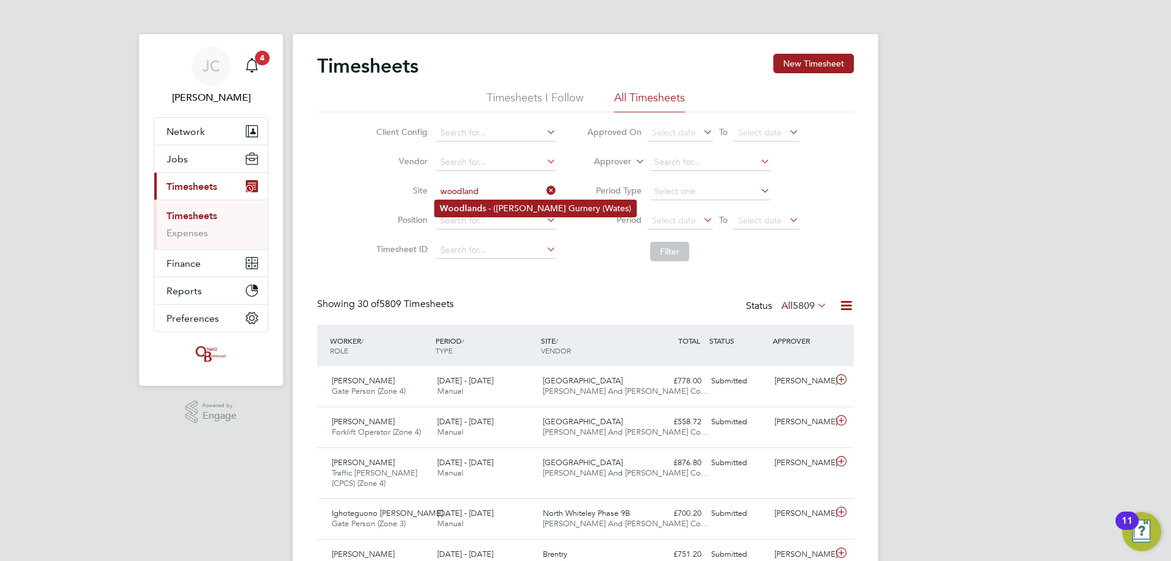
click at [383, 135] on li "Woodland s - (Barrow Gurnery (Wates)" at bounding box center [535, 208] width 201 height 16
type input "Woodlands - (Barrow Gurnery (Wates)"
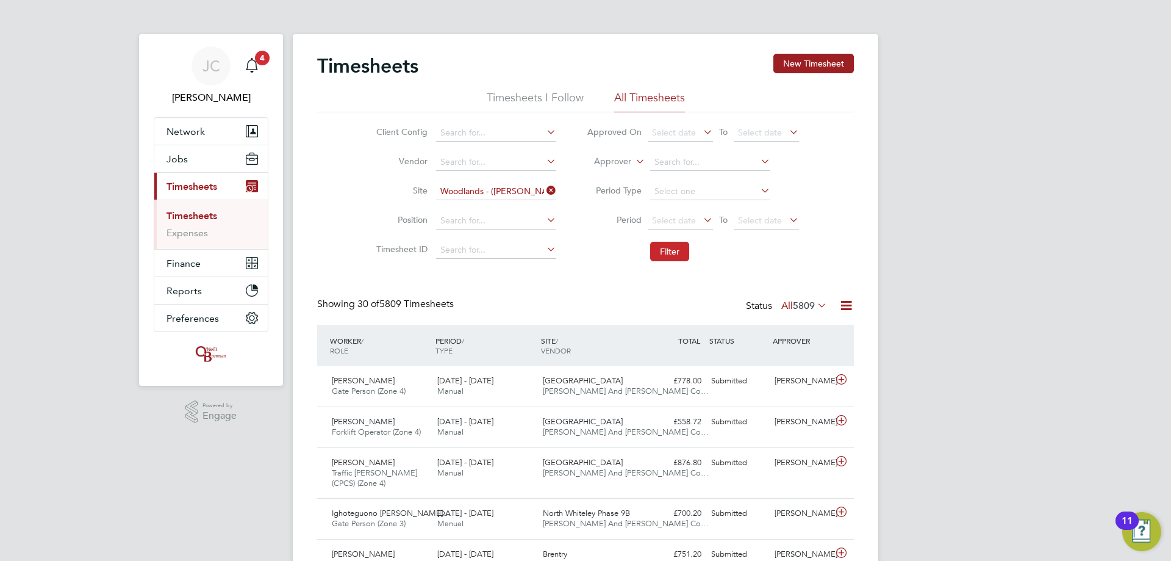
click at [383, 135] on button "Filter" at bounding box center [669, 252] width 39 height 20
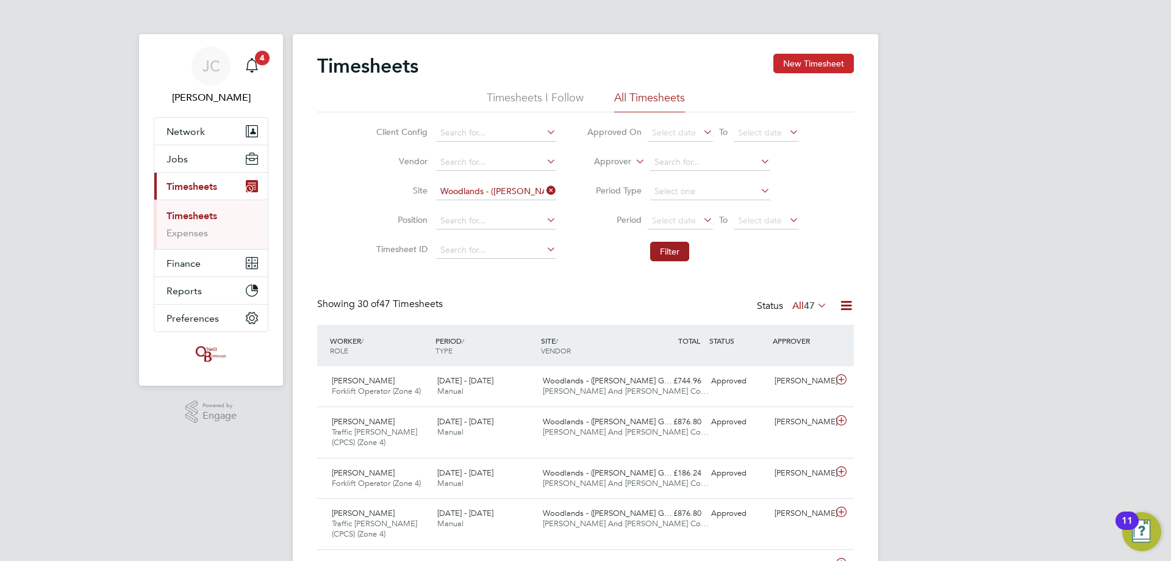
click at [383, 70] on button "New Timesheet" at bounding box center [814, 64] width 81 height 20
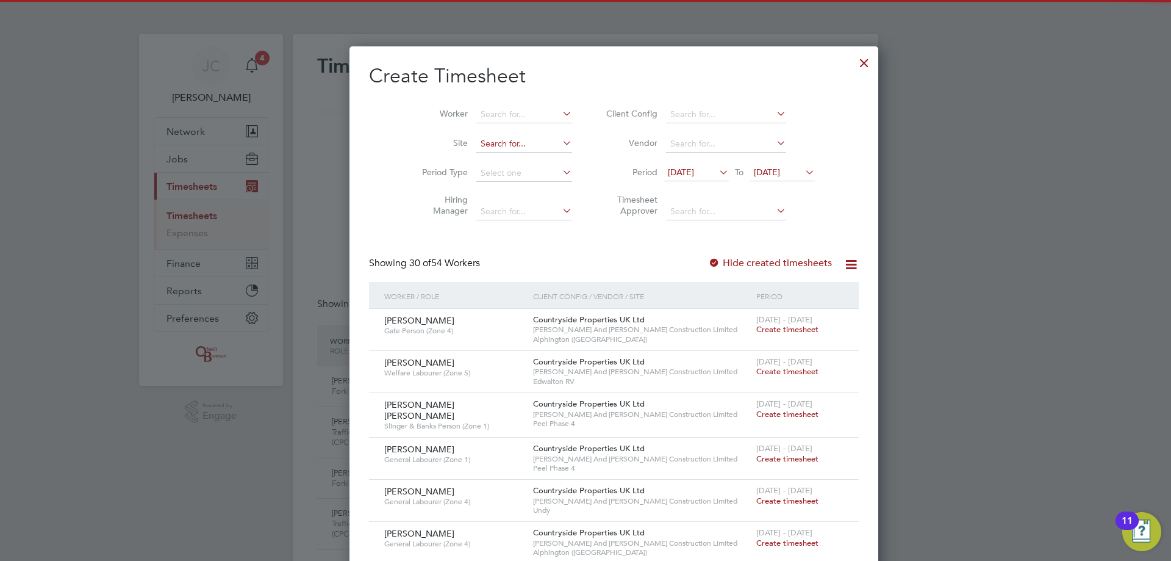
click at [383, 135] on input at bounding box center [525, 143] width 96 height 17
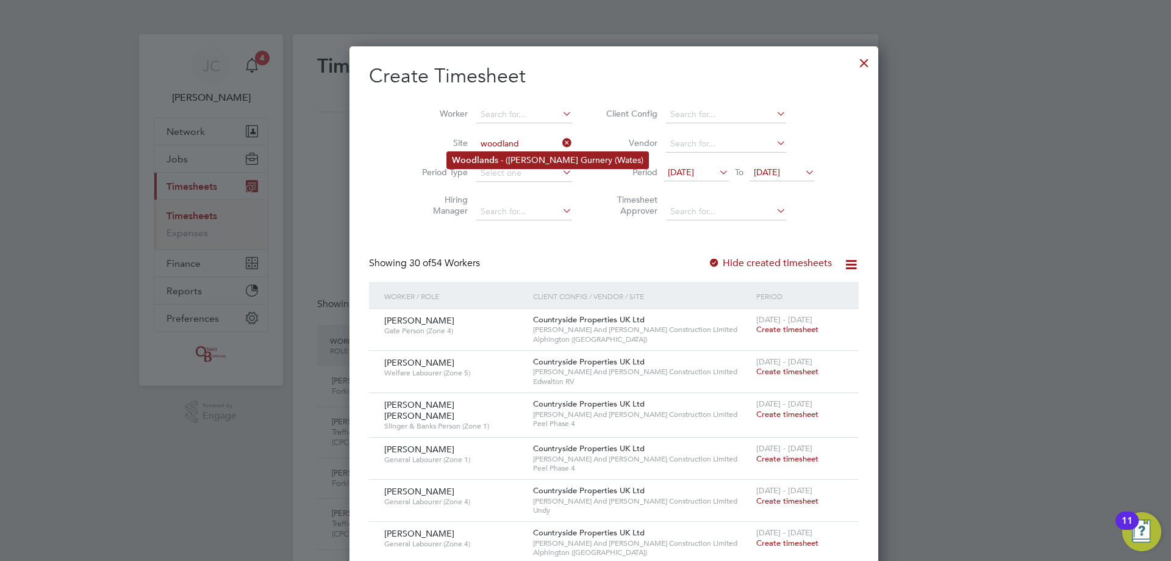
click at [383, 135] on li "Woodland s - (Barrow Gurnery (Wates)" at bounding box center [547, 160] width 201 height 16
type input "Woodlands - (Barrow Gurnery (Wates)"
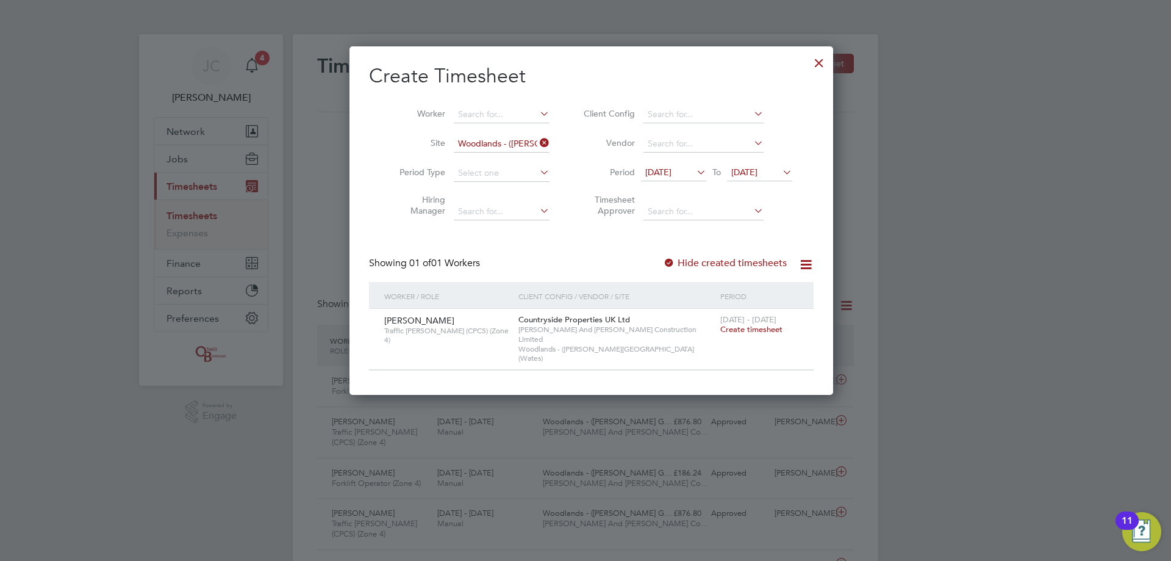
drag, startPoint x: 537, startPoint y: 137, endPoint x: 528, endPoint y: 142, distance: 10.4
click at [383, 135] on icon at bounding box center [538, 142] width 0 height 17
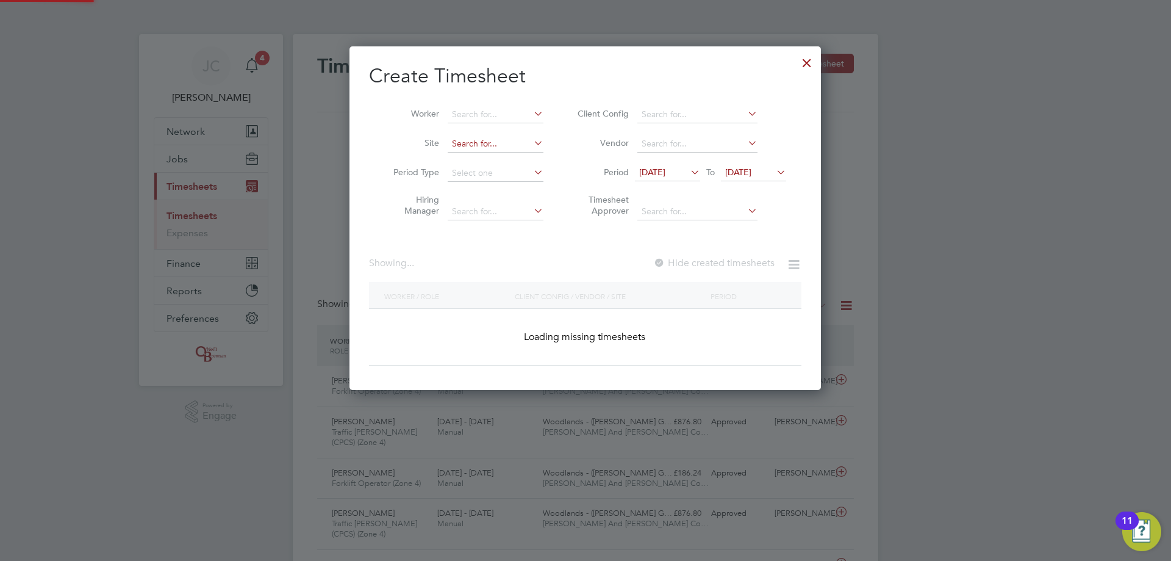
click at [383, 135] on input at bounding box center [496, 143] width 96 height 17
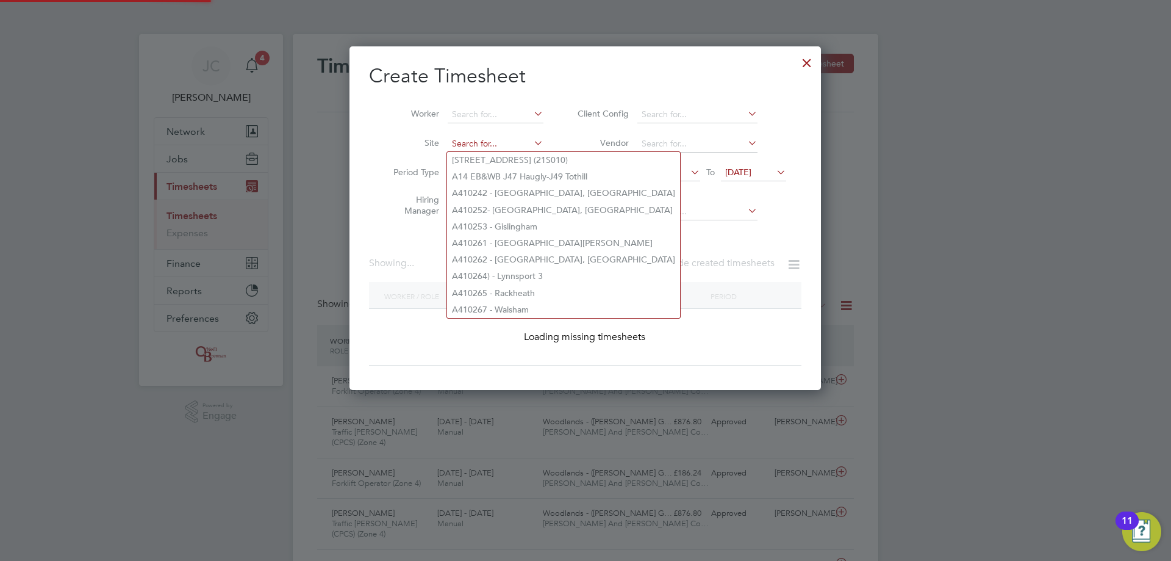
scroll to position [1923, 472]
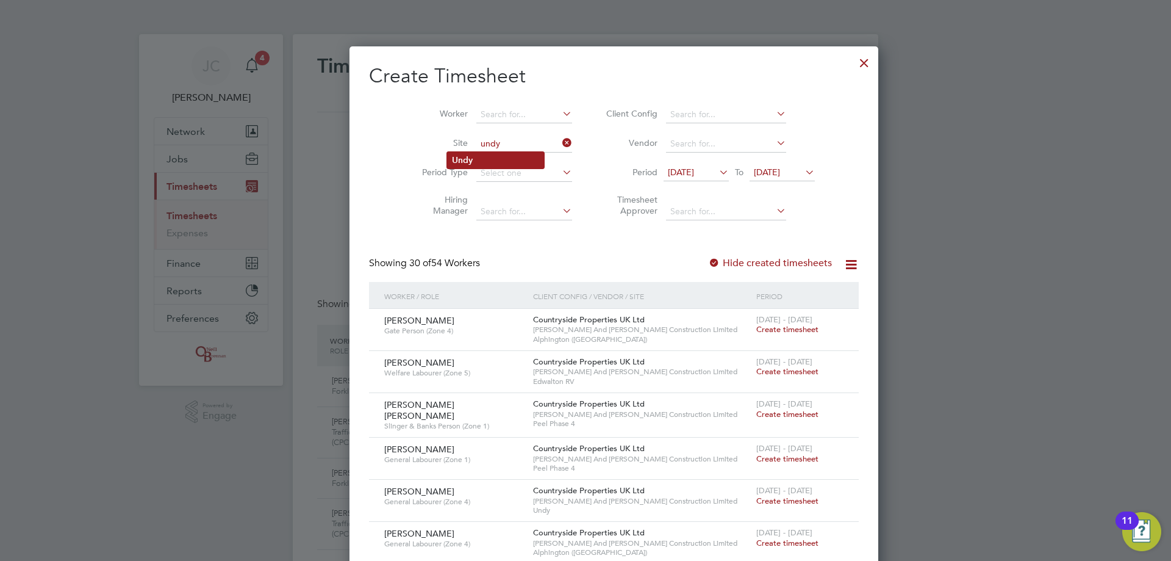
click at [383, 135] on li "Undy" at bounding box center [495, 160] width 97 height 16
type input "Undy"
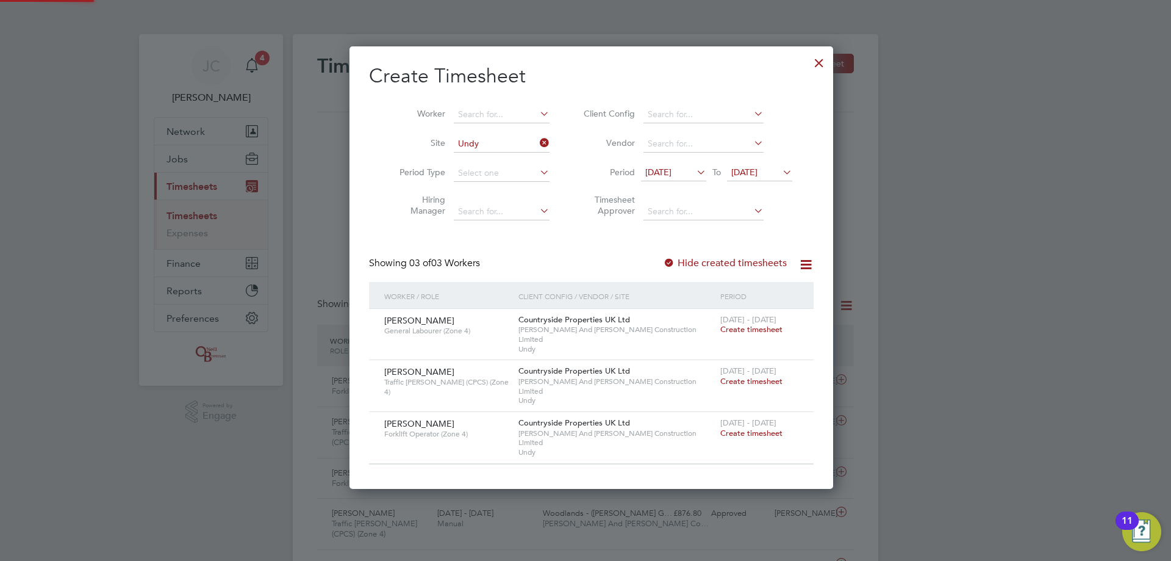
scroll to position [413, 472]
click at [383, 135] on span "19 Aug 2025" at bounding box center [745, 172] width 26 height 11
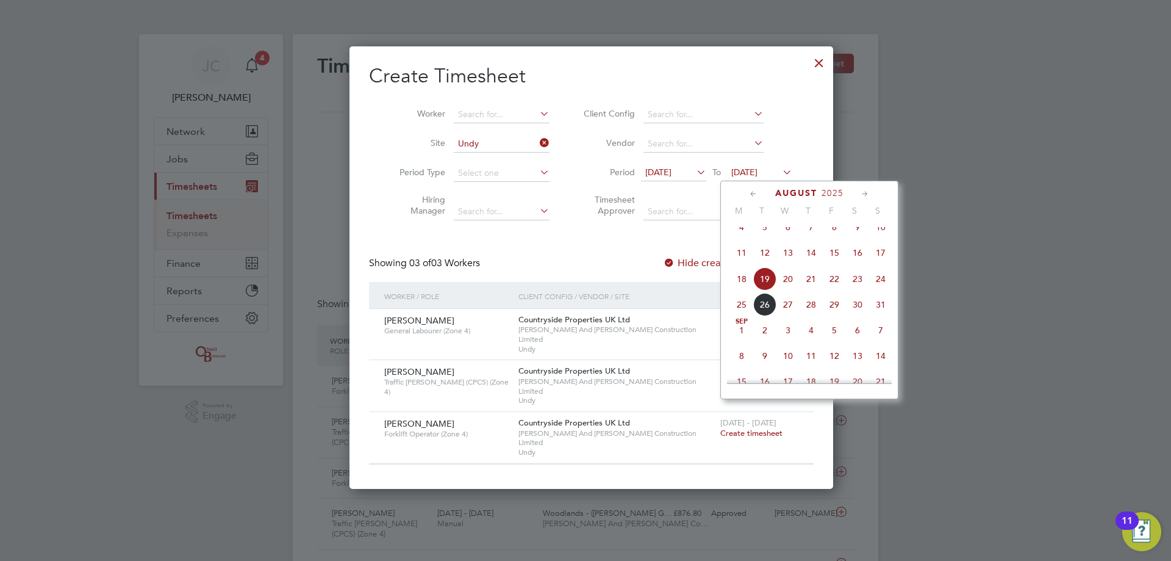
click at [383, 135] on span "24" at bounding box center [880, 278] width 23 height 23
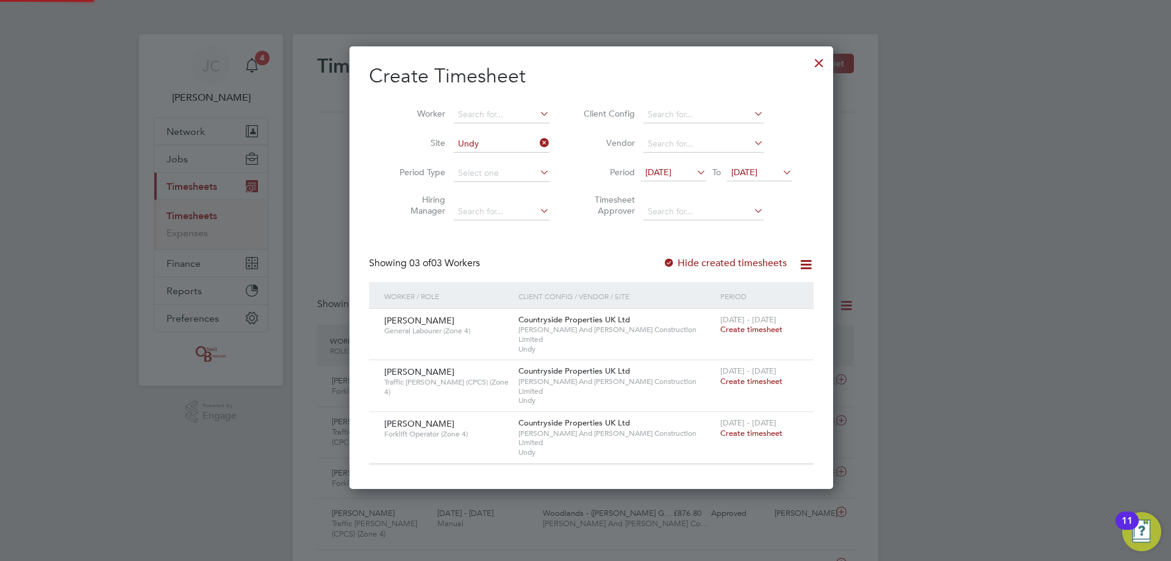
scroll to position [413, 472]
click at [383, 68] on div at bounding box center [819, 60] width 22 height 22
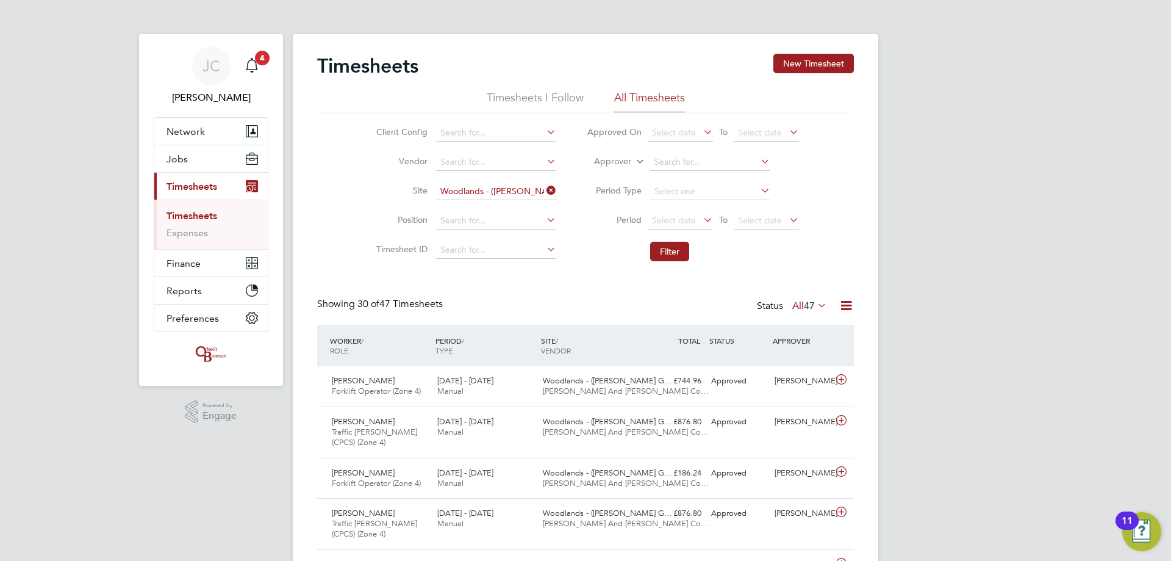
scroll to position [31, 106]
click at [383, 135] on icon at bounding box center [544, 190] width 0 height 17
click at [383, 135] on input at bounding box center [496, 191] width 120 height 17
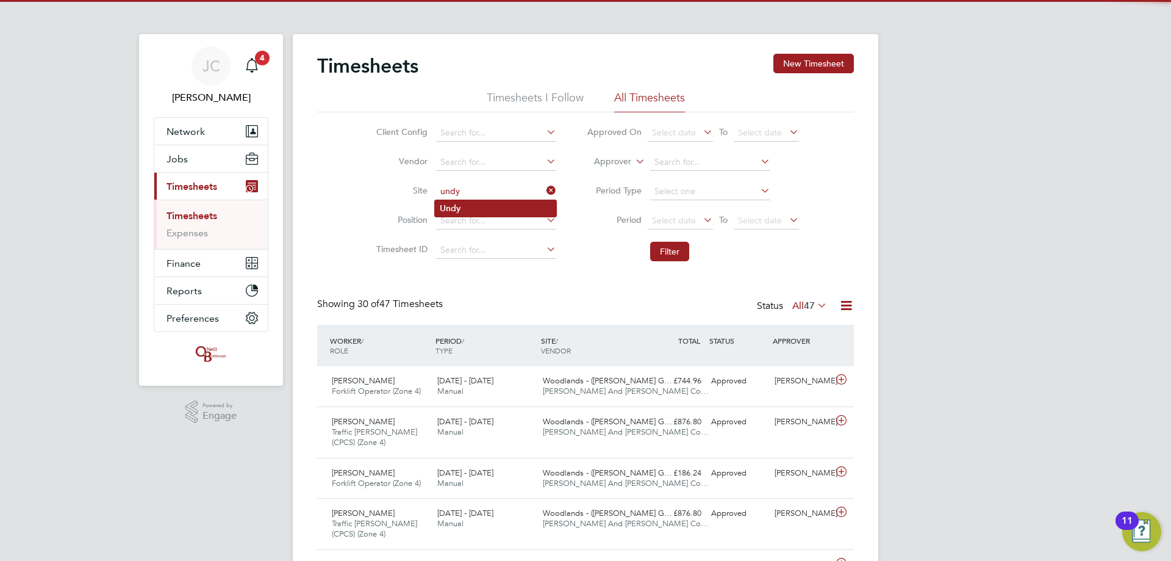
click at [383, 135] on li "Undy" at bounding box center [495, 208] width 121 height 16
type input "Undy"
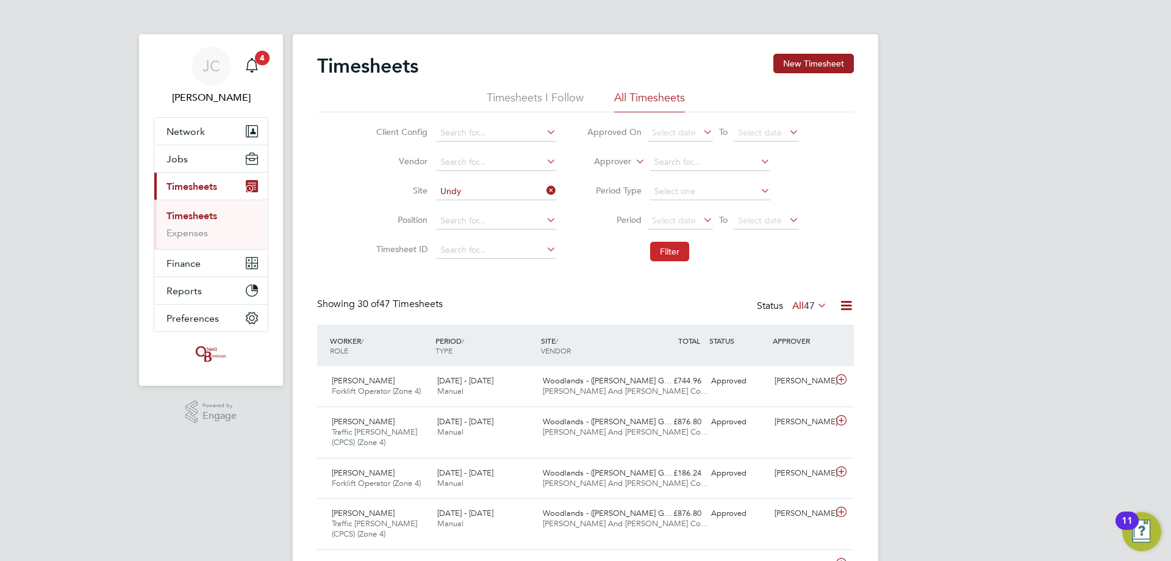
click at [383, 135] on button "Filter" at bounding box center [669, 252] width 39 height 20
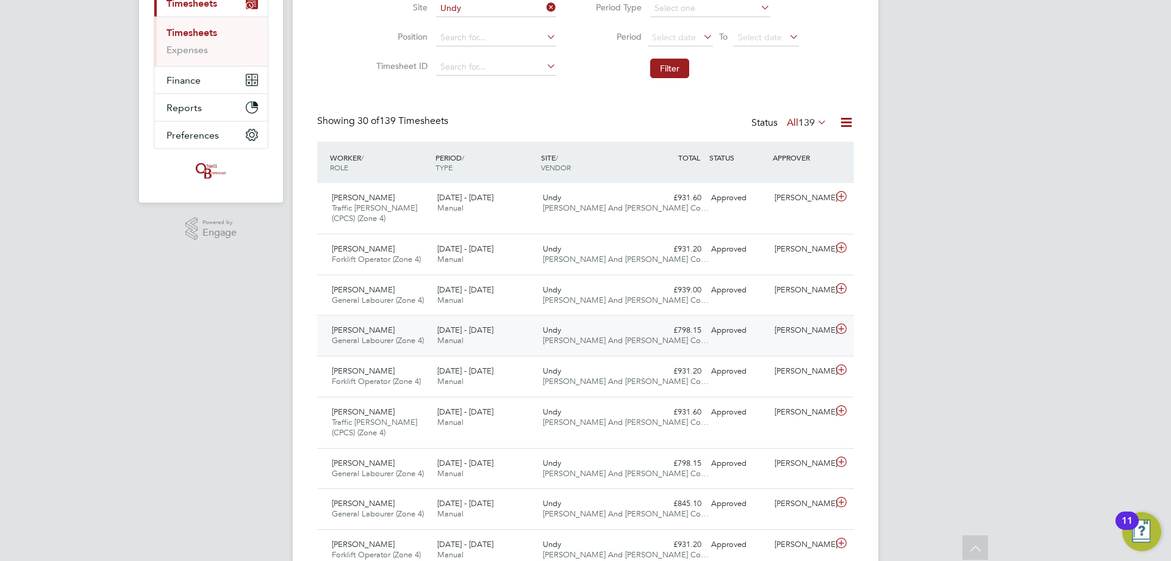
click at [383, 135] on div "Undy O'Neill And Brennan Co…" at bounding box center [591, 335] width 106 height 31
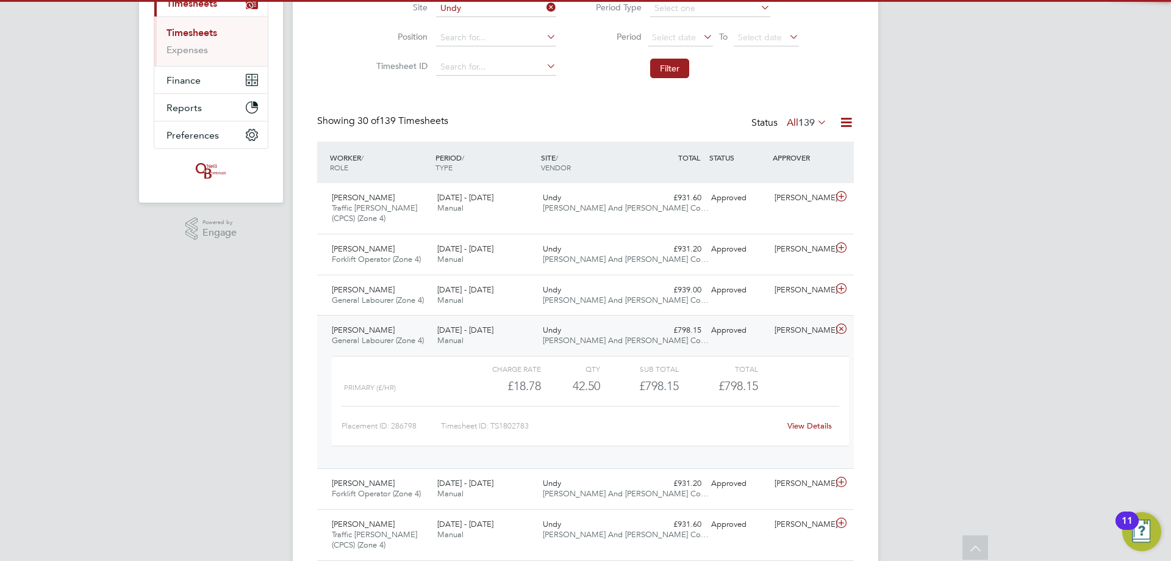
click at [383, 135] on div "Undy O'Neill And Brennan Co…" at bounding box center [591, 335] width 106 height 31
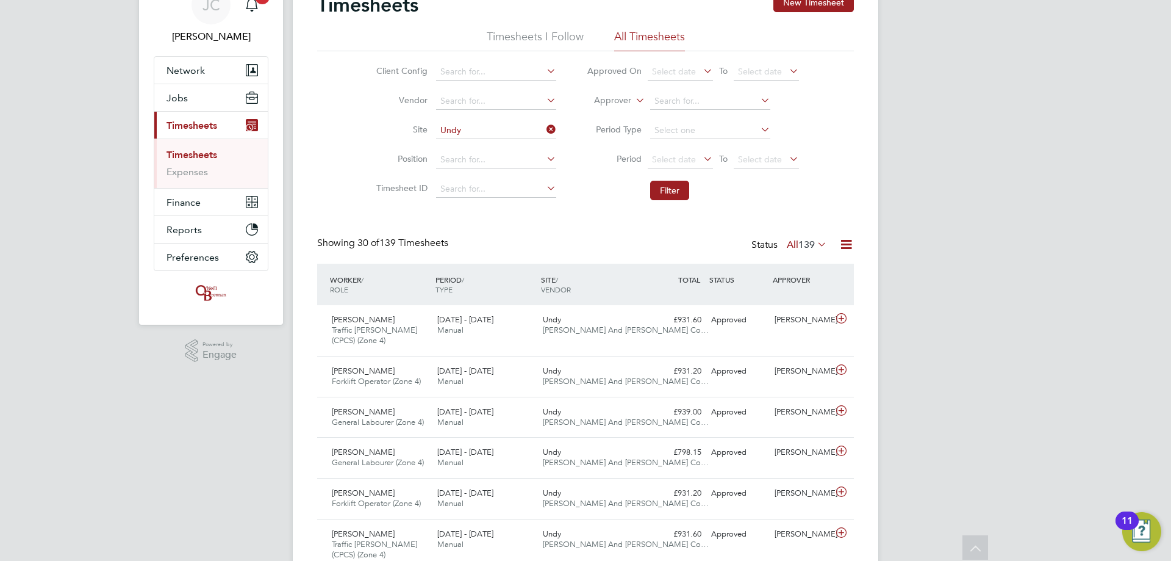
click at [383, 132] on icon at bounding box center [544, 129] width 0 height 17
click at [383, 6] on button "New Timesheet" at bounding box center [814, 3] width 81 height 20
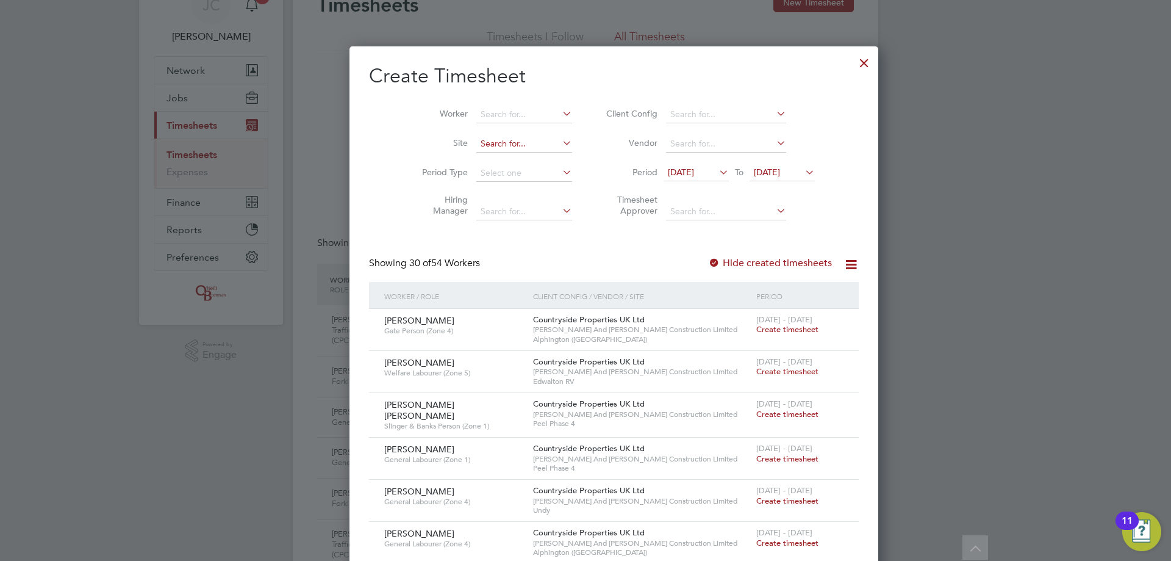
click at [383, 135] on input at bounding box center [525, 143] width 96 height 17
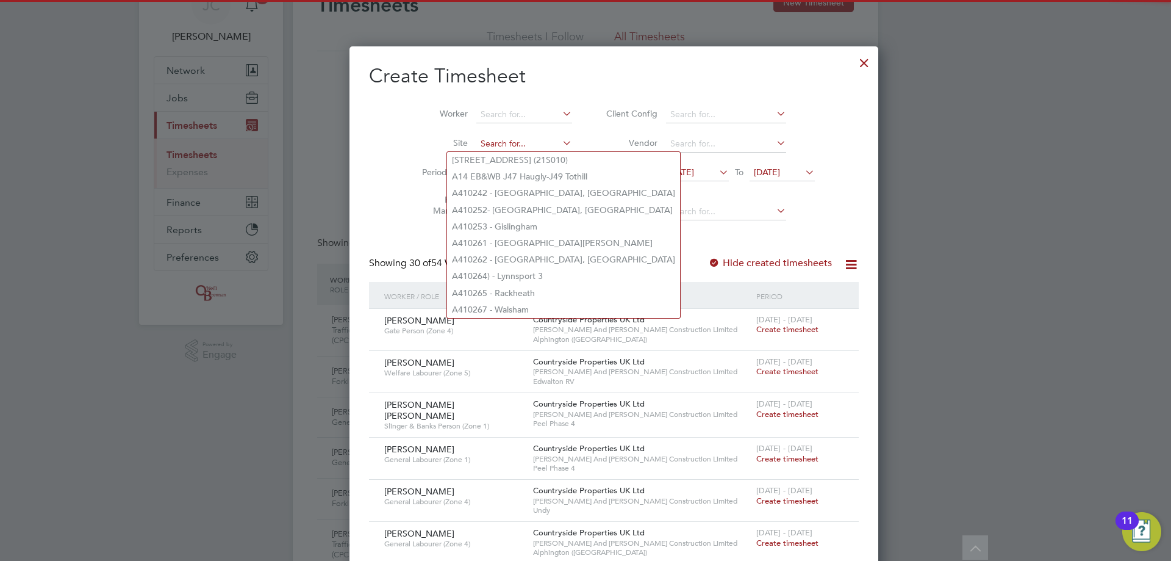
type input "a"
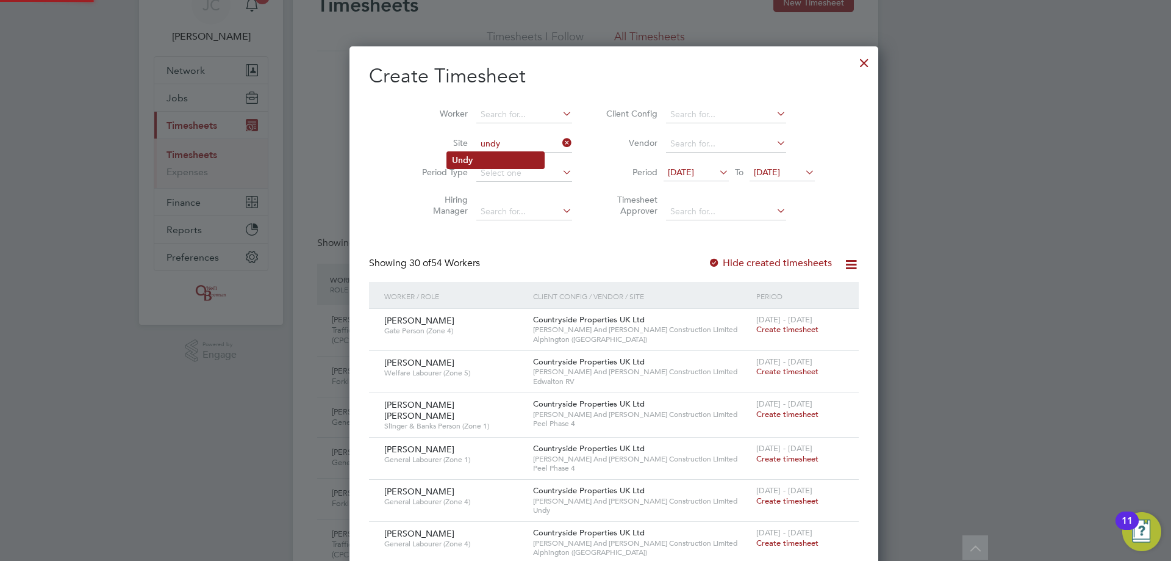
click at [383, 135] on li "Undy" at bounding box center [495, 160] width 97 height 16
type input "Undy"
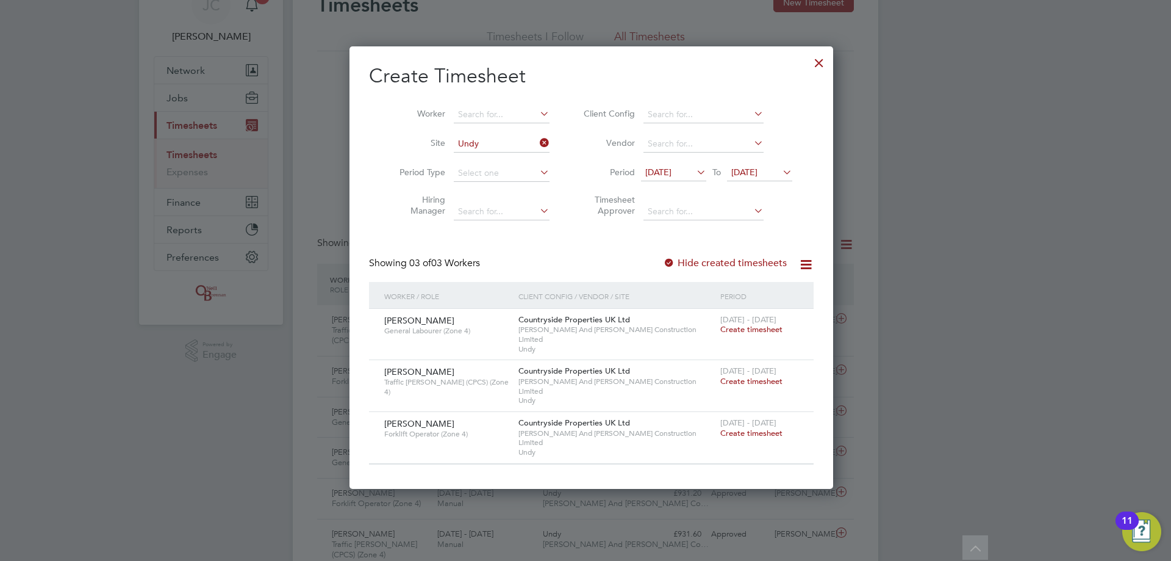
click at [383, 135] on span "Create timesheet" at bounding box center [752, 433] width 62 height 10
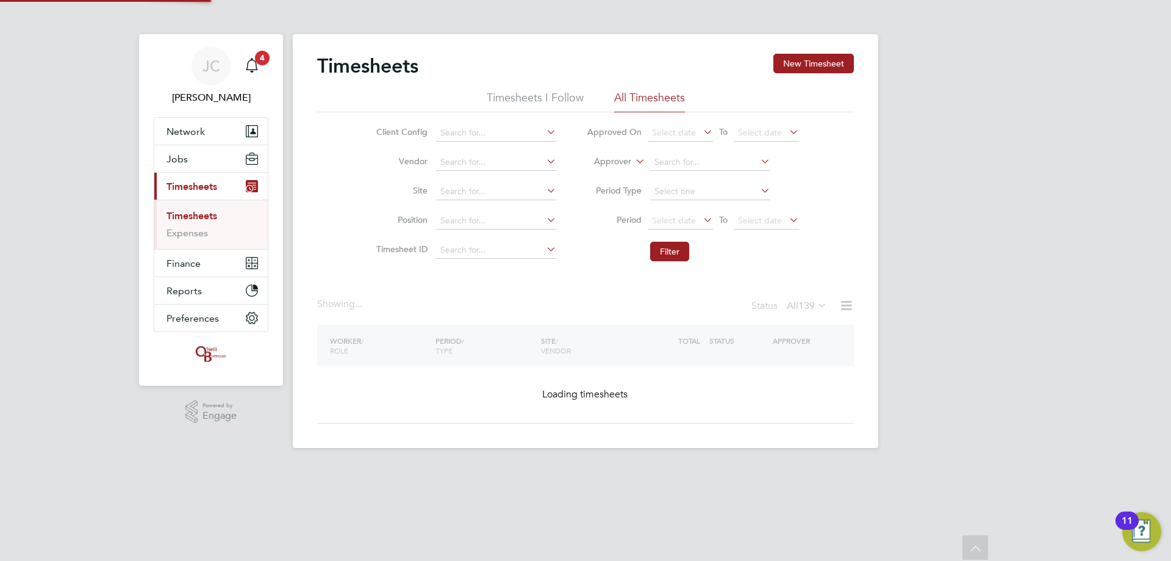
scroll to position [61, 0]
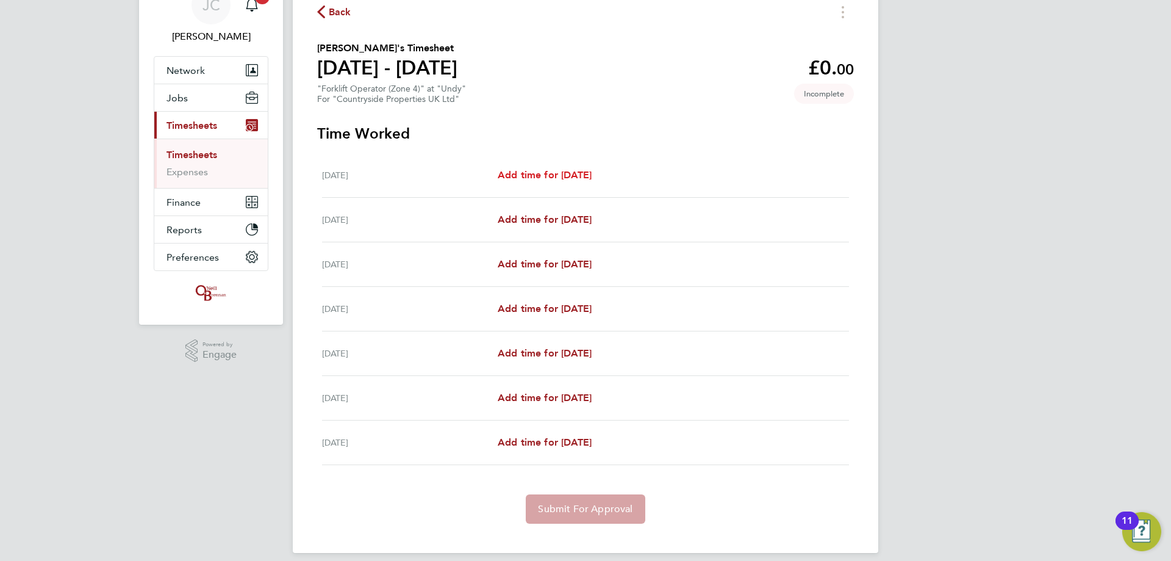
click at [383, 135] on span "Add time for Mon 18 Aug" at bounding box center [545, 175] width 94 height 12
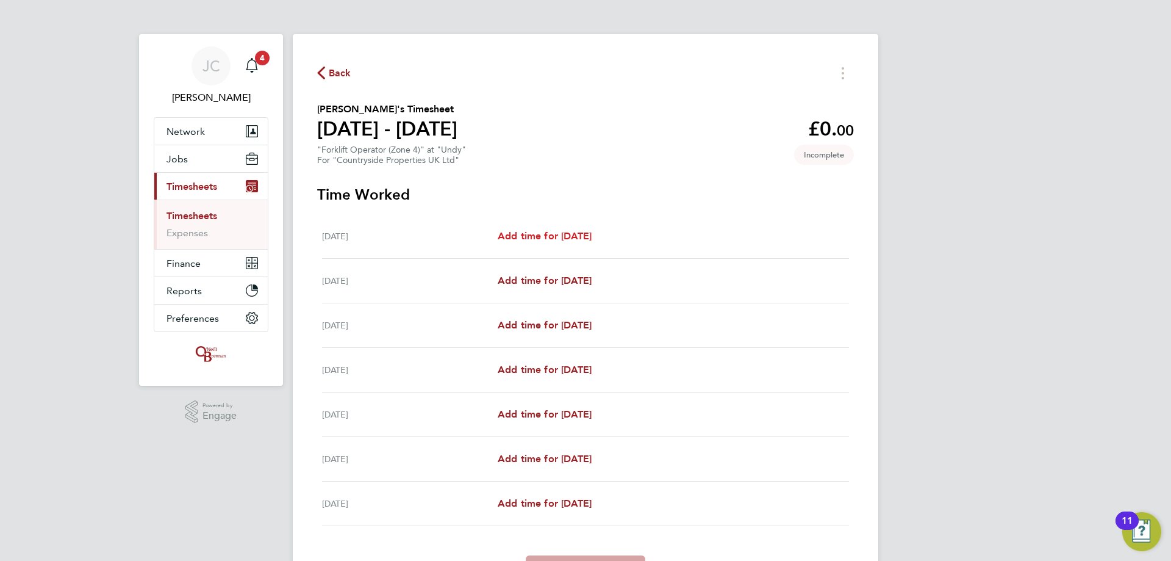
select select "30"
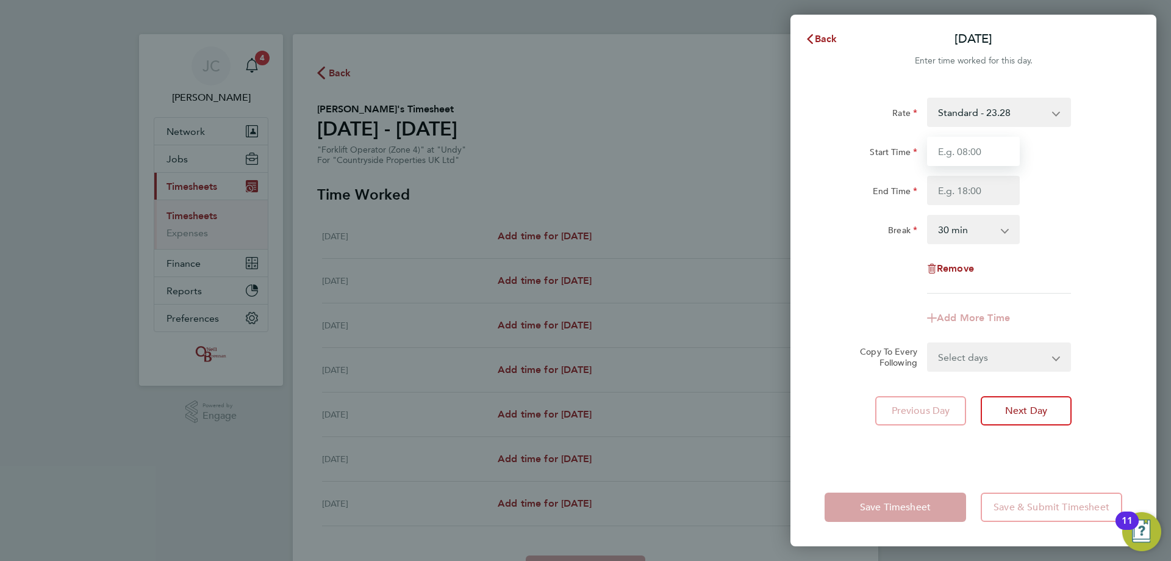
click at [383, 135] on input "Start Time" at bounding box center [973, 151] width 93 height 29
type input "08:00"
click at [383, 135] on input "End Time" at bounding box center [973, 190] width 93 height 29
type input "16:30"
click at [383, 135] on select "0 min 15 min 30 min 45 min 60 min 75 min 90 min" at bounding box center [967, 229] width 76 height 27
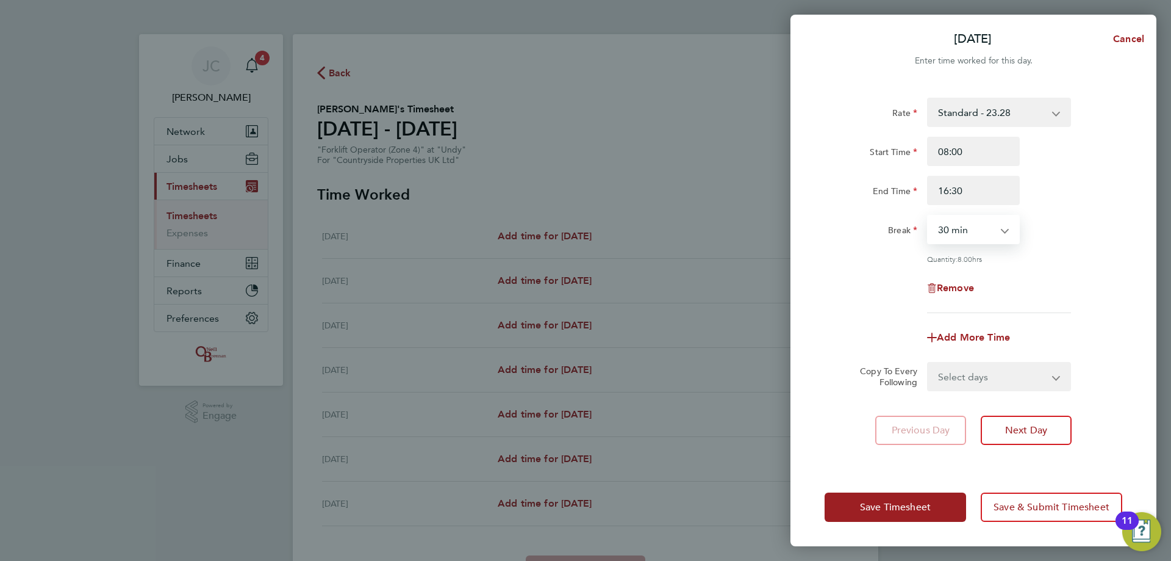
click at [383, 135] on div "Break 0 min 15 min 30 min 45 min 60 min 75 min 90 min" at bounding box center [974, 229] width 308 height 29
click at [383, 135] on div "Rate Standard - 23.28 Start Time 08:00 End Time 16:30 Break 0 min 15 min 30 min…" at bounding box center [974, 275] width 366 height 385
click at [383, 135] on select "Select days Day Weekday (Mon-Fri) Weekend (Sat-Sun) Tuesday Wednesday Thursday …" at bounding box center [993, 376] width 128 height 27
select select "DAY"
click at [383, 135] on select "Select days Day Weekday (Mon-Fri) Weekend (Sat-Sun) Tuesday Wednesday Thursday …" at bounding box center [993, 376] width 128 height 27
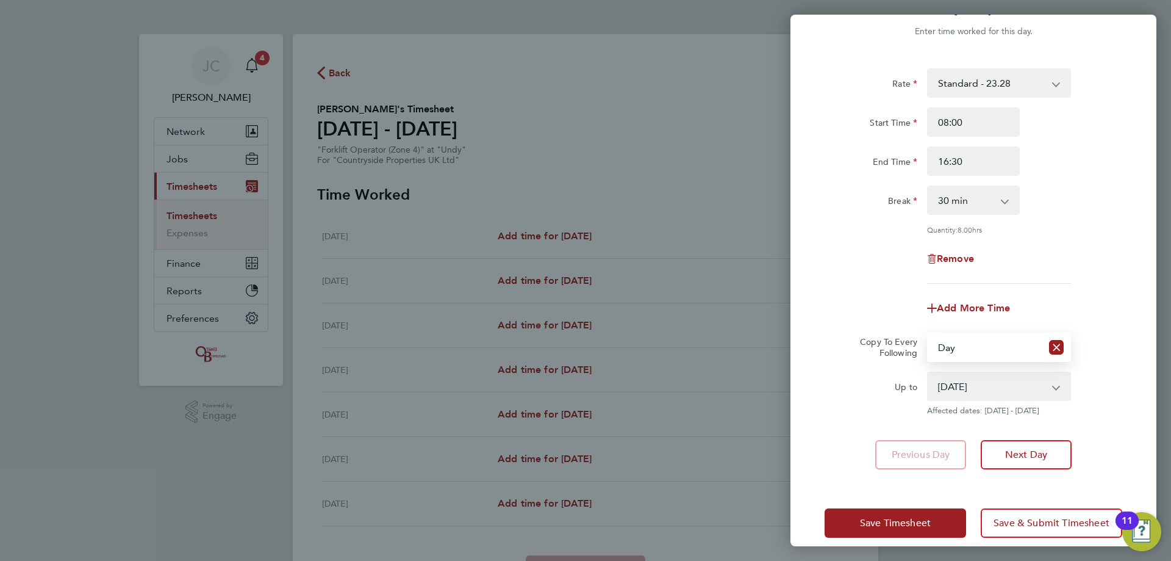
scroll to position [44, 0]
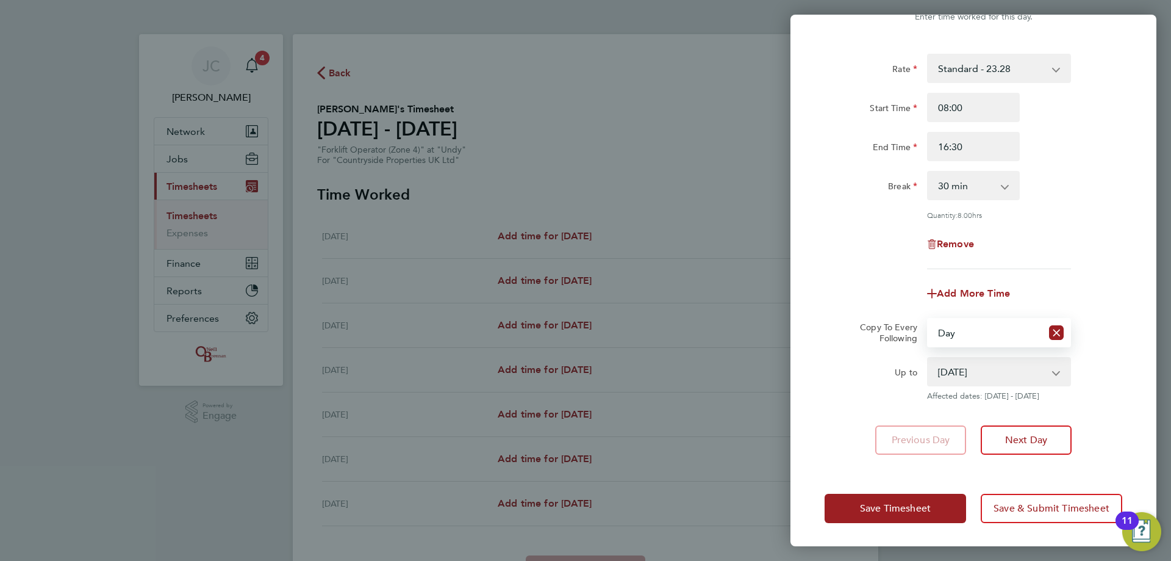
click at [383, 135] on select "19 Aug 2025 20 Aug 2025 21 Aug 2025 22 Aug 2025 23 Aug 2025 24 Aug 2025" at bounding box center [992, 371] width 127 height 27
select select "2025-08-22"
click at [383, 135] on select "19 Aug 2025 20 Aug 2025 21 Aug 2025 22 Aug 2025 23 Aug 2025 24 Aug 2025" at bounding box center [992, 371] width 127 height 27
click at [383, 135] on div "Copy To Every Following Select days Day Weekday (Mon-Fri) Weekend (Sat-Sun) Tue…" at bounding box center [974, 332] width 308 height 29
click at [383, 135] on span "Save & Submit Timesheet" at bounding box center [1052, 508] width 116 height 12
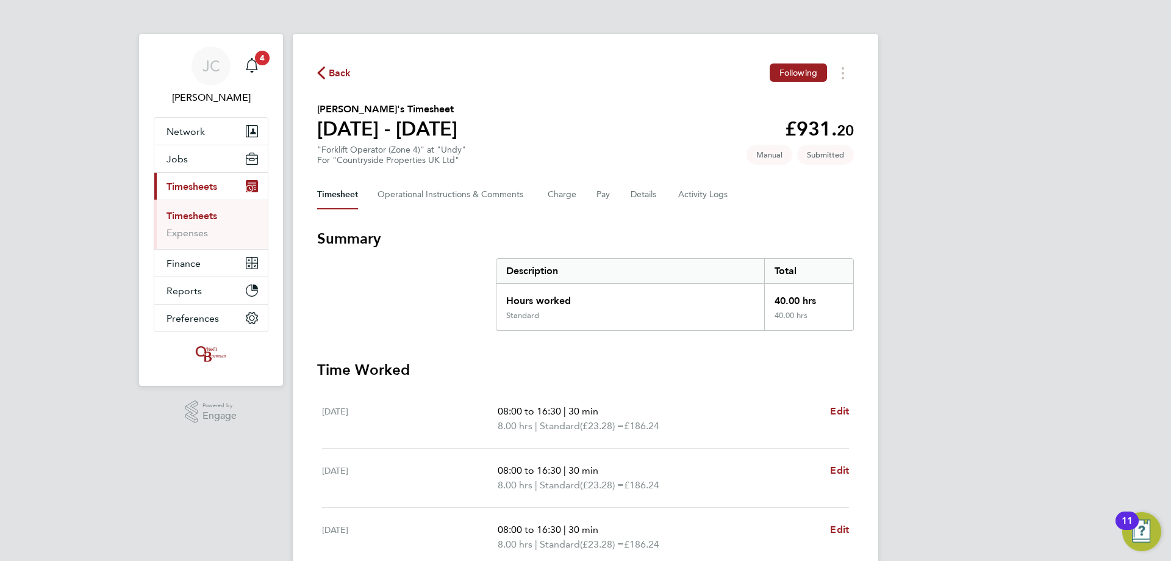
click at [358, 75] on div "Back Following" at bounding box center [585, 72] width 537 height 19
click at [331, 85] on div "Back Following Aleksandrs Sedovs's Timesheet 18 - 24 Aug 2025 £931. 20 "Forklif…" at bounding box center [586, 448] width 586 height 828
click at [331, 79] on span "Back" at bounding box center [340, 73] width 23 height 15
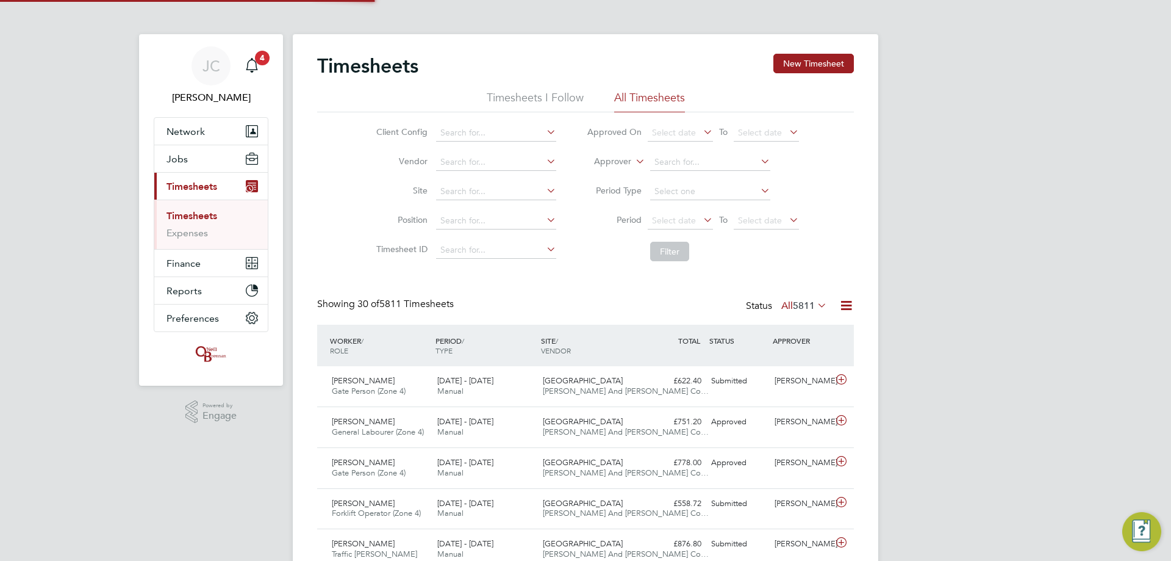
scroll to position [31, 106]
click at [383, 135] on input at bounding box center [496, 191] width 120 height 17
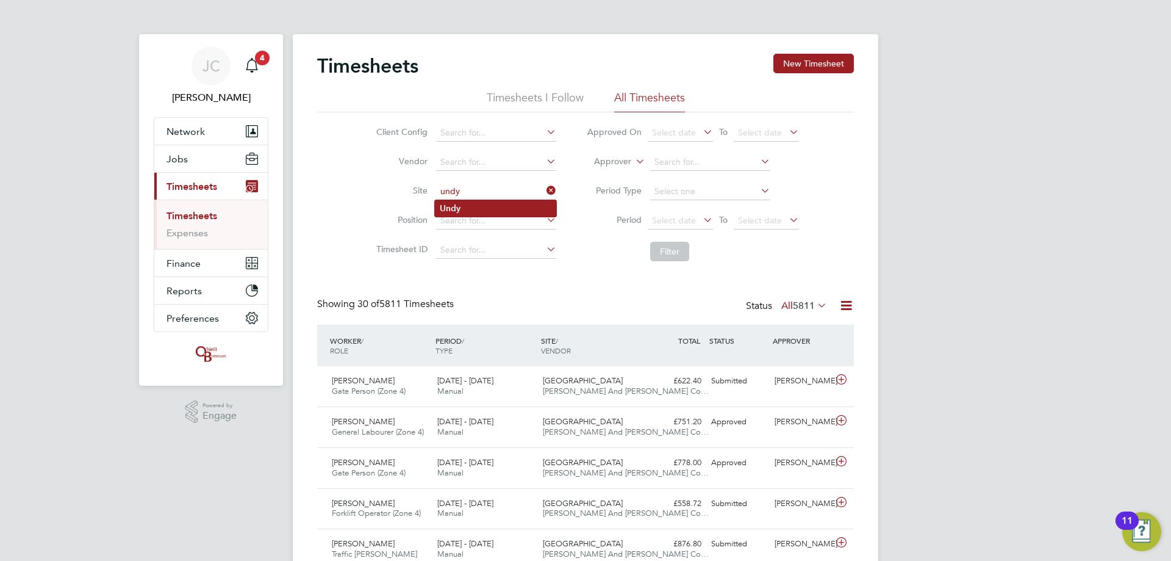
click at [383, 135] on li "Undy" at bounding box center [495, 208] width 121 height 16
type input "Undy"
click at [383, 135] on button "Filter" at bounding box center [669, 252] width 39 height 20
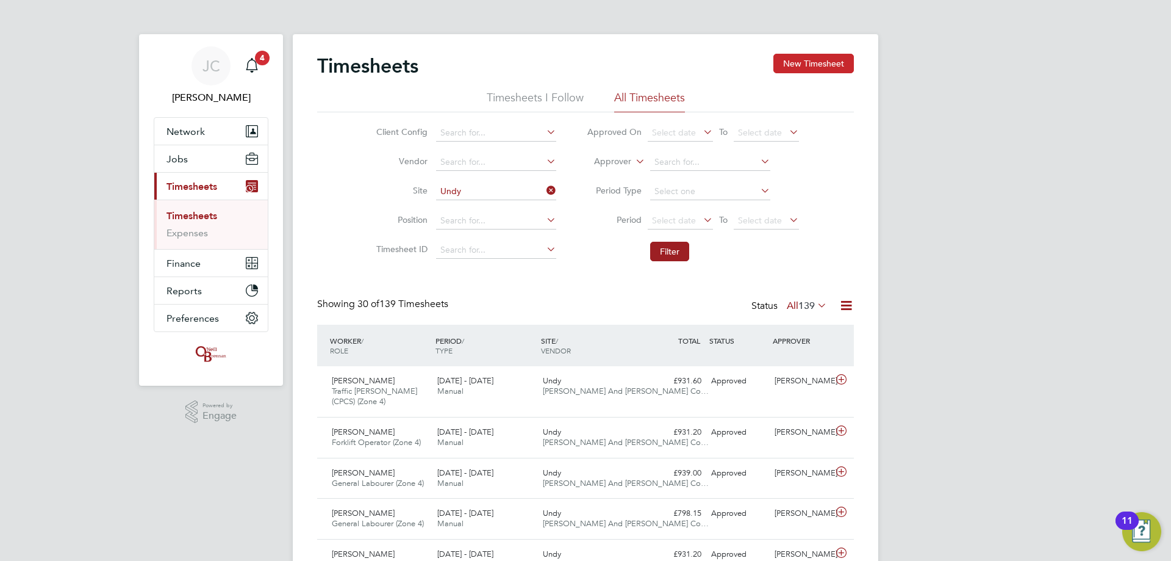
click at [383, 68] on button "New Timesheet" at bounding box center [814, 64] width 81 height 20
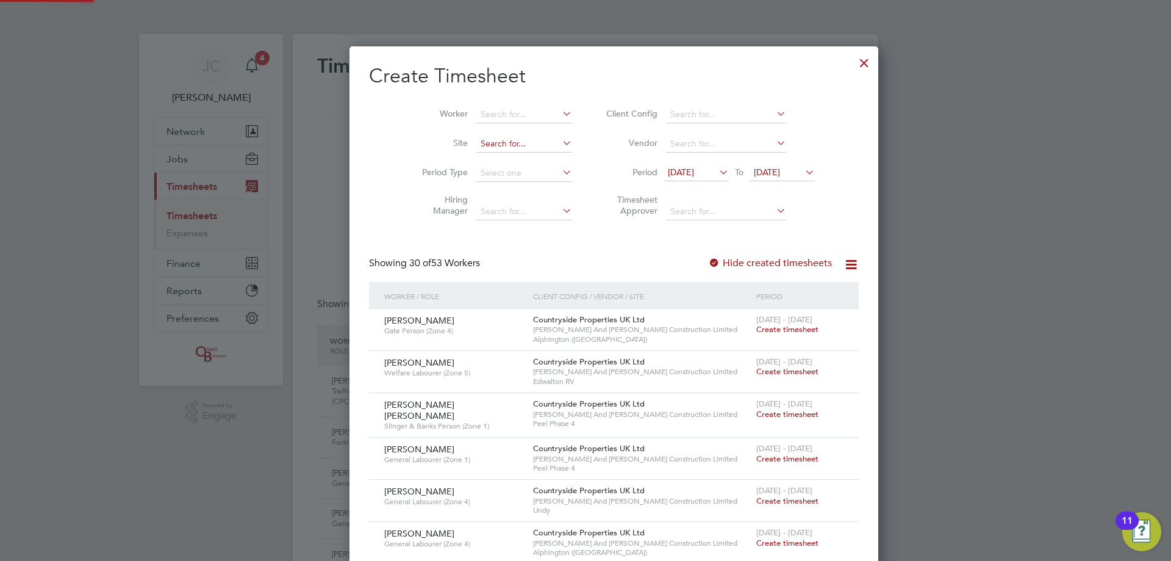
click at [383, 135] on input at bounding box center [525, 143] width 96 height 17
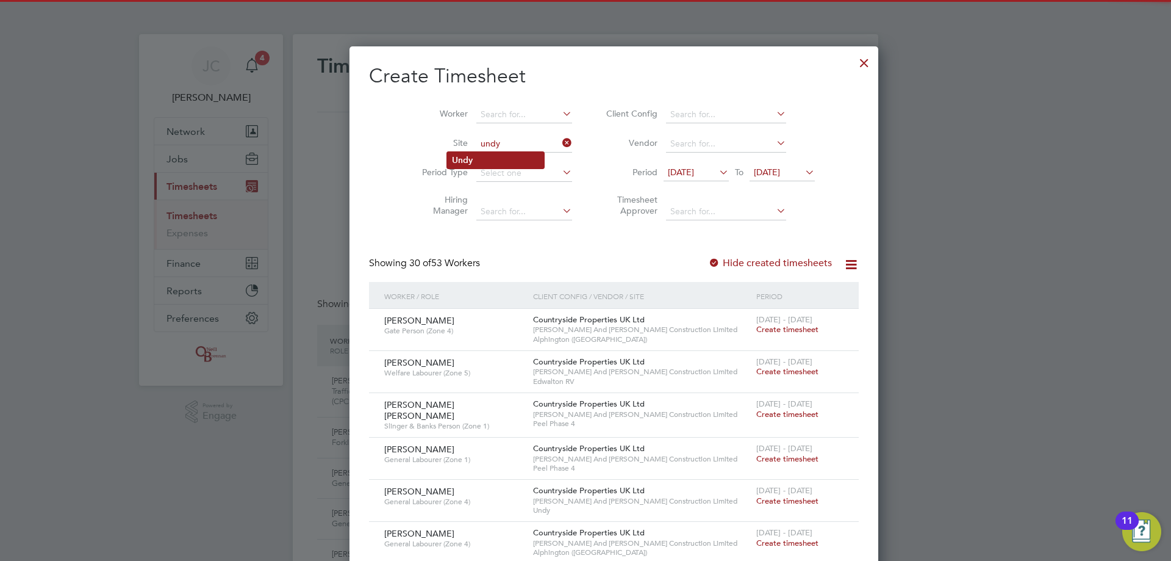
click at [383, 135] on b "Undy" at bounding box center [462, 160] width 21 height 10
type input "Undy"
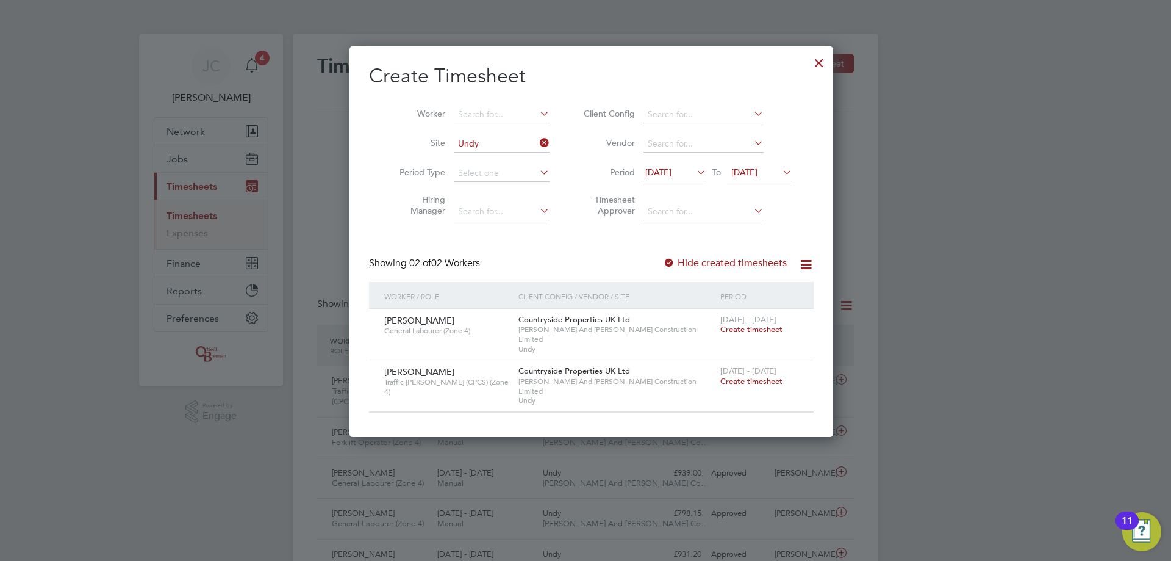
click at [383, 135] on span "Create timesheet" at bounding box center [752, 381] width 62 height 10
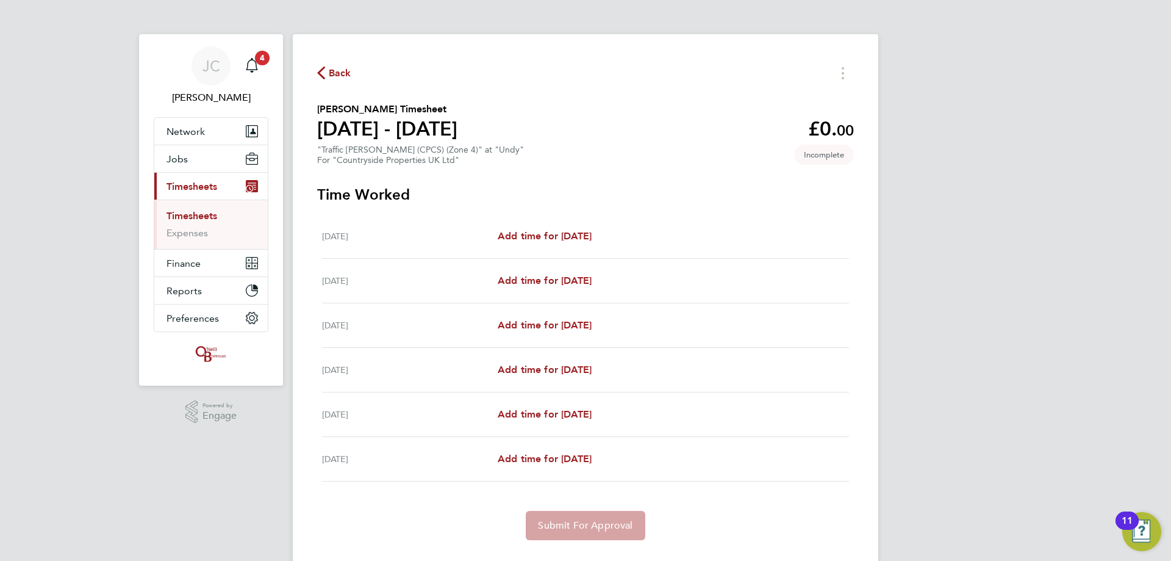
click at [383, 135] on div "Mon 18 Aug Add time for Mon 18 Aug Add time for Mon 18 Aug" at bounding box center [585, 236] width 527 height 45
click at [383, 135] on span "Add time for Mon 18 Aug" at bounding box center [545, 236] width 94 height 12
select select "30"
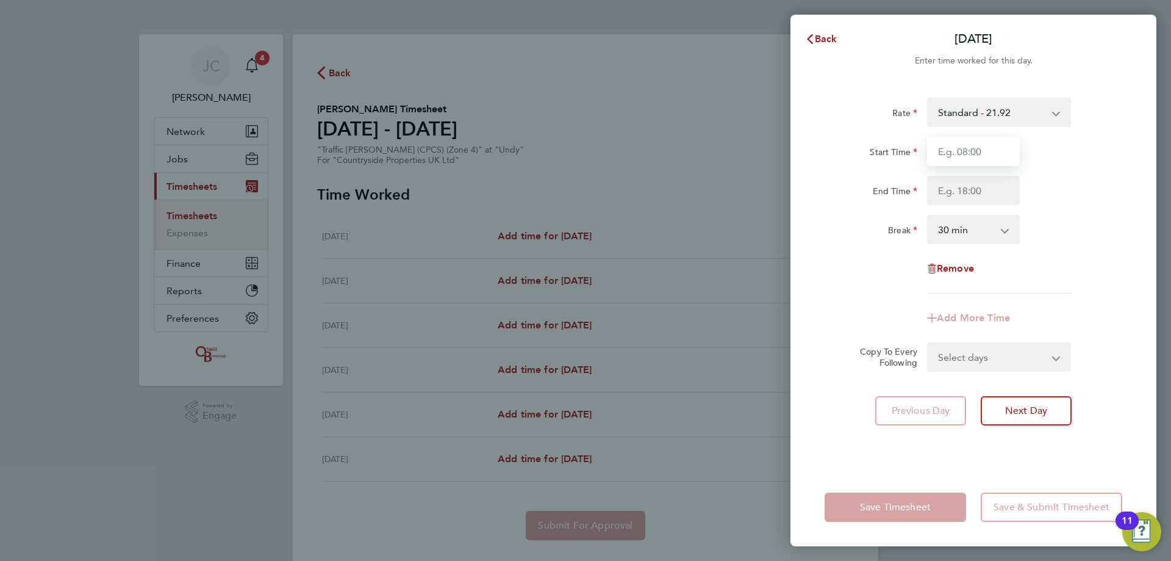
click at [383, 135] on input "Start Time" at bounding box center [973, 151] width 93 height 29
type input "07:30"
click at [383, 135] on div "End Time" at bounding box center [974, 190] width 308 height 29
click at [383, 135] on input "End Time" at bounding box center [973, 190] width 93 height 29
type input "16:30"
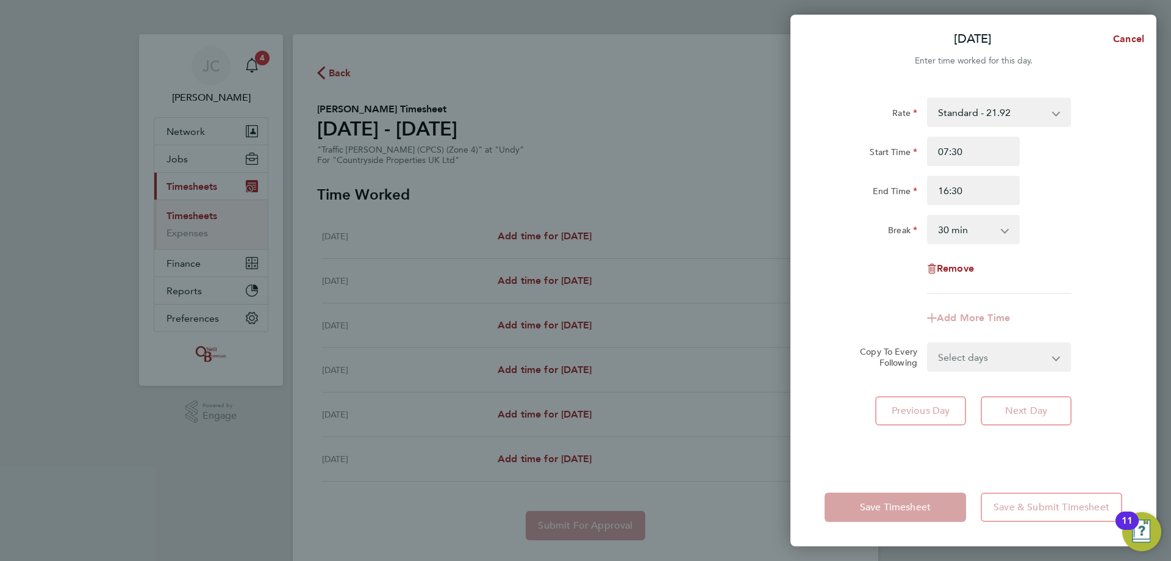
click at [383, 135] on div "End Time 16:30" at bounding box center [974, 190] width 308 height 29
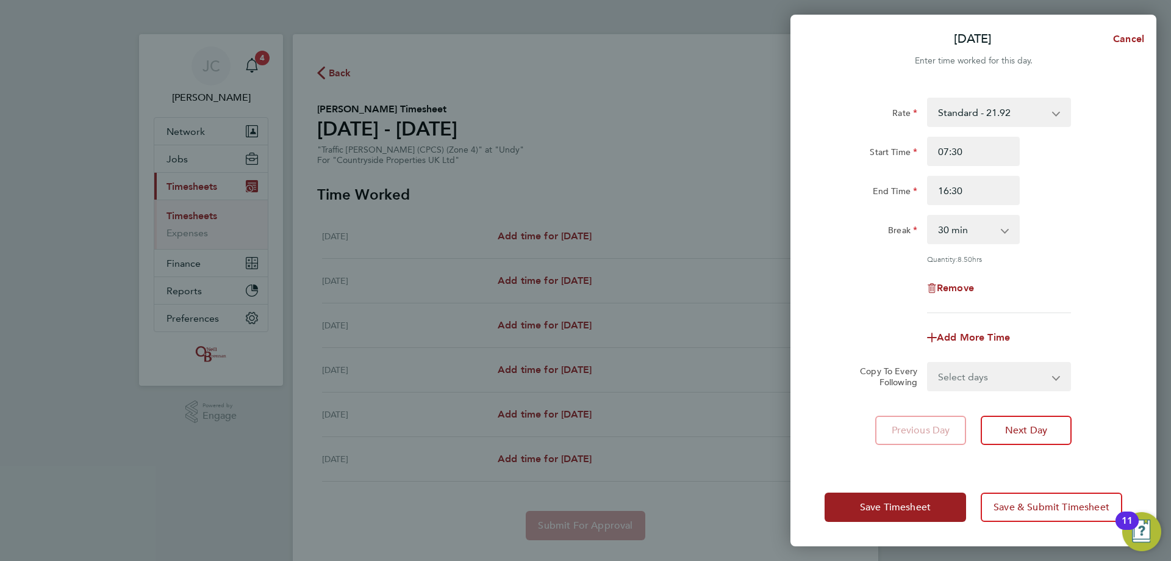
click at [383, 135] on select "Select days Day Weekday (Mon-Fri) Tuesday Wednesday Thursday Friday Saturday" at bounding box center [993, 376] width 128 height 27
select select "DAY"
click at [383, 135] on select "Select days Day Weekday (Mon-Fri) Tuesday Wednesday Thursday Friday Saturday" at bounding box center [993, 376] width 128 height 27
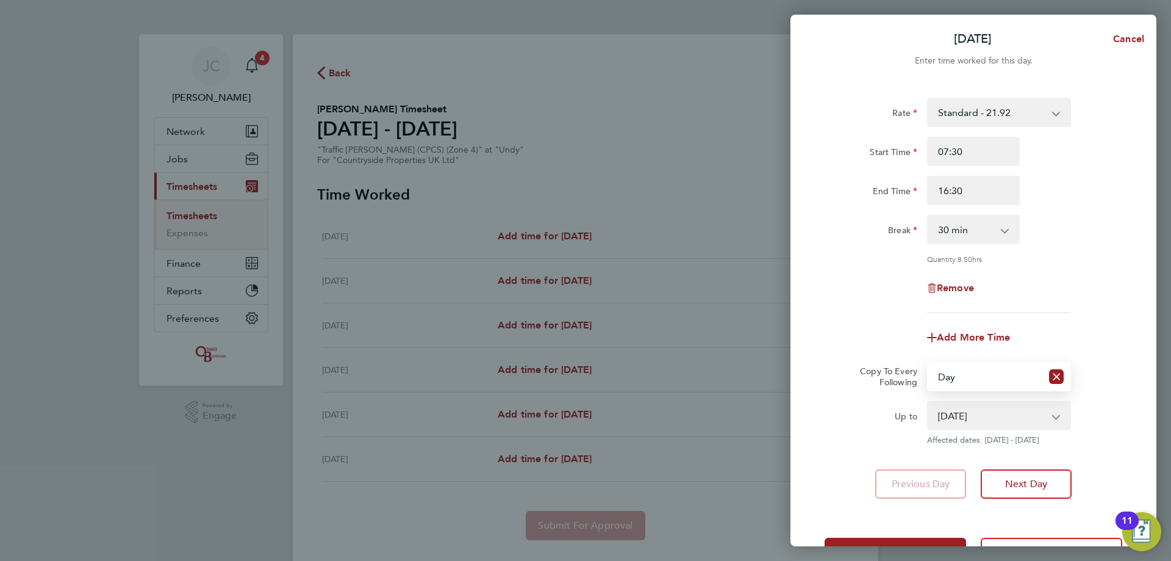
click at [383, 135] on select "19 Aug 2025 20 Aug 2025 21 Aug 2025 22 Aug 2025 23 Aug 2025" at bounding box center [992, 415] width 127 height 27
select select "2025-08-22"
click at [383, 135] on select "19 Aug 2025 20 Aug 2025 21 Aug 2025 22 Aug 2025 23 Aug 2025" at bounding box center [992, 415] width 127 height 27
click at [383, 135] on div "Remove" at bounding box center [974, 287] width 308 height 29
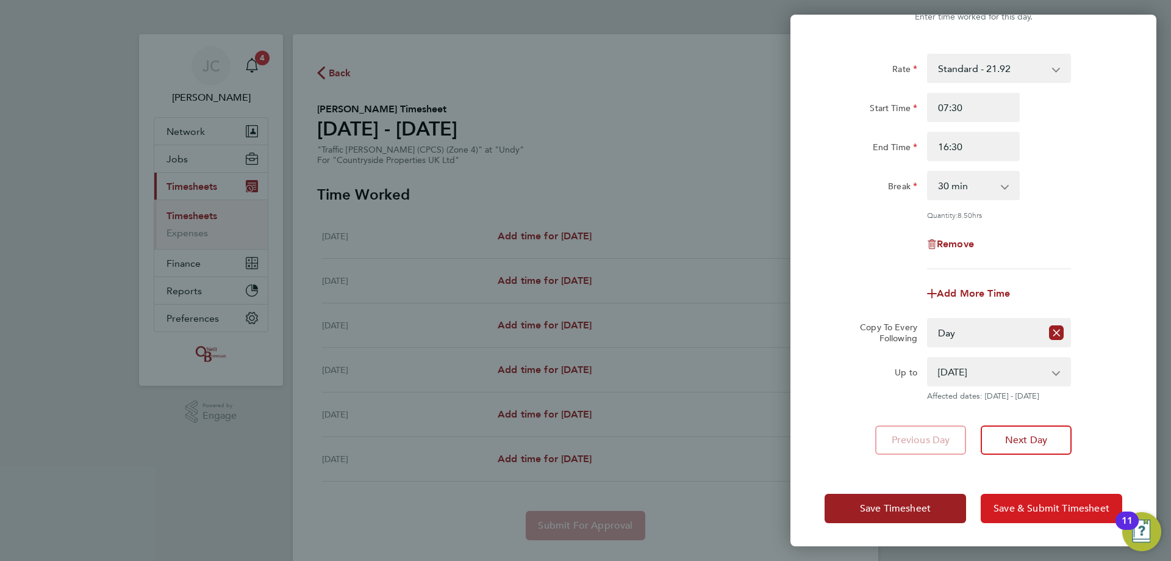
click at [383, 135] on span "Save & Submit Timesheet" at bounding box center [1052, 508] width 116 height 12
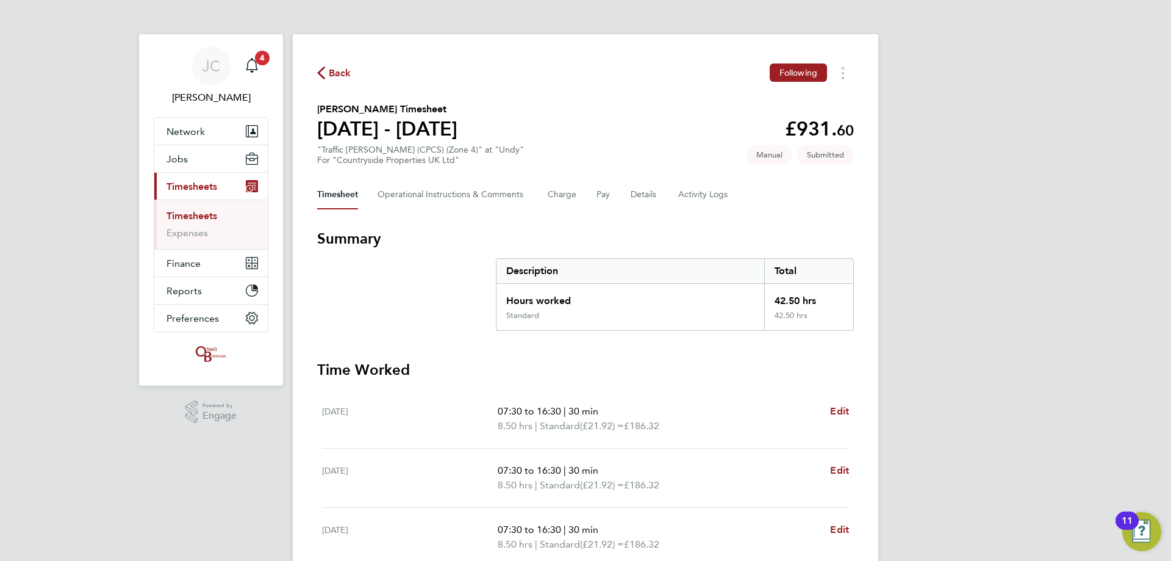
click at [207, 135] on link "Timesheets" at bounding box center [192, 216] width 51 height 12
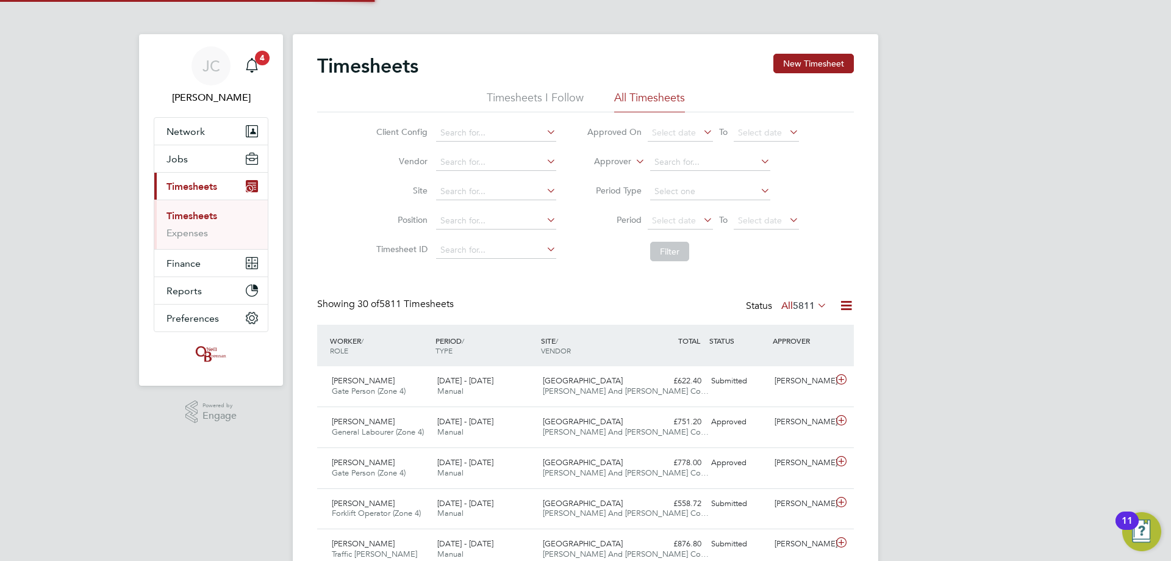
scroll to position [31, 106]
click at [383, 135] on input at bounding box center [496, 191] width 120 height 17
click at [383, 135] on li "Undy" at bounding box center [495, 208] width 121 height 16
type input "Undy"
click at [383, 135] on button "Filter" at bounding box center [669, 252] width 39 height 20
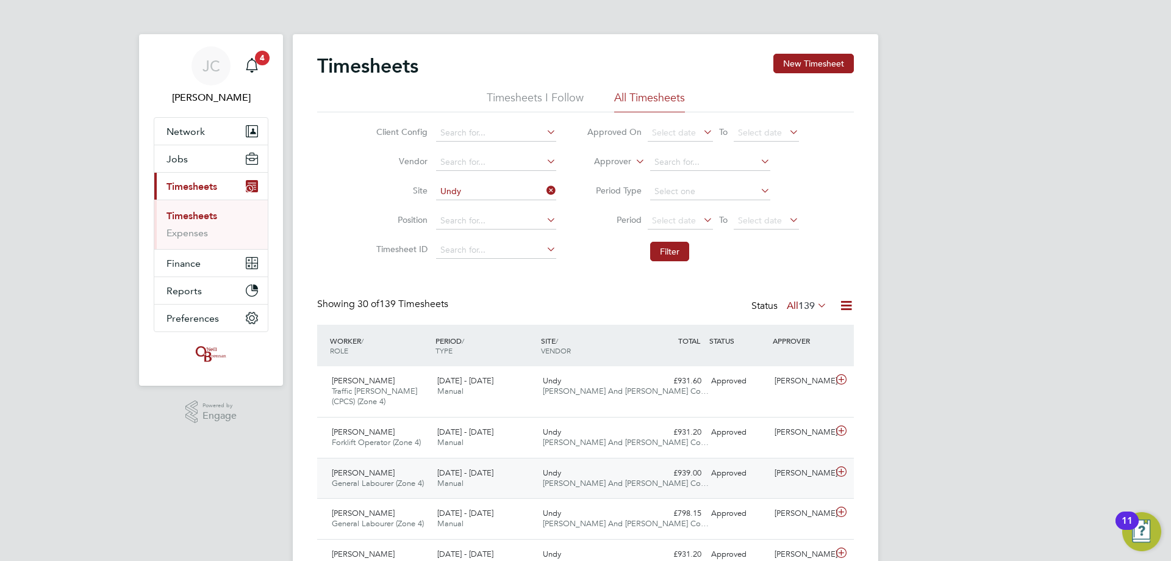
click at [383, 135] on span "[PERSON_NAME] And [PERSON_NAME] Co…" at bounding box center [626, 483] width 166 height 10
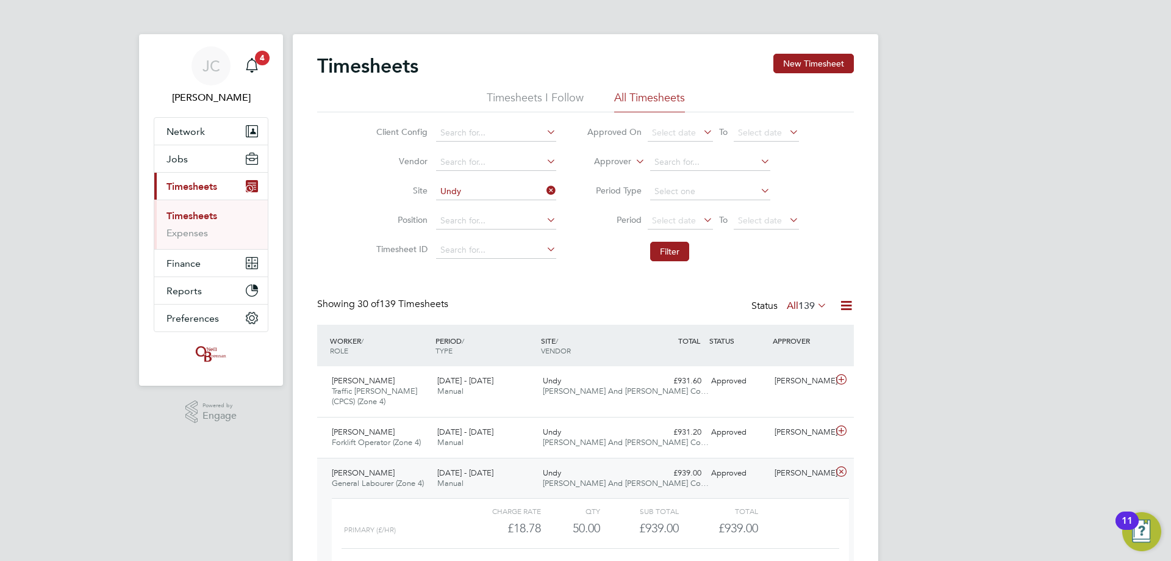
click at [383, 135] on span "[PERSON_NAME] And [PERSON_NAME] Co…" at bounding box center [626, 483] width 166 height 10
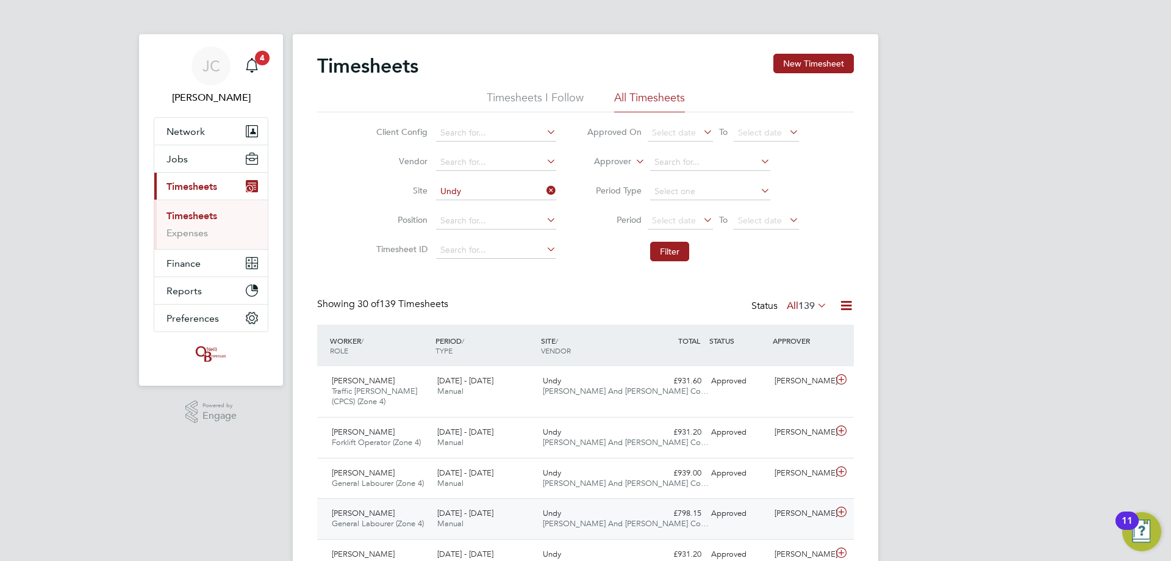
click at [383, 135] on span "Undy" at bounding box center [552, 513] width 18 height 10
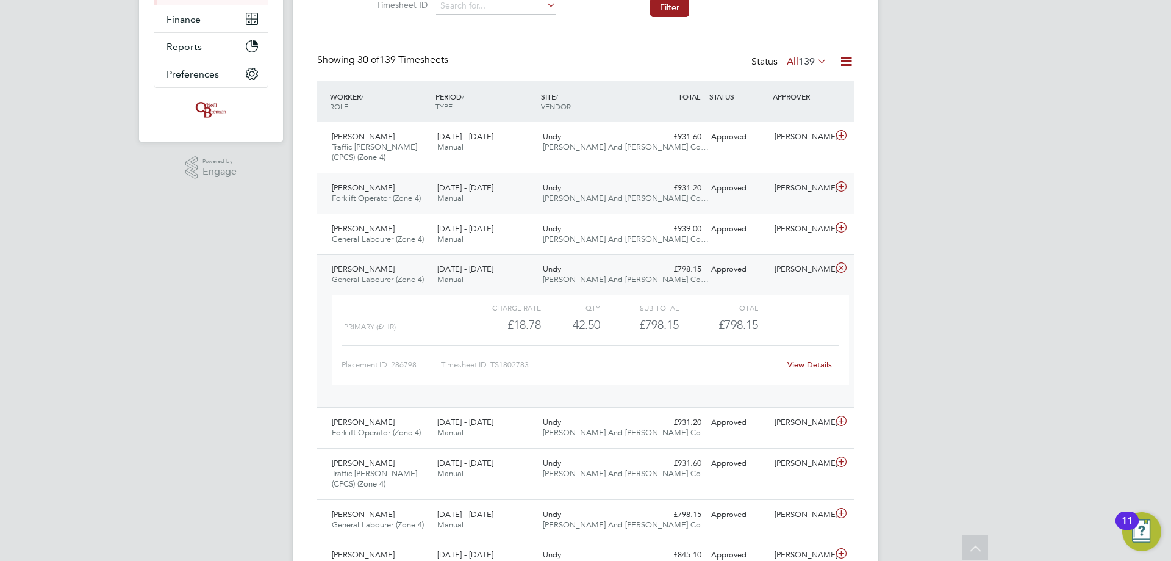
click at [383, 135] on div "11 - 17 Aug 2025 Manual" at bounding box center [486, 193] width 106 height 31
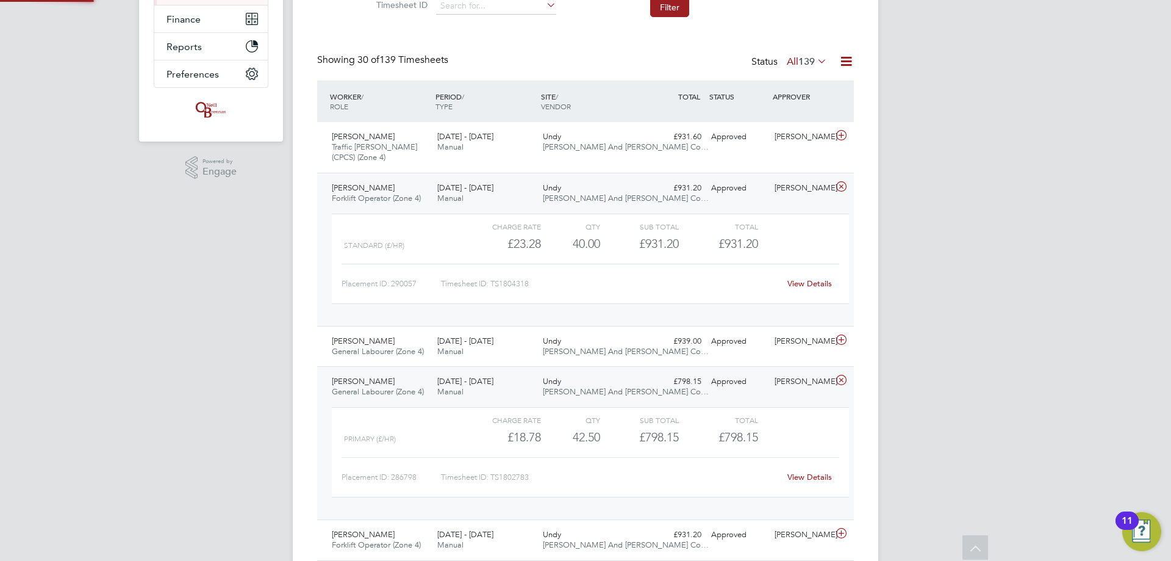
click at [383, 135] on span "Manual" at bounding box center [450, 198] width 26 height 10
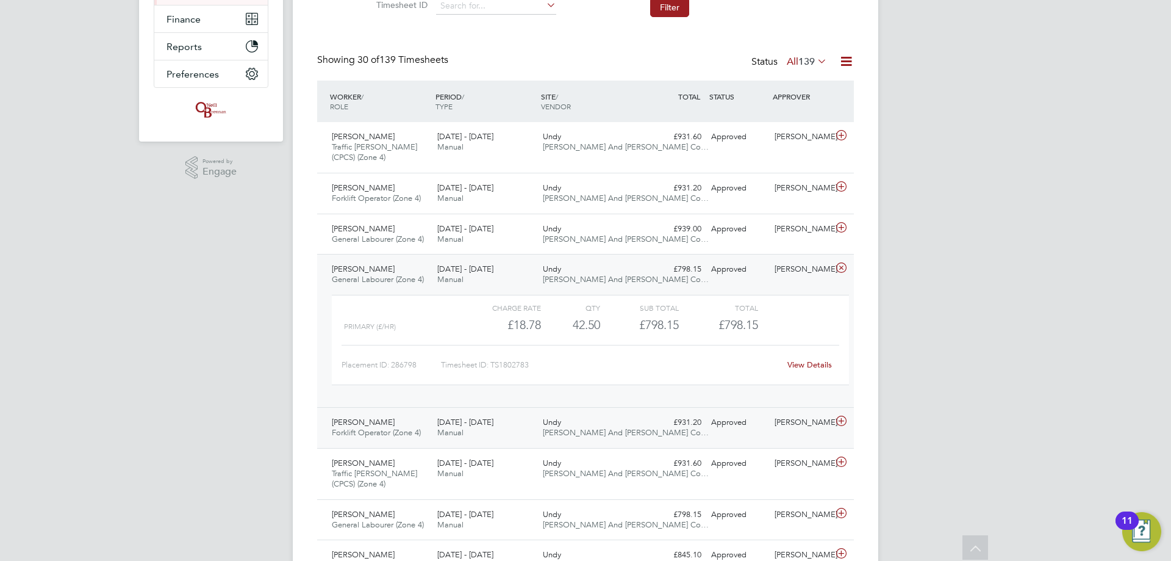
click at [383, 135] on div "4 - 10 Aug 2025 Manual" at bounding box center [486, 427] width 106 height 31
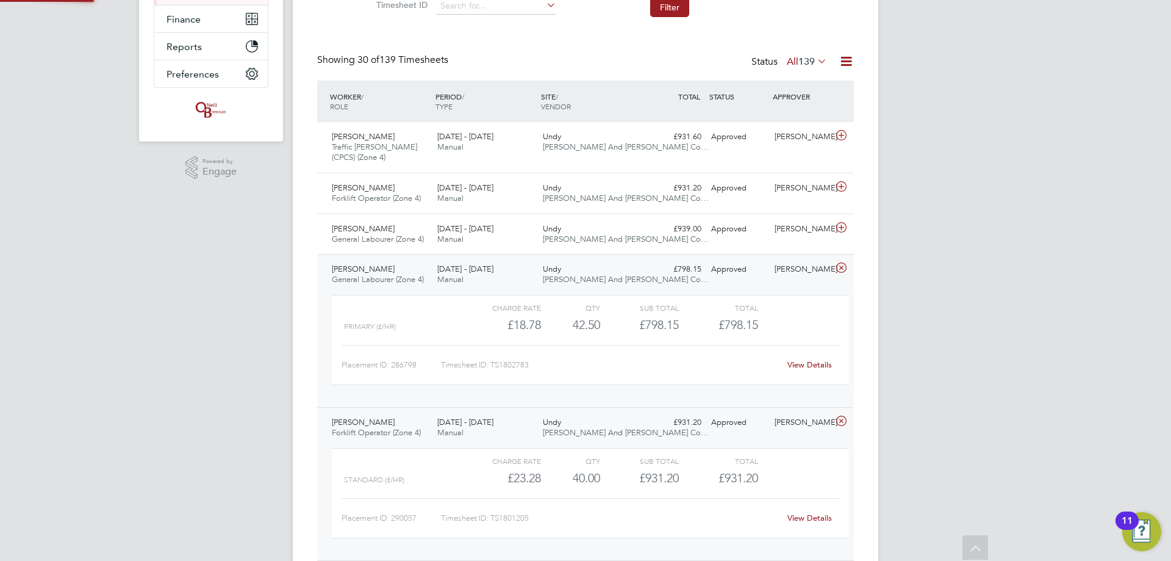
click at [383, 135] on div "4 - 10 Aug 2025 Manual" at bounding box center [486, 427] width 106 height 31
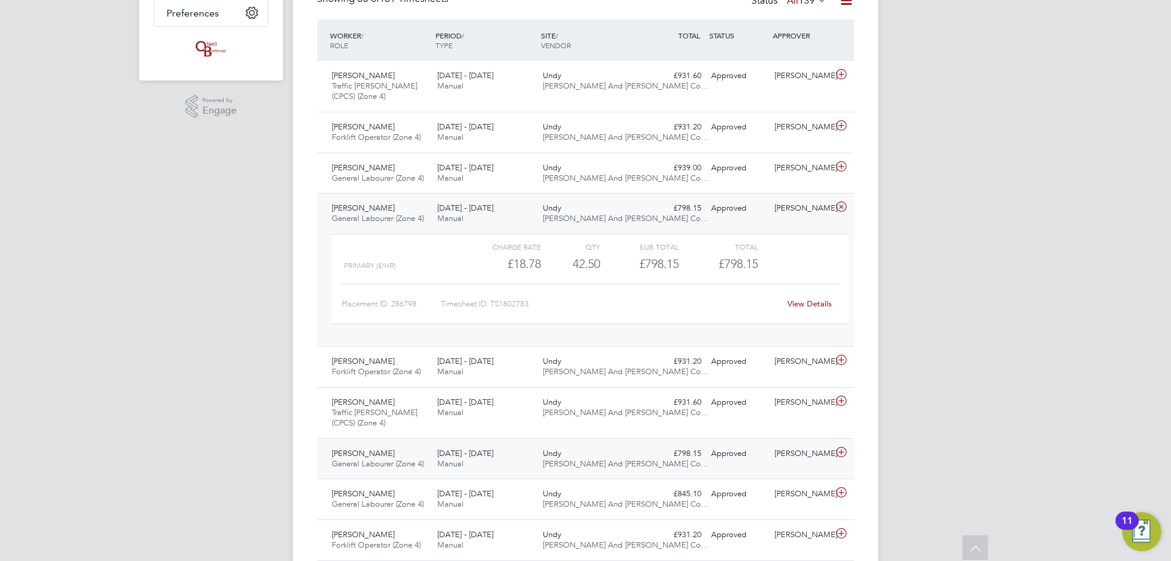
click at [383, 135] on div "4 - 10 Aug 2025 Manual" at bounding box center [486, 459] width 106 height 31
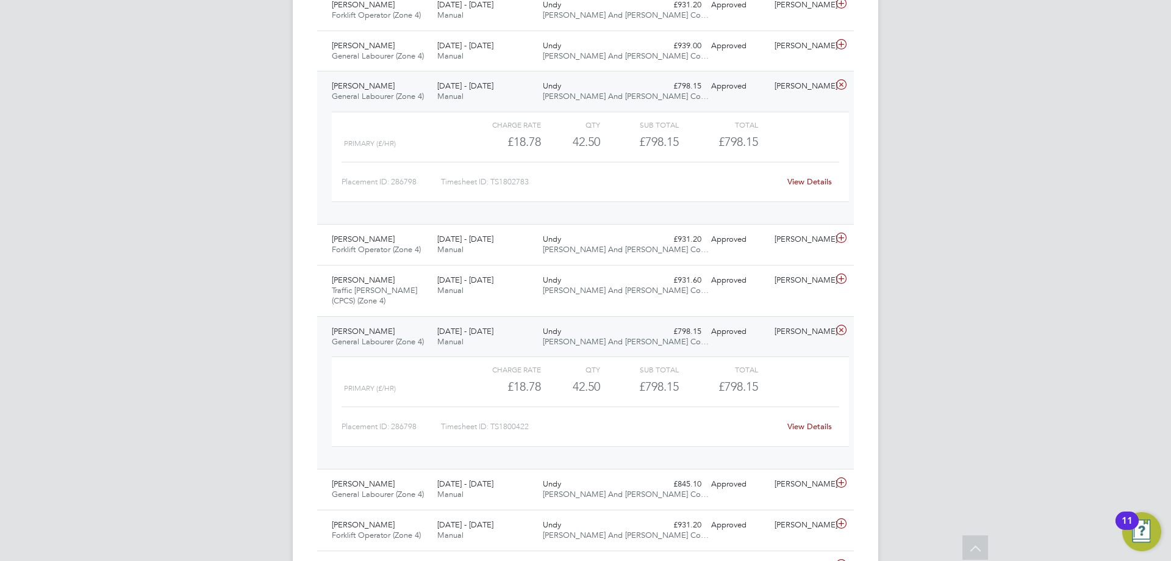
click at [383, 135] on div "4 - 10 Aug 2025 Manual" at bounding box center [486, 337] width 106 height 31
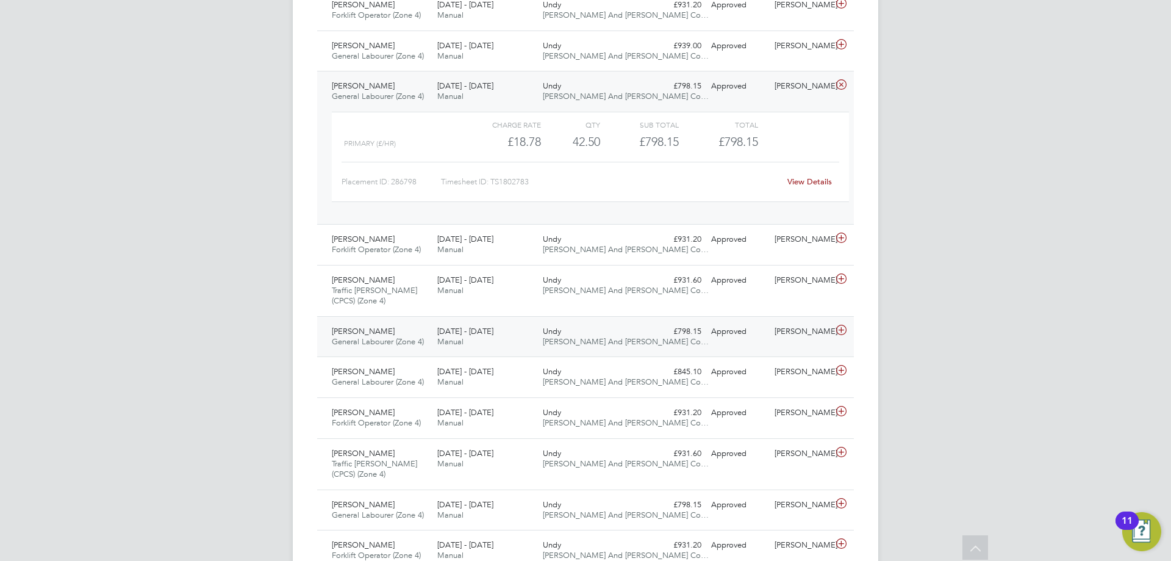
click at [383, 135] on div "4 - 10 Aug 2025 Manual" at bounding box center [486, 337] width 106 height 31
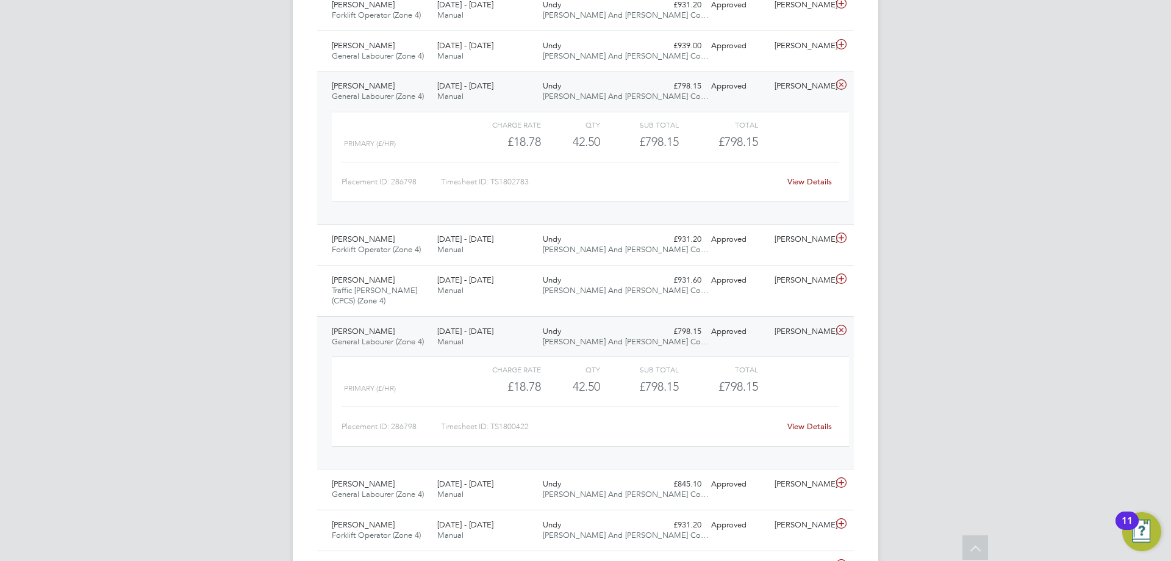
click at [383, 135] on div "4 - 10 Aug 2025 Manual" at bounding box center [486, 337] width 106 height 31
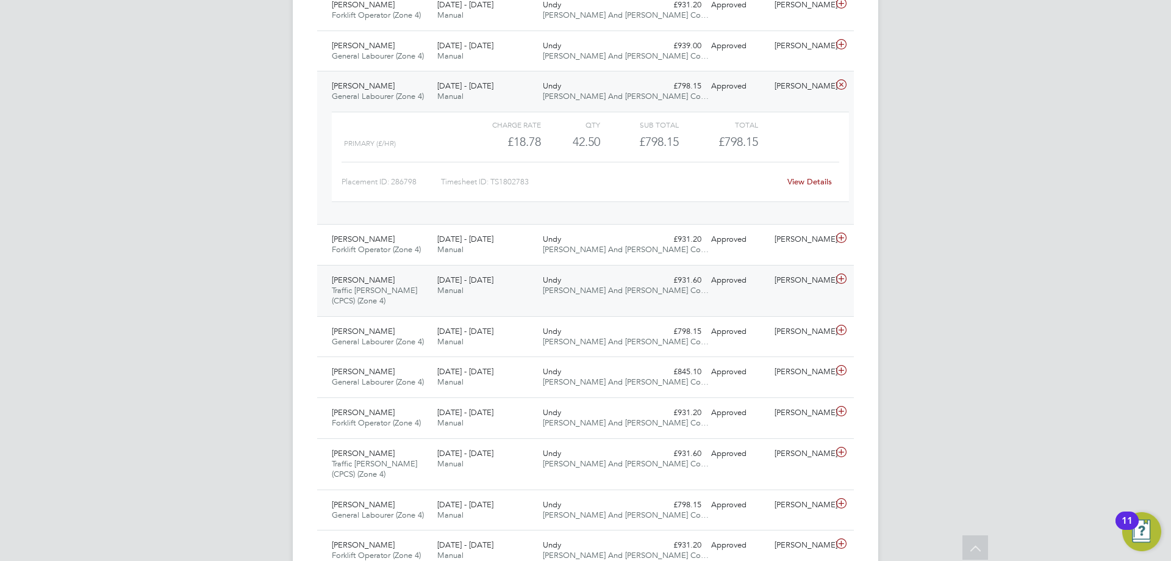
click at [383, 135] on div "4 - 10 Aug 2025 Manual" at bounding box center [486, 285] width 106 height 31
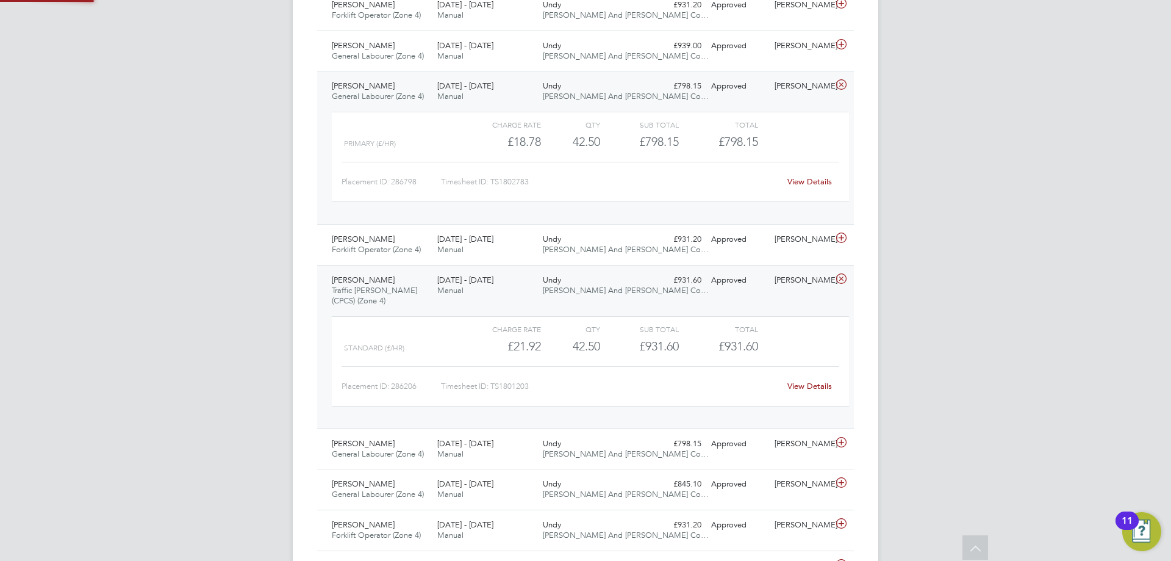
click at [383, 135] on div "4 - 10 Aug 2025 Manual" at bounding box center [486, 285] width 106 height 31
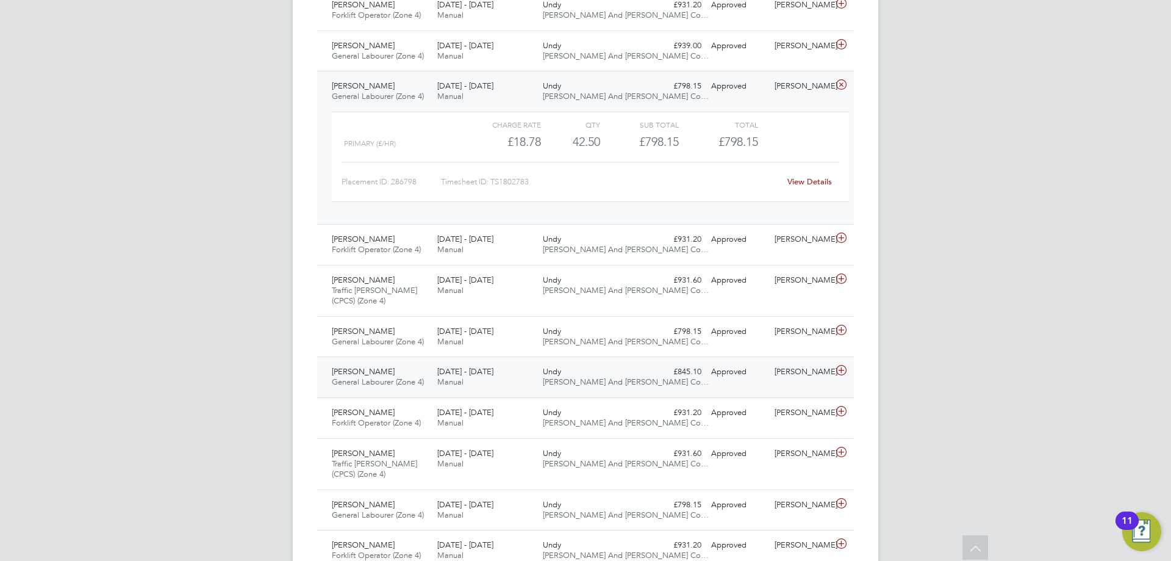
click at [383, 135] on div "4 - 10 Aug 2025 Manual" at bounding box center [486, 377] width 106 height 31
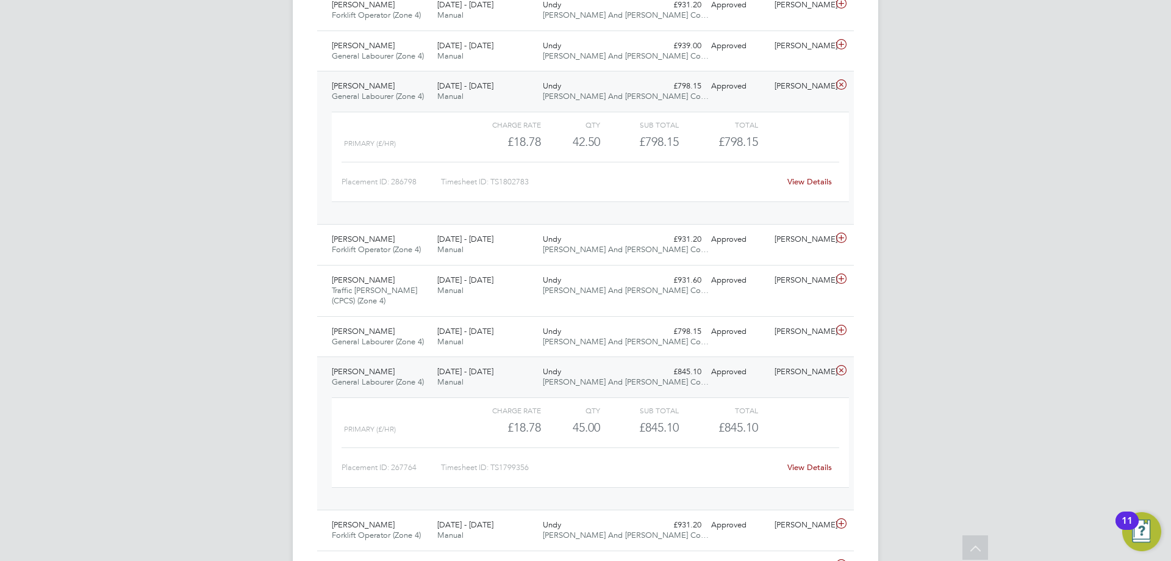
click at [383, 135] on div "4 - 10 Aug 2025 Manual" at bounding box center [486, 377] width 106 height 31
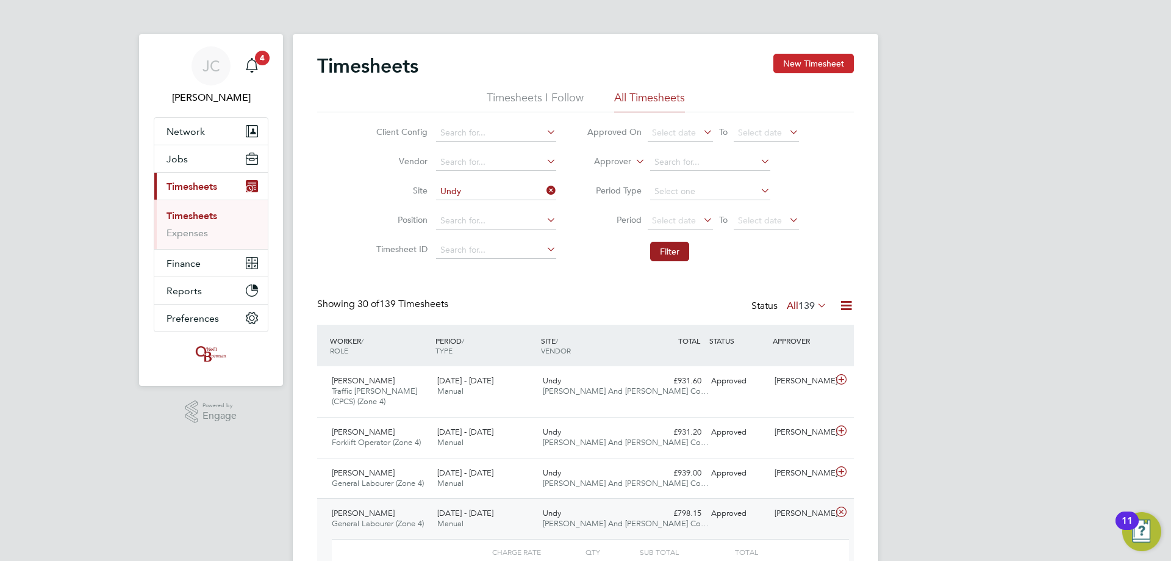
click at [383, 61] on button "New Timesheet" at bounding box center [814, 64] width 81 height 20
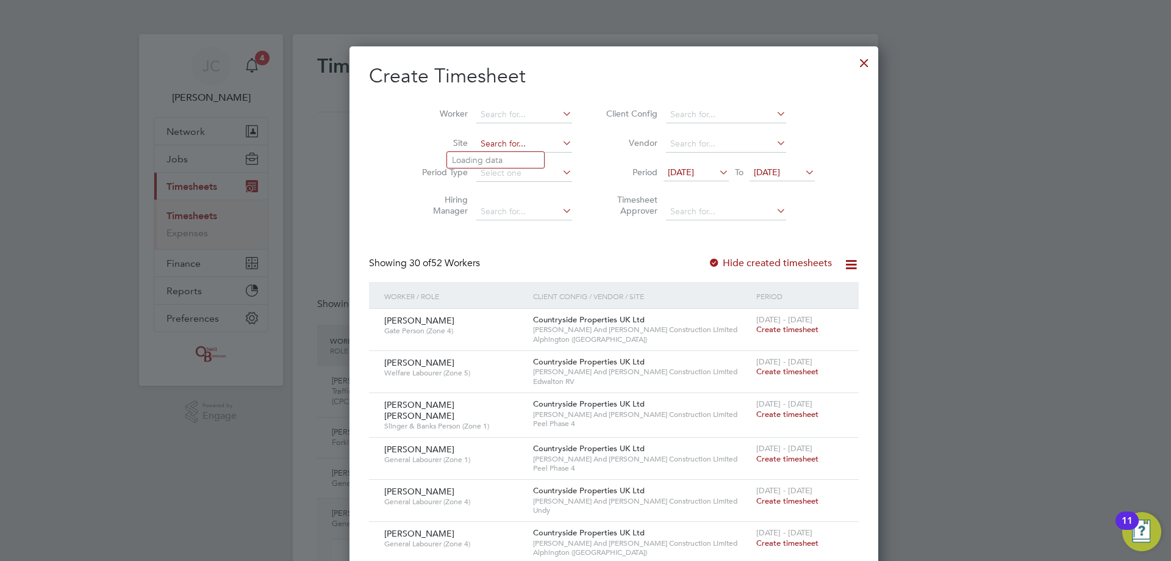
click at [383, 135] on input at bounding box center [525, 143] width 96 height 17
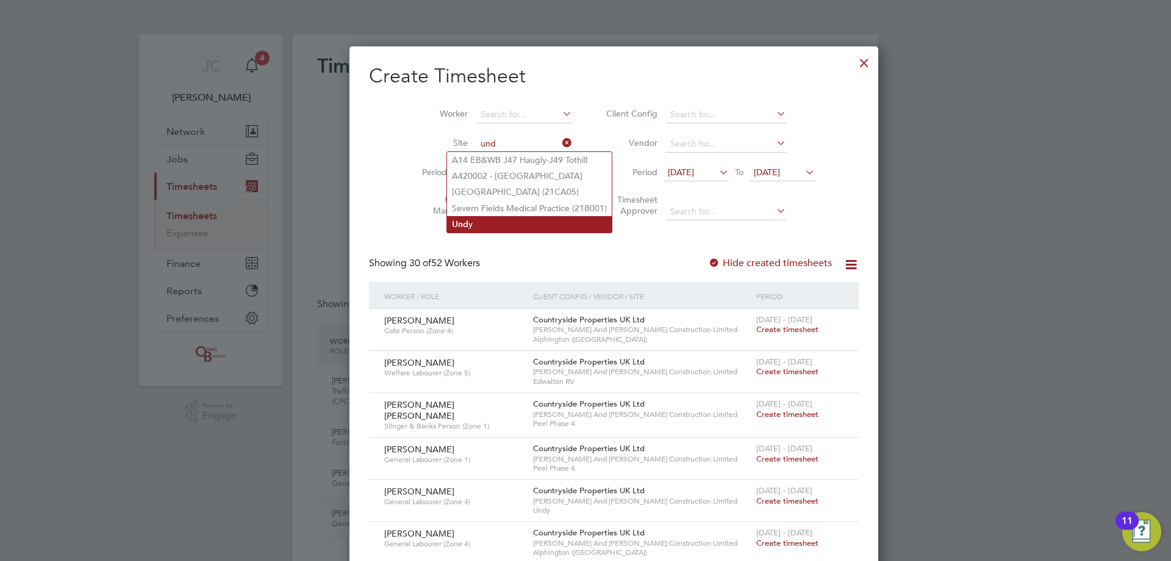
click at [383, 135] on li "Und y" at bounding box center [529, 224] width 165 height 16
type input "Undy"
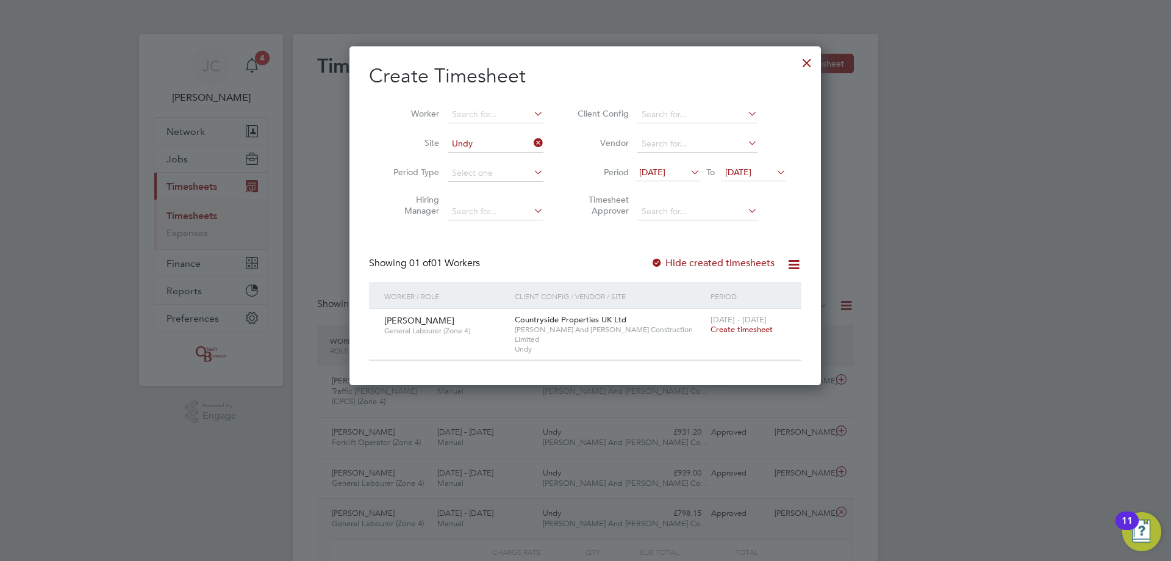
click at [383, 135] on span "Create timesheet" at bounding box center [742, 329] width 62 height 10
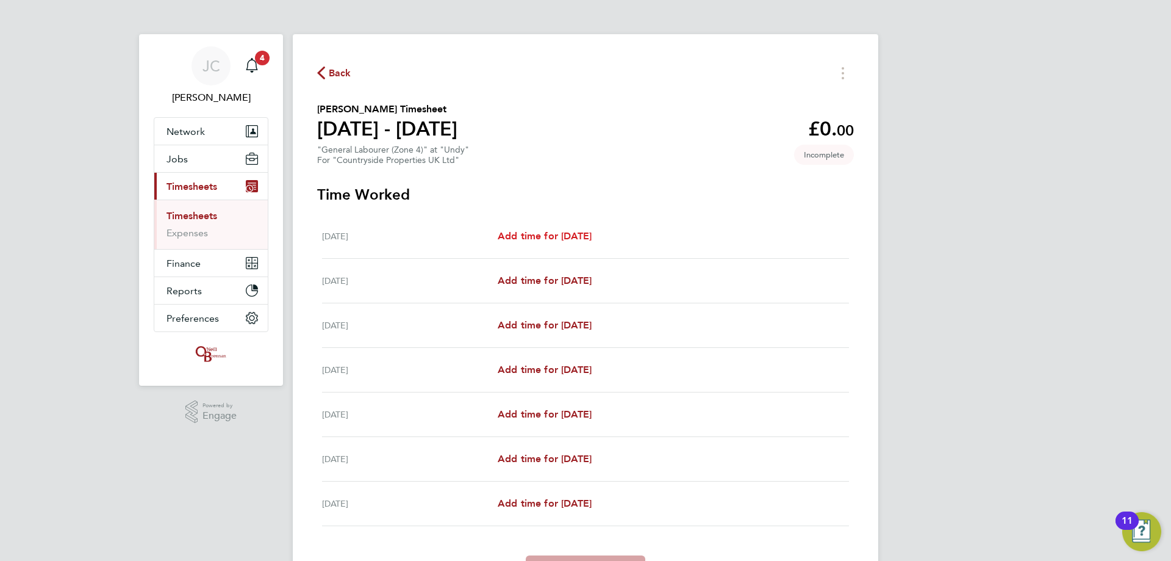
click at [383, 135] on span "Add time for Mon 18 Aug" at bounding box center [545, 236] width 94 height 12
select select "30"
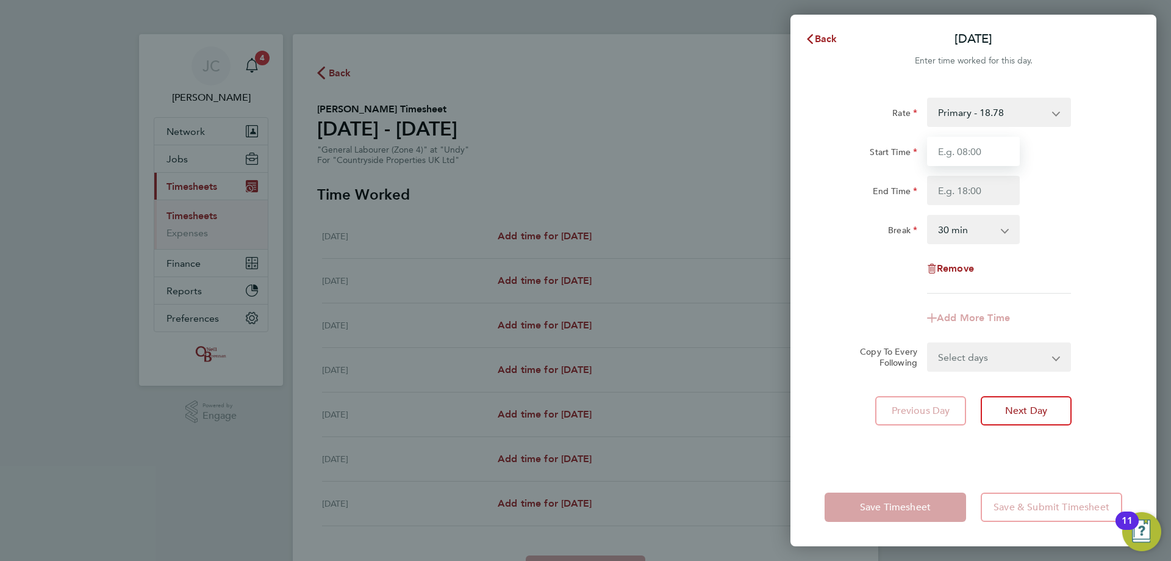
drag, startPoint x: 992, startPoint y: 150, endPoint x: 979, endPoint y: 146, distance: 14.1
click at [383, 135] on input "Start Time" at bounding box center [973, 151] width 93 height 29
type input "07:00"
click at [383, 135] on input "End Time" at bounding box center [973, 190] width 93 height 29
type input "16:30"
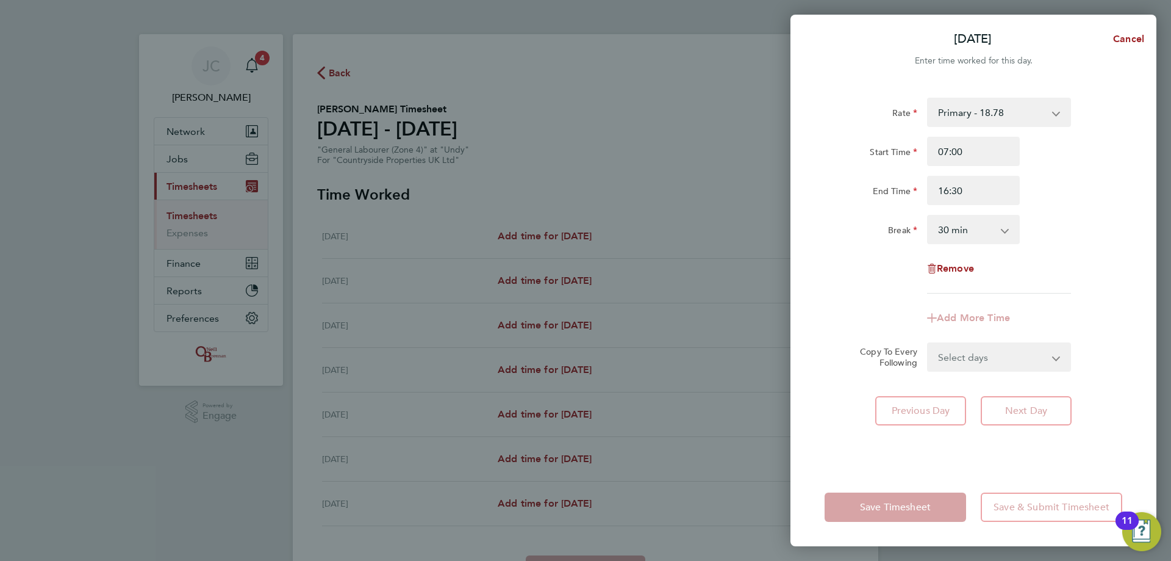
click at [383, 135] on div "End Time 16:30" at bounding box center [974, 190] width 308 height 29
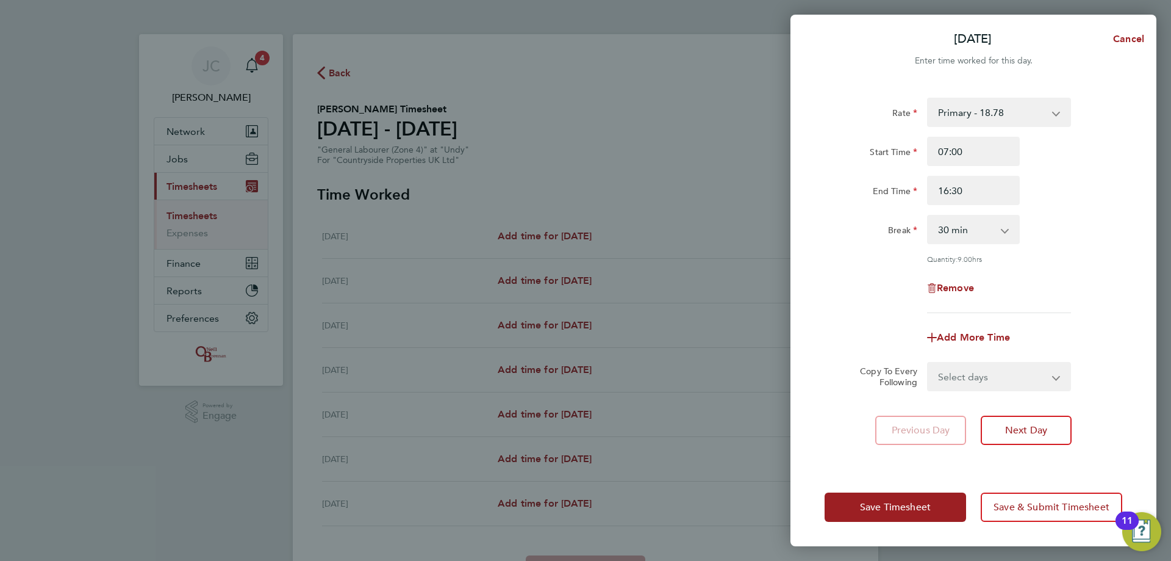
click at [383, 135] on select "Select days Day Weekday (Mon-Fri) Weekend (Sat-Sun) Tuesday Wednesday Thursday …" at bounding box center [993, 376] width 128 height 27
select select "DAY"
click at [383, 135] on select "Select days Day Weekday (Mon-Fri) Weekend (Sat-Sun) Tuesday Wednesday Thursday …" at bounding box center [993, 376] width 128 height 27
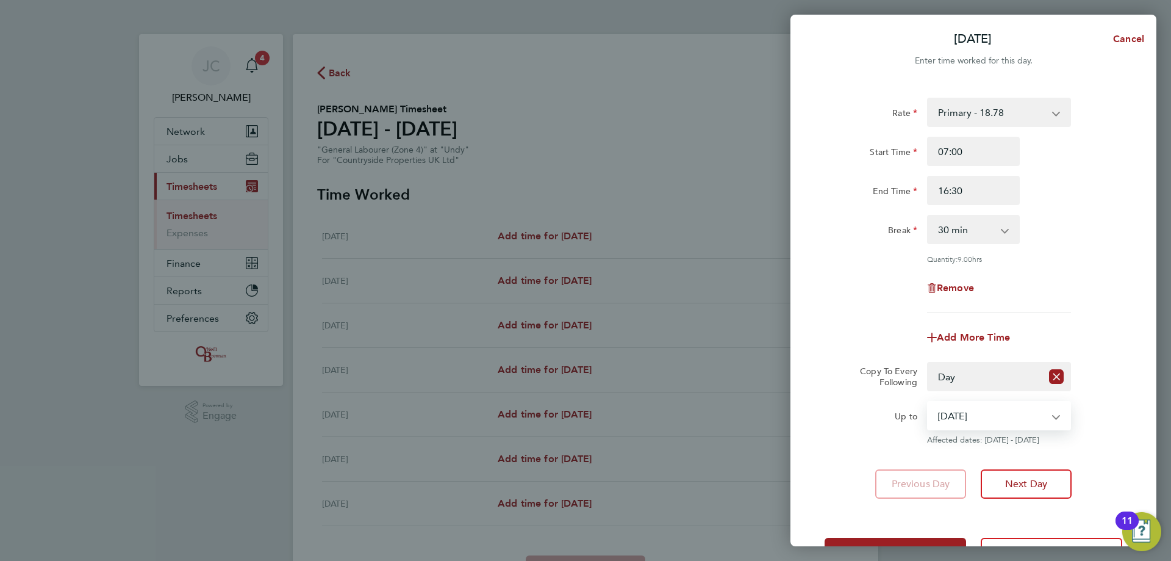
click at [383, 135] on select "19 Aug 2025 20 Aug 2025 21 Aug 2025 22 Aug 2025 23 Aug 2025 24 Aug 2025" at bounding box center [992, 415] width 127 height 27
select select "2025-08-22"
click at [383, 135] on select "19 Aug 2025 20 Aug 2025 21 Aug 2025 22 Aug 2025 23 Aug 2025 24 Aug 2025" at bounding box center [992, 415] width 127 height 27
click at [383, 135] on app-timesheet-line-form-group "Rate Primary - 18.78 Start Time 07:00 End Time 16:30 Break 0 min 15 min 30 min …" at bounding box center [974, 225] width 298 height 254
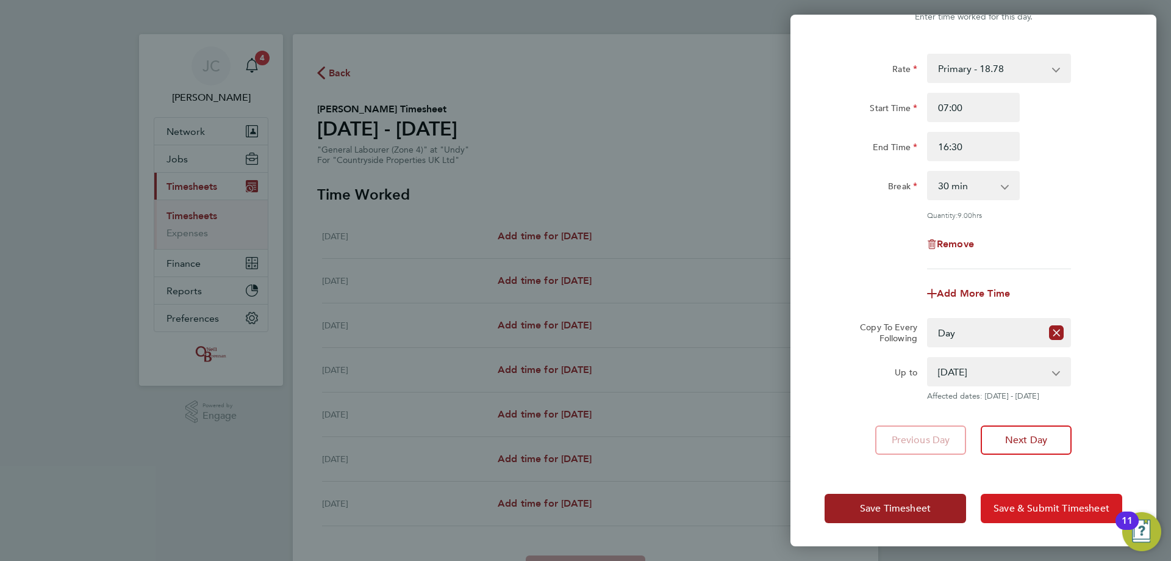
click at [383, 135] on span "Save & Submit Timesheet" at bounding box center [1052, 508] width 116 height 12
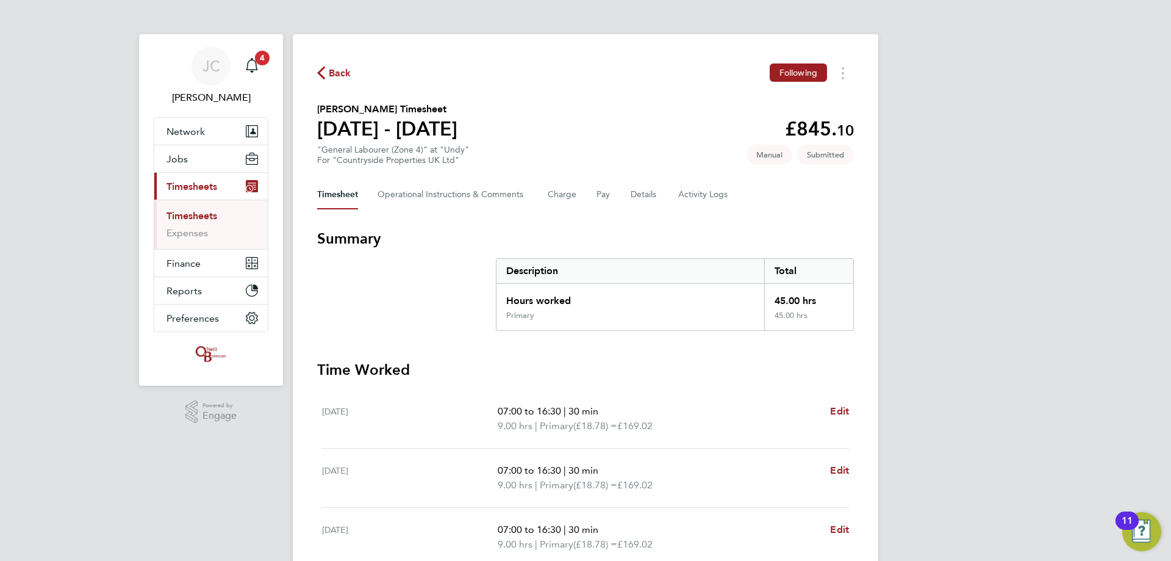
click at [352, 72] on div "Back Following" at bounding box center [585, 72] width 537 height 19
click at [341, 73] on span "Back" at bounding box center [340, 73] width 23 height 15
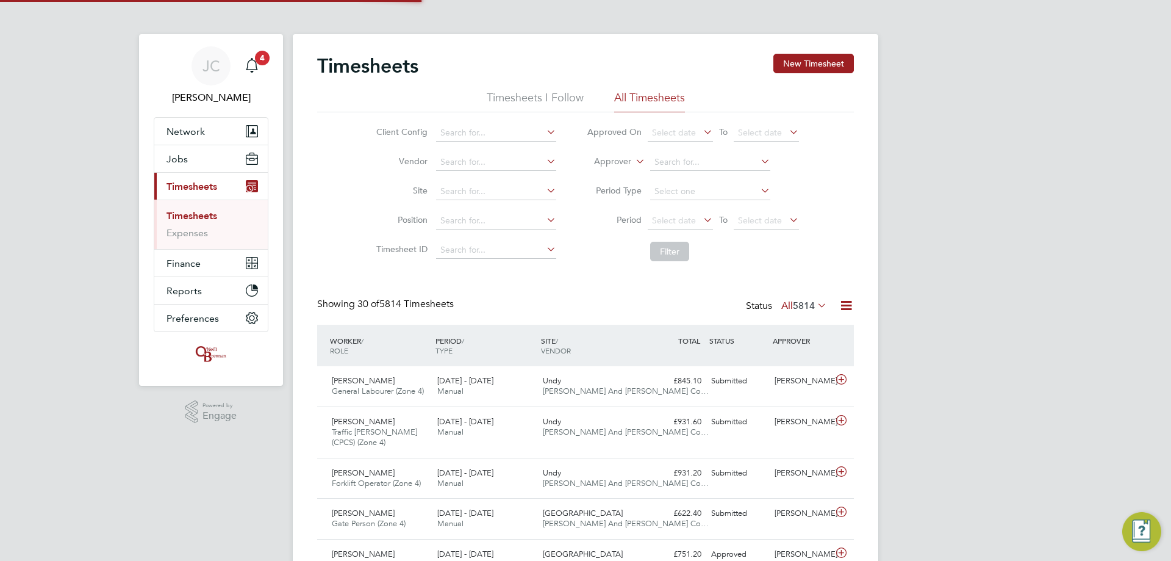
click at [198, 135] on link "Timesheets" at bounding box center [192, 216] width 51 height 12
click at [383, 135] on input at bounding box center [496, 191] width 120 height 17
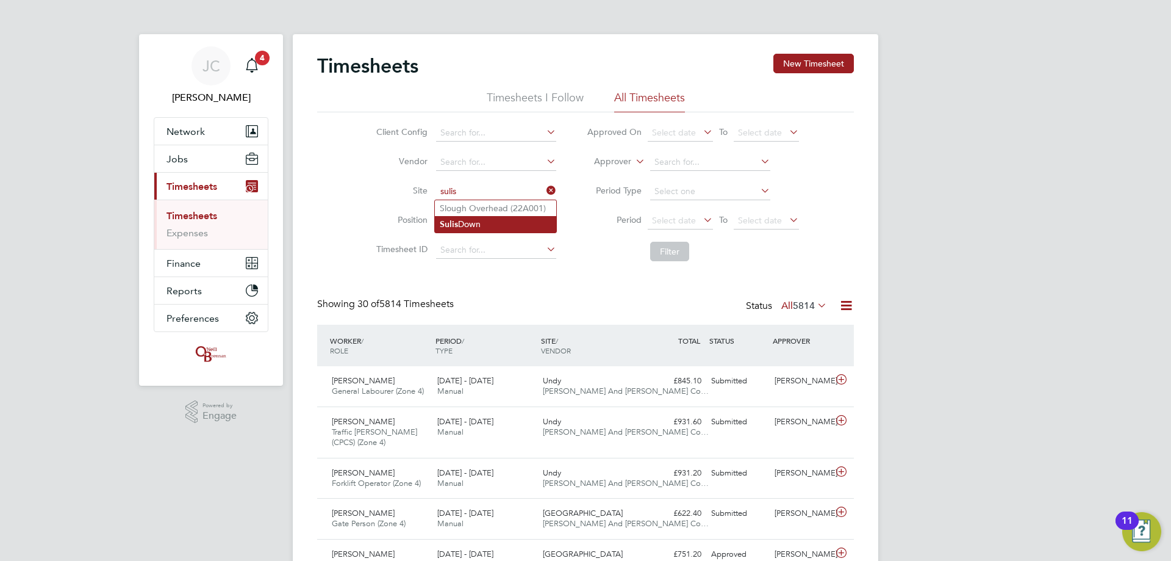
click at [383, 135] on b "Sulis" at bounding box center [449, 224] width 18 height 10
type input "Sulis Down"
click at [383, 135] on button "Filter" at bounding box center [669, 252] width 39 height 20
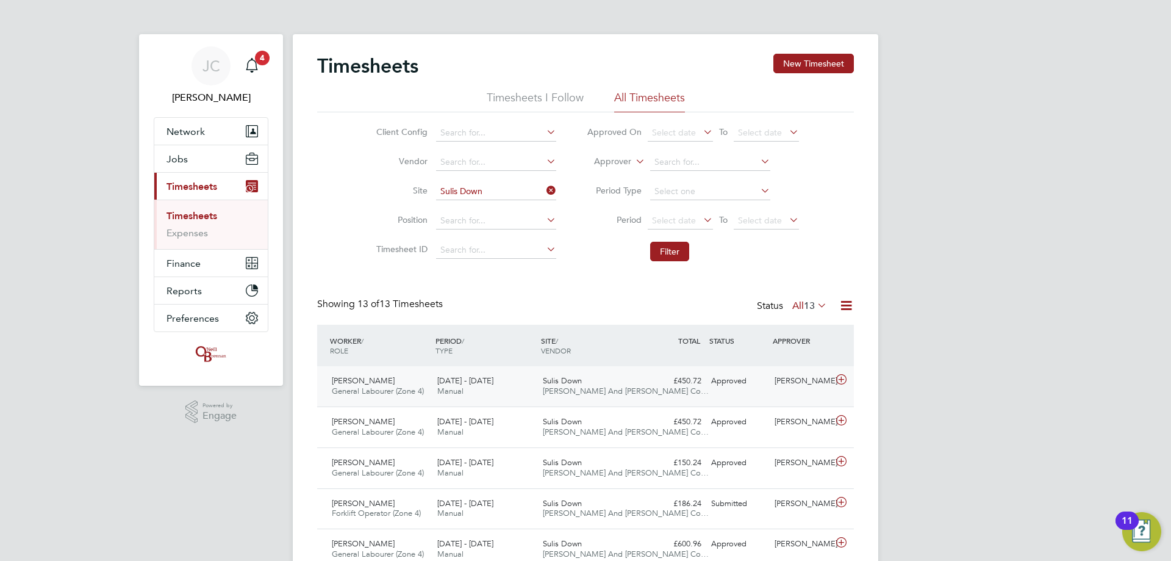
click at [383, 135] on div "Sulis Down O'Neill And Brennan Co…" at bounding box center [591, 386] width 106 height 31
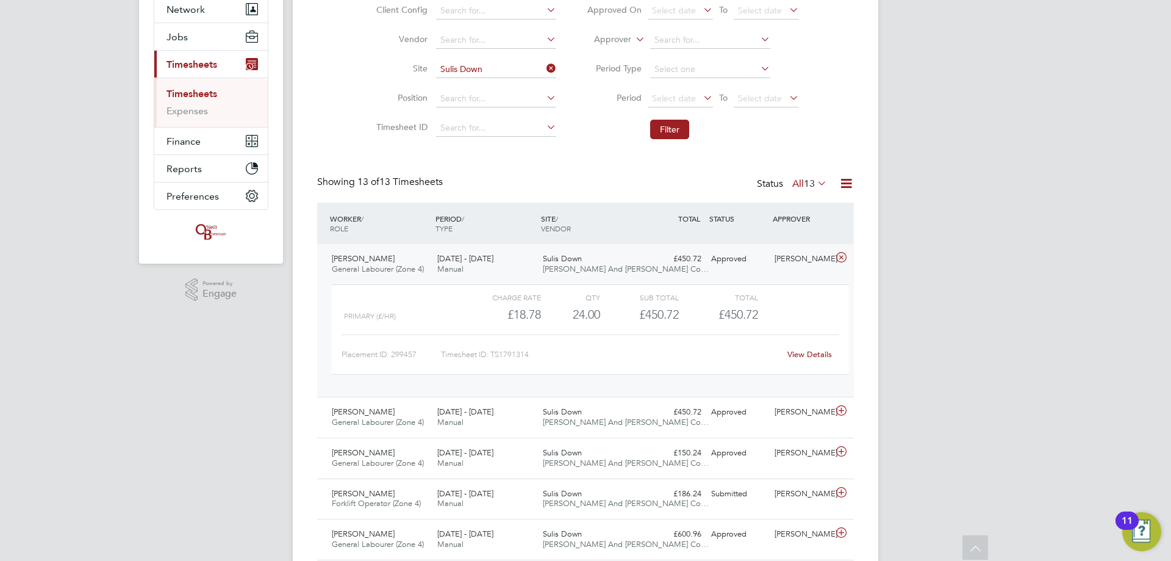
click at [383, 135] on span "[PERSON_NAME] And [PERSON_NAME] Co…" at bounding box center [626, 269] width 166 height 10
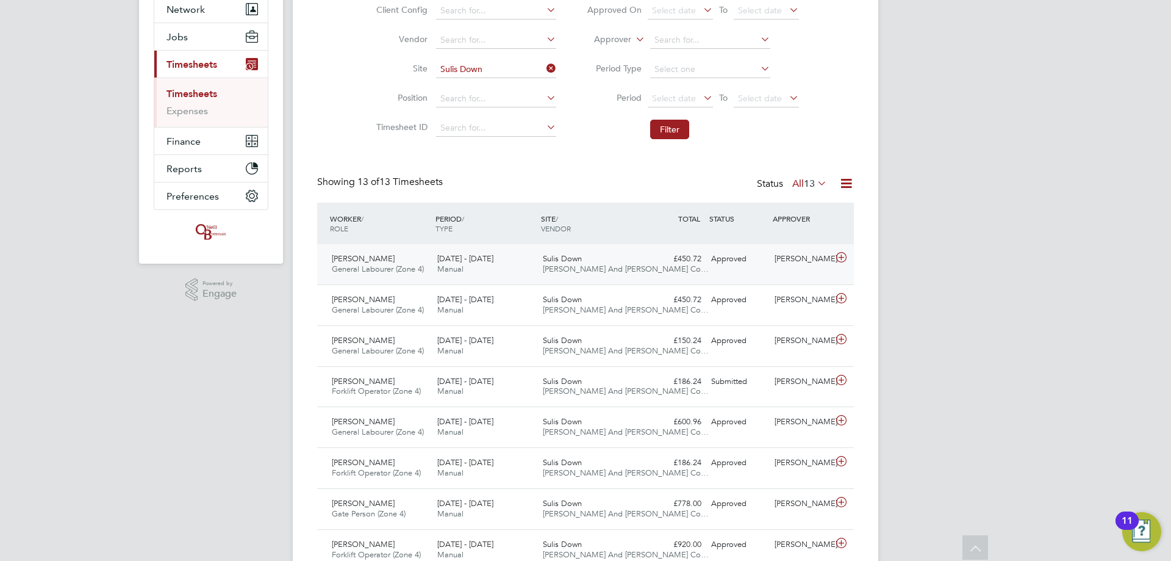
click at [383, 135] on div "Sulis Down O'Neill And Brennan Co…" at bounding box center [591, 264] width 106 height 31
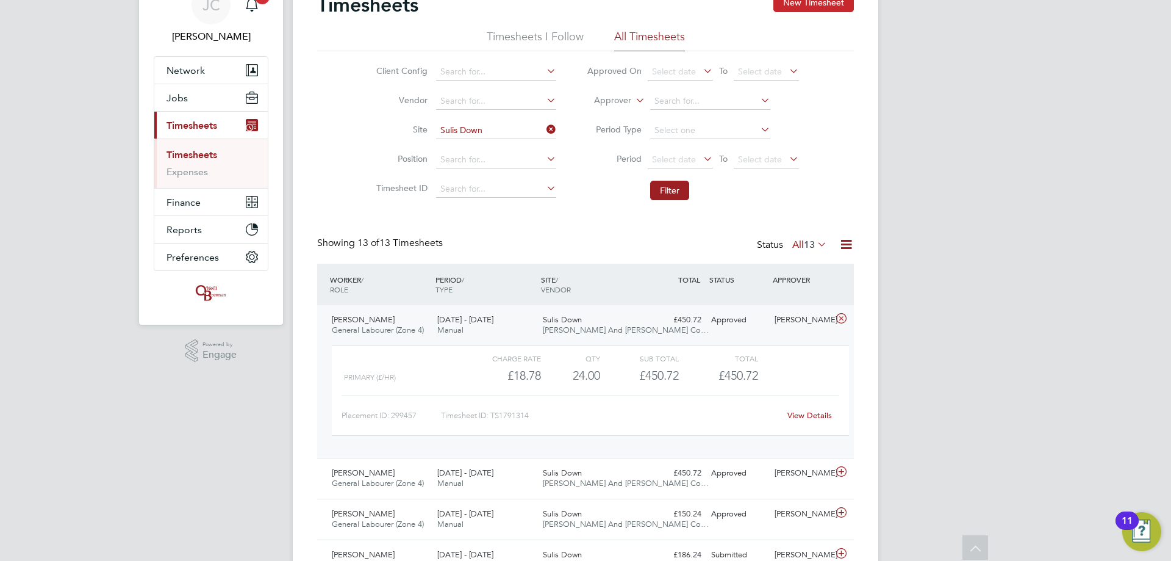
click at [383, 7] on button "New Timesheet" at bounding box center [814, 3] width 81 height 20
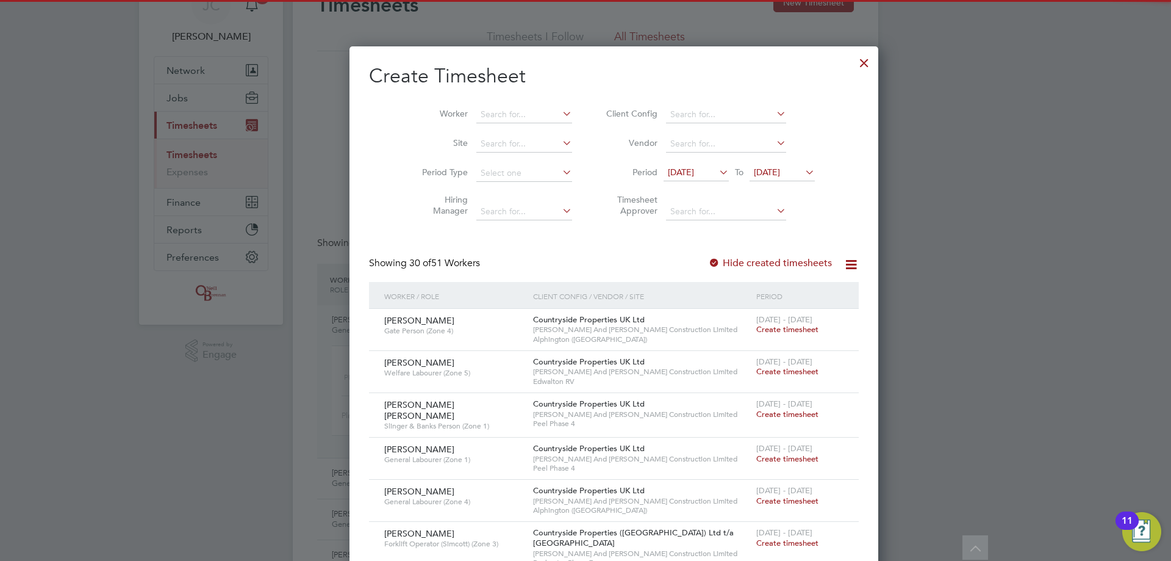
click at [383, 135] on icon at bounding box center [717, 172] width 0 height 17
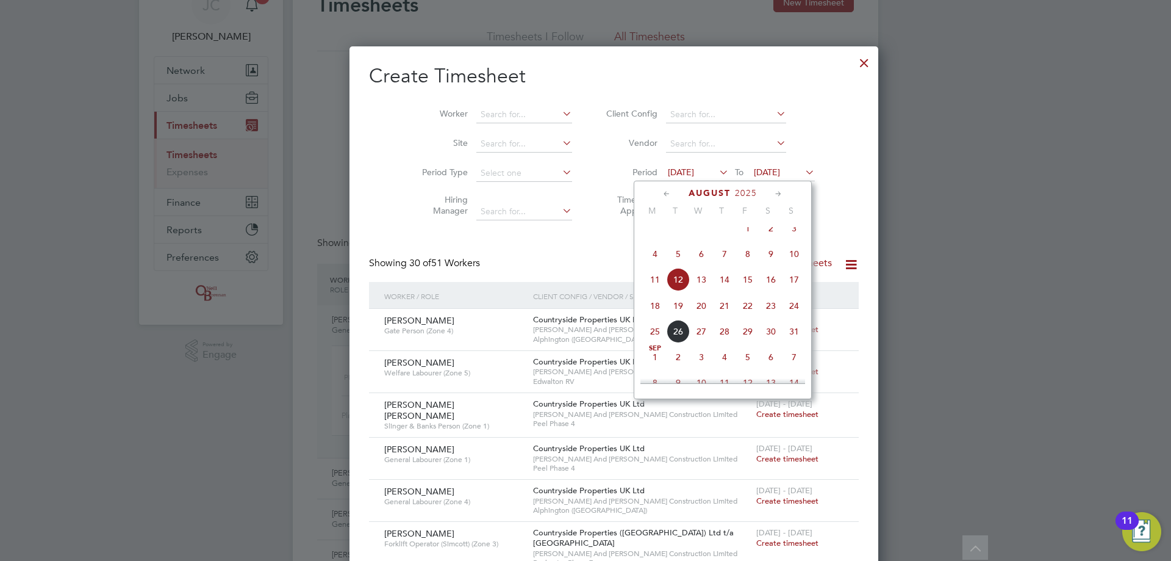
click at [383, 135] on icon at bounding box center [667, 193] width 12 height 13
click at [383, 135] on span "Jul 1" at bounding box center [678, 231] width 23 height 23
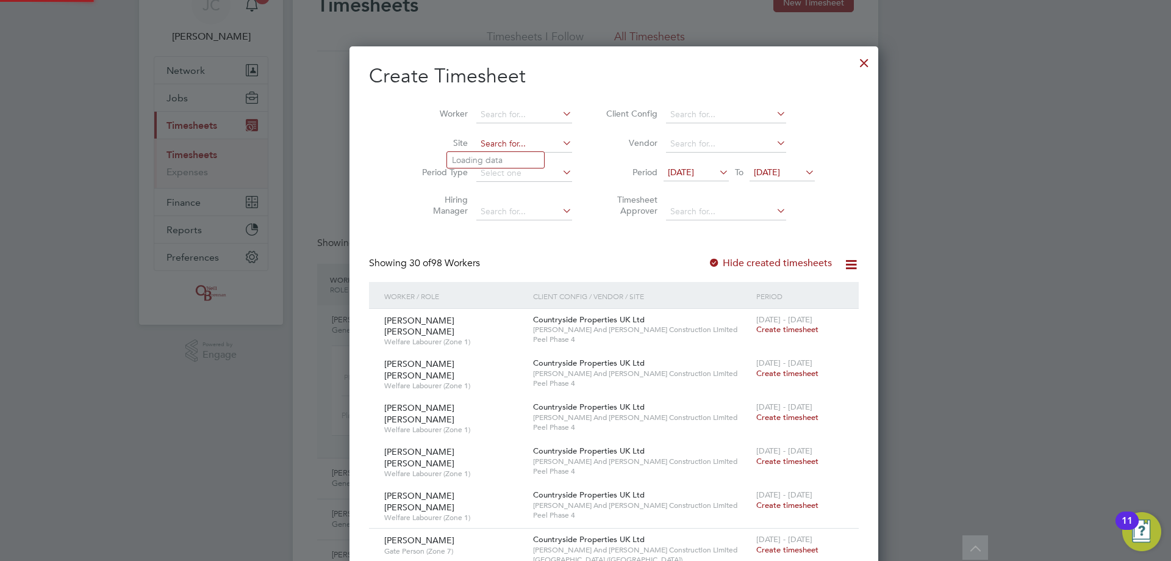
click at [383, 135] on input at bounding box center [525, 143] width 96 height 17
click at [383, 135] on li "Sul is Down" at bounding box center [505, 176] width 116 height 16
type input "Sulis Down"
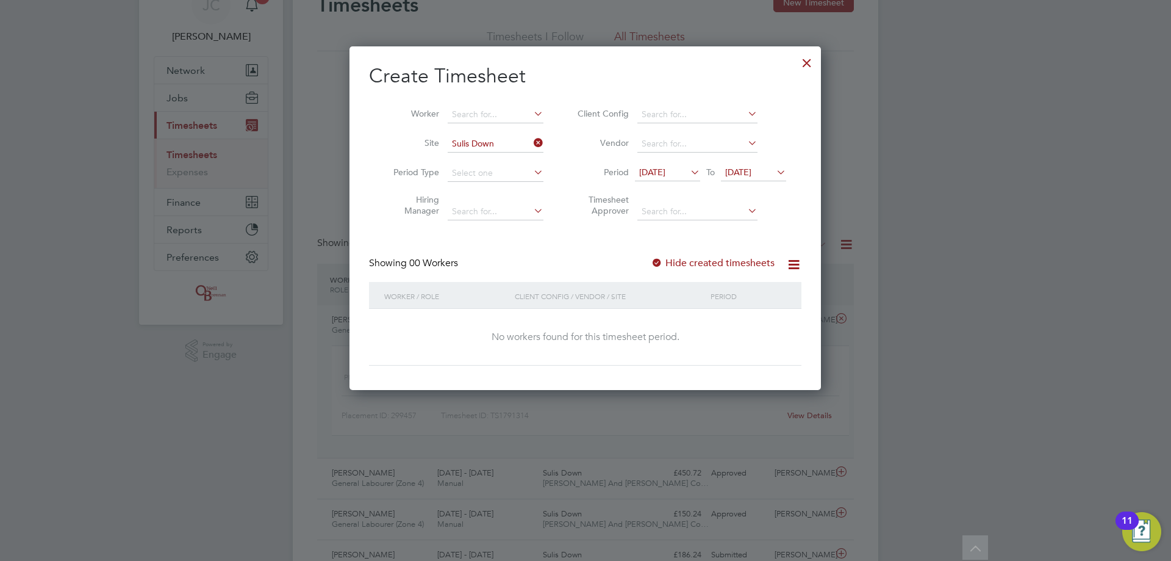
click at [383, 60] on div at bounding box center [807, 60] width 22 height 22
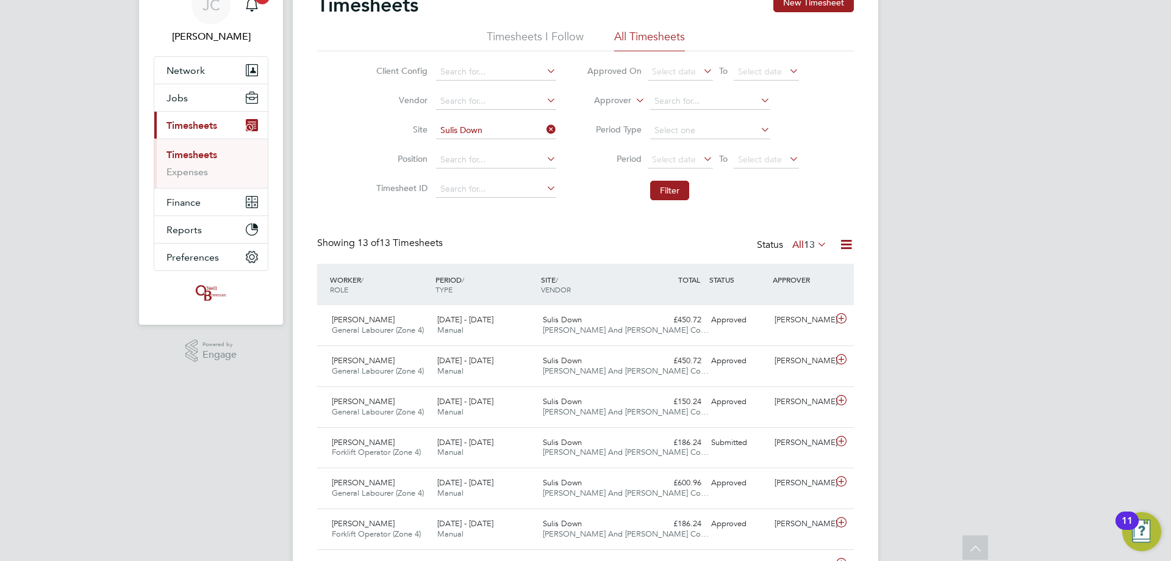
drag, startPoint x: 553, startPoint y: 128, endPoint x: 544, endPoint y: 129, distance: 9.2
click at [383, 129] on icon at bounding box center [544, 129] width 0 height 17
click at [383, 131] on input at bounding box center [496, 130] width 120 height 17
click at [383, 135] on li "Imper ial Park" at bounding box center [495, 147] width 121 height 16
type input "[GEOGRAPHIC_DATA]"
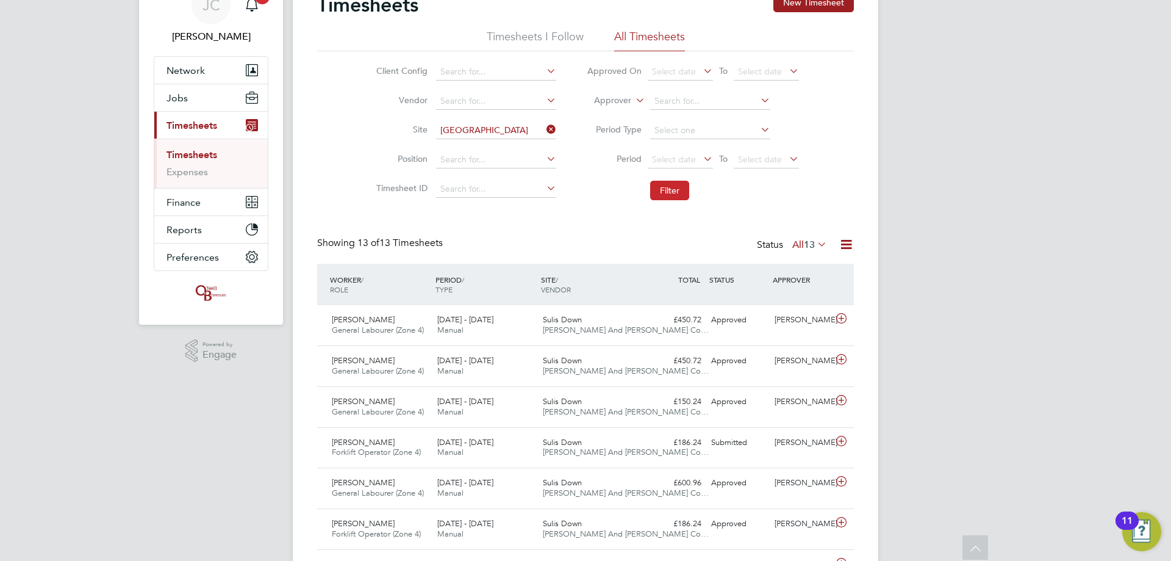
click at [383, 135] on button "Filter" at bounding box center [669, 191] width 39 height 20
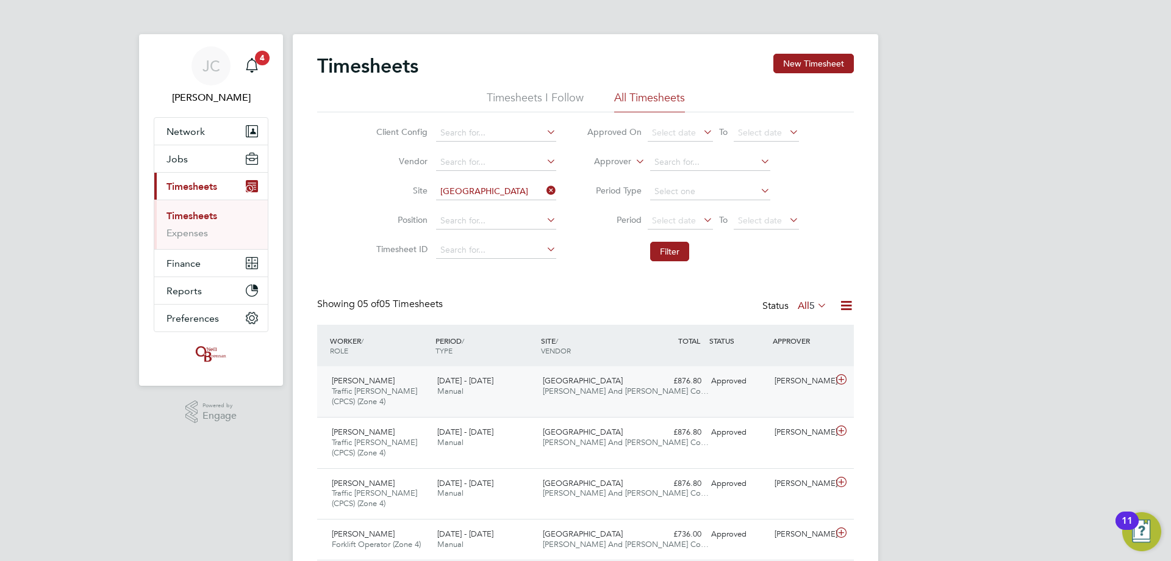
click at [383, 135] on div "Approved" at bounding box center [738, 381] width 63 height 20
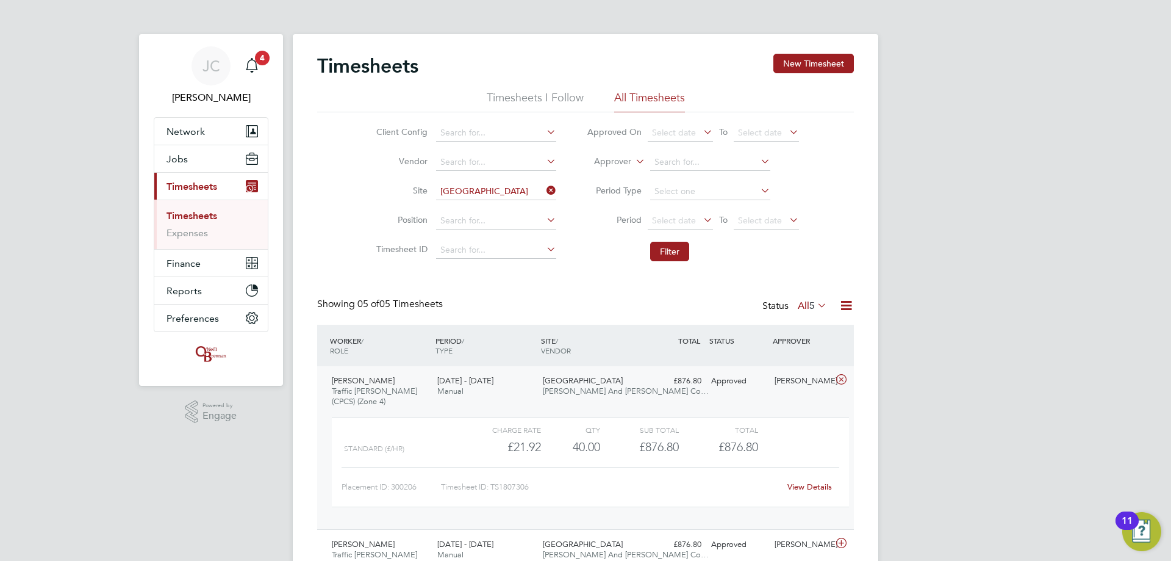
click at [383, 135] on div "Approved" at bounding box center [738, 381] width 63 height 20
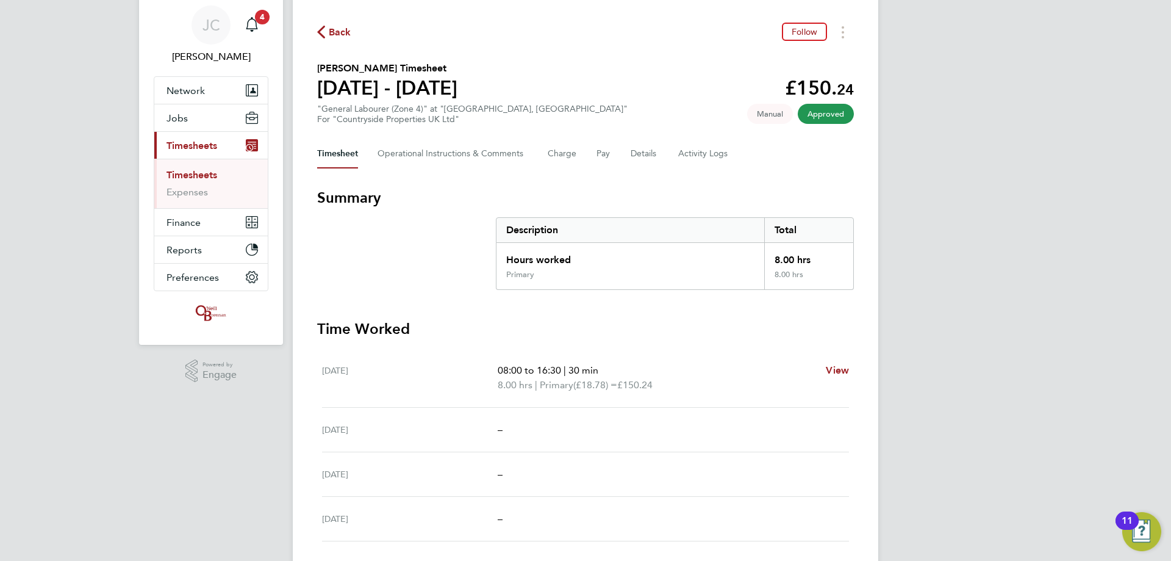
scroll to position [122, 0]
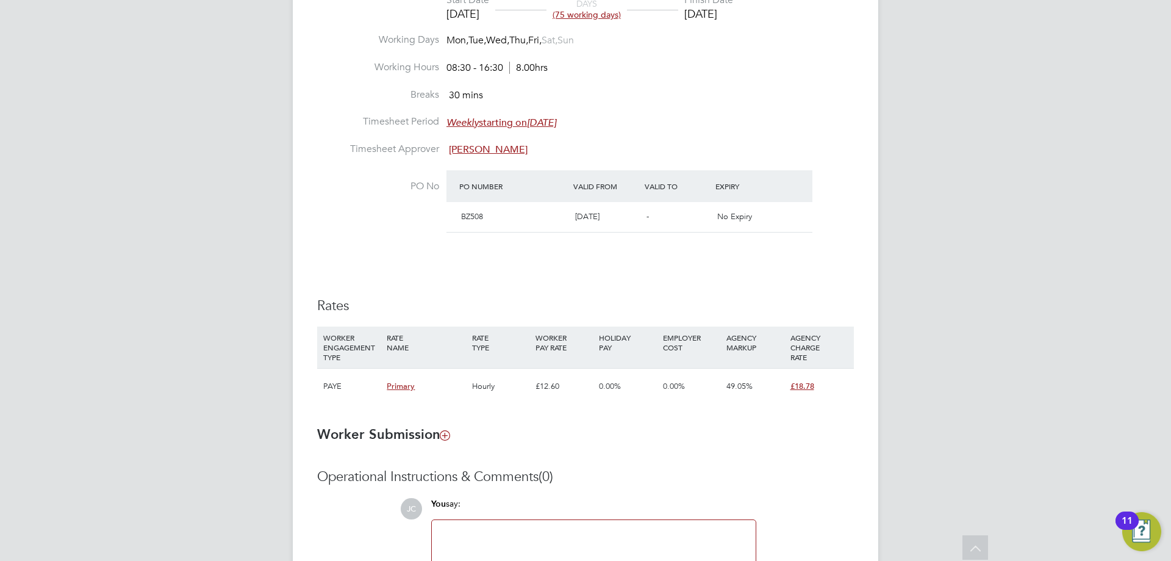
scroll to position [729, 0]
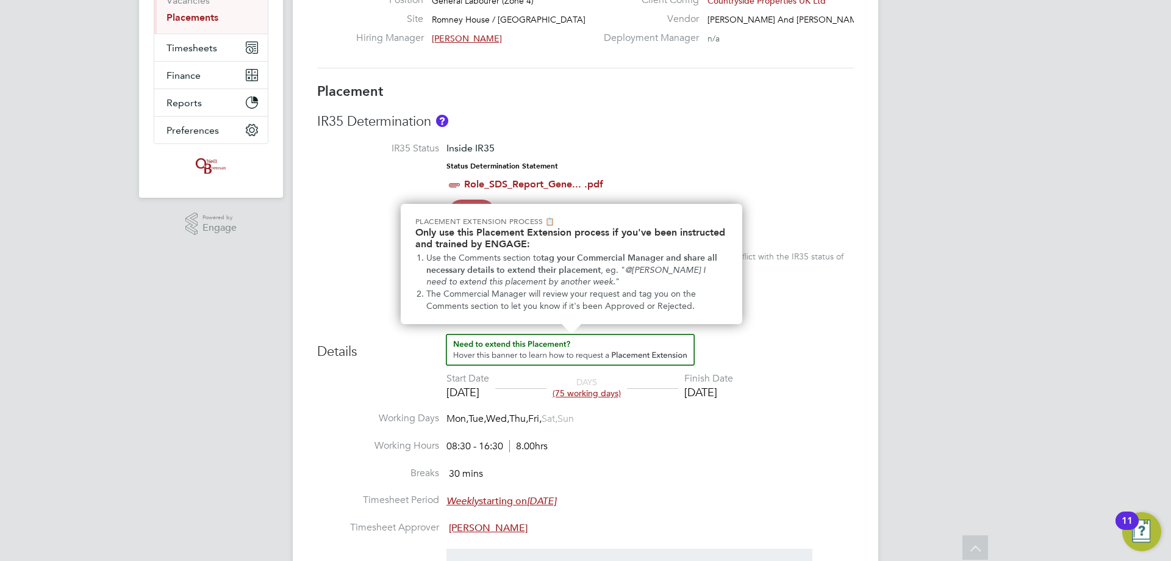
scroll to position [118, 0]
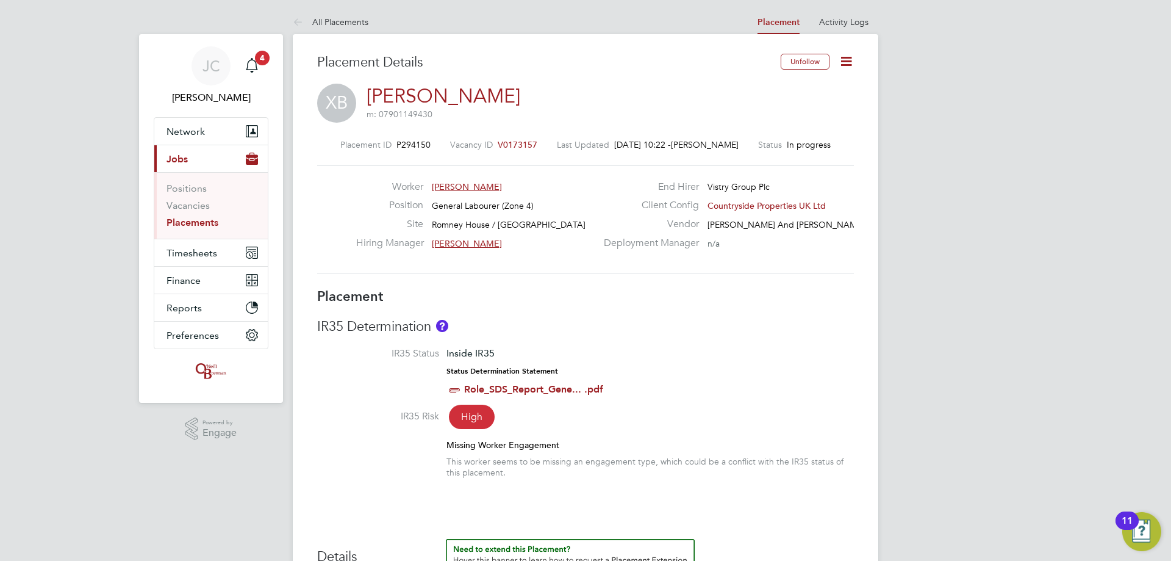
click at [846, 63] on icon at bounding box center [846, 61] width 15 height 15
click at [815, 109] on li "Timesheet Settings" at bounding box center [807, 107] width 90 height 17
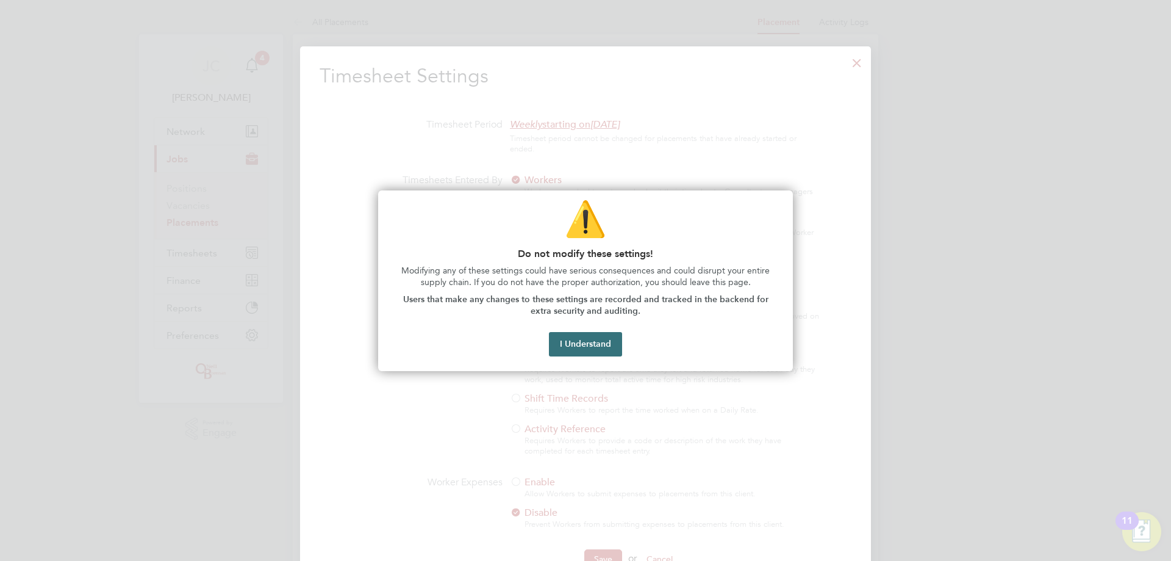
click at [611, 337] on button "I Understand" at bounding box center [585, 344] width 73 height 24
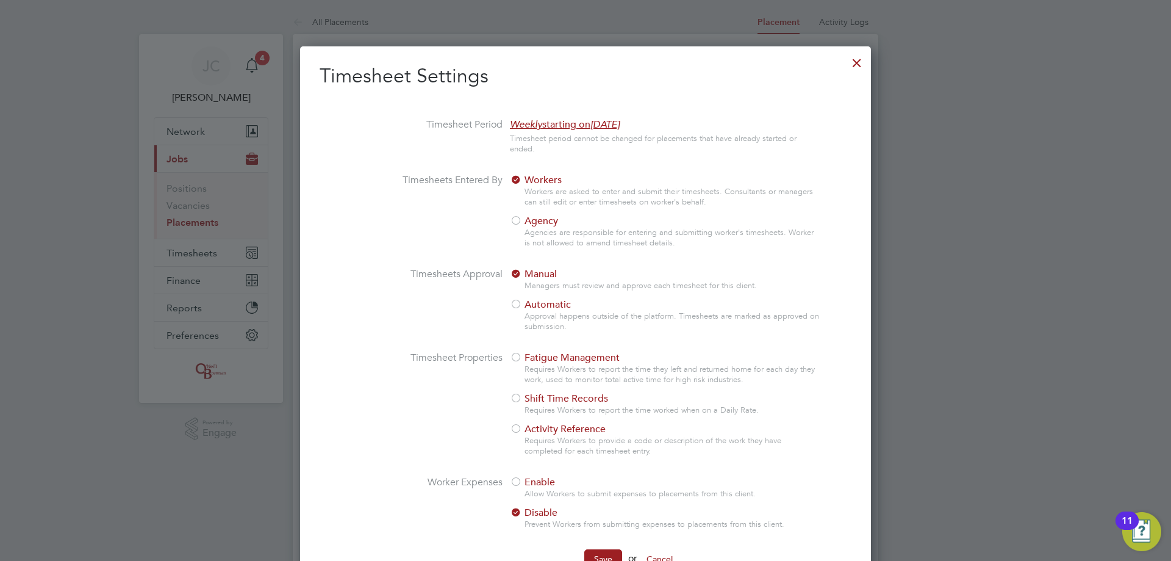
click at [857, 62] on div at bounding box center [857, 60] width 22 height 22
